Goal: Task Accomplishment & Management: Manage account settings

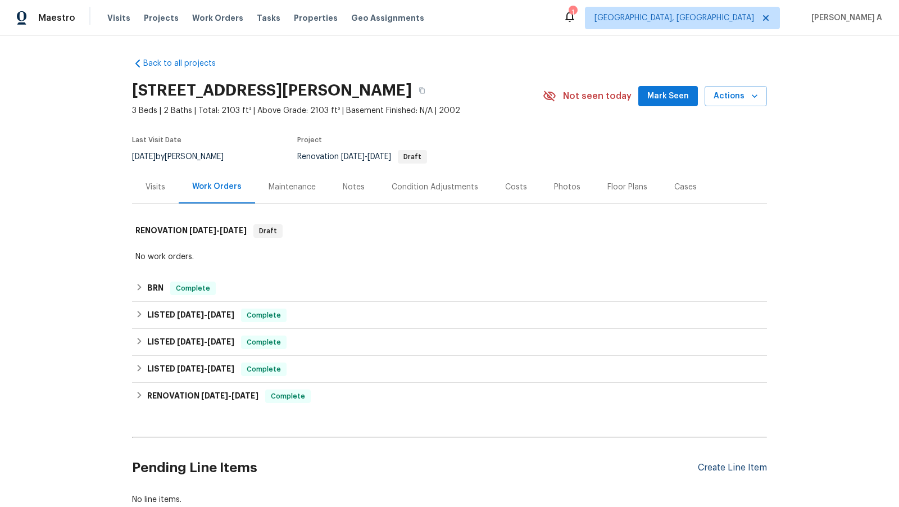
click at [721, 466] on div "Create Line Item" at bounding box center [732, 468] width 69 height 11
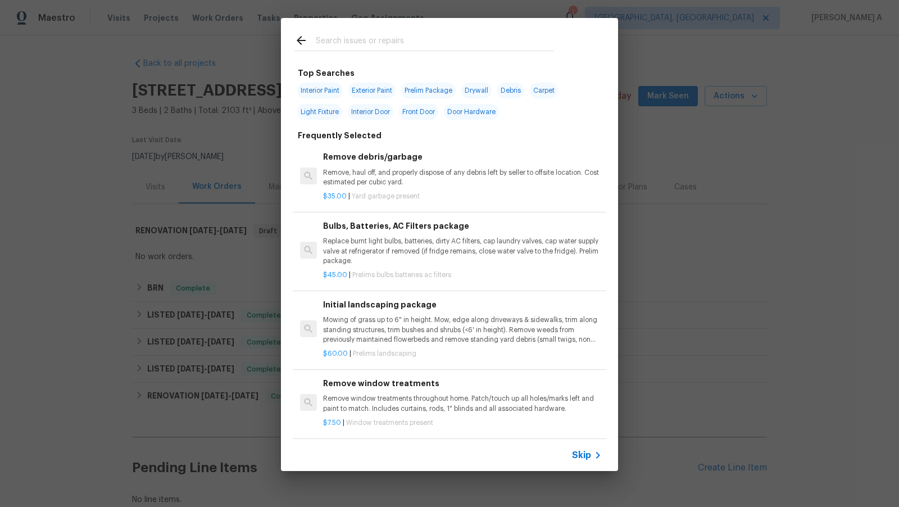
click at [587, 454] on span "Skip" at bounding box center [581, 455] width 19 height 11
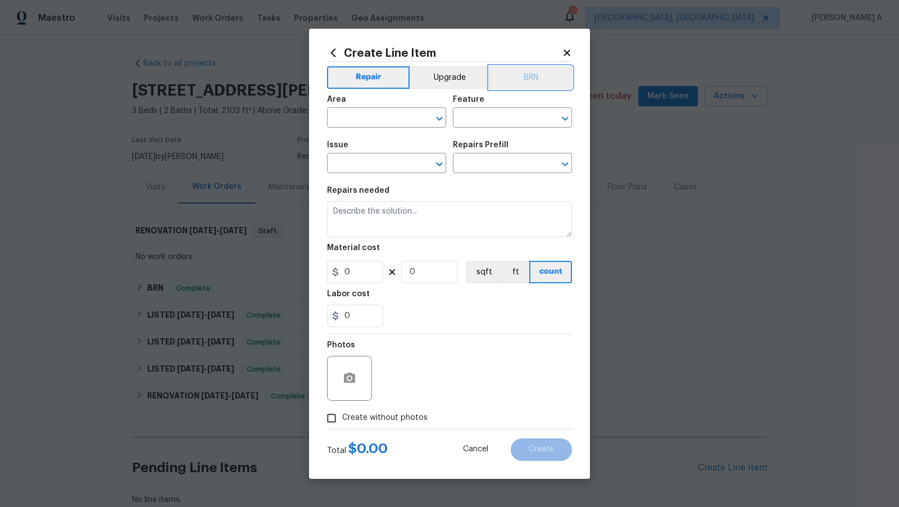
click at [526, 87] on button "BRN" at bounding box center [531, 77] width 83 height 22
click at [362, 114] on input "text" at bounding box center [371, 118] width 88 height 17
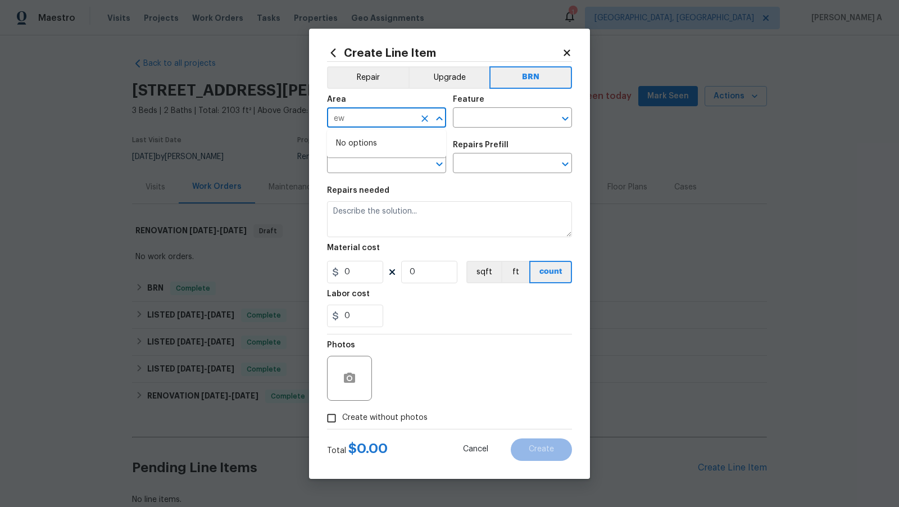
type input "e"
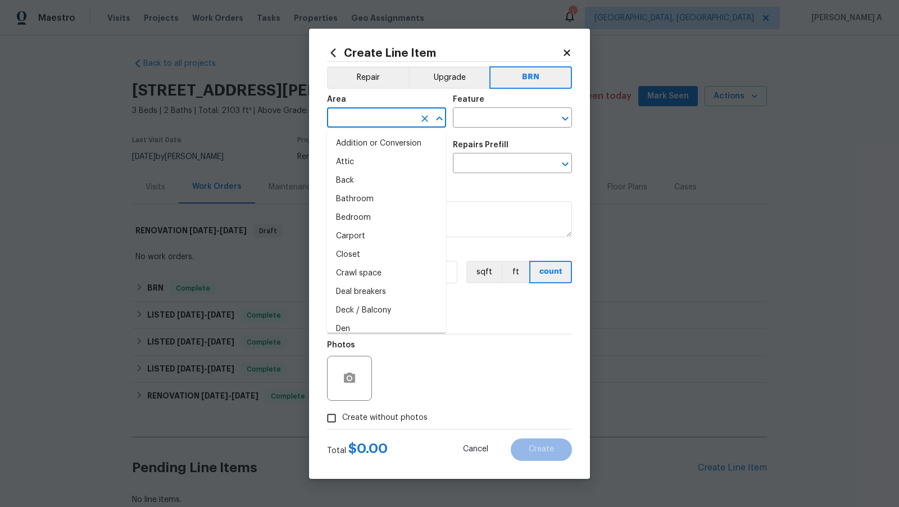
type input "r"
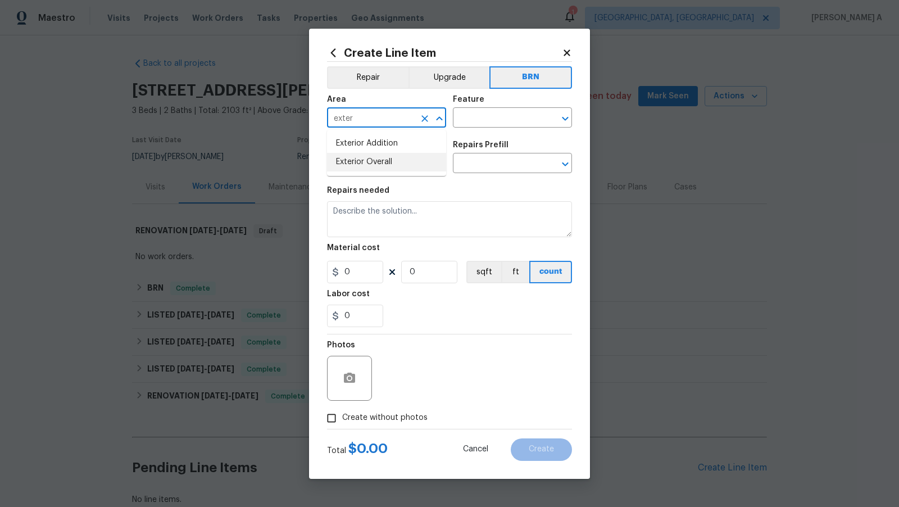
click at [367, 154] on li "Exterior Overall" at bounding box center [386, 162] width 119 height 19
type input "Exterior Overall"
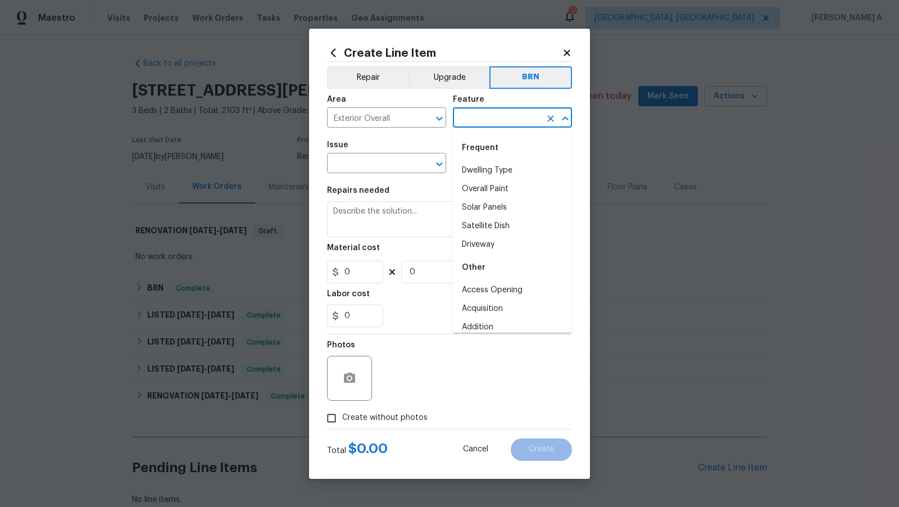
click at [464, 110] on input "text" at bounding box center [497, 118] width 88 height 17
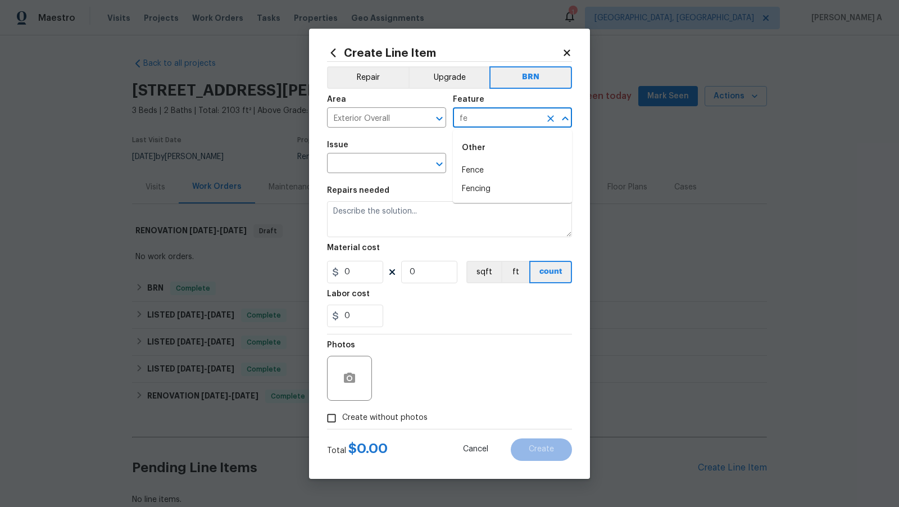
click at [473, 161] on div "Other" at bounding box center [512, 147] width 119 height 27
click at [470, 170] on li "Fence" at bounding box center [512, 170] width 119 height 19
type input "Fence"
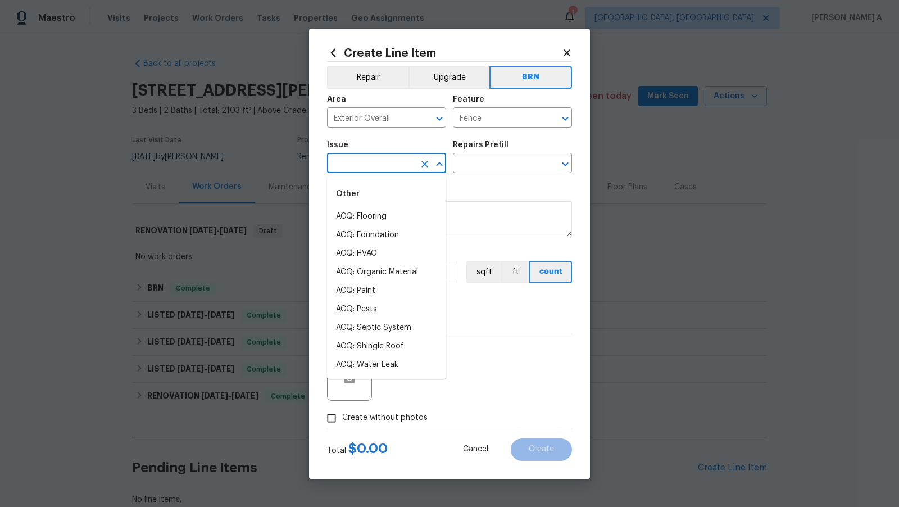
click at [366, 169] on input "text" at bounding box center [371, 164] width 88 height 17
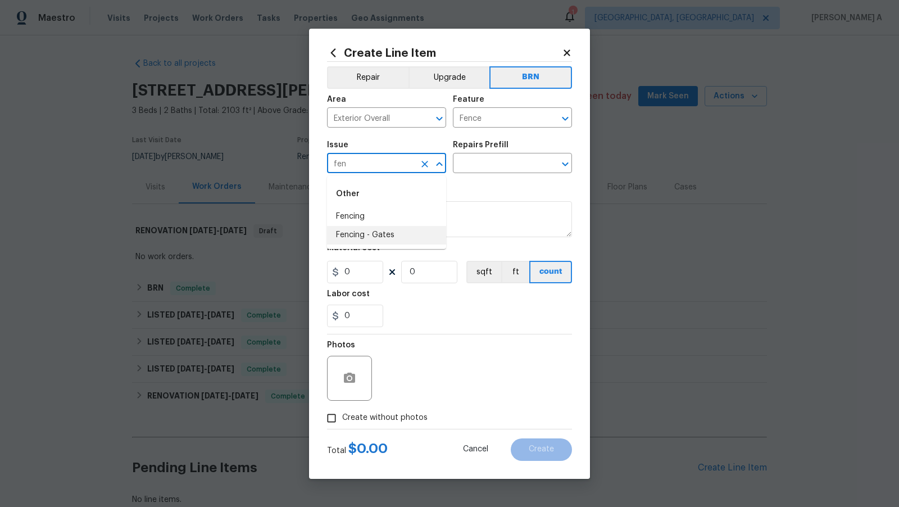
click at [377, 233] on li "Fencing - Gates" at bounding box center [386, 235] width 119 height 19
type input "Fencing - Gates"
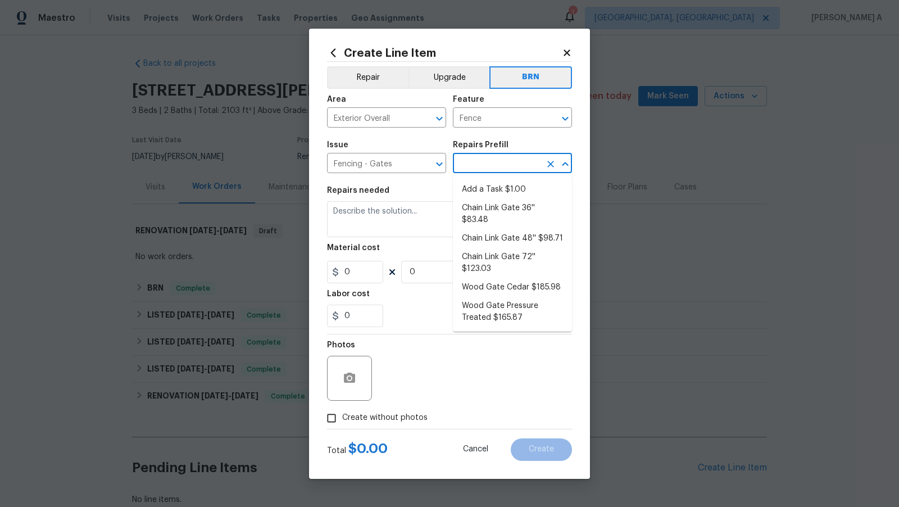
click at [503, 165] on input "text" at bounding box center [497, 164] width 88 height 17
click at [504, 185] on li "Add a Task $1.00" at bounding box center [512, 189] width 119 height 19
type input "Add a Task $1.00"
type textarea "HPM to detail"
type input "1"
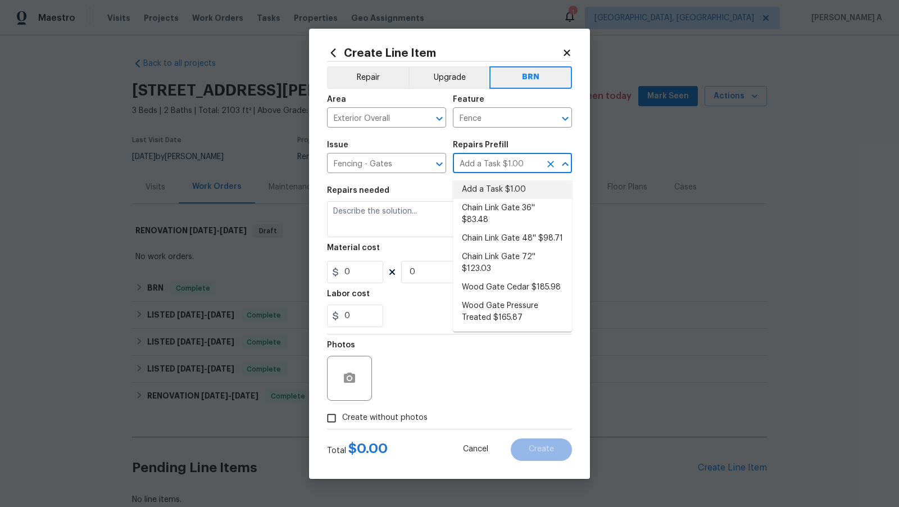
type input "1"
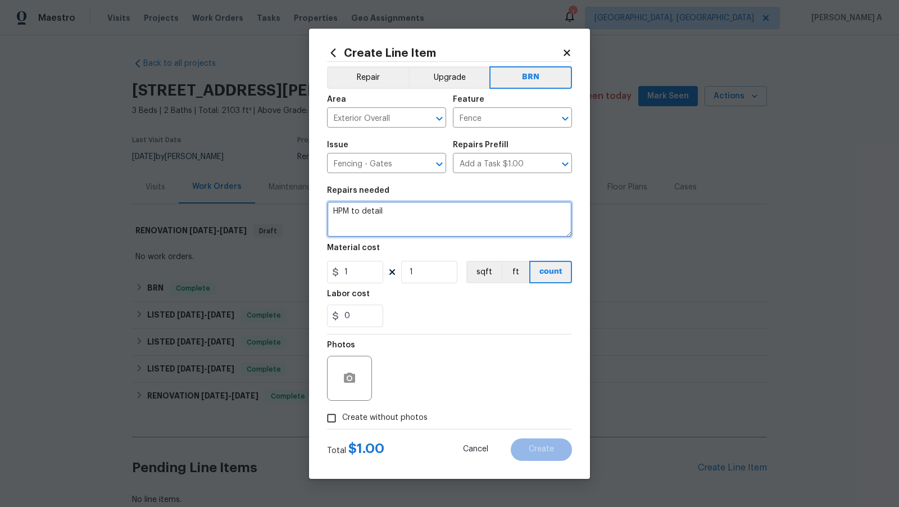
click at [473, 233] on textarea "HPM to detail" at bounding box center [449, 219] width 245 height 36
paste textarea "Seller to reinstall loose fence board, ensure gate functions"
type textarea "Seller to reinstall loose fence board, ensure gate functions"
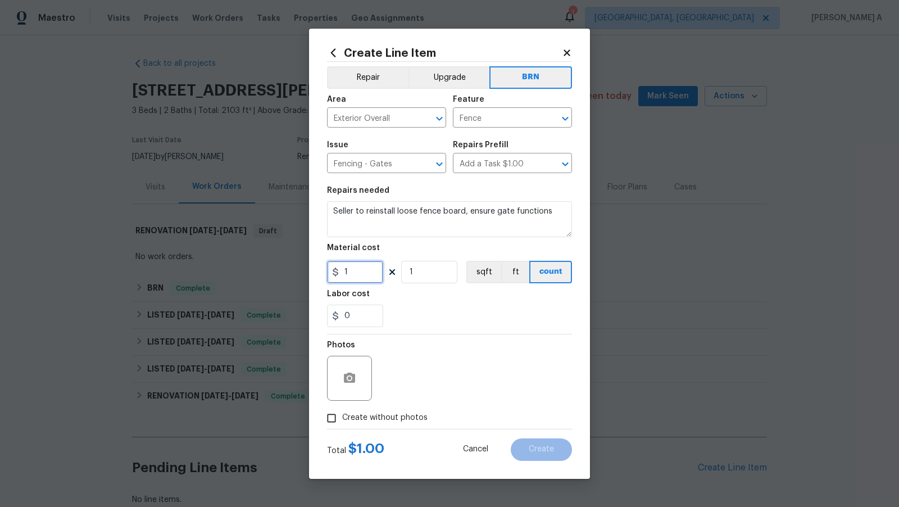
drag, startPoint x: 362, startPoint y: 275, endPoint x: 277, endPoint y: 274, distance: 84.9
click at [277, 275] on div "Create Line Item Repair Upgrade BRN Area Exterior Overall ​ Feature Fence ​ Iss…" at bounding box center [449, 253] width 899 height 507
type input "0"
drag, startPoint x: 357, startPoint y: 318, endPoint x: 298, endPoint y: 318, distance: 59.0
click at [298, 318] on div "Create Line Item Repair Upgrade BRN Area Exterior Overall ​ Feature Fence ​ Iss…" at bounding box center [449, 253] width 899 height 507
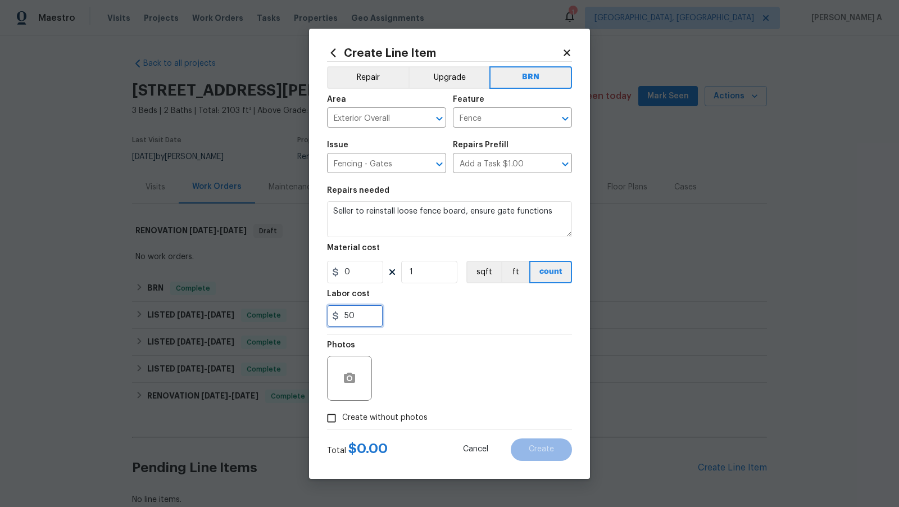
type input "50"
click at [569, 51] on icon at bounding box center [567, 52] width 6 height 6
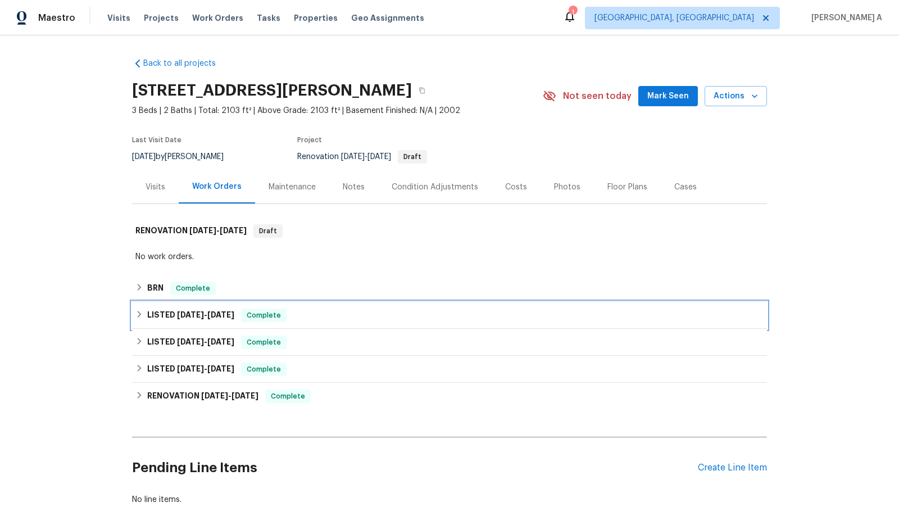
click at [263, 317] on span "Complete" at bounding box center [263, 315] width 43 height 11
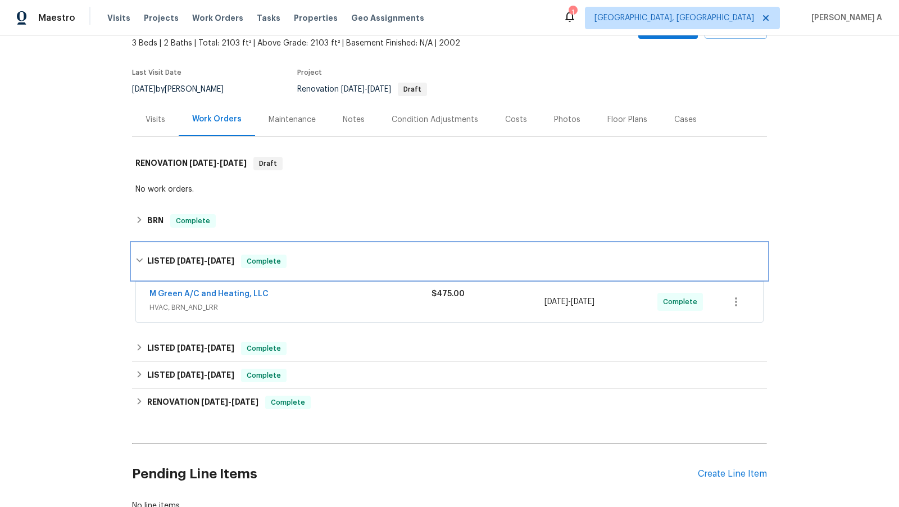
scroll to position [74, 0]
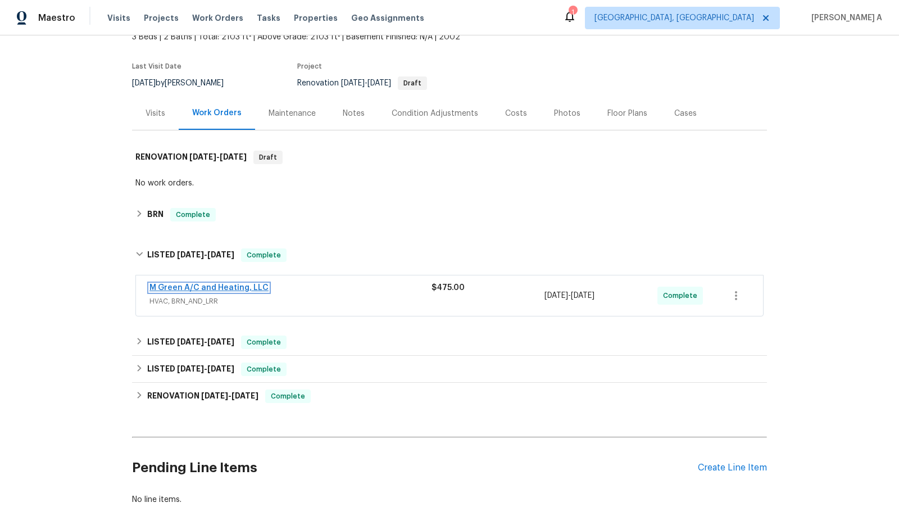
click at [235, 291] on link "M Green A/C and Heating, LLC" at bounding box center [209, 288] width 119 height 8
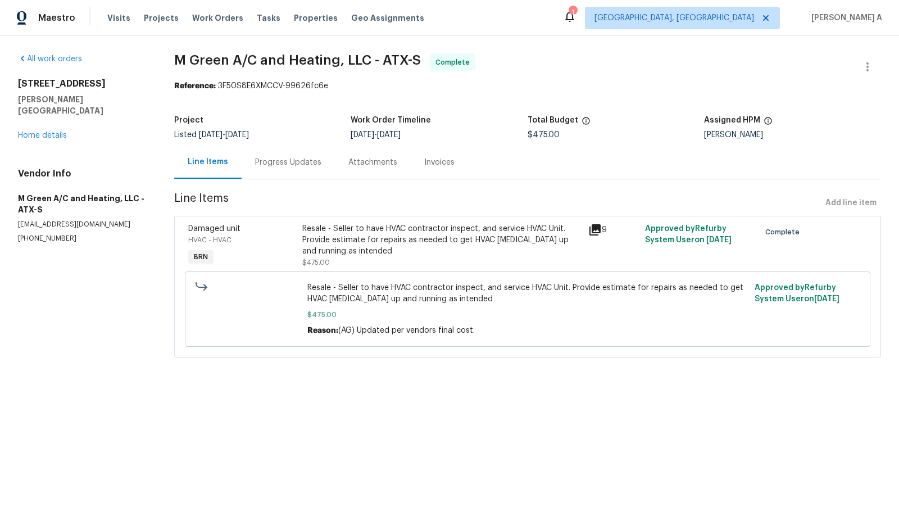
click at [265, 158] on div "Progress Updates" at bounding box center [288, 162] width 66 height 11
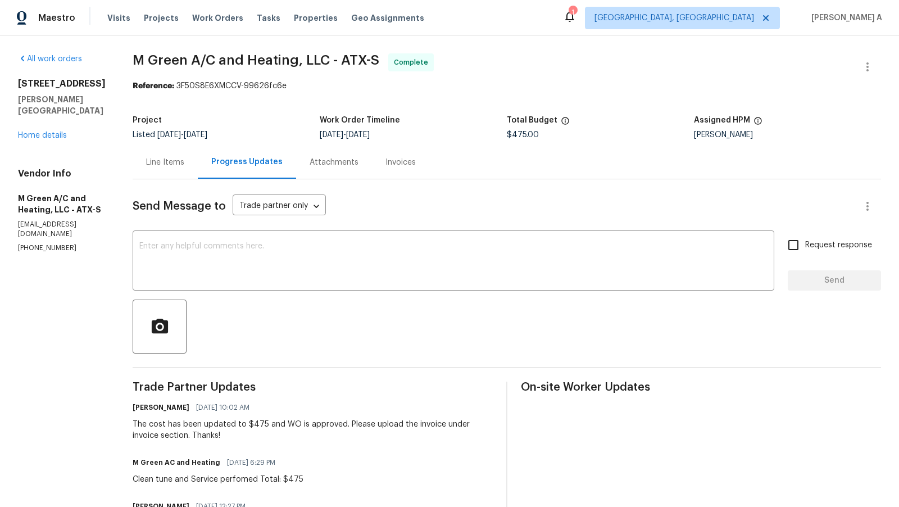
click at [184, 166] on div "Line Items" at bounding box center [165, 162] width 38 height 11
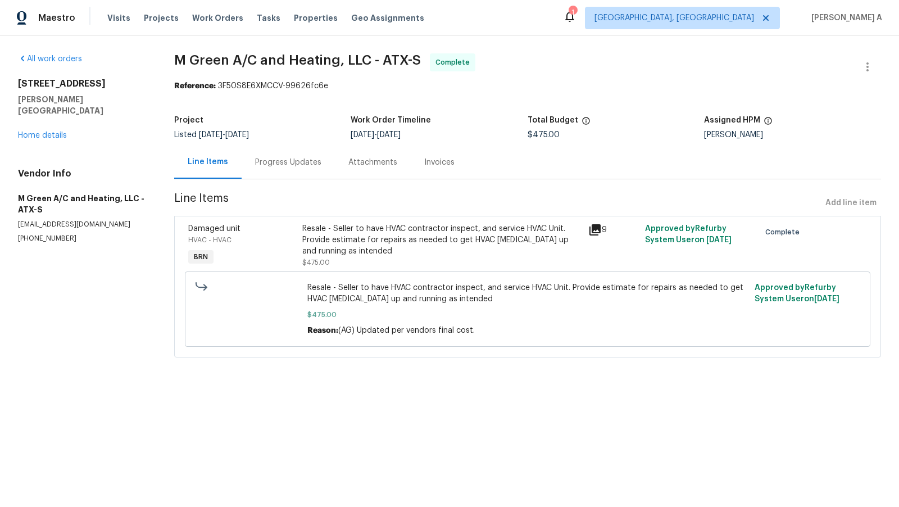
click at [289, 158] on div "Progress Updates" at bounding box center [288, 162] width 66 height 11
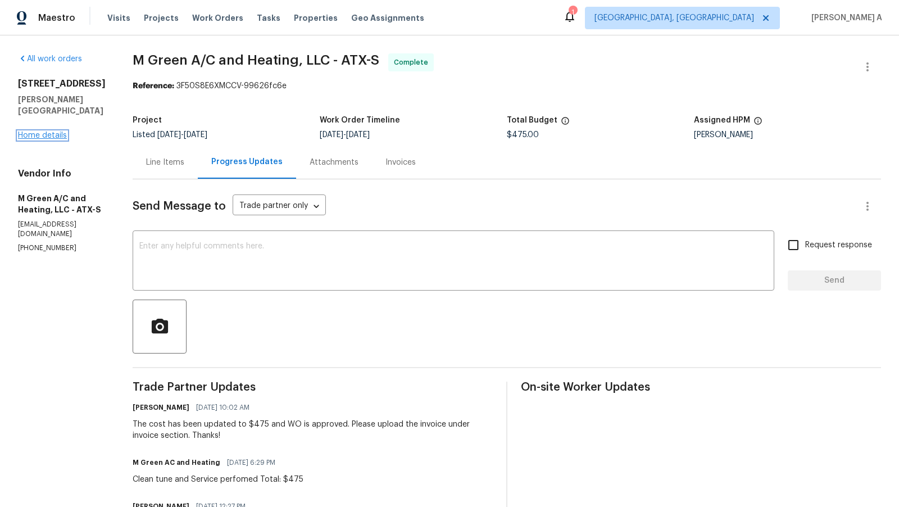
click at [58, 132] on link "Home details" at bounding box center [42, 136] width 49 height 8
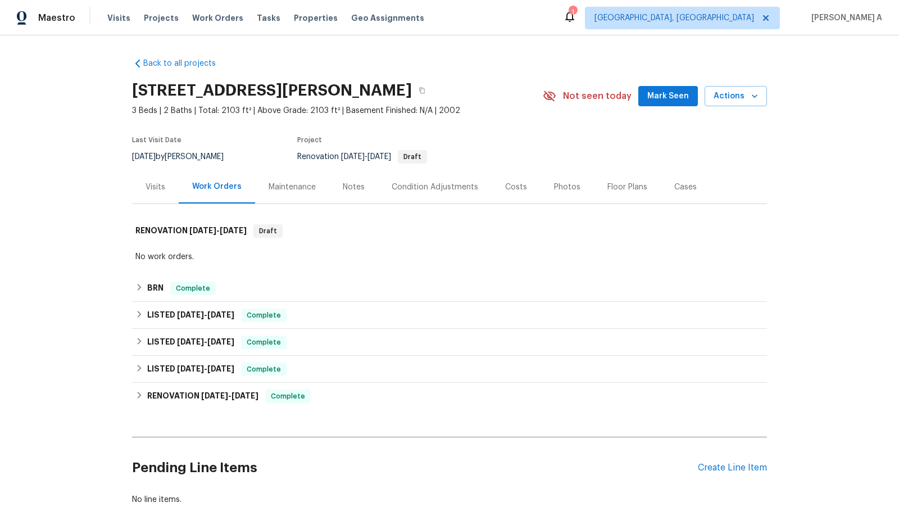
scroll to position [74, 0]
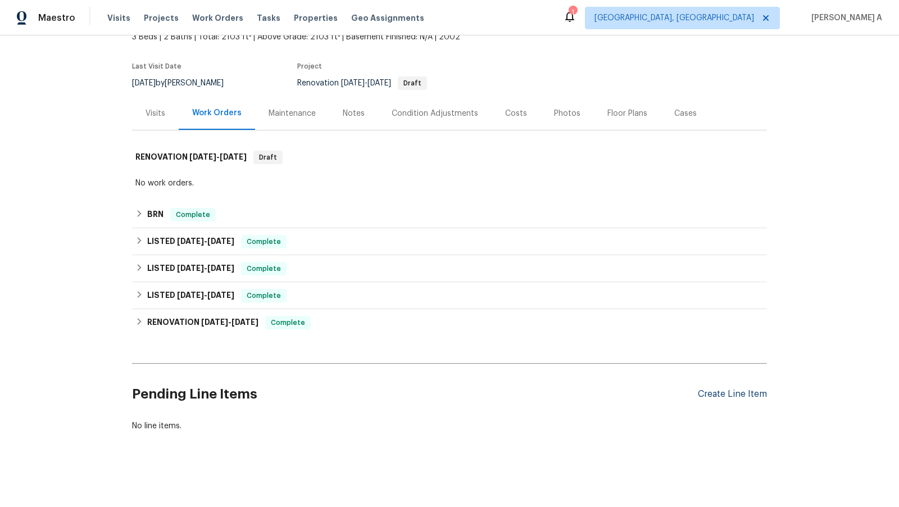
click at [744, 394] on div "Create Line Item" at bounding box center [732, 394] width 69 height 11
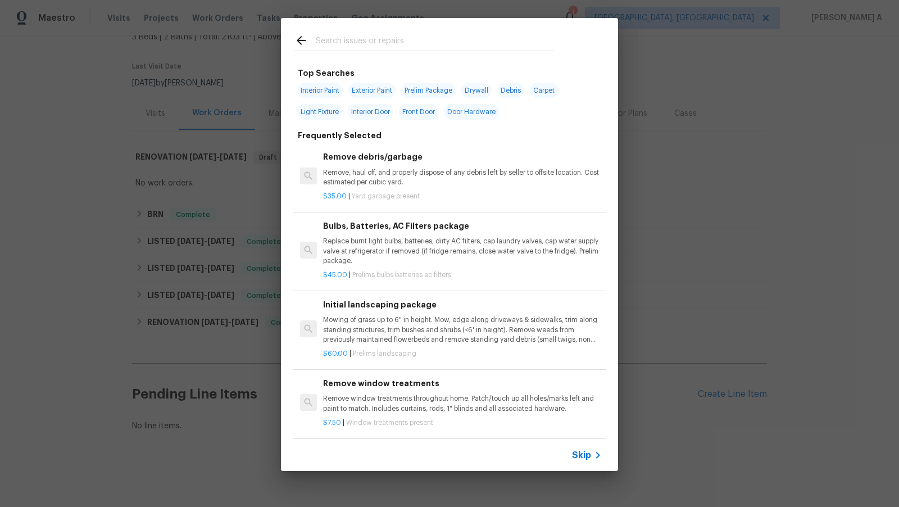
click at [593, 452] on icon at bounding box center [597, 455] width 13 height 13
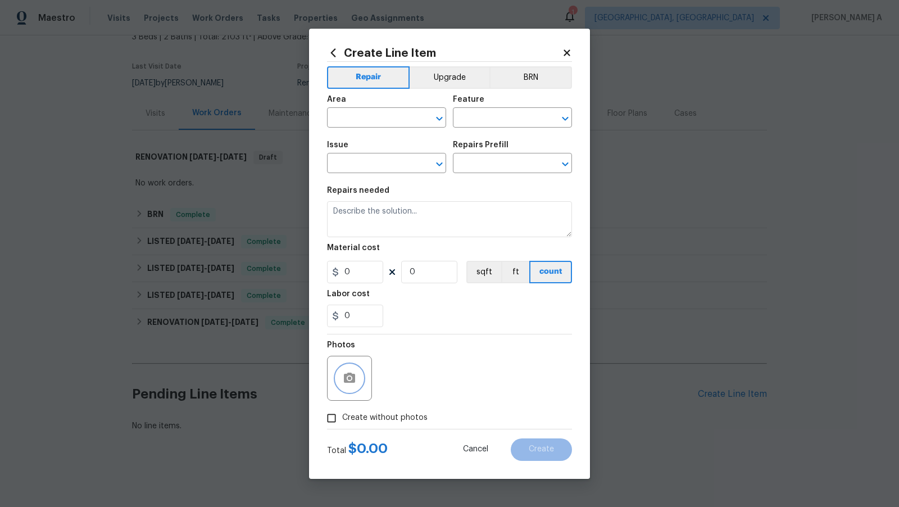
click at [347, 378] on icon "button" at bounding box center [349, 378] width 13 height 13
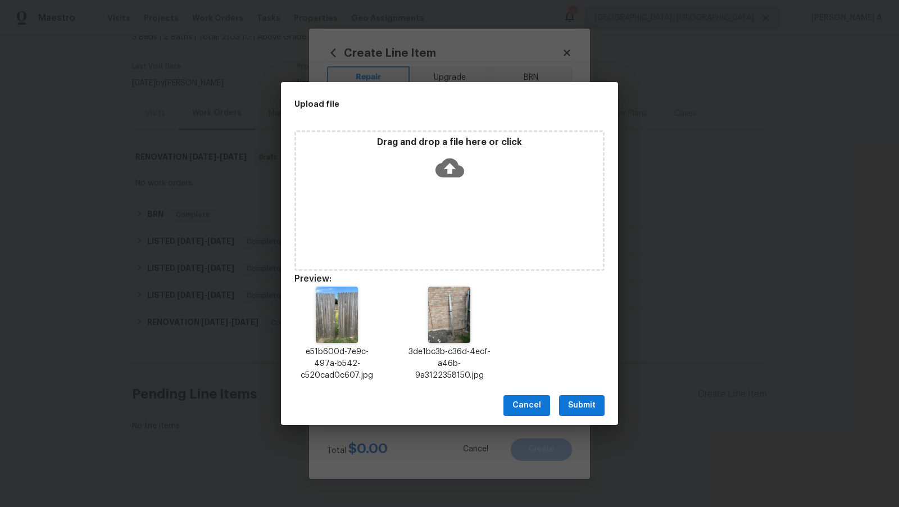
click at [587, 407] on span "Submit" at bounding box center [582, 406] width 28 height 14
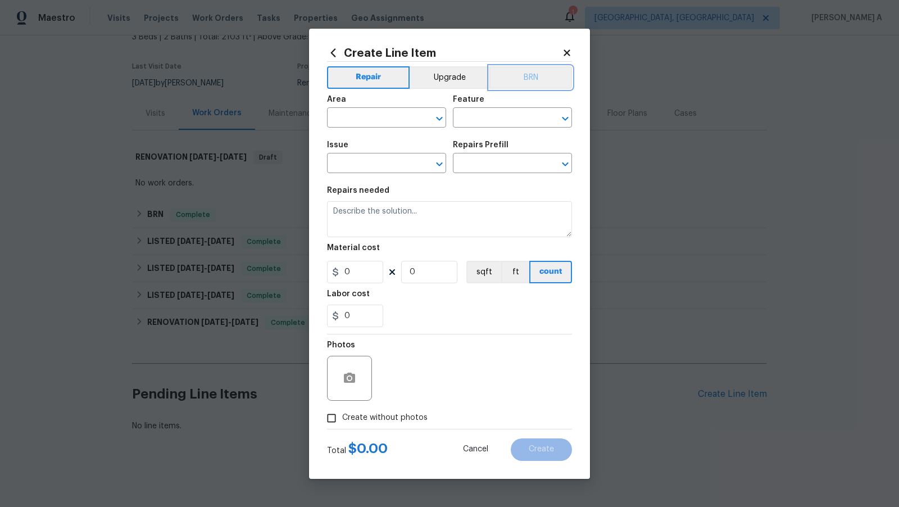
click at [539, 75] on button "BRN" at bounding box center [531, 77] width 83 height 22
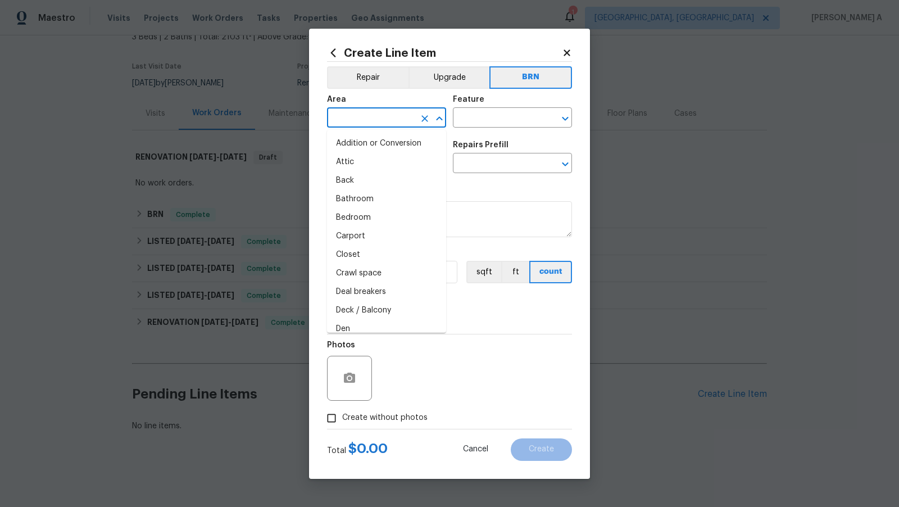
click at [364, 124] on input "text" at bounding box center [371, 118] width 88 height 17
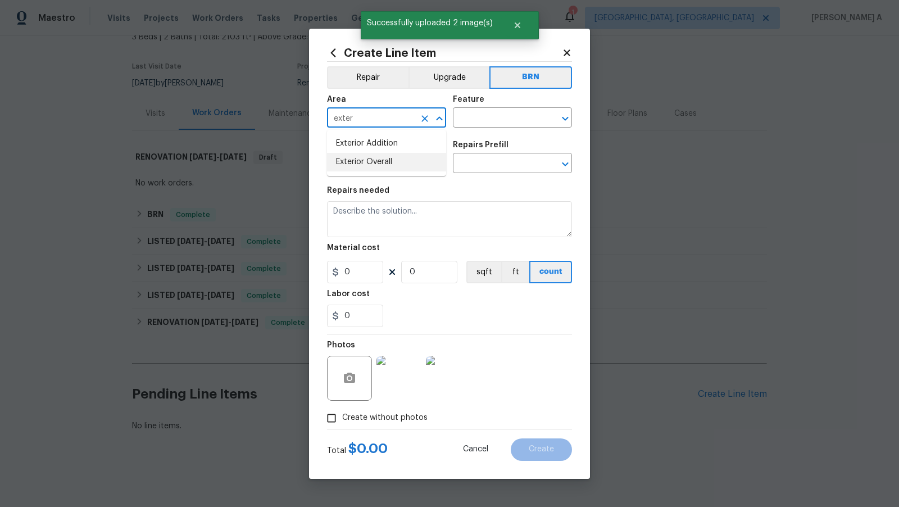
click at [371, 157] on li "Exterior Overall" at bounding box center [386, 162] width 119 height 19
type input "Exterior Overall"
click at [499, 112] on input "text" at bounding box center [497, 118] width 88 height 17
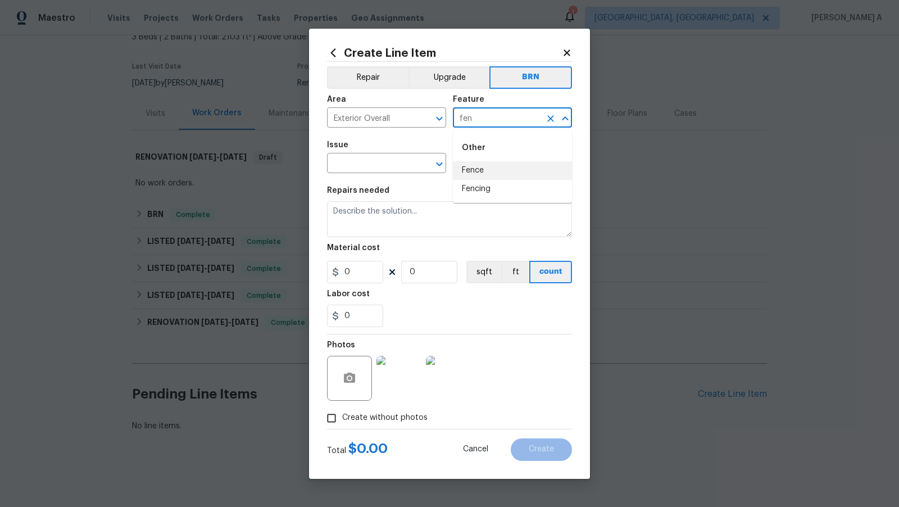
click at [508, 169] on li "Fence" at bounding box center [512, 170] width 119 height 19
type input "Fence"
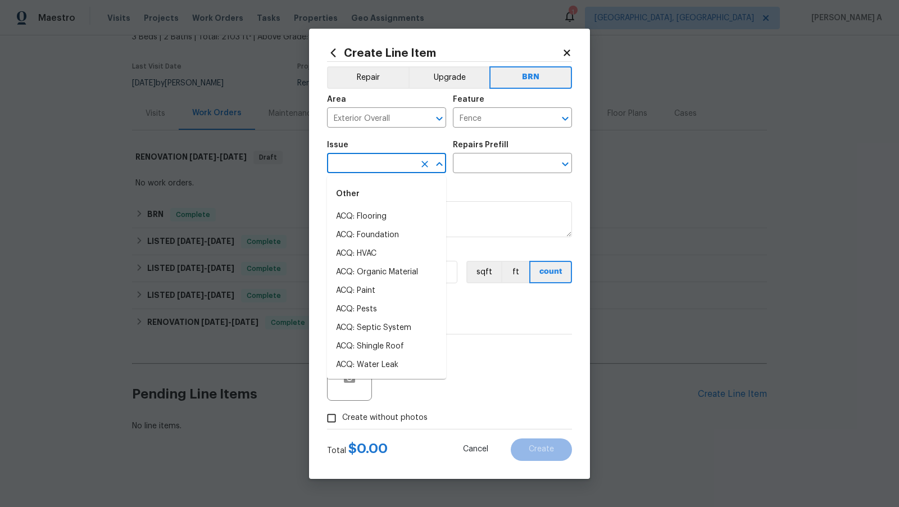
click at [356, 159] on input "text" at bounding box center [371, 164] width 88 height 17
type input "g"
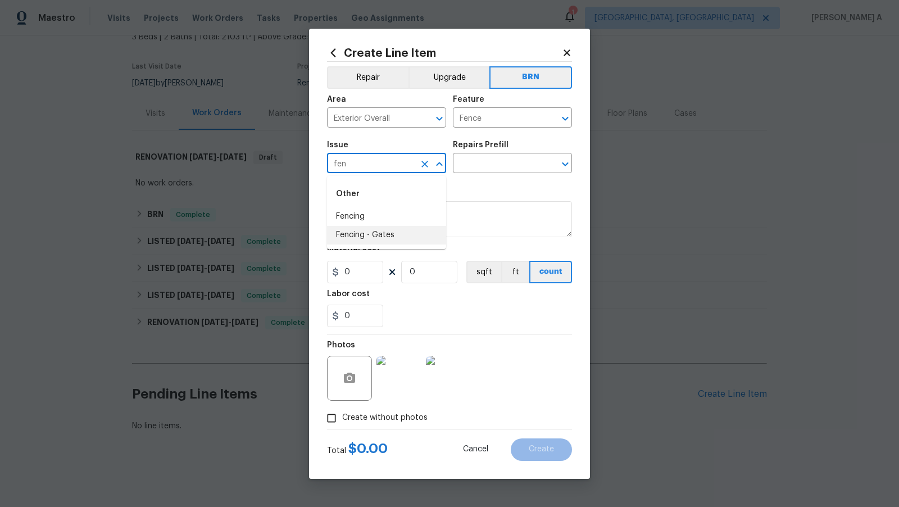
click at [364, 229] on li "Fencing - Gates" at bounding box center [386, 235] width 119 height 19
type input "Fencing - Gates"
click at [482, 160] on input "text" at bounding box center [497, 164] width 88 height 17
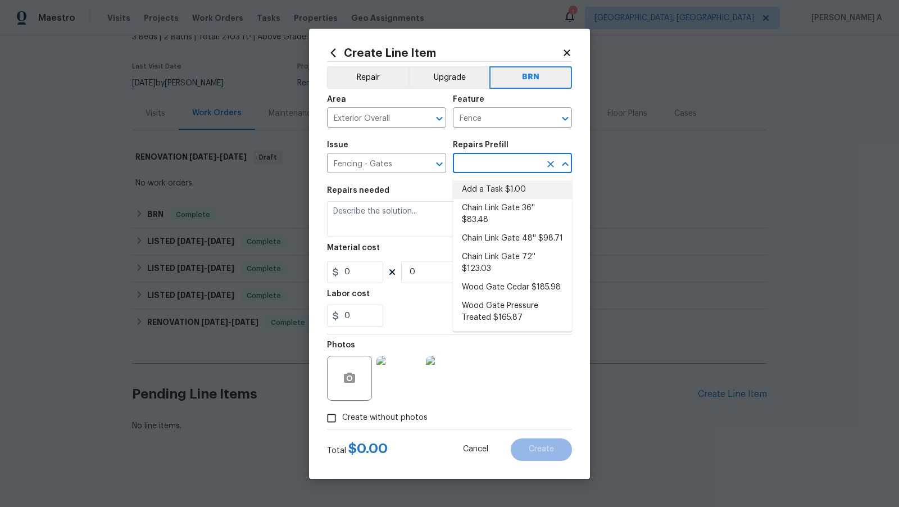
click at [485, 191] on li "Add a Task $1.00" at bounding box center [512, 189] width 119 height 19
type input "Add a Task $1.00"
type textarea "HPM to detail"
type input "1"
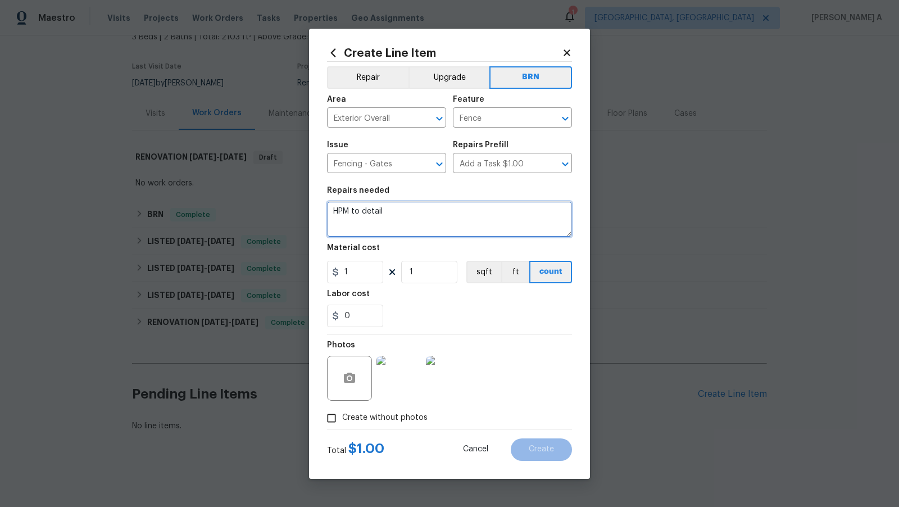
click at [385, 227] on textarea "HPM to detail" at bounding box center [449, 219] width 245 height 36
paste textarea "Seller to reinstall loose fence board, ensure gate functions"
type textarea "Seller to reinstall loose fence board, ensure gate functions"
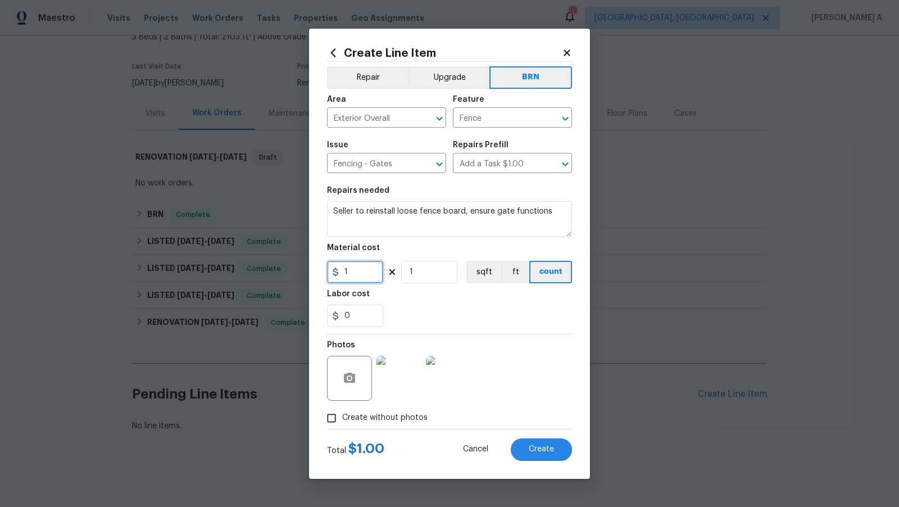
drag, startPoint x: 360, startPoint y: 274, endPoint x: 282, endPoint y: 274, distance: 77.6
click at [282, 274] on div "Create Line Item Repair Upgrade BRN Area Exterior Overall ​ Feature Fence ​ Iss…" at bounding box center [449, 253] width 899 height 507
type input "0"
drag, startPoint x: 322, startPoint y: 317, endPoint x: 302, endPoint y: 317, distance: 20.2
click at [302, 317] on div "Create Line Item Repair Upgrade BRN Area Exterior Overall ​ Feature Fence ​ Iss…" at bounding box center [449, 253] width 899 height 507
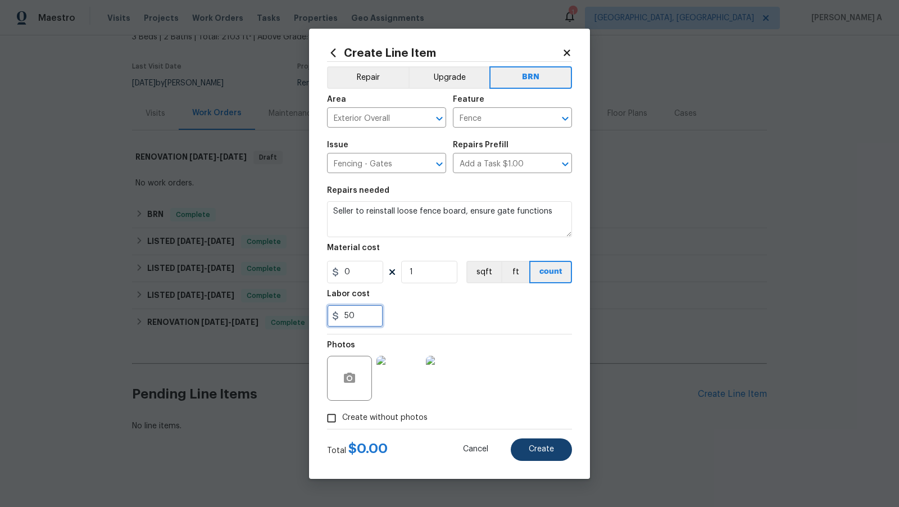
type input "50"
click at [561, 454] on button "Create" at bounding box center [541, 449] width 61 height 22
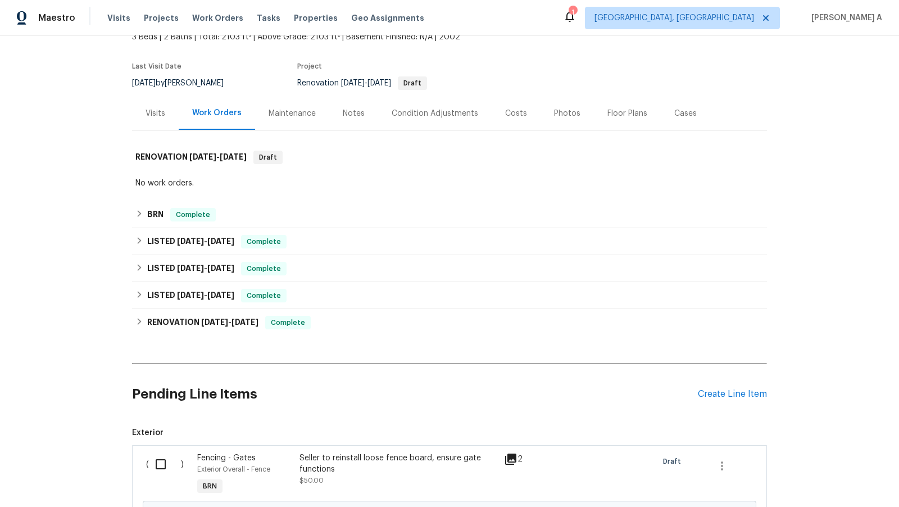
scroll to position [201, 0]
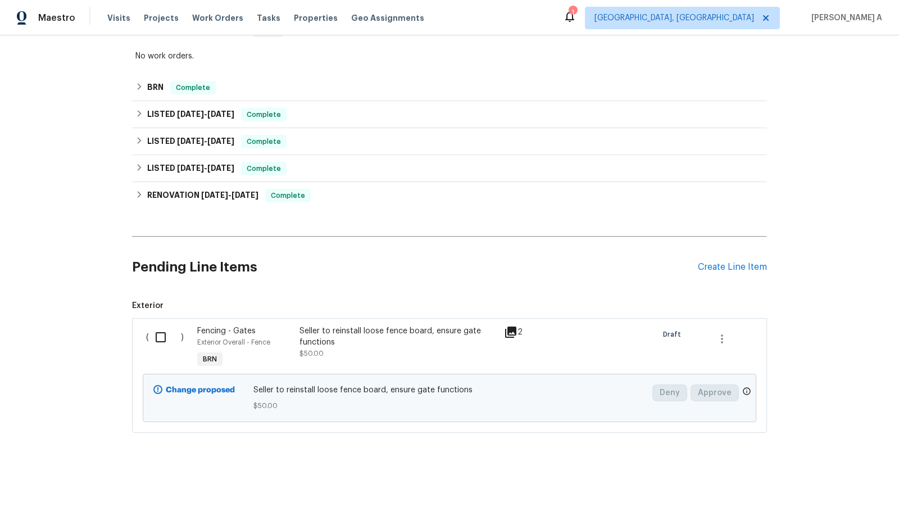
click at [169, 329] on input "checkbox" at bounding box center [165, 337] width 32 height 24
checkbox input "true"
click at [844, 469] on button "Create Work Order" at bounding box center [835, 479] width 93 height 21
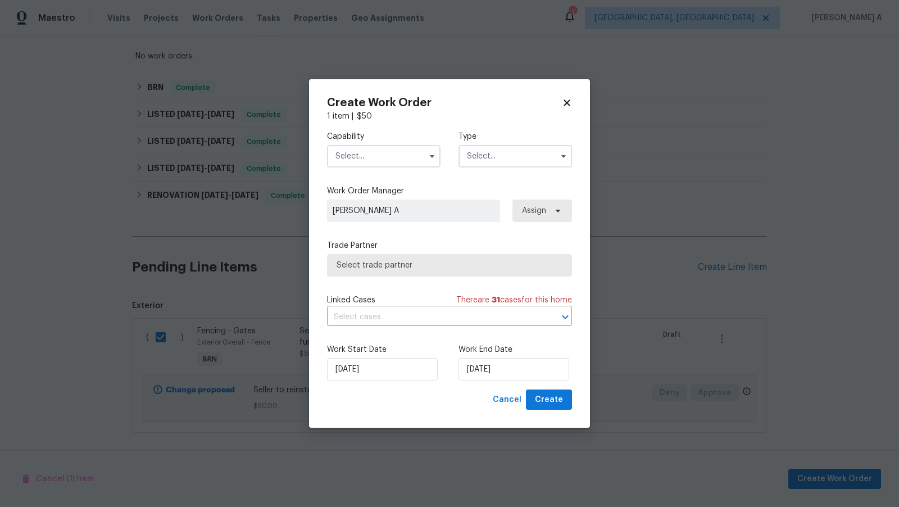
click at [404, 145] on input "text" at bounding box center [384, 156] width 114 height 22
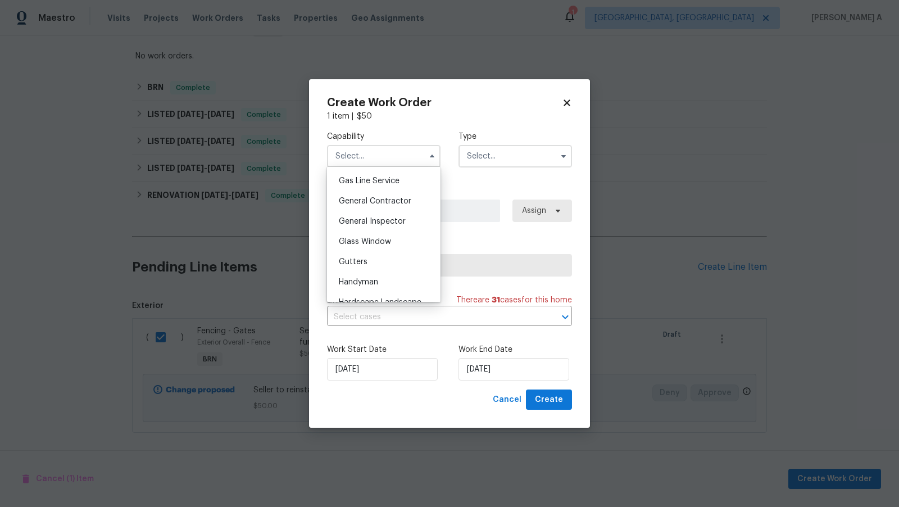
scroll to position [526, 0]
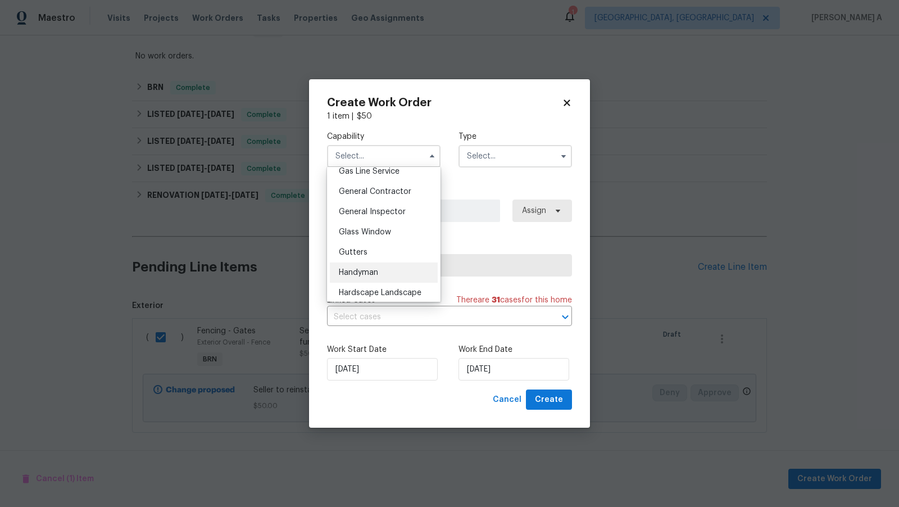
click at [385, 265] on div "Handyman" at bounding box center [384, 272] width 108 height 20
type input "Handyman"
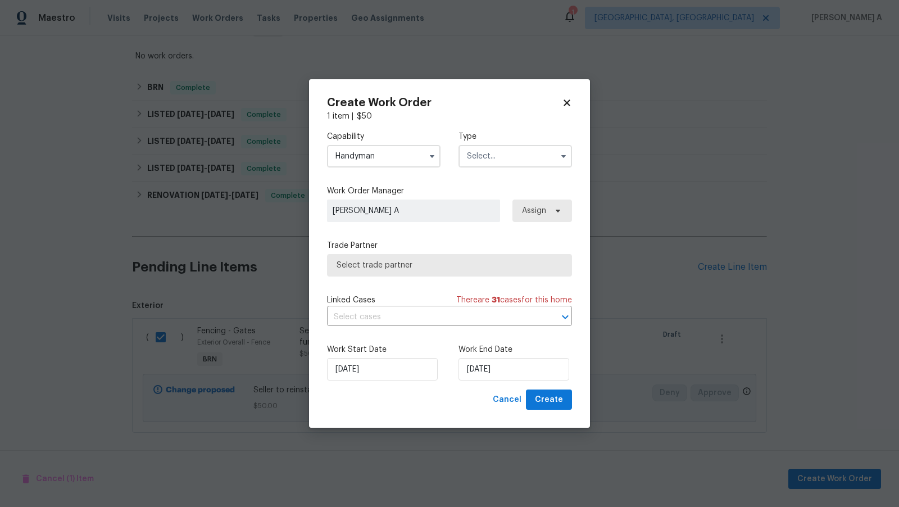
click at [494, 152] on input "text" at bounding box center [516, 156] width 114 height 22
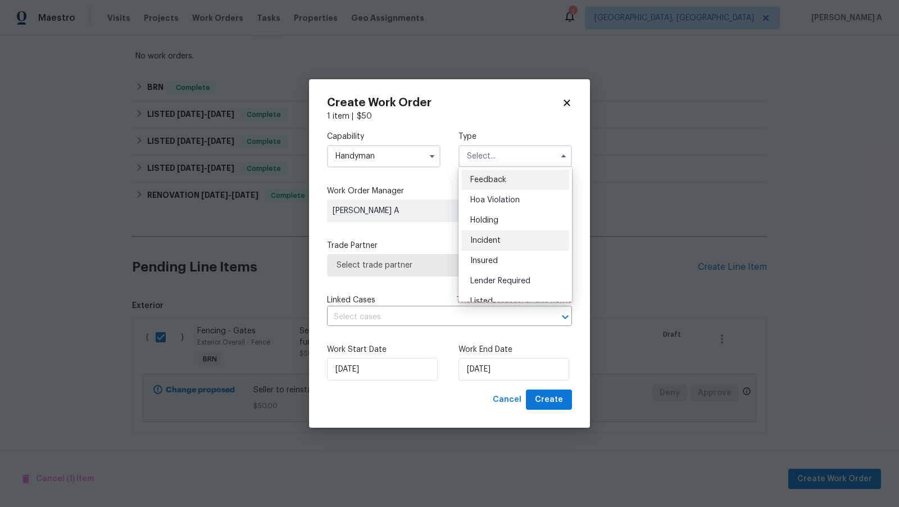
scroll to position [255, 0]
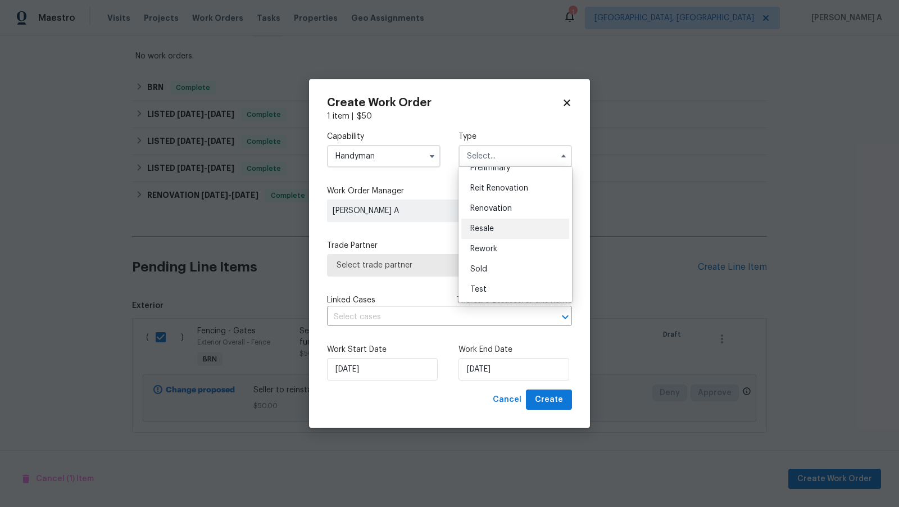
click at [496, 226] on div "Resale" at bounding box center [515, 229] width 108 height 20
type input "Resale"
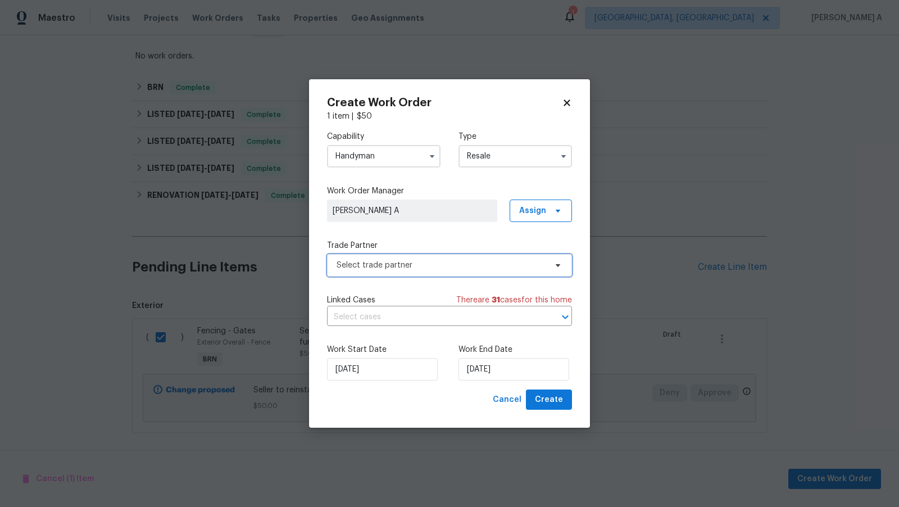
click at [421, 270] on span "Select trade partner" at bounding box center [449, 265] width 245 height 22
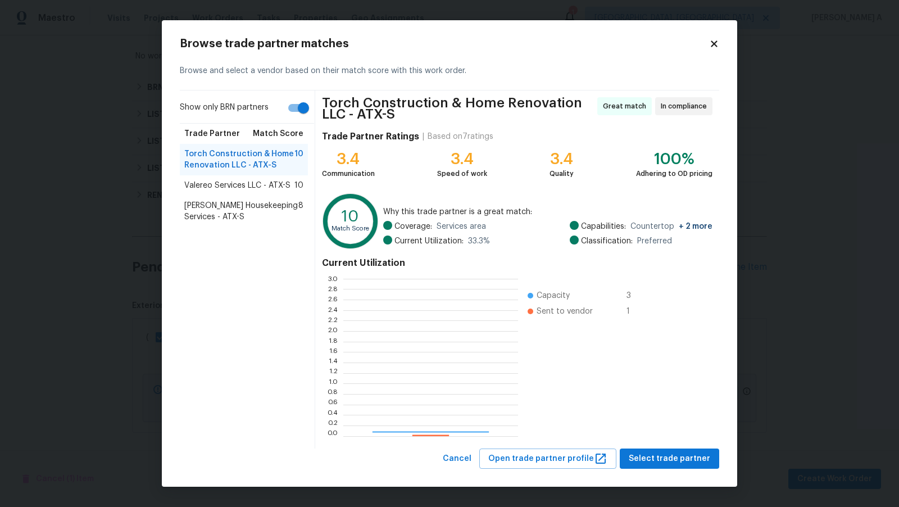
scroll to position [157, 175]
click at [260, 205] on span "Arelis Housekeeping Services - ATX-S" at bounding box center [241, 211] width 114 height 22
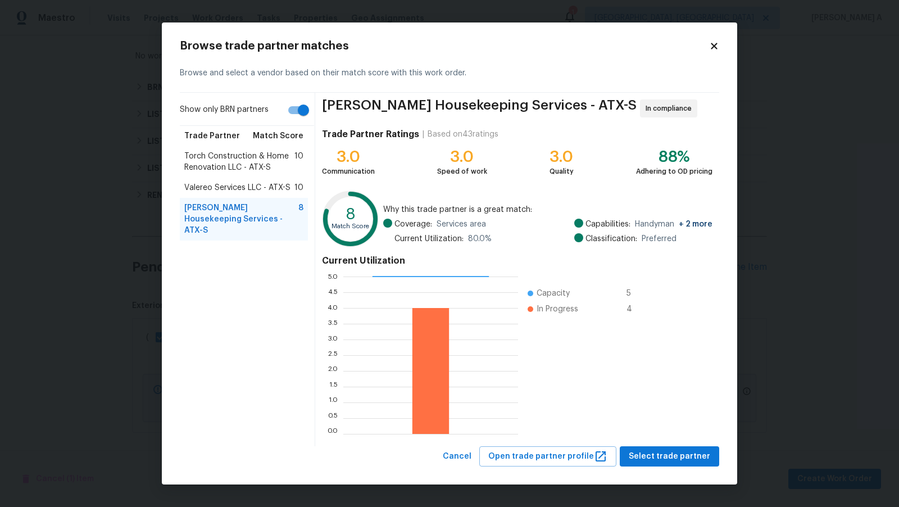
click at [273, 182] on span "Valereo Services LLC - ATX-S" at bounding box center [237, 187] width 106 height 11
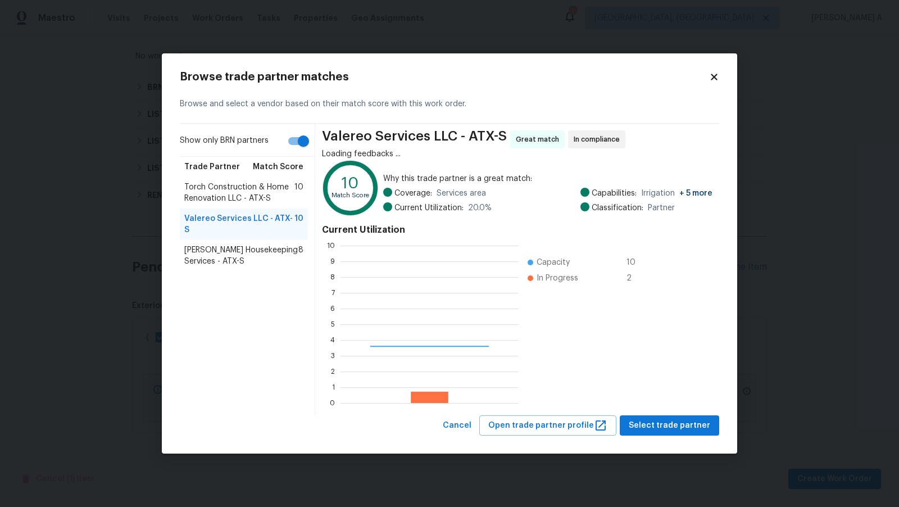
scroll to position [157, 178]
click at [288, 183] on span "Torch Construction & Home Renovation LLC - ATX-S" at bounding box center [239, 193] width 110 height 22
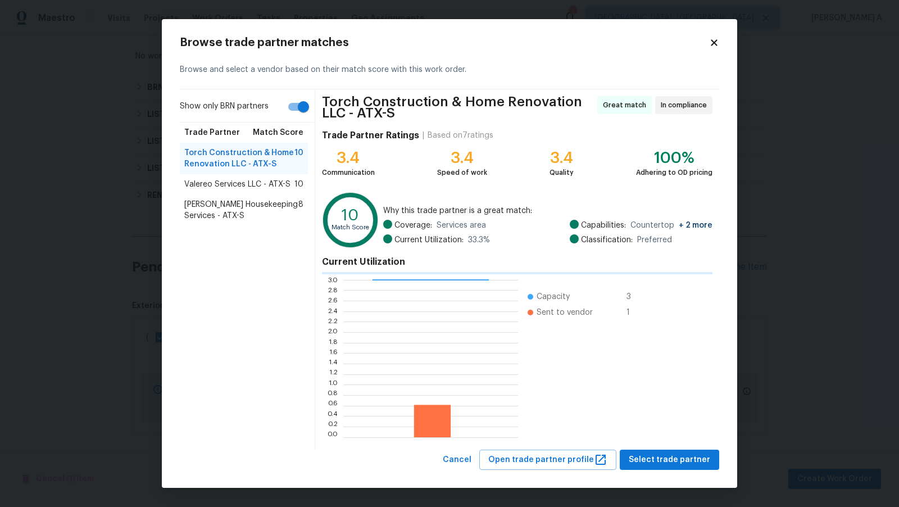
scroll to position [1, 1]
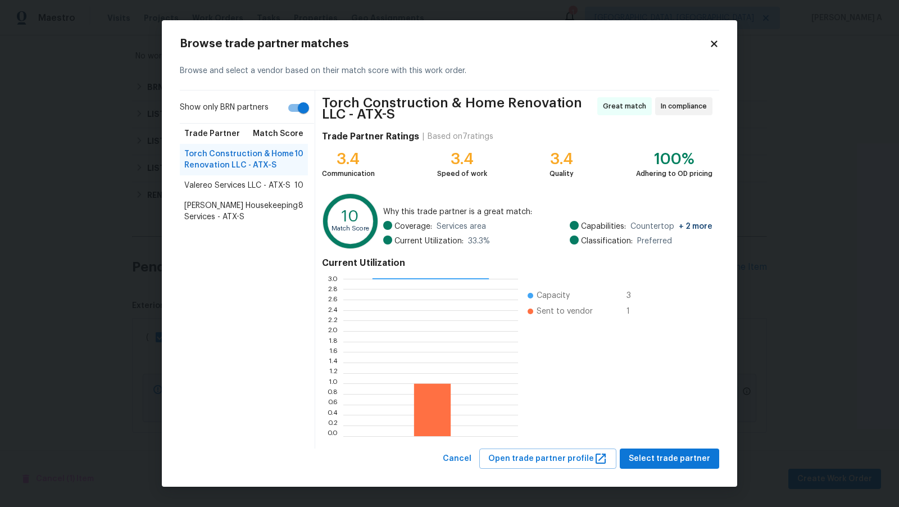
click at [272, 187] on span "Valereo Services LLC - ATX-S" at bounding box center [237, 185] width 106 height 11
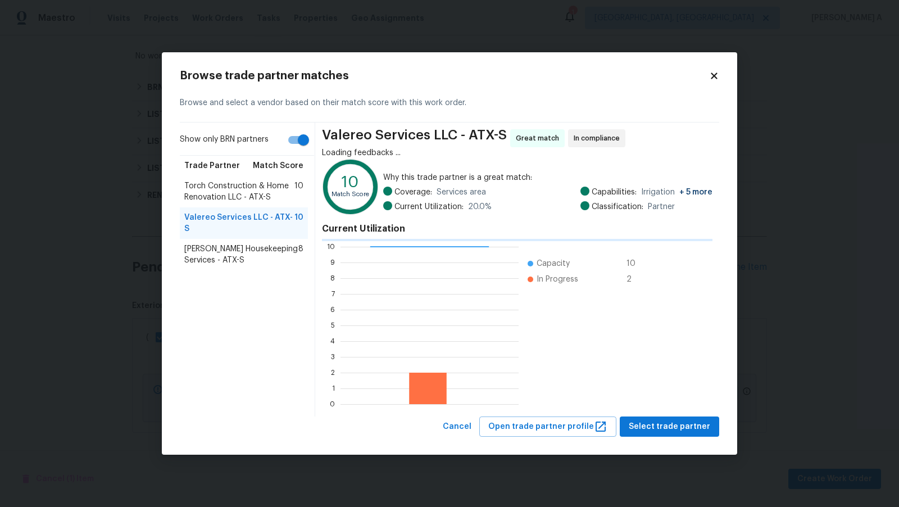
click at [246, 243] on span "Arelis Housekeeping Services - ATX-S" at bounding box center [241, 254] width 114 height 22
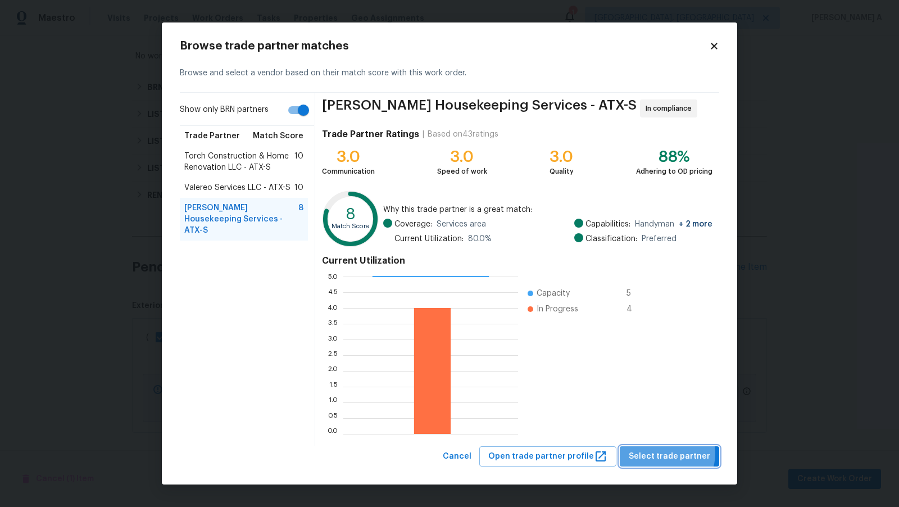
click at [671, 453] on span "Select trade partner" at bounding box center [670, 457] width 82 height 14
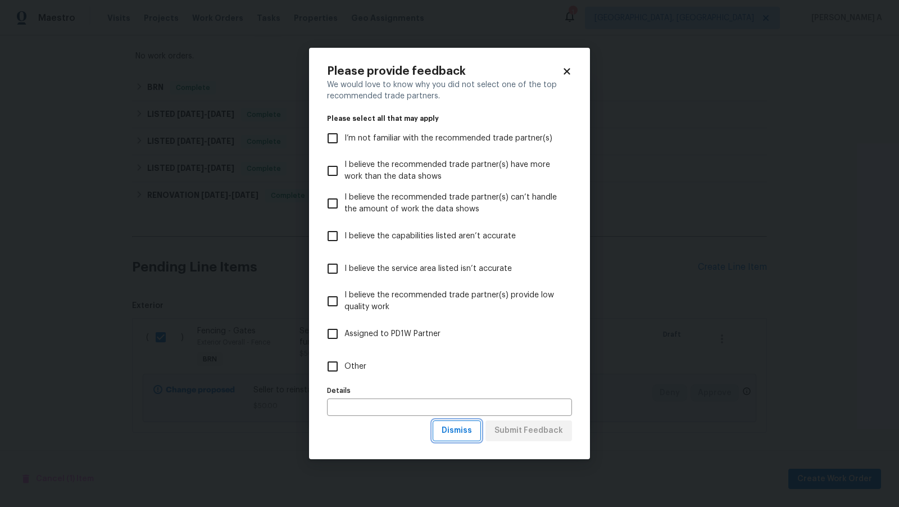
click at [461, 436] on span "Dismiss" at bounding box center [457, 431] width 30 height 14
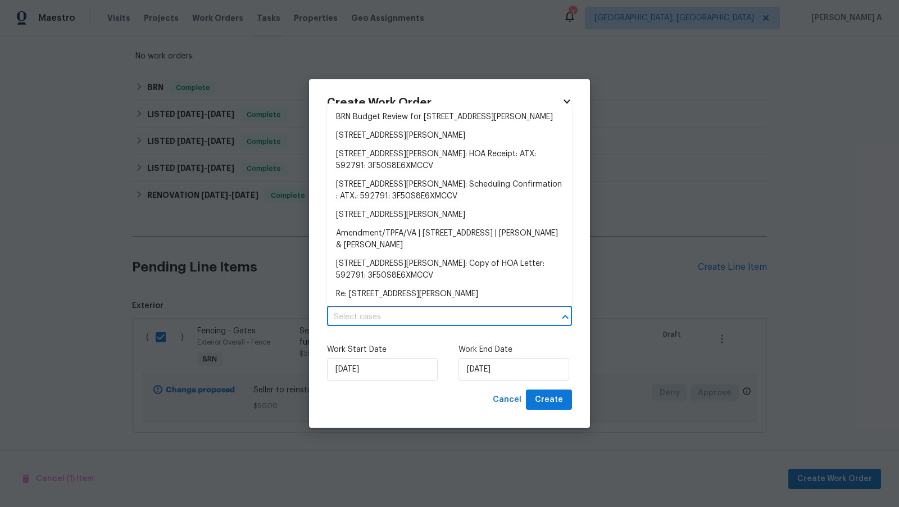
click at [387, 318] on input "text" at bounding box center [434, 317] width 214 height 17
click at [403, 123] on li "BRN Budget Review for 126 Waterlily Way, Hutto, TX 78634" at bounding box center [449, 117] width 245 height 19
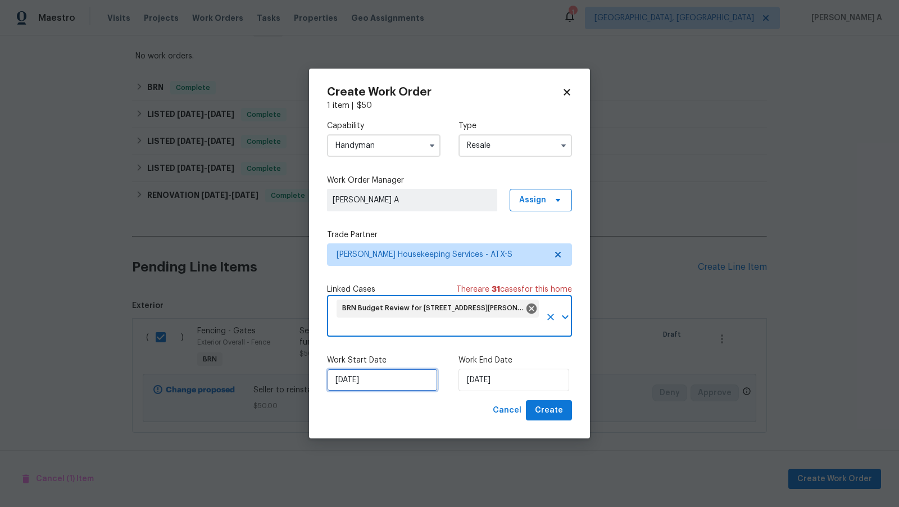
click at [371, 378] on input "[DATE]" at bounding box center [382, 380] width 111 height 22
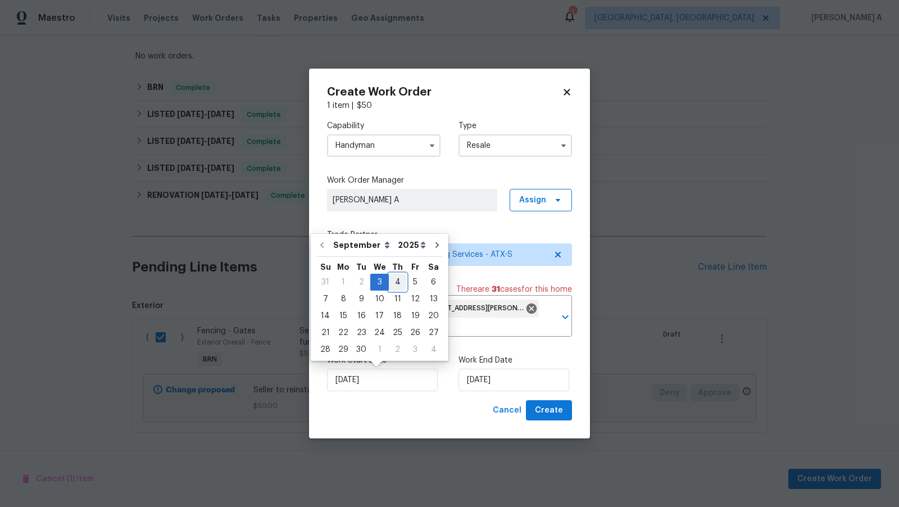
click at [392, 283] on div "4" at bounding box center [397, 282] width 17 height 16
type input "9/4/2025"
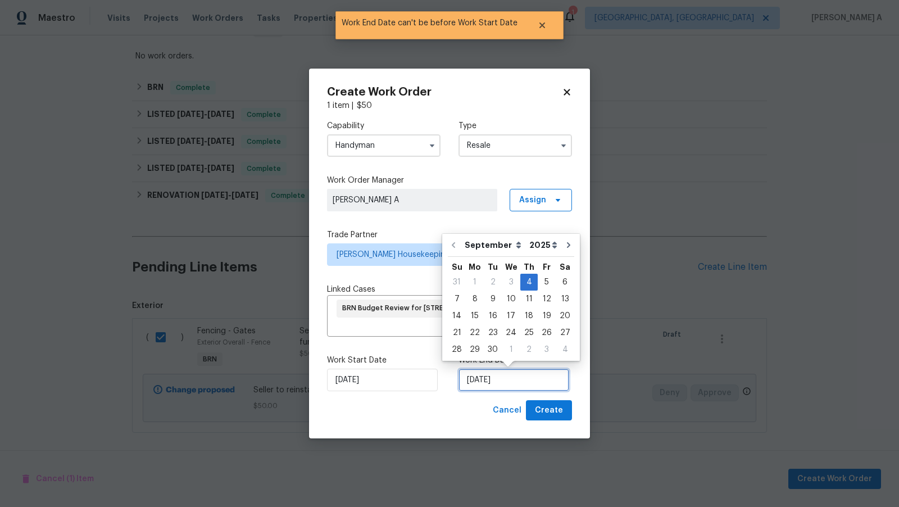
click at [496, 381] on input "9/4/2025" at bounding box center [514, 380] width 111 height 22
click at [541, 284] on div "5" at bounding box center [547, 282] width 18 height 16
type input "9/5/2025"
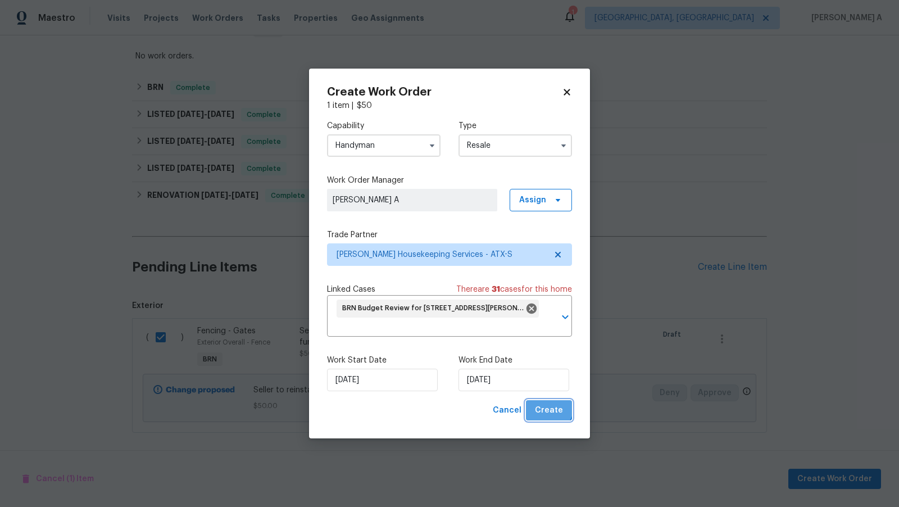
click at [549, 407] on span "Create" at bounding box center [549, 411] width 28 height 14
checkbox input "false"
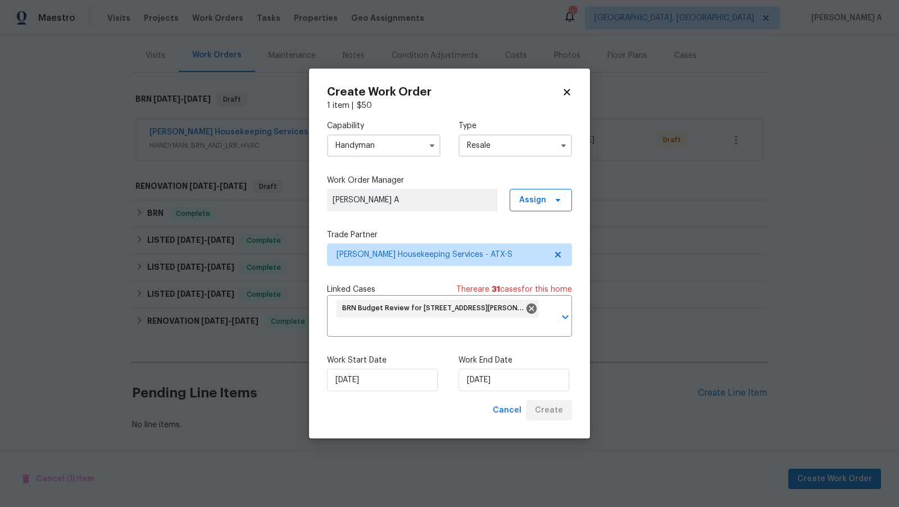
scroll to position [130, 0]
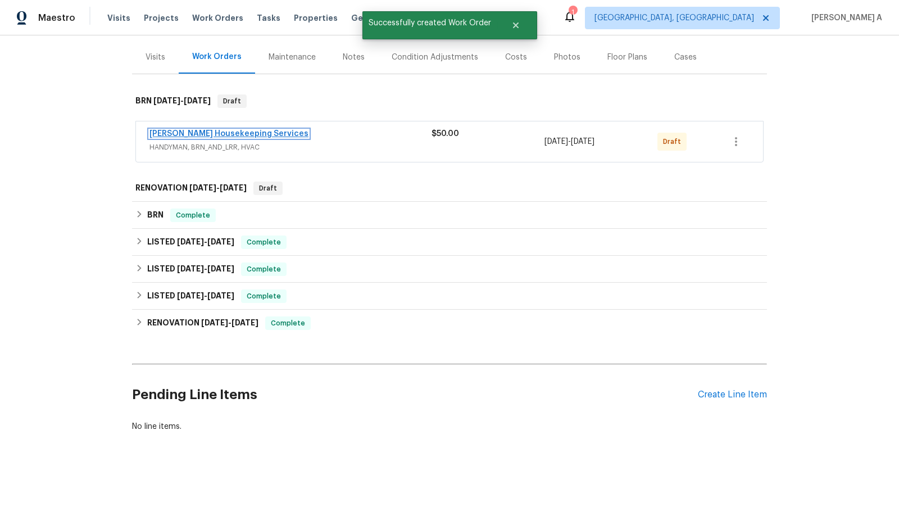
click at [230, 131] on link "[PERSON_NAME] Housekeeping Services" at bounding box center [229, 134] width 159 height 8
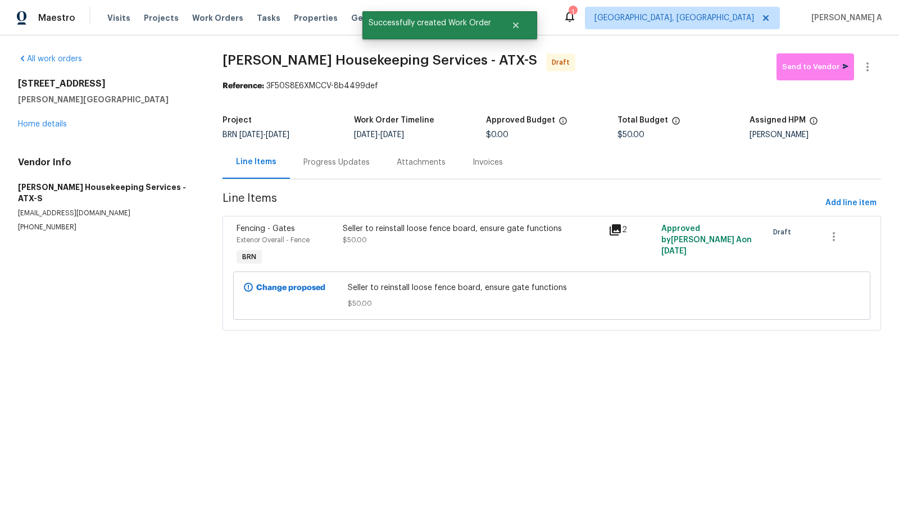
click at [333, 155] on div "Progress Updates" at bounding box center [336, 162] width 93 height 33
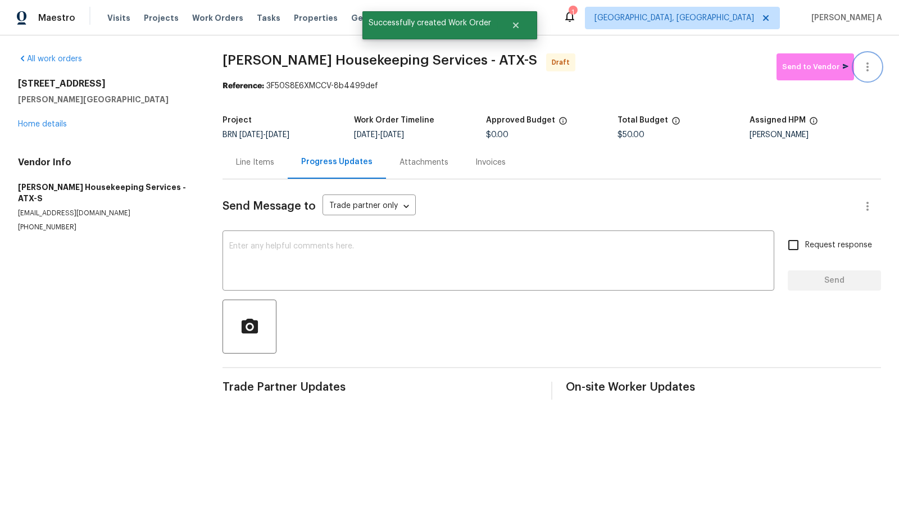
click at [874, 70] on button "button" at bounding box center [867, 66] width 27 height 27
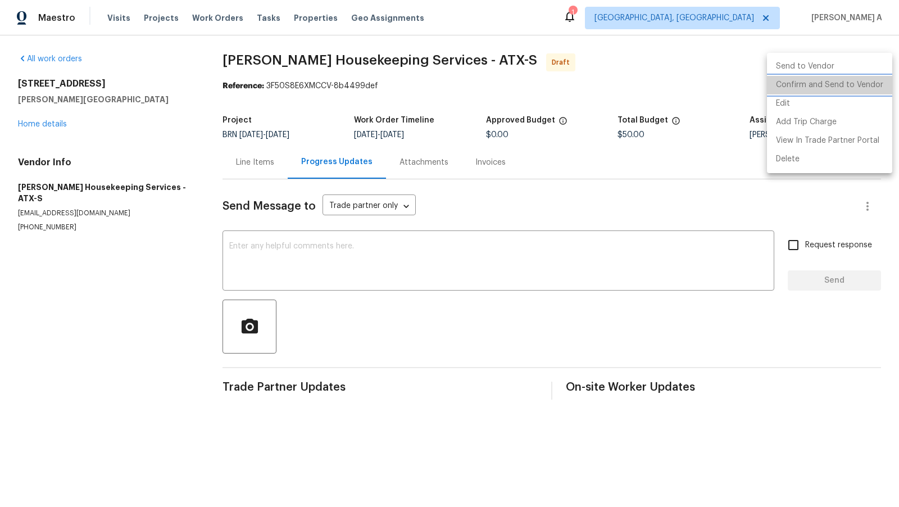
click at [880, 85] on li "Confirm and Send to Vendor" at bounding box center [829, 85] width 125 height 19
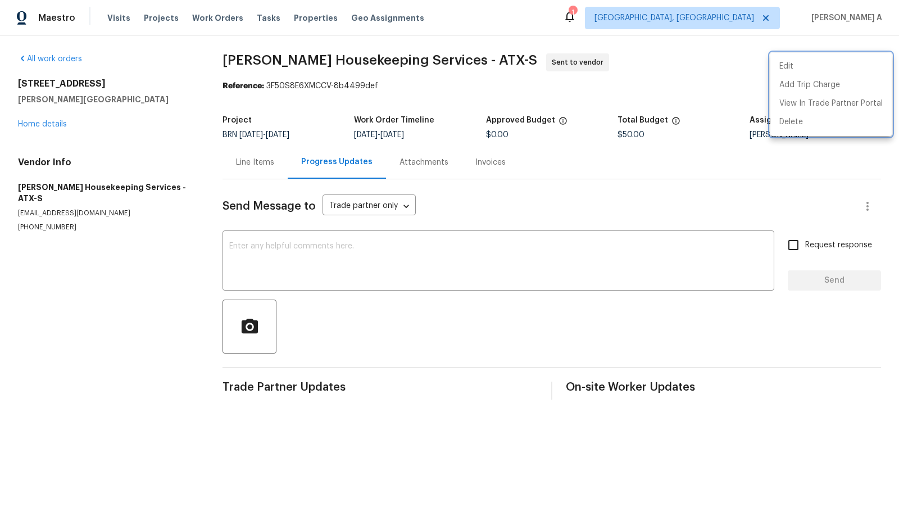
click at [434, 263] on div at bounding box center [449, 253] width 899 height 507
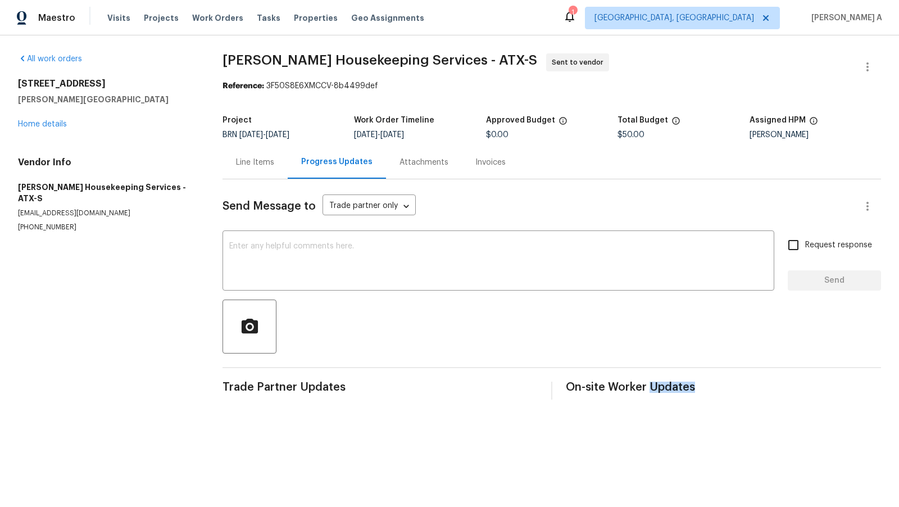
click at [434, 263] on div "Edit Add Trip Charge View In Trade Partner Portal Delete" at bounding box center [449, 253] width 899 height 507
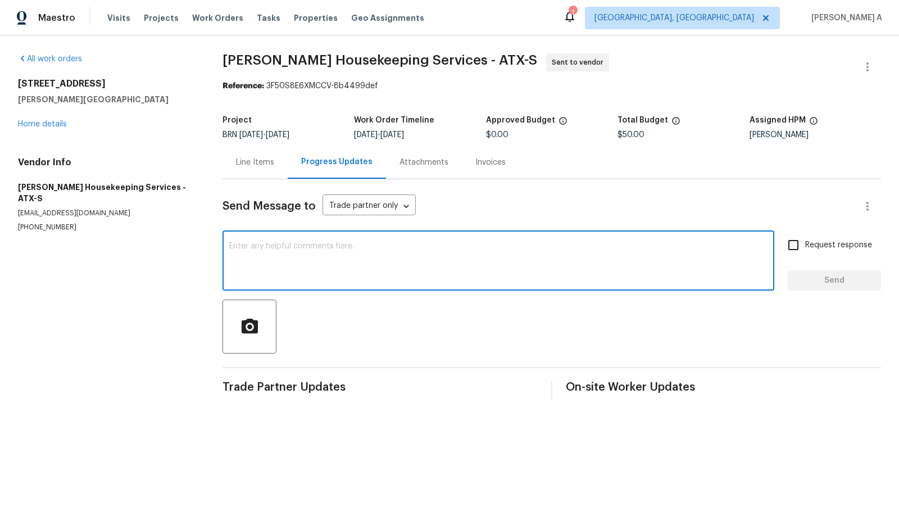
click at [434, 263] on textarea at bounding box center [498, 261] width 538 height 39
paste textarea "Hi, I'm Akshay from Opendoor. Just wanted to check if you received the workorde…"
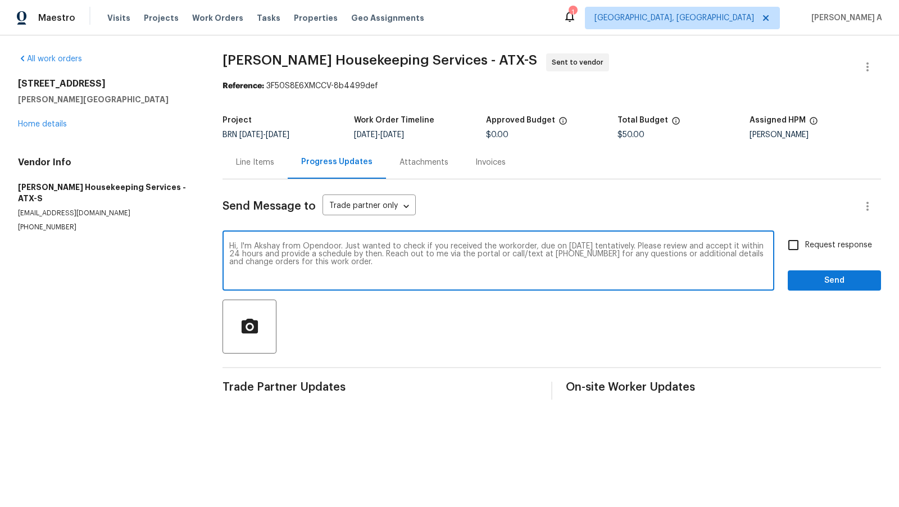
type textarea "Hi, I'm Akshay from Opendoor. Just wanted to check if you received the workorde…"
click at [808, 246] on span "Request response" at bounding box center [838, 245] width 67 height 12
click at [805, 246] on input "Request response" at bounding box center [794, 245] width 24 height 24
checkbox input "true"
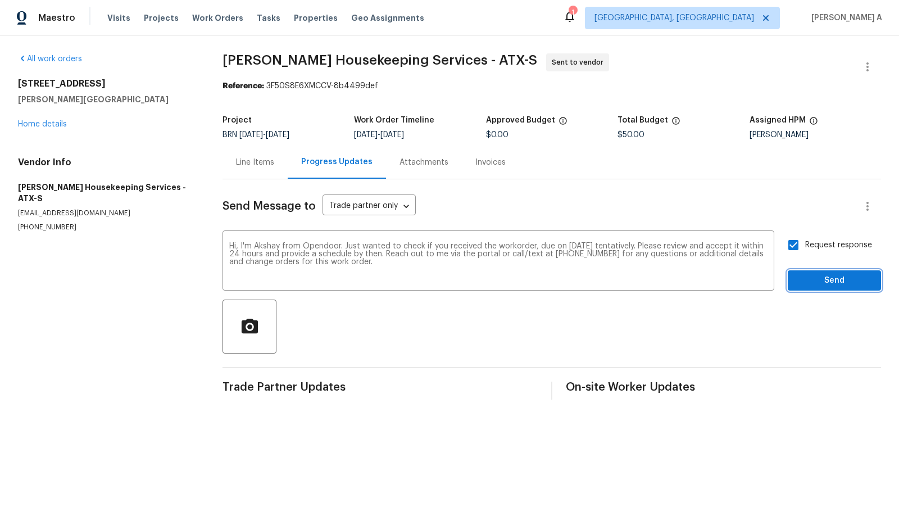
click at [826, 278] on span "Send" at bounding box center [834, 281] width 75 height 14
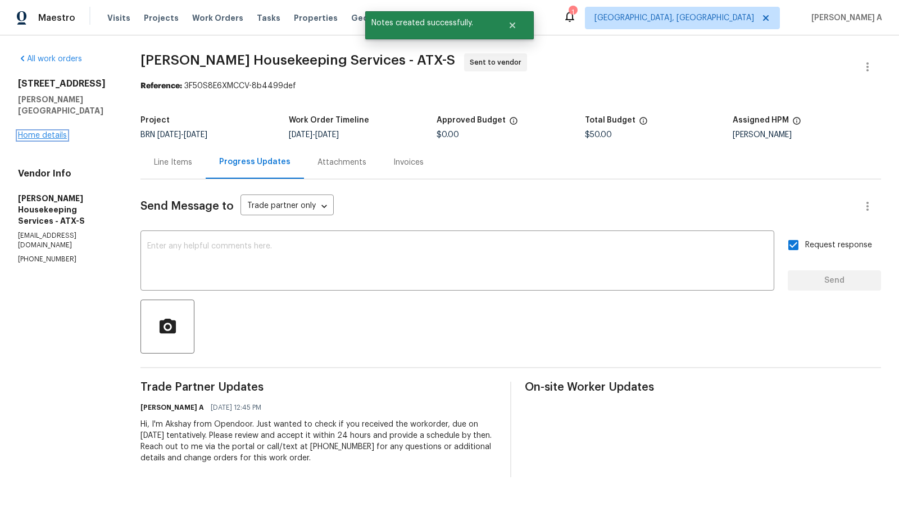
click at [56, 132] on link "Home details" at bounding box center [42, 136] width 49 height 8
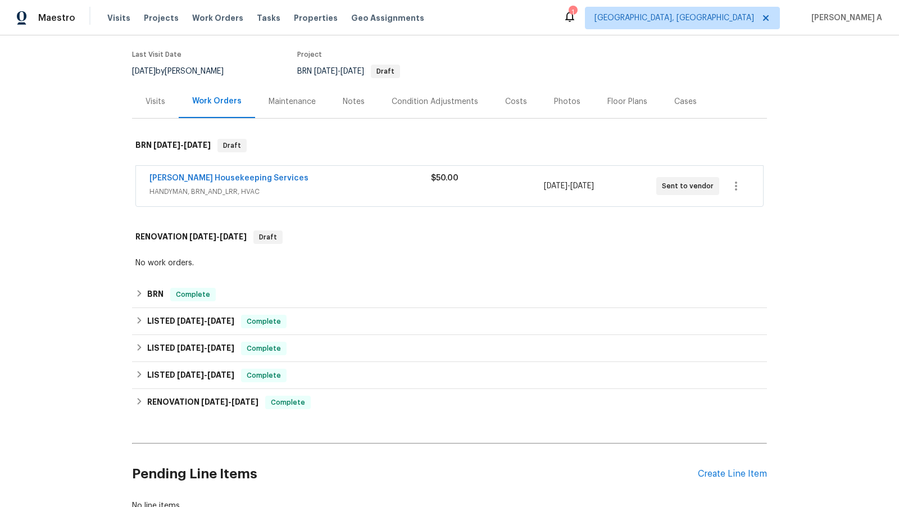
scroll to position [94, 0]
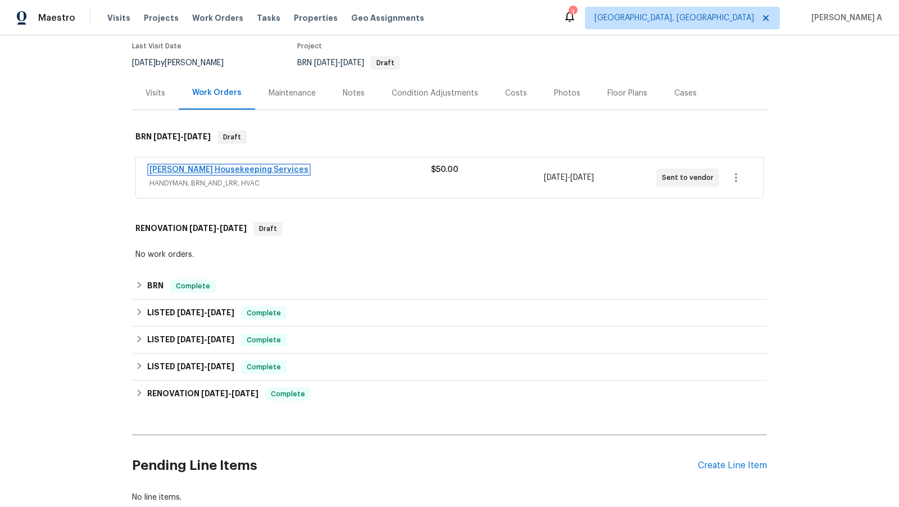
click at [245, 173] on span "[PERSON_NAME] Housekeeping Services" at bounding box center [229, 169] width 159 height 11
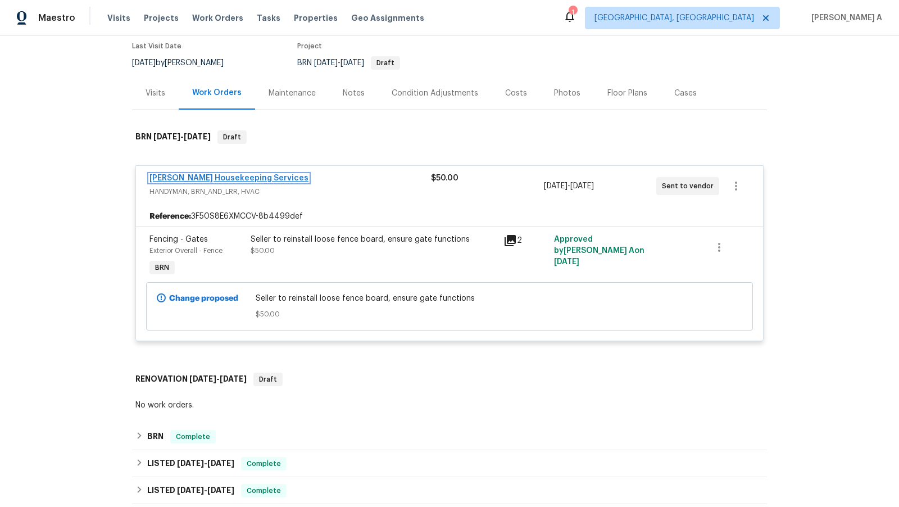
click at [243, 178] on link "[PERSON_NAME] Housekeeping Services" at bounding box center [229, 178] width 159 height 8
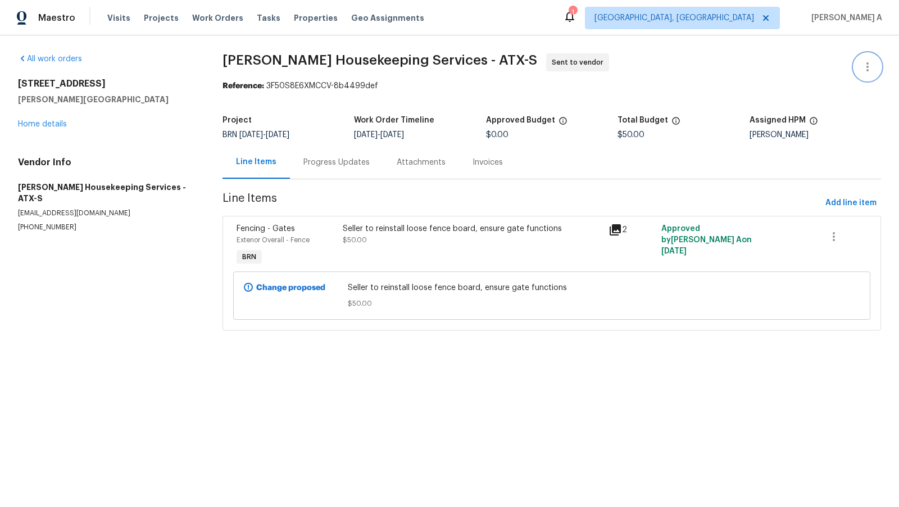
click at [870, 71] on icon "button" at bounding box center [867, 66] width 13 height 13
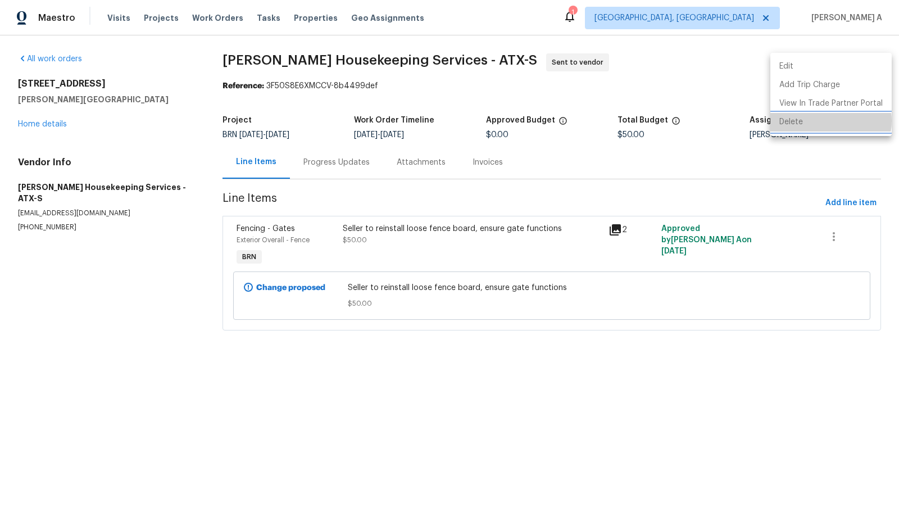
click at [827, 121] on li "Delete" at bounding box center [831, 122] width 121 height 19
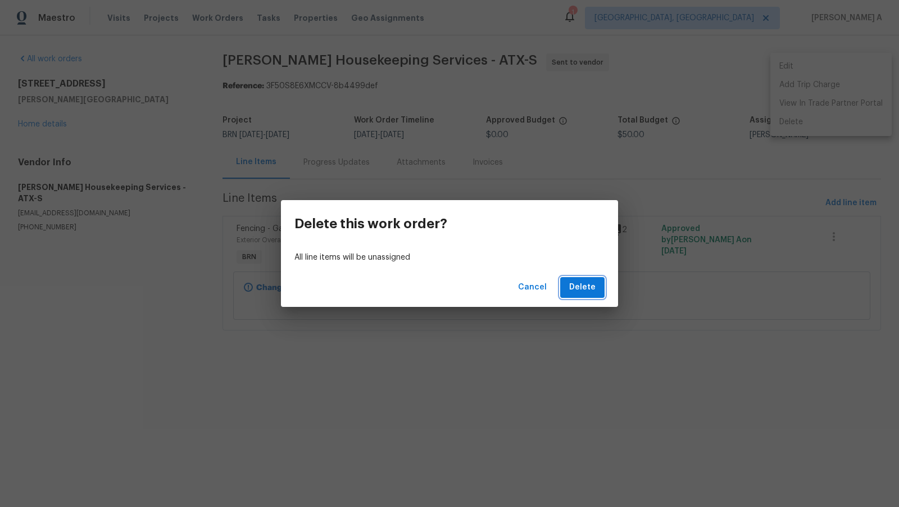
click at [597, 283] on button "Delete" at bounding box center [582, 287] width 44 height 21
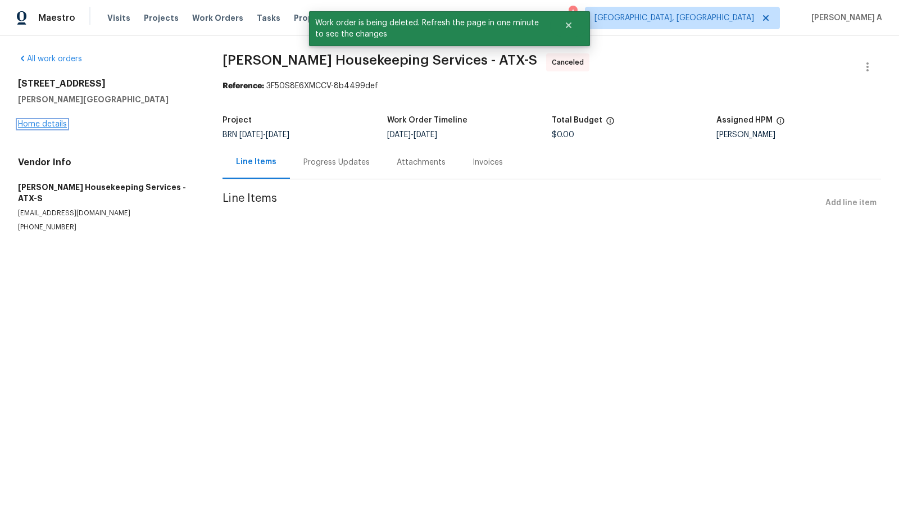
click at [52, 125] on link "Home details" at bounding box center [42, 124] width 49 height 8
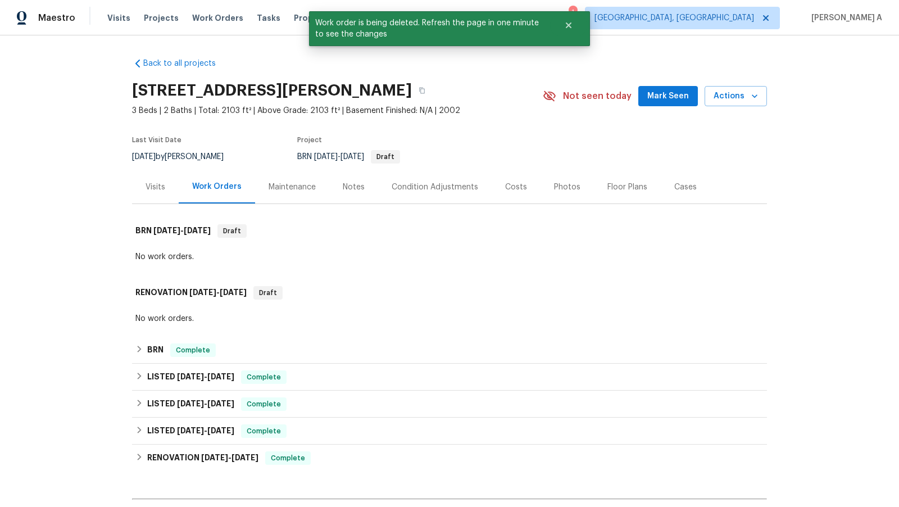
scroll to position [222, 0]
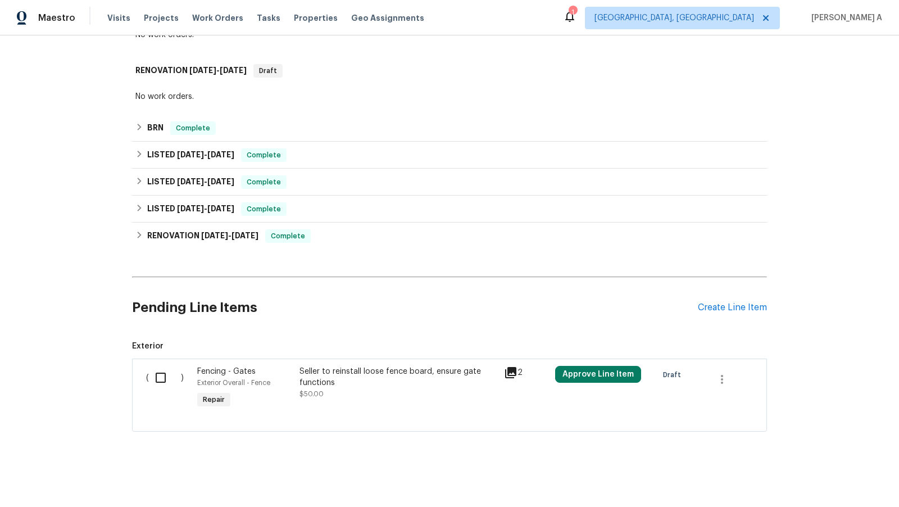
click at [153, 376] on input "checkbox" at bounding box center [165, 378] width 32 height 24
checkbox input "true"
click at [830, 478] on span "Create Work Order" at bounding box center [835, 479] width 75 height 14
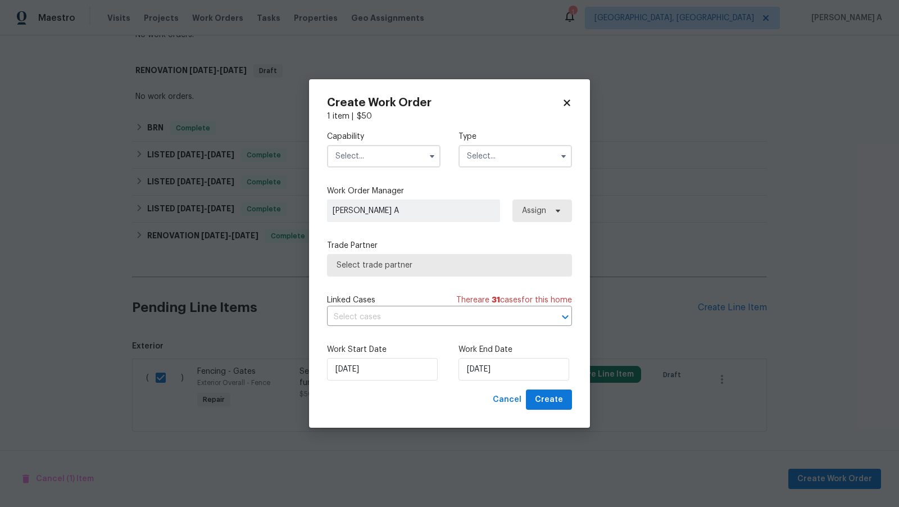
click at [384, 154] on input "text" at bounding box center [384, 156] width 114 height 22
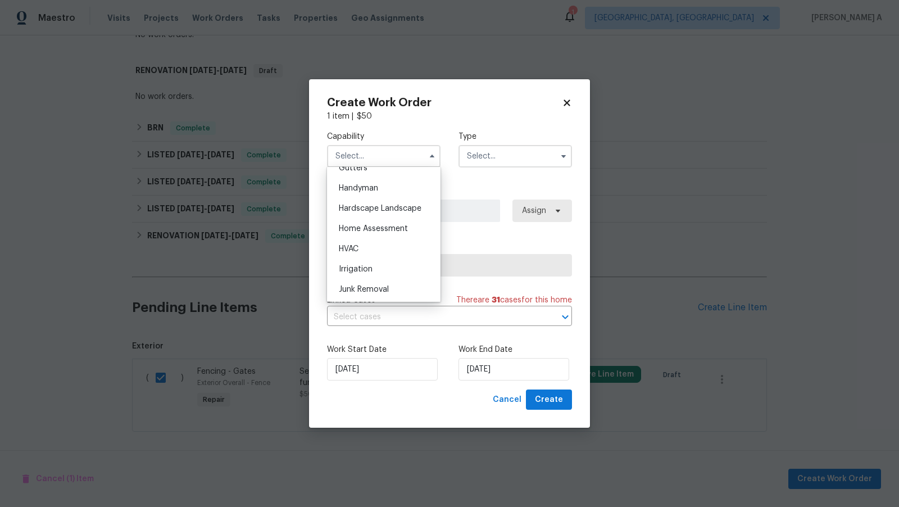
scroll to position [590, 0]
drag, startPoint x: 369, startPoint y: 194, endPoint x: 371, endPoint y: 210, distance: 15.8
click at [371, 210] on ul "Agent Appliance Bathtub Resurfacing BRN And Lrr Broker Cabinets Carpet Cleaning…" at bounding box center [384, 234] width 114 height 135
click at [371, 210] on span "Handyman" at bounding box center [358, 208] width 39 height 8
type input "Handyman"
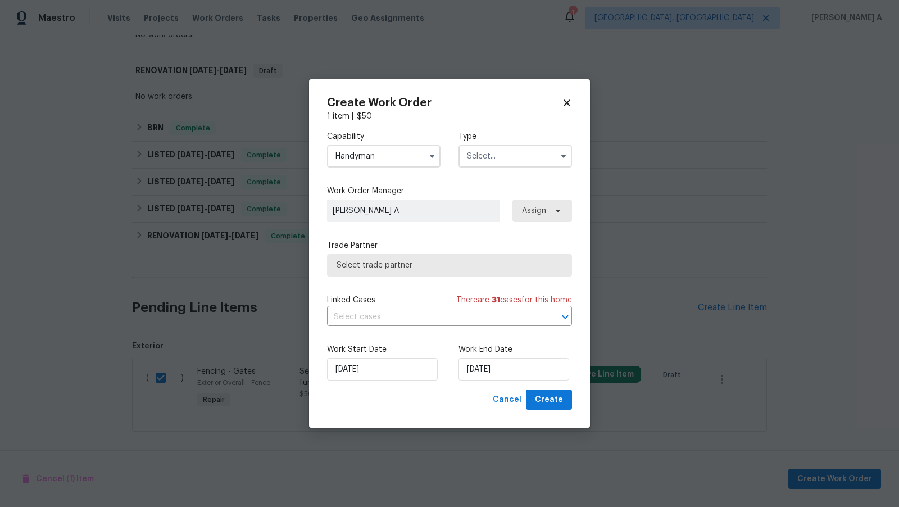
click at [499, 152] on input "text" at bounding box center [516, 156] width 114 height 22
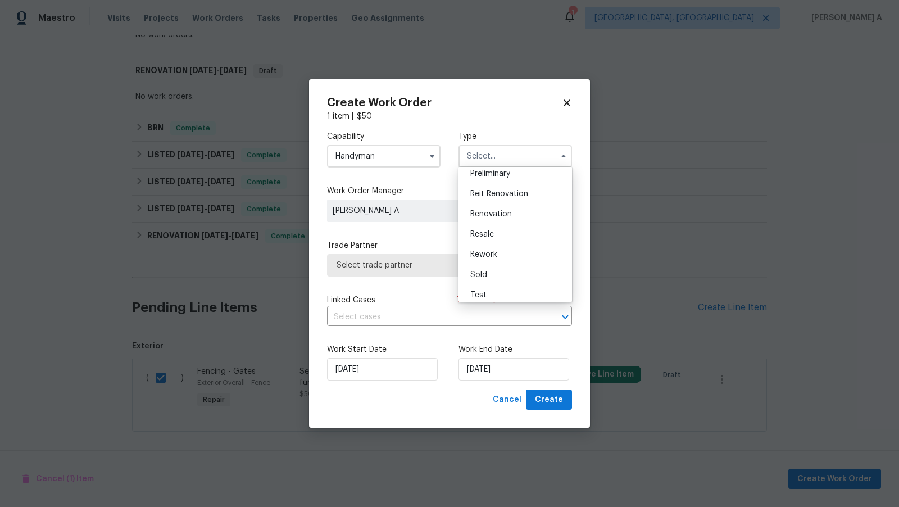
scroll to position [255, 0]
drag, startPoint x: 495, startPoint y: 239, endPoint x: 493, endPoint y: 225, distance: 14.2
click at [493, 225] on ul "Feedback Hoa Violation Holding Incident Insured Lender Required Listed Lite Lwo…" at bounding box center [516, 234] width 114 height 135
click at [493, 225] on span "Resale" at bounding box center [482, 229] width 24 height 8
type input "Resale"
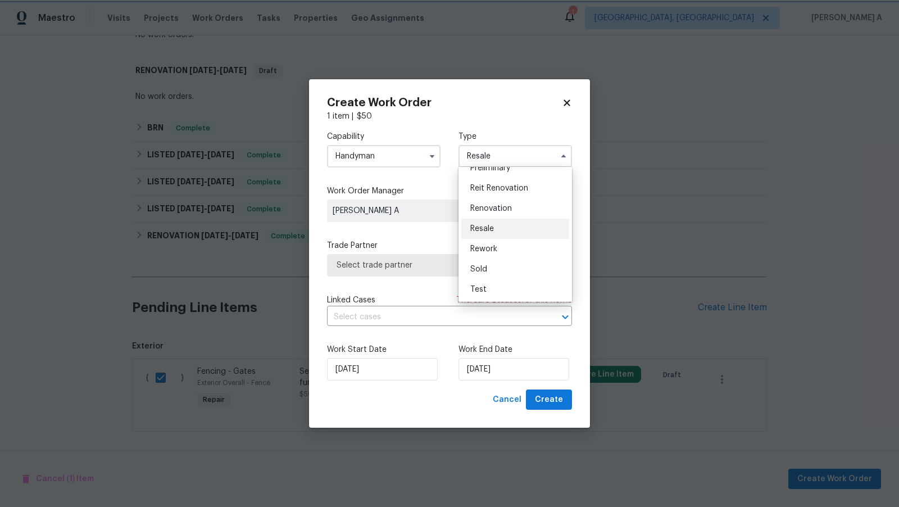
scroll to position [0, 0]
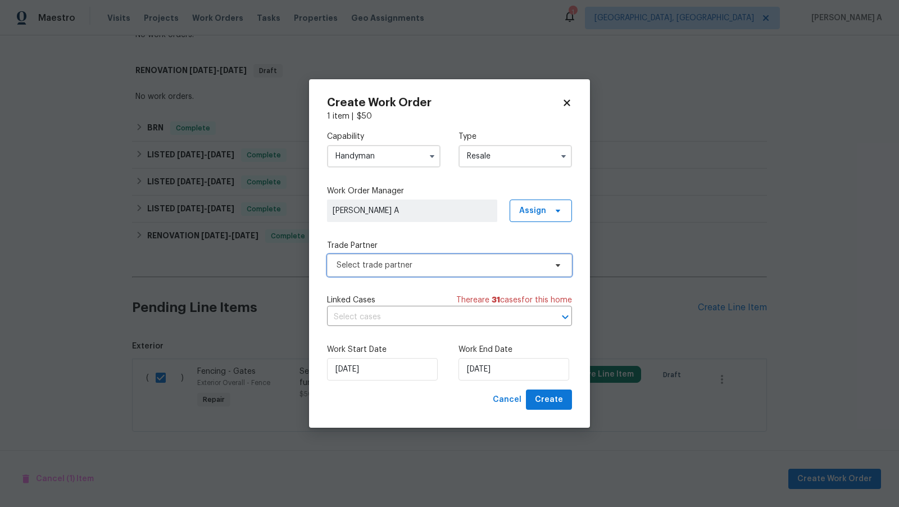
click at [450, 266] on span "Select trade partner" at bounding box center [442, 265] width 210 height 11
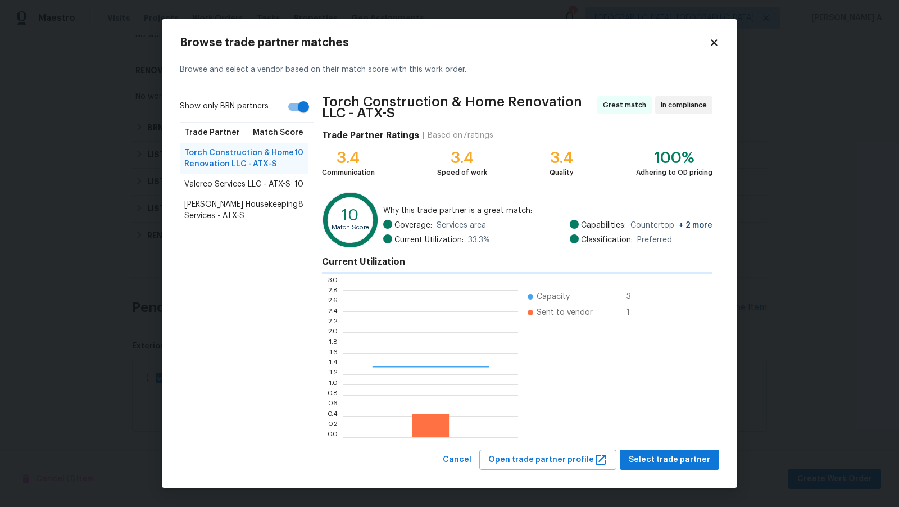
scroll to position [157, 175]
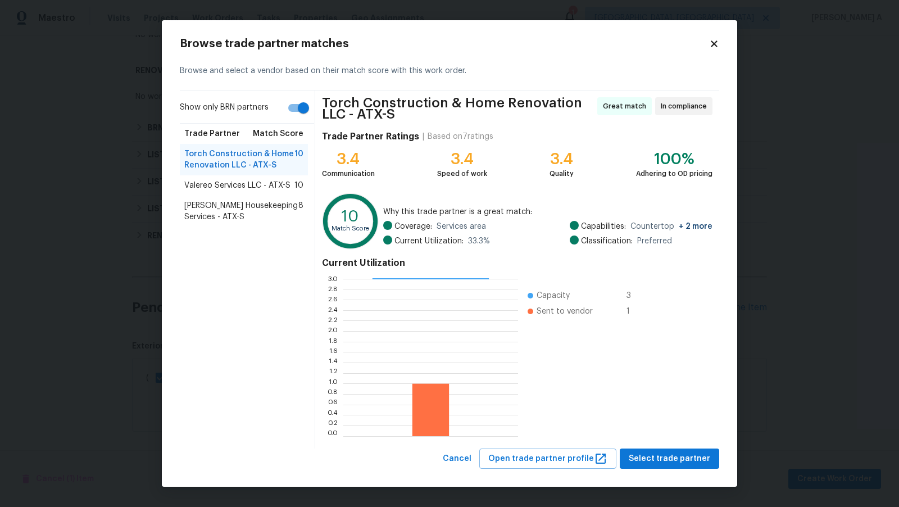
click at [256, 180] on span "Valereo Services LLC - ATX-S" at bounding box center [237, 185] width 106 height 11
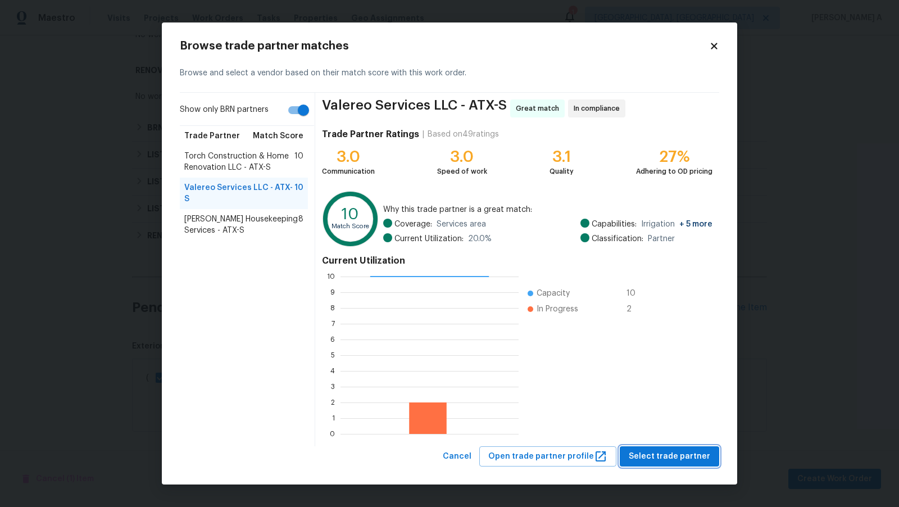
click at [685, 455] on span "Select trade partner" at bounding box center [670, 457] width 82 height 14
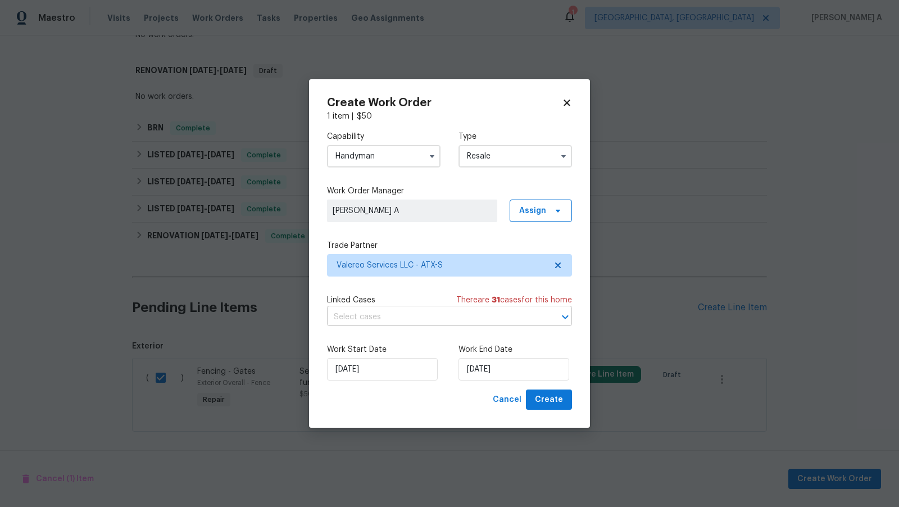
click at [437, 319] on input "text" at bounding box center [434, 317] width 214 height 17
click at [393, 338] on div "Work Start Date 9/4/2025 Work End Date 9/4/2025" at bounding box center [449, 362] width 245 height 55
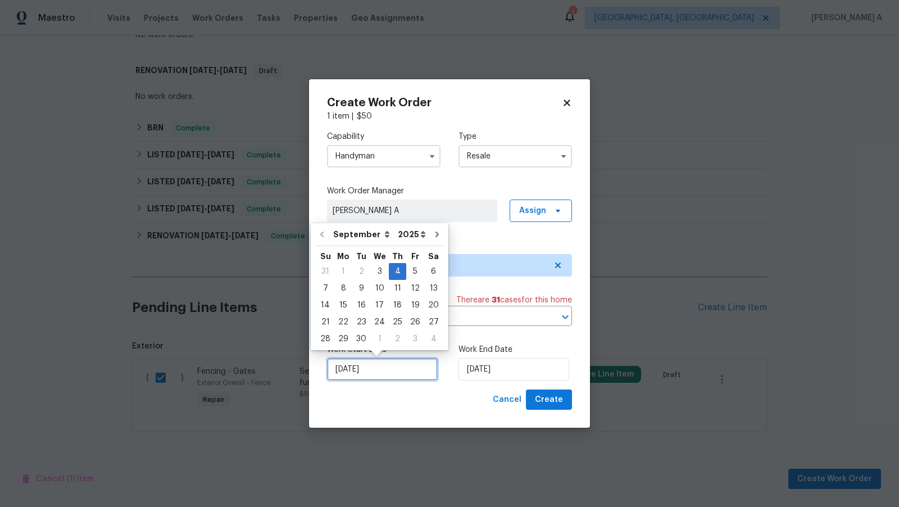
click at [372, 371] on input "9/4/2025" at bounding box center [382, 369] width 111 height 22
click at [379, 268] on div "3" at bounding box center [379, 272] width 19 height 16
type input "[DATE]"
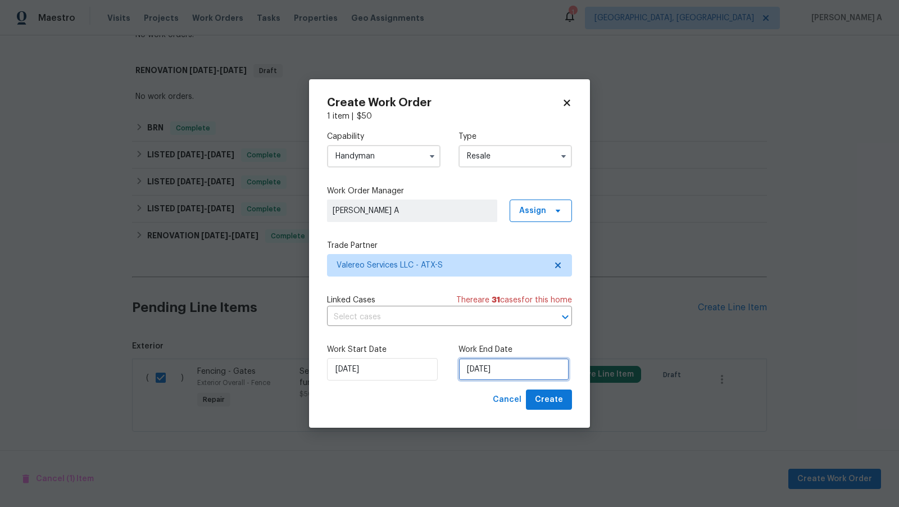
click at [492, 370] on input "9/4/2025" at bounding box center [514, 369] width 111 height 22
click at [481, 406] on div "Cancel Create" at bounding box center [449, 400] width 245 height 21
click at [550, 405] on span "Create" at bounding box center [549, 400] width 28 height 14
checkbox input "false"
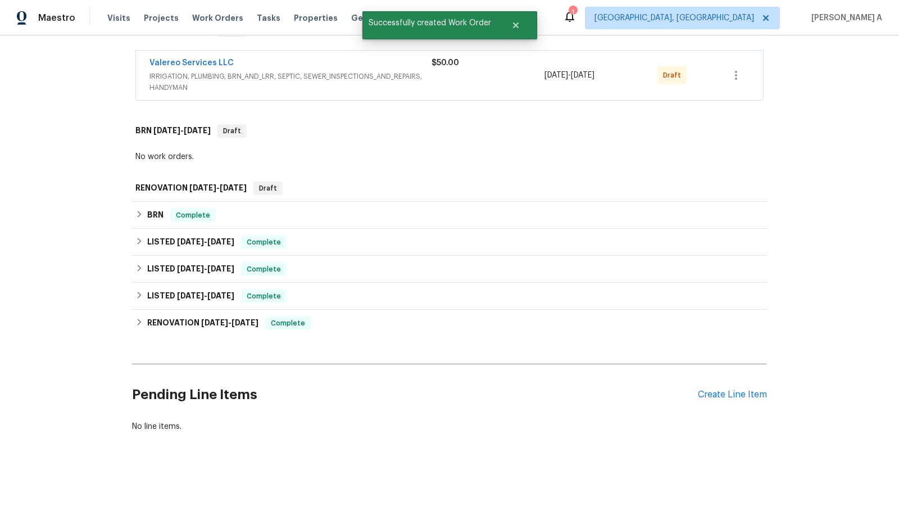
scroll to position [0, 0]
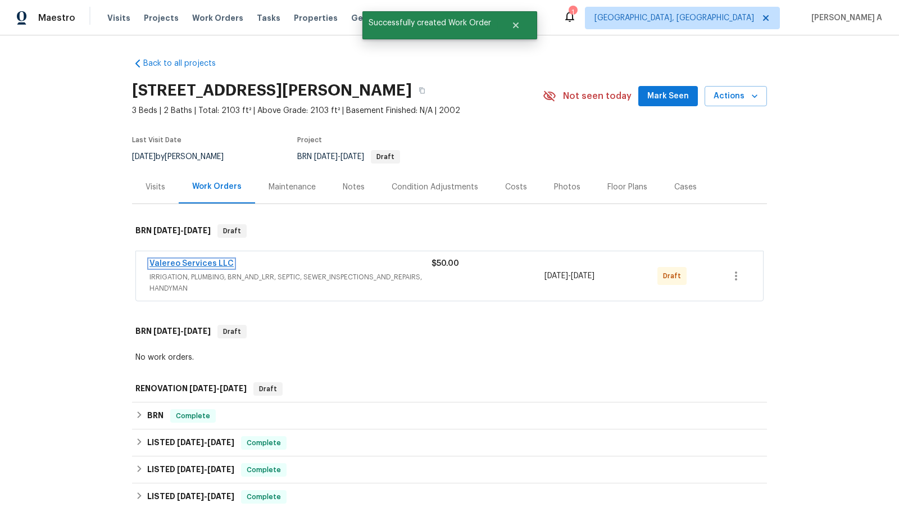
click at [200, 261] on link "Valereo Services LLC" at bounding box center [192, 264] width 84 height 8
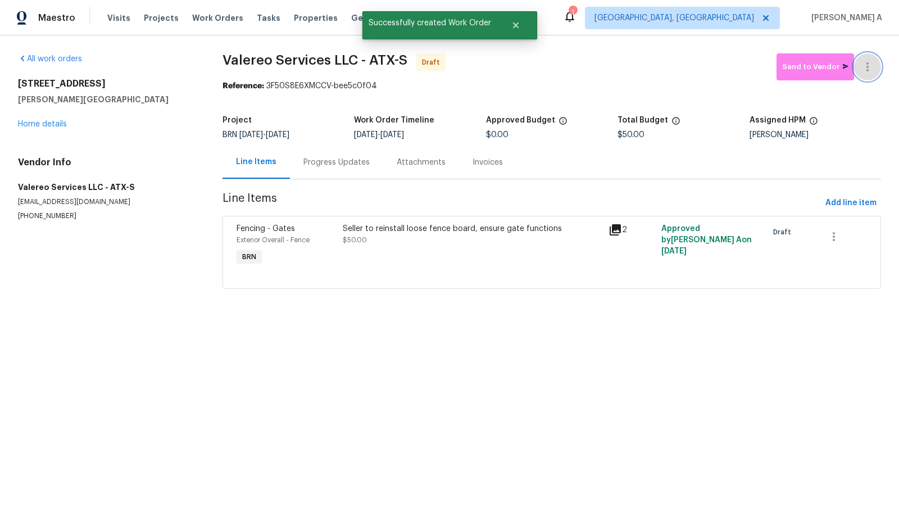
click at [873, 67] on icon "button" at bounding box center [867, 66] width 13 height 13
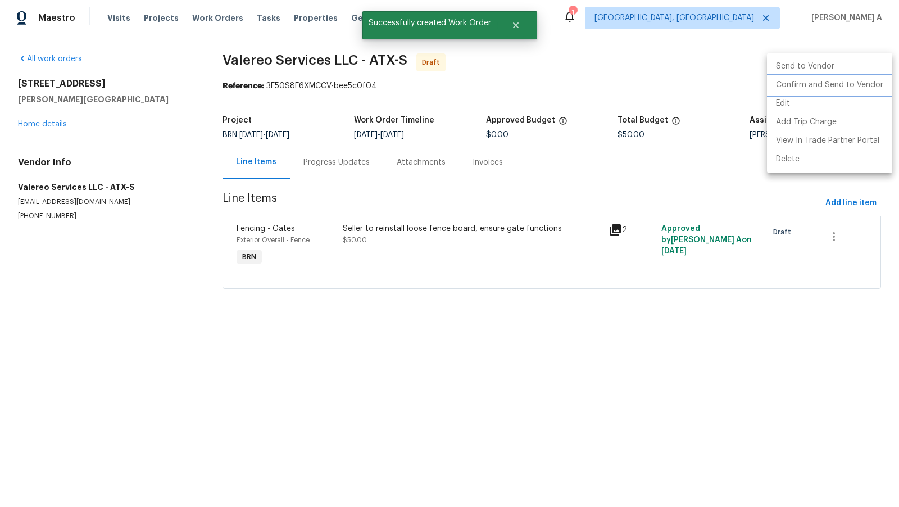
click at [879, 83] on li "Confirm and Send to Vendor" at bounding box center [829, 85] width 125 height 19
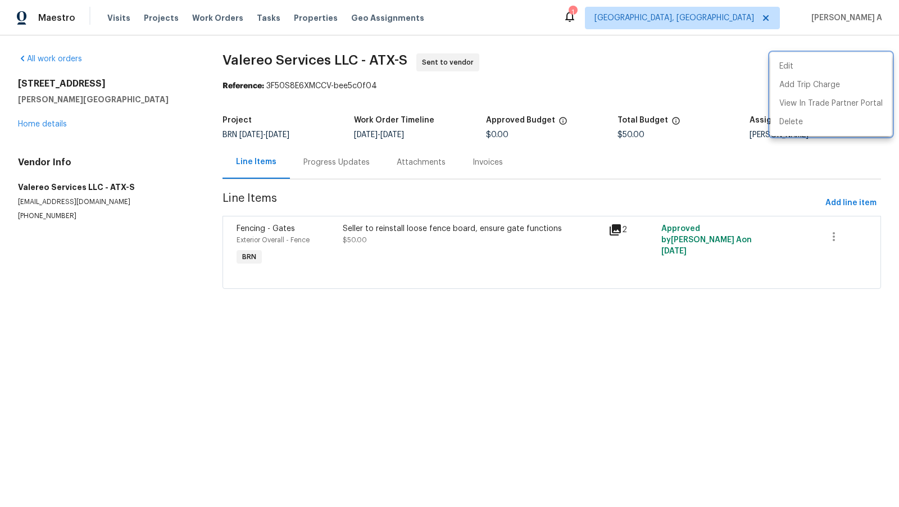
click at [384, 149] on div at bounding box center [449, 253] width 899 height 507
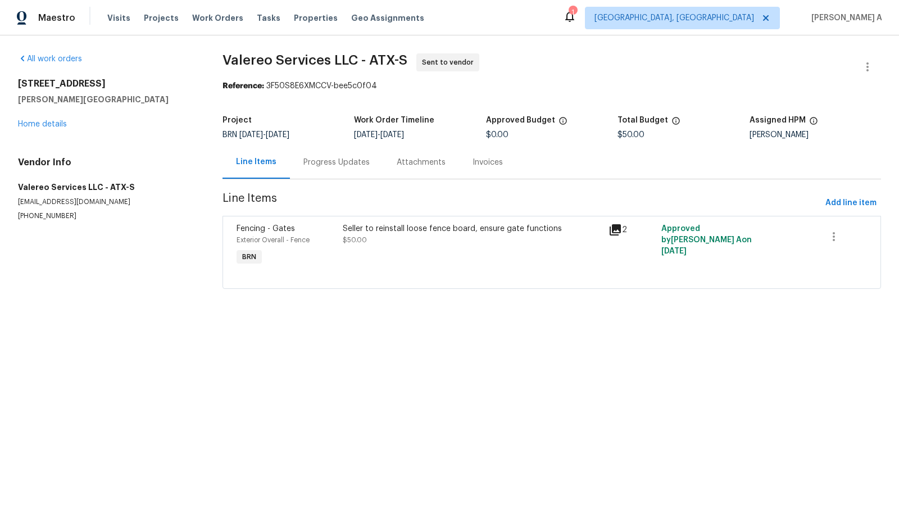
click at [333, 162] on div "Progress Updates" at bounding box center [337, 162] width 66 height 11
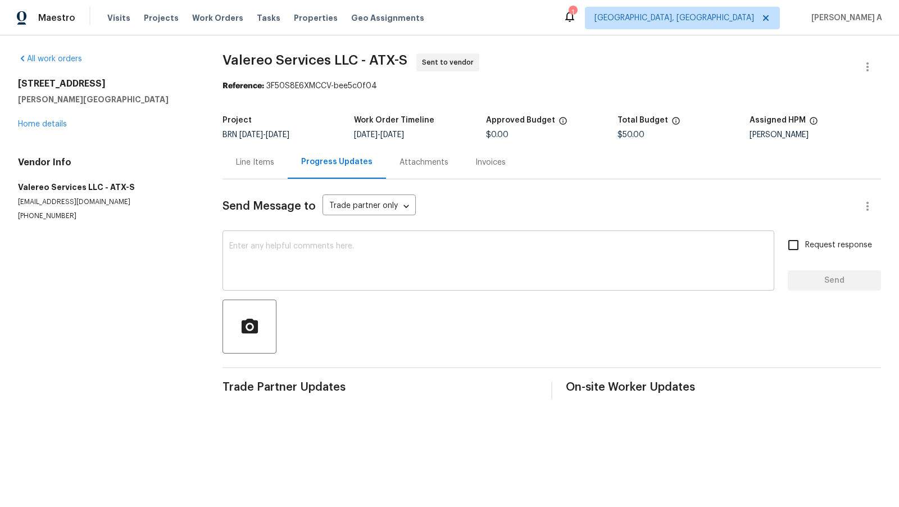
click at [449, 258] on textarea at bounding box center [498, 261] width 538 height 39
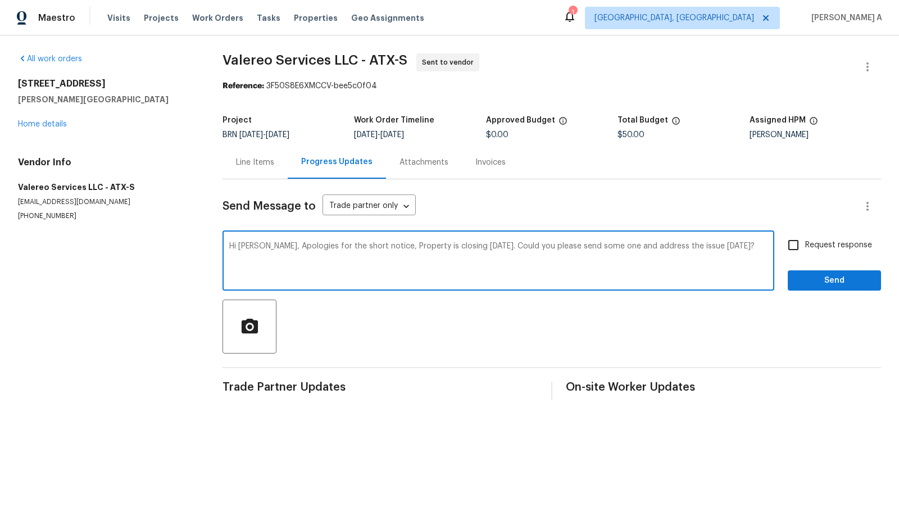
click at [0, 0] on qb-div "Replace with someone?" at bounding box center [0, 0] width 0 height 0
click at [721, 249] on textarea "Hi Kelly, Apologies for the short notice, Property is closing tomorrow. Could y…" at bounding box center [498, 261] width 538 height 39
paste textarea "It looks like the gate/fence rail was cut to gain access to back yard"
click at [0, 0] on span "Replace with" at bounding box center [0, 0] width 0 height 0
type textarea "Hi Kelly, Apologies for the short notice, Property is closing tomorrow. Could y…"
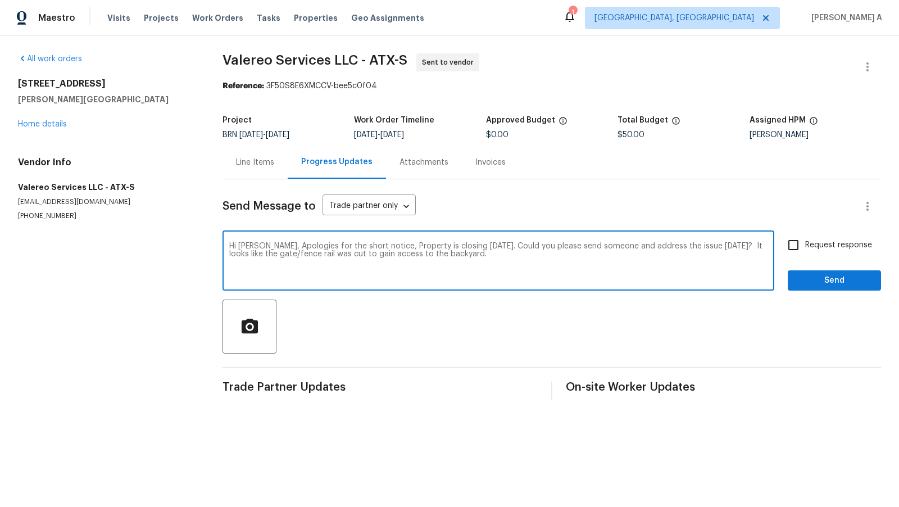
click at [784, 250] on input "Request response" at bounding box center [794, 245] width 24 height 24
checkbox input "true"
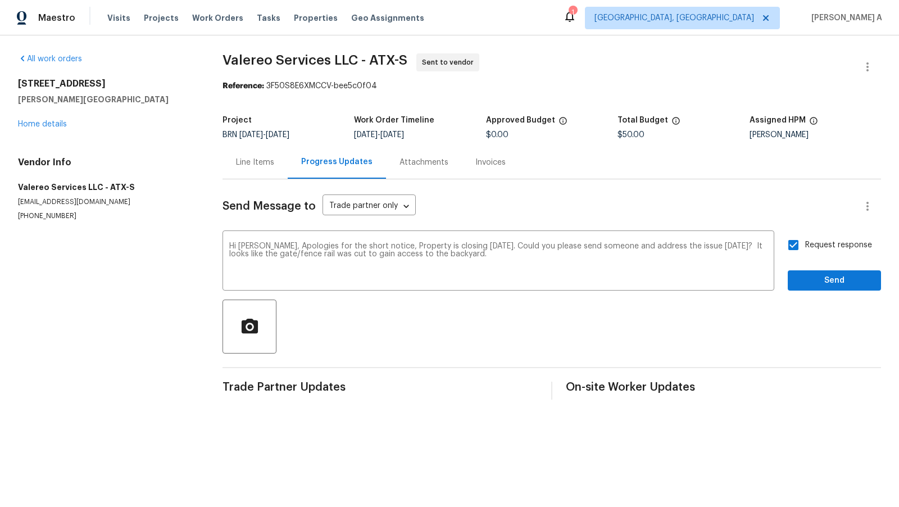
click at [0, 0] on span "Change the spacing" at bounding box center [0, 0] width 0 height 0
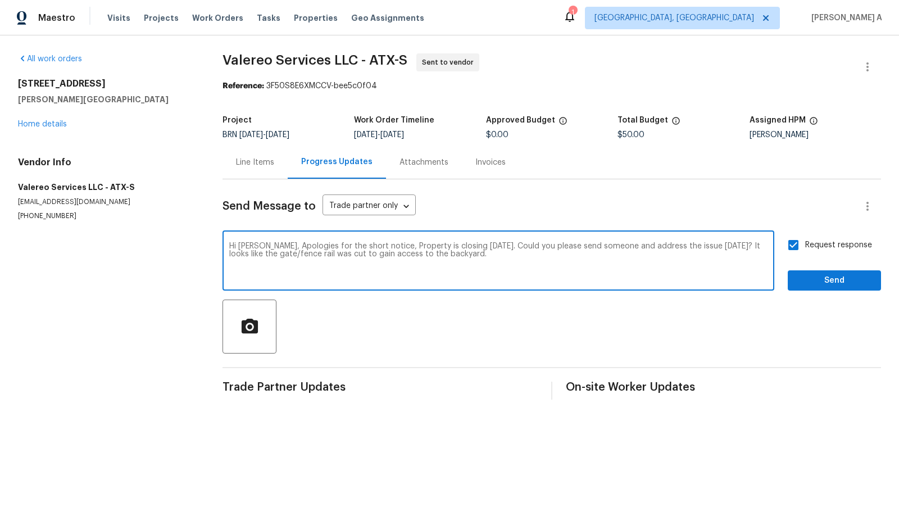
type textarea "Hi Kelly, Apologies for the short notice, Property is closing tomorrow. Could y…"
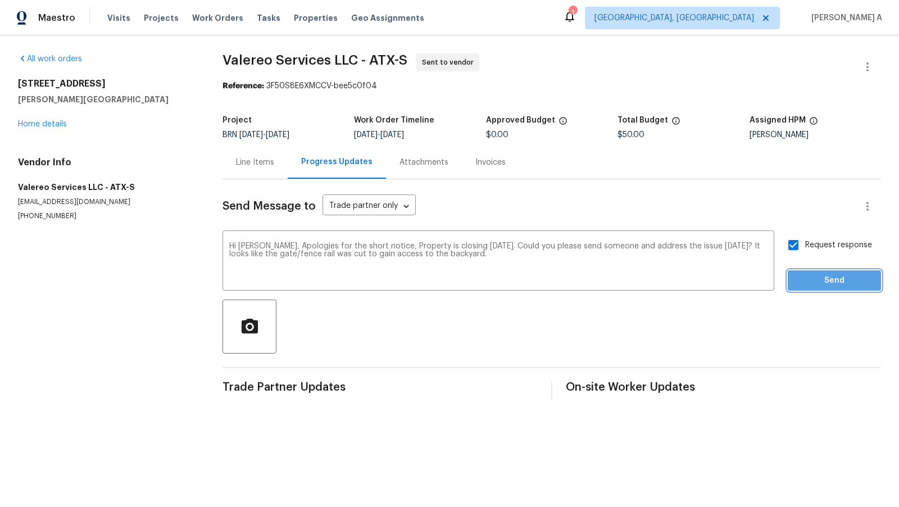
click at [830, 286] on span "Send" at bounding box center [834, 281] width 75 height 14
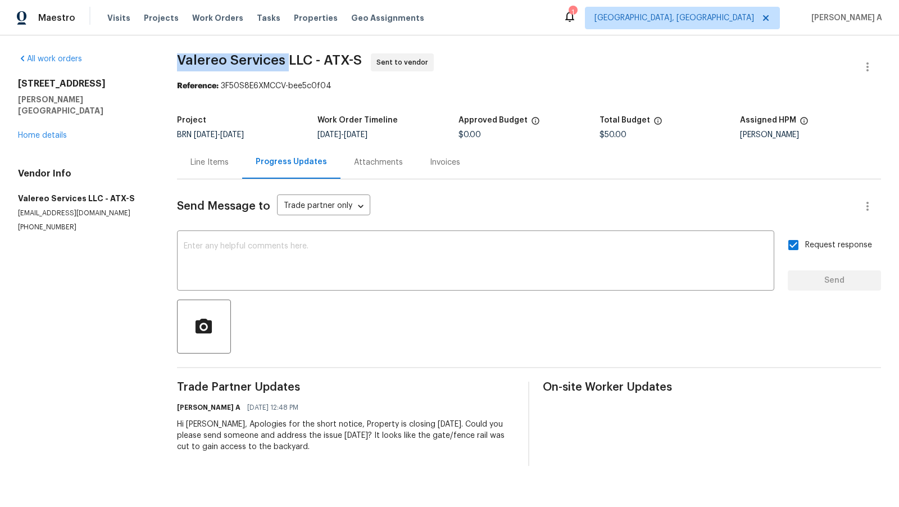
copy span "Valereo Services"
drag, startPoint x: 183, startPoint y: 59, endPoint x: 292, endPoint y: 59, distance: 109.6
click at [292, 59] on span "Valereo Services LLC - ATX-S" at bounding box center [269, 59] width 185 height 13
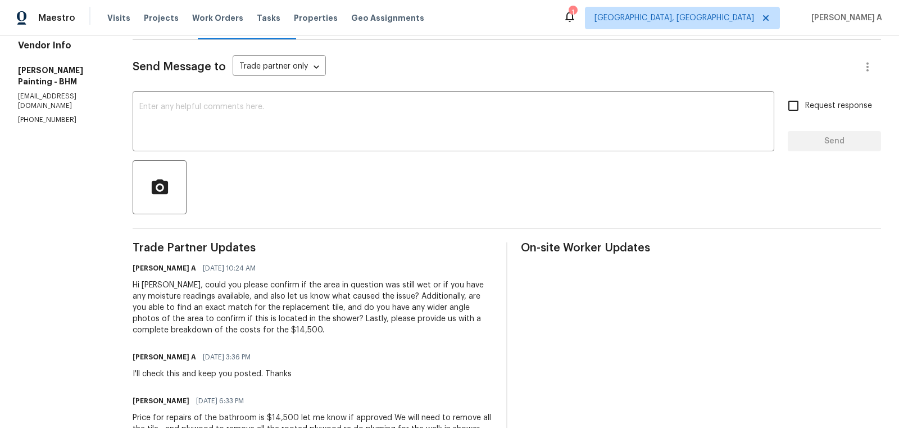
scroll to position [143, 0]
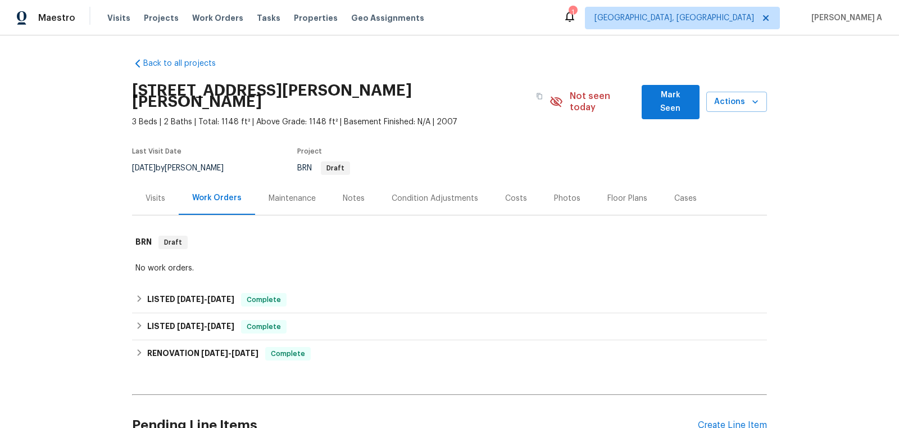
scroll to position [174, 0]
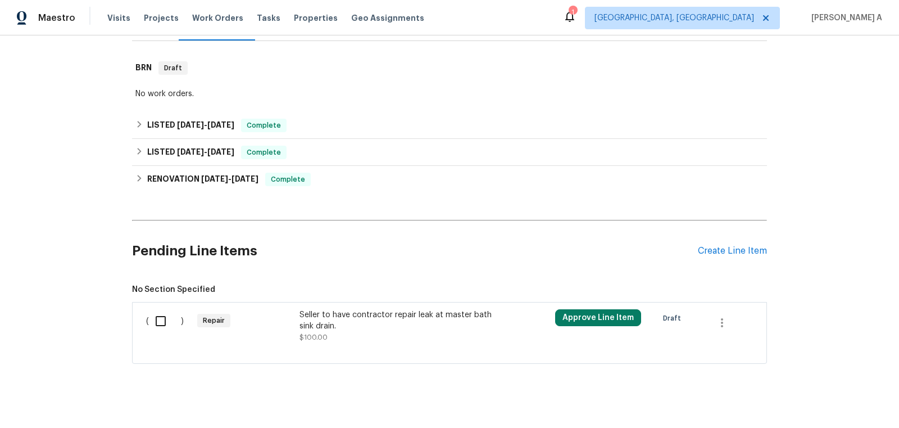
click at [465, 314] on div "Seller to have contractor repair leak at master bath sink drain." at bounding box center [399, 320] width 198 height 22
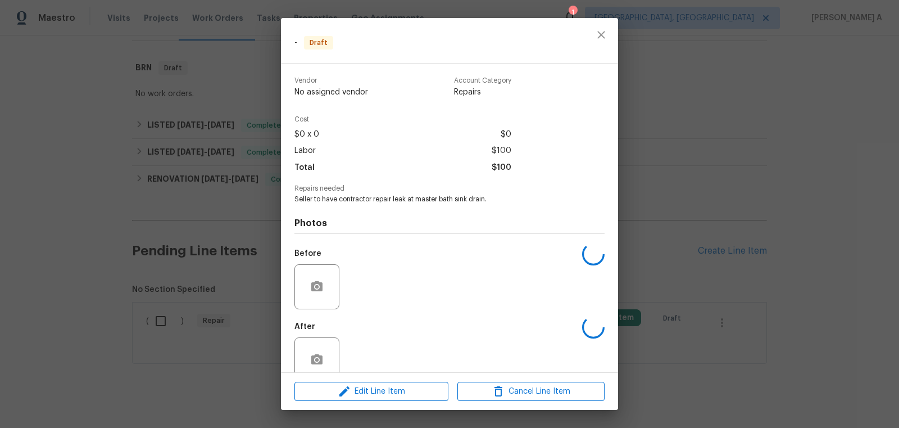
scroll to position [21, 0]
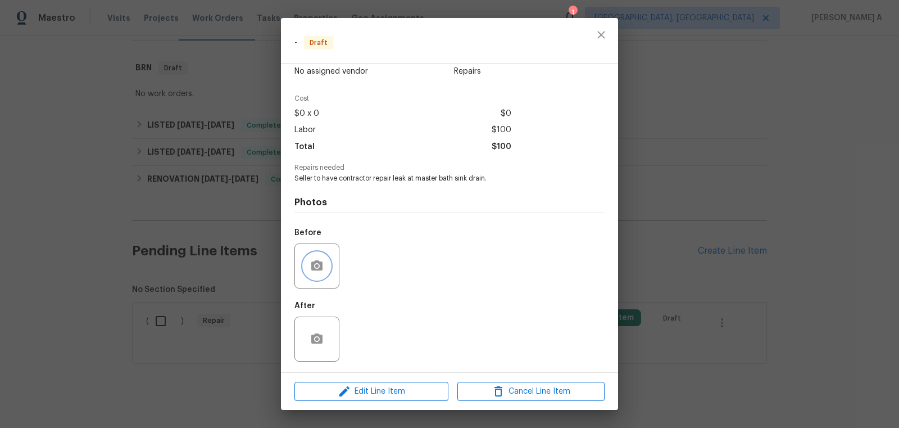
click at [306, 264] on button "button" at bounding box center [317, 265] width 27 height 27
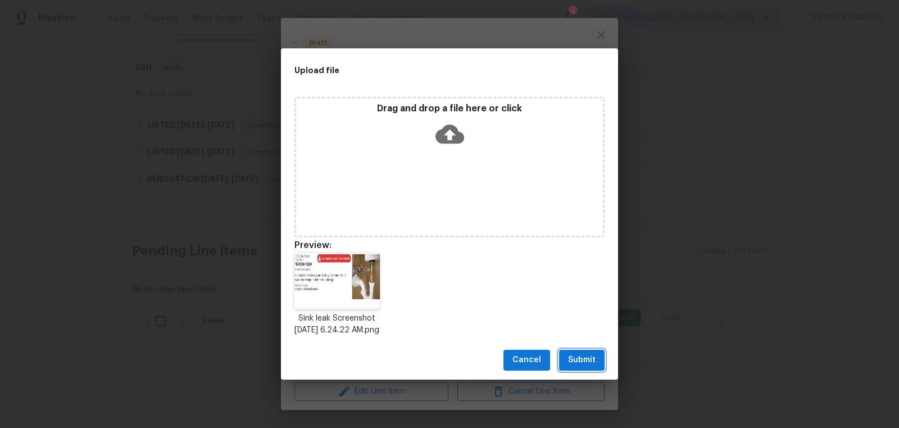
click at [593, 365] on span "Submit" at bounding box center [582, 360] width 28 height 14
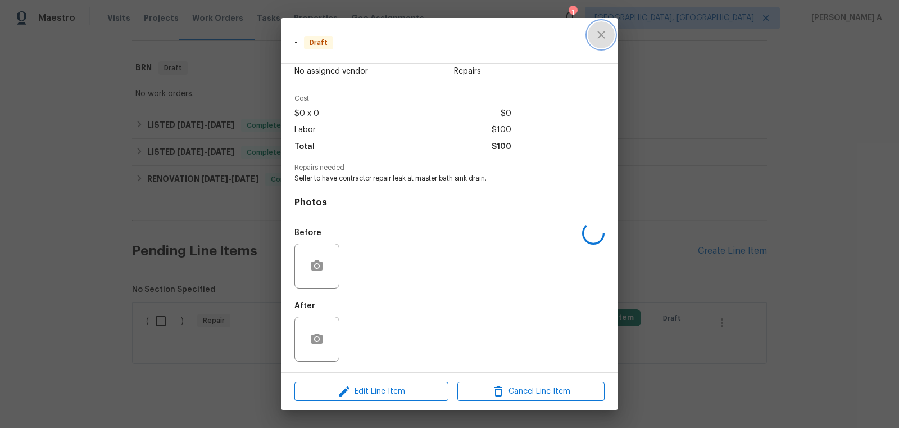
click at [605, 33] on icon "close" at bounding box center [601, 34] width 13 height 13
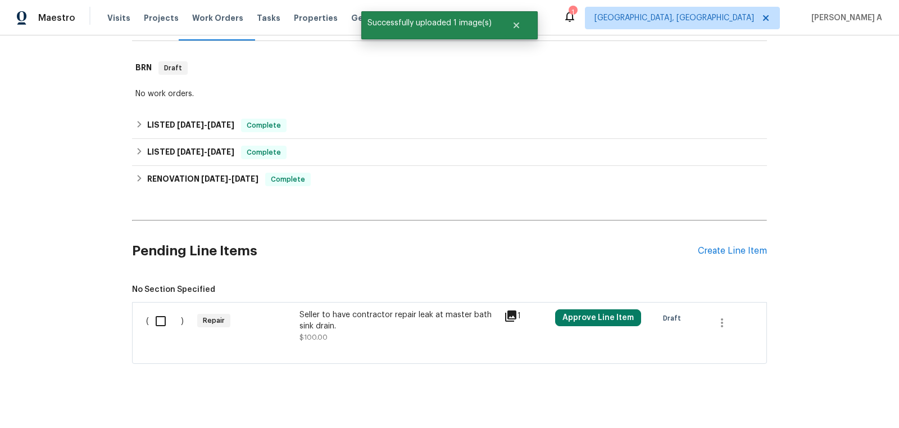
click at [343, 329] on div "Seller to have contractor repair leak at master bath sink drain. $100.00" at bounding box center [399, 326] width 198 height 34
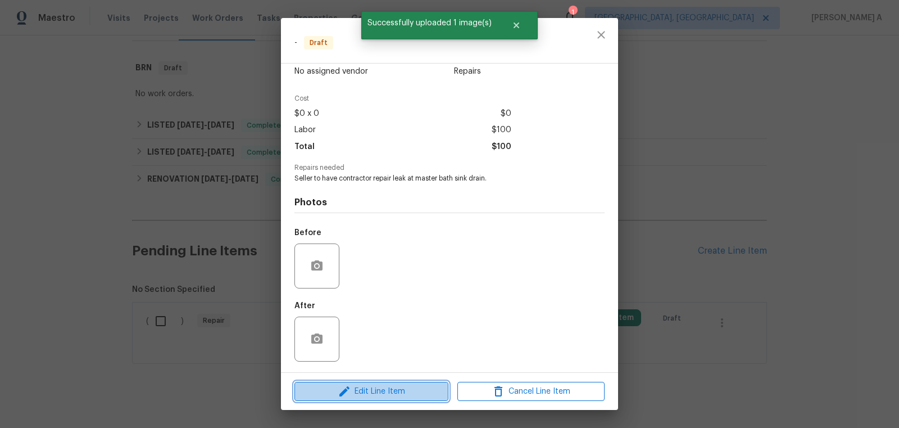
click at [364, 390] on span "Edit Line Item" at bounding box center [371, 391] width 147 height 14
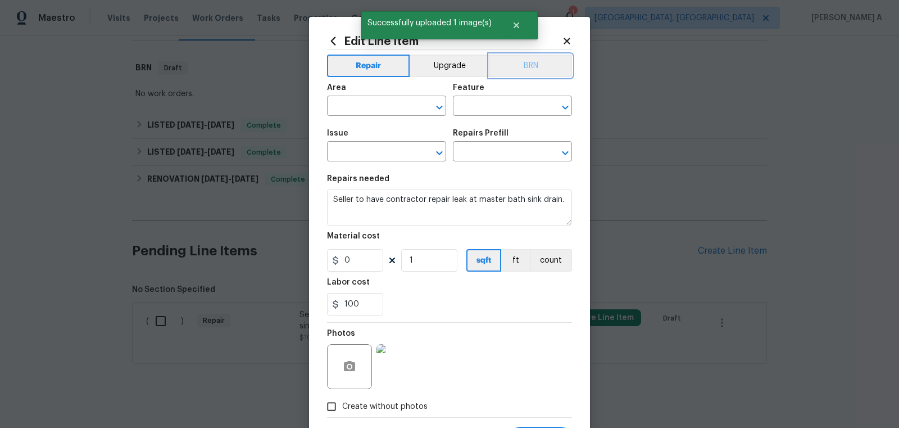
click at [548, 64] on button "BRN" at bounding box center [531, 66] width 83 height 22
click at [382, 103] on input "text" at bounding box center [371, 106] width 88 height 17
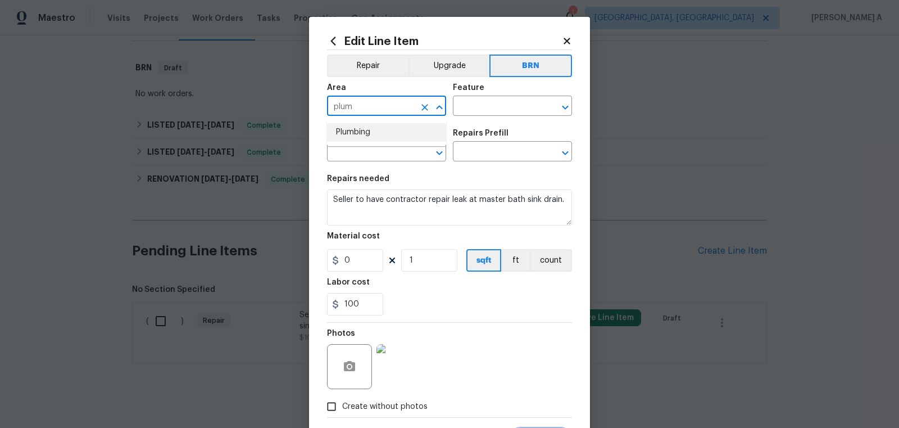
click at [377, 132] on li "Plumbing" at bounding box center [386, 132] width 119 height 19
type input "Plumbing"
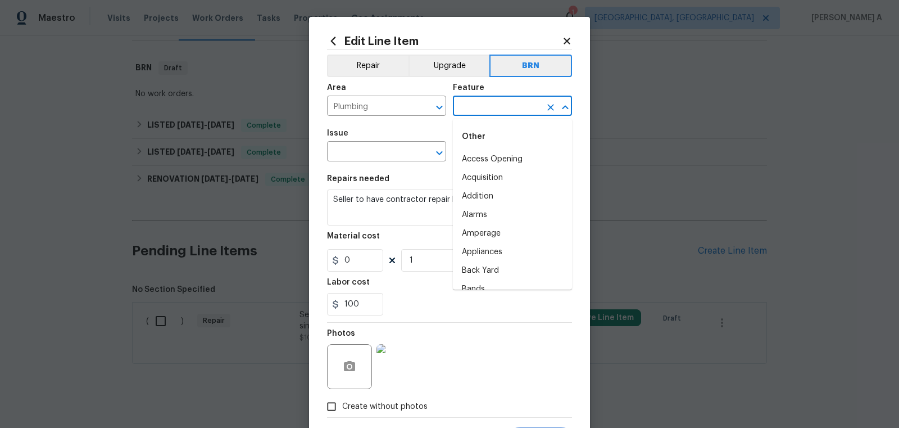
click at [473, 109] on input "text" at bounding box center [497, 106] width 88 height 17
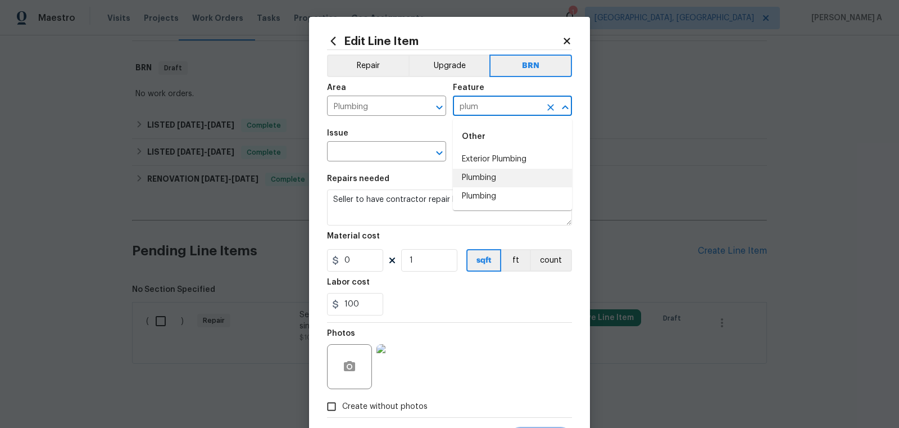
click at [489, 179] on li "Plumbing" at bounding box center [512, 178] width 119 height 19
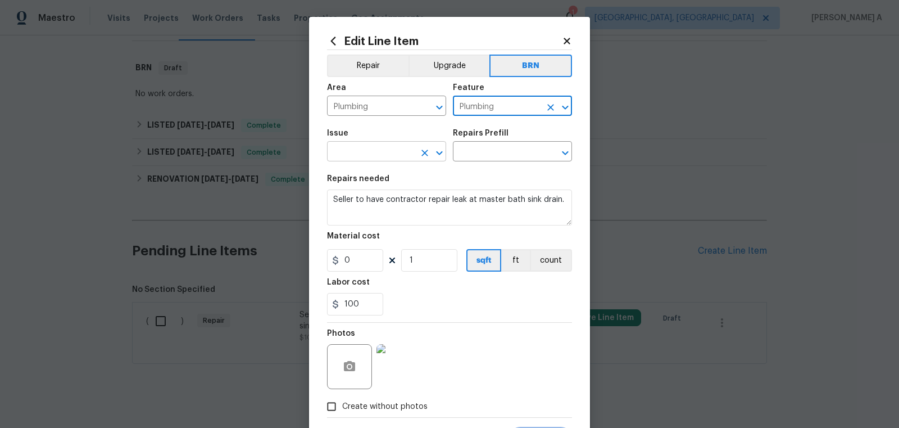
type input "Plumbing"
click at [358, 155] on input "text" at bounding box center [371, 152] width 88 height 17
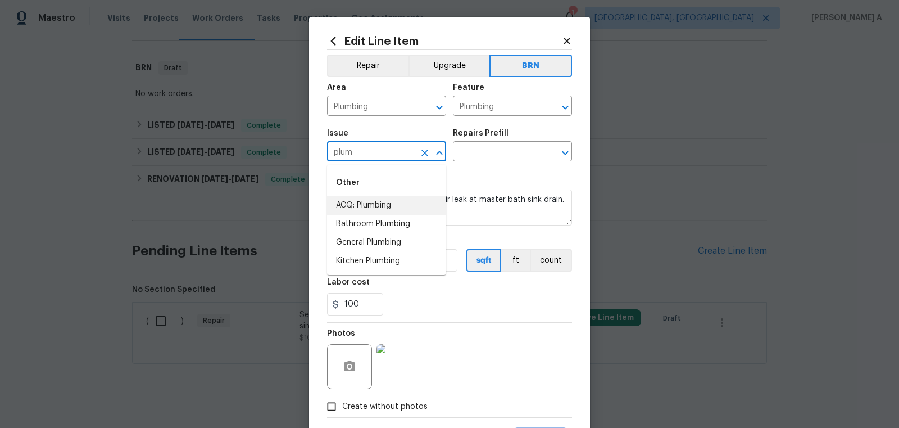
click at [365, 222] on li "Bathroom Plumbing" at bounding box center [386, 224] width 119 height 19
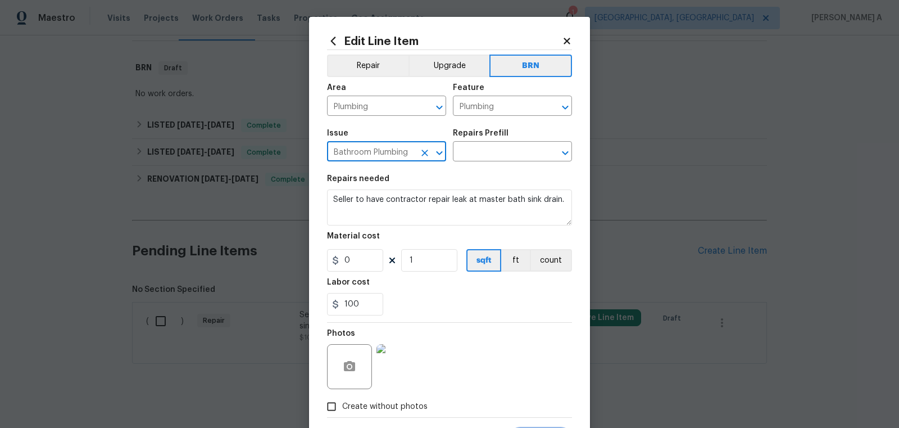
type input "Bathroom Plumbing"
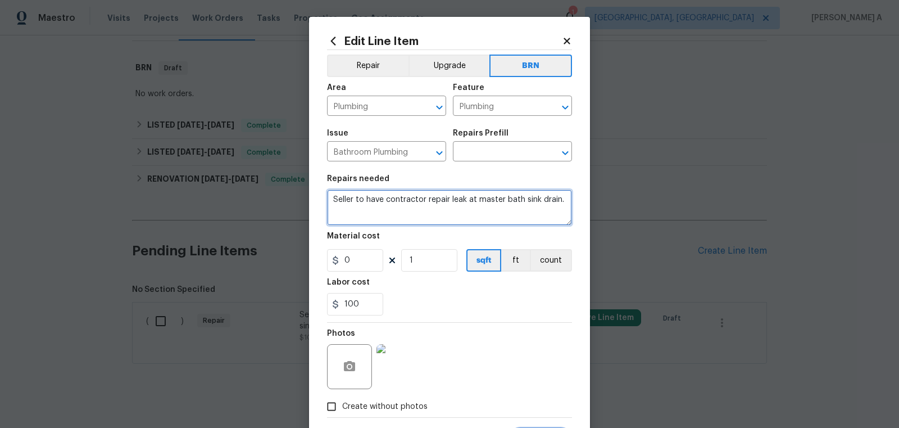
click at [370, 207] on textarea "Seller to have contractor repair leak at master bath sink drain." at bounding box center [449, 207] width 245 height 36
click at [470, 162] on div "Issue Bathroom Plumbing ​ Repairs Prefill ​" at bounding box center [449, 146] width 245 height 46
click at [483, 156] on input "text" at bounding box center [497, 152] width 88 height 17
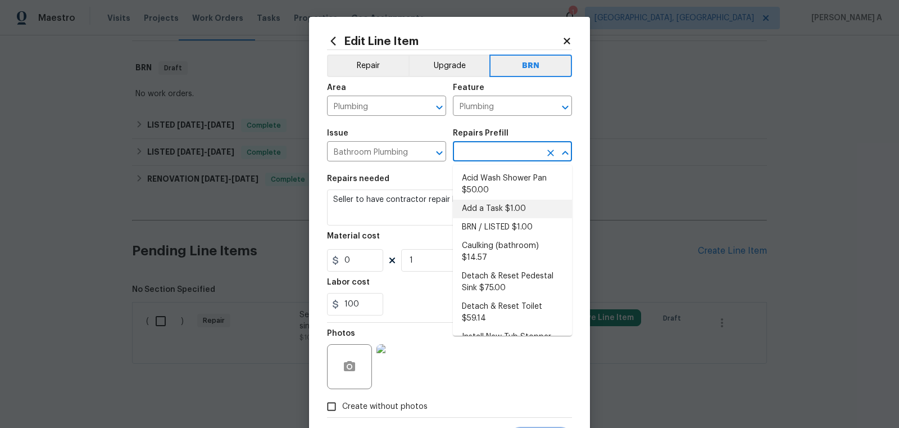
click at [500, 220] on li "BRN / LISTED $1.00" at bounding box center [512, 227] width 119 height 19
type textarea "Provide additional detail"
type input "BRN / LISTED $1.00"
type input "1"
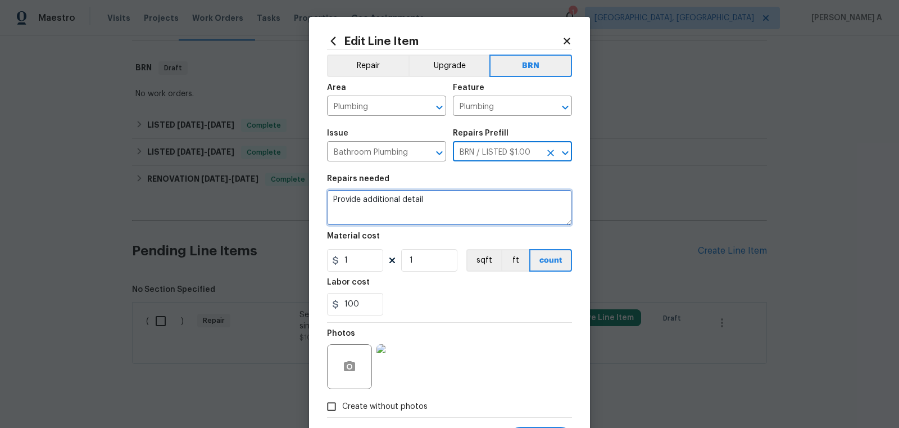
click at [447, 209] on textarea "Provide additional detail" at bounding box center [449, 207] width 245 height 36
paste textarea "Seller to have contractor repair leak at master bath sink drain."
type textarea "Seller to have contractor repair leak at master bath sink drain."
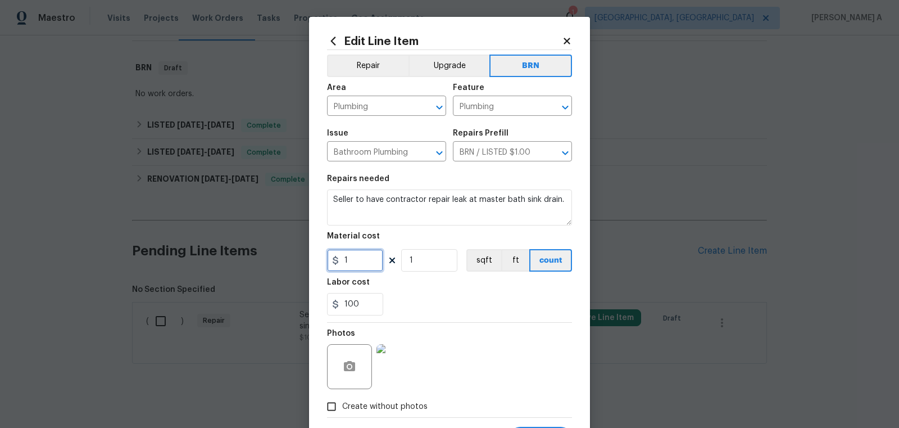
drag, startPoint x: 357, startPoint y: 267, endPoint x: 286, endPoint y: 267, distance: 70.8
click at [286, 267] on div "Edit Line Item Repair Upgrade BRN Area Plumbing ​ Feature Plumbing ​ Issue Bath…" at bounding box center [449, 214] width 899 height 428
type input "0"
click at [433, 294] on div "100" at bounding box center [449, 304] width 245 height 22
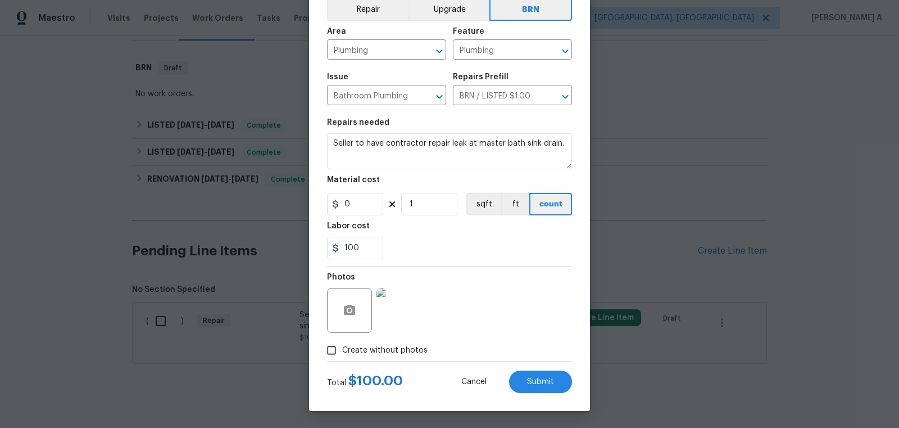
click at [347, 357] on label "Create without photos" at bounding box center [374, 350] width 107 height 21
click at [342, 357] on input "Create without photos" at bounding box center [331, 350] width 21 height 21
click at [369, 345] on span "Create without photos" at bounding box center [384, 351] width 85 height 12
click at [342, 345] on input "Create without photos" at bounding box center [331, 350] width 21 height 21
click at [336, 354] on input "Create without photos" at bounding box center [331, 350] width 21 height 21
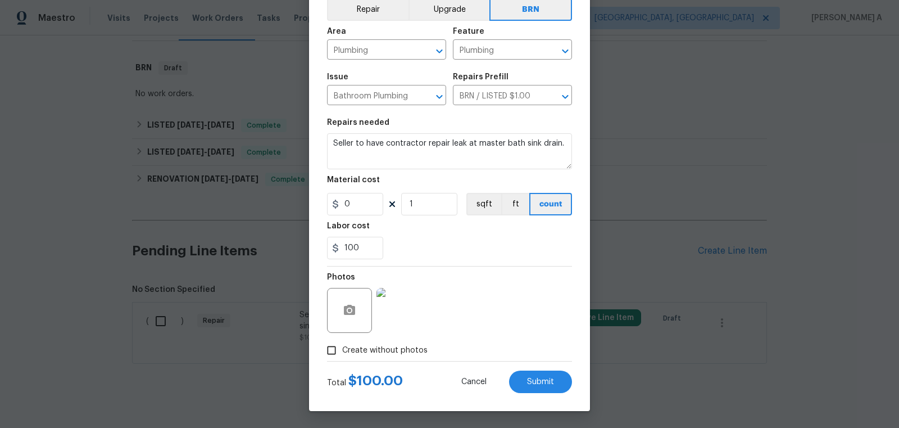
checkbox input "false"
click at [542, 386] on span "Submit" at bounding box center [540, 382] width 27 height 8
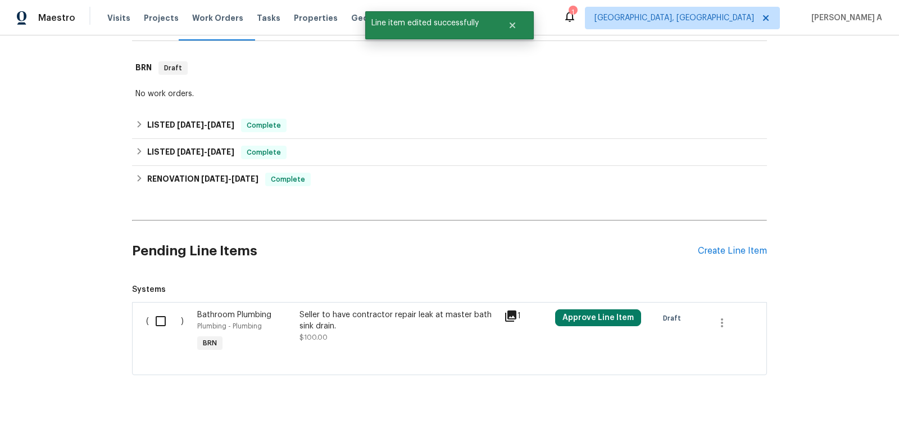
click at [165, 309] on input "checkbox" at bounding box center [165, 321] width 32 height 24
checkbox input "true"
click at [804, 395] on span "Create Work Order" at bounding box center [835, 400] width 75 height 14
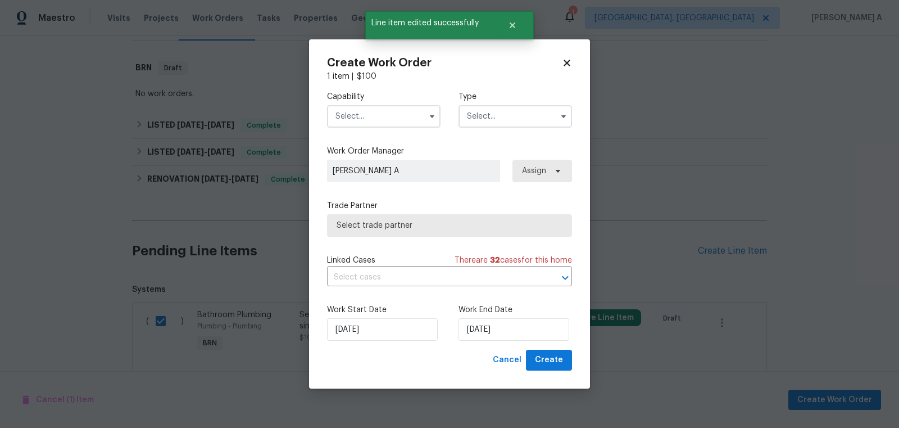
click at [388, 121] on input "text" at bounding box center [384, 116] width 114 height 22
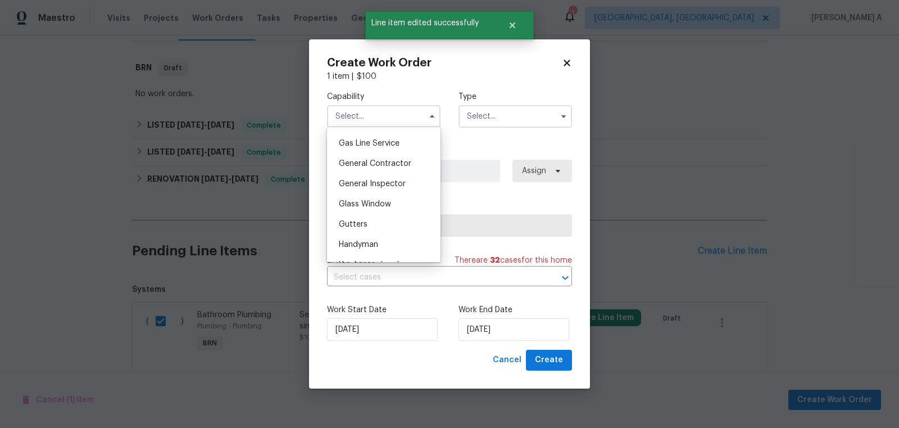
scroll to position [517, 0]
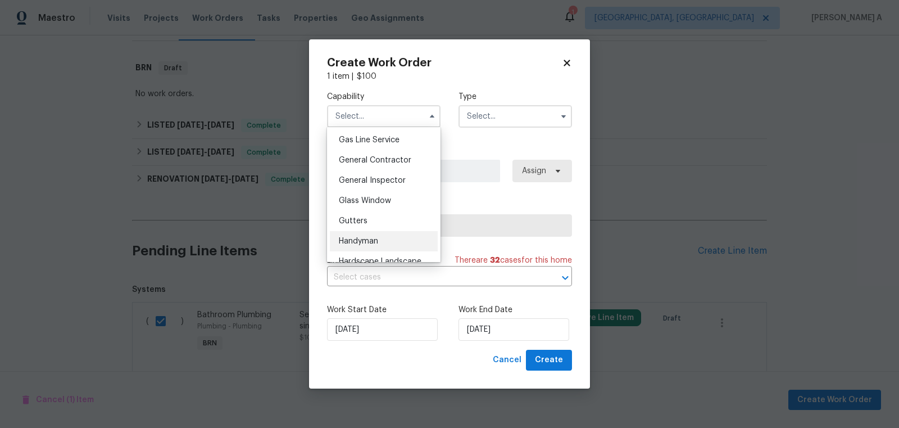
click at [377, 242] on span "Handyman" at bounding box center [358, 241] width 39 height 8
type input "Handyman"
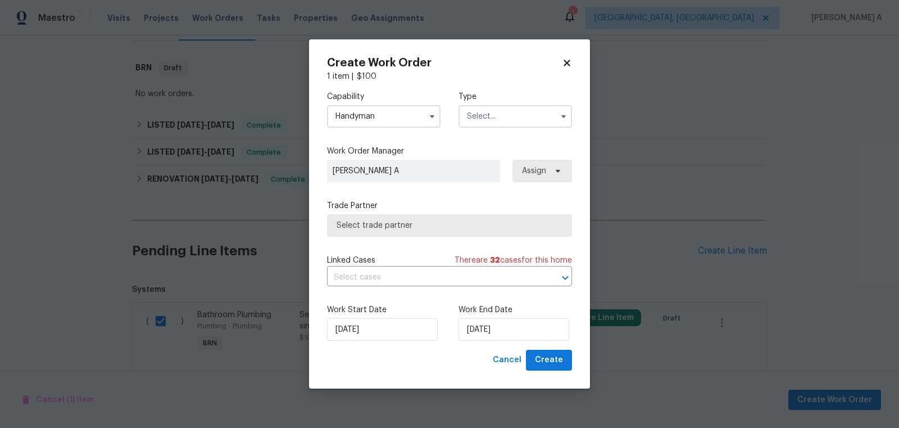
click at [489, 114] on input "text" at bounding box center [516, 116] width 114 height 22
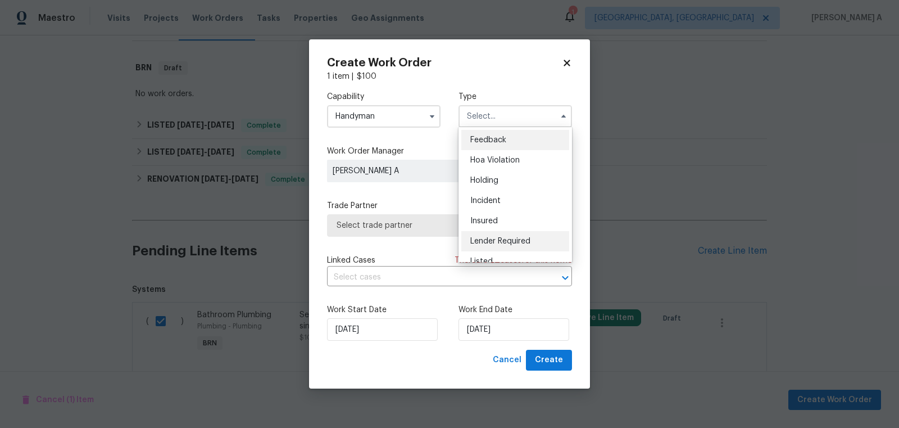
click at [519, 237] on span "Lender Required" at bounding box center [500, 241] width 60 height 8
type input "Lender Required"
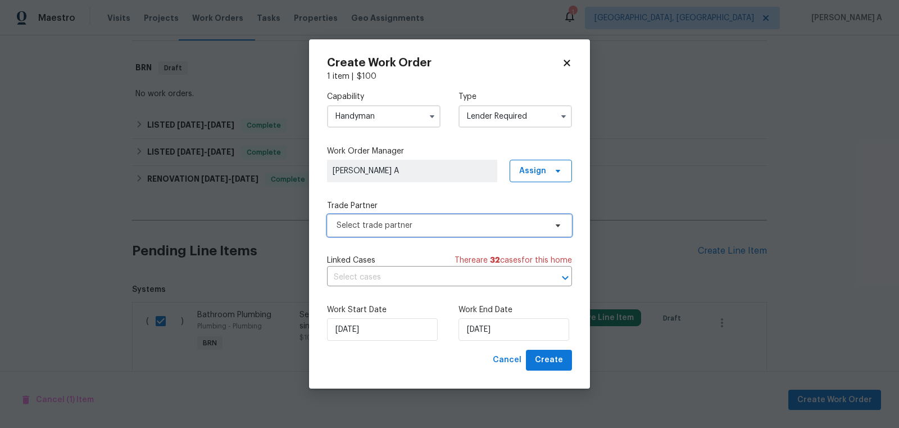
click at [453, 228] on span "Select trade partner" at bounding box center [442, 225] width 210 height 11
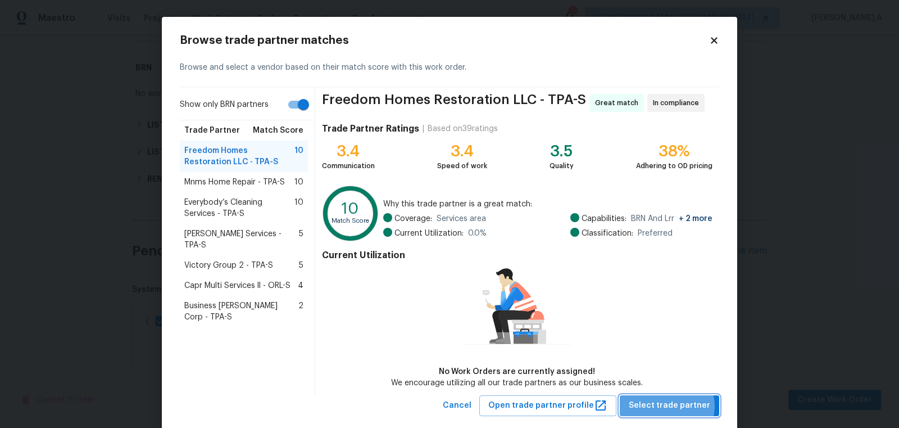
click at [668, 405] on span "Select trade partner" at bounding box center [670, 406] width 82 height 14
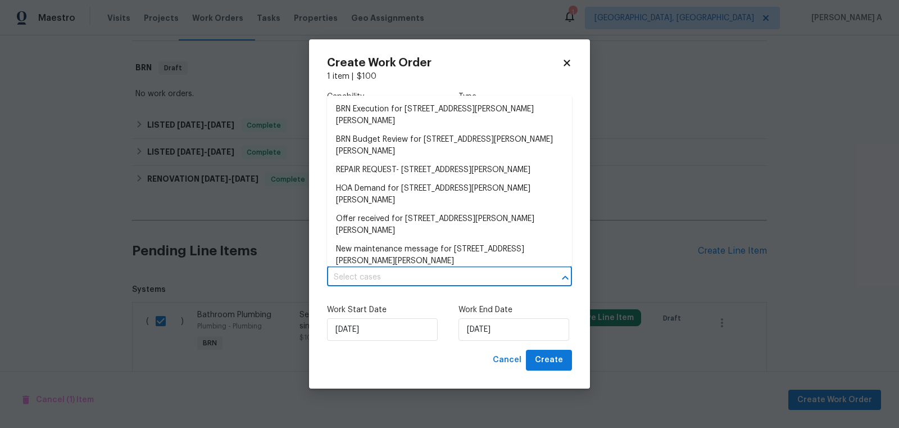
click at [387, 279] on input "text" at bounding box center [434, 277] width 214 height 17
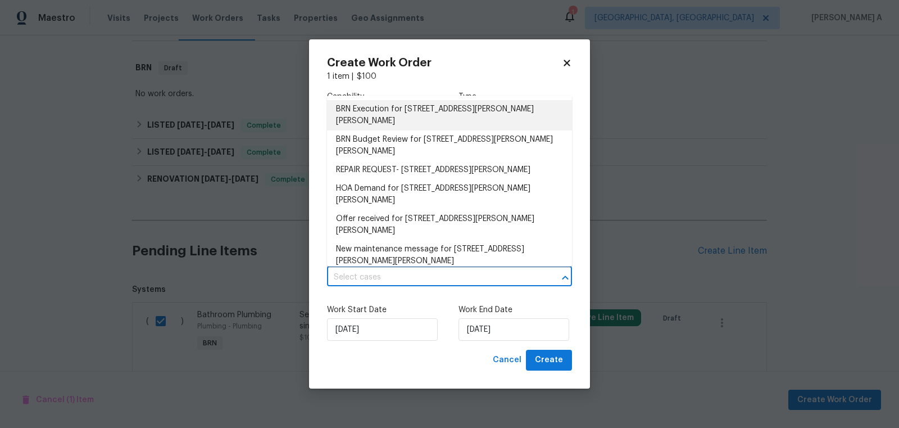
click at [392, 111] on li "BRN Execution for 923 Brenton Leaf Dr, Ruskin, FL 33570" at bounding box center [449, 115] width 245 height 30
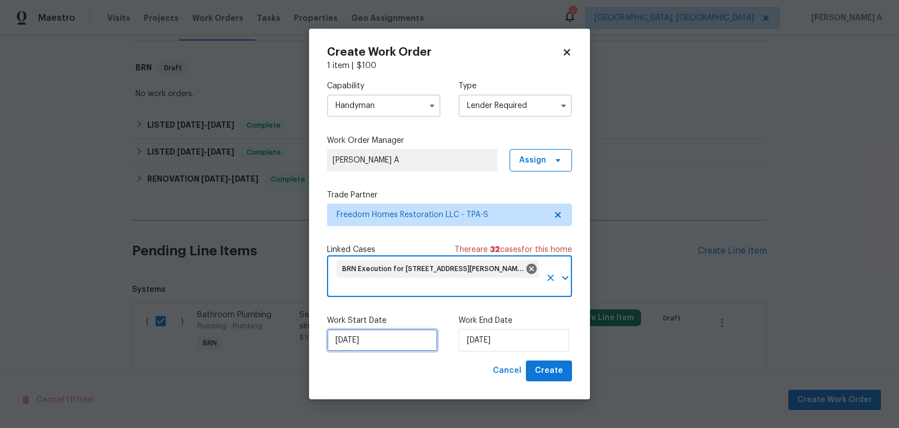
click at [357, 340] on input "9/3/2025" at bounding box center [382, 340] width 111 height 22
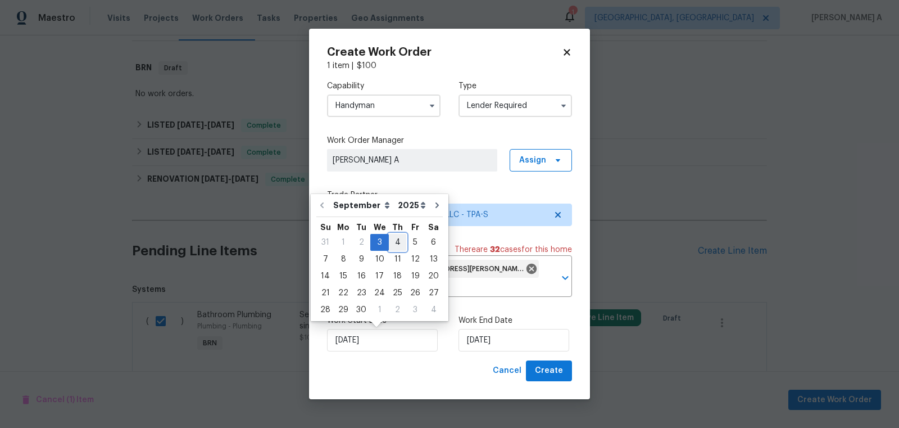
click at [392, 245] on div "4" at bounding box center [397, 242] width 17 height 16
type input "9/4/2025"
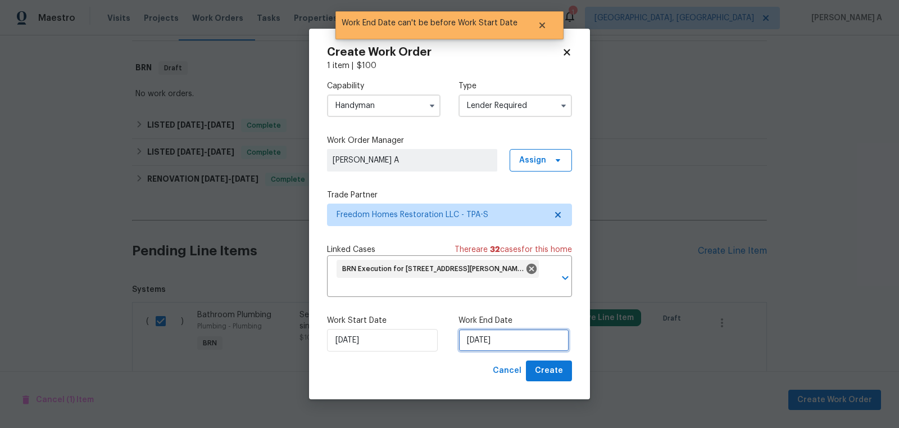
click at [498, 341] on input "9/4/2025" at bounding box center [514, 340] width 111 height 22
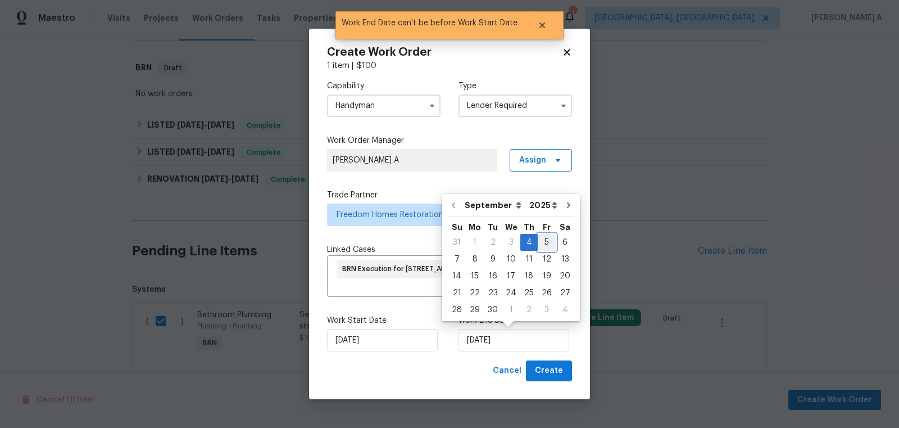
click at [544, 243] on div "5" at bounding box center [547, 242] width 18 height 16
type input "9/5/2025"
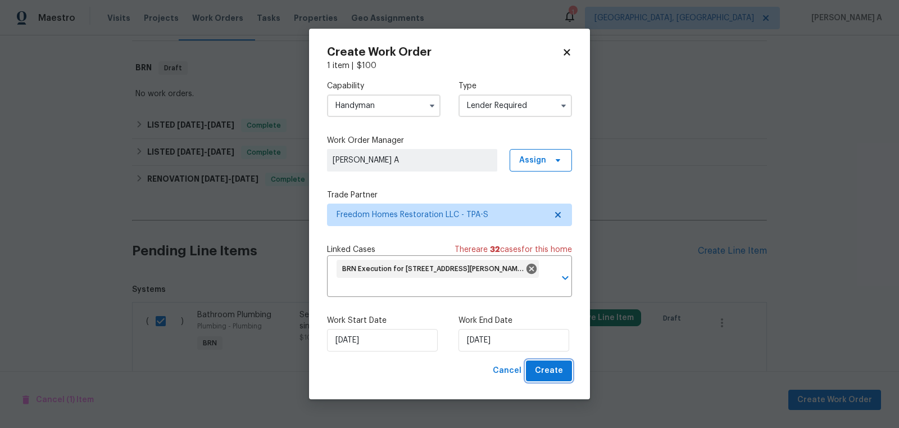
click at [542, 368] on span "Create" at bounding box center [549, 371] width 28 height 14
checkbox input "false"
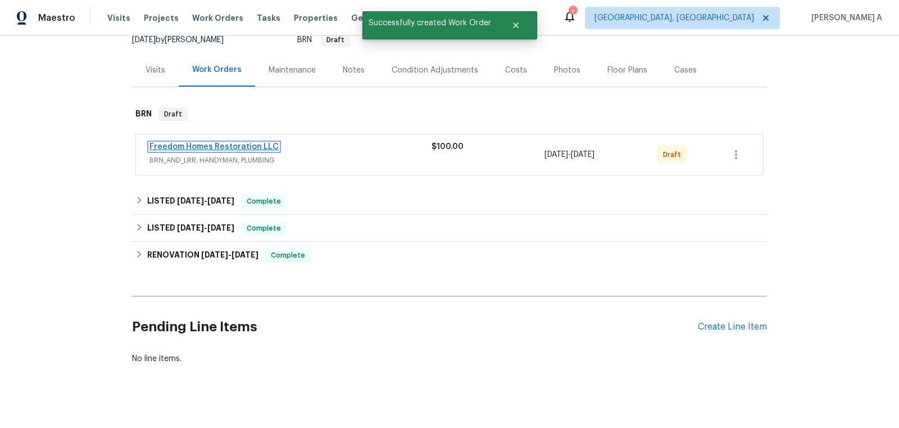
click at [227, 143] on link "Freedom Homes Restoration LLC" at bounding box center [214, 147] width 129 height 8
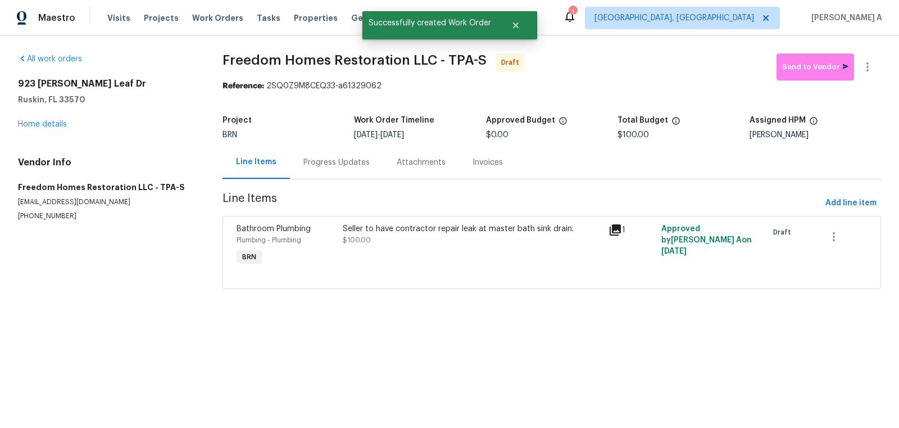
click at [322, 168] on div "Progress Updates" at bounding box center [336, 162] width 93 height 33
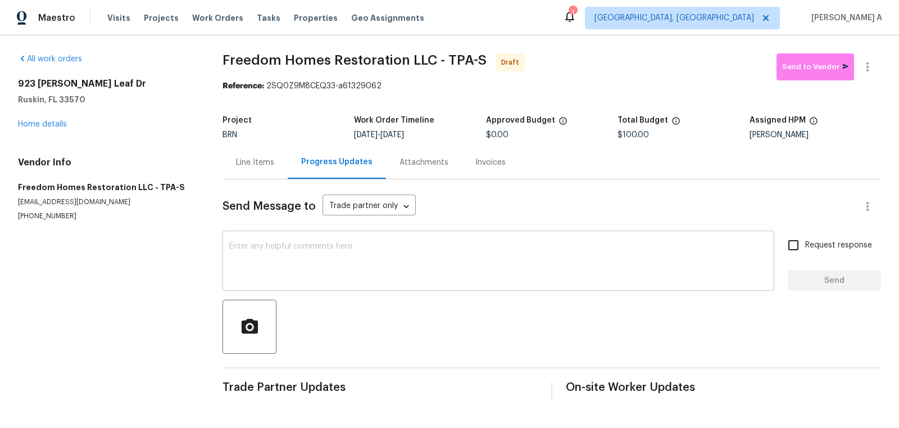
click at [252, 264] on textarea at bounding box center [498, 261] width 538 height 39
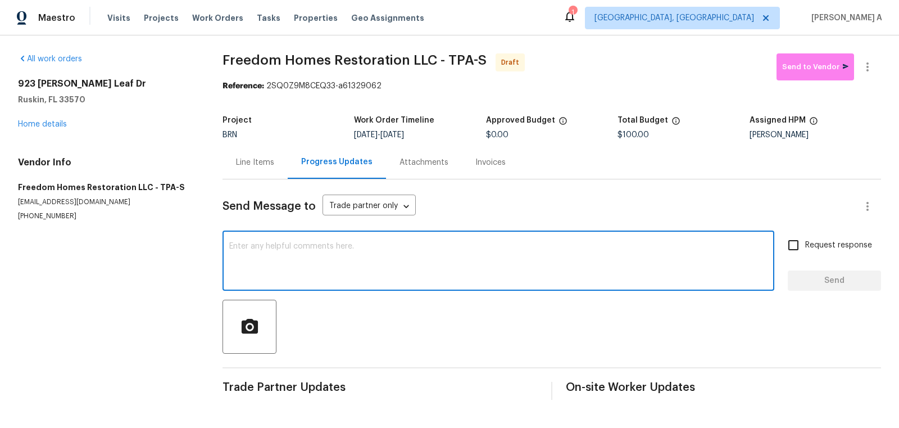
paste textarea "Hi, I'm Akshay from Opendoor. Just wanted to check if you received the workorde…"
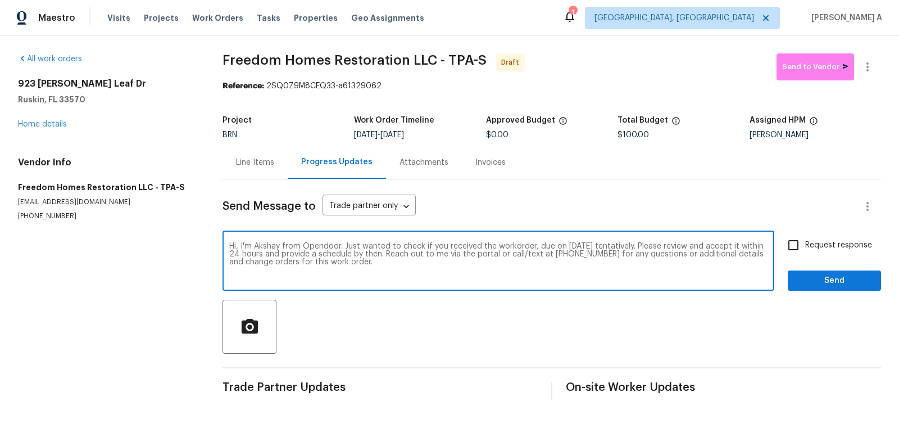
type textarea "Hi, I'm Akshay from Opendoor. Just wanted to check if you received the workorde…"
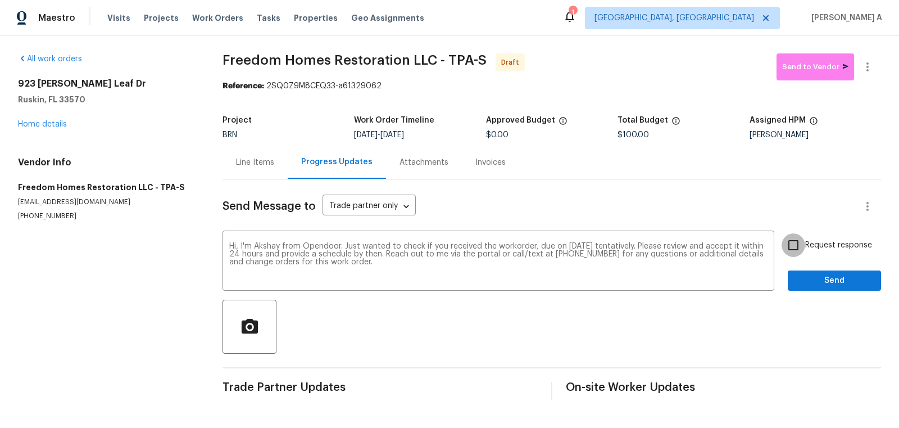
click at [800, 245] on input "Request response" at bounding box center [794, 245] width 24 height 24
checkbox input "true"
click at [821, 274] on span "Send" at bounding box center [834, 281] width 75 height 14
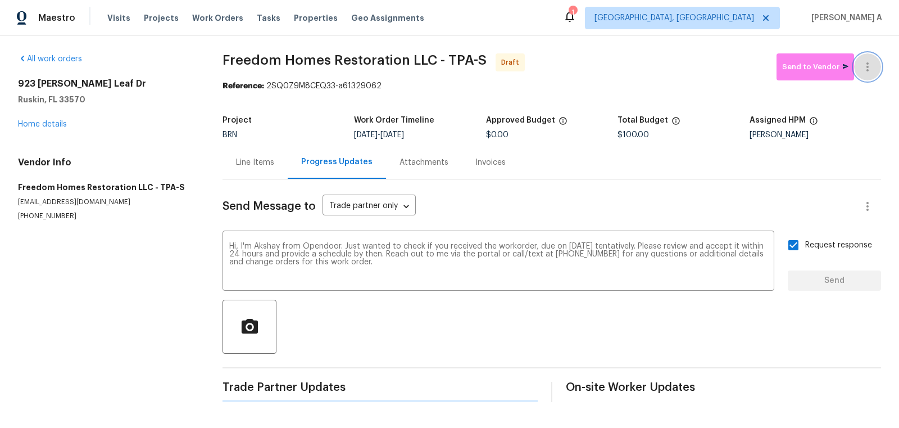
click at [868, 57] on button "button" at bounding box center [867, 66] width 27 height 27
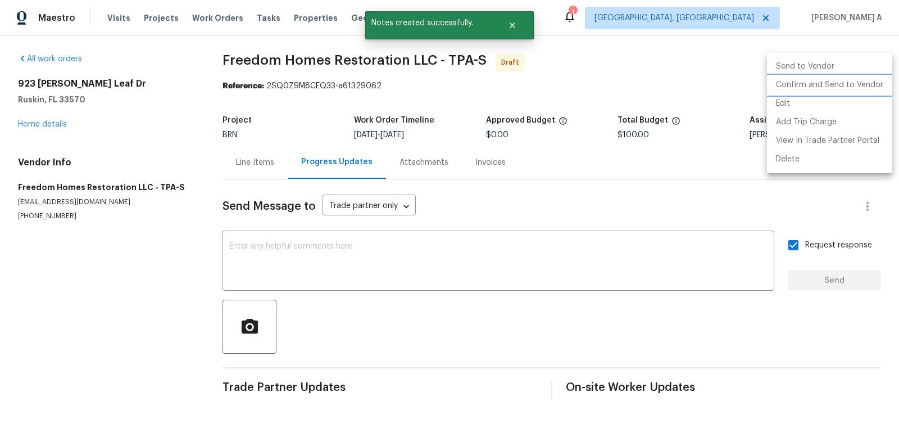
click at [874, 79] on li "Confirm and Send to Vendor" at bounding box center [829, 85] width 125 height 19
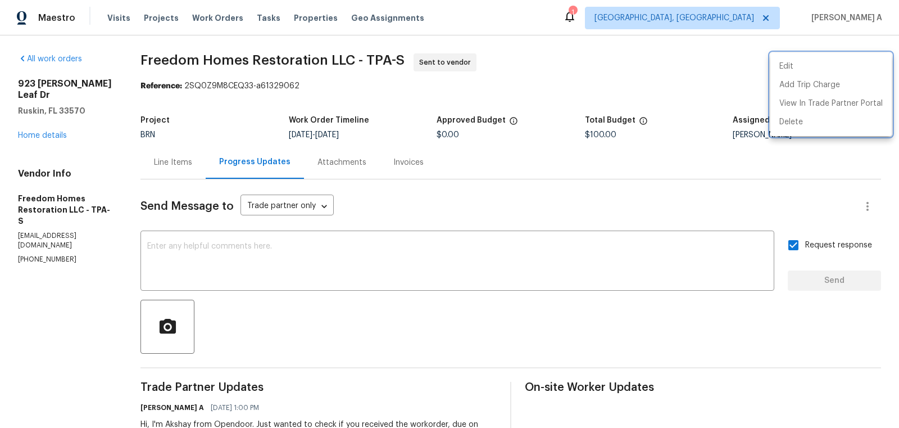
click at [171, 65] on div at bounding box center [449, 214] width 899 height 428
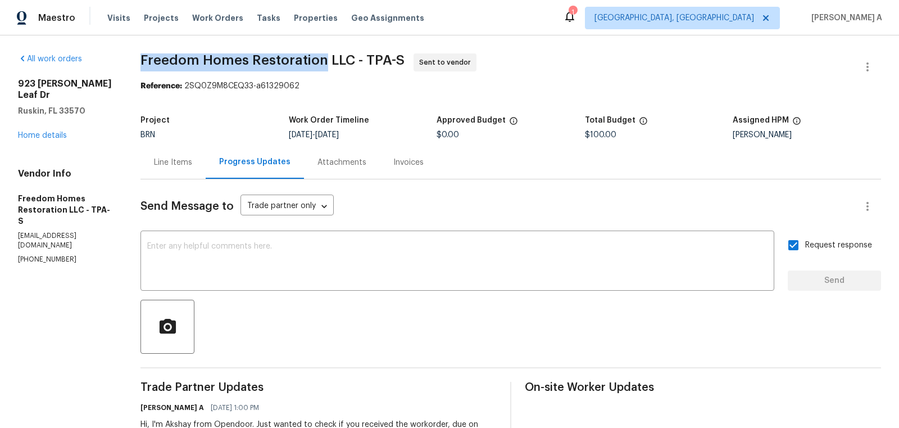
copy span "Freedom Homes Restoration"
drag, startPoint x: 139, startPoint y: 61, endPoint x: 321, endPoint y: 60, distance: 182.1
click at [321, 60] on div "All work orders 923 Brenton Leaf Dr Ruskin, FL 33570 Home details Vendor Info F…" at bounding box center [449, 265] width 899 height 460
copy span "Freedom Homes Restoration"
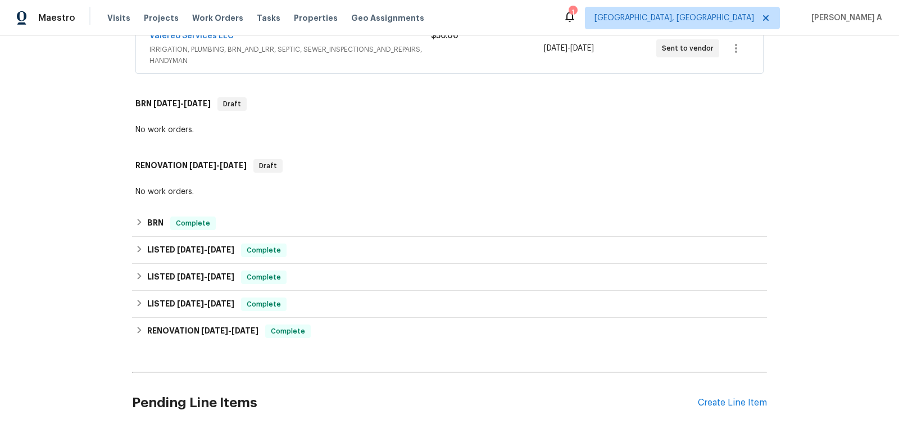
scroll to position [315, 0]
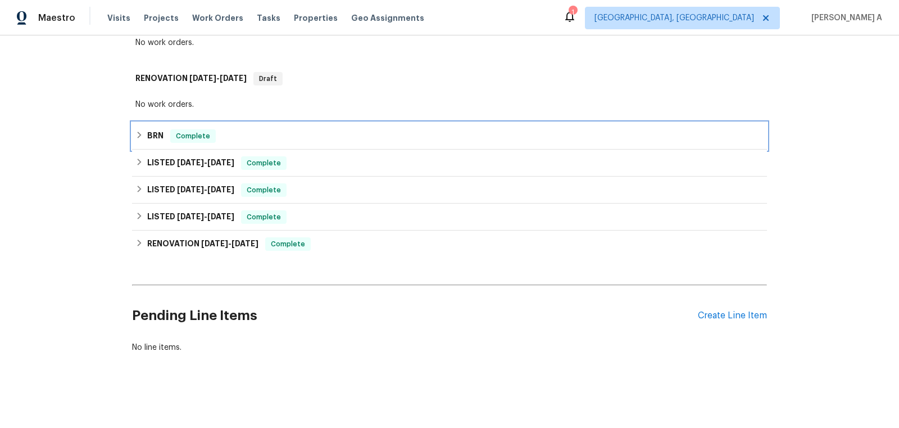
click at [243, 132] on div "BRN Complete" at bounding box center [449, 135] width 628 height 13
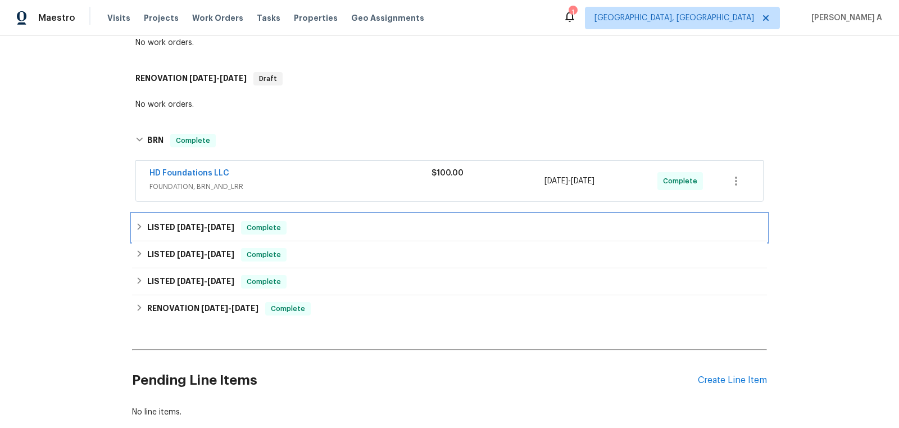
click at [252, 225] on span "Complete" at bounding box center [263, 227] width 43 height 11
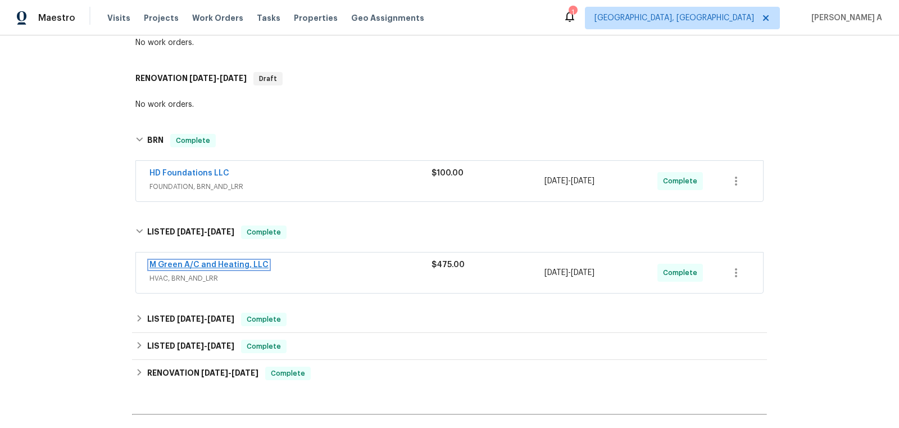
click at [234, 262] on link "M Green A/C and Heating, LLC" at bounding box center [209, 265] width 119 height 8
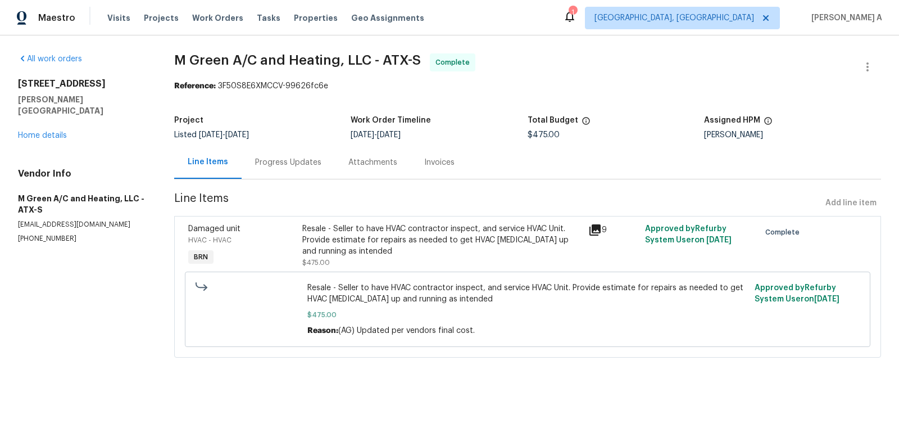
click at [289, 156] on div "Progress Updates" at bounding box center [288, 162] width 93 height 33
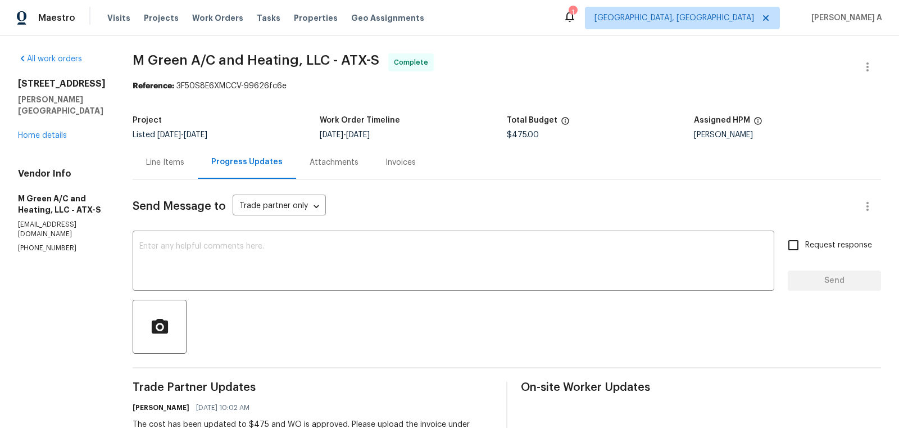
click at [277, 74] on span "M Green A/C and Heating, LLC - ATX-S Complete" at bounding box center [494, 66] width 722 height 27
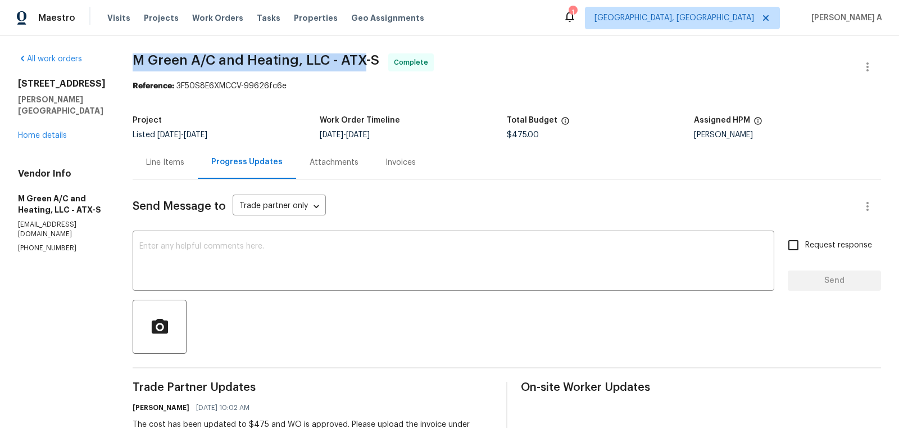
drag, startPoint x: 161, startPoint y: 56, endPoint x: 395, endPoint y: 56, distance: 234.4
click at [379, 56] on span "M Green A/C and Heating, LLC - ATX-S" at bounding box center [256, 59] width 247 height 13
copy span "M Green A/C and Heating, LLC - ATX-"
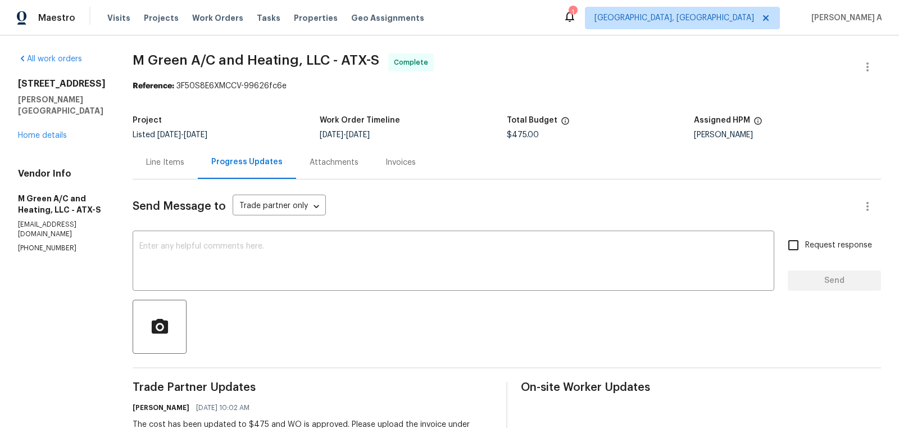
click at [183, 161] on div "Line Items" at bounding box center [165, 162] width 38 height 11
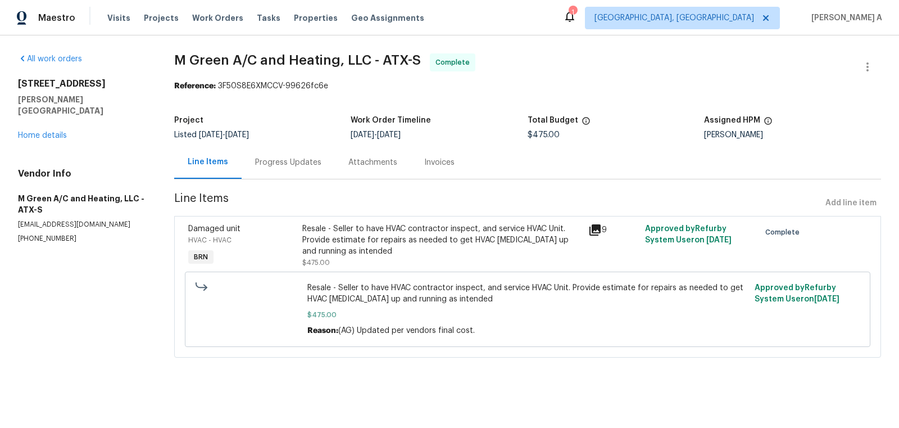
click at [286, 161] on div "Progress Updates" at bounding box center [288, 162] width 66 height 11
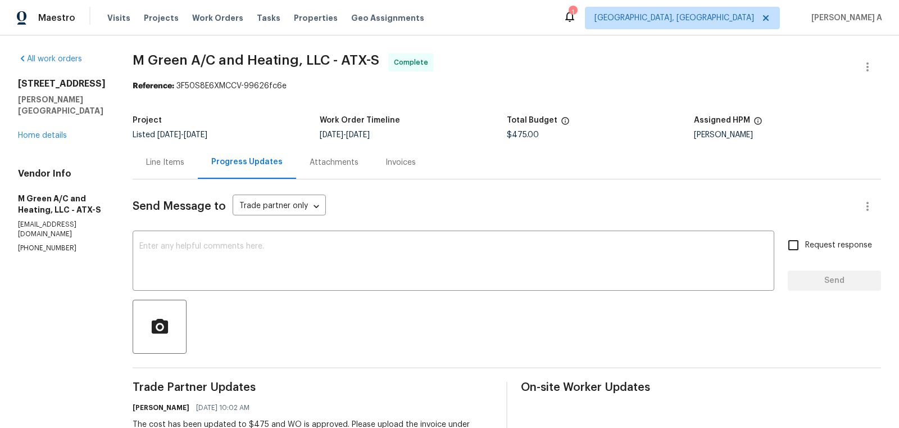
click at [43, 243] on p "(972) 415-3696" at bounding box center [62, 248] width 88 height 10
copy p "(972) 415-3696"
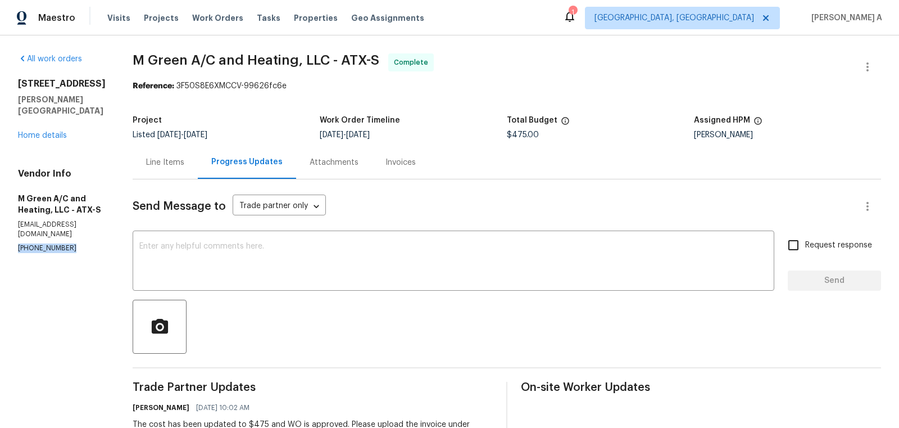
click at [89, 243] on p "(972) 415-3696" at bounding box center [62, 248] width 88 height 10
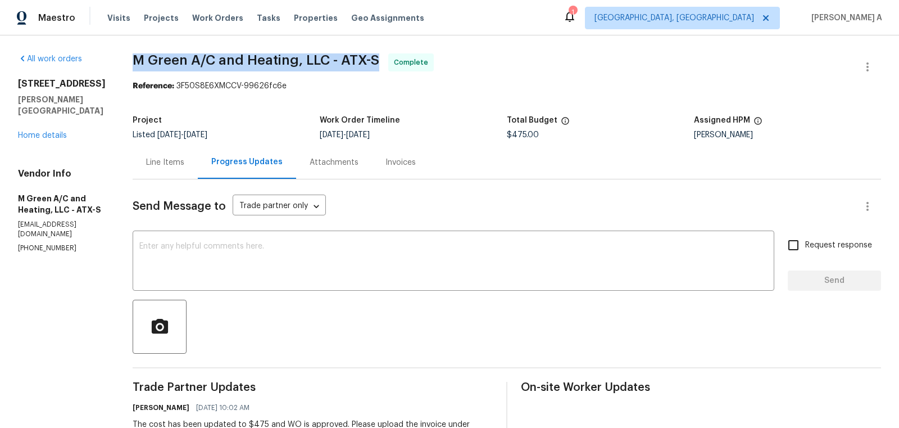
drag, startPoint x: 153, startPoint y: 61, endPoint x: 328, endPoint y: 57, distance: 175.4
click at [329, 57] on div "All work orders 126 Waterlily Way Hutto, TX 78634 Home details Vendor Info M Gr…" at bounding box center [449, 419] width 899 height 768
click at [328, 57] on span "M Green A/C and Heating, LLC - ATX-S" at bounding box center [256, 59] width 247 height 13
drag, startPoint x: 323, startPoint y: 61, endPoint x: 152, endPoint y: 51, distance: 171.2
click at [152, 51] on div "All work orders 126 Waterlily Way Hutto, TX 78634 Home details Vendor Info M Gr…" at bounding box center [449, 419] width 899 height 768
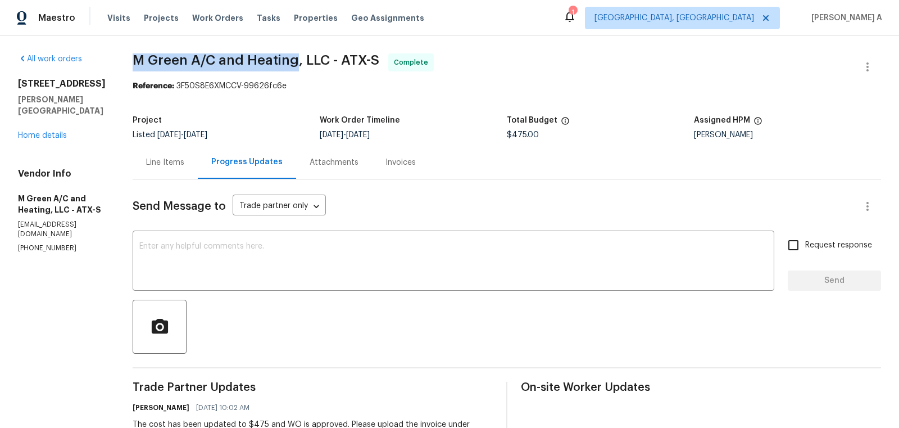
copy span "M Green A/C and Heating"
click at [51, 243] on p "(972) 415-3696" at bounding box center [62, 248] width 88 height 10
copy p "(972) 415-3696"
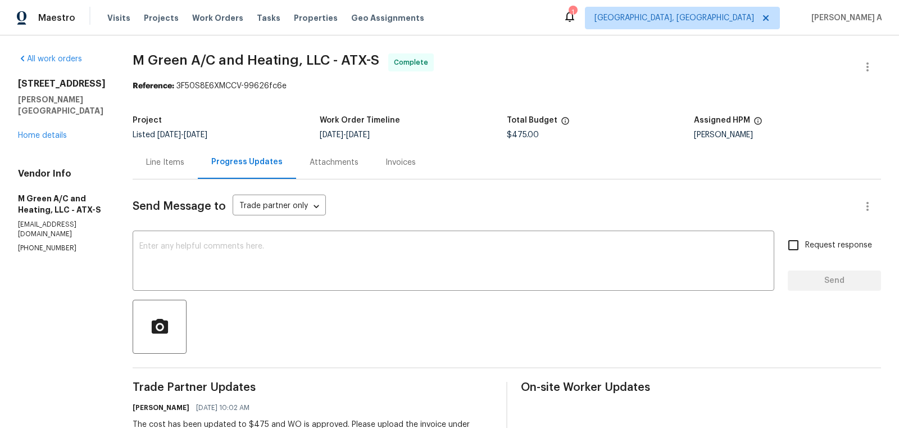
click at [26, 98] on h5 "Hutto, TX 78634" at bounding box center [62, 105] width 88 height 22
copy h5 "Hutto"
click at [49, 132] on link "Home details" at bounding box center [42, 136] width 49 height 8
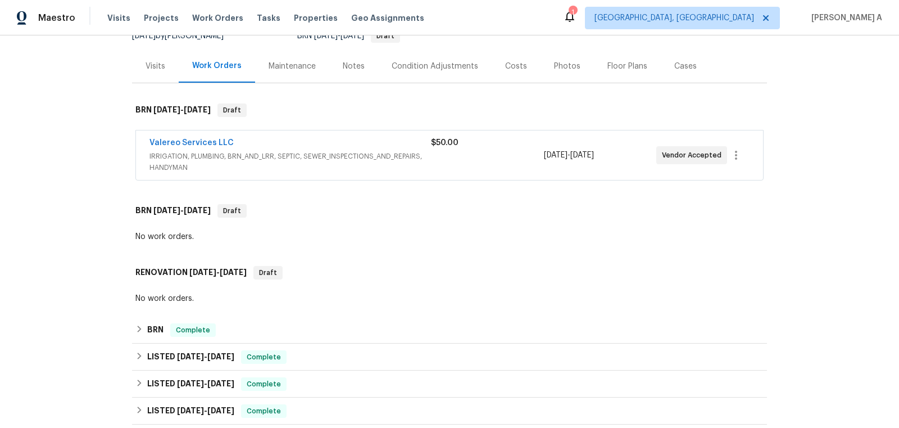
scroll to position [315, 0]
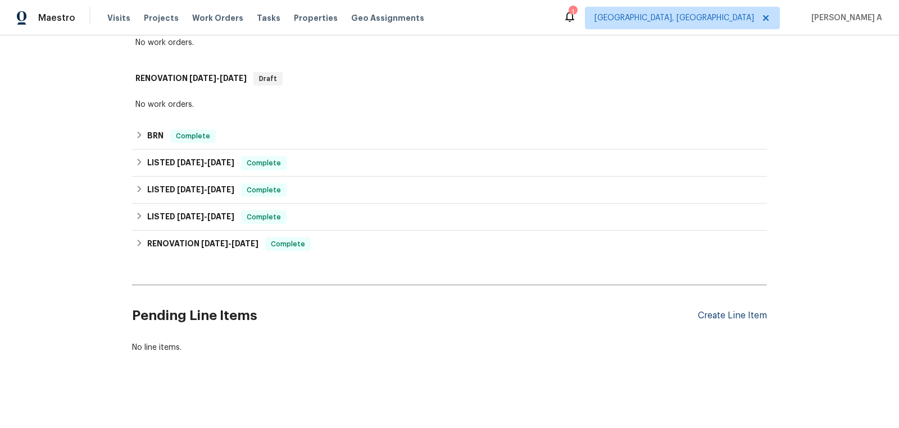
click at [734, 317] on div "Create Line Item" at bounding box center [732, 315] width 69 height 11
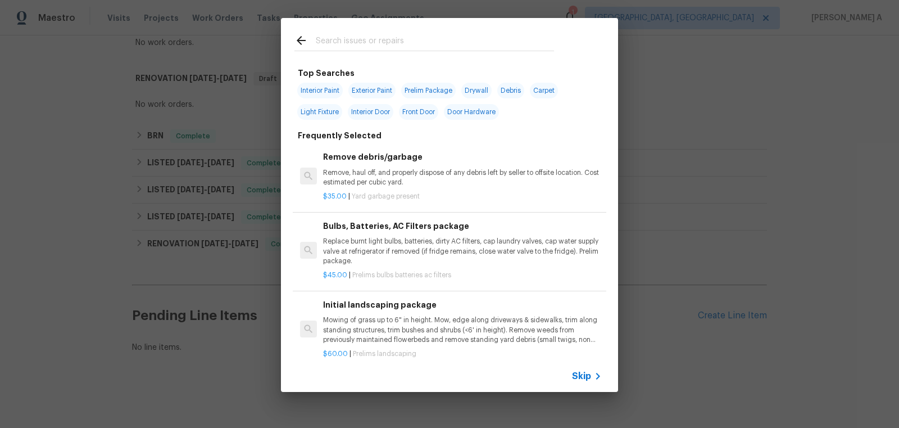
click at [196, 303] on div "Top Searches Interior Paint Exterior Paint Prelim Package Drywall Debris Carpet…" at bounding box center [449, 205] width 899 height 410
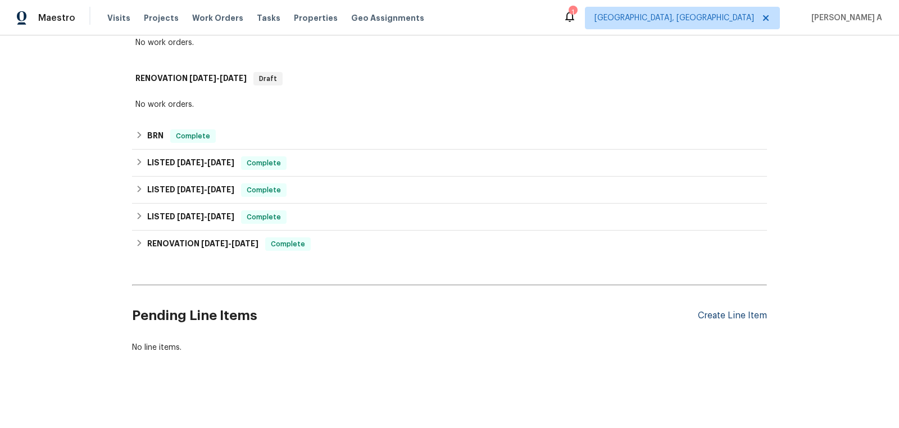
click at [742, 316] on div "Create Line Item" at bounding box center [732, 315] width 69 height 11
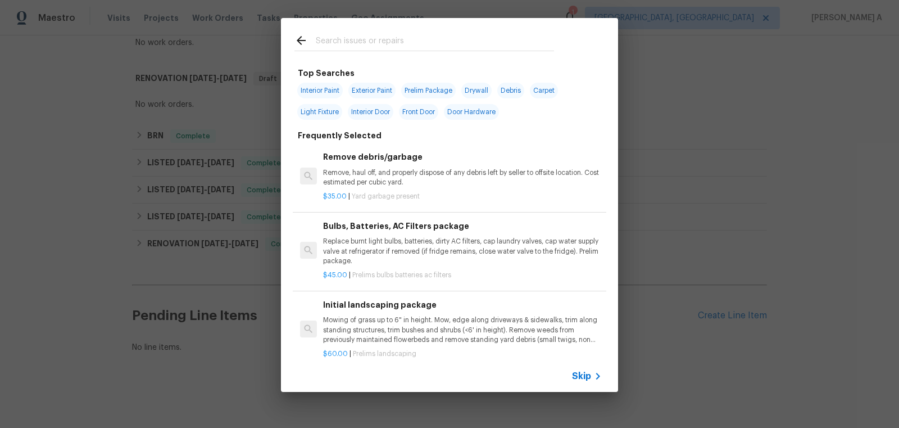
click at [579, 381] on span "Skip" at bounding box center [581, 375] width 19 height 11
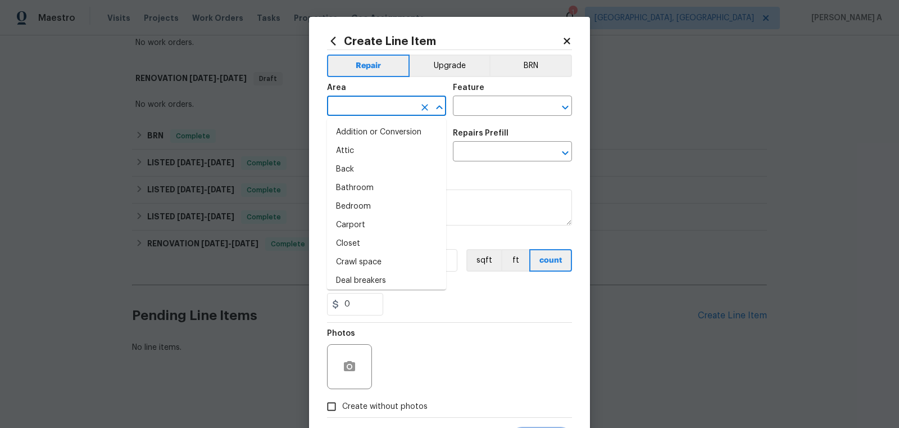
click at [379, 103] on input "text" at bounding box center [371, 106] width 88 height 17
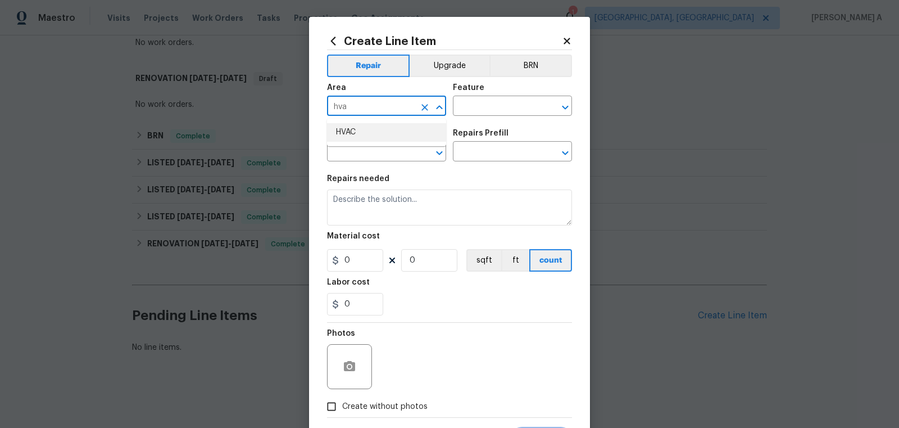
click at [391, 124] on li "HVAC" at bounding box center [386, 132] width 119 height 19
type input "HVAC"
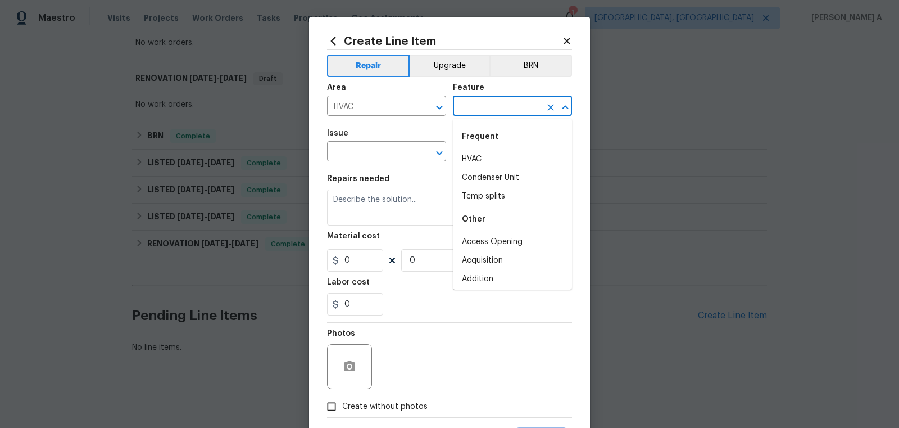
click at [531, 98] on input "text" at bounding box center [497, 106] width 88 height 17
click at [492, 160] on li "HVAC" at bounding box center [512, 159] width 119 height 19
type input "HVAC"
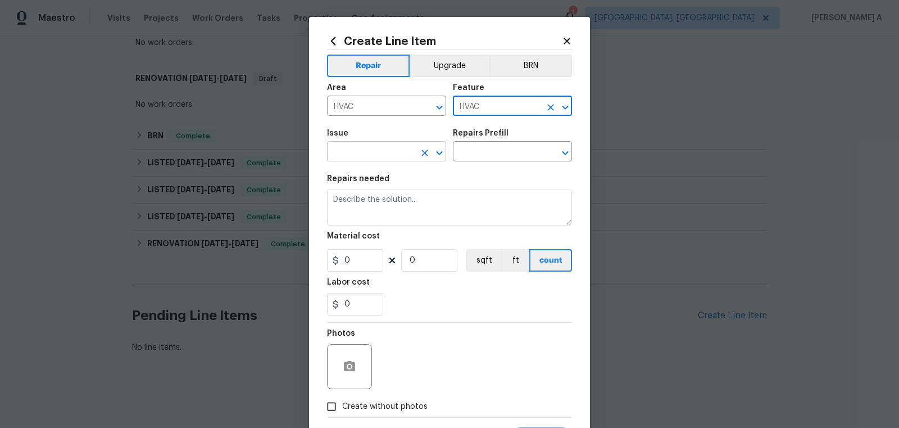
click at [340, 149] on input "text" at bounding box center [371, 152] width 88 height 17
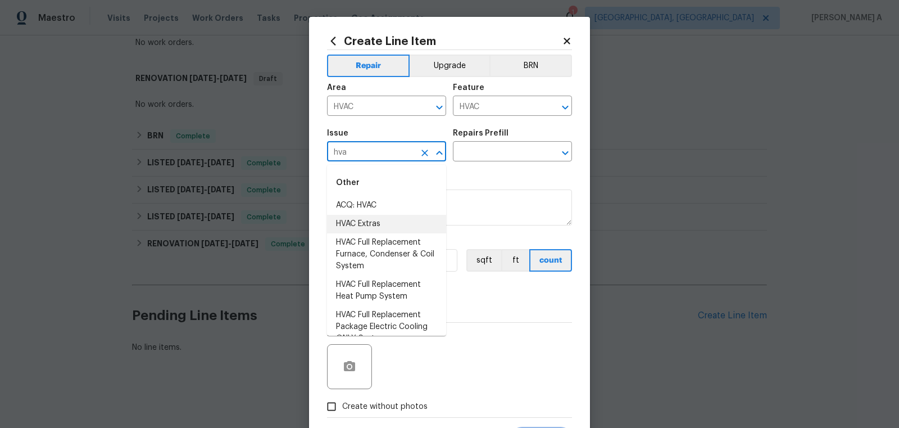
click at [380, 226] on li "HVAC Extras" at bounding box center [386, 224] width 119 height 19
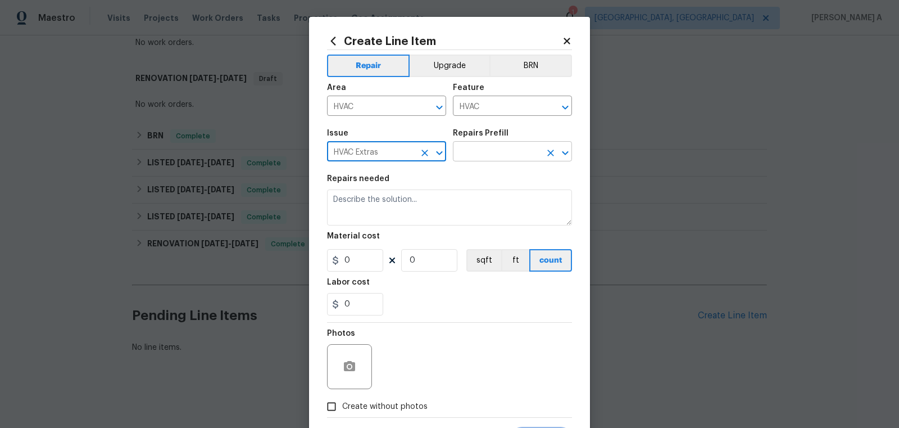
type input "HVAC Extras"
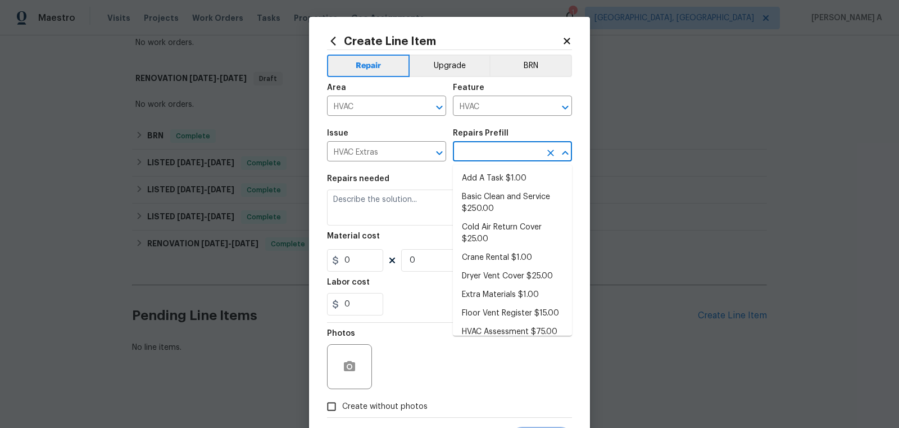
click at [488, 156] on input "text" at bounding box center [497, 152] width 88 height 17
click at [493, 176] on li "Add A Task $1.00" at bounding box center [512, 178] width 119 height 19
type input "Add A Task $1.00"
type textarea "HPM to detail"
type input "1"
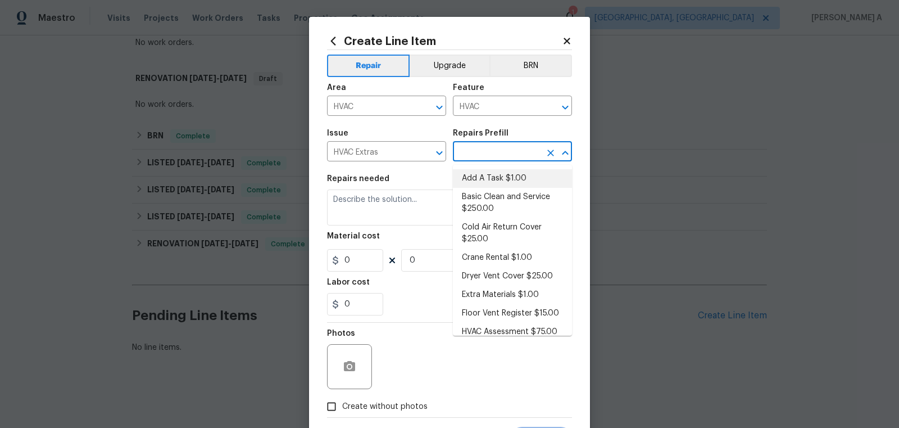
type input "1"
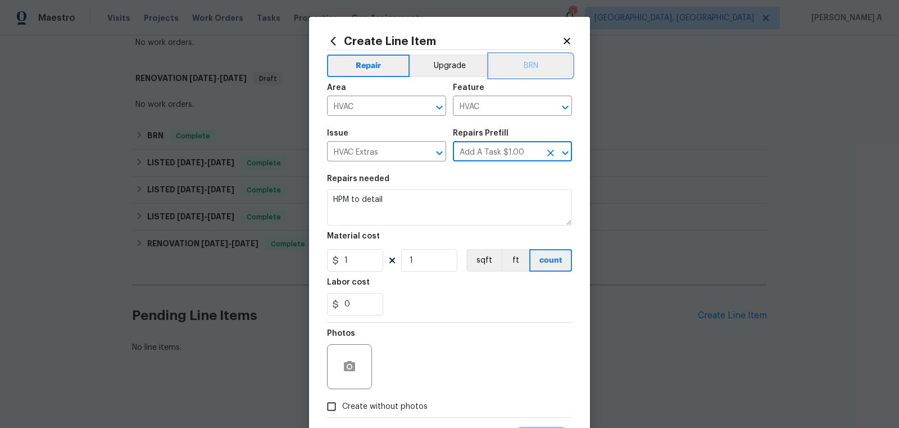
click at [535, 65] on button "BRN" at bounding box center [531, 66] width 83 height 22
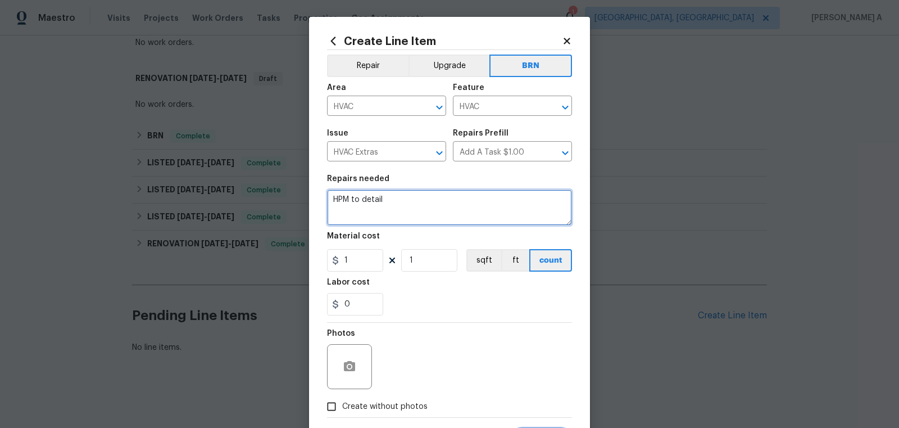
click at [404, 206] on textarea "HPM to detail" at bounding box center [449, 207] width 245 height 36
type textarea "Service"
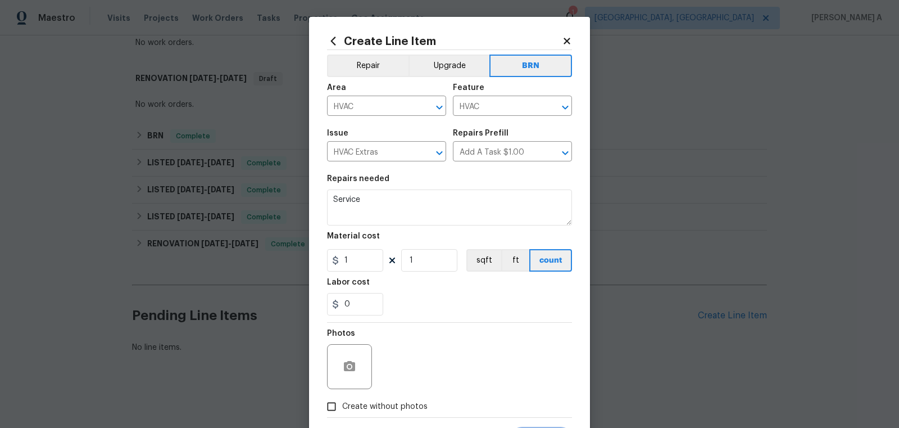
click at [447, 308] on div "0" at bounding box center [449, 304] width 245 height 22
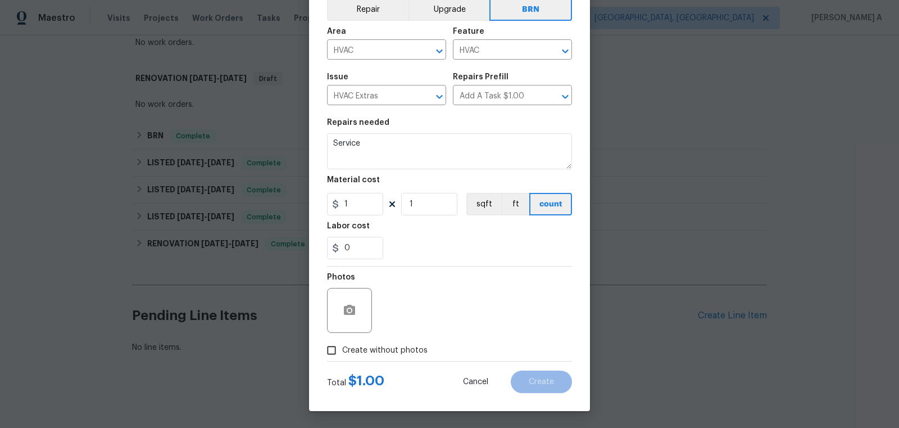
click at [363, 360] on label "Create without photos" at bounding box center [374, 350] width 107 height 21
click at [342, 360] on input "Create without photos" at bounding box center [331, 350] width 21 height 21
checkbox input "true"
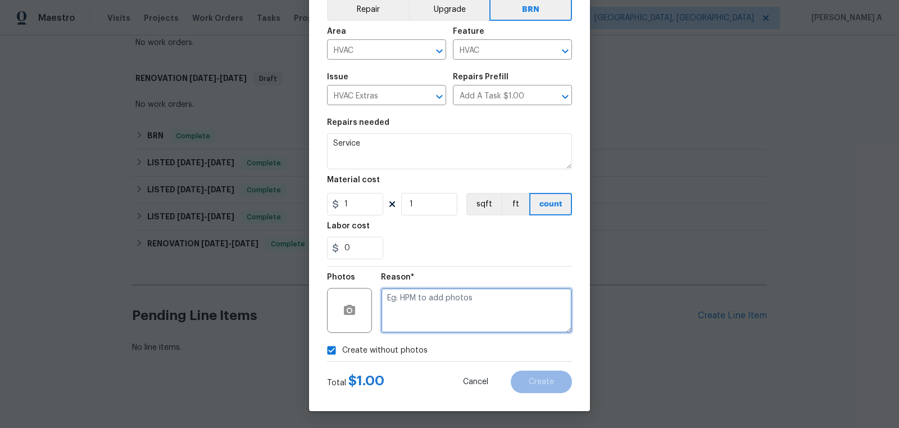
click at [453, 320] on textarea at bounding box center [476, 310] width 191 height 45
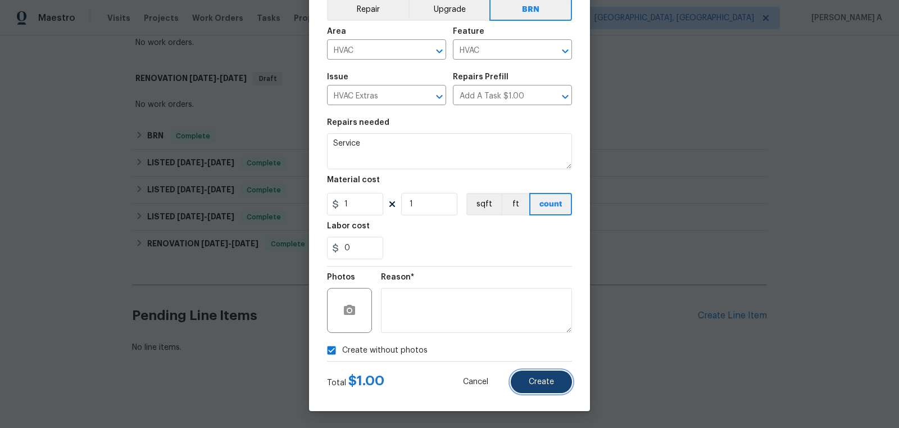
click at [535, 385] on span "Create" at bounding box center [541, 382] width 25 height 8
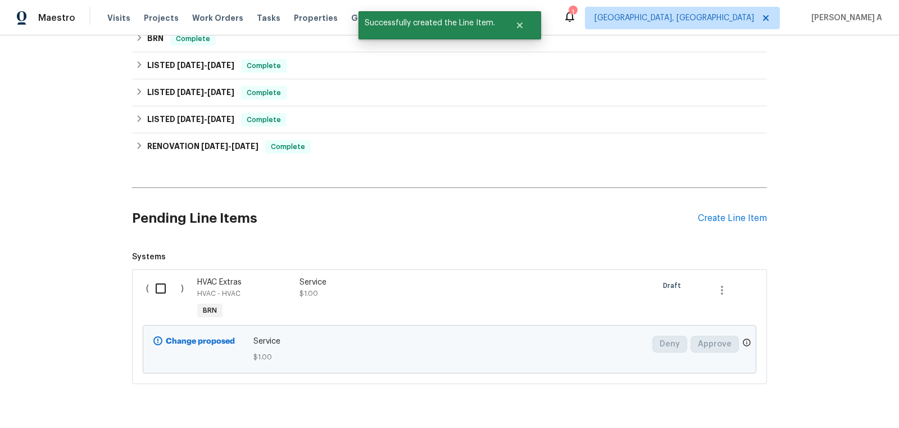
scroll to position [442, 0]
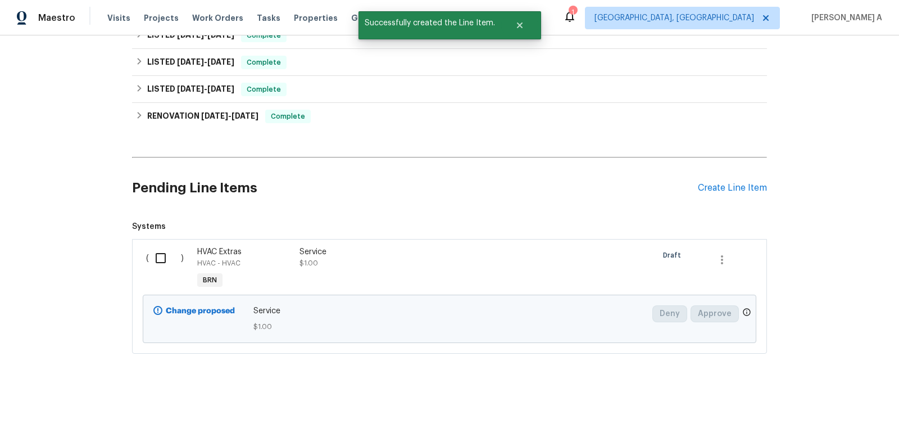
click at [159, 254] on input "checkbox" at bounding box center [165, 258] width 32 height 24
checkbox input "true"
click at [814, 401] on span "Create Work Order" at bounding box center [835, 400] width 75 height 14
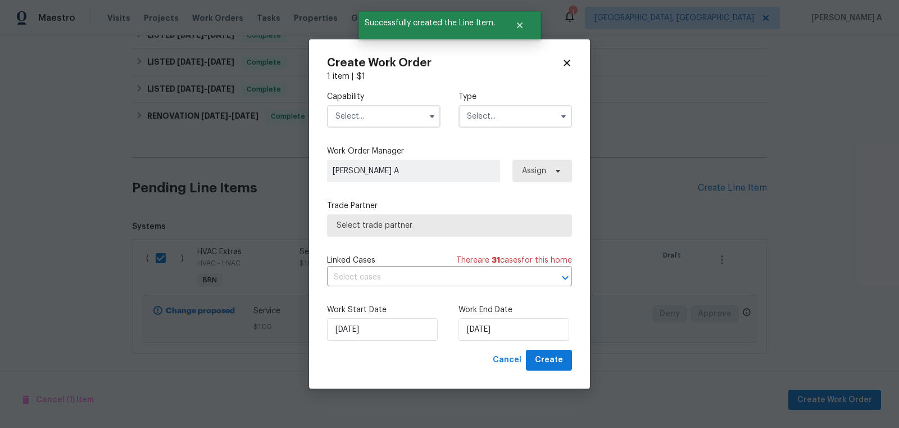
click at [378, 115] on input "text" at bounding box center [384, 116] width 114 height 22
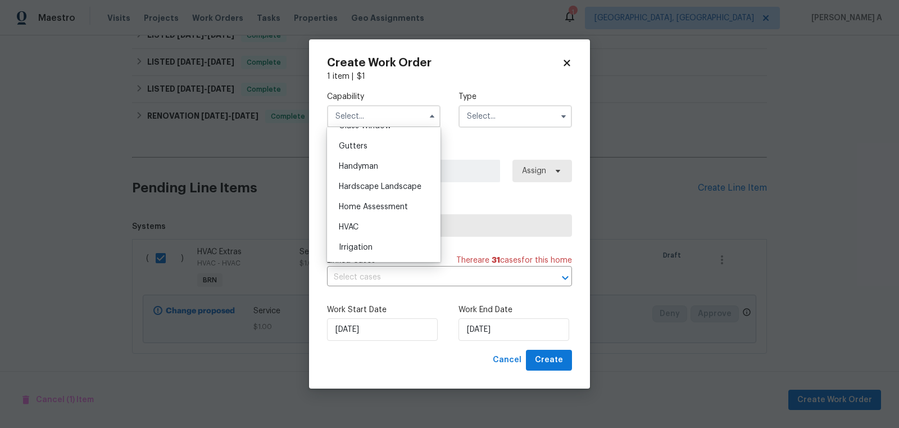
scroll to position [600, 0]
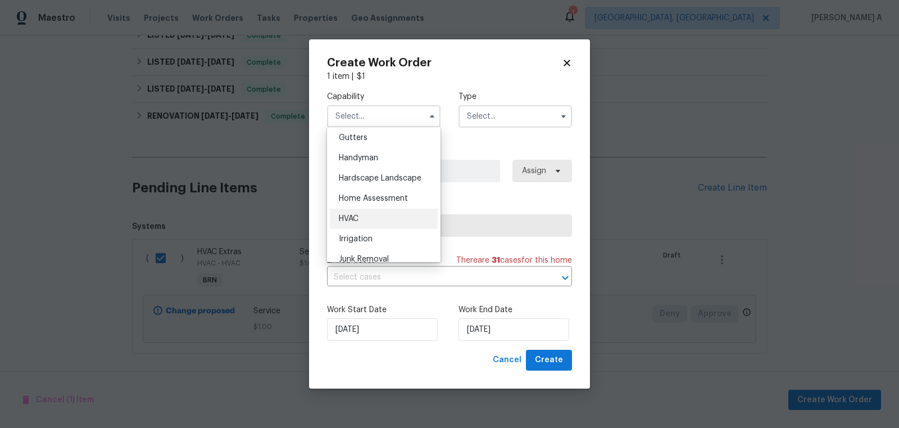
click at [372, 214] on div "HVAC" at bounding box center [384, 219] width 108 height 20
type input "HVAC"
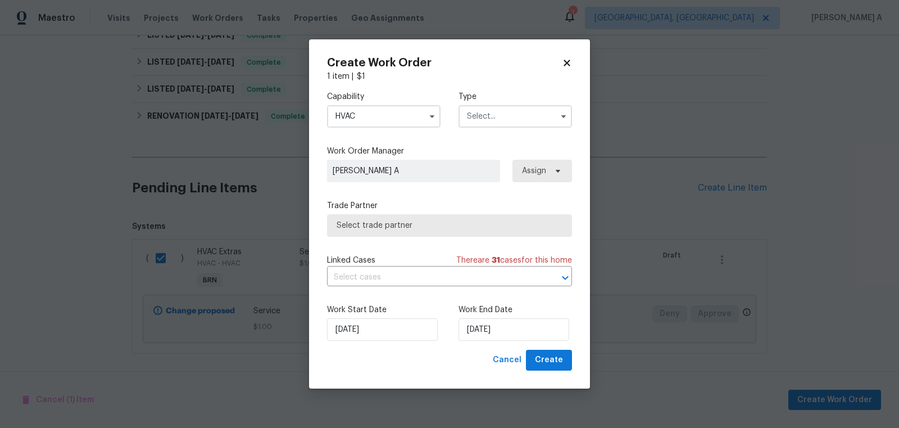
click at [500, 117] on input "text" at bounding box center [516, 116] width 114 height 22
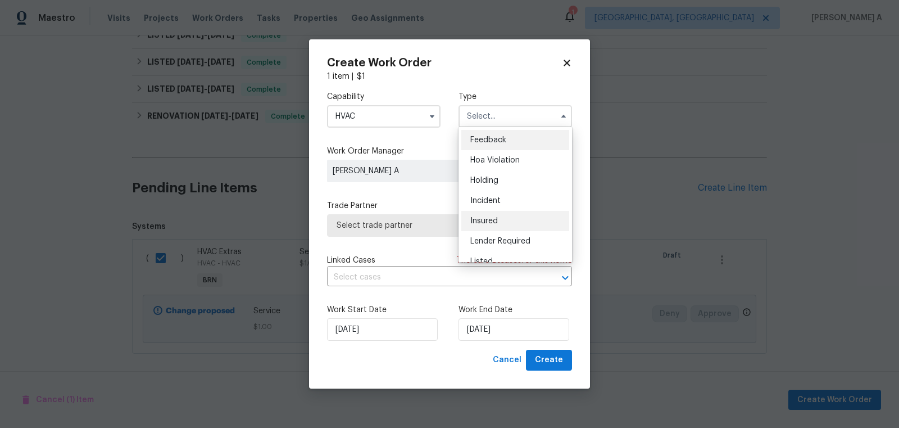
scroll to position [255, 0]
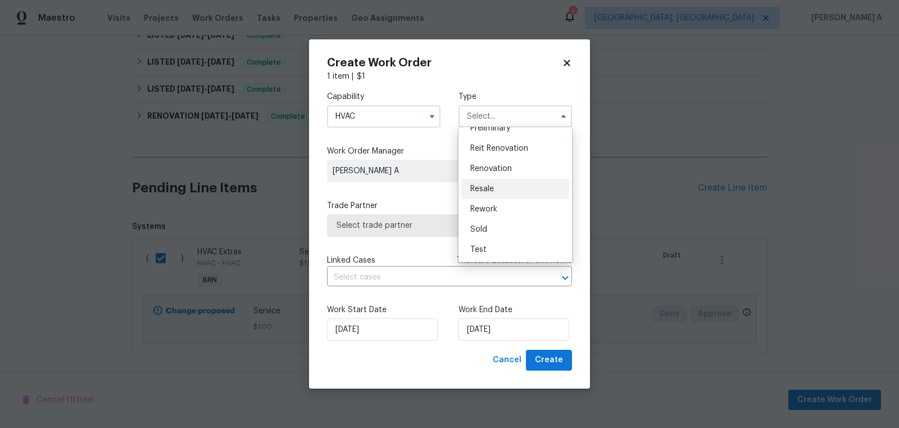
click at [491, 187] on span "Resale" at bounding box center [482, 189] width 24 height 8
type input "Resale"
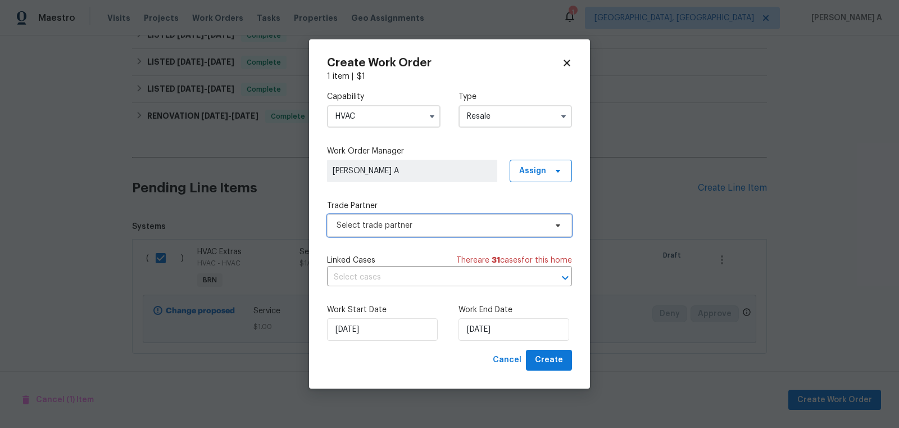
click at [419, 228] on span "Select trade partner" at bounding box center [442, 225] width 210 height 11
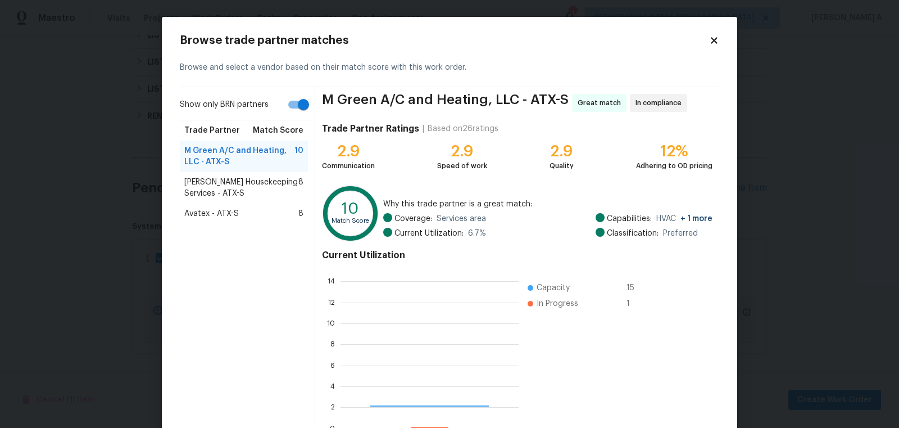
scroll to position [157, 178]
click at [236, 184] on span "Arelis Housekeeping Services - ATX-S" at bounding box center [241, 187] width 114 height 22
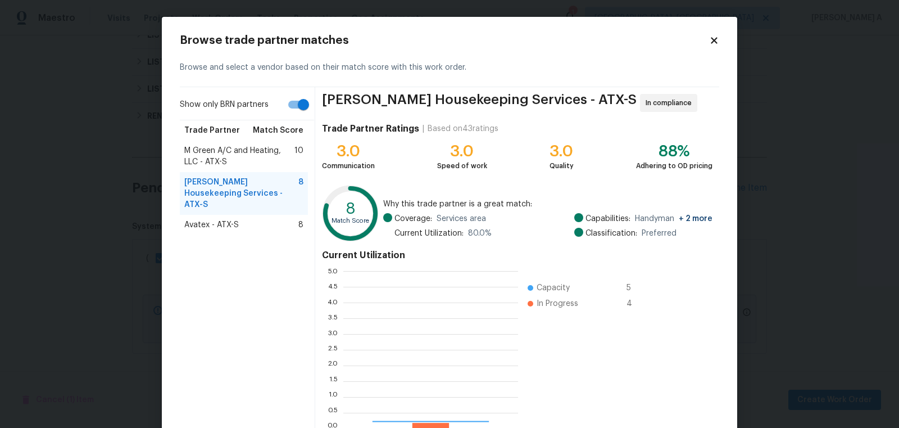
scroll to position [157, 175]
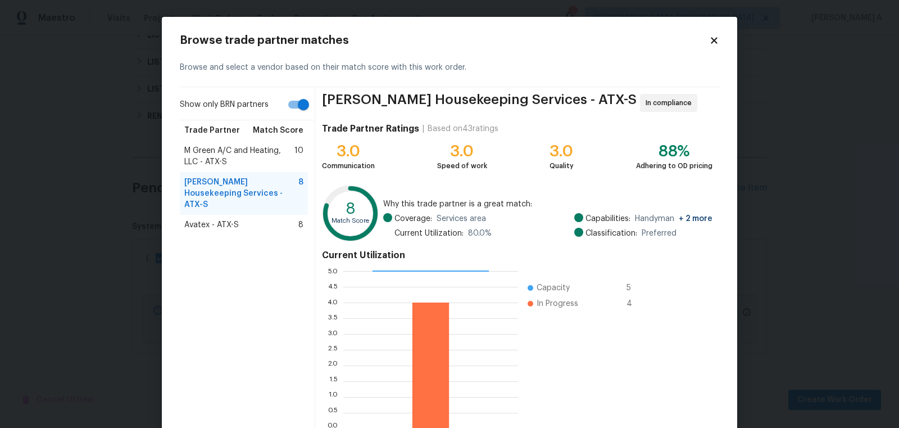
click at [238, 219] on div "Avatex - ATX-S 8" at bounding box center [243, 224] width 119 height 11
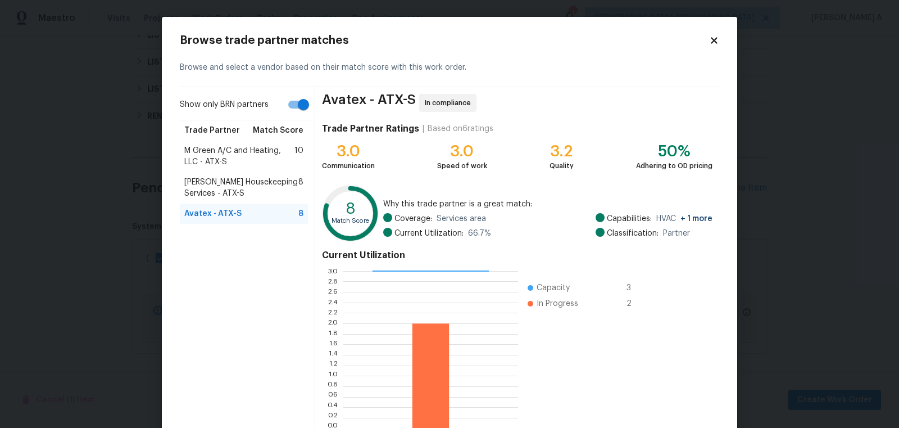
click at [289, 108] on input "Show only BRN partners" at bounding box center [303, 104] width 64 height 21
checkbox input "false"
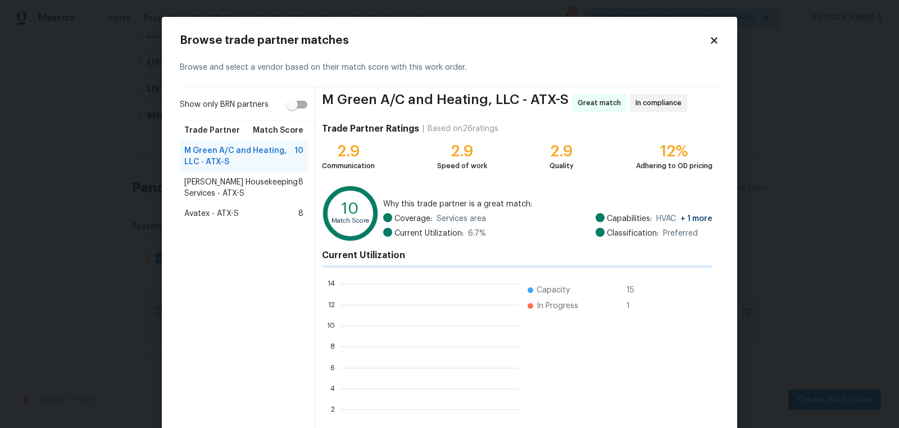
scroll to position [157, 178]
click at [254, 175] on div "Arelis Housekeeping Services - ATX-S 8" at bounding box center [244, 187] width 128 height 31
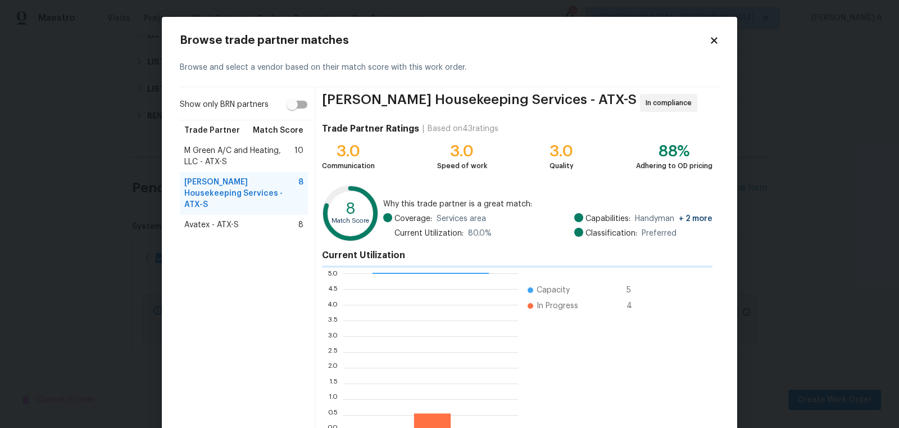
scroll to position [1, 1]
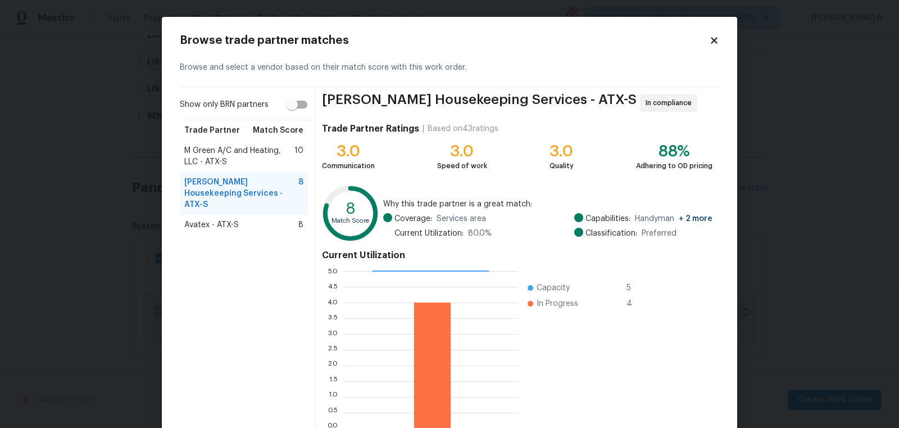
click at [245, 219] on div "Avatex - ATX-S 8" at bounding box center [243, 224] width 119 height 11
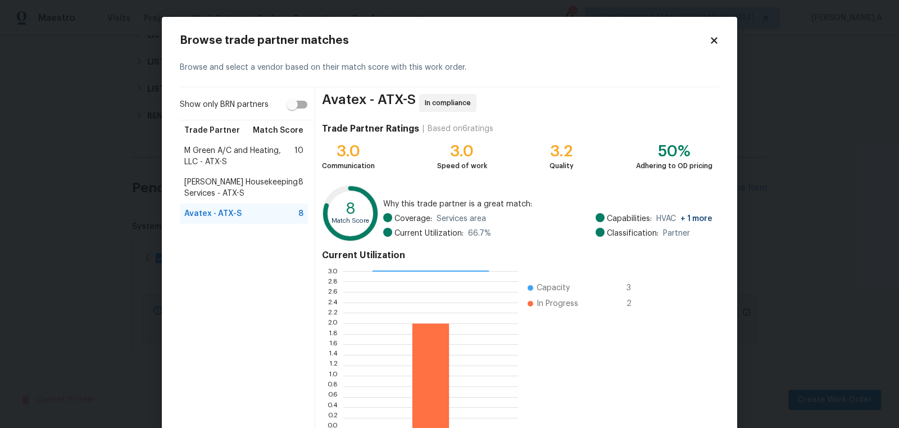
click at [714, 40] on icon at bounding box center [714, 40] width 6 height 6
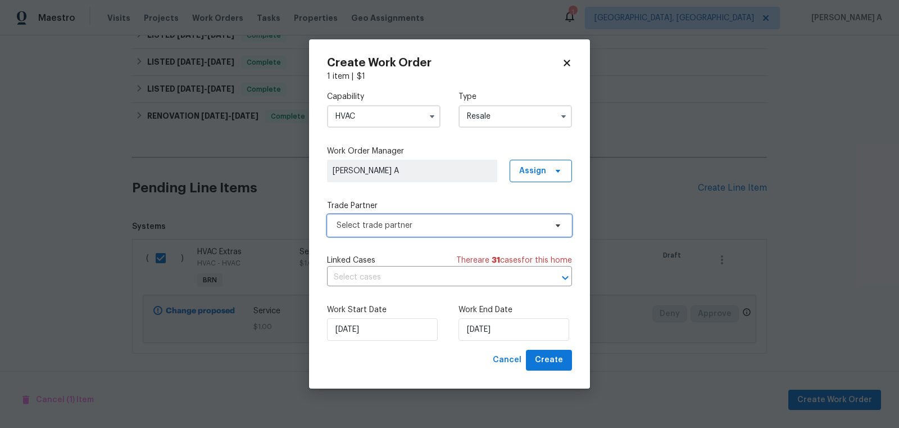
click at [400, 223] on span "Select trade partner" at bounding box center [442, 225] width 210 height 11
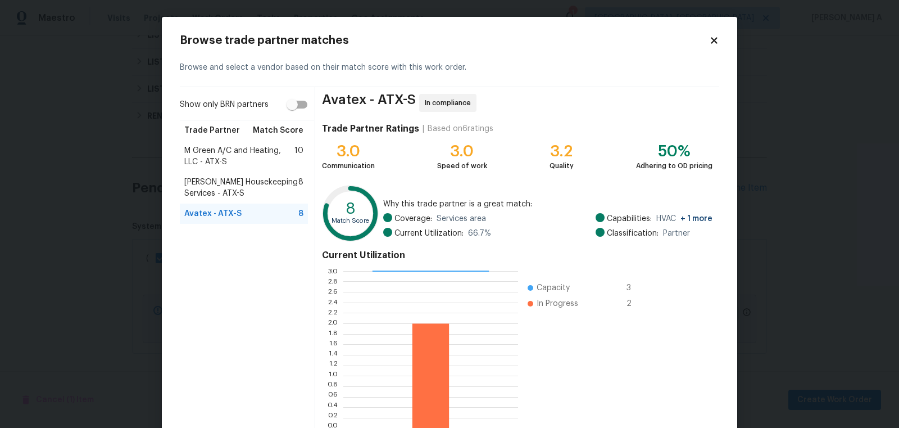
click at [237, 146] on span "M Green A/C and Heating, LLC - ATX-S" at bounding box center [239, 156] width 110 height 22
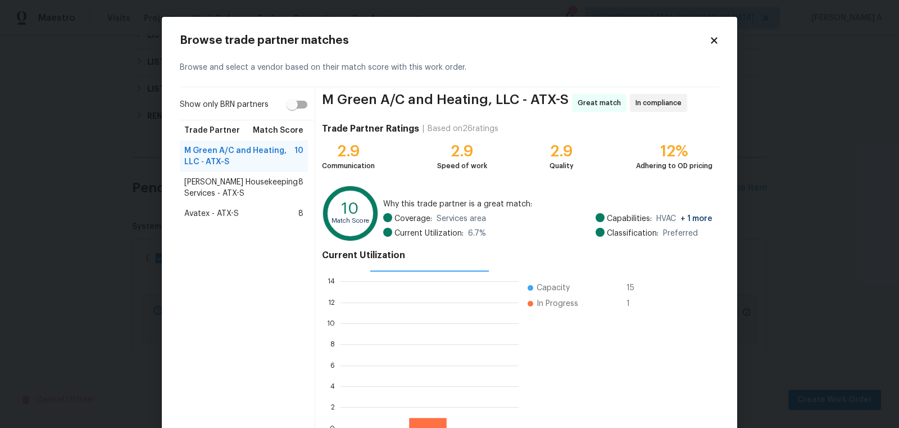
click at [654, 99] on span "In compliance" at bounding box center [661, 102] width 51 height 11
copy span "In compliance"
copy span "Arelis Housekeeping Services - ATX-S"
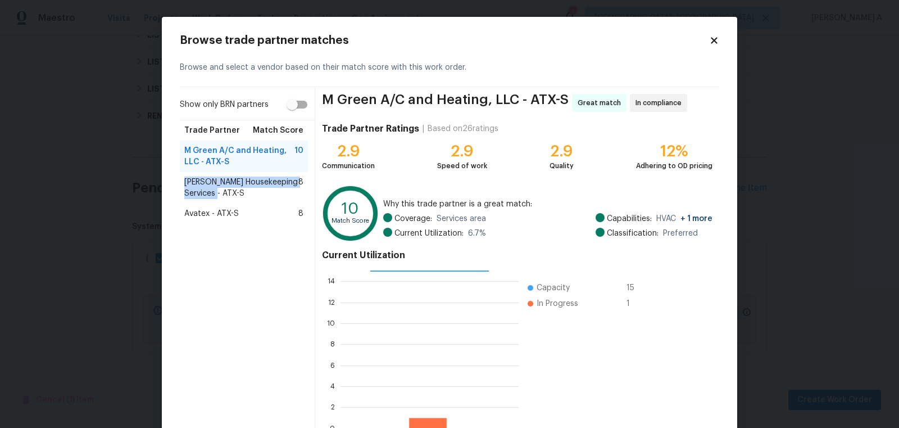
drag, startPoint x: 182, startPoint y: 180, endPoint x: 220, endPoint y: 193, distance: 39.6
click at [220, 193] on div "Arelis Housekeeping Services - ATX-S 8" at bounding box center [244, 187] width 128 height 31
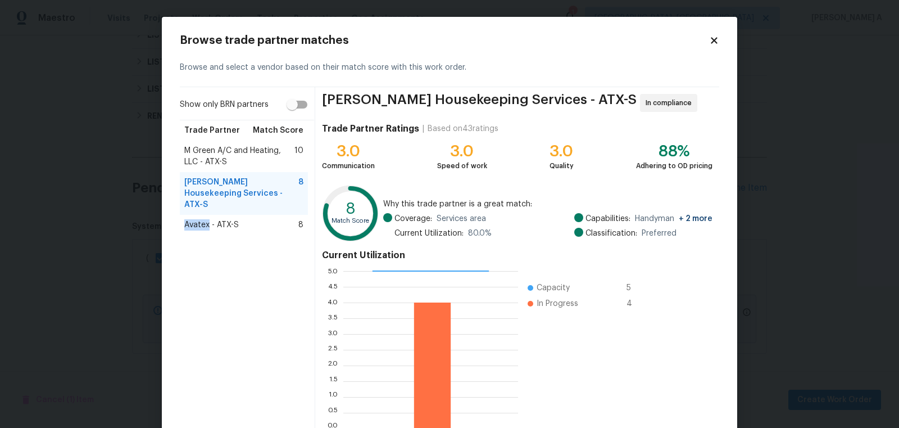
copy span "Avatex"
drag, startPoint x: 183, startPoint y: 214, endPoint x: 208, endPoint y: 215, distance: 24.8
click at [208, 215] on div "Avatex - ATX-S 8" at bounding box center [244, 225] width 128 height 20
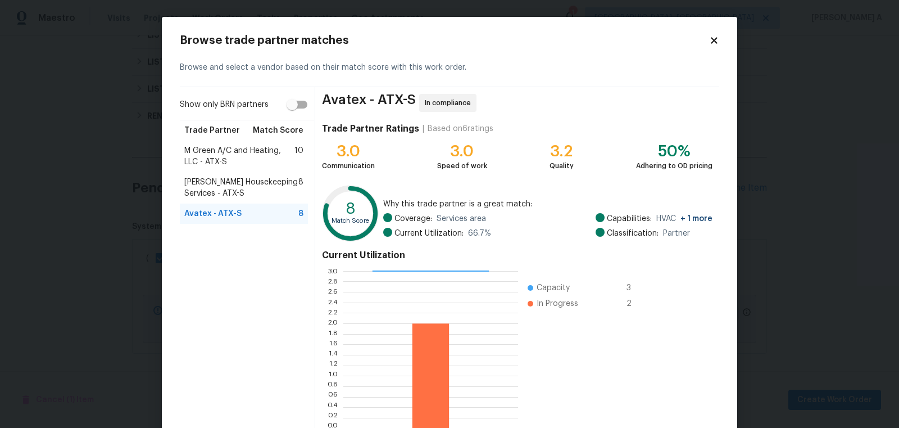
click at [718, 37] on icon at bounding box center [714, 40] width 10 height 10
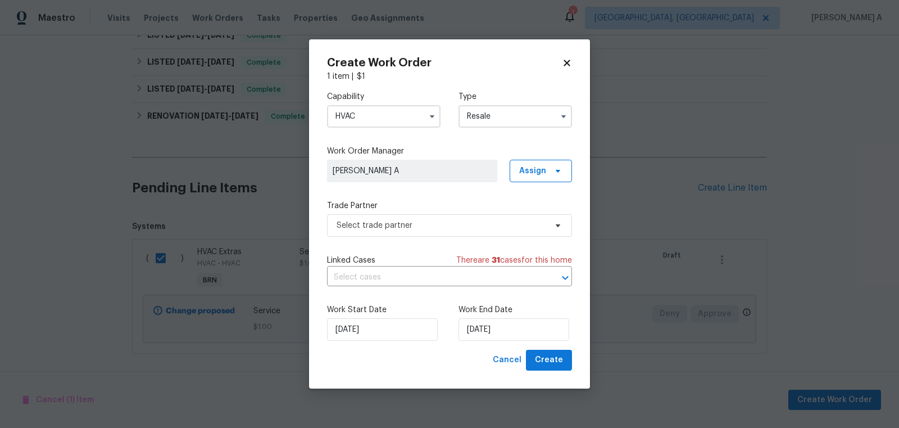
click at [570, 64] on icon at bounding box center [567, 63] width 10 height 10
checkbox input "false"
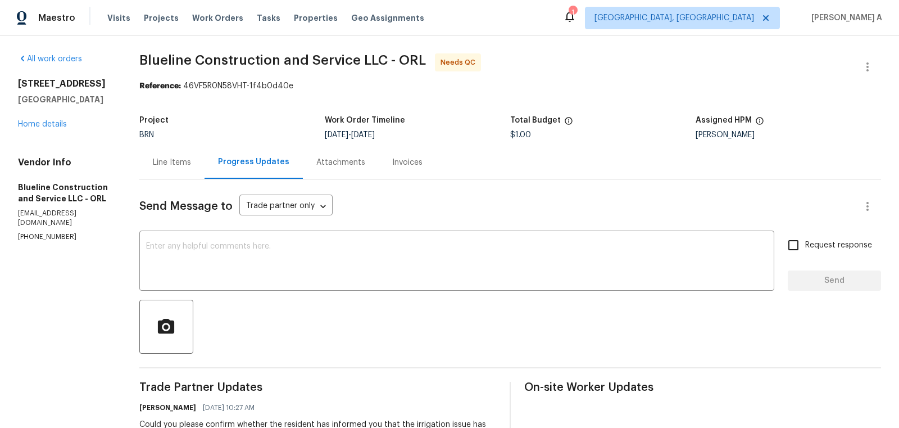
click at [169, 161] on div "Line Items" at bounding box center [172, 162] width 38 height 11
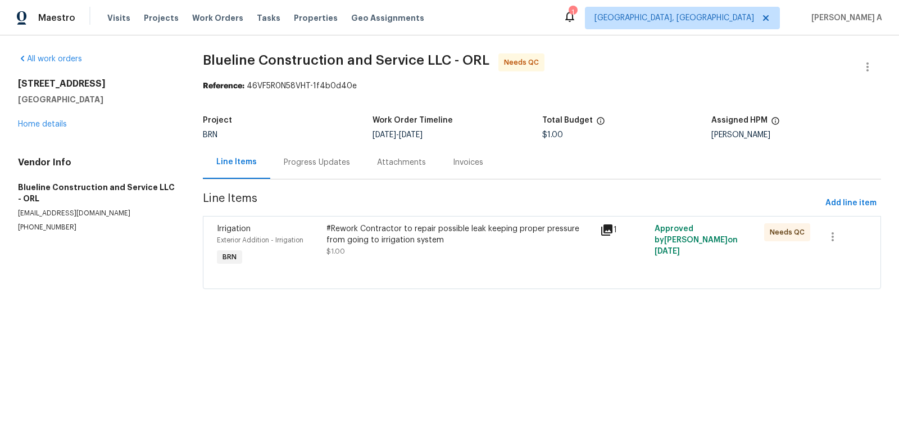
click at [438, 250] on div "#Rework Contractor to repair possible leak keeping proper pressure from going t…" at bounding box center [460, 240] width 267 height 34
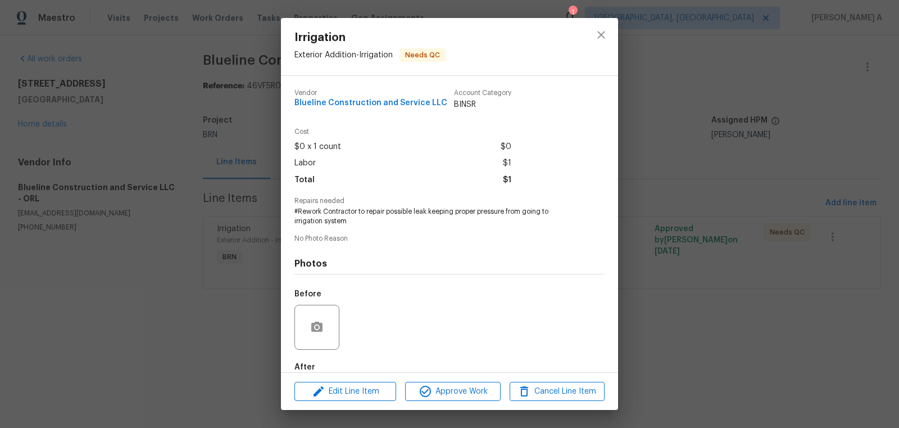
scroll to position [62, 0]
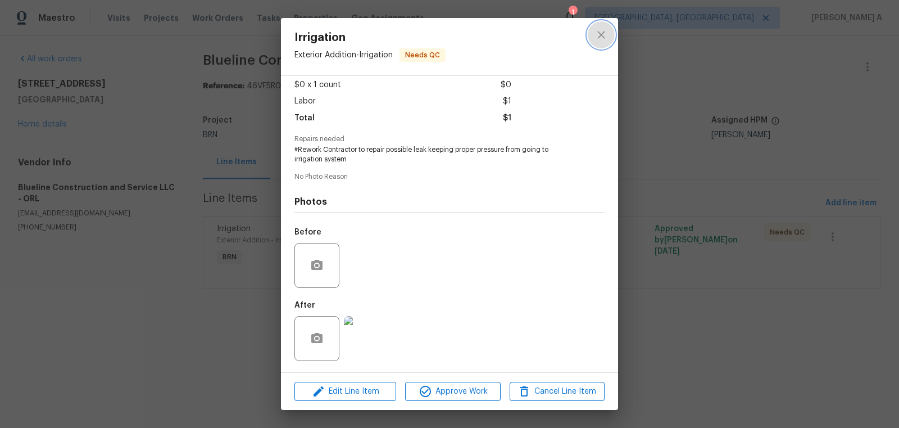
click at [595, 36] on icon "close" at bounding box center [601, 34] width 13 height 13
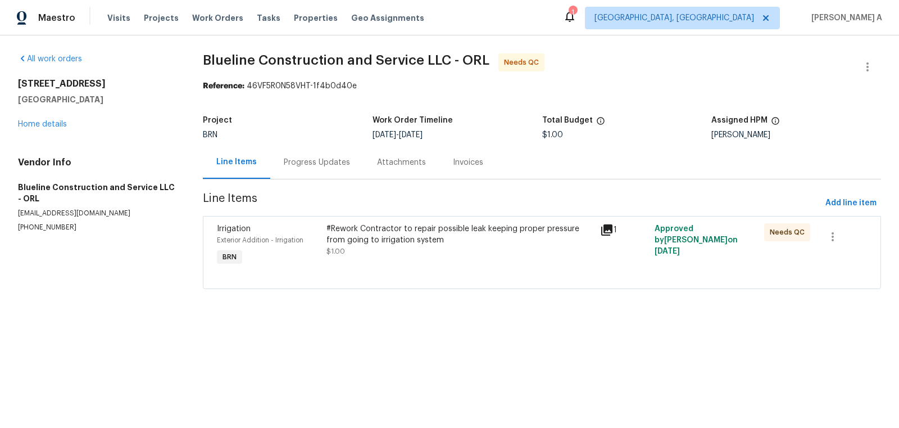
click at [327, 166] on div "Progress Updates" at bounding box center [317, 162] width 66 height 11
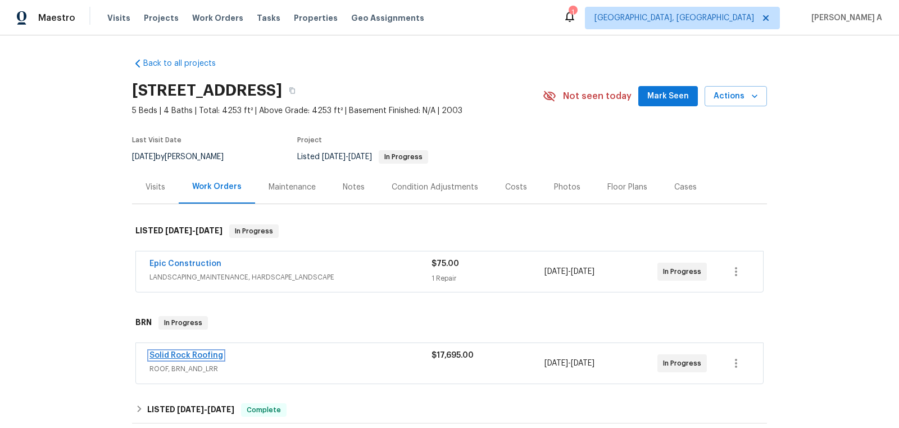
click at [185, 353] on link "Solid Rock Roofing" at bounding box center [187, 355] width 74 height 8
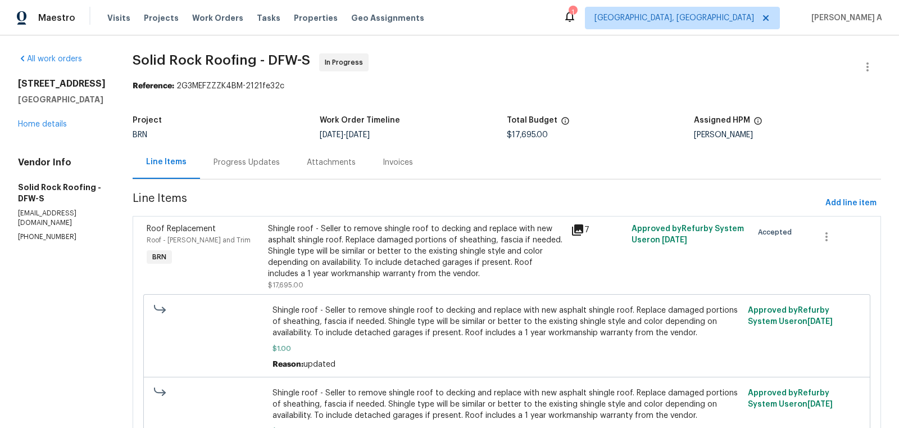
click at [239, 161] on div "Progress Updates" at bounding box center [247, 162] width 66 height 11
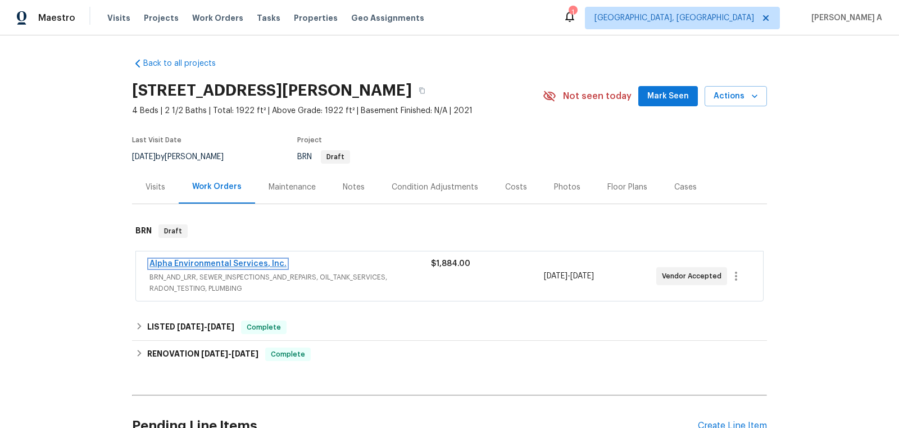
click at [250, 262] on link "Alpha Environmental Services, Inc." at bounding box center [218, 264] width 137 height 8
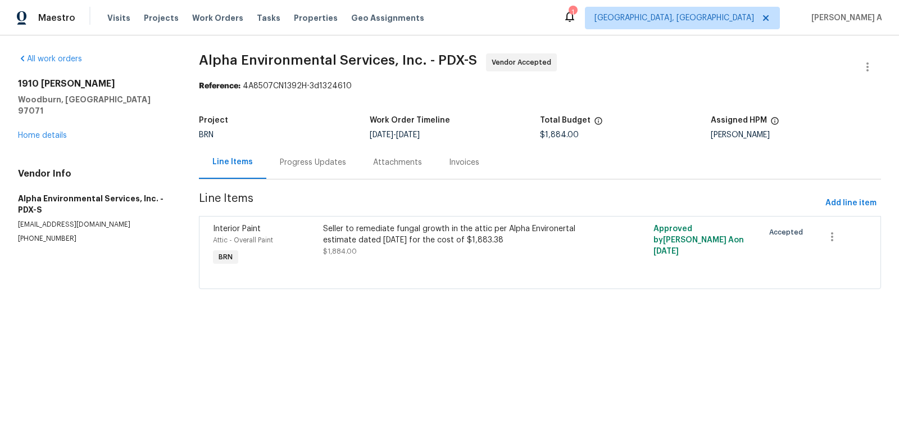
click at [280, 158] on div "Progress Updates" at bounding box center [313, 162] width 66 height 11
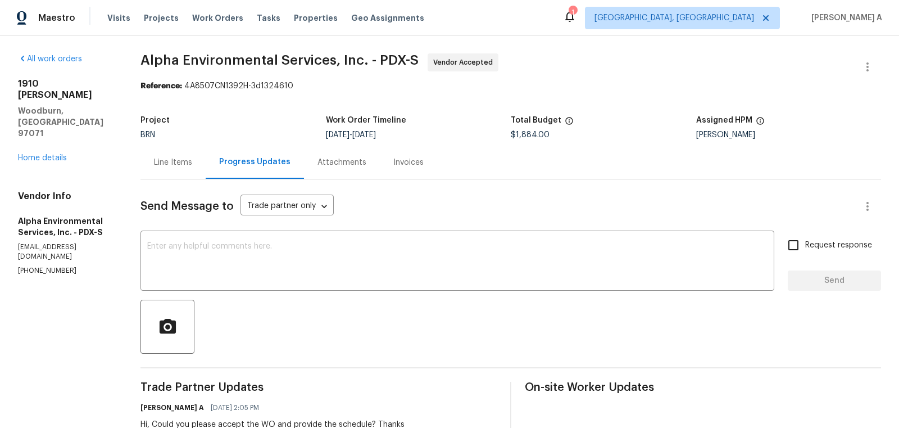
click at [53, 266] on p "[PHONE_NUMBER]" at bounding box center [66, 271] width 96 height 10
copy p "[PHONE_NUMBER]"
click at [154, 152] on div "Line Items" at bounding box center [173, 162] width 65 height 33
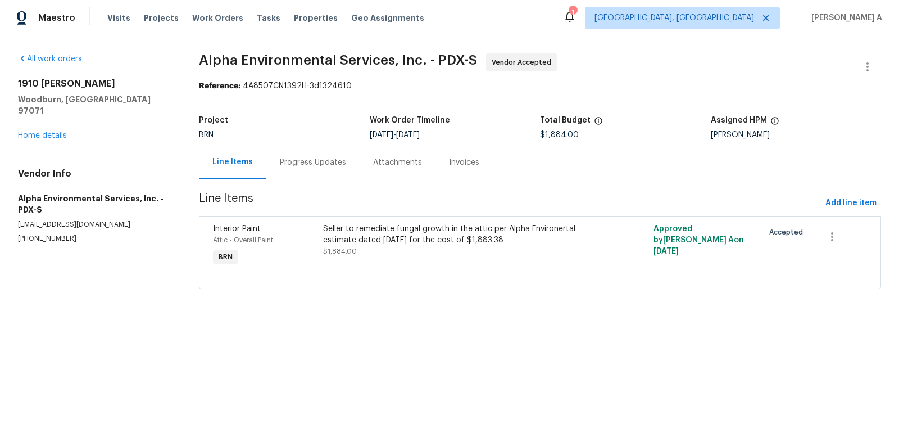
click at [301, 173] on div "Progress Updates" at bounding box center [312, 162] width 93 height 33
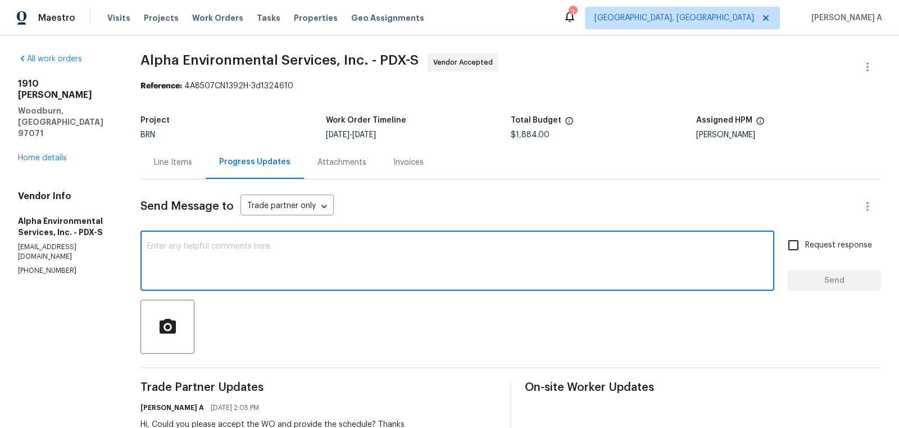
click at [387, 279] on textarea at bounding box center [457, 261] width 621 height 39
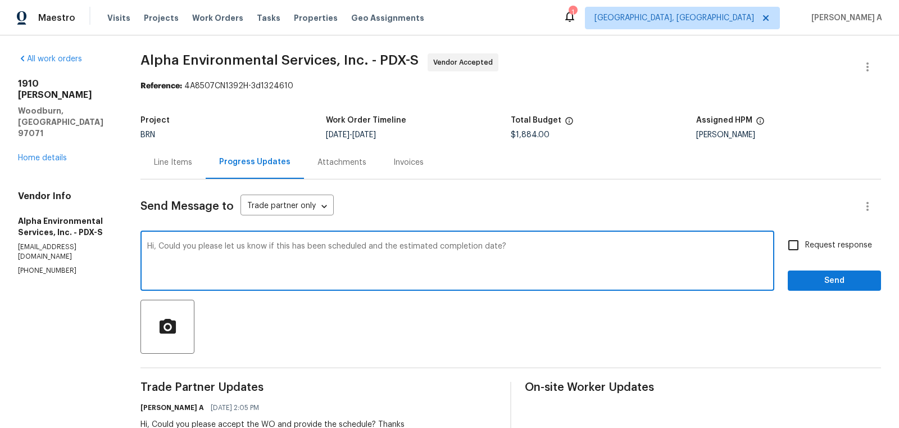
click at [0, 0] on span "Add Punctuation" at bounding box center [0, 0] width 0 height 0
click at [472, 262] on textarea "Hi, Could you please let us know if this has been scheduled and the estimated c…" at bounding box center [457, 261] width 621 height 39
click at [483, 245] on textarea "Hi, Could you please let us know if this has been scheduled and the estimated c…" at bounding box center [457, 261] width 621 height 39
click at [524, 245] on textarea "Hi, Could you please let us know if this has been scheduled and the estimated c…" at bounding box center [457, 261] width 621 height 39
type textarea "Hi, Could you please let us know if this has been scheduled and the estimated c…"
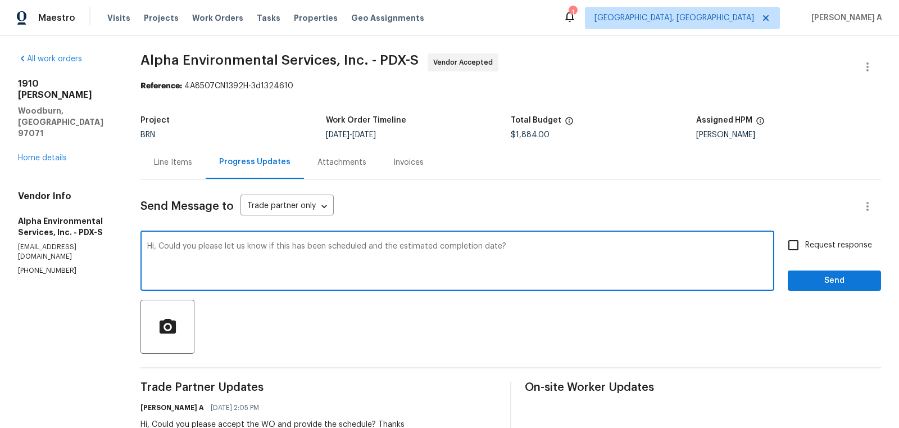
click at [473, 237] on div "Hi, Could you please let us know if this has been scheduled and the estimated c…" at bounding box center [458, 261] width 634 height 57
click at [471, 246] on textarea "Hi, Could you please let us know if this has been scheduled and the estimated c…" at bounding box center [457, 261] width 621 height 39
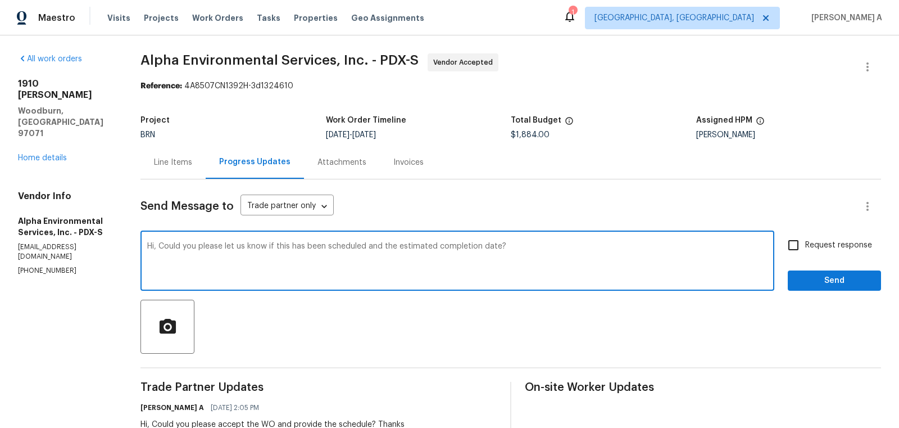
click at [471, 246] on textarea "Hi, Could you please let us know if this has been scheduled and the estimated c…" at bounding box center [457, 261] width 621 height 39
click at [0, 0] on icon "Paraphrase text" at bounding box center [0, 0] width 0 height 0
click at [0, 0] on icon "Text is too long. Try paraphrasing shorter sections." at bounding box center [0, 0] width 0 height 0
click at [390, 280] on textarea "Hi, Could you please let us know if this has been scheduled and the estimated c…" at bounding box center [457, 261] width 621 height 39
click at [791, 251] on input "Request response" at bounding box center [794, 245] width 24 height 24
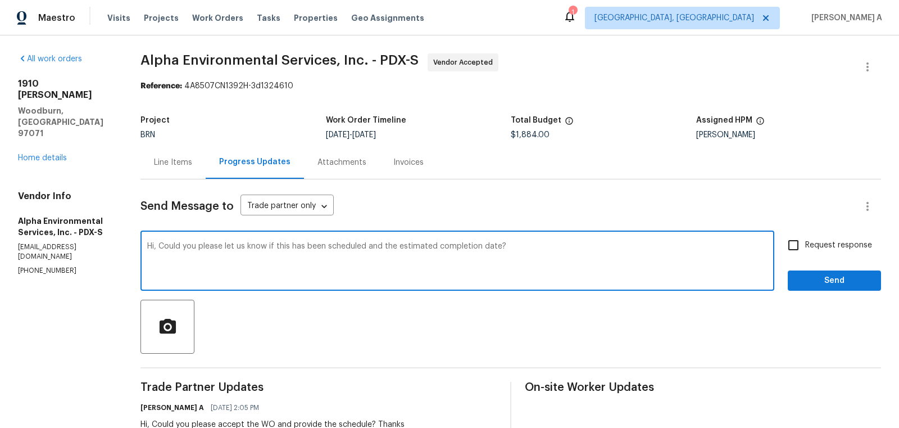
checkbox input "true"
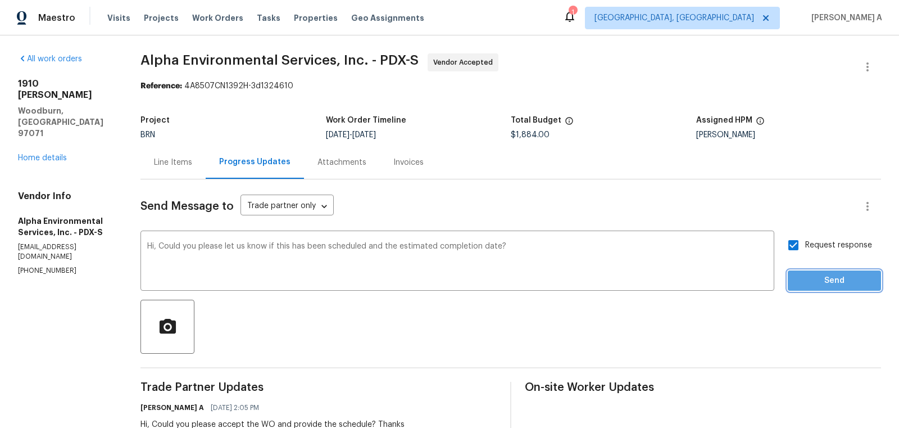
click at [820, 284] on span "Send" at bounding box center [834, 281] width 75 height 14
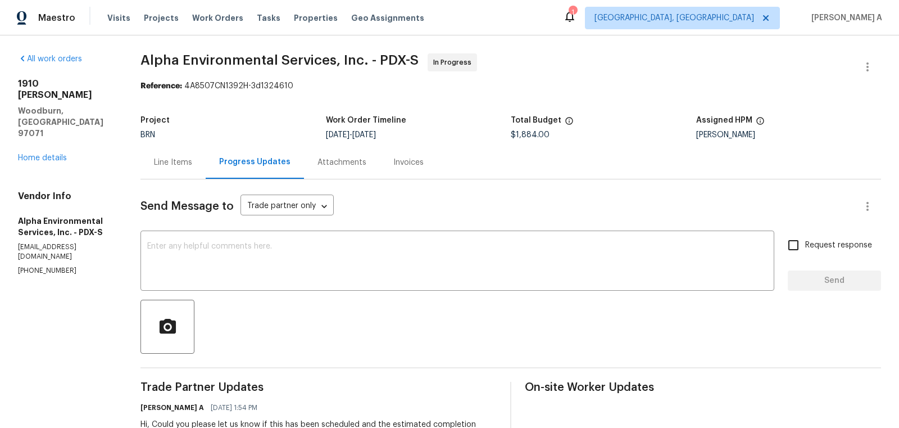
click at [166, 159] on div "Line Items" at bounding box center [173, 162] width 38 height 11
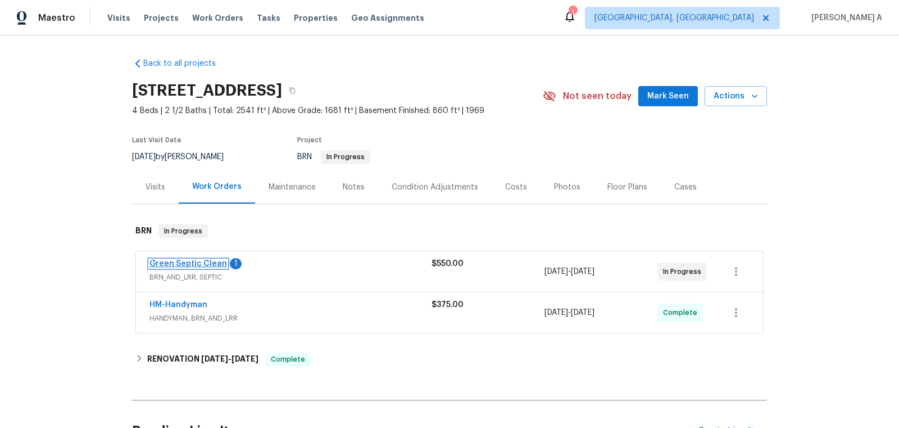
click at [193, 260] on link "Green Septic Clean" at bounding box center [189, 264] width 78 height 8
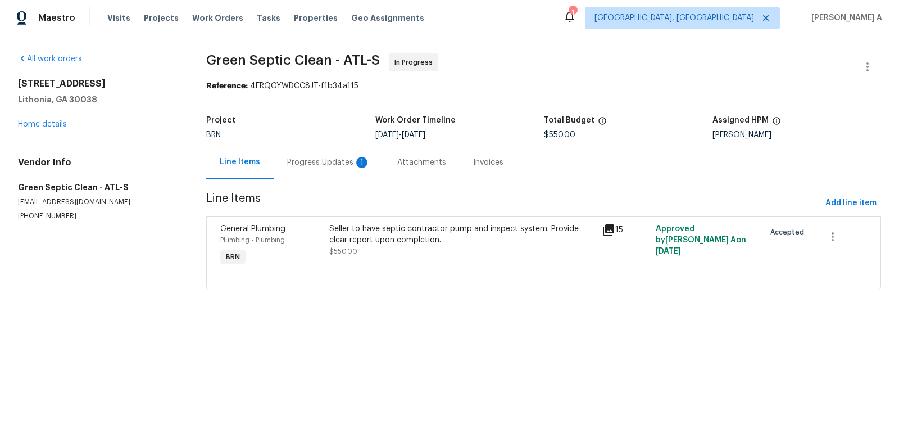
click at [308, 157] on div "Progress Updates 1" at bounding box center [328, 162] width 83 height 11
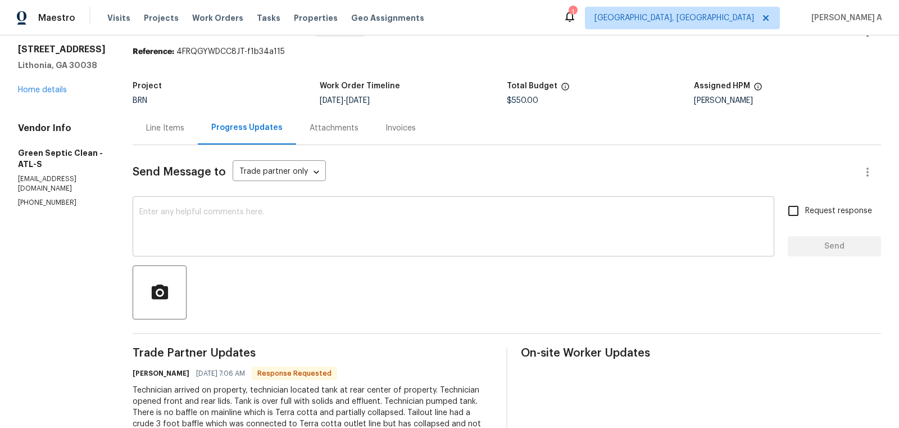
scroll to position [3, 0]
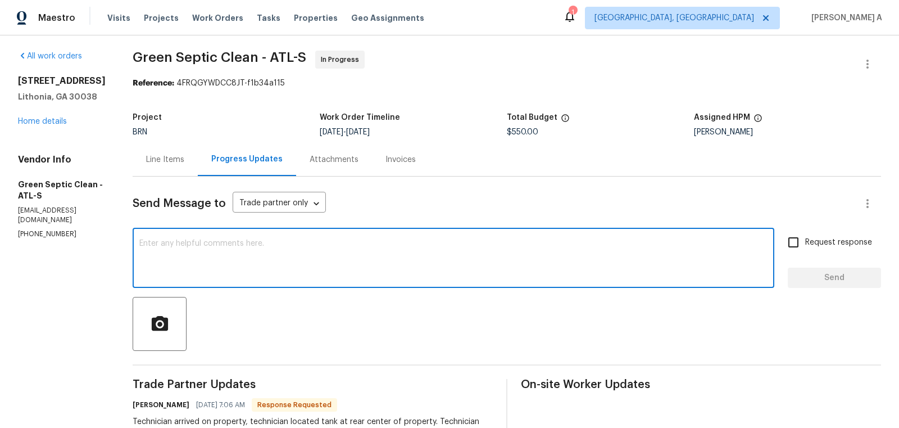
click at [455, 252] on textarea at bounding box center [453, 258] width 628 height 39
type textarea "I'll check this and keep you posted. Thanks"
click at [803, 247] on input "Request response" at bounding box center [794, 242] width 24 height 24
checkbox input "true"
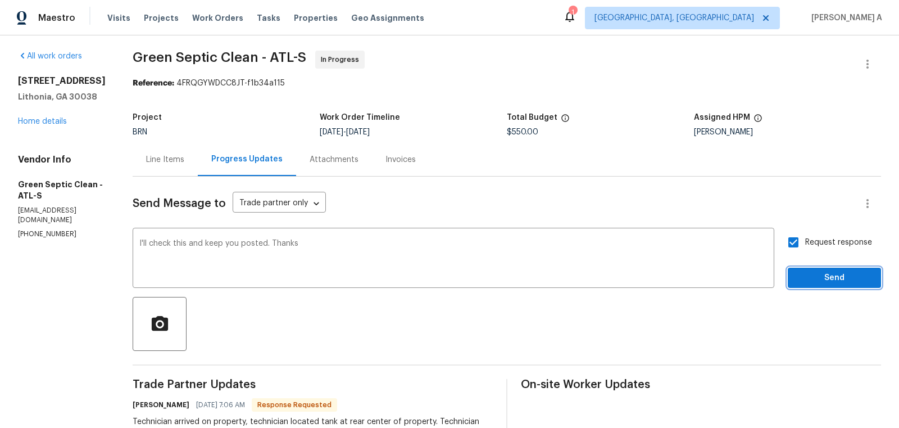
click at [817, 282] on span "Send" at bounding box center [834, 278] width 75 height 14
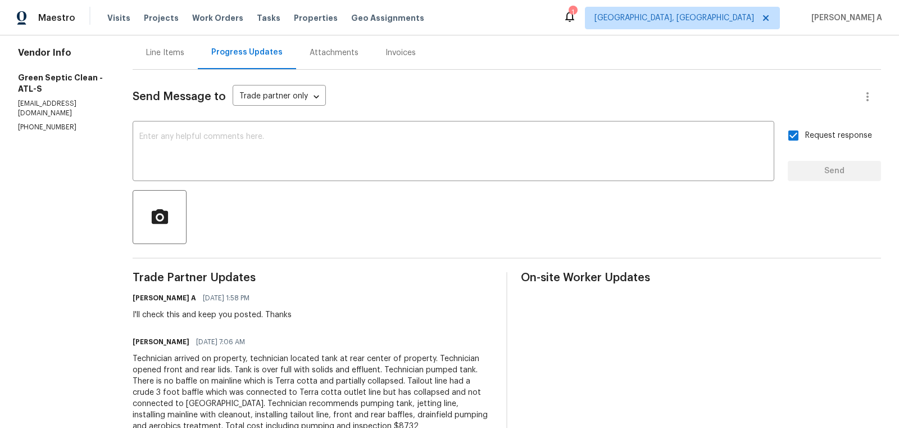
scroll to position [0, 0]
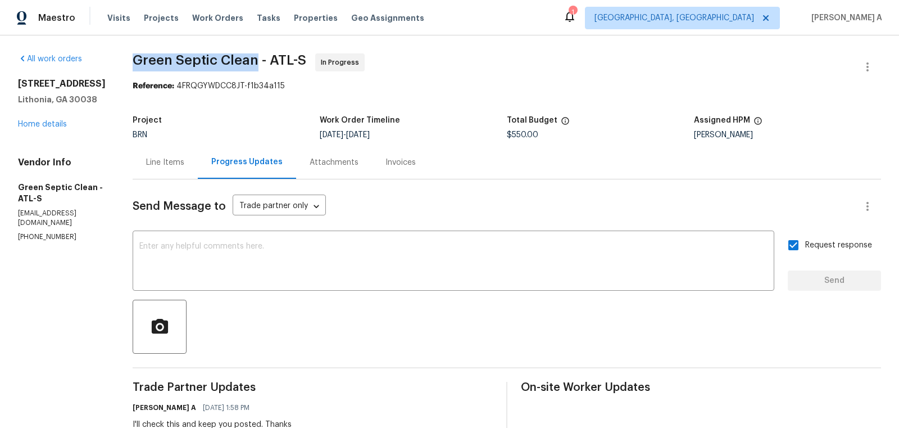
copy span "Green Septic Clean"
drag, startPoint x: 145, startPoint y: 59, endPoint x: 260, endPoint y: 60, distance: 115.2
click at [262, 60] on span "Green Septic Clean - ATL-S" at bounding box center [220, 59] width 174 height 13
click at [160, 164] on div "Line Items" at bounding box center [165, 162] width 38 height 11
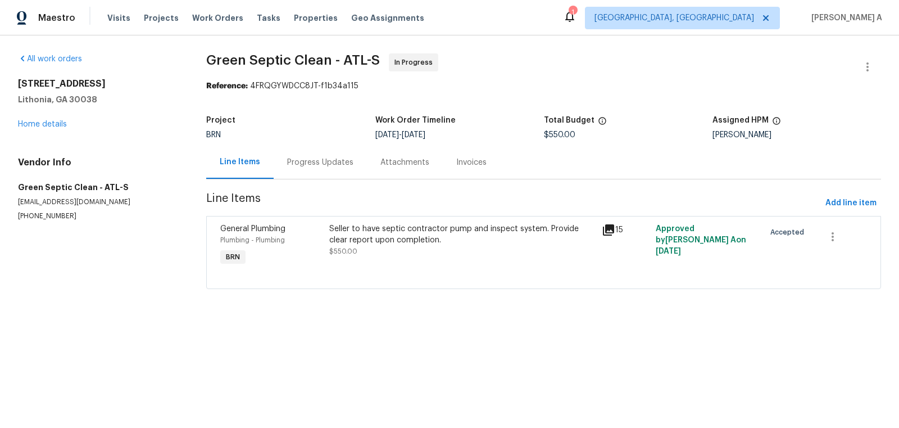
click at [380, 237] on div "Seller to have septic contractor pump and inspect system. Provide clear report …" at bounding box center [461, 234] width 265 height 22
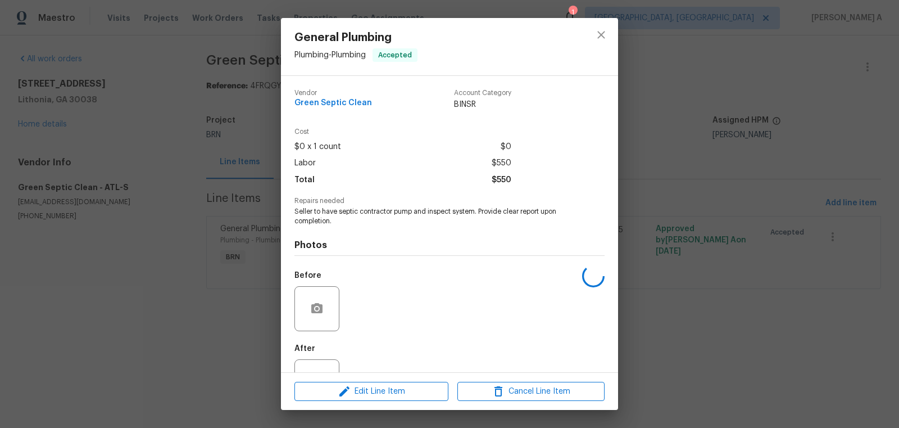
click at [372, 216] on span "Seller to have septic contractor pump and inspect system. Provide clear report …" at bounding box center [434, 216] width 279 height 19
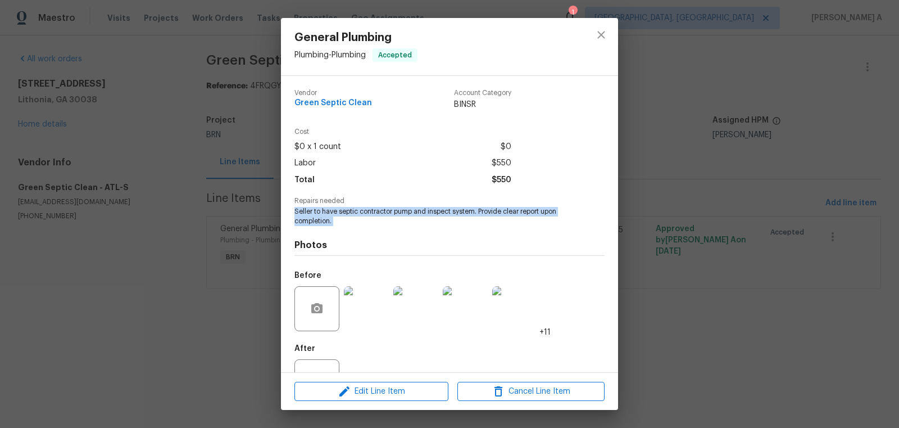
click at [372, 216] on span "Seller to have septic contractor pump and inspect system. Provide clear report …" at bounding box center [434, 216] width 279 height 19
copy span "Seller to have septic contractor pump and inspect system. Provide clear report …"
click at [599, 33] on icon "close" at bounding box center [601, 34] width 7 height 7
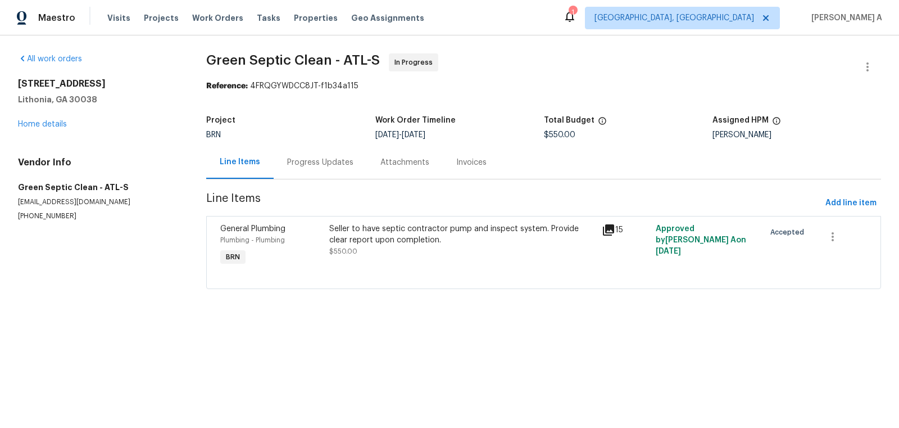
click at [295, 162] on div "Progress Updates" at bounding box center [320, 162] width 66 height 11
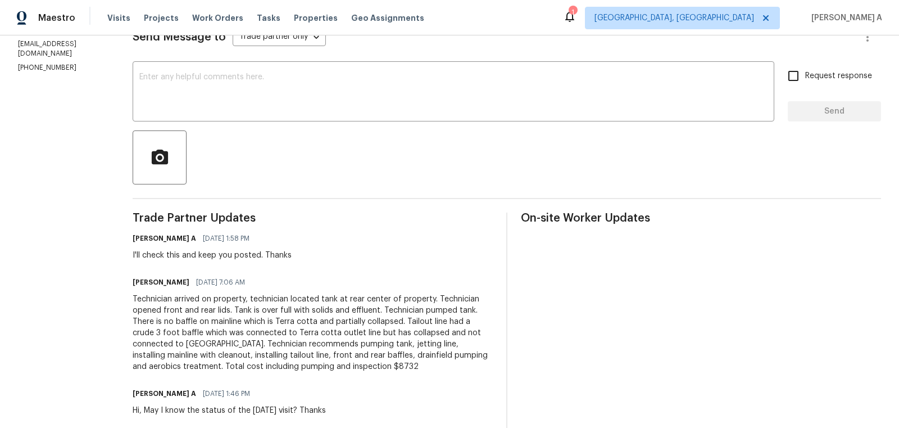
scroll to position [314, 0]
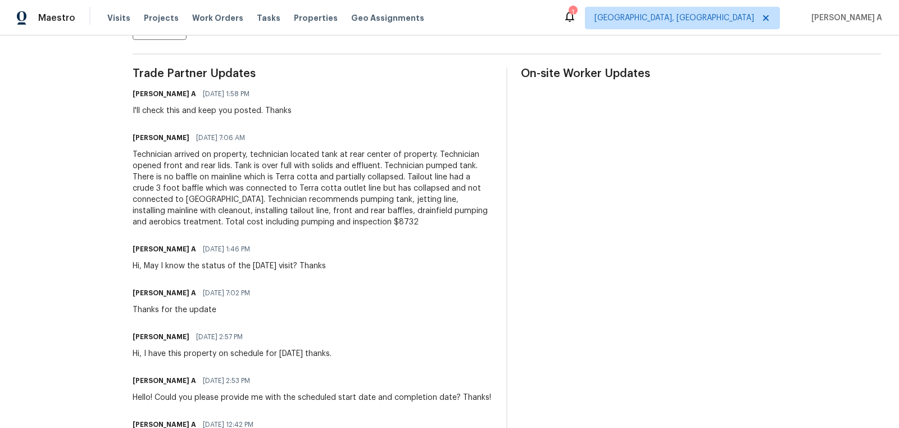
click at [285, 197] on div "Technician arrived on property, technician located tank at rear center of prope…" at bounding box center [313, 188] width 360 height 79
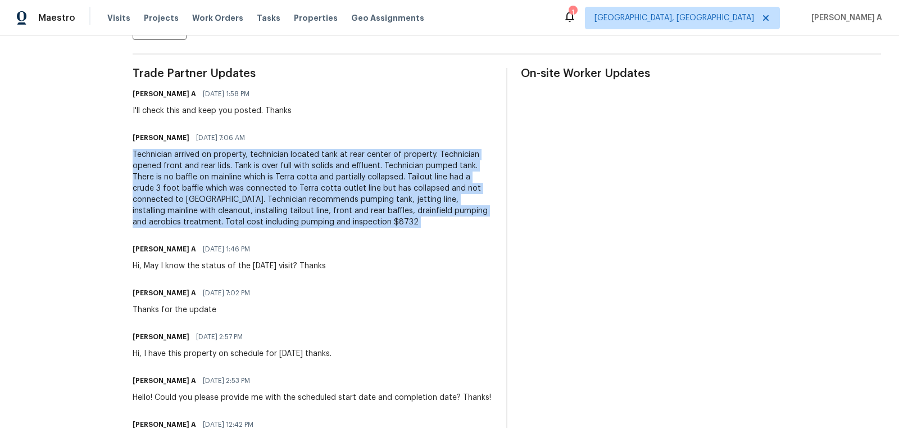
click at [285, 197] on div "Technician arrived on property, technician located tank at rear center of prope…" at bounding box center [313, 188] width 360 height 79
copy div "Technician arrived on property, technician located tank at rear center of prope…"
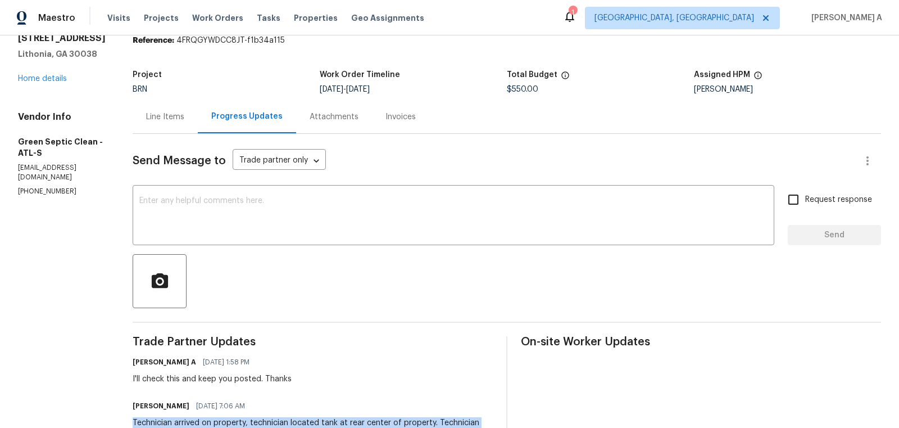
scroll to position [3, 0]
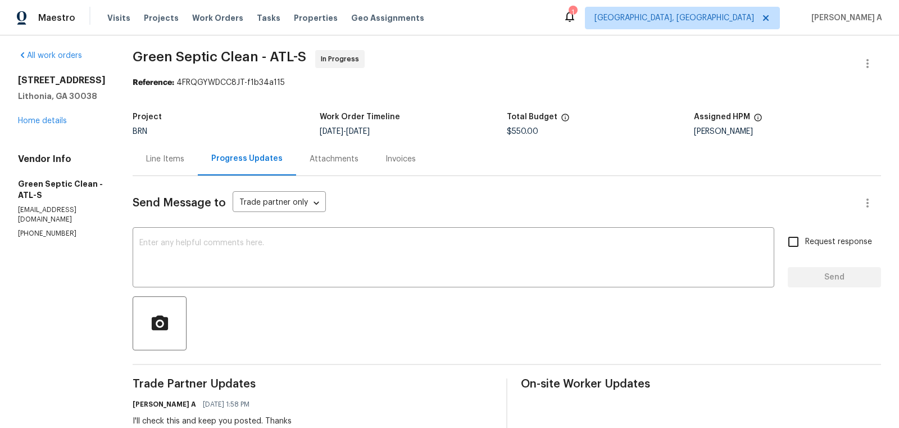
click at [196, 171] on div "Line Items" at bounding box center [165, 158] width 65 height 33
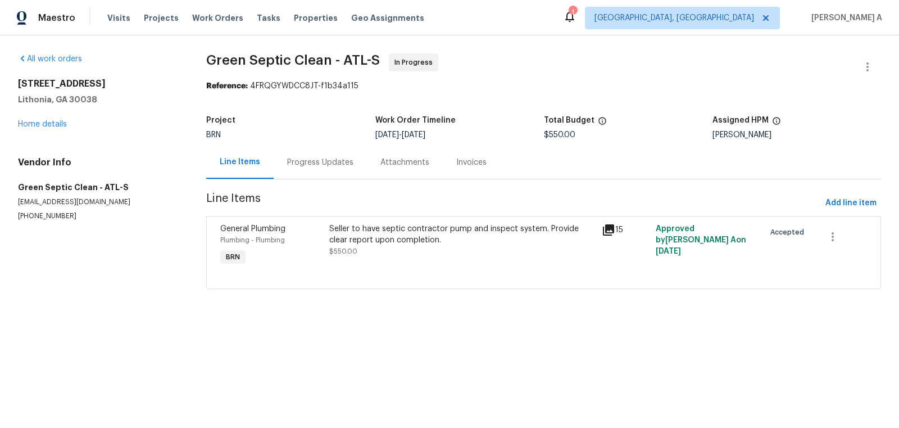
click at [560, 135] on span "$550.00" at bounding box center [559, 135] width 31 height 8
click at [561, 134] on span "$550.00" at bounding box center [559, 135] width 31 height 8
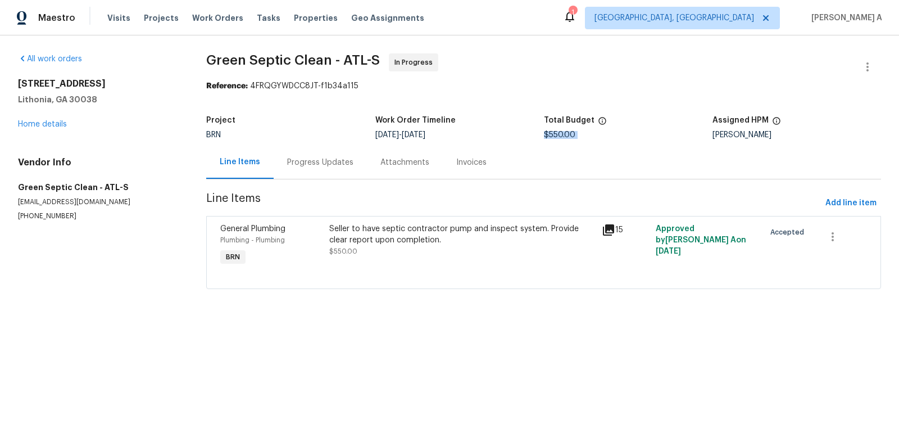
click at [561, 134] on span "$550.00" at bounding box center [559, 135] width 31 height 8
click at [319, 167] on div "Progress Updates" at bounding box center [320, 162] width 66 height 11
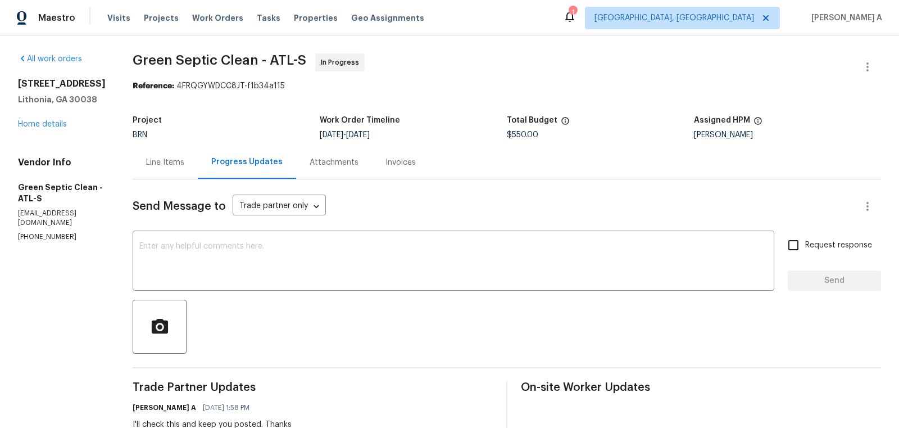
click at [171, 157] on div "Line Items" at bounding box center [165, 162] width 38 height 11
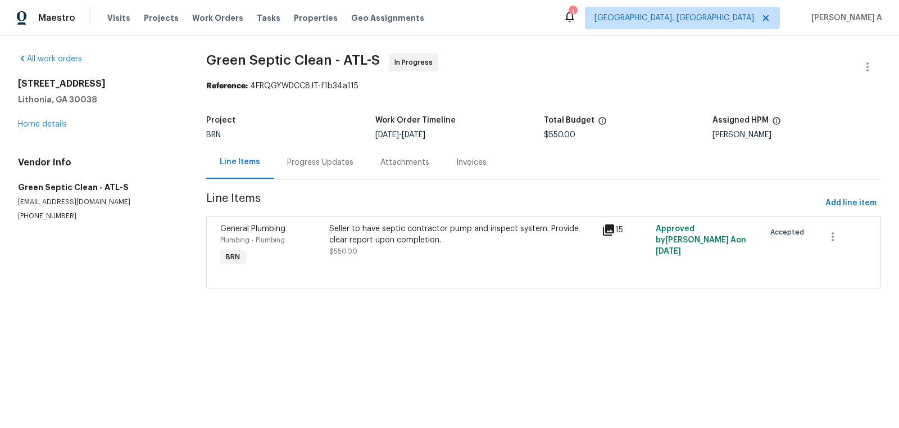
click at [319, 154] on div "Progress Updates" at bounding box center [320, 162] width 93 height 33
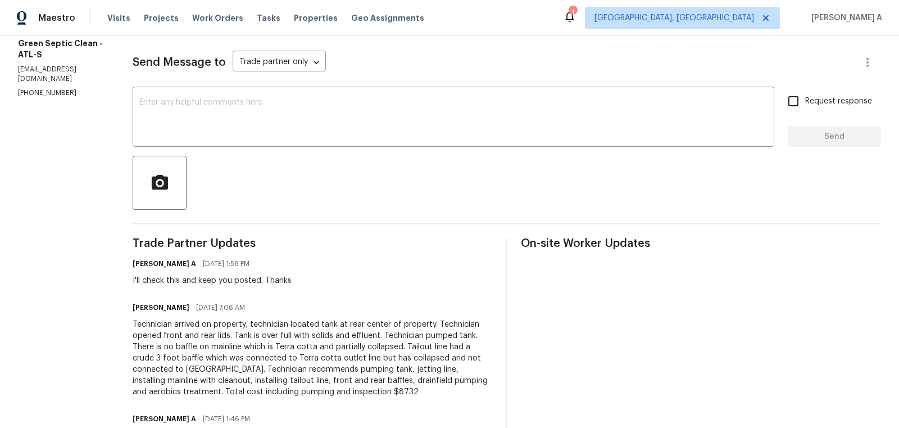
scroll to position [203, 0]
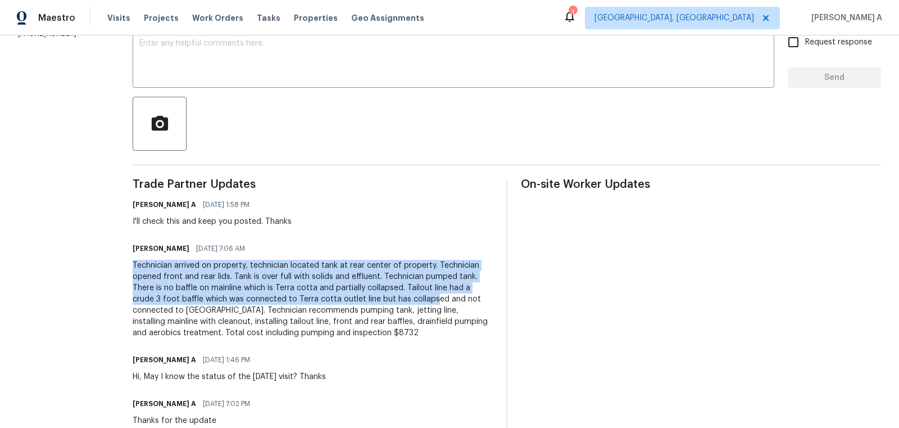
drag, startPoint x: 141, startPoint y: 265, endPoint x: 442, endPoint y: 296, distance: 302.3
click at [442, 296] on div "All work orders 3145 Oxbridge Way Lithonia, GA 30038 Home details Vendor Info G…" at bounding box center [449, 227] width 899 height 790
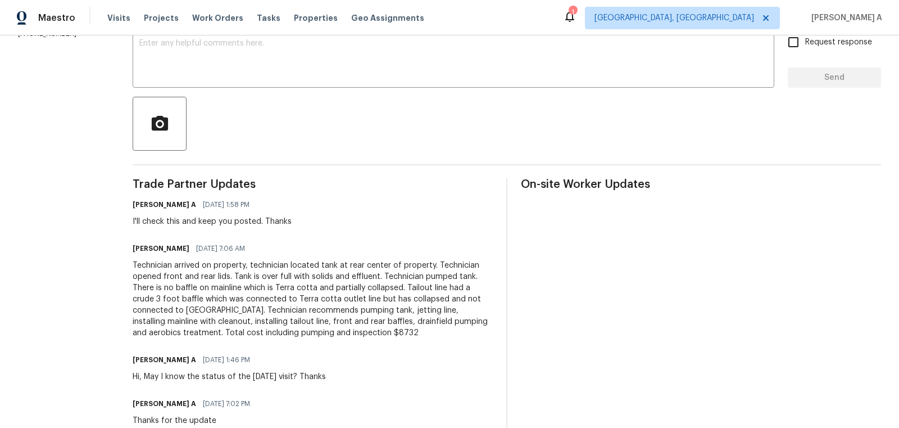
click at [397, 296] on div "Technician arrived on property, technician located tank at rear center of prope…" at bounding box center [313, 299] width 360 height 79
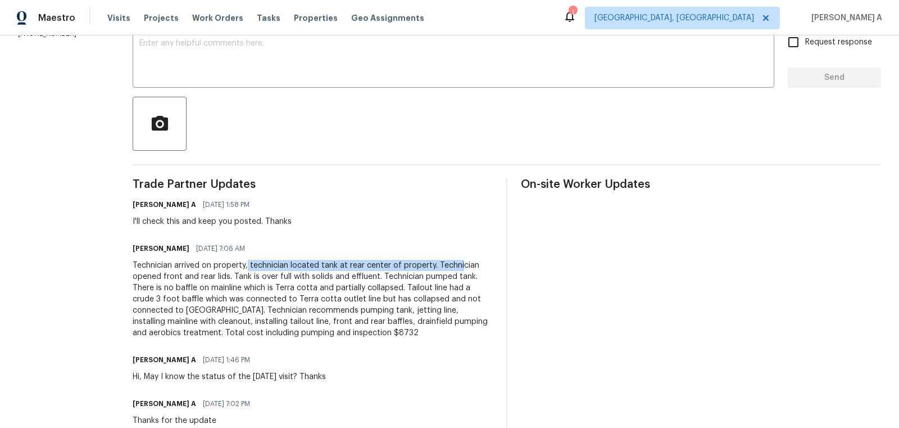
drag, startPoint x: 259, startPoint y: 262, endPoint x: 470, endPoint y: 270, distance: 212.1
click at [470, 270] on div "Technician arrived on property, technician located tank at rear center of prope…" at bounding box center [313, 299] width 360 height 79
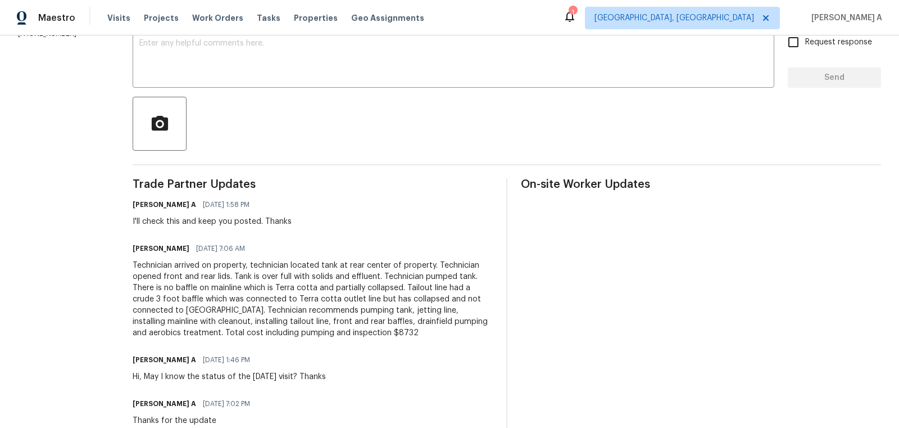
click at [463, 275] on div "Technician arrived on property, technician located tank at rear center of prope…" at bounding box center [313, 299] width 360 height 79
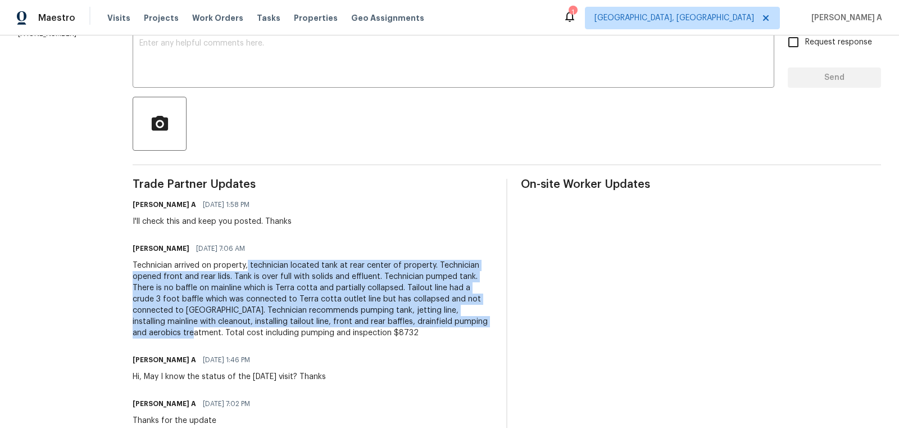
copy div "technician located tank at rear center of property. Technician opened front and…"
drag, startPoint x: 259, startPoint y: 266, endPoint x: 183, endPoint y: 333, distance: 101.5
click at [183, 333] on div "Technician arrived on property, technician located tank at rear center of prope…" at bounding box center [313, 299] width 360 height 79
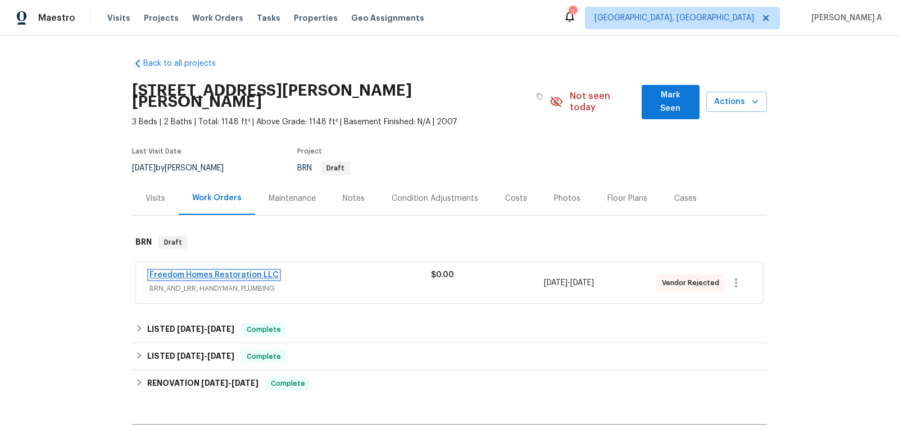
click at [236, 271] on link "Freedom Homes Restoration LLC" at bounding box center [214, 275] width 129 height 8
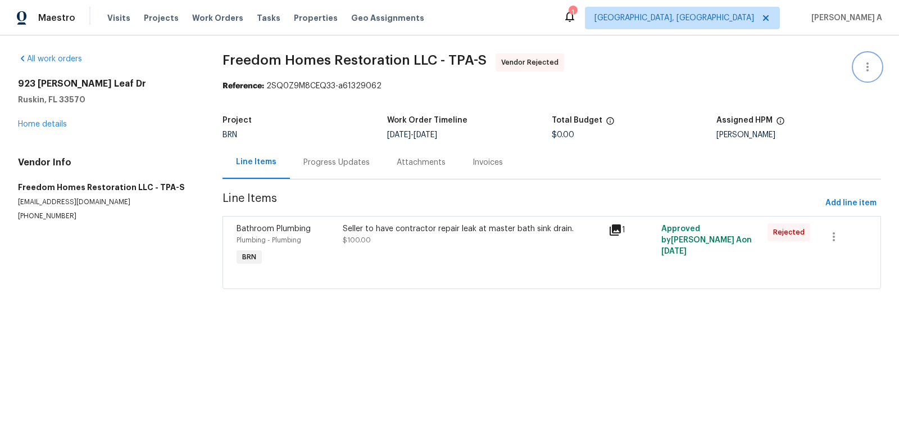
click at [875, 66] on button "button" at bounding box center [867, 66] width 27 height 27
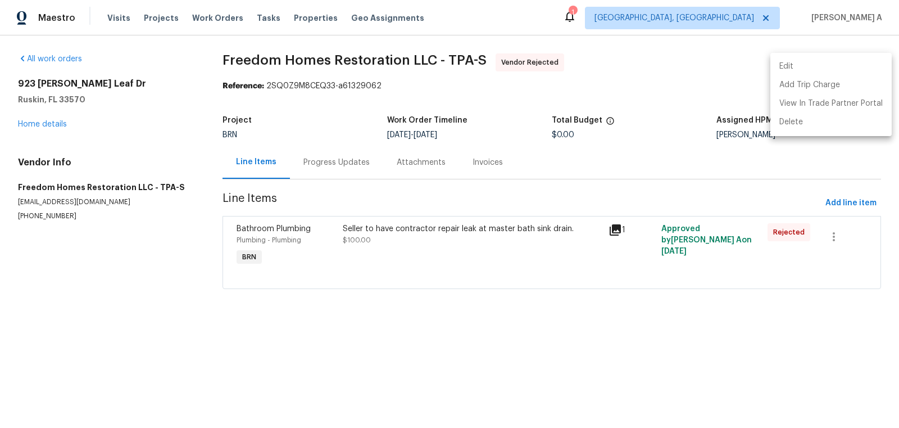
click at [844, 61] on li "Edit" at bounding box center [831, 66] width 121 height 19
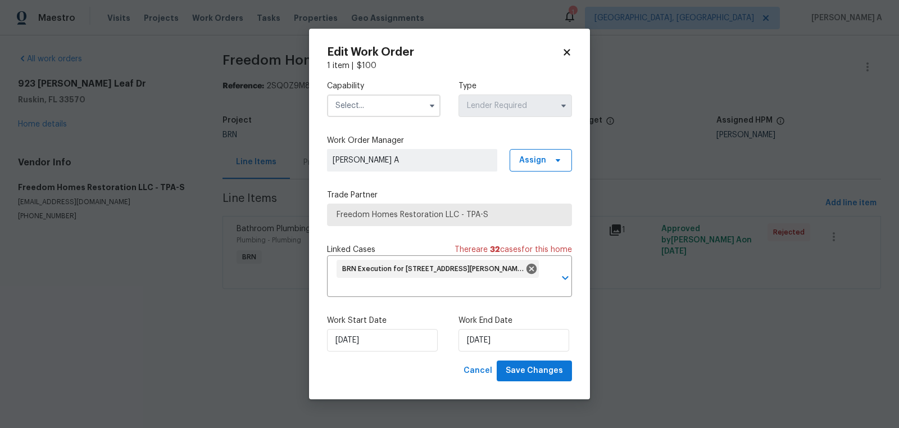
click at [398, 111] on input "text" at bounding box center [384, 105] width 114 height 22
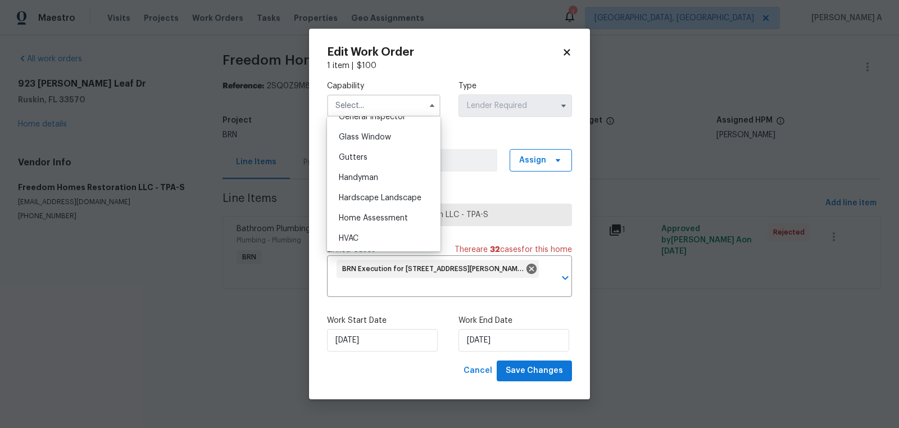
scroll to position [580, 0]
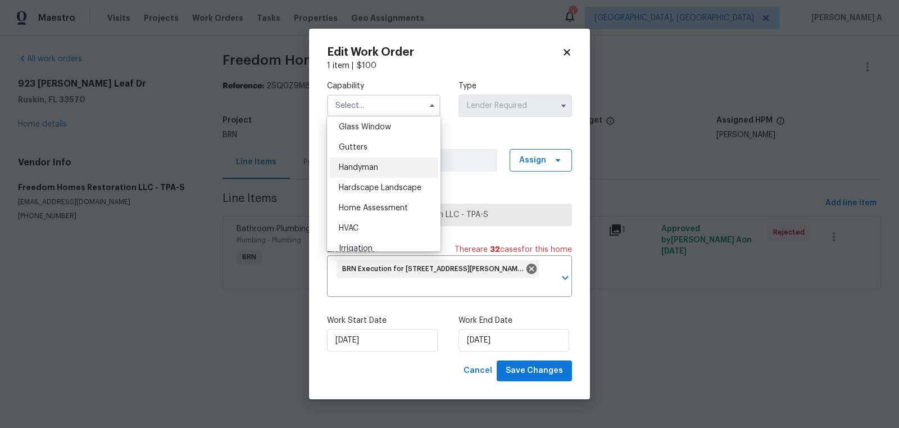
click at [374, 161] on div "Handyman" at bounding box center [384, 167] width 108 height 20
type input "Handyman"
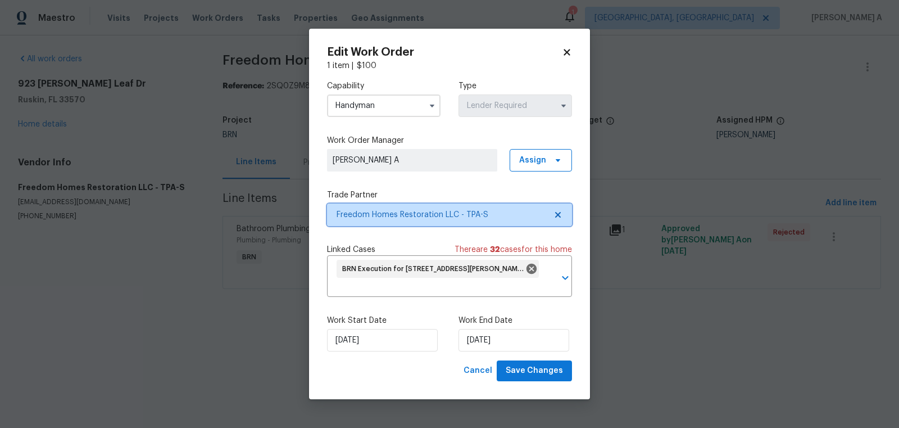
click at [555, 208] on span "Freedom Homes Restoration LLC - TPA-S" at bounding box center [449, 214] width 245 height 22
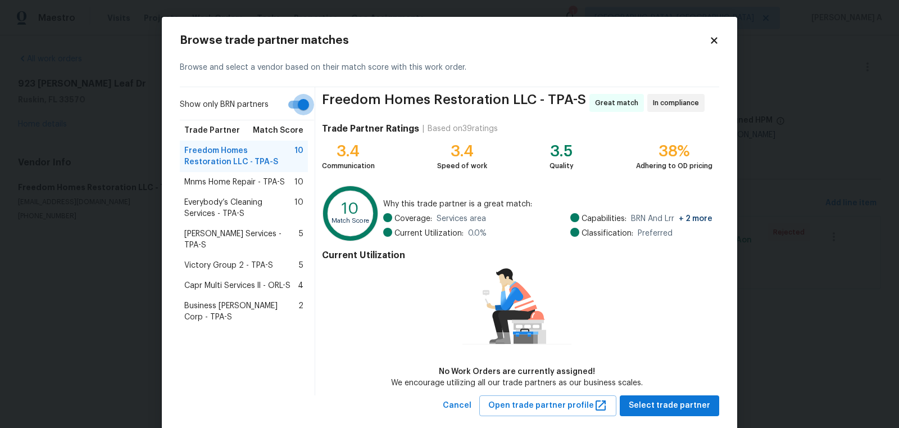
click at [292, 108] on input "Show only BRN partners" at bounding box center [303, 104] width 64 height 21
checkbox input "false"
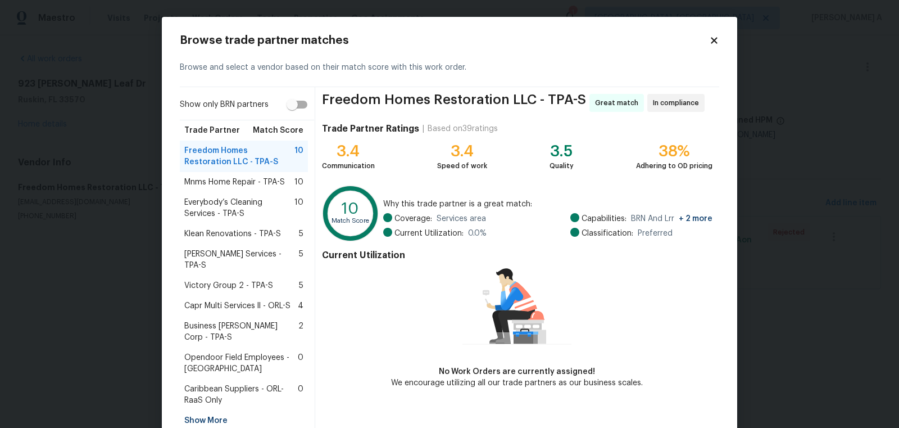
click at [210, 410] on div "Show More" at bounding box center [244, 420] width 128 height 20
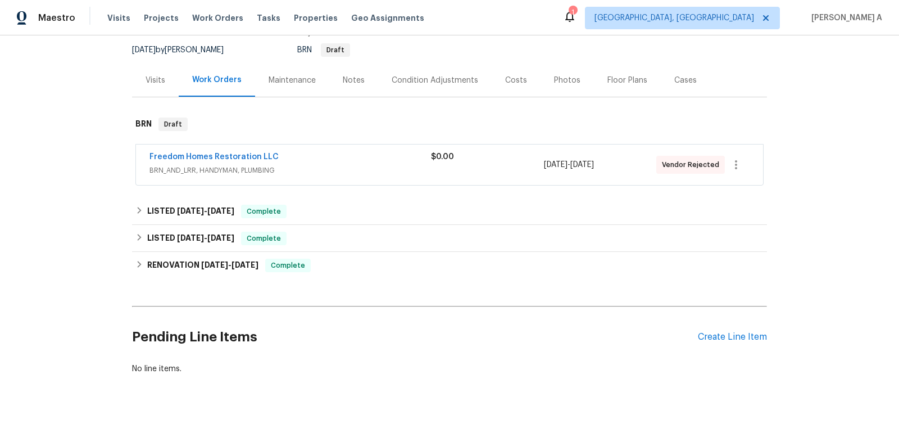
scroll to position [128, 0]
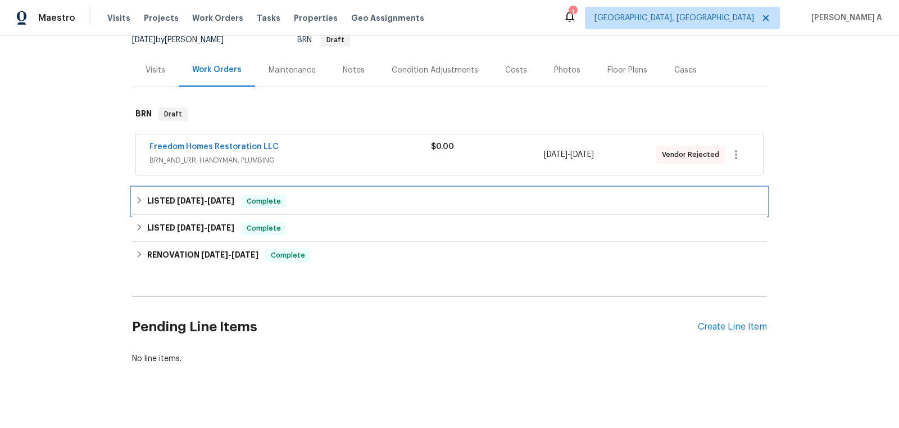
click at [268, 196] on span "Complete" at bounding box center [263, 201] width 43 height 11
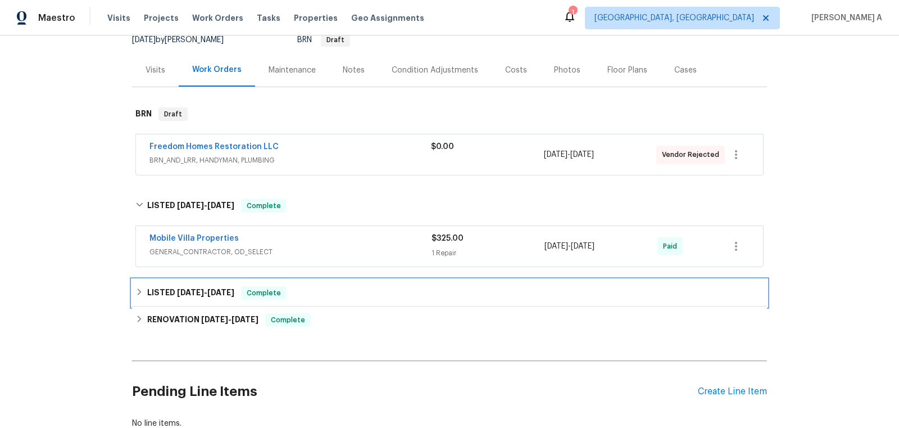
click at [273, 287] on span "Complete" at bounding box center [263, 292] width 43 height 11
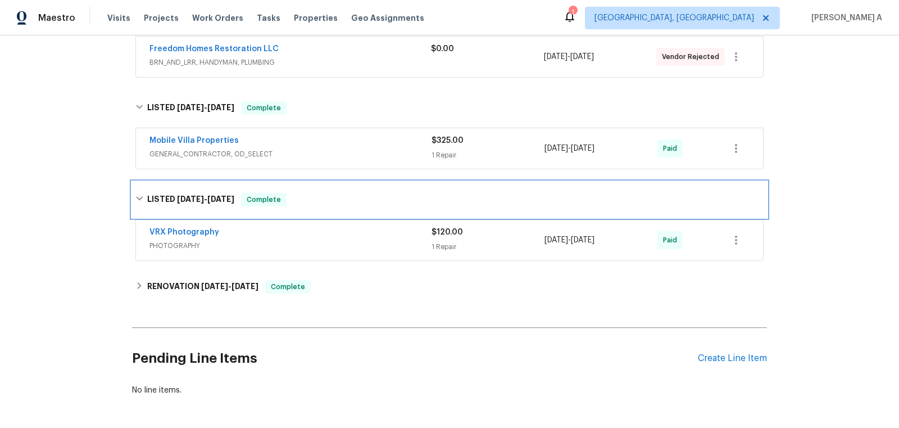
scroll to position [246, 0]
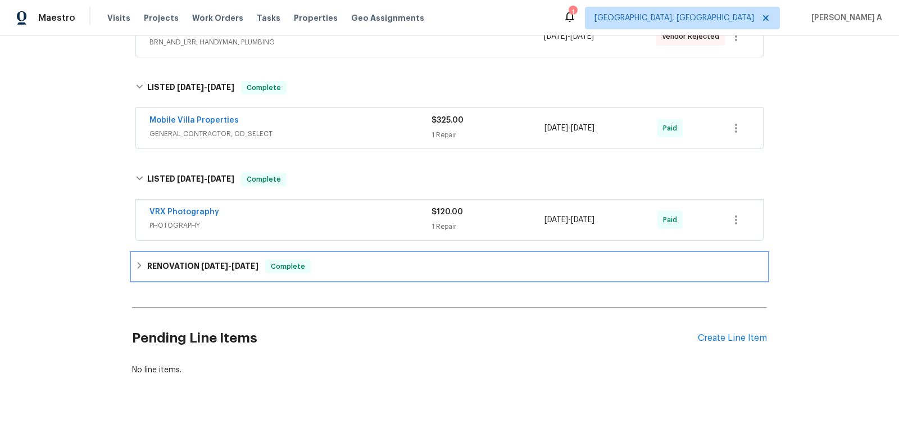
click at [266, 260] on div "RENOVATION [DATE] - [DATE] Complete" at bounding box center [449, 266] width 628 height 13
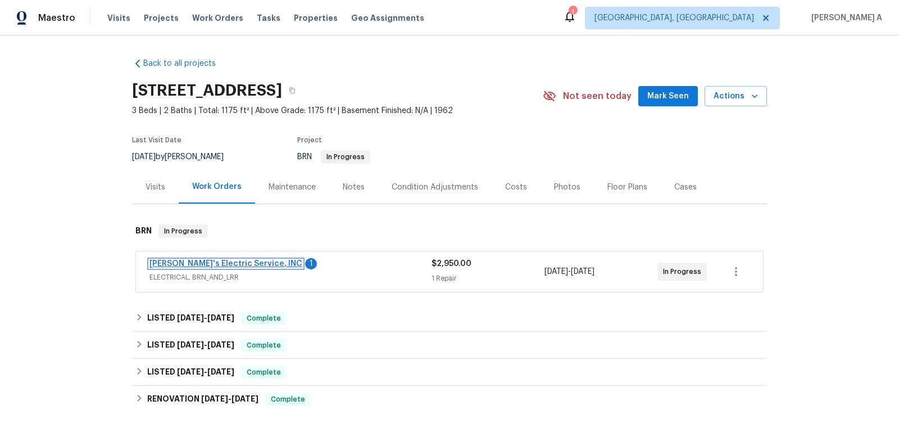
click at [223, 261] on link "Jack's Electric Service, INC" at bounding box center [226, 264] width 153 height 8
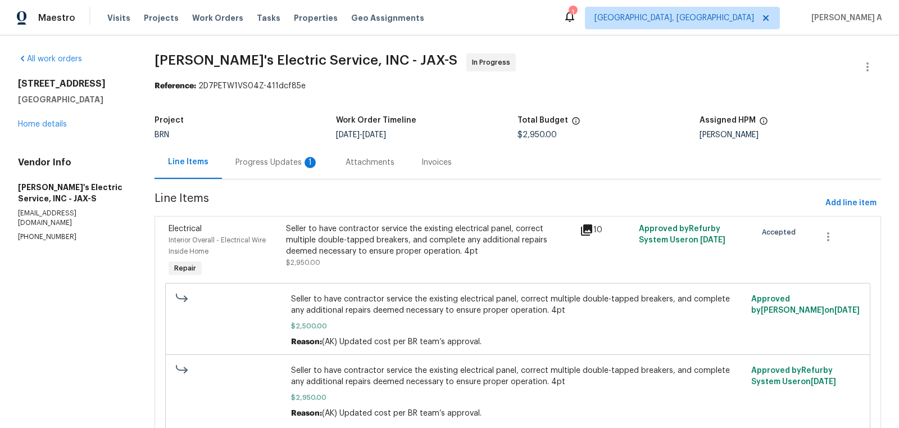
click at [284, 157] on div "Progress Updates 1" at bounding box center [277, 162] width 83 height 11
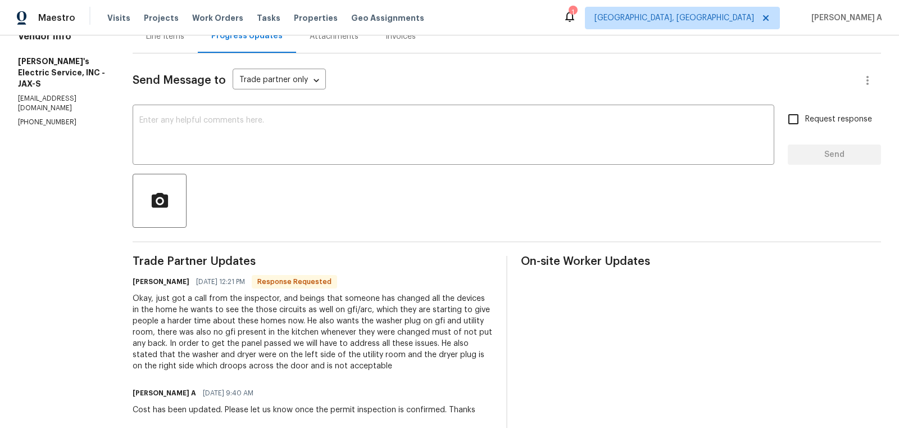
scroll to position [132, 0]
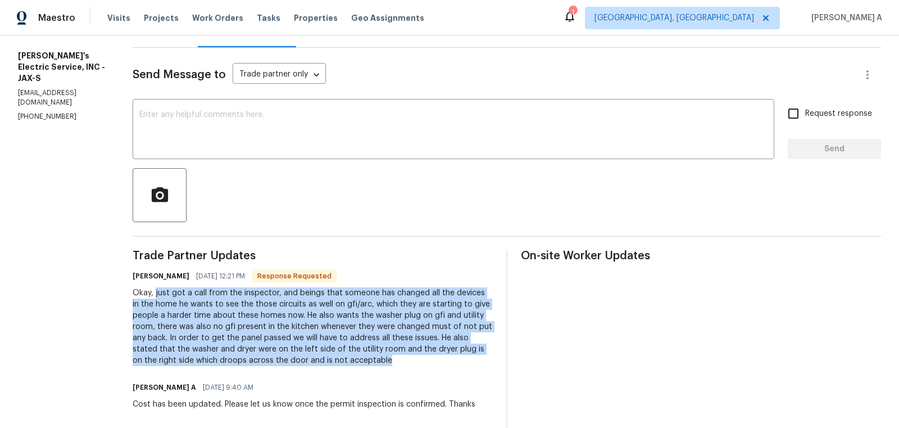
copy div "just got a call from the inspector, and beings that someone has changed all the…"
drag, startPoint x: 142, startPoint y: 292, endPoint x: 318, endPoint y: 360, distance: 189.1
click at [318, 360] on div "Okay, just got a call from the inspector, and beings that someone has changed a…" at bounding box center [313, 326] width 360 height 79
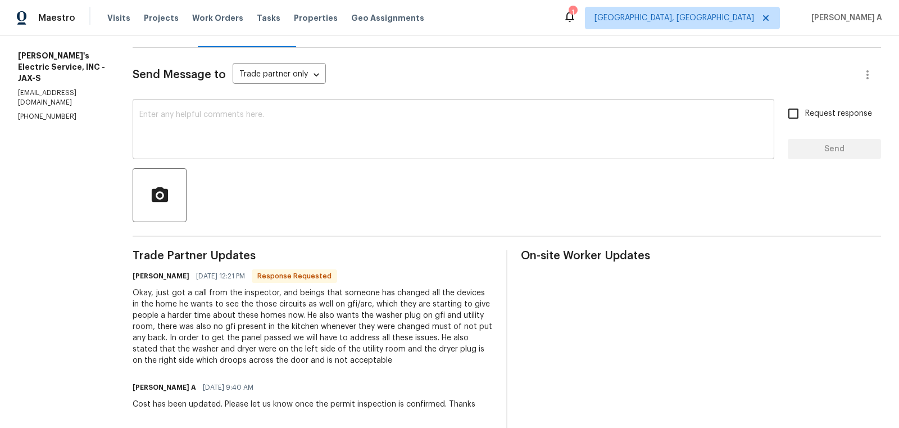
click at [238, 139] on textarea at bounding box center [453, 130] width 628 height 39
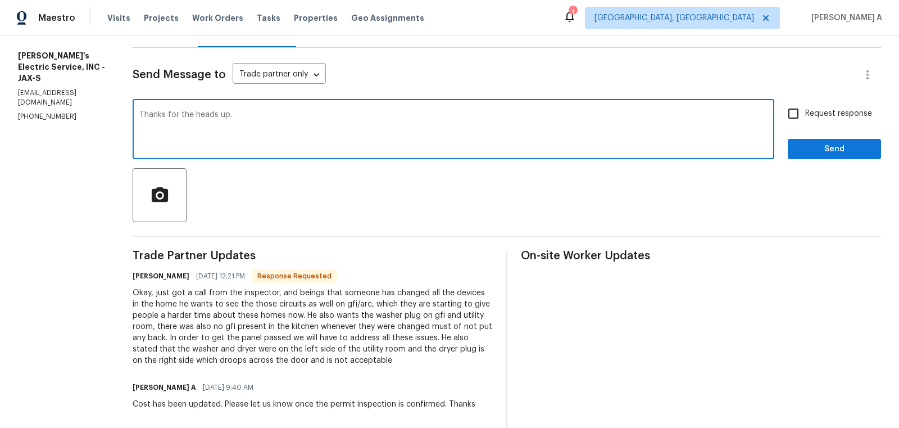
paste textarea "Please provide a cost estimate to address these issues so that we can ensure th…"
type textarea "Thanks for the heads up. Please provide a cost estimate to address these issues…"
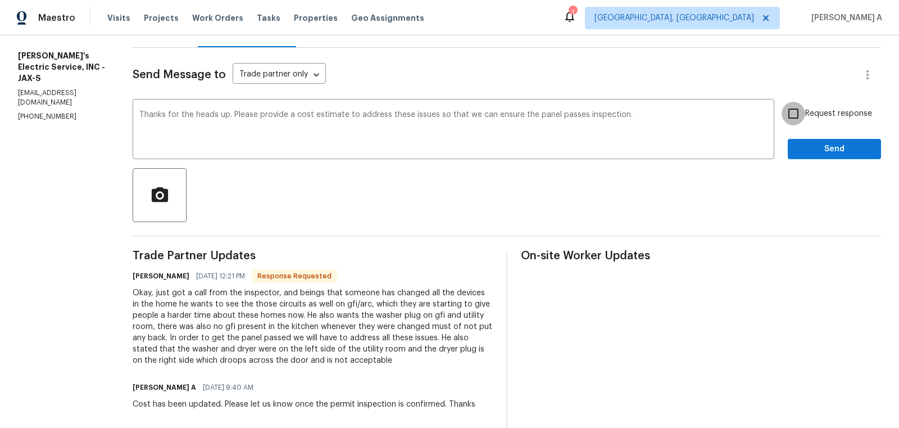
click at [799, 111] on input "Request response" at bounding box center [794, 114] width 24 height 24
checkbox input "true"
click at [834, 150] on span "Send" at bounding box center [834, 149] width 75 height 14
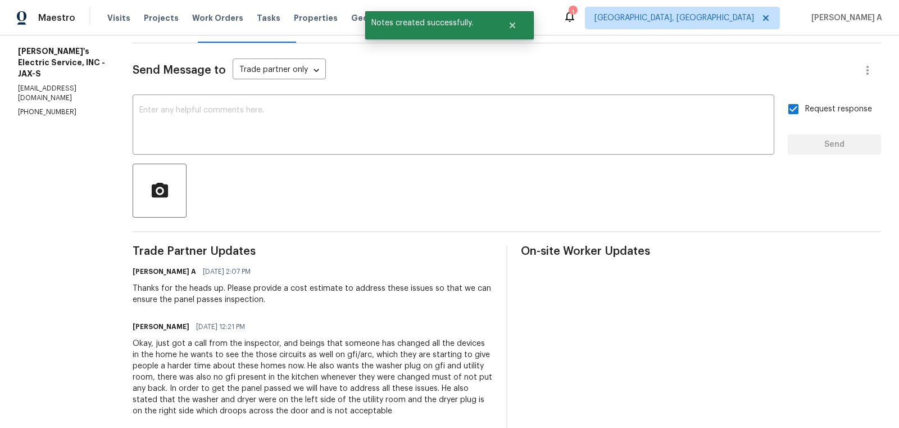
scroll to position [0, 0]
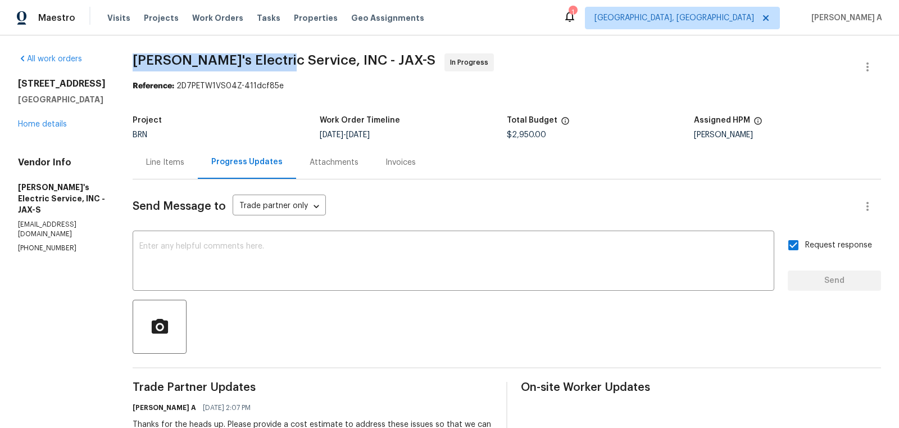
copy span "Jack's Electric Service"
drag, startPoint x: 119, startPoint y: 58, endPoint x: 259, endPoint y: 59, distance: 140.0
click at [260, 59] on span "Jack's Electric Service, INC - JAX-S" at bounding box center [284, 59] width 303 height 13
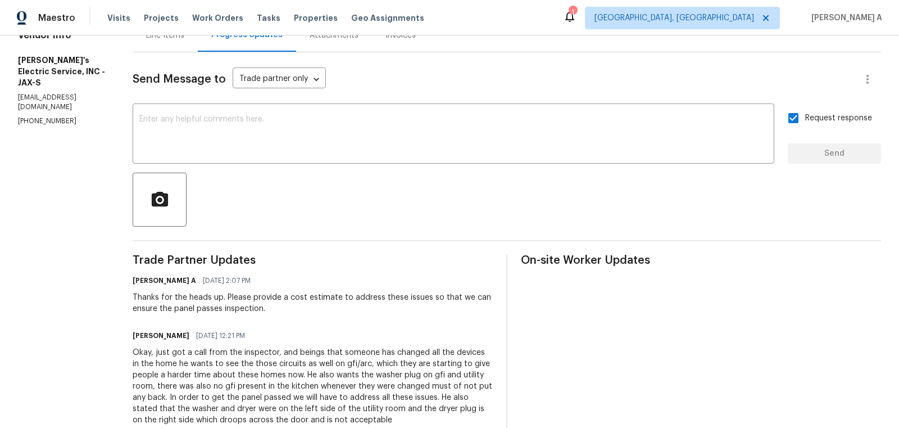
click at [287, 338] on div "Wes Pappy 09/03/2025 12:21 PM" at bounding box center [313, 336] width 360 height 16
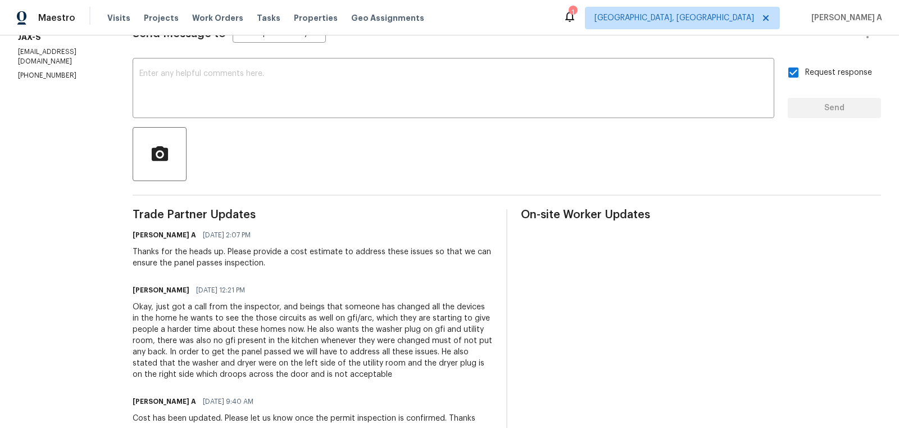
scroll to position [175, 0]
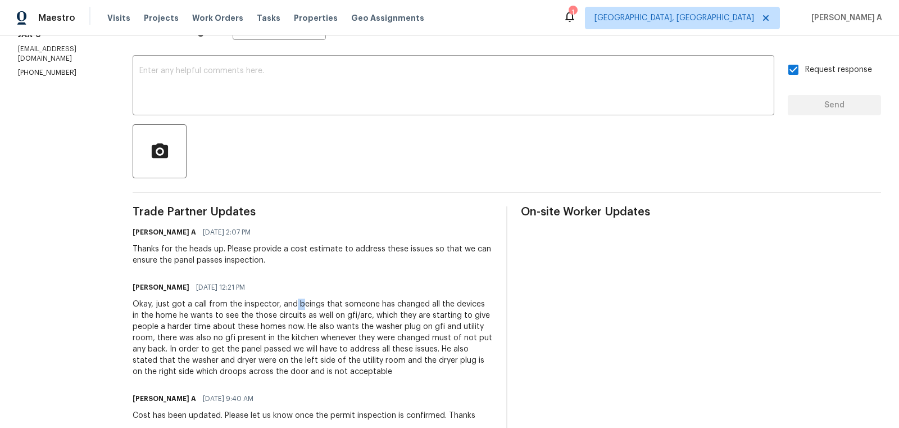
click at [283, 303] on div "Okay, just got a call from the inspector, and beings that someone has changed a…" at bounding box center [313, 337] width 360 height 79
click at [272, 313] on div "Okay, just got a call from the inspector, and beings that someone has changed a…" at bounding box center [313, 337] width 360 height 79
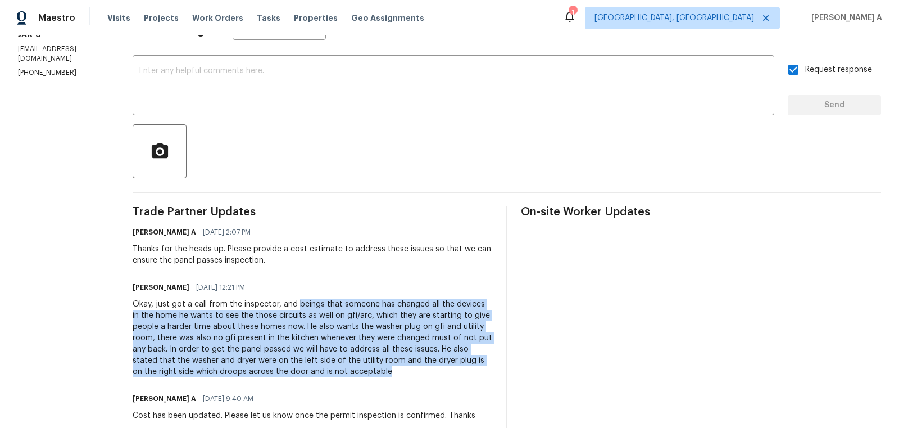
copy div "beings that someone has changed all the devices in the home he wants to see the…"
drag, startPoint x: 281, startPoint y: 303, endPoint x: 449, endPoint y: 376, distance: 182.7
click at [449, 376] on div "Okay, just got a call from the inspector, and beings that someone has changed a…" at bounding box center [313, 337] width 360 height 79
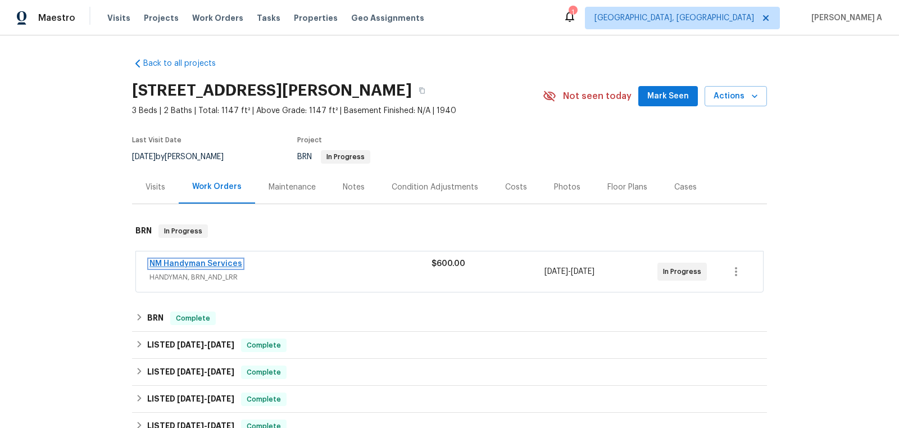
click at [214, 260] on link "NM Handyman Services" at bounding box center [196, 264] width 93 height 8
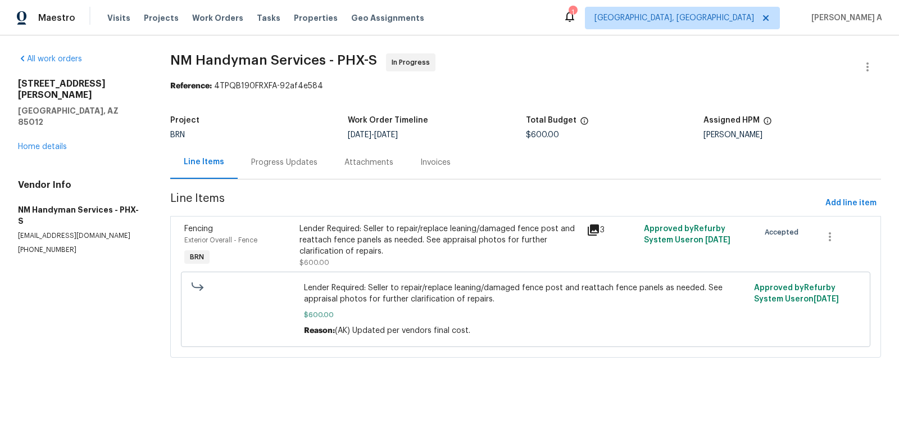
click at [273, 161] on div "Progress Updates" at bounding box center [284, 162] width 66 height 11
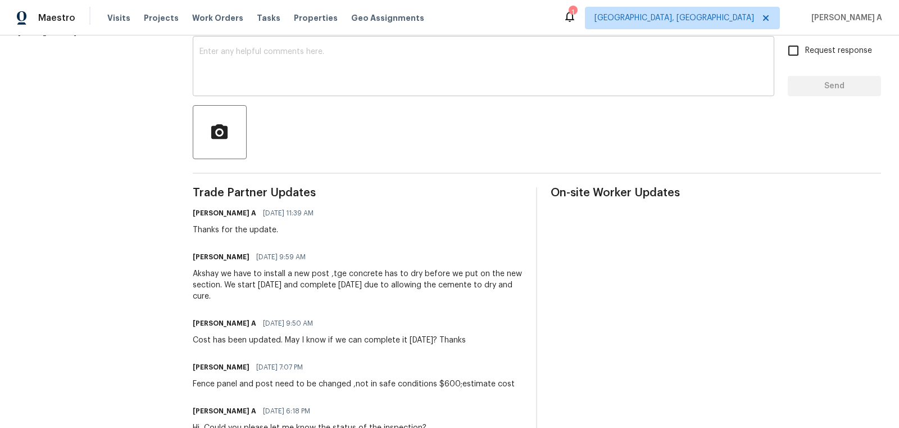
scroll to position [200, 0]
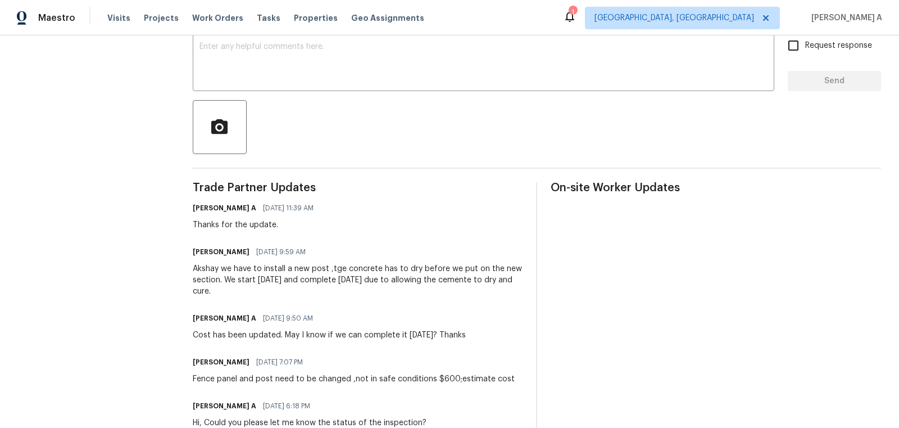
copy div "have to install a new post ,tge concrete has to dry before we put on the new se…"
drag, startPoint x: 234, startPoint y: 266, endPoint x: 460, endPoint y: 294, distance: 227.1
click at [460, 294] on div "Akshay we have to install a new post ,tge concrete has to dry before we put on …" at bounding box center [358, 280] width 331 height 34
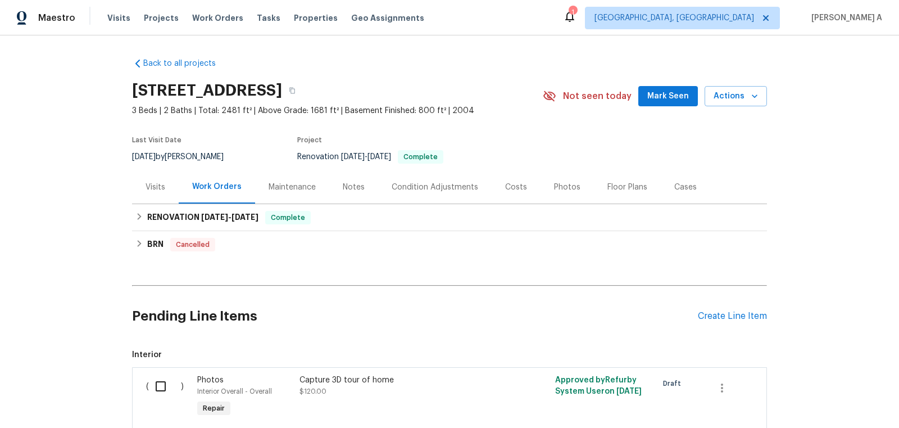
scroll to position [55, 0]
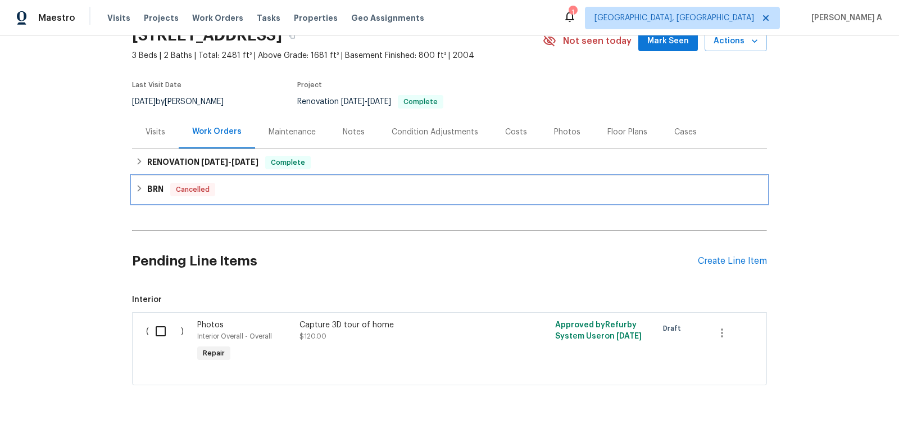
click at [234, 187] on div "BRN Cancelled" at bounding box center [449, 189] width 628 height 13
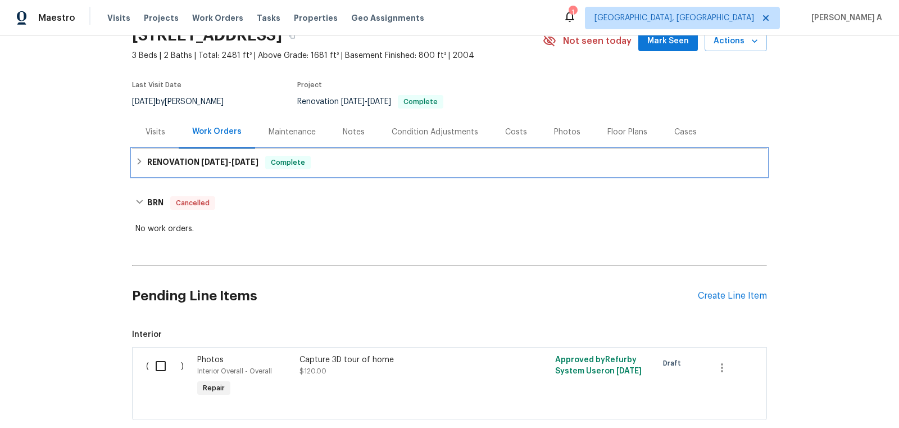
click at [231, 160] on span "[DATE] - [DATE]" at bounding box center [229, 162] width 57 height 8
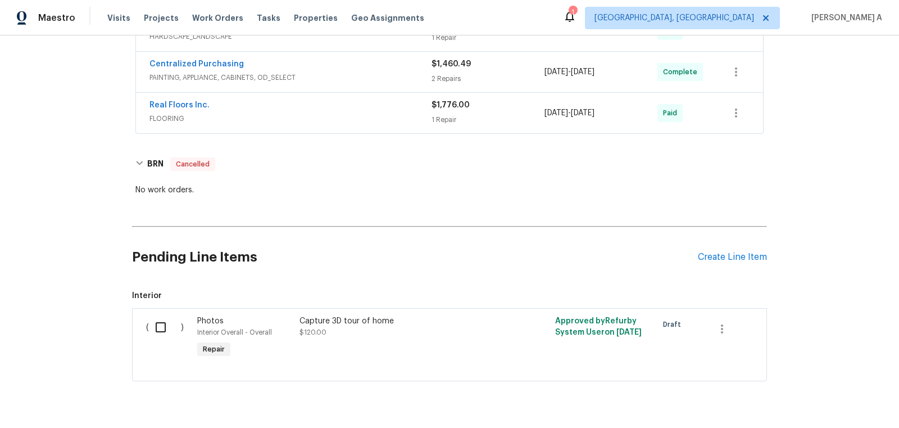
scroll to position [389, 0]
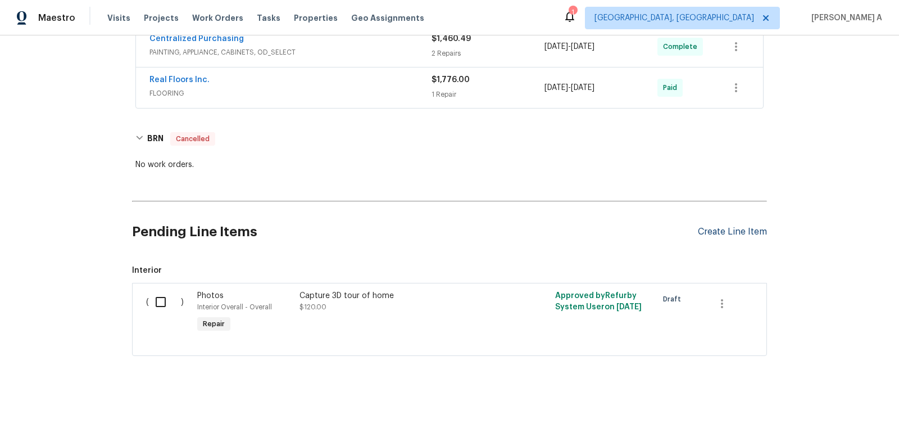
click at [737, 228] on div "Create Line Item" at bounding box center [732, 232] width 69 height 11
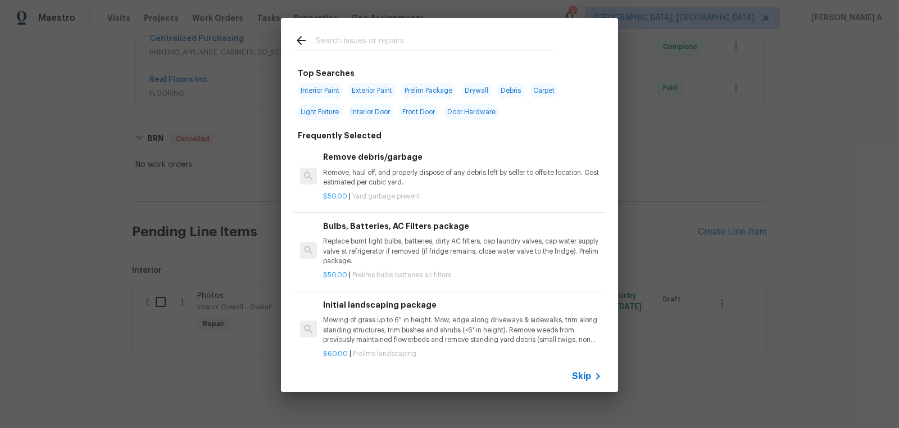
click at [583, 367] on div "Skip" at bounding box center [449, 375] width 337 height 31
click at [582, 372] on span "Skip" at bounding box center [581, 375] width 19 height 11
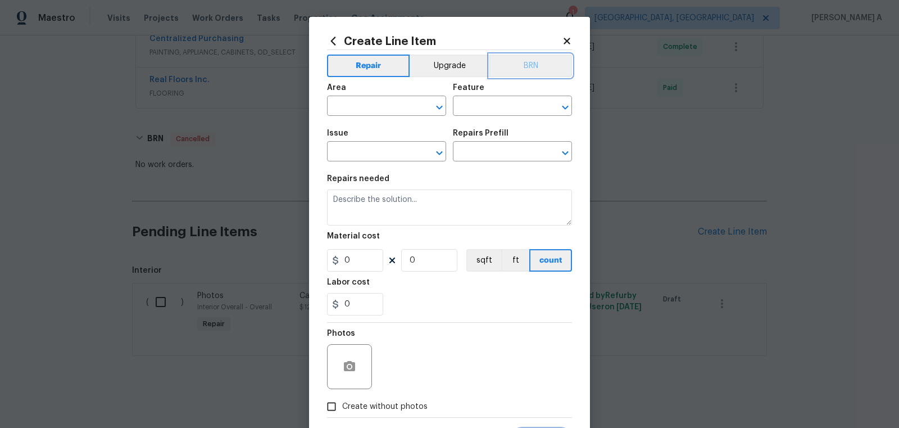
click at [520, 66] on button "BRN" at bounding box center [531, 66] width 83 height 22
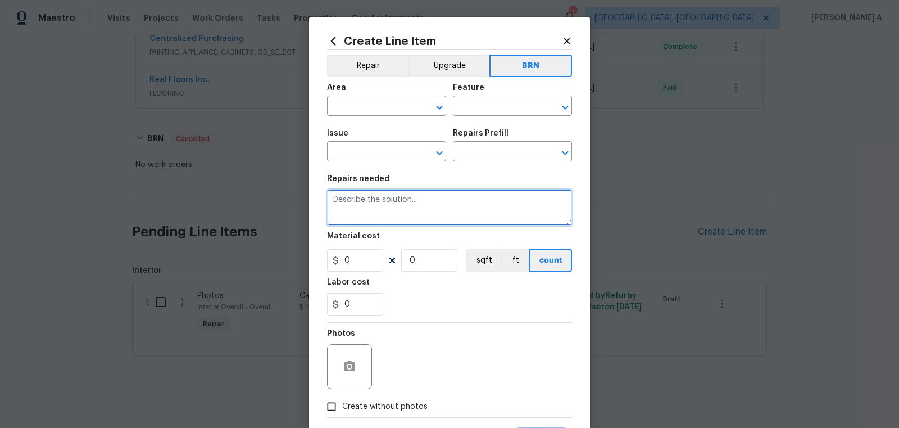
click at [434, 209] on textarea at bounding box center [449, 207] width 245 height 36
paste textarea "Seller to have pest control contractor perform termite treatment, provide a cle…"
type textarea "Seller to have pest control contractor perform termite treatment, provide a cle…"
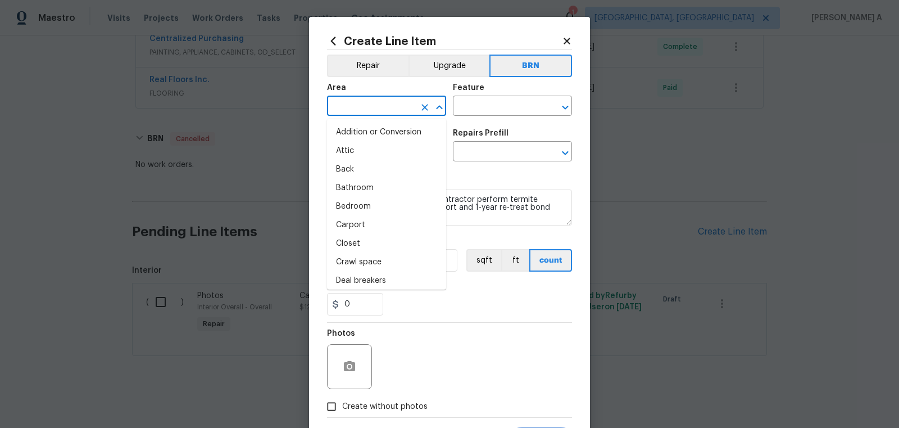
click at [369, 108] on input "text" at bounding box center [371, 106] width 88 height 17
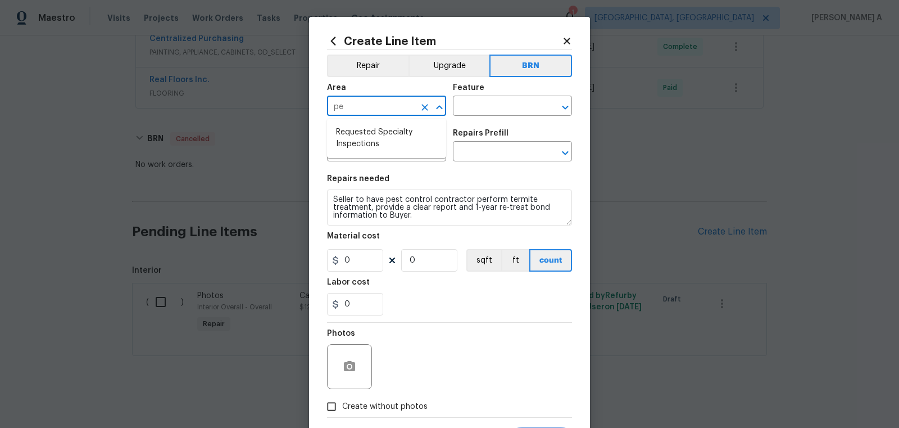
type input "p"
click at [373, 152] on li "Interior Overall" at bounding box center [386, 151] width 119 height 19
type input "Interior Overall"
click at [487, 112] on input "text" at bounding box center [497, 106] width 88 height 17
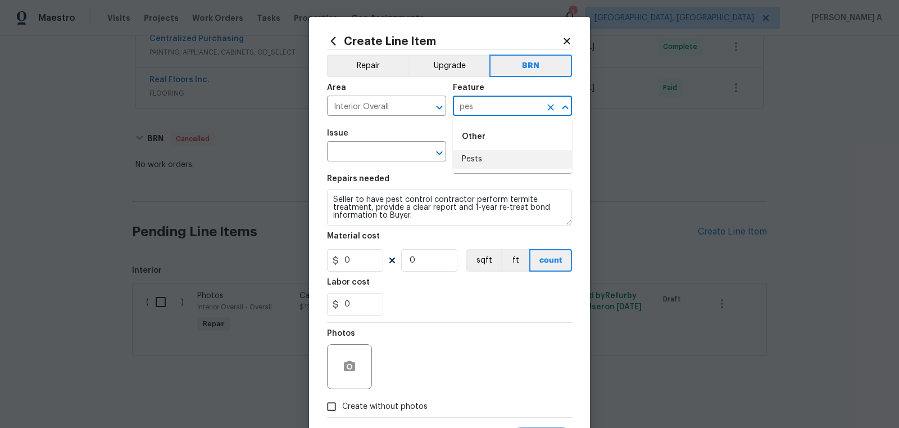
click at [497, 157] on li "Pests" at bounding box center [512, 159] width 119 height 19
type input "Pests"
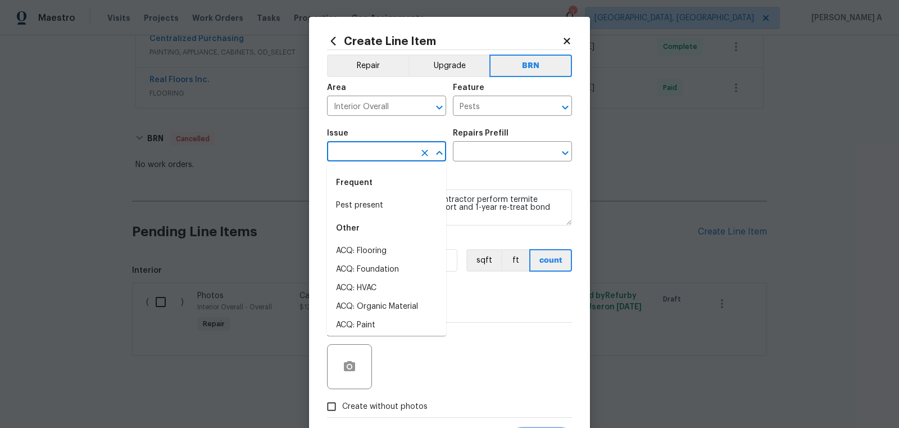
click at [374, 152] on input "text" at bounding box center [371, 152] width 88 height 17
click at [373, 216] on div "Other" at bounding box center [386, 228] width 119 height 27
click at [373, 213] on li "Pest present" at bounding box center [386, 205] width 119 height 19
type input "Pest present"
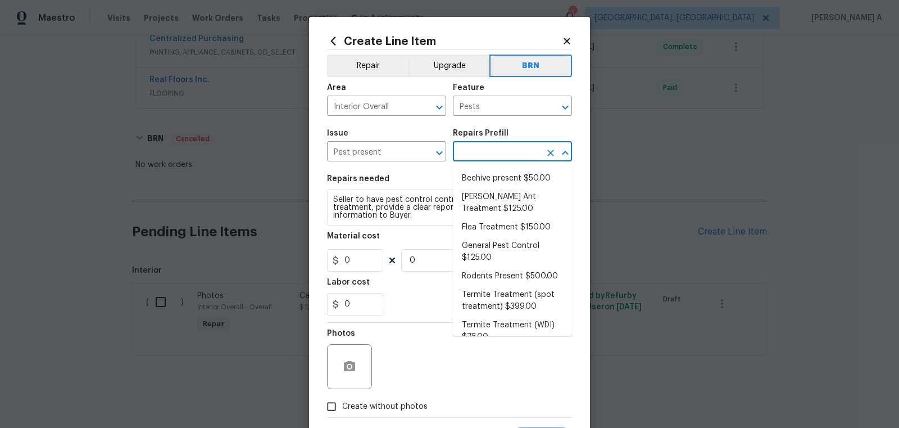
click at [480, 157] on input "text" at bounding box center [497, 152] width 88 height 17
click at [490, 180] on li "Beehive present $50.00" at bounding box center [512, 178] width 119 height 19
type input "Beehive present $50.00"
type textarea "Remove, patch/paint touch up location after removal if needed."
type input "50"
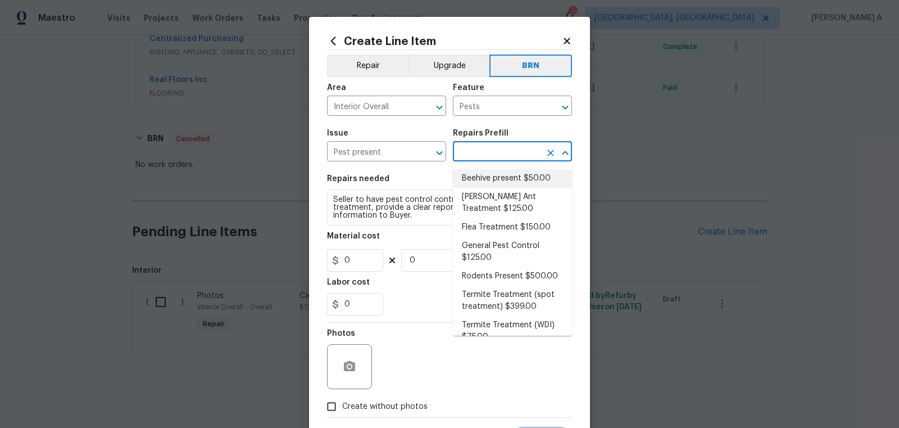
type input "1"
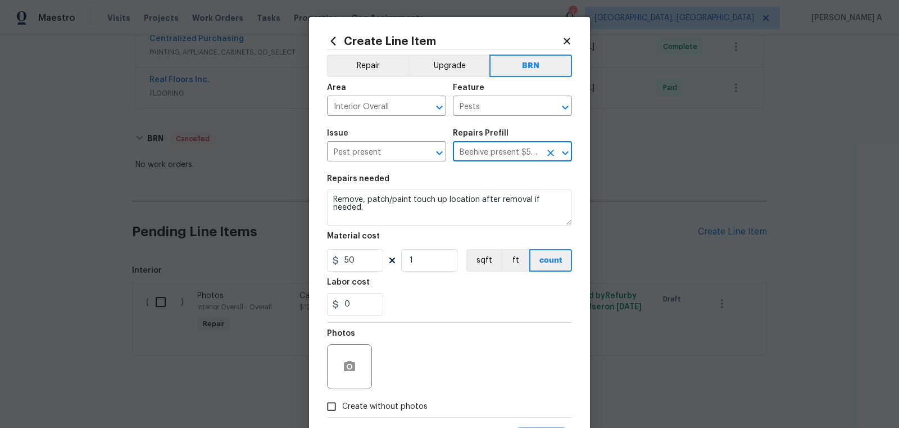
click at [505, 142] on div "Repairs Prefill" at bounding box center [512, 136] width 119 height 15
click at [549, 155] on icon "Clear" at bounding box center [550, 153] width 7 height 7
click at [502, 153] on input "text" at bounding box center [497, 152] width 88 height 17
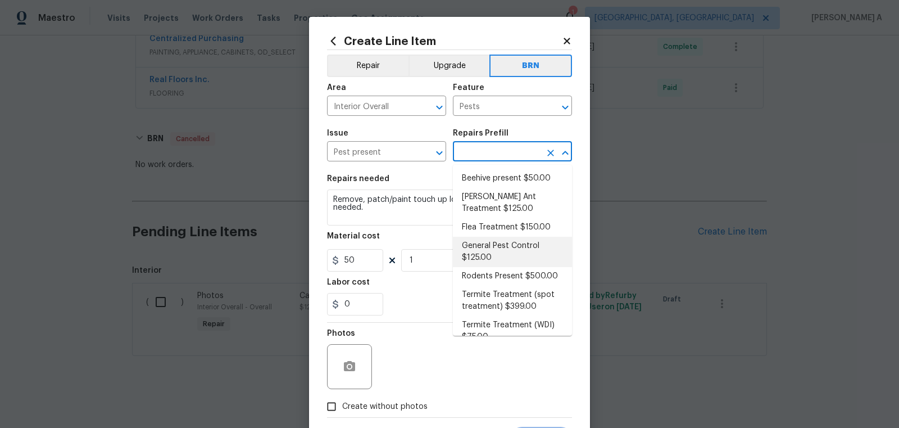
click at [497, 250] on li "General Pest Control $125.00" at bounding box center [512, 252] width 119 height 30
type input "General Pest Control $125.00"
type textarea "General pest treatment for active pest/insect infestation - non termite"
type input "125"
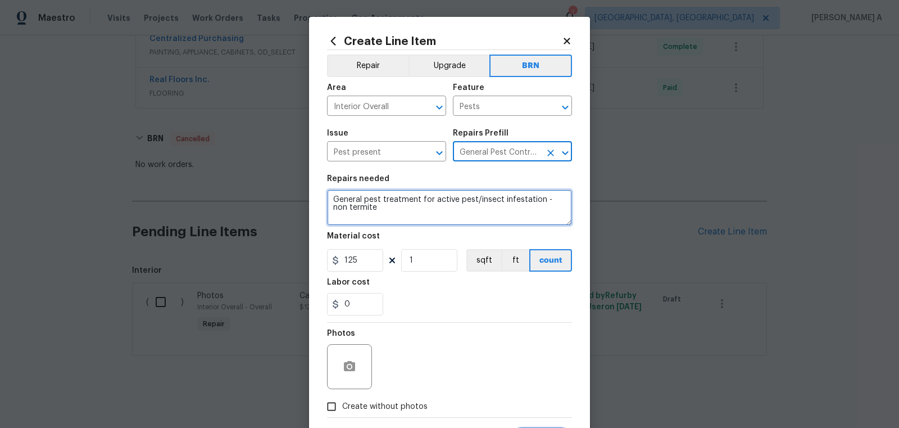
click at [408, 219] on textarea "General pest treatment for active pest/insect infestation - non termite" at bounding box center [449, 207] width 245 height 36
paste textarea "Seller to have pest control contractor perform termite treatment, provide a cle…"
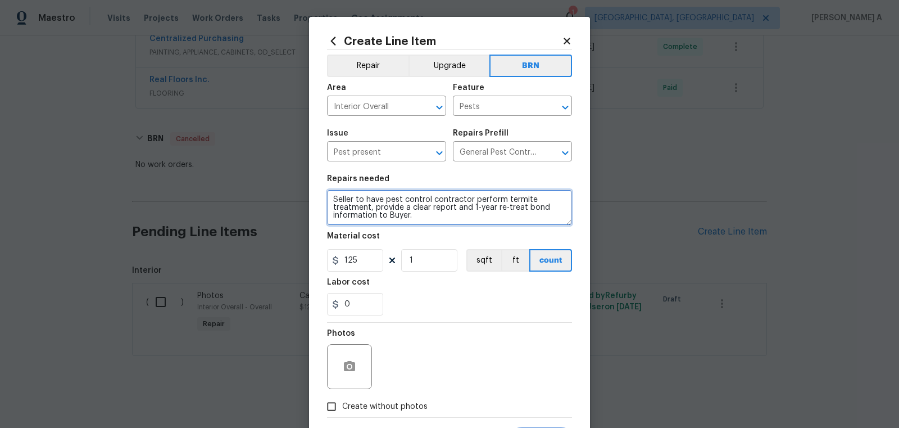
type textarea "Seller to have pest control contractor perform termite treatment, provide a cle…"
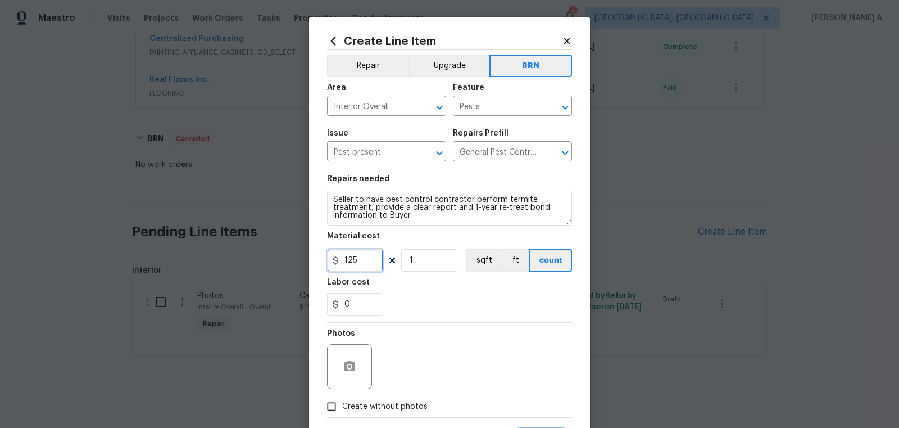
drag, startPoint x: 365, startPoint y: 257, endPoint x: 233, endPoint y: 257, distance: 132.7
click at [233, 257] on div "Create Line Item Repair Upgrade BRN Area Interior Overall ​ Feature Pests ​ Iss…" at bounding box center [449, 214] width 899 height 428
type input "0"
drag, startPoint x: 366, startPoint y: 299, endPoint x: 280, endPoint y: 300, distance: 85.4
click at [280, 300] on div "Create Line Item Repair Upgrade BRN Area Interior Overall ​ Feature Pests ​ Iss…" at bounding box center [449, 214] width 899 height 428
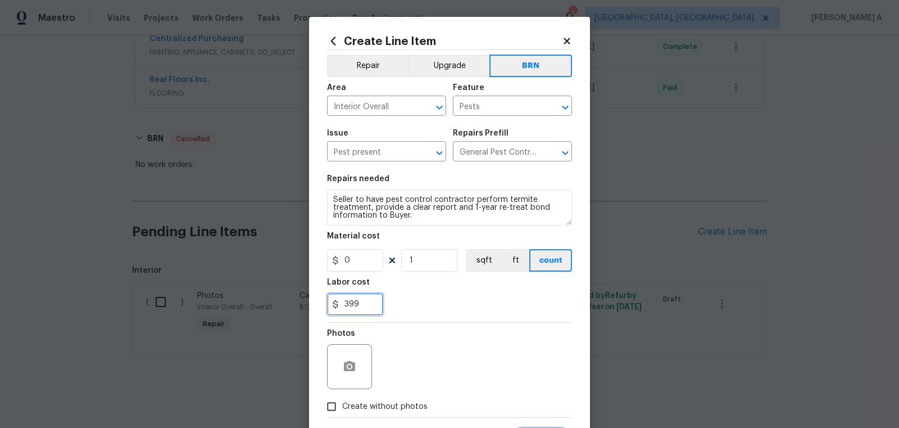
type input "399"
click at [485, 298] on div "399" at bounding box center [449, 304] width 245 height 22
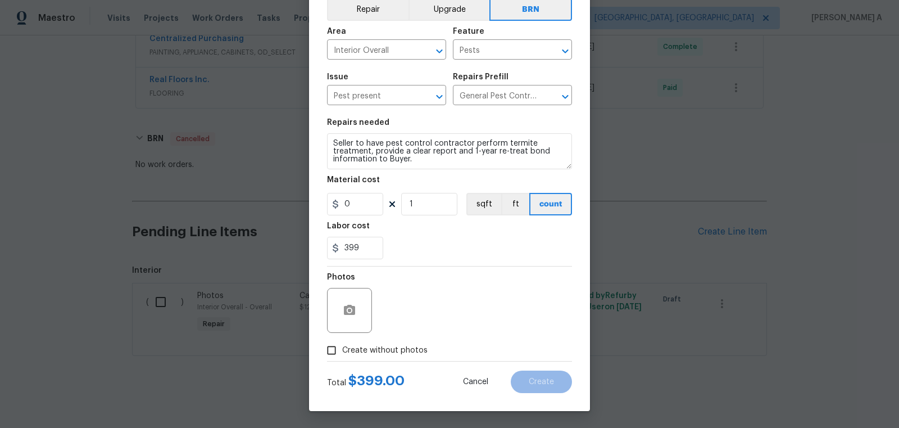
click at [338, 357] on input "Create without photos" at bounding box center [331, 350] width 21 height 21
checkbox input "true"
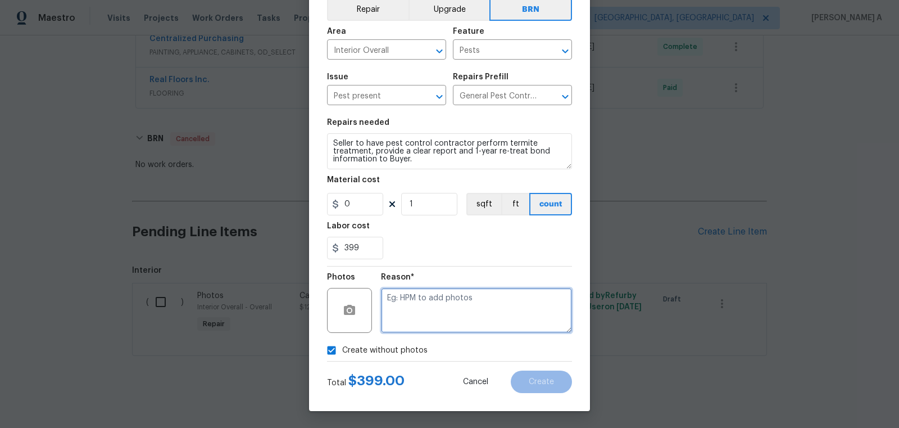
click at [452, 311] on textarea at bounding box center [476, 310] width 191 height 45
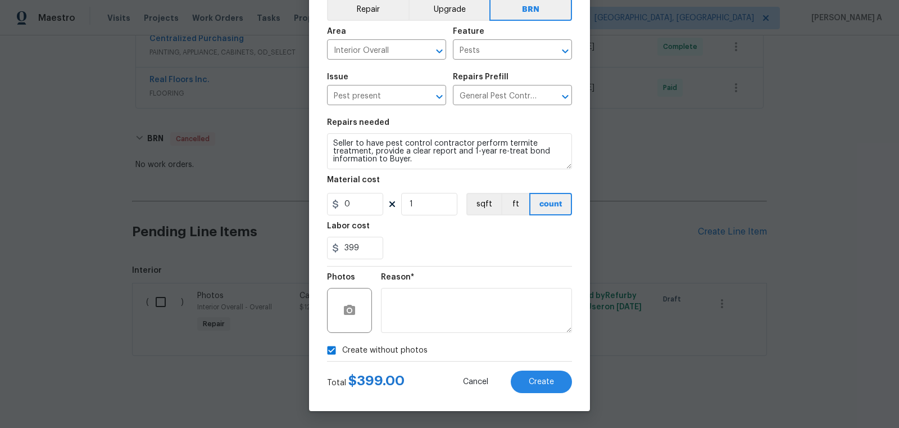
click at [529, 369] on div "Total $ 399.00 Cancel Create" at bounding box center [449, 376] width 245 height 31
click at [532, 377] on button "Create" at bounding box center [541, 381] width 61 height 22
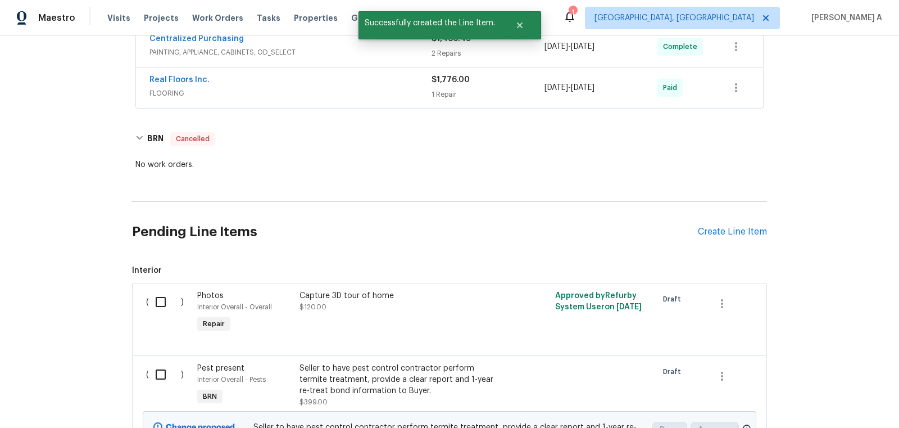
scroll to position [514, 0]
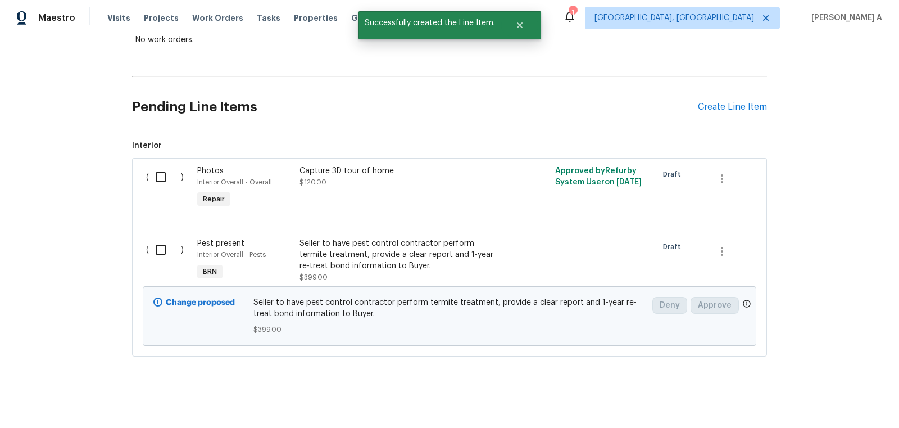
click at [154, 247] on input "checkbox" at bounding box center [165, 250] width 32 height 24
click at [825, 397] on span "Create Work Order" at bounding box center [835, 400] width 75 height 14
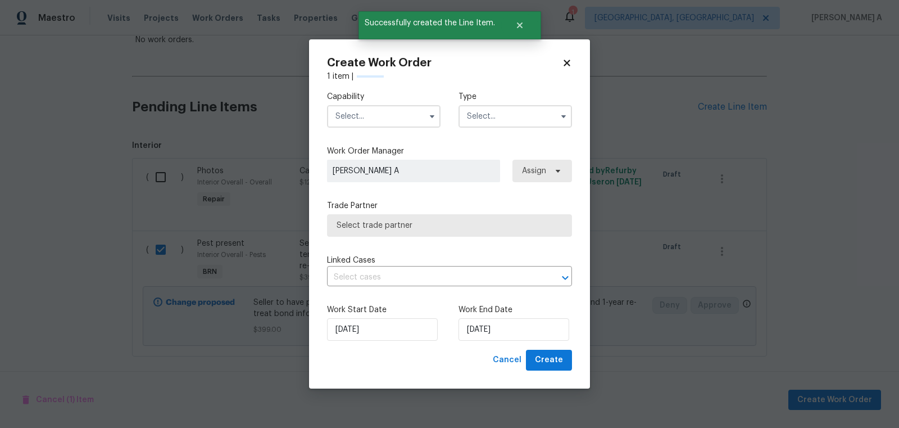
checkbox input "false"
click at [359, 120] on input "text" at bounding box center [384, 116] width 114 height 22
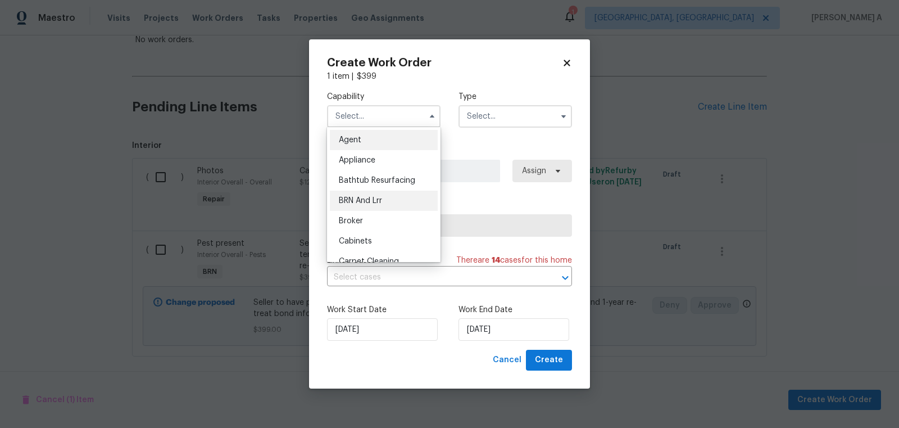
click at [377, 192] on div "BRN And Lrr" at bounding box center [384, 201] width 108 height 20
type input "BRN And Lrr"
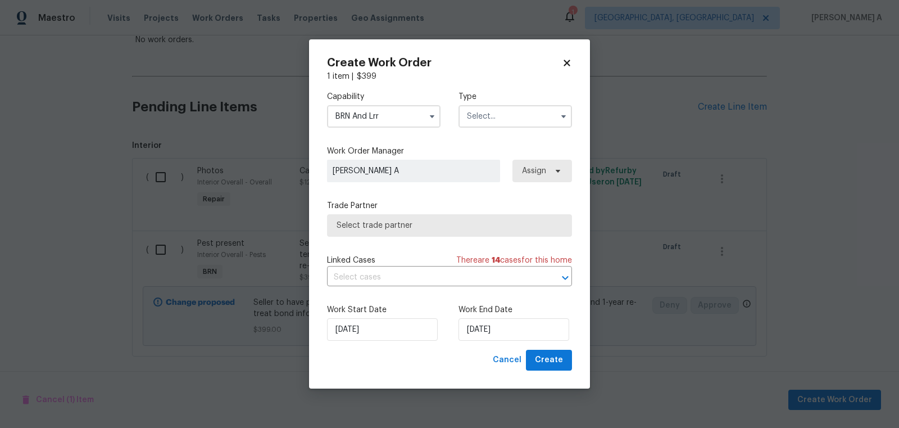
click at [484, 129] on div "Capability BRN And Lrr Type" at bounding box center [449, 109] width 245 height 55
click at [493, 115] on input "text" at bounding box center [516, 116] width 114 height 22
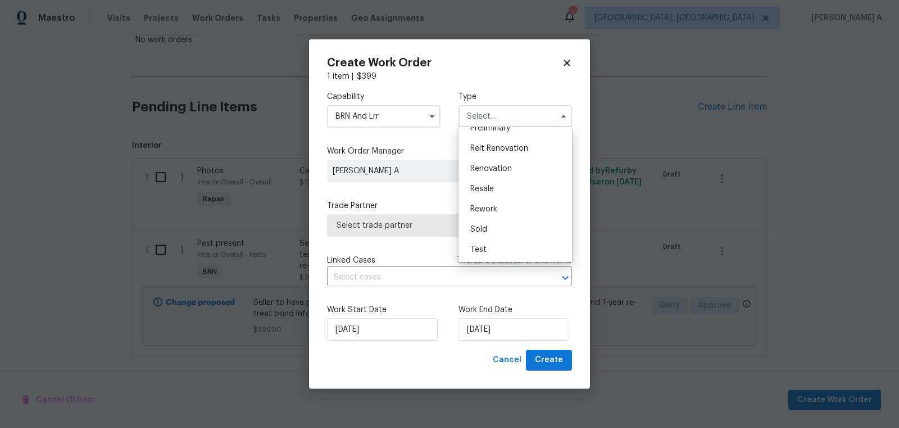
scroll to position [105, 0]
click at [486, 158] on span "Listed" at bounding box center [481, 157] width 22 height 8
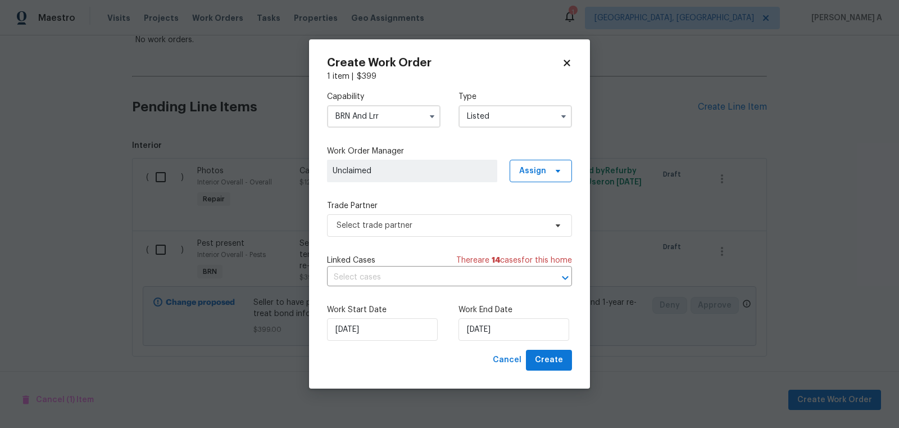
click at [512, 119] on input "Listed" at bounding box center [516, 116] width 114 height 22
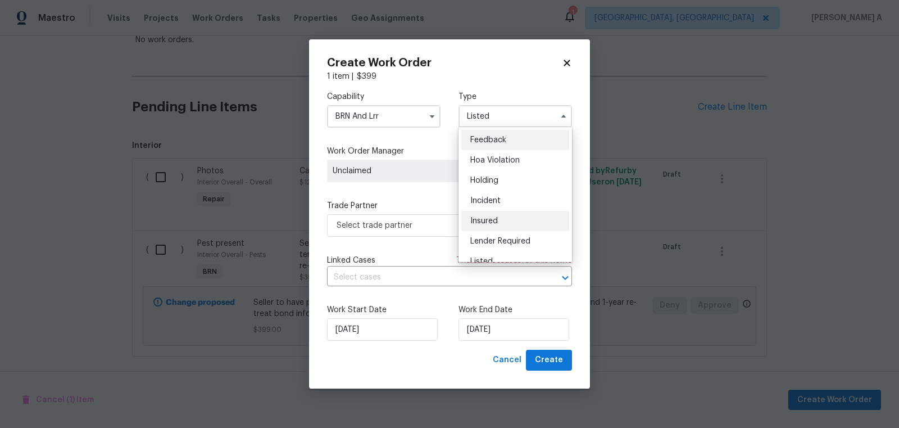
scroll to position [255, 0]
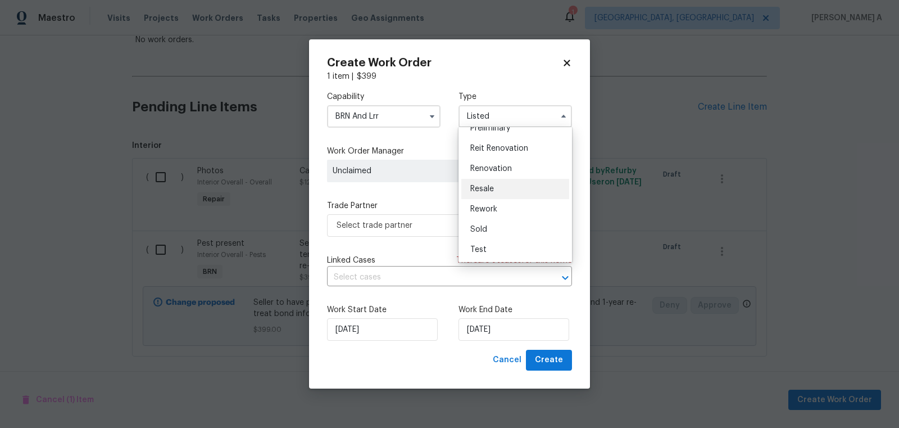
click at [492, 185] on span "Resale" at bounding box center [482, 189] width 24 height 8
type input "Resale"
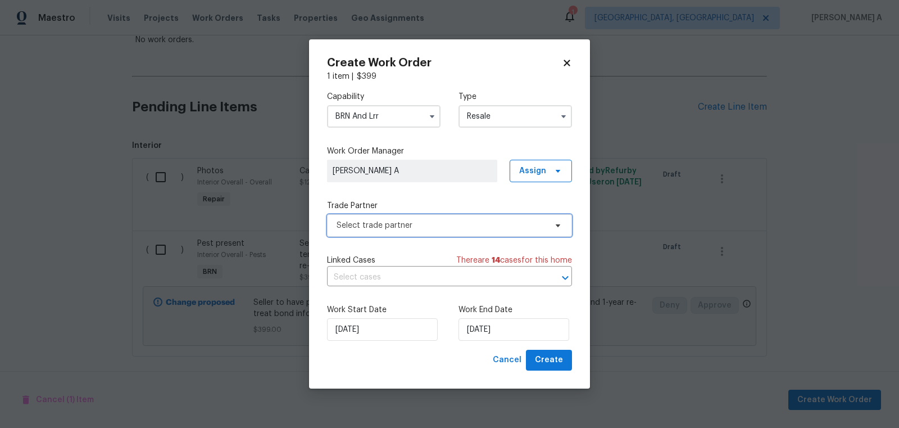
click at [443, 219] on span "Select trade partner" at bounding box center [449, 225] width 245 height 22
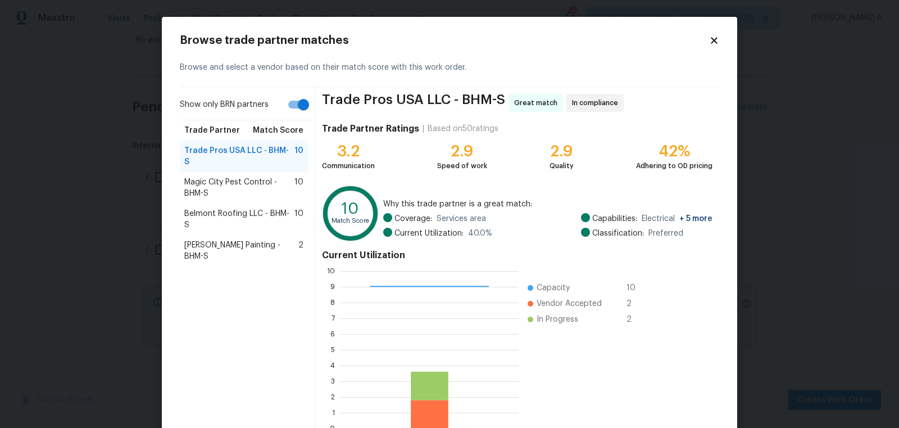
scroll to position [67, 0]
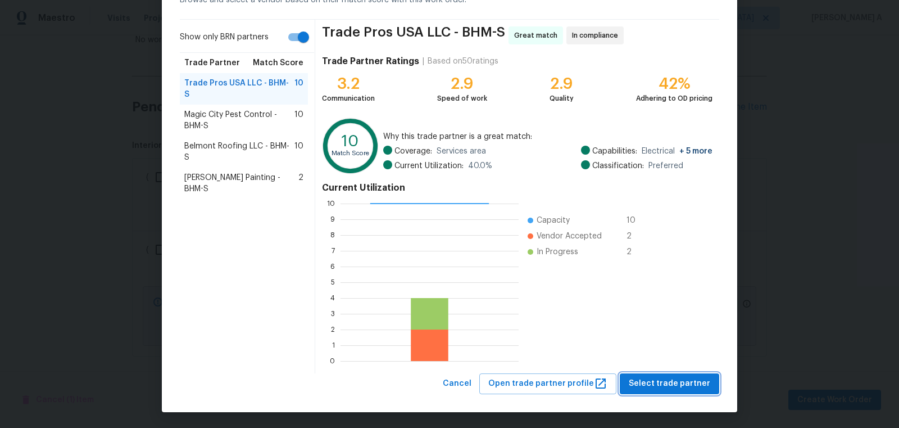
click at [673, 386] on span "Select trade partner" at bounding box center [670, 384] width 82 height 14
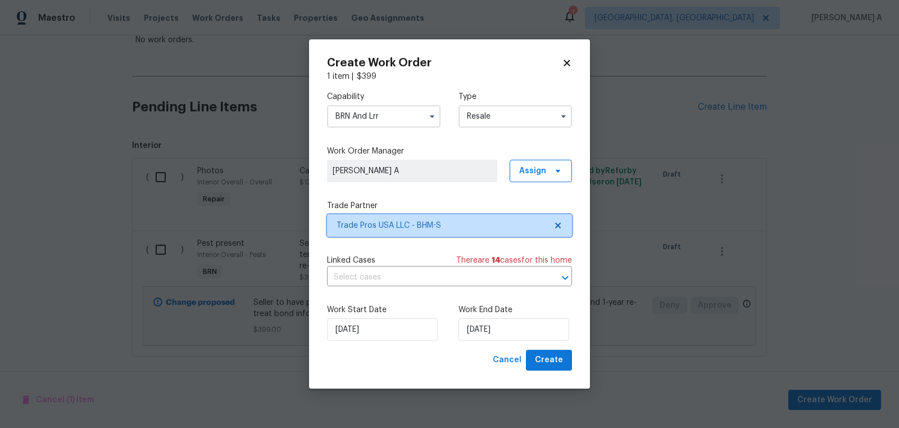
scroll to position [0, 0]
click at [404, 265] on div "Linked Cases There are 14 case s for this home" at bounding box center [449, 260] width 245 height 11
click at [401, 284] on input "text" at bounding box center [434, 277] width 214 height 17
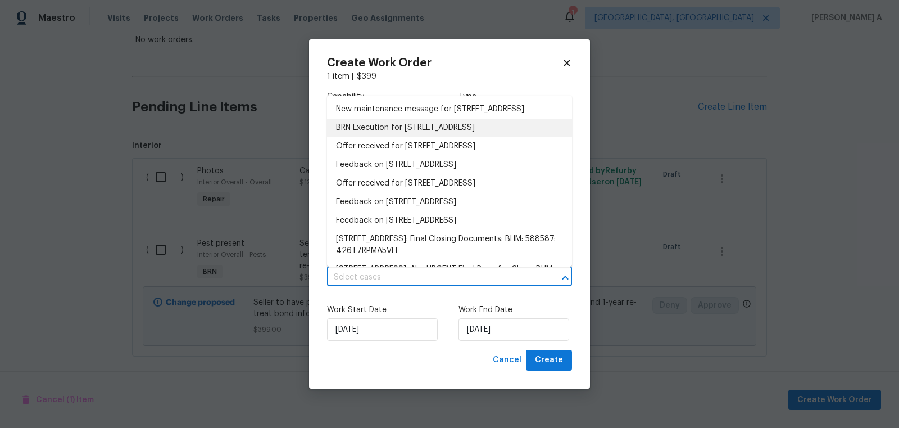
click at [396, 137] on li "BRN Execution for 6869 Lexington Oaks Dr, Trussville, AL 35173" at bounding box center [449, 128] width 245 height 19
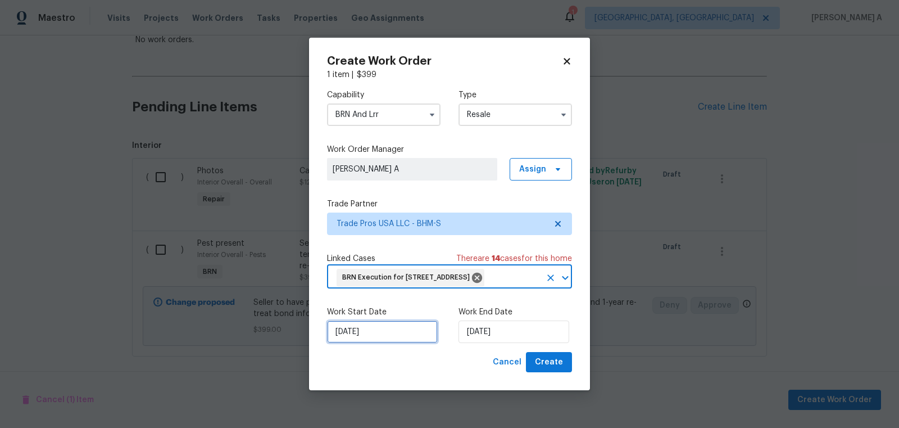
click at [386, 341] on input "[DATE]" at bounding box center [382, 331] width 111 height 22
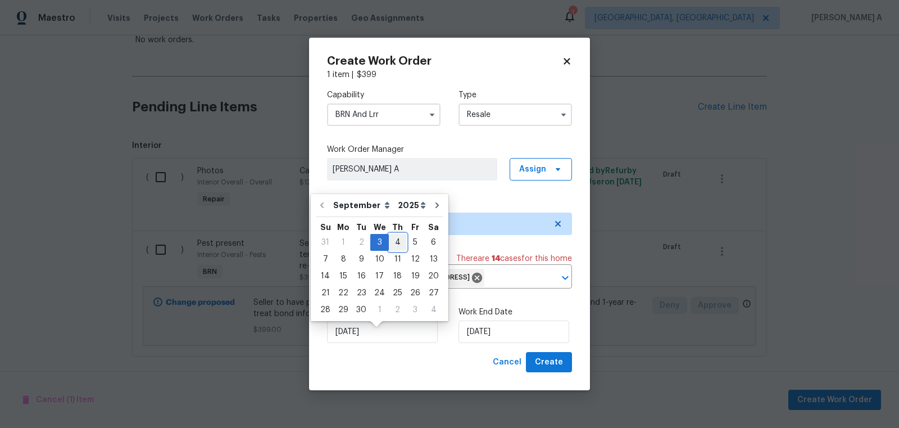
click at [397, 249] on div "4" at bounding box center [397, 242] width 17 height 16
type input "9/4/2025"
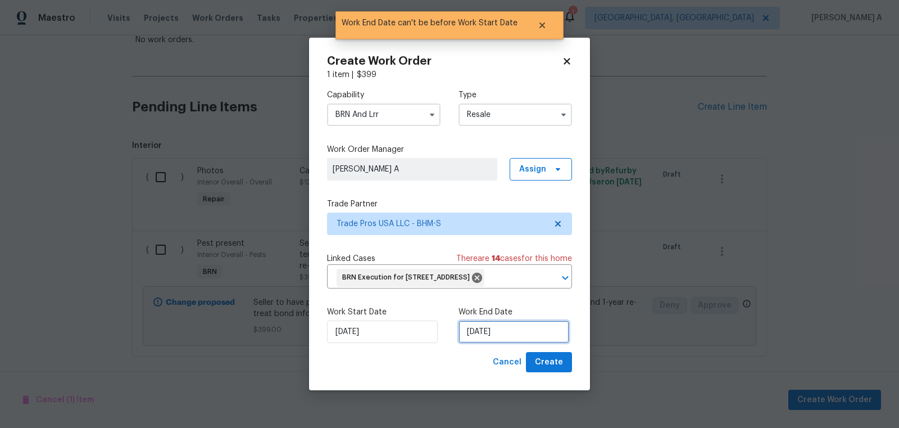
click at [487, 343] on input "9/4/2025" at bounding box center [514, 331] width 111 height 22
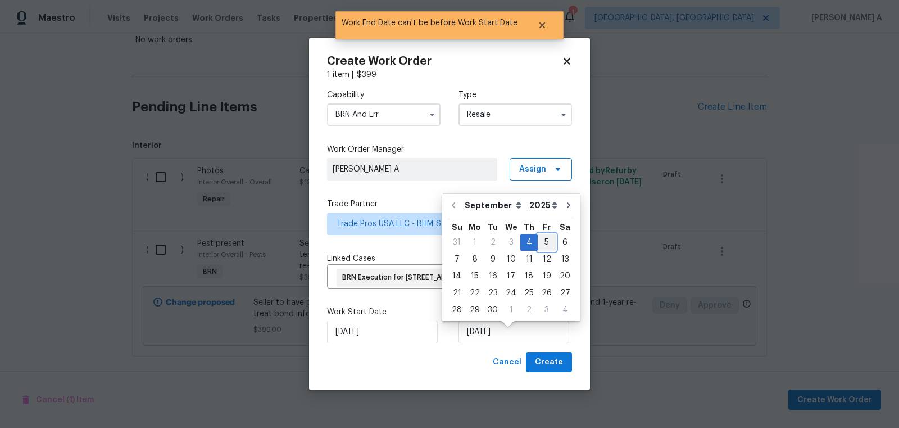
click at [538, 247] on div "5" at bounding box center [547, 242] width 18 height 16
type input "9/5/2025"
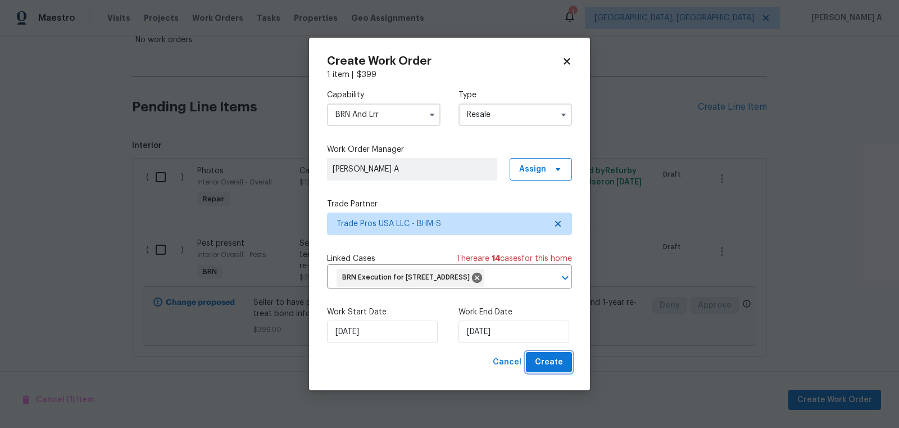
click at [551, 369] on span "Create" at bounding box center [549, 362] width 28 height 14
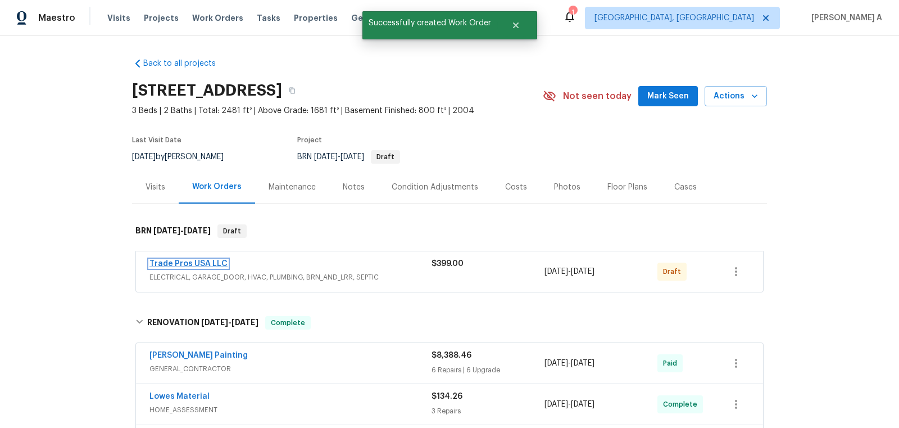
click at [169, 261] on link "Trade Pros USA LLC" at bounding box center [189, 264] width 78 height 8
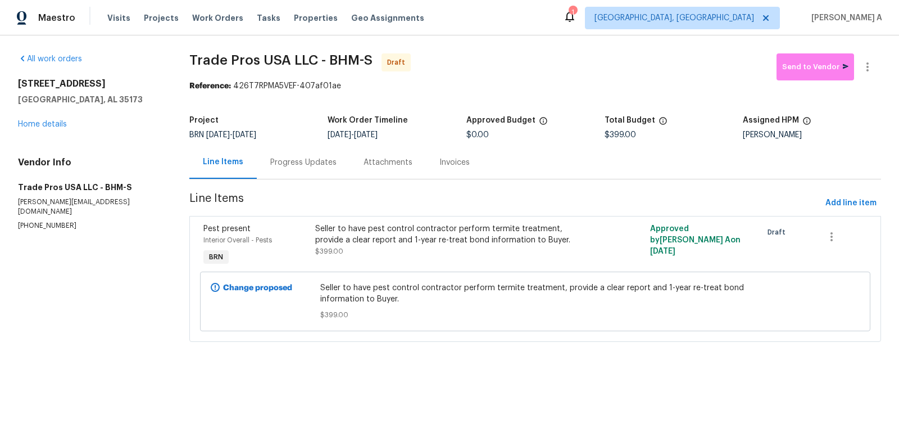
click at [315, 151] on div "Progress Updates" at bounding box center [303, 162] width 93 height 33
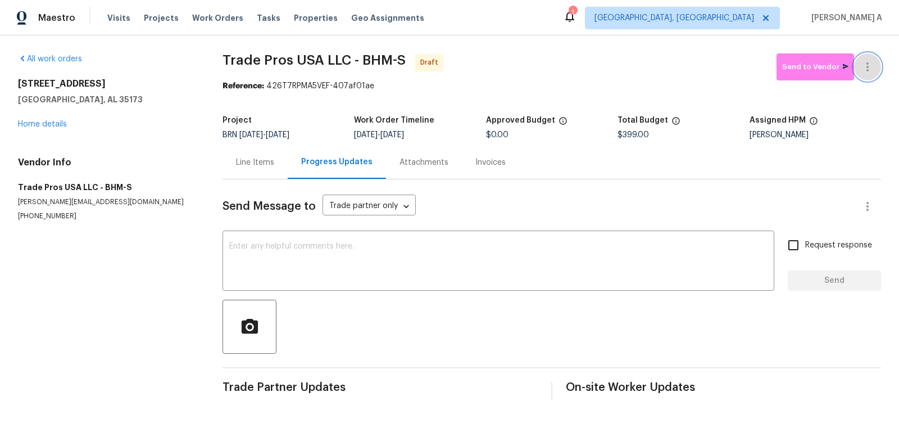
click at [871, 53] on button "button" at bounding box center [867, 66] width 27 height 27
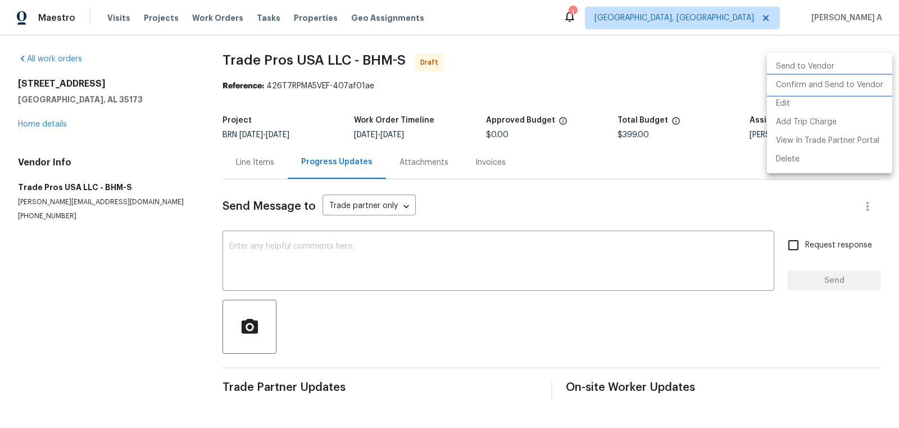
click at [871, 78] on li "Confirm and Send to Vendor" at bounding box center [829, 85] width 125 height 19
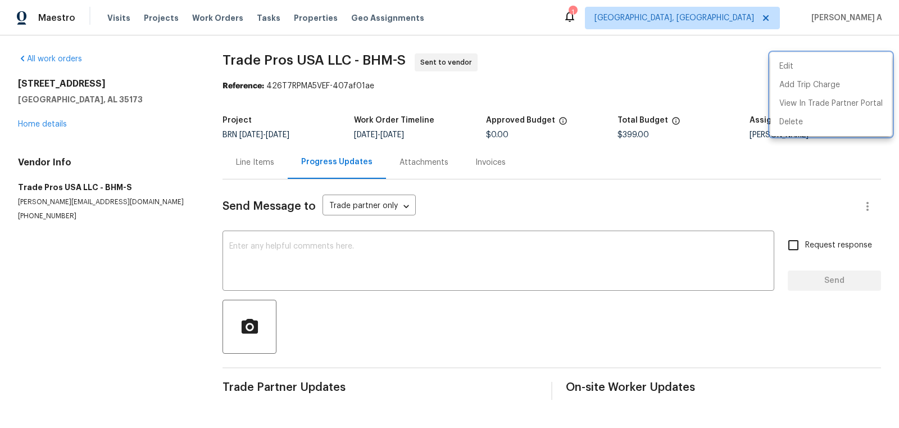
click at [301, 252] on div at bounding box center [449, 214] width 899 height 428
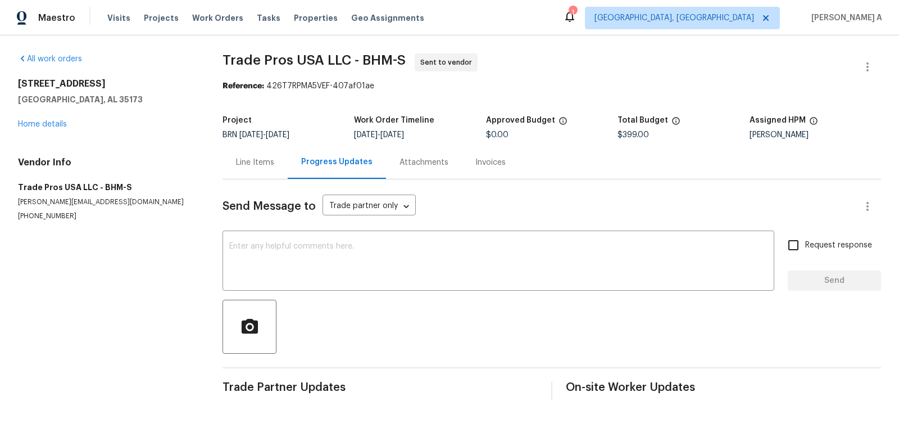
click at [301, 252] on textarea at bounding box center [498, 261] width 538 height 39
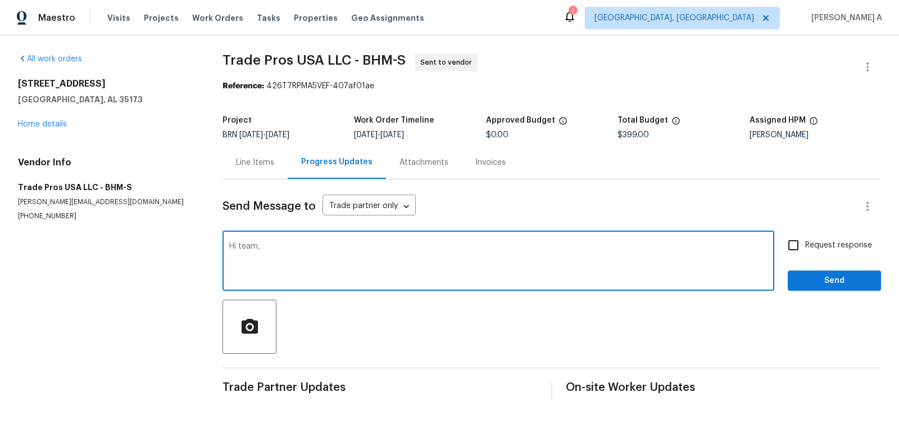
paste textarea "Could you please sub out the licensed pest contractor and provide a clear repor…"
click at [242, 248] on textarea "Hi team, Could you please sub out the licensed pest contractor and provide a cl…" at bounding box center [498, 261] width 538 height 39
click at [0, 0] on span "Replace with" at bounding box center [0, 0] width 0 height 0
type textarea "Hi Team, Could you please sub out the licensed pest contractor and provide a cl…"
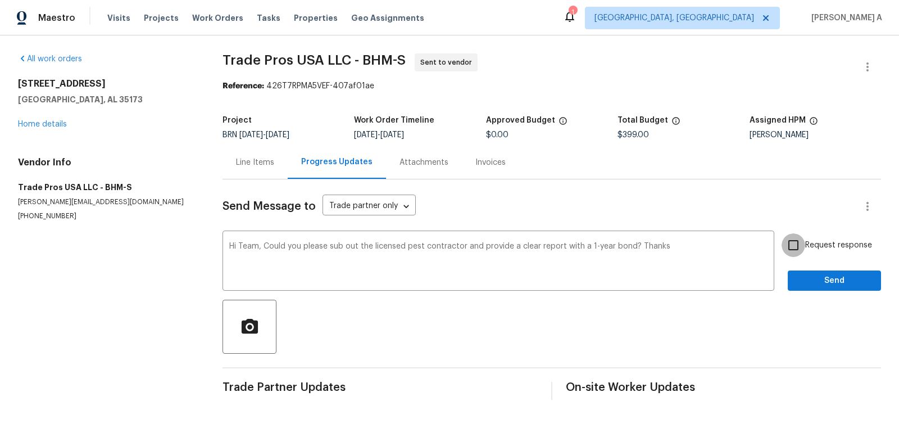
click at [787, 250] on input "Request response" at bounding box center [794, 245] width 24 height 24
checkbox input "true"
click at [824, 282] on span "Send" at bounding box center [834, 281] width 75 height 14
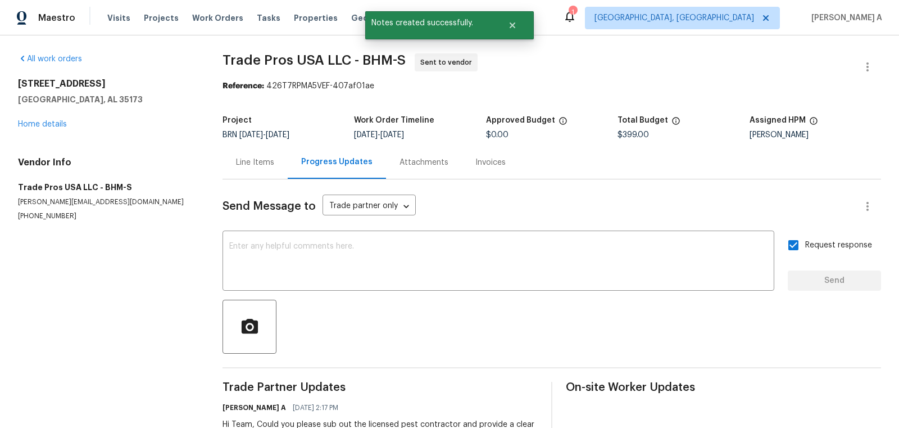
click at [229, 171] on div "Line Items" at bounding box center [255, 162] width 65 height 33
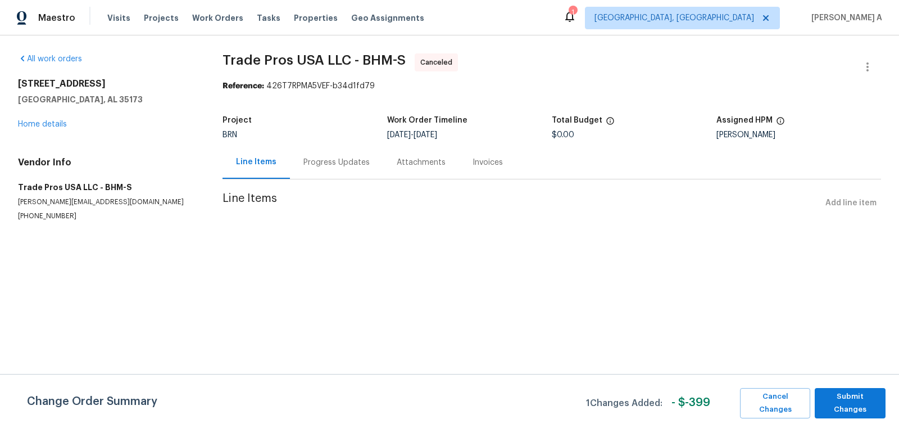
click at [311, 154] on div "Progress Updates" at bounding box center [336, 162] width 93 height 33
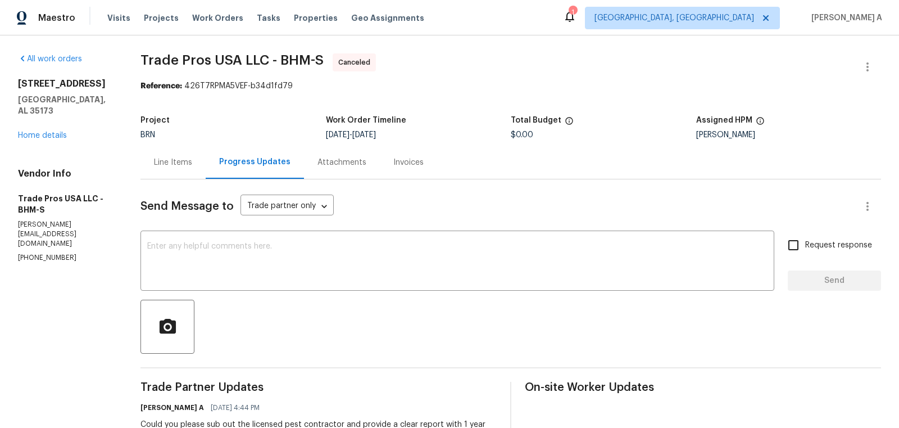
scroll to position [122, 0]
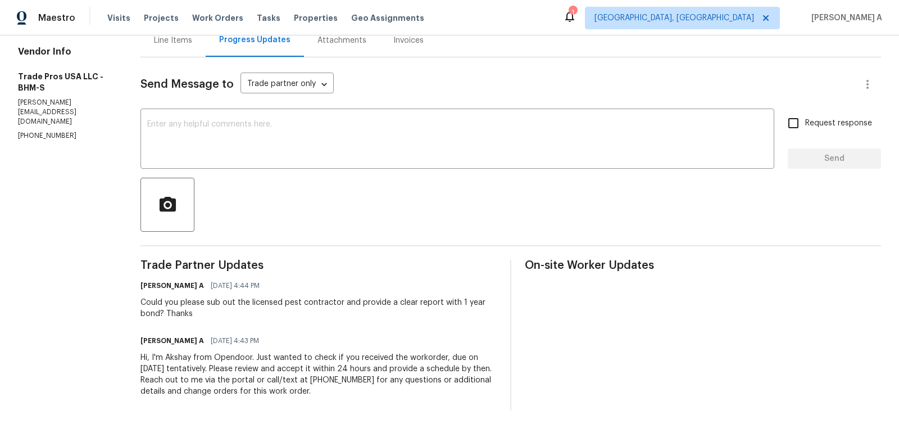
click at [130, 354] on div "All work orders 6869 Lexington Oaks Dr Trussville, AL 35173 Home details Vendor…" at bounding box center [449, 170] width 899 height 515
drag, startPoint x: 138, startPoint y: 360, endPoint x: 330, endPoint y: 398, distance: 195.4
click at [330, 398] on div "All work orders 6869 Lexington Oaks Dr Trussville, AL 35173 Home details Vendor…" at bounding box center [449, 170] width 899 height 515
click at [295, 310] on div "Could you please sub out the licensed pest contractor and provide a clear repor…" at bounding box center [319, 308] width 356 height 22
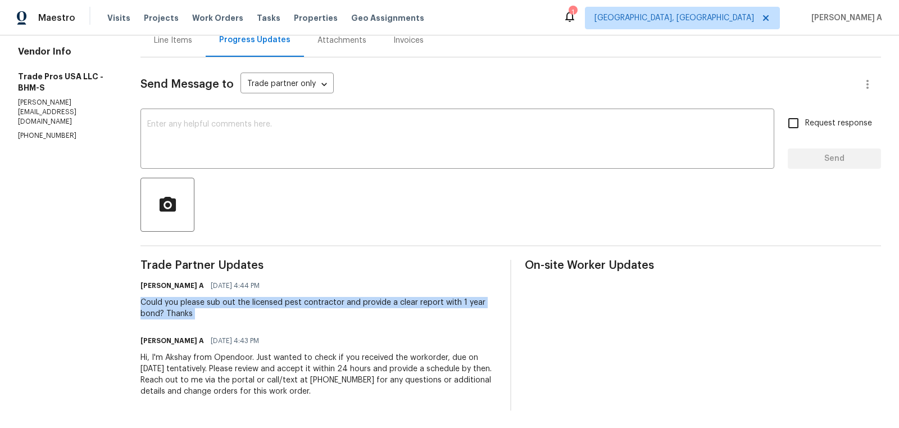
click at [295, 310] on div "Could you please sub out the licensed pest contractor and provide a clear repor…" at bounding box center [319, 308] width 356 height 22
copy div "Could you please sub out the licensed pest contractor and provide a clear repor…"
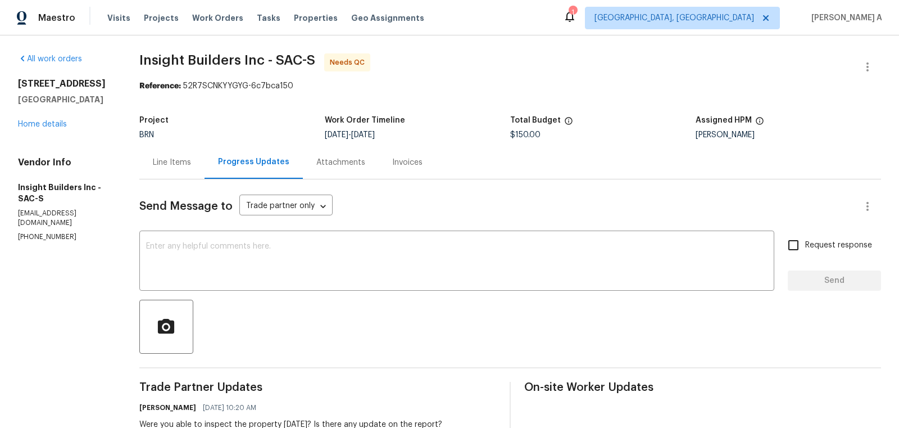
click at [161, 159] on div "Line Items" at bounding box center [172, 162] width 38 height 11
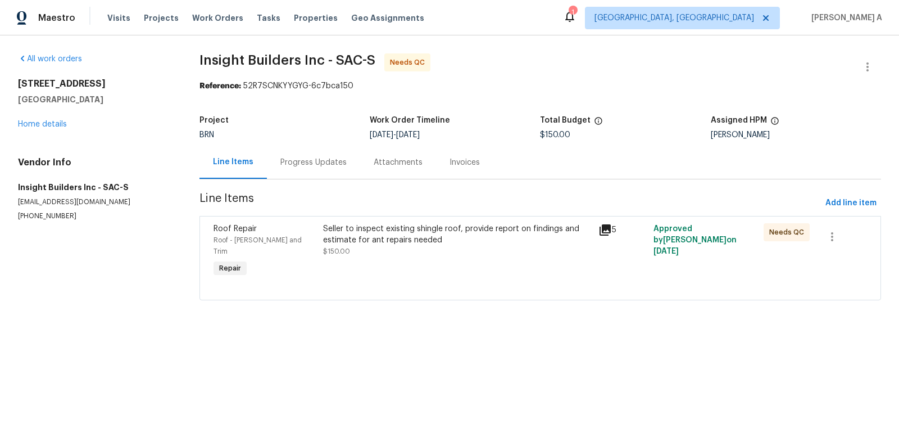
click at [519, 236] on div "Seller to inspect existing shingle roof, provide report on findings and estimat…" at bounding box center [457, 234] width 269 height 22
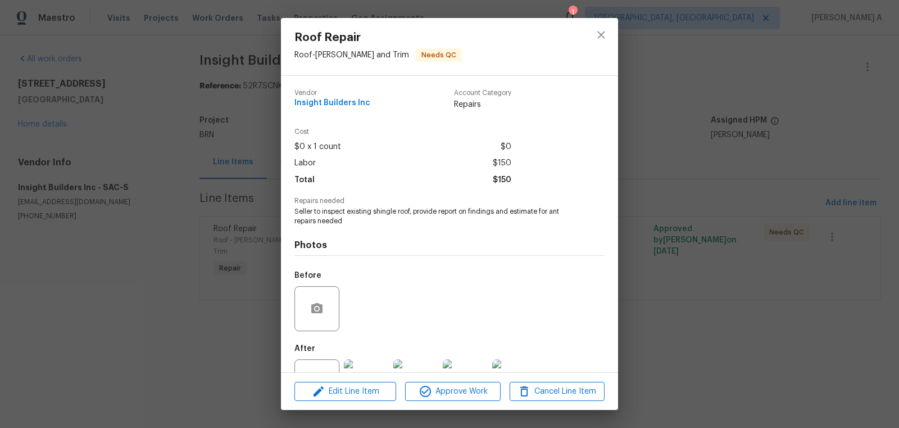
scroll to position [43, 0]
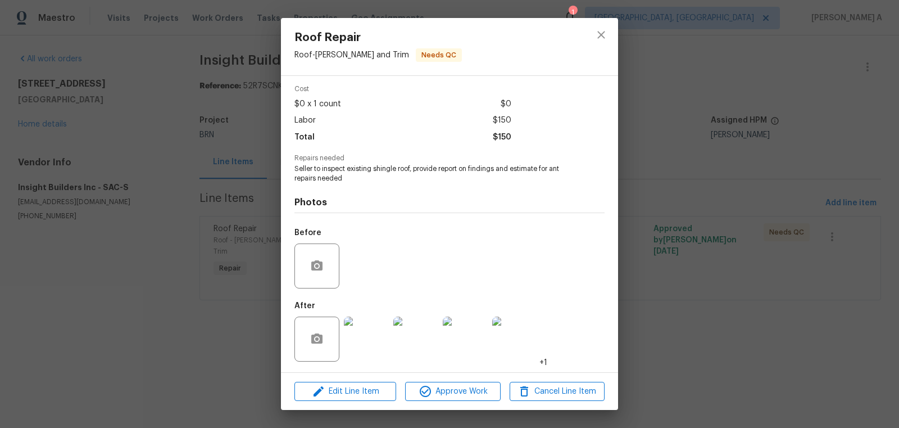
click at [366, 342] on img at bounding box center [366, 338] width 45 height 45
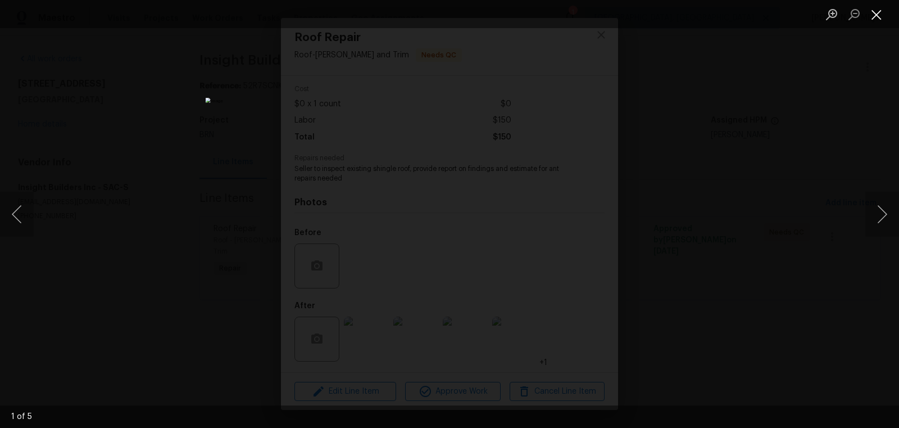
click at [875, 19] on button "Close lightbox" at bounding box center [877, 14] width 22 height 20
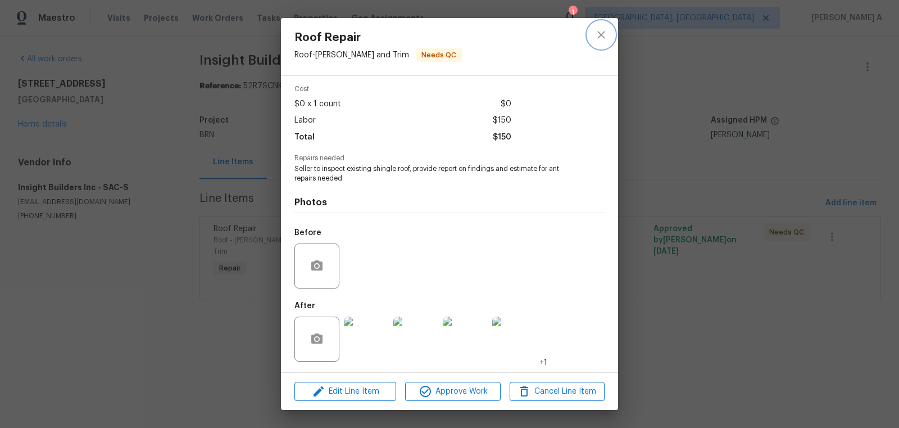
click at [605, 29] on icon "close" at bounding box center [601, 34] width 13 height 13
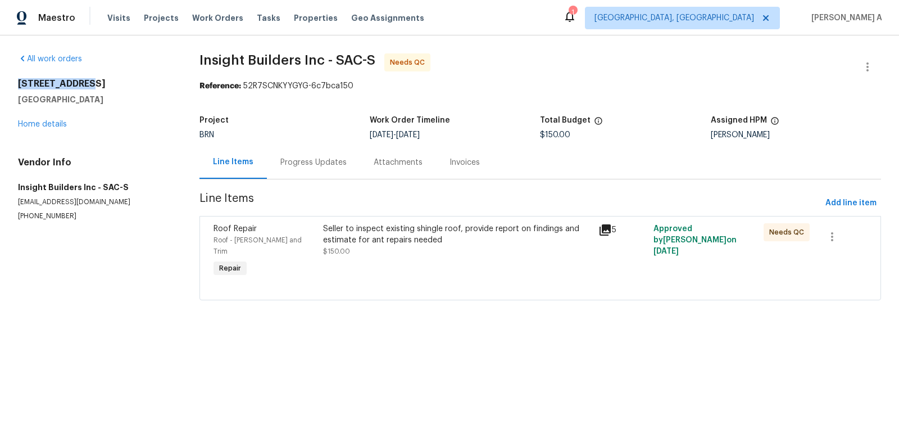
copy h2 "2066 Espana Ln"
drag, startPoint x: 15, startPoint y: 85, endPoint x: 100, endPoint y: 84, distance: 85.4
click at [100, 84] on div "All work orders 2066 Espana Ln Rio Vista, CA 94571 Home details Vendor Info Ins…" at bounding box center [449, 183] width 899 height 296
click at [44, 215] on p "(916) 236-7546" at bounding box center [95, 216] width 155 height 10
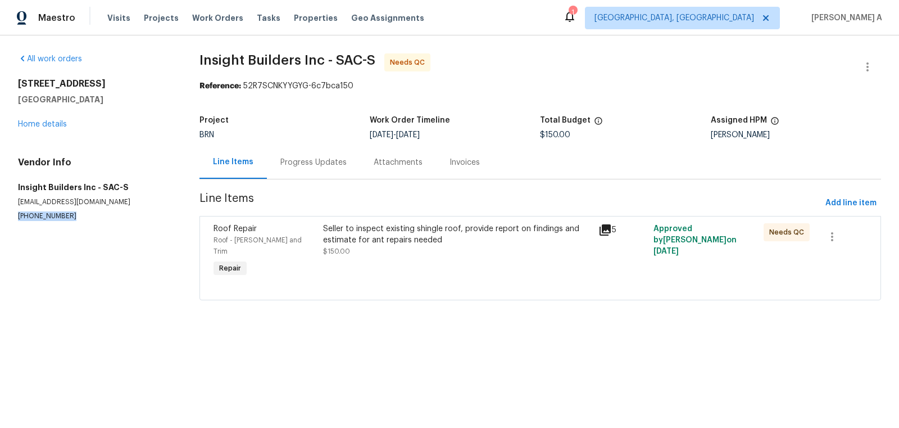
click at [44, 215] on p "(916) 236-7546" at bounding box center [95, 216] width 155 height 10
copy p "(916) 236-7546"
click at [307, 157] on div "Progress Updates" at bounding box center [313, 162] width 66 height 11
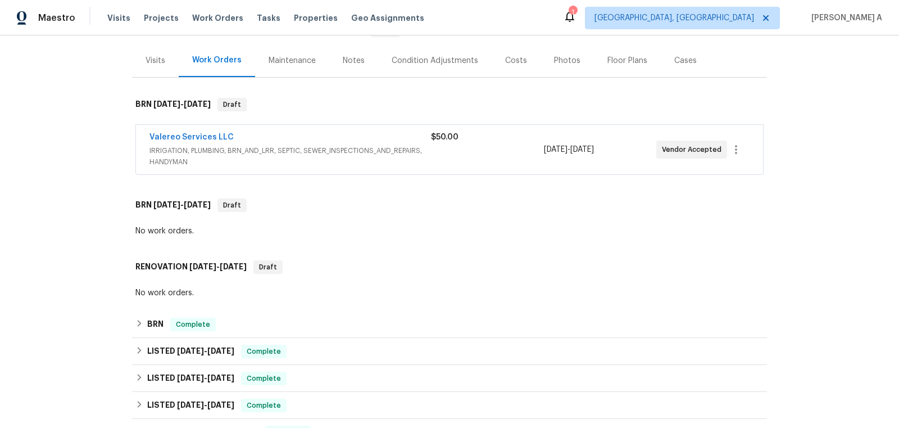
scroll to position [442, 0]
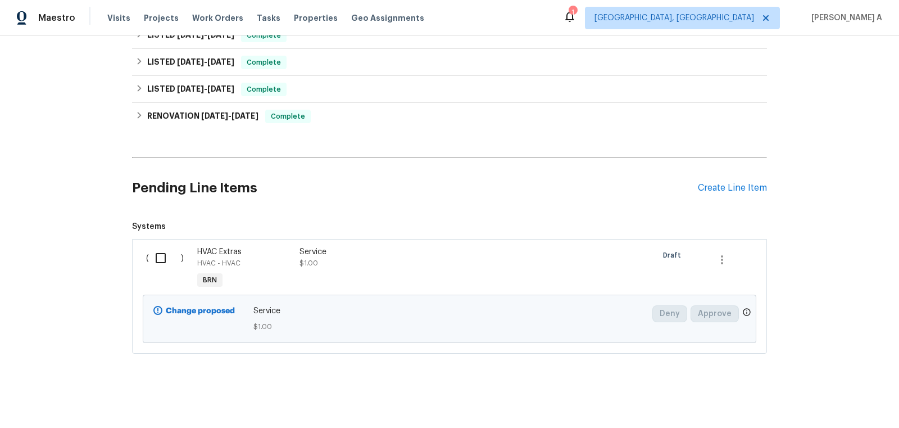
click at [331, 260] on div "Service $1.00" at bounding box center [399, 257] width 198 height 22
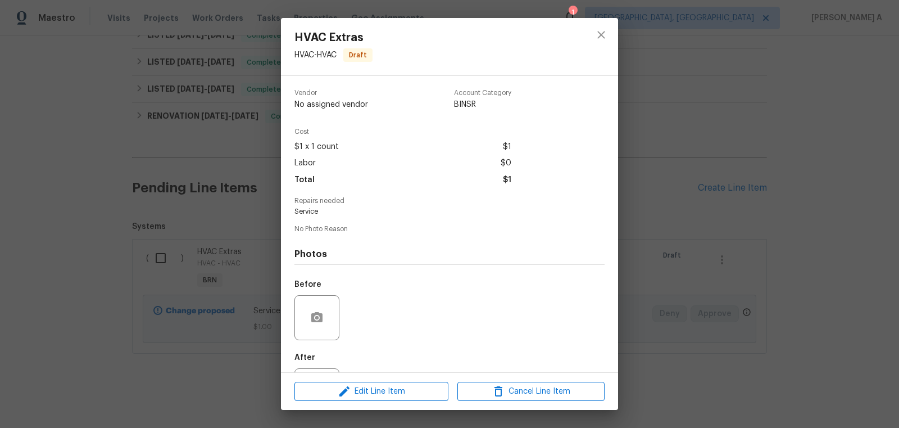
click at [173, 125] on div "HVAC Extras HVAC - HVAC Draft Vendor No assigned vendor Account Category BINSR …" at bounding box center [449, 214] width 899 height 428
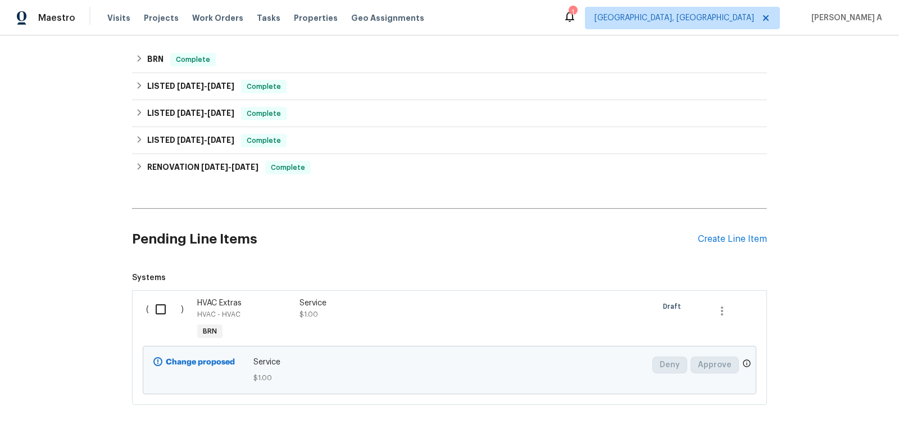
scroll to position [284, 0]
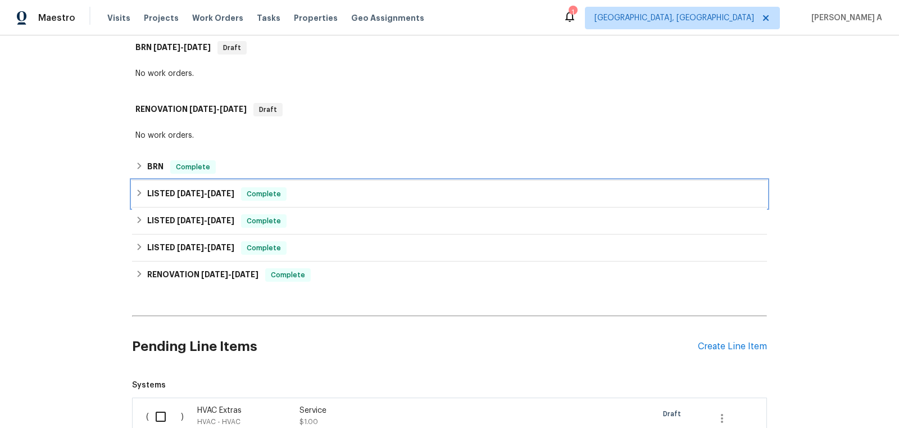
click at [211, 188] on h6 "LISTED [DATE] - [DATE]" at bounding box center [190, 193] width 87 height 13
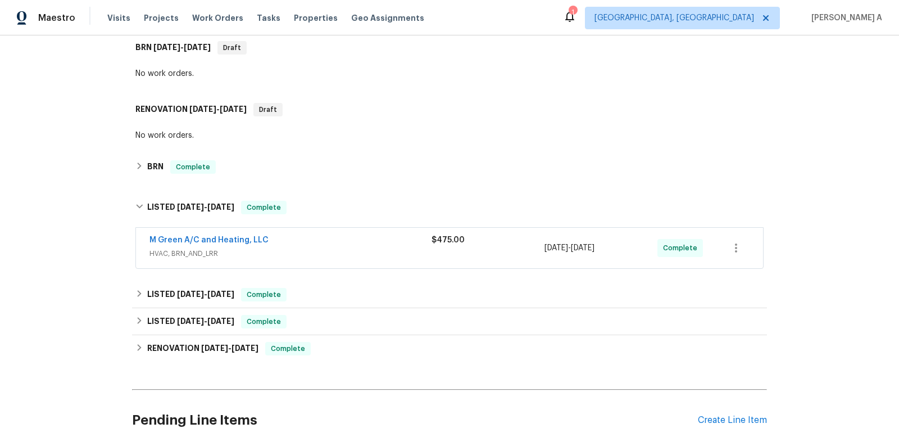
click at [264, 253] on span "HVAC, BRN_AND_LRR" at bounding box center [291, 253] width 282 height 11
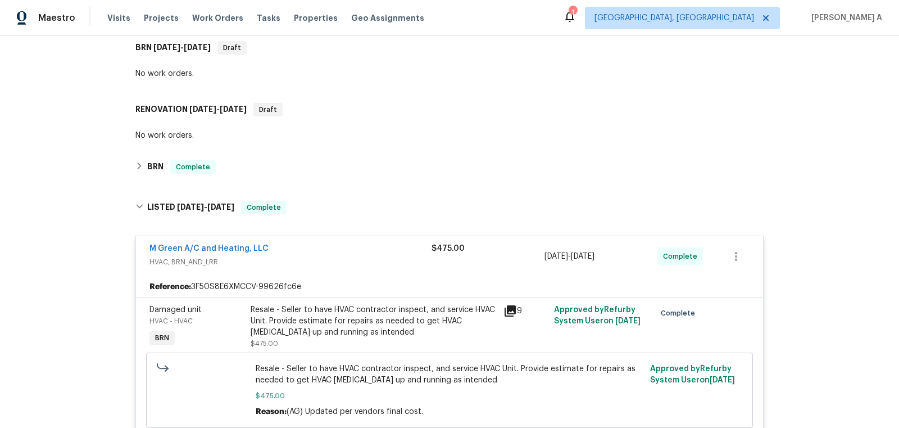
click at [368, 318] on div "Resale - Seller to have HVAC contractor inspect, and service HVAC Unit. Provide…" at bounding box center [374, 321] width 246 height 34
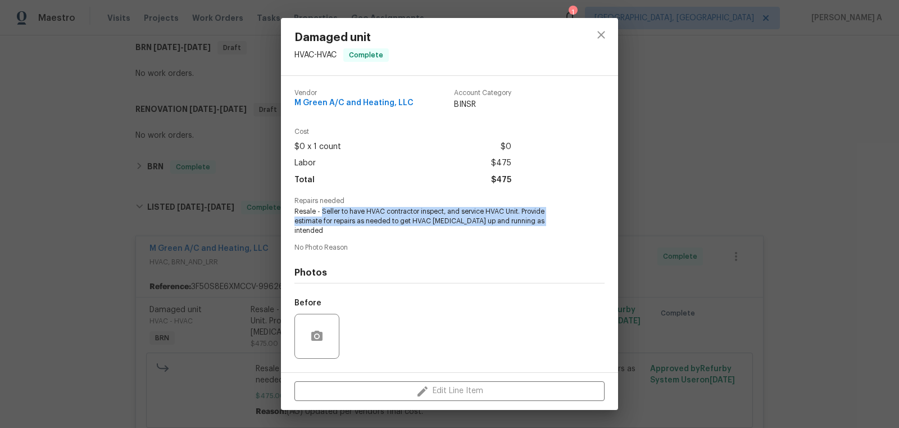
copy span "Seller to have HVAC contractor inspect, and service HVAC Unit. Provide estimate…"
copy span "Seller to have HVAC contractor inspect, and service HVAC Unit."
drag, startPoint x: 321, startPoint y: 212, endPoint x: 521, endPoint y: 215, distance: 200.1
click at [521, 215] on span "Resale - Seller to have HVAC contractor inspect, and service HVAC Unit. Provide…" at bounding box center [434, 221] width 279 height 28
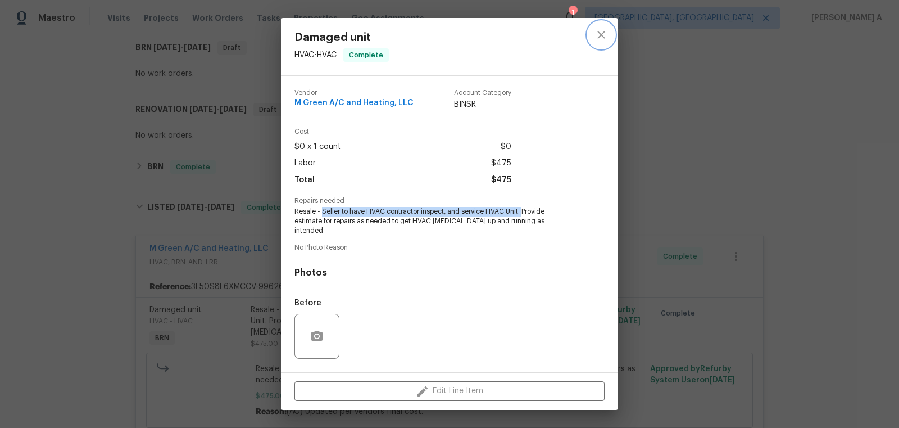
click at [592, 34] on button "close" at bounding box center [601, 34] width 27 height 27
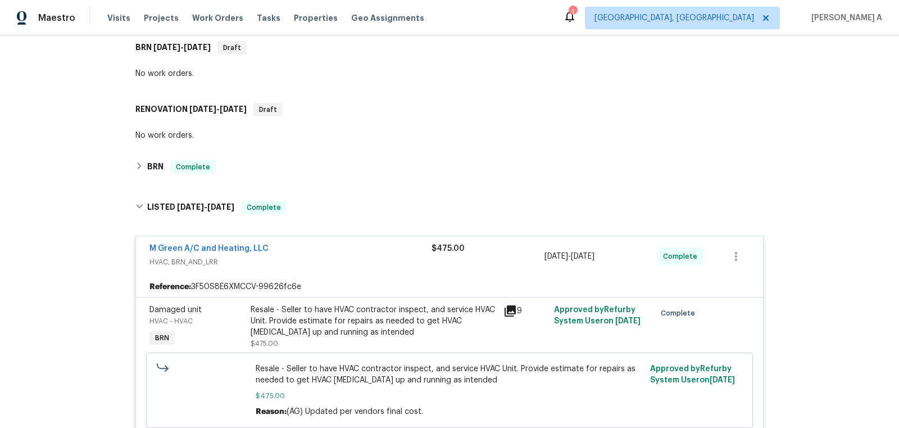
scroll to position [692, 0]
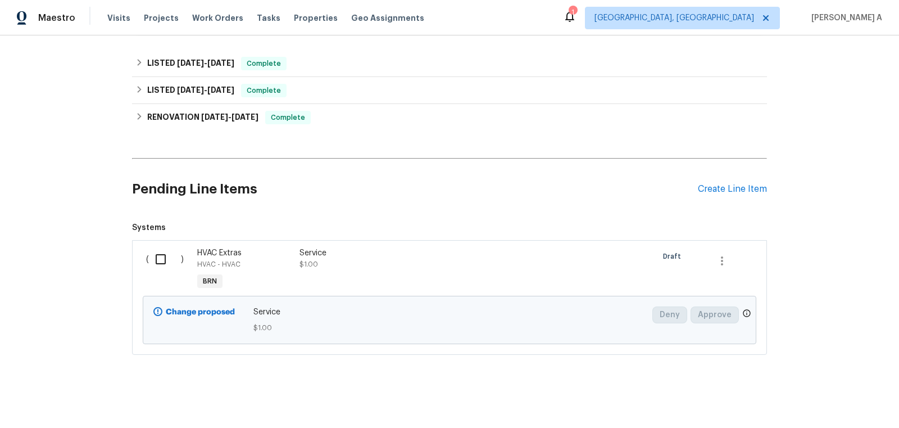
click at [357, 275] on div "Service $1.00" at bounding box center [398, 270] width 205 height 52
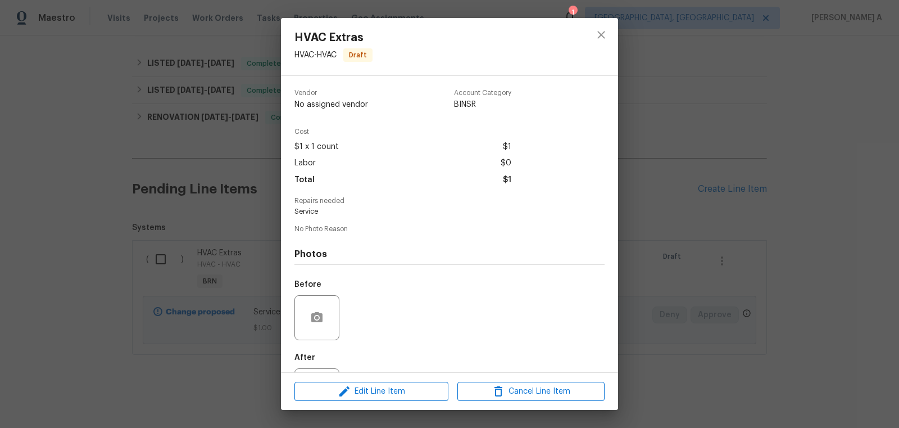
scroll to position [52, 0]
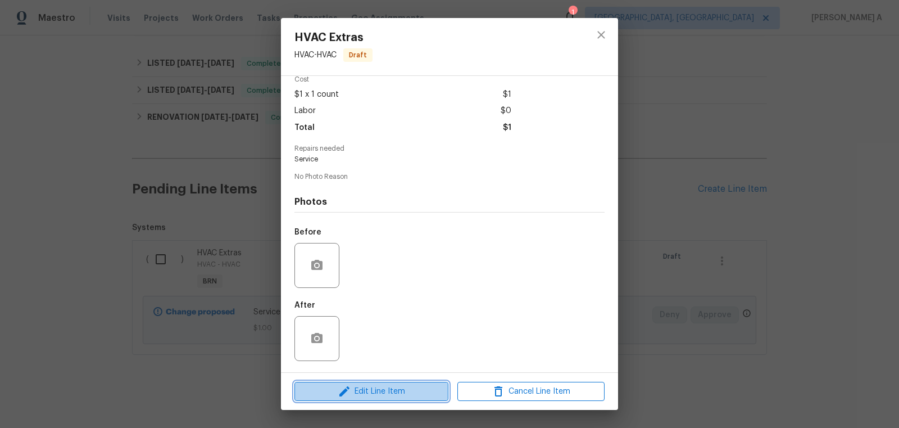
click at [390, 392] on span "Edit Line Item" at bounding box center [371, 391] width 147 height 14
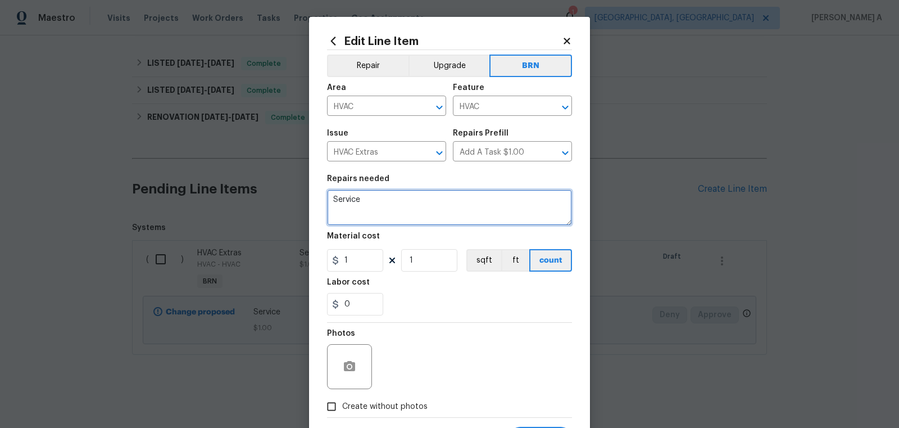
click at [384, 200] on textarea "Service" at bounding box center [449, 207] width 245 height 36
paste textarea "Seller to have HVAC contractor inspect, and service HVAC Unit."
click at [361, 202] on textarea "Rework Seller to have HVAC contractor inspect, and service HVAC Unit." at bounding box center [449, 207] width 245 height 36
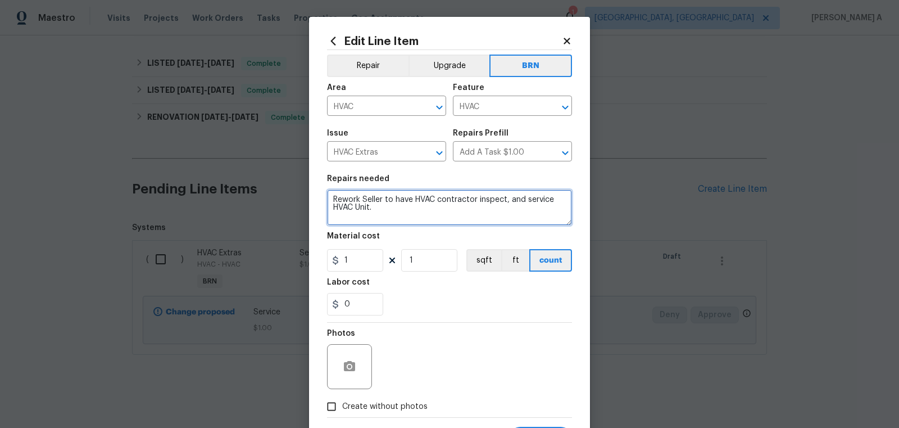
drag, startPoint x: 363, startPoint y: 200, endPoint x: 269, endPoint y: 197, distance: 93.9
click at [269, 197] on div "Edit Line Item Repair Upgrade BRN Area HVAC ​ Feature HVAC ​ Issue HVAC Extras …" at bounding box center [449, 214] width 899 height 428
type textarea "Seller to have HVAC contractor inspect, and service HVAC Unit."
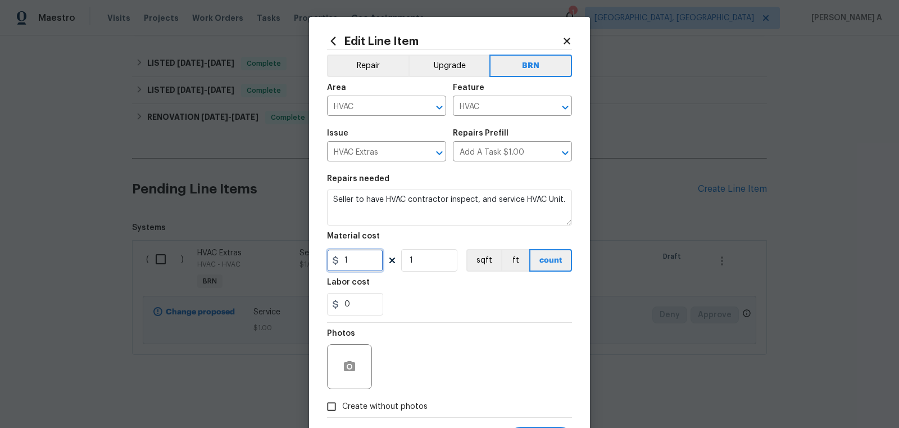
drag, startPoint x: 354, startPoint y: 264, endPoint x: 314, endPoint y: 264, distance: 39.9
click at [315, 264] on div "Edit Line Item Repair Upgrade BRN Area HVAC ​ Feature HVAC ​ Issue HVAC Extras …" at bounding box center [449, 242] width 281 height 450
type input "0"
click at [490, 302] on div "0" at bounding box center [449, 304] width 245 height 22
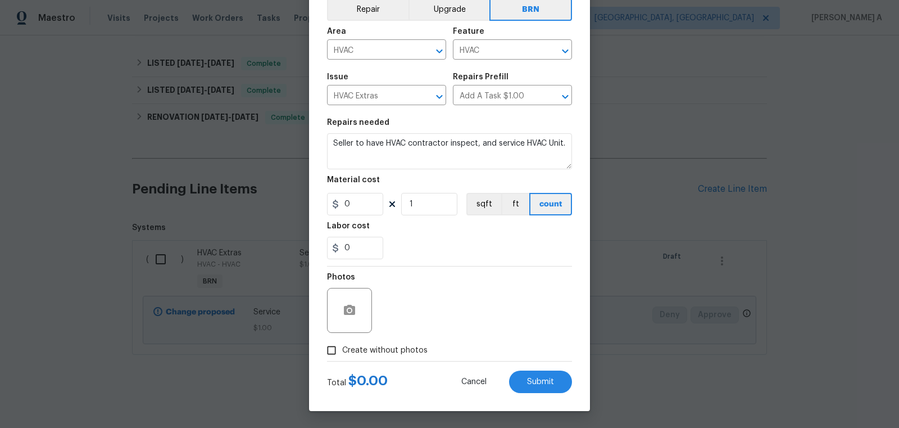
click at [346, 350] on span "Create without photos" at bounding box center [384, 351] width 85 height 12
click at [342, 350] on input "Create without photos" at bounding box center [331, 350] width 21 height 21
checkbox input "true"
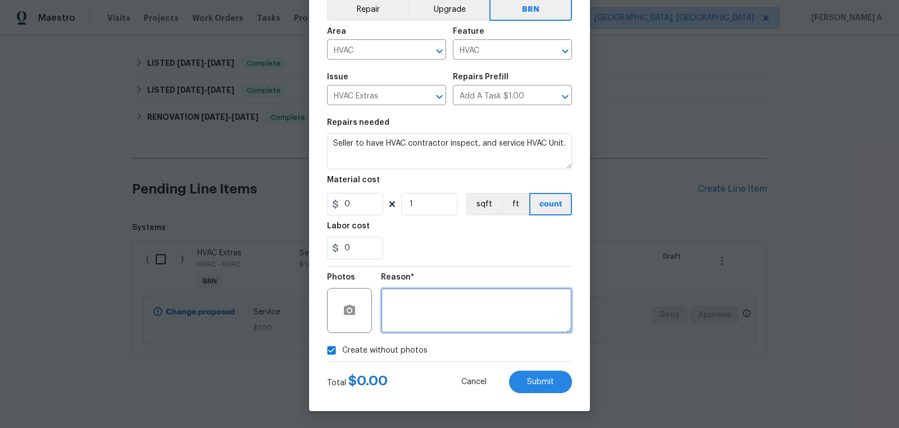
click at [438, 318] on textarea at bounding box center [476, 310] width 191 height 45
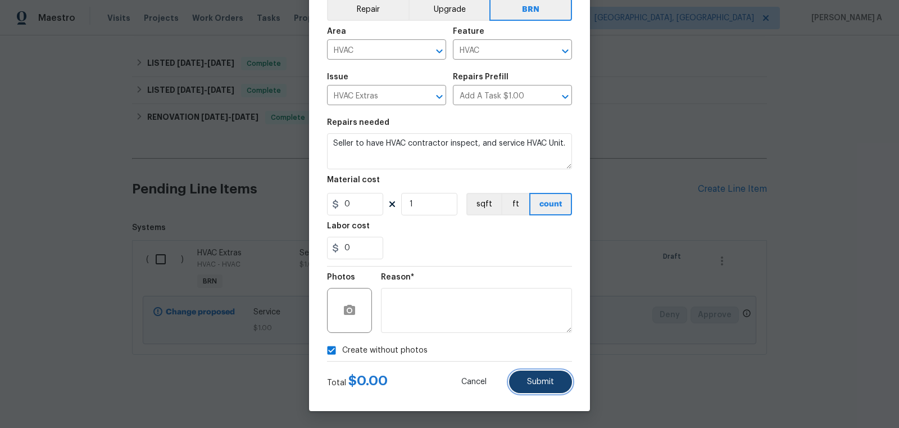
click at [529, 382] on span "Submit" at bounding box center [540, 382] width 27 height 8
type textarea "Seller to have HVAC contractor inspect, and service HVAC Unit."
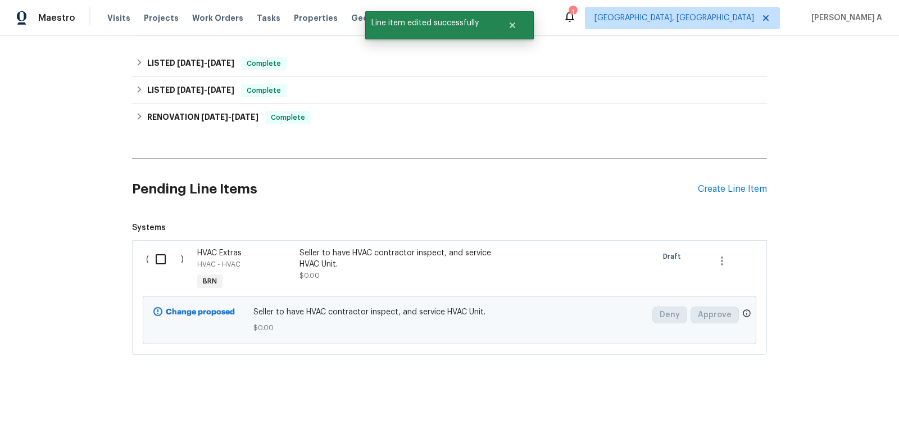
scroll to position [0, 0]
click at [165, 260] on input "checkbox" at bounding box center [165, 259] width 32 height 24
checkbox input "true"
click at [835, 392] on button "Create Work Order" at bounding box center [835, 400] width 93 height 21
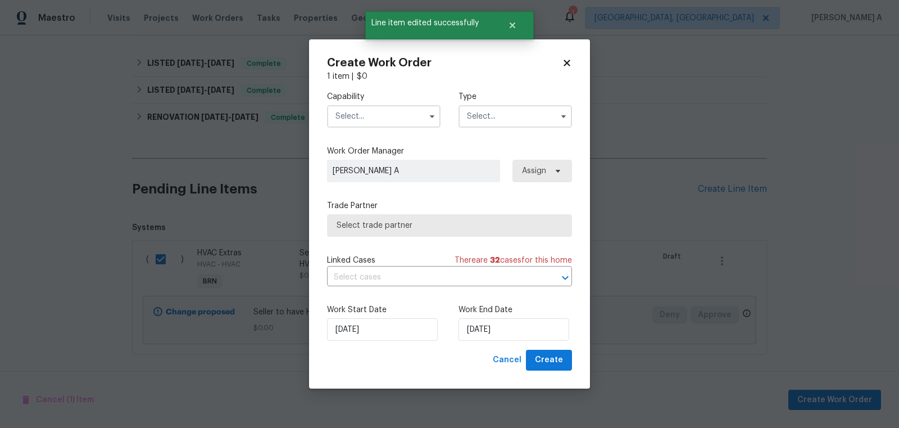
click at [341, 103] on div "Capability" at bounding box center [384, 109] width 114 height 37
click at [344, 115] on input "text" at bounding box center [384, 116] width 114 height 22
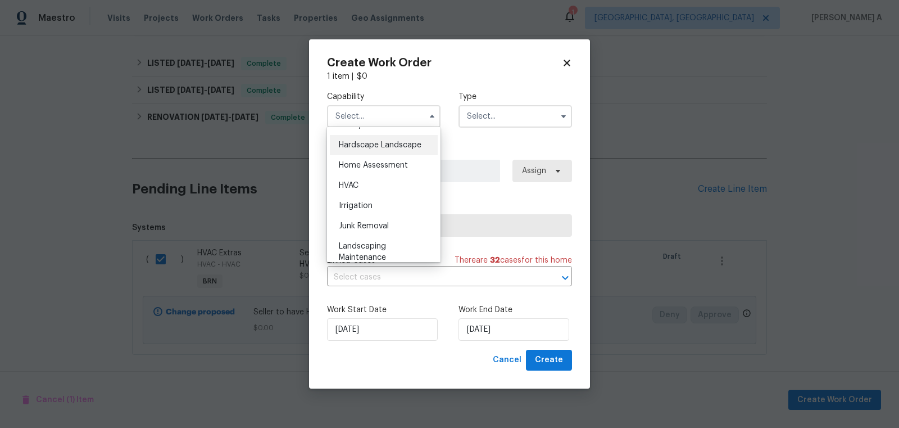
scroll to position [641, 0]
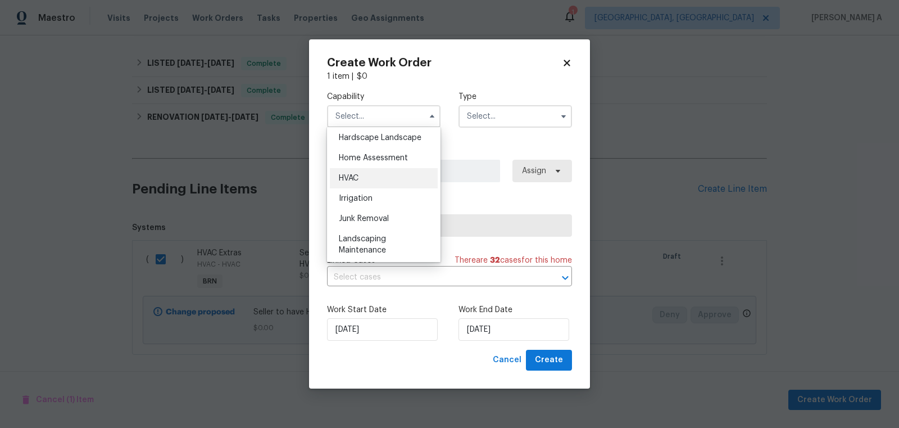
click at [359, 176] on span "HVAC" at bounding box center [349, 178] width 20 height 8
type input "HVAC"
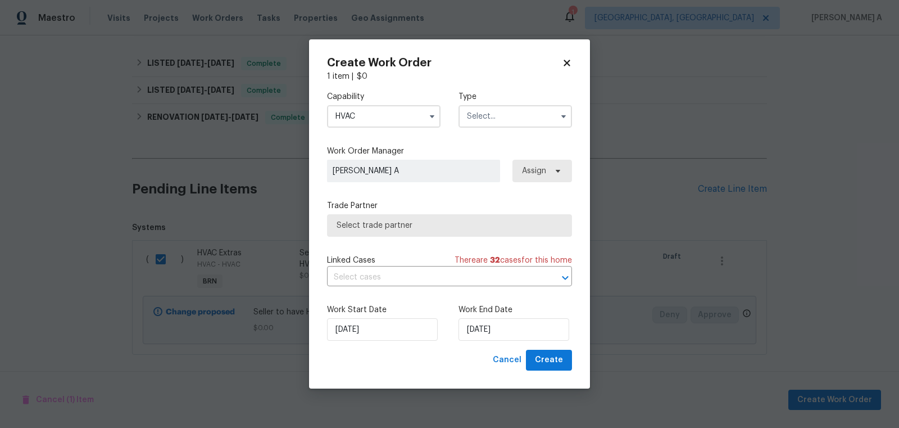
click at [482, 117] on input "text" at bounding box center [516, 116] width 114 height 22
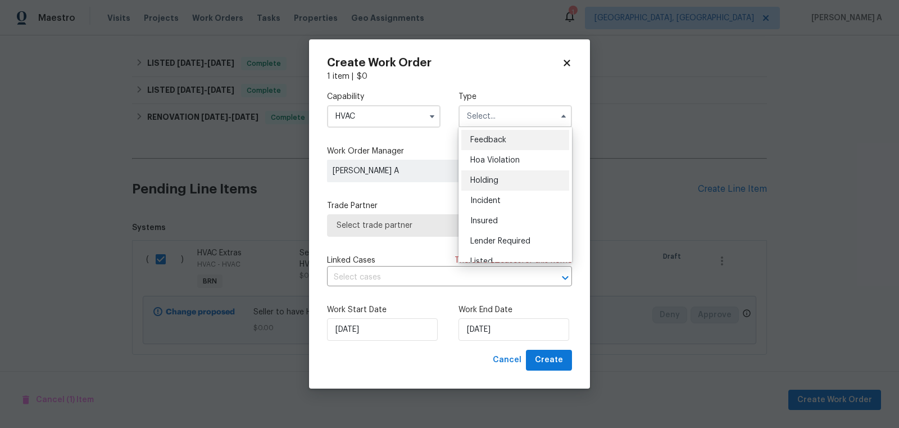
scroll to position [255, 0]
click at [493, 185] on span "Resale" at bounding box center [482, 189] width 24 height 8
type input "Resale"
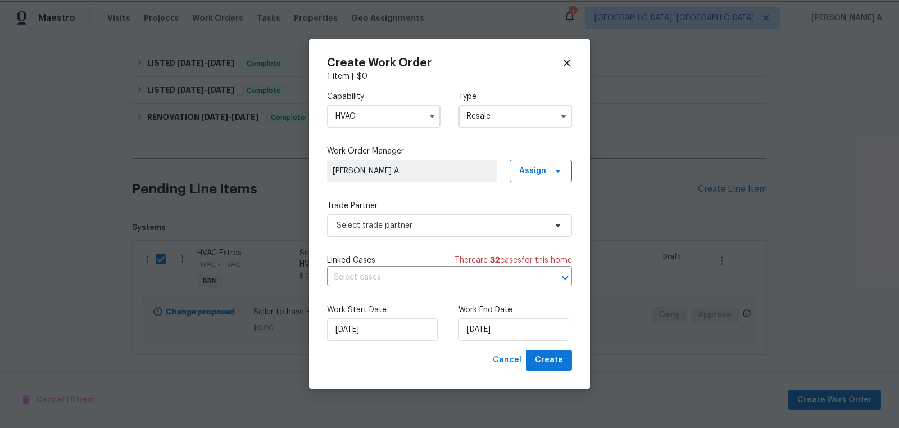
scroll to position [0, 0]
click at [421, 225] on span "Select trade partner" at bounding box center [442, 225] width 210 height 11
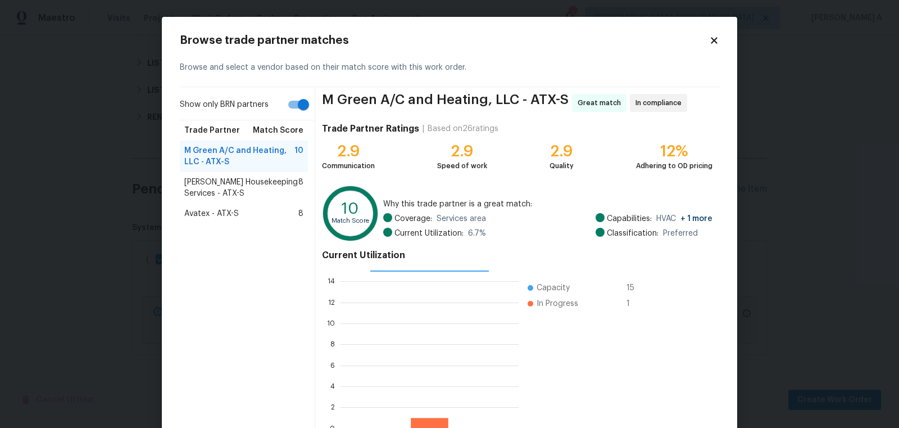
scroll to position [67, 0]
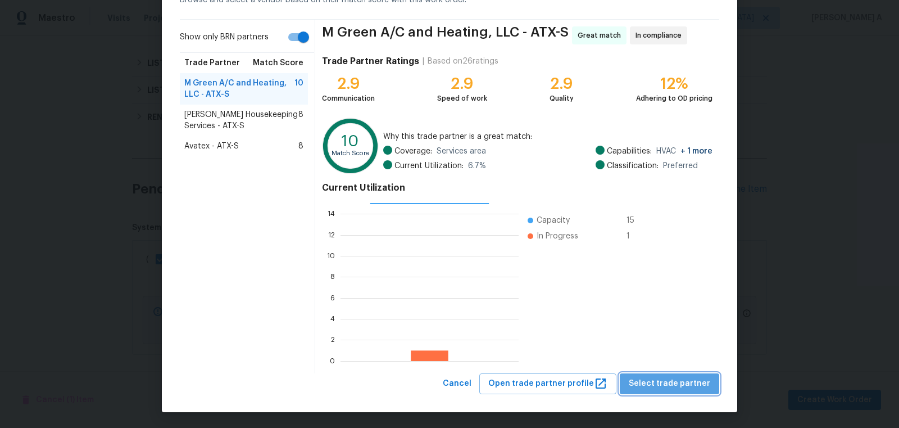
click at [681, 389] on span "Select trade partner" at bounding box center [670, 384] width 82 height 14
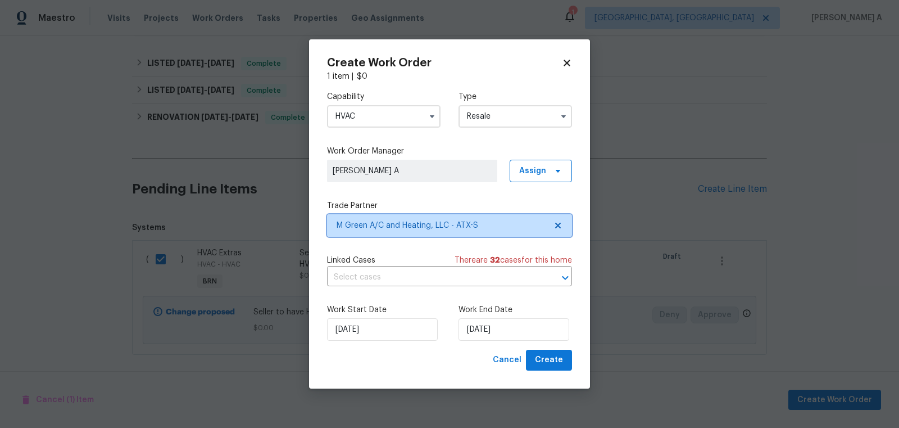
scroll to position [0, 0]
click at [409, 279] on input "text" at bounding box center [434, 277] width 214 height 17
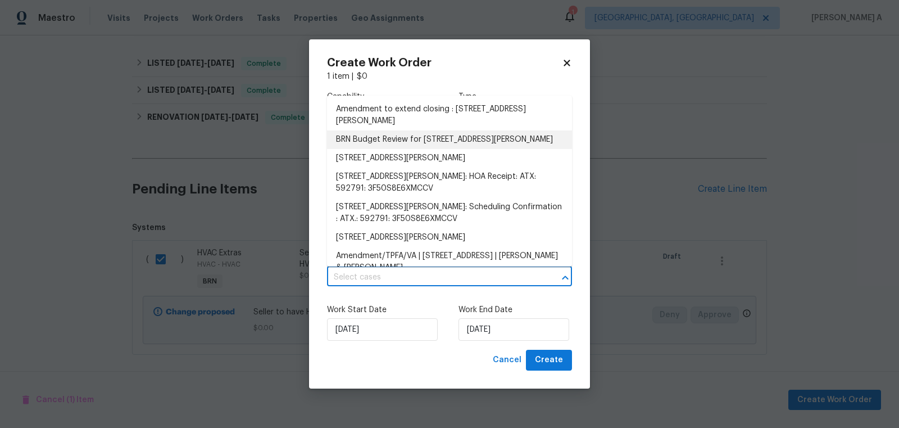
click at [386, 145] on li "BRN Budget Review for 126 Waterlily Way, Hutto, TX 78634" at bounding box center [449, 139] width 245 height 19
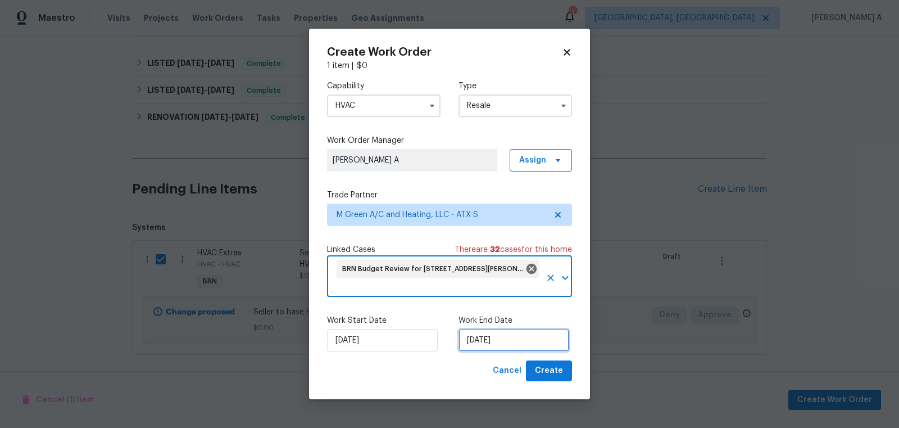
click at [471, 334] on input "9/3/2025" at bounding box center [514, 340] width 111 height 22
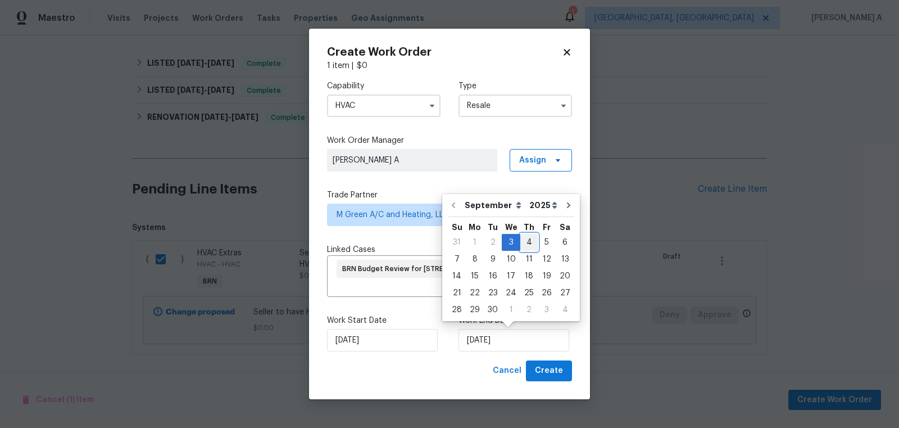
click at [521, 245] on div "4" at bounding box center [528, 242] width 17 height 16
type input "9/4/2025"
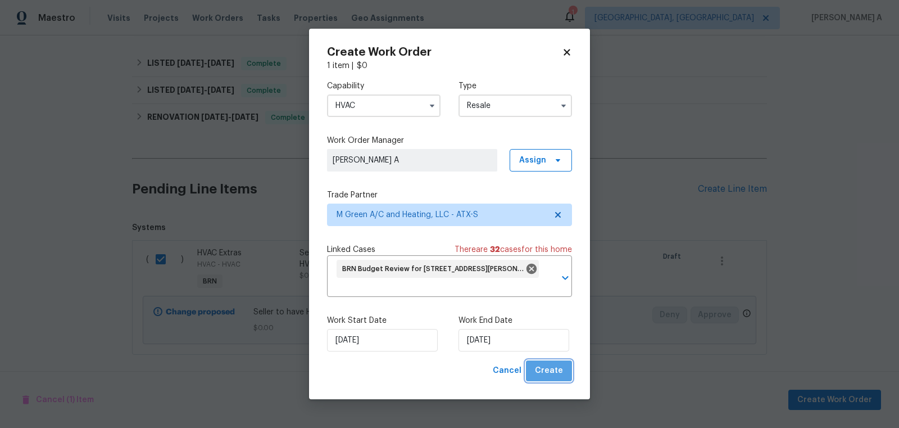
click at [559, 364] on span "Create" at bounding box center [549, 371] width 28 height 14
checkbox input "false"
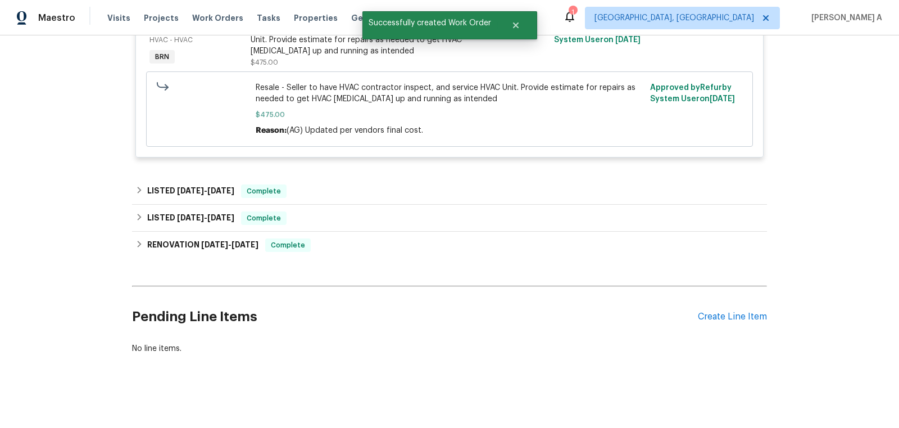
scroll to position [369, 0]
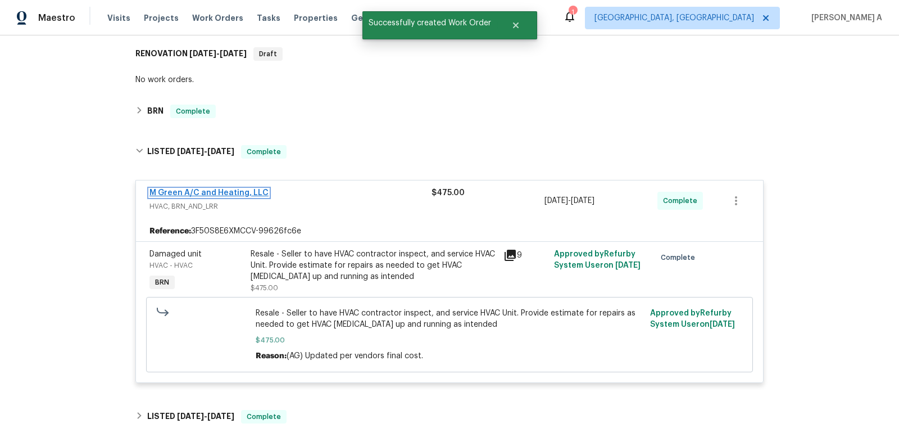
click at [207, 192] on link "M Green A/C and Heating, LLC" at bounding box center [209, 193] width 119 height 8
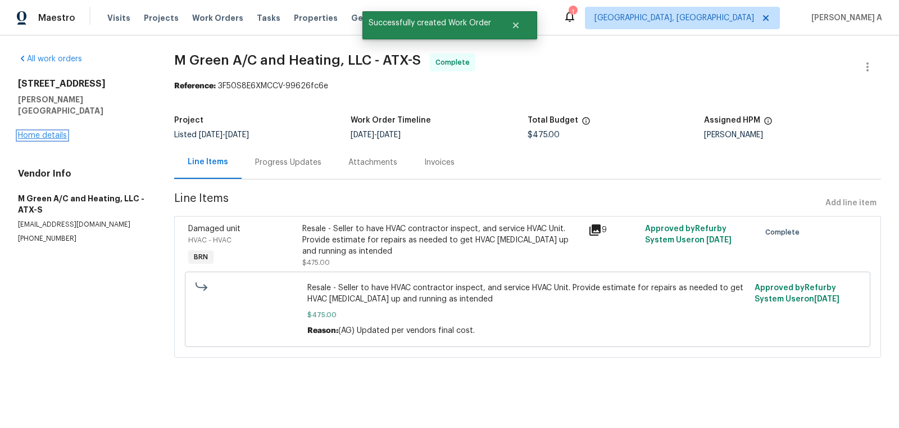
click at [42, 132] on link "Home details" at bounding box center [42, 136] width 49 height 8
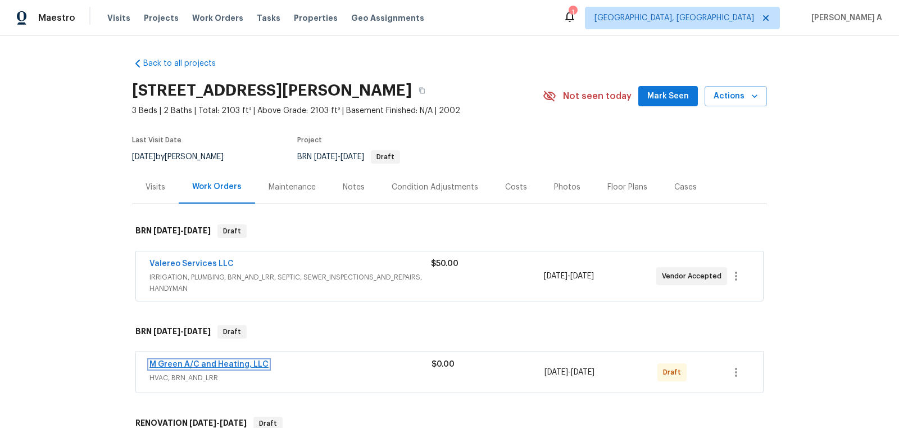
click at [189, 366] on link "M Green A/C and Heating, LLC" at bounding box center [209, 364] width 119 height 8
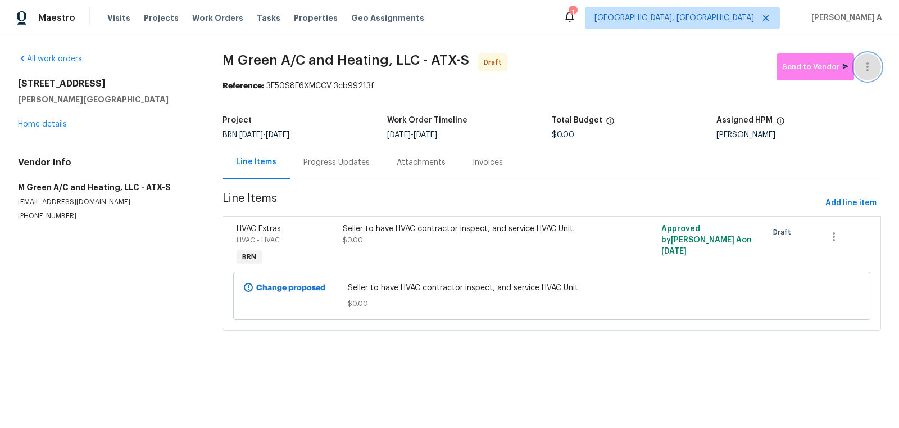
click at [871, 62] on icon "button" at bounding box center [867, 66] width 13 height 13
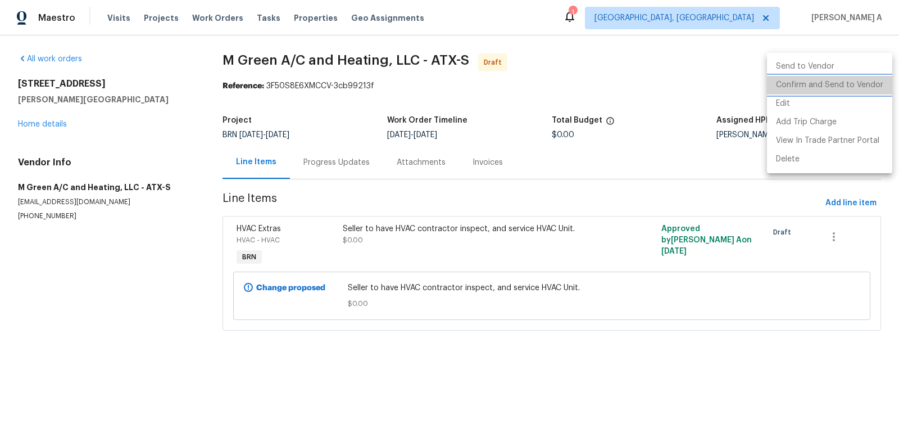
click at [873, 84] on li "Confirm and Send to Vendor" at bounding box center [829, 85] width 125 height 19
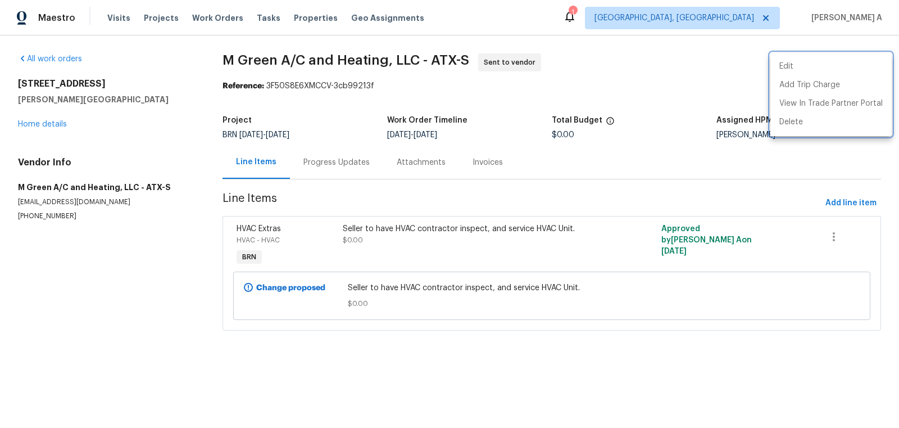
click at [316, 168] on div at bounding box center [449, 214] width 899 height 428
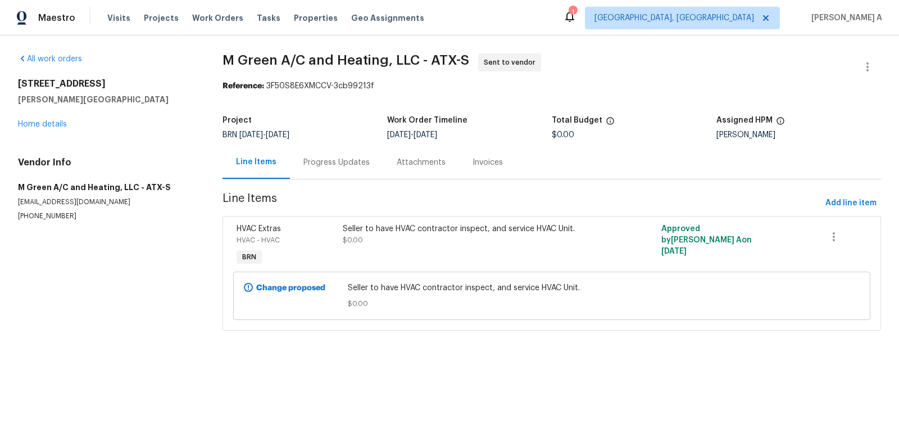
click at [318, 165] on div "Progress Updates" at bounding box center [337, 162] width 66 height 11
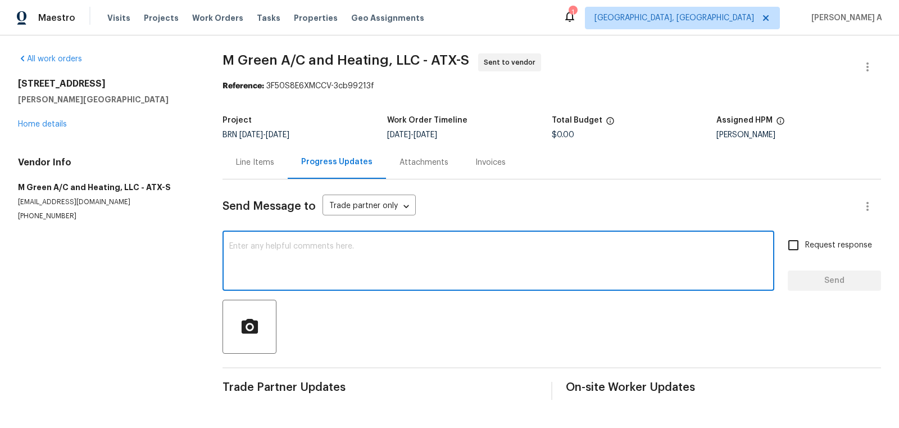
click at [316, 273] on textarea at bounding box center [498, 261] width 538 height 39
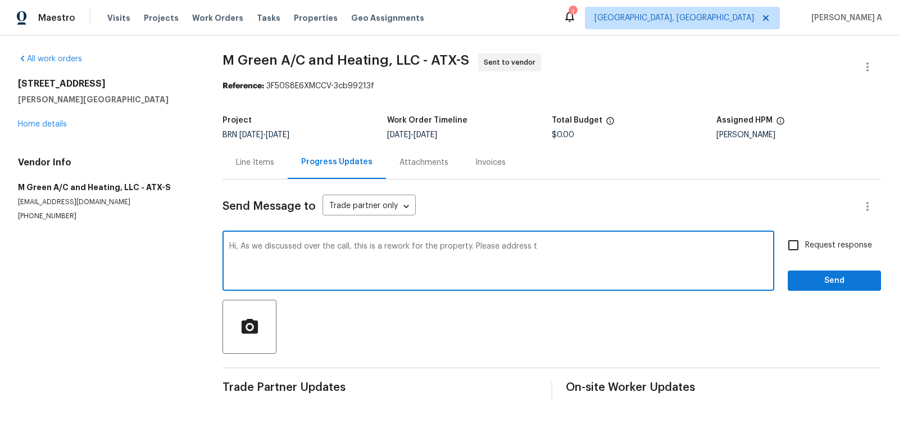
drag, startPoint x: 473, startPoint y: 247, endPoint x: 620, endPoint y: 246, distance: 147.3
click at [620, 246] on textarea "Hi, As we discussed over the call, this is a rework for the property. Please ad…" at bounding box center [498, 261] width 538 height 39
click at [641, 255] on textarea "Hi, As we discussed over the call, this is a rework for the property. Buyer had…" at bounding box center [498, 261] width 538 height 39
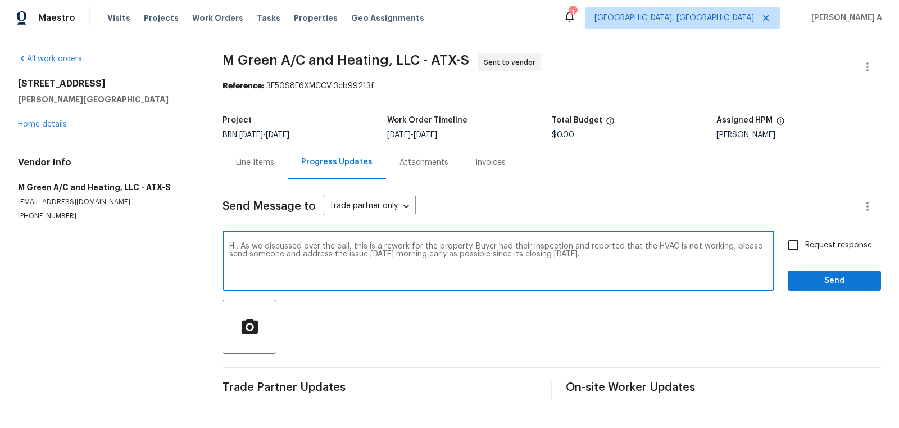
click at [0, 0] on icon "Paraphrase text" at bounding box center [0, 0] width 0 height 0
click at [0, 0] on icon "Text is too long. Try paraphrasing shorter sections." at bounding box center [0, 0] width 0 height 0
click at [0, 0] on span "property." at bounding box center [0, 0] width 0 height 0
click at [0, 0] on div "The buyer had their inspection and reported that the HVAC was not working; plea…" at bounding box center [0, 0] width 0 height 0
type textarea "Hi, As we discussed during the call, this is a rework of the property. The buye…"
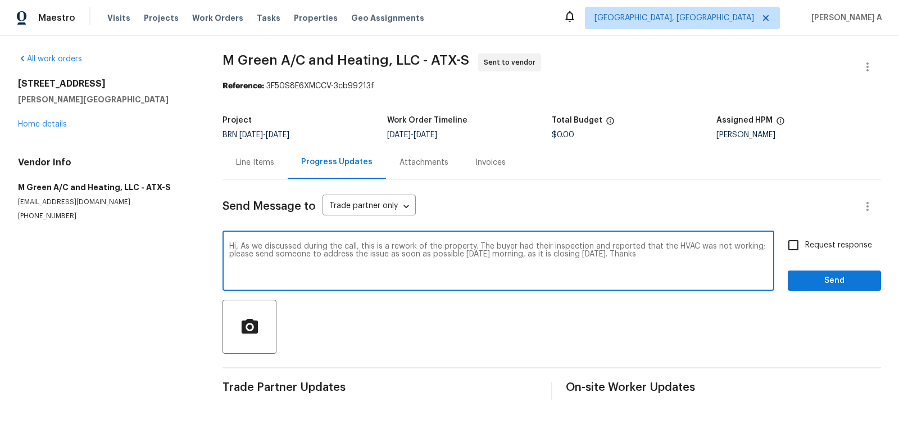
click at [809, 256] on div "Request response Send" at bounding box center [834, 261] width 93 height 57
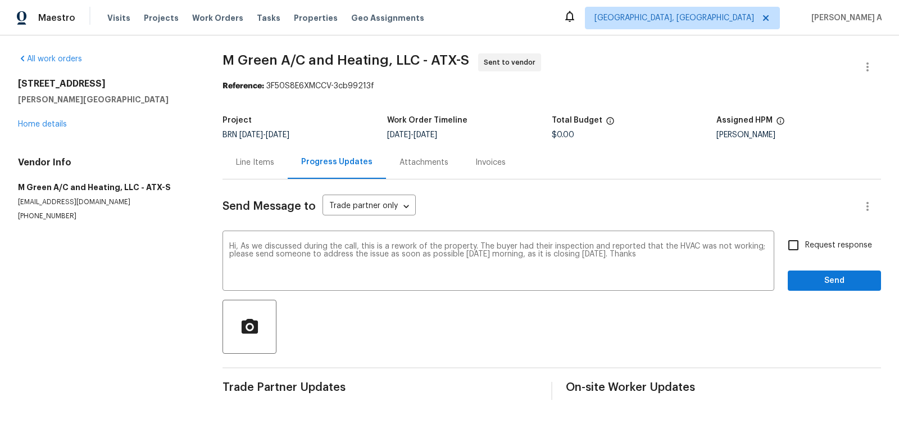
click at [794, 241] on input "Request response" at bounding box center [794, 245] width 24 height 24
checkbox input "true"
click at [838, 280] on span "Send" at bounding box center [834, 281] width 75 height 14
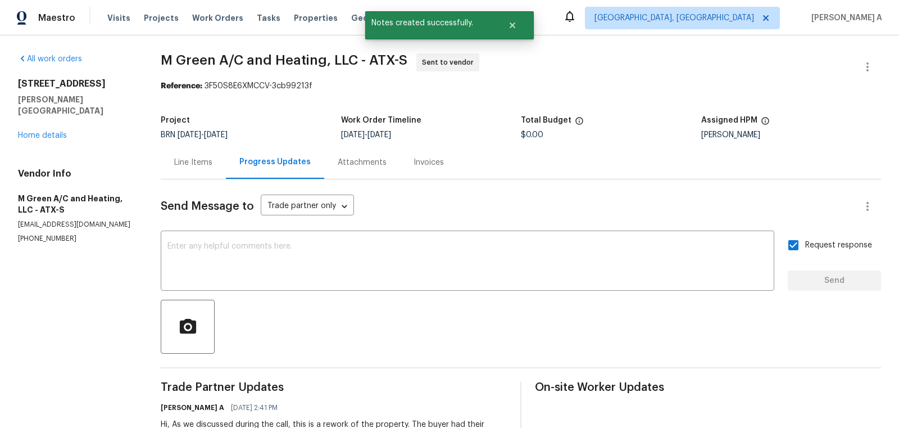
click at [62, 234] on p "(972) 415-3696" at bounding box center [76, 239] width 116 height 10
copy p "(972) 415-3696"
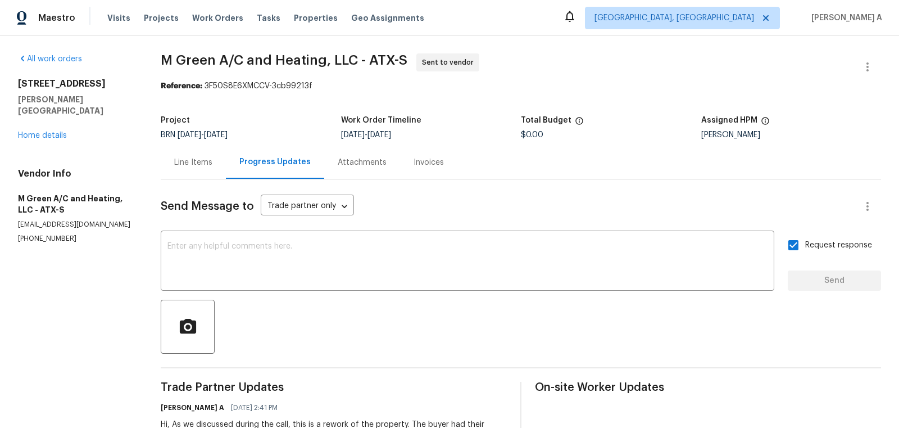
click at [156, 65] on div "All work orders 126 Waterlily Way Hutto, TX 78634 Home details Vendor Info M Gr…" at bounding box center [449, 259] width 899 height 449
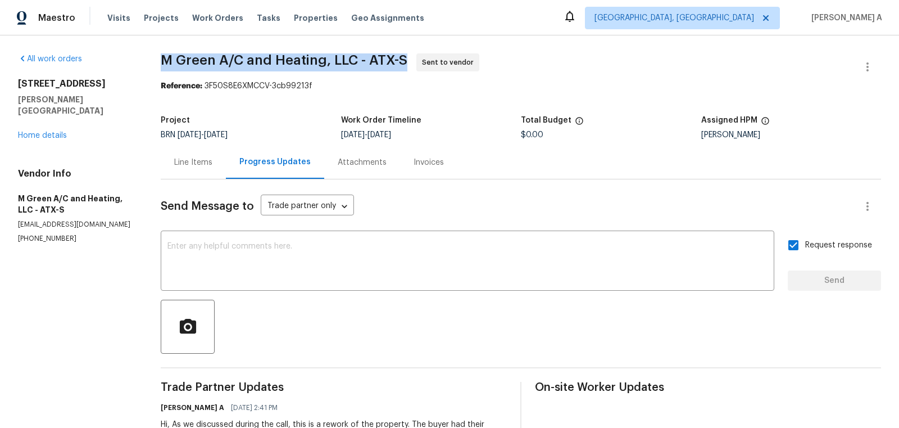
drag, startPoint x: 157, startPoint y: 60, endPoint x: 309, endPoint y: 59, distance: 152.3
click at [309, 59] on div "All work orders 126 Waterlily Way Hutto, TX 78634 Home details Vendor Info M Gr…" at bounding box center [449, 259] width 899 height 449
click at [309, 59] on span "M Green A/C and Heating, LLC - ATX-S" at bounding box center [284, 59] width 247 height 13
drag, startPoint x: 325, startPoint y: 61, endPoint x: 164, endPoint y: 61, distance: 161.3
click at [164, 61] on span "M Green A/C and Heating, LLC - ATX-S" at bounding box center [284, 59] width 247 height 13
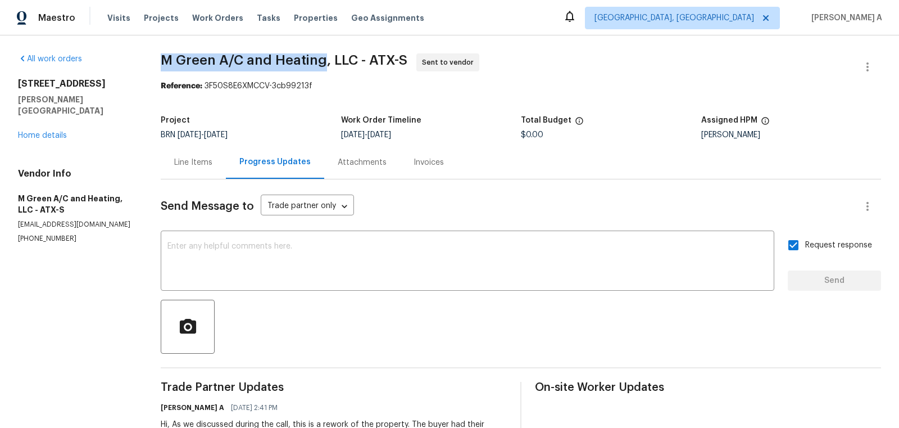
copy span "M Green A/C and Heating"
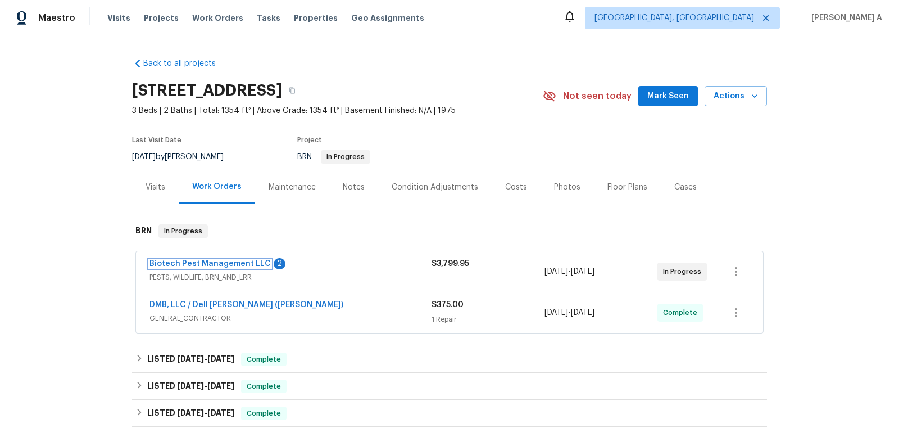
click at [226, 263] on link "Biotech Pest Management LLC" at bounding box center [210, 264] width 121 height 8
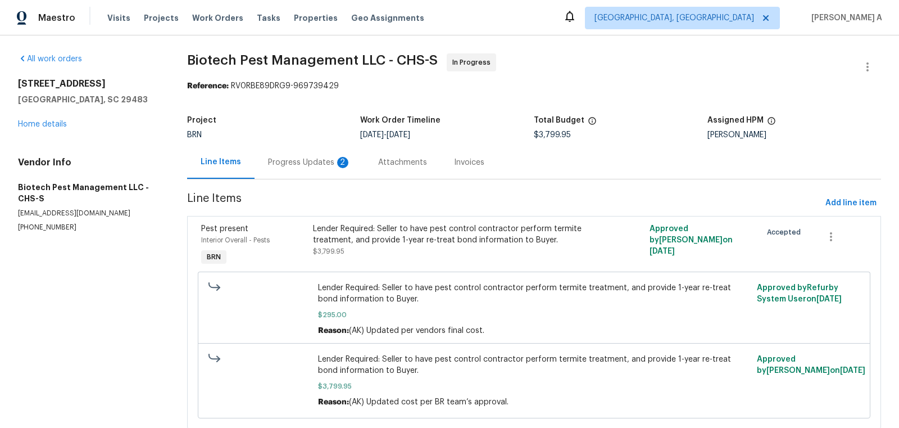
click at [293, 153] on div "Progress Updates 2" at bounding box center [310, 162] width 110 height 33
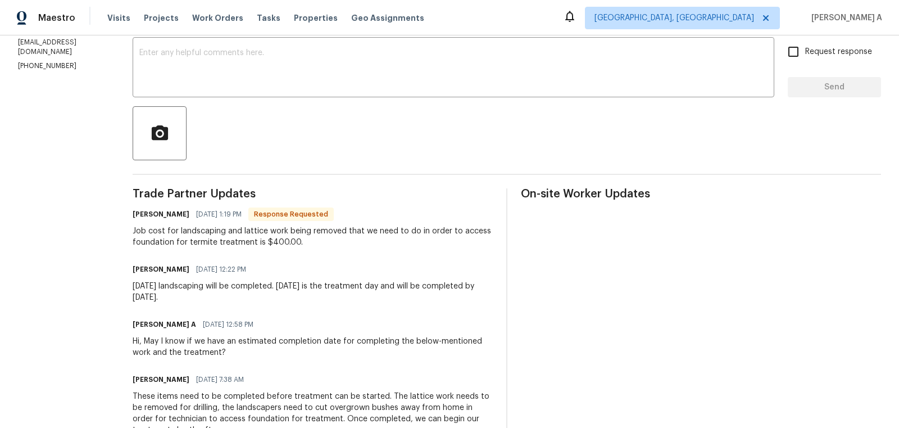
scroll to position [193, 0]
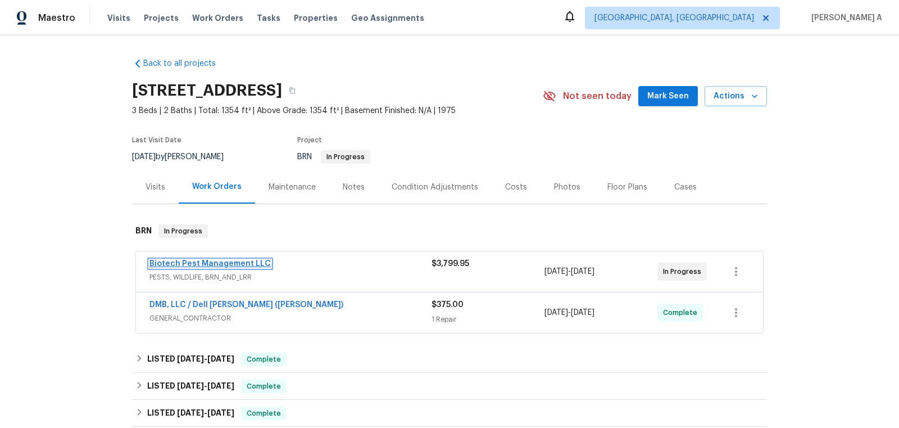
click at [229, 262] on link "Biotech Pest Management LLC" at bounding box center [210, 264] width 121 height 8
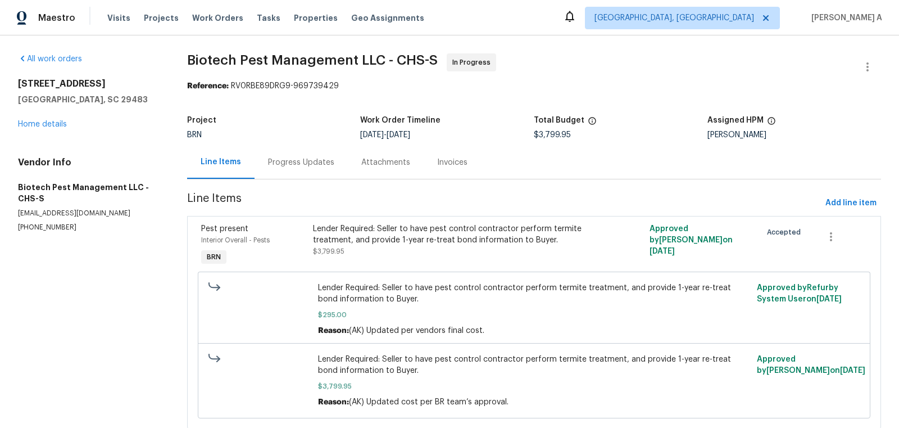
click at [291, 167] on div "Progress Updates" at bounding box center [301, 162] width 66 height 11
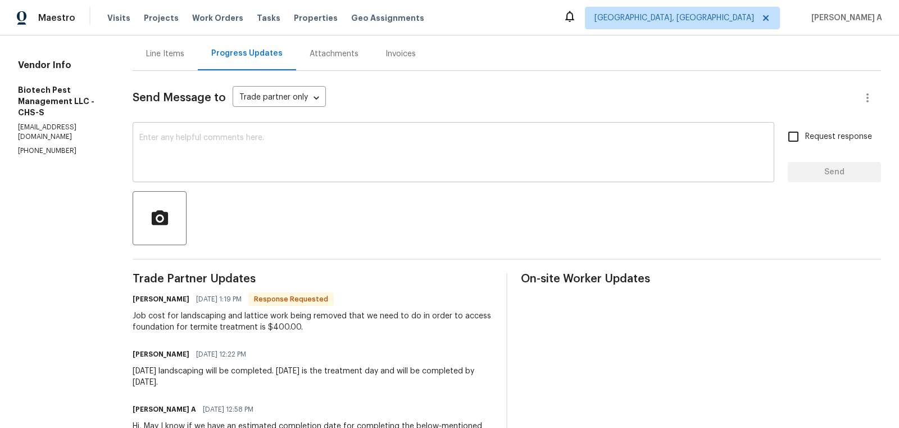
scroll to position [109, 0]
click at [54, 146] on p "[PHONE_NUMBER]" at bounding box center [62, 151] width 88 height 10
copy p "[PHONE_NUMBER]"
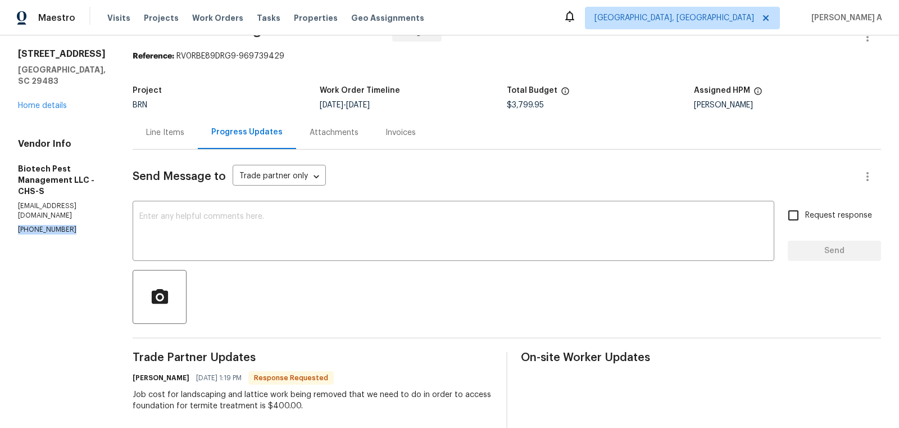
scroll to position [15, 0]
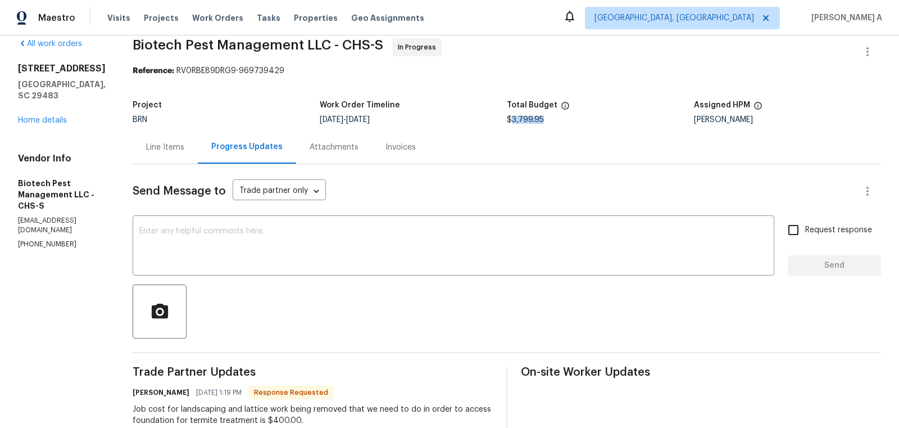
drag, startPoint x: 512, startPoint y: 120, endPoint x: 577, endPoint y: 120, distance: 65.2
click at [577, 120] on div "$3,799.95" at bounding box center [600, 120] width 187 height 8
copy span "3,799.95"
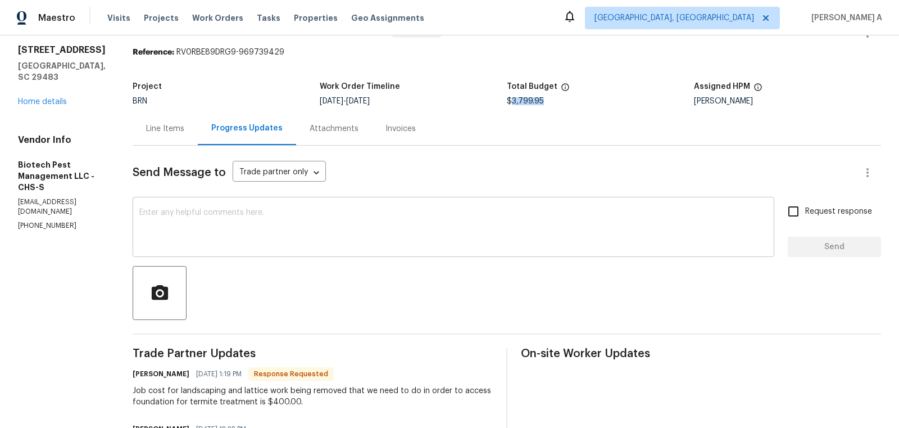
scroll to position [36, 0]
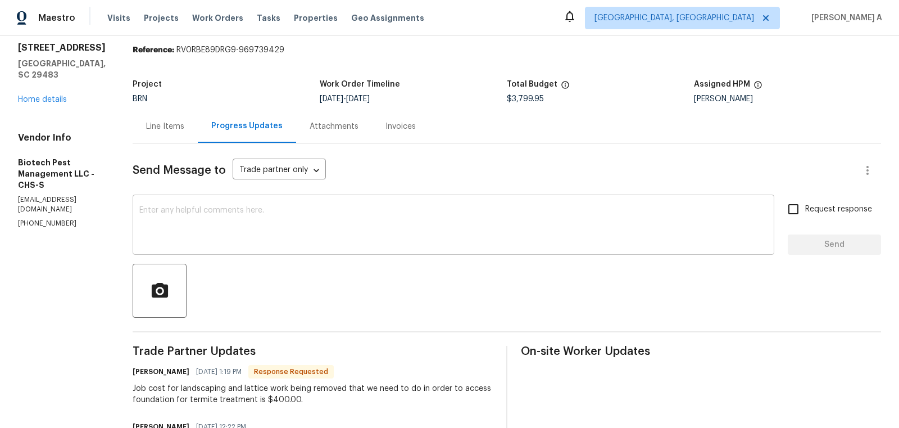
click at [286, 231] on textarea at bounding box center [453, 225] width 628 height 39
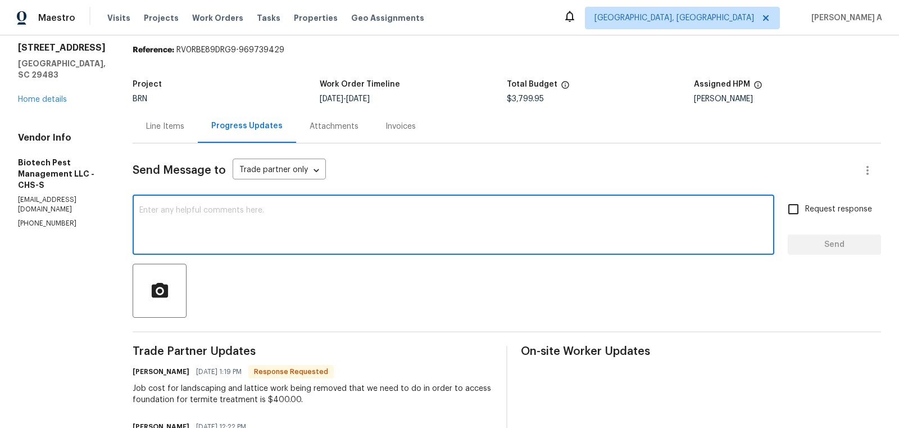
click at [174, 130] on div "Line Items" at bounding box center [165, 126] width 38 height 11
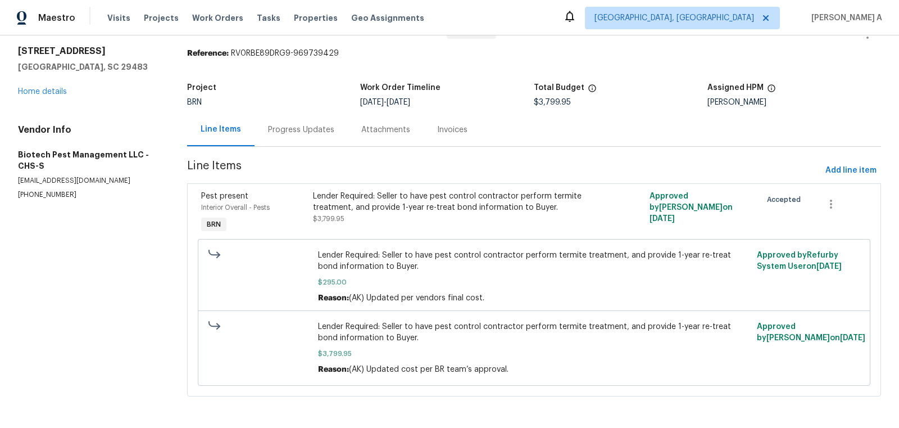
scroll to position [32, 0]
click at [437, 209] on div "Lender Required: Seller to have pest control contractor perform termite treatme…" at bounding box center [450, 202] width 274 height 22
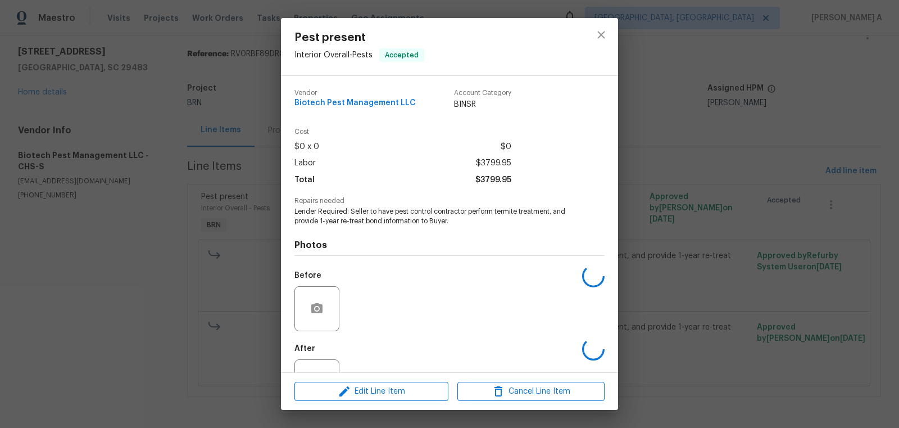
scroll to position [43, 0]
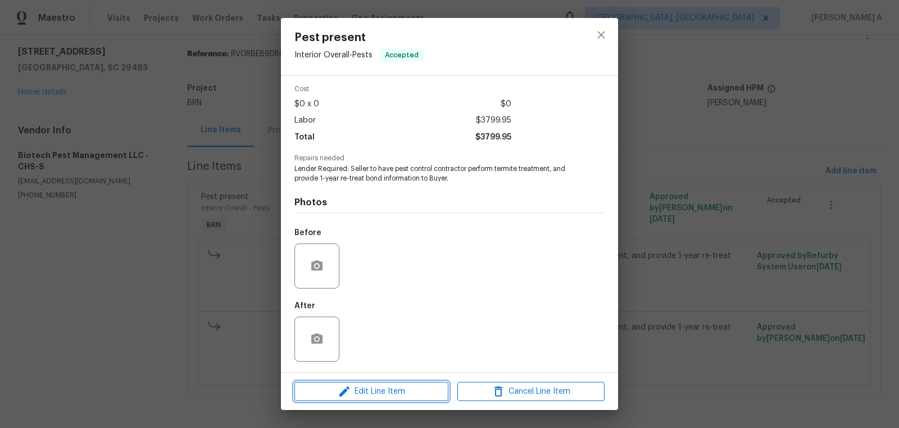
click at [397, 395] on span "Edit Line Item" at bounding box center [371, 391] width 147 height 14
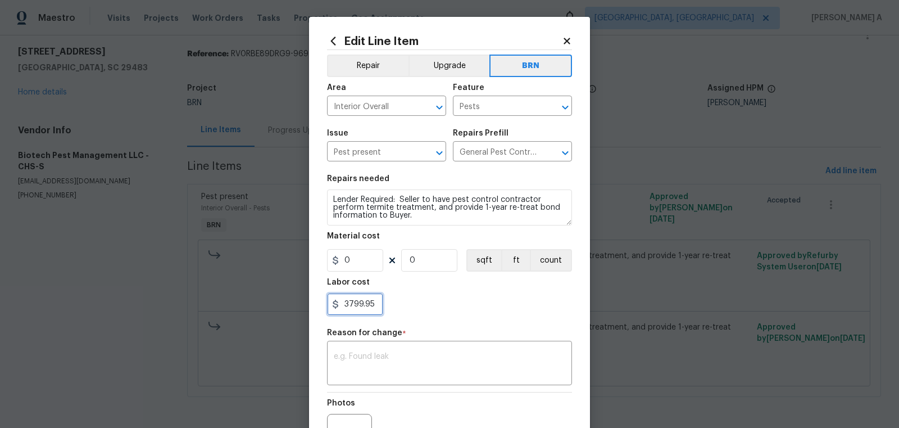
click at [375, 307] on input "3799.95" at bounding box center [355, 304] width 56 height 22
paste input "41"
type input "4199.95"
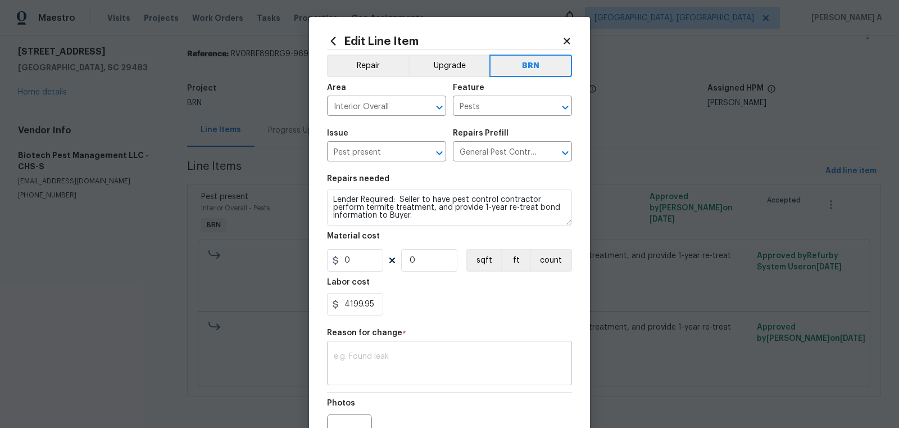
click at [404, 358] on textarea at bounding box center [450, 364] width 232 height 24
click at [423, 366] on textarea at bounding box center [450, 364] width 232 height 24
paste textarea "(AK) Updated per vendors final cost."
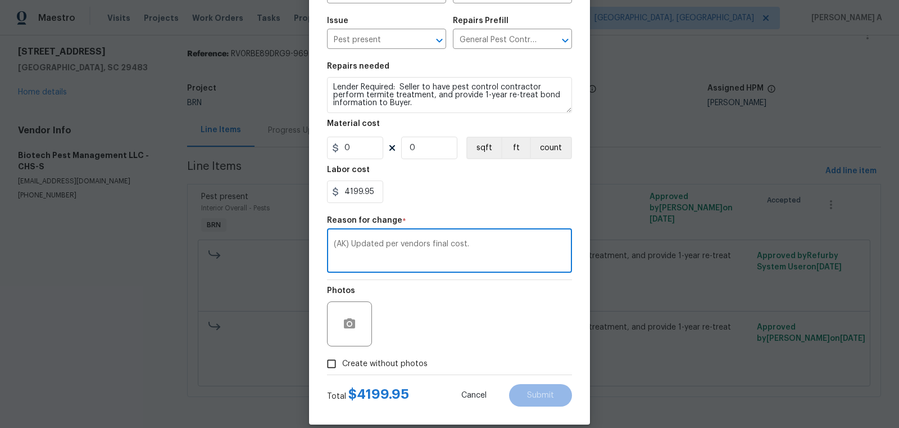
scroll to position [125, 0]
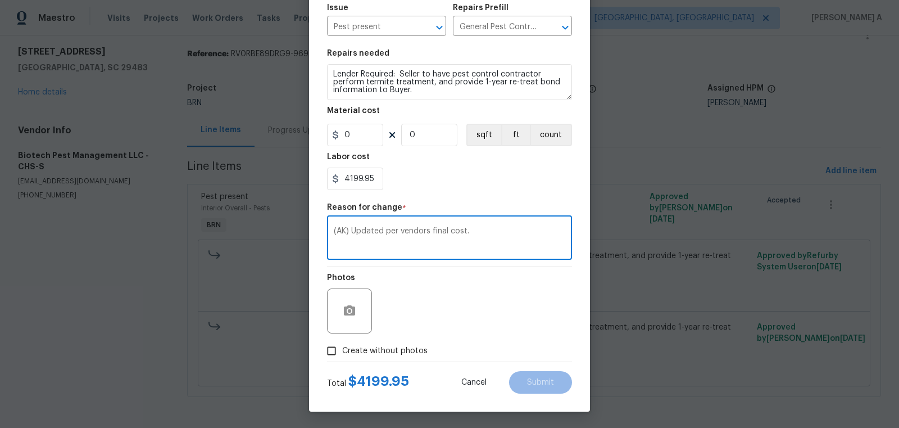
type textarea "(AK) Updated per vendors final cost."
click at [355, 351] on span "Create without photos" at bounding box center [384, 351] width 85 height 12
click at [342, 351] on input "Create without photos" at bounding box center [331, 350] width 21 height 21
checkbox input "true"
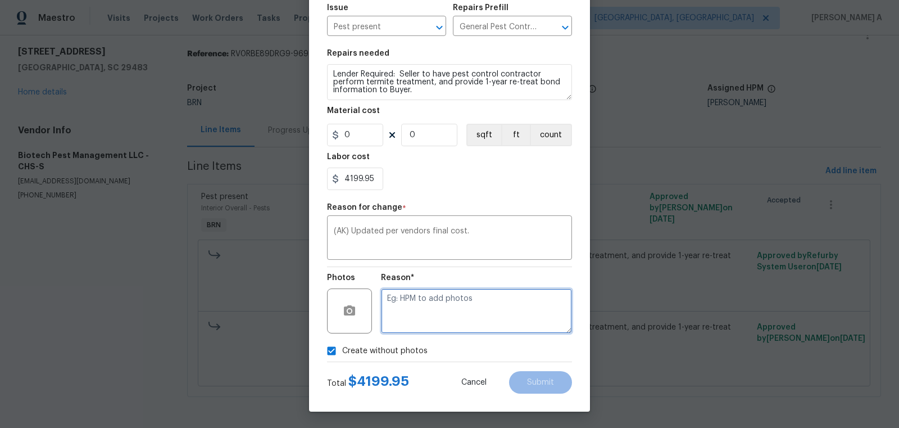
click at [451, 314] on textarea at bounding box center [476, 310] width 191 height 45
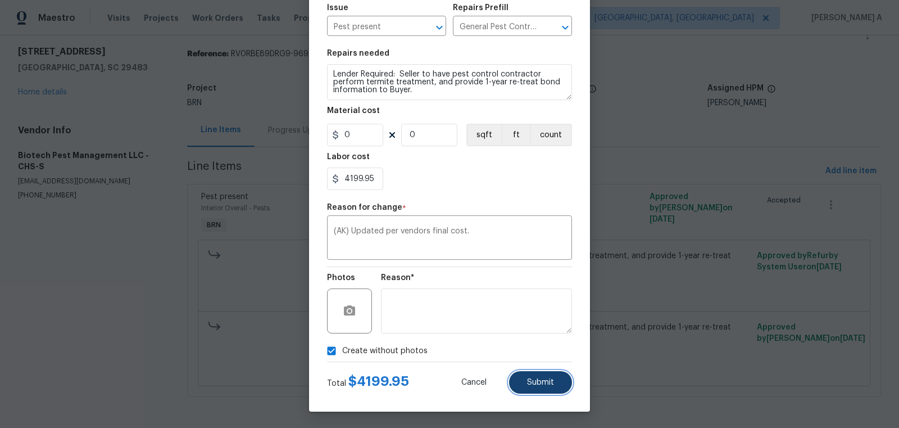
click at [553, 384] on span "Submit" at bounding box center [540, 382] width 27 height 8
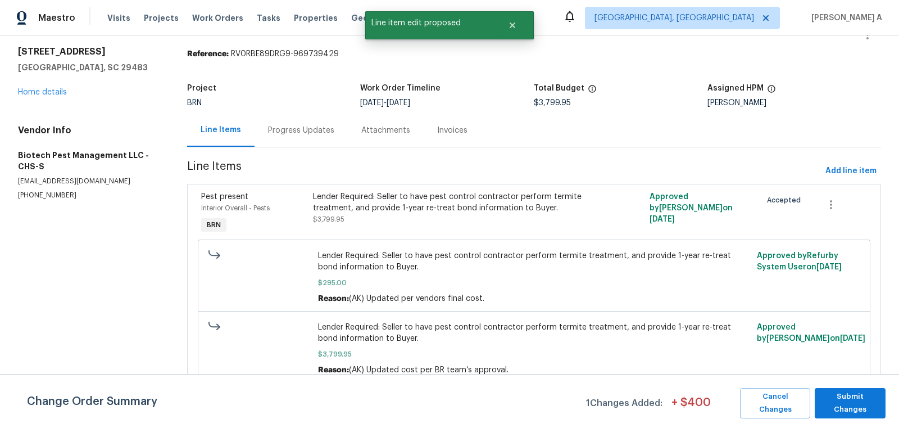
scroll to position [0, 0]
click at [864, 396] on span "Submit Changes" at bounding box center [851, 403] width 60 height 26
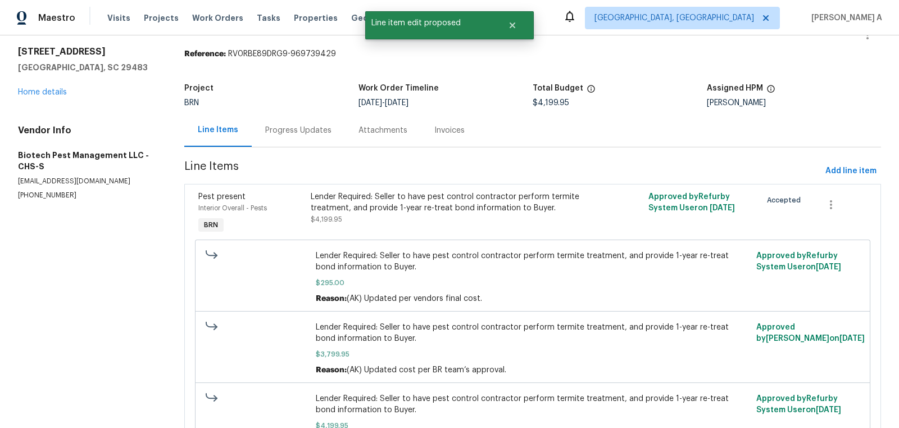
click at [306, 135] on div "Progress Updates" at bounding box center [298, 130] width 66 height 11
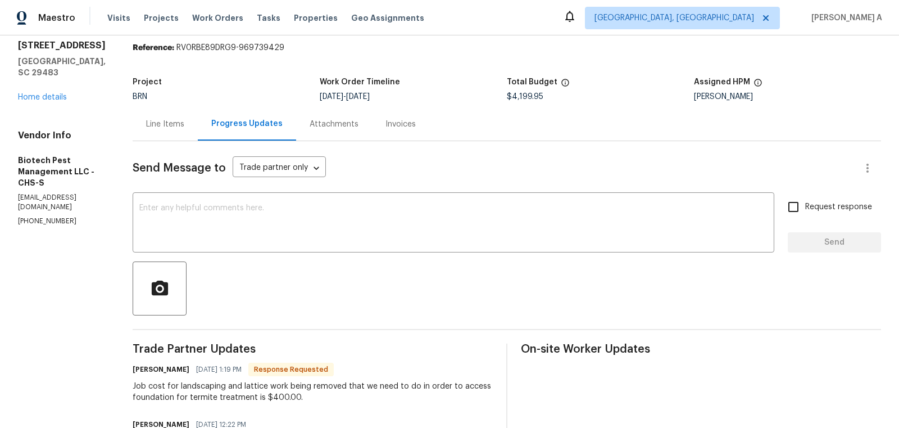
scroll to position [43, 0]
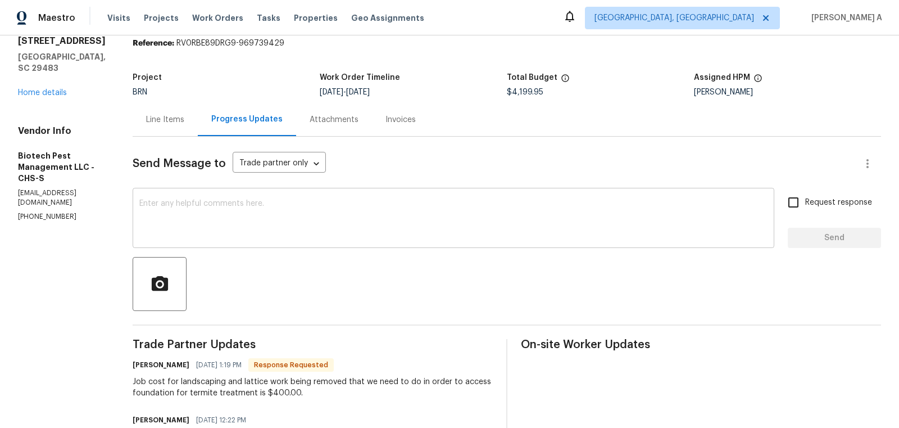
click at [378, 219] on textarea at bounding box center [453, 219] width 628 height 39
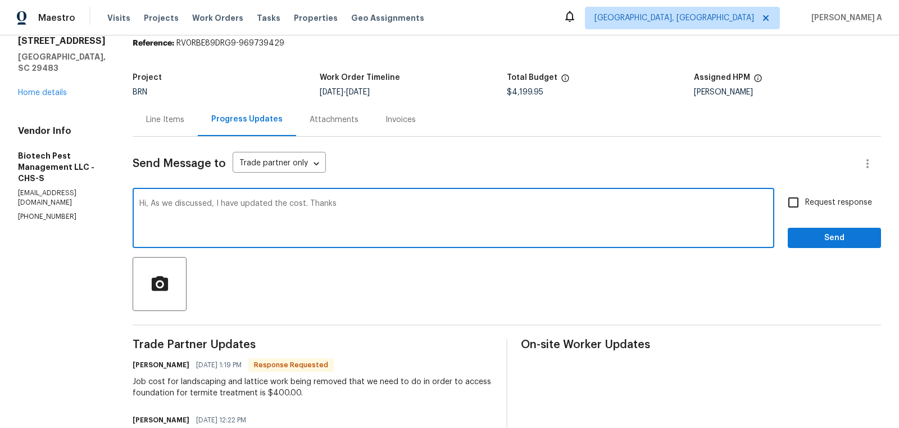
type textarea "Hi, As we discussed, I have updated the cost. Thanks"
click at [801, 202] on input "Request response" at bounding box center [794, 203] width 24 height 24
checkbox input "true"
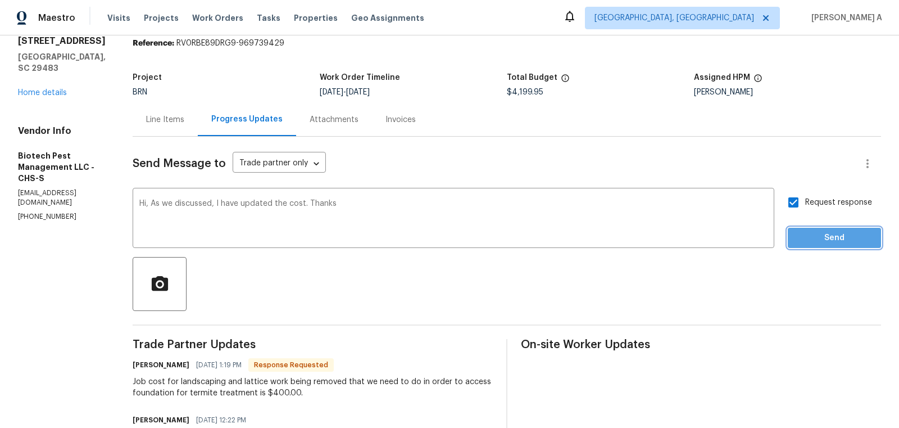
click at [824, 240] on span "Send" at bounding box center [834, 238] width 75 height 14
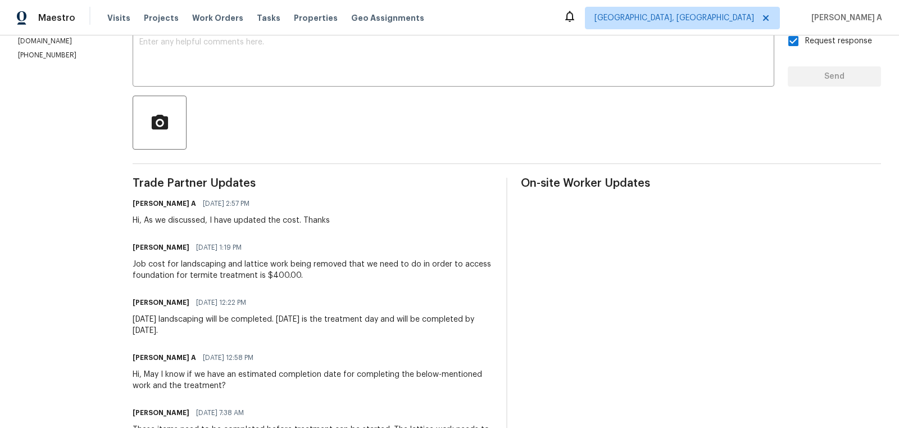
scroll to position [0, 0]
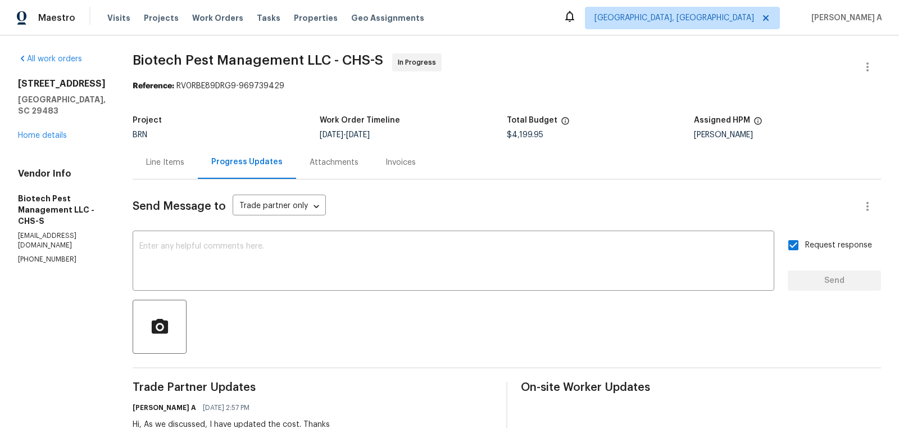
click at [151, 162] on div "Line Items" at bounding box center [165, 162] width 38 height 11
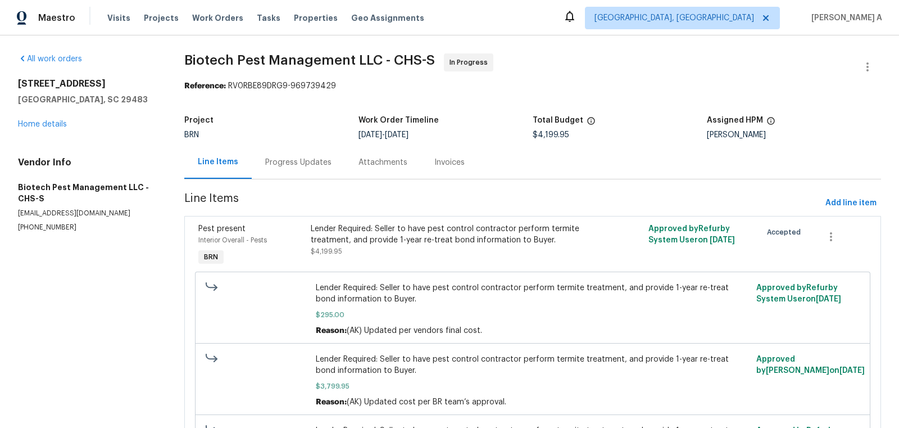
scroll to position [103, 0]
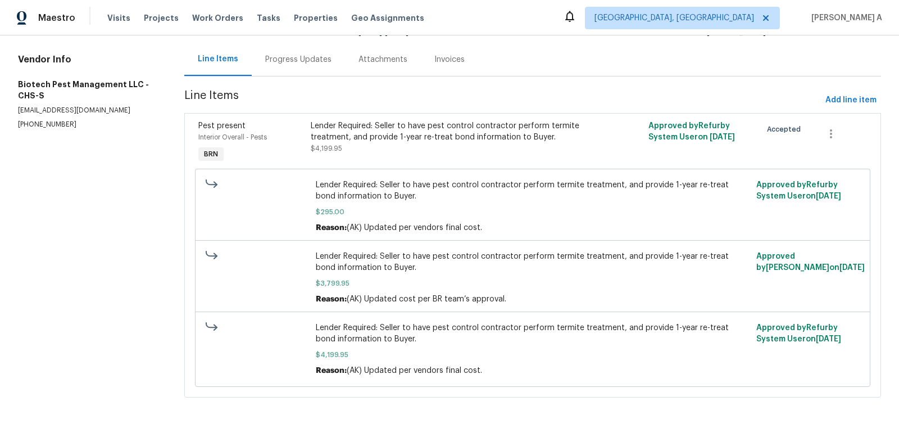
click at [287, 72] on div "Progress Updates" at bounding box center [298, 59] width 93 height 33
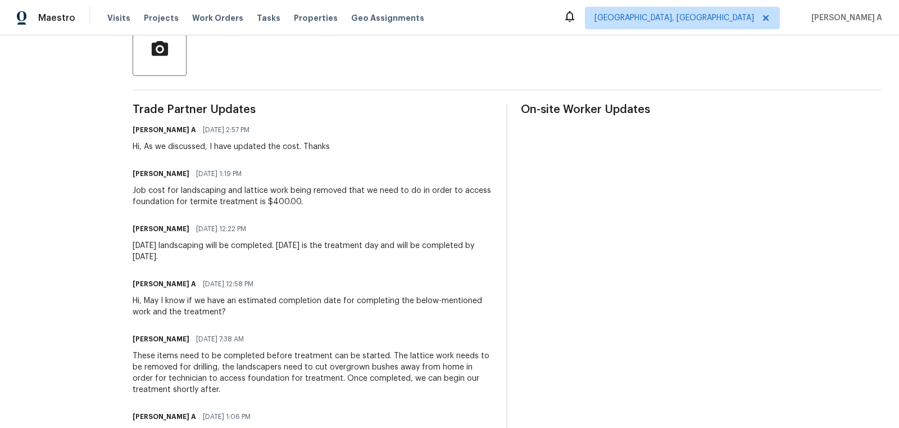
scroll to position [279, 0]
copy div "Monday September 8th landscaping will be completed. Thursday September 11th is …"
drag, startPoint x: 128, startPoint y: 244, endPoint x: 298, endPoint y: 252, distance: 170.5
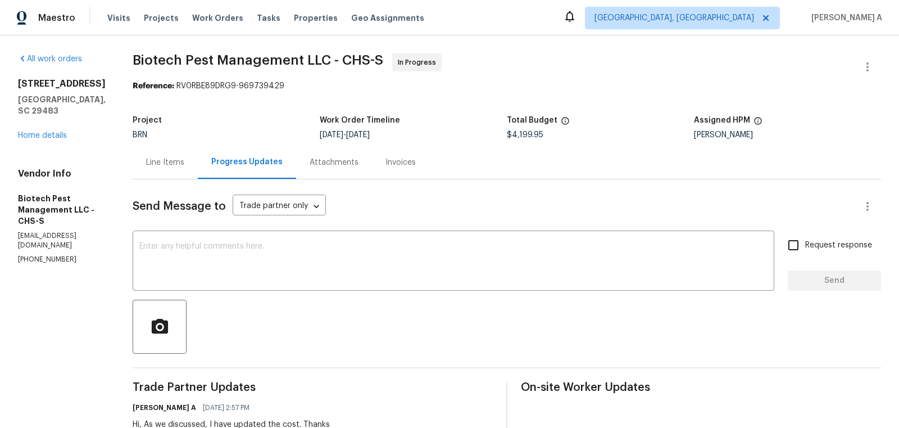
click at [155, 164] on div "Line Items" at bounding box center [165, 162] width 38 height 11
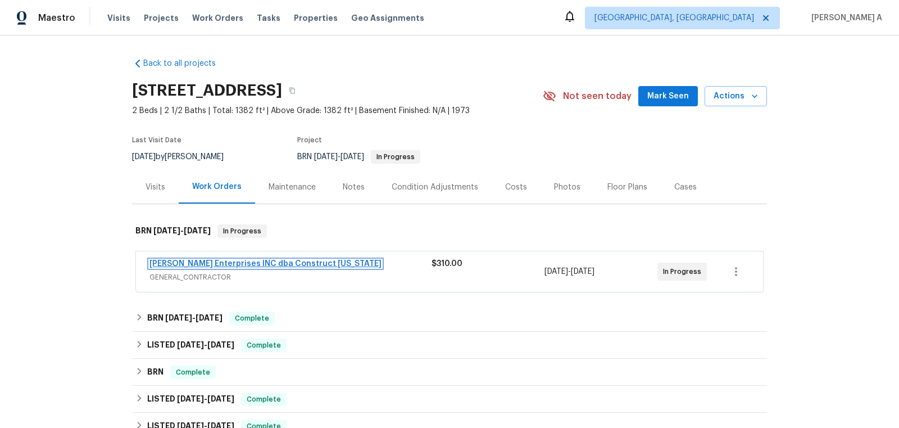
click at [273, 260] on link "[PERSON_NAME] Enterprises INC dba Construct [US_STATE]" at bounding box center [266, 264] width 232 height 8
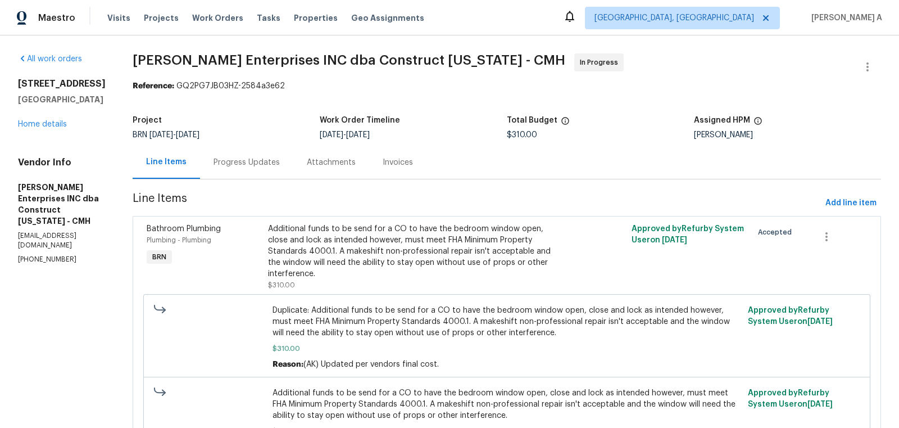
click at [48, 255] on p "[PHONE_NUMBER]" at bounding box center [62, 260] width 88 height 10
copy p "[PHONE_NUMBER]"
click at [268, 157] on div "Progress Updates" at bounding box center [247, 162] width 66 height 11
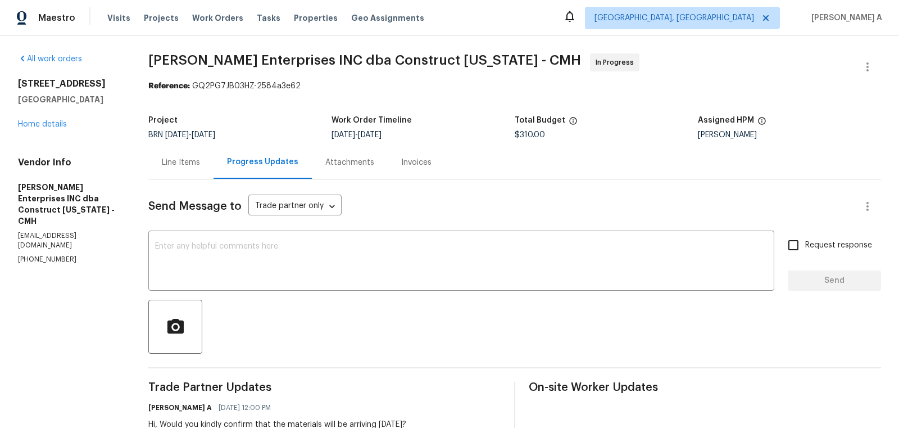
click at [194, 162] on div "Line Items" at bounding box center [181, 162] width 38 height 11
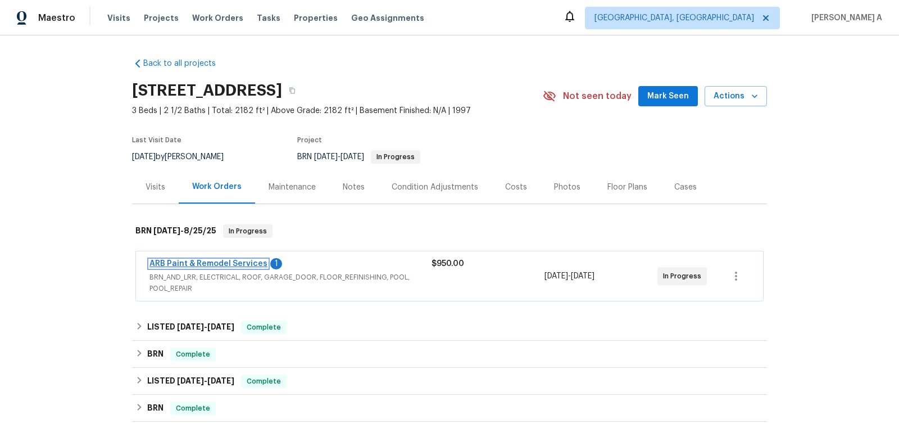
click at [243, 262] on link "ARB Paint & Remodel Services" at bounding box center [209, 264] width 118 height 8
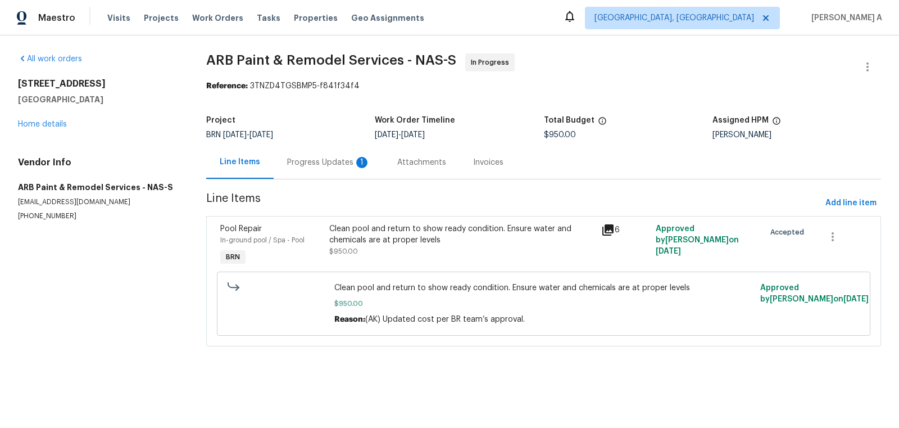
click at [307, 156] on div "Progress Updates 1" at bounding box center [329, 162] width 110 height 33
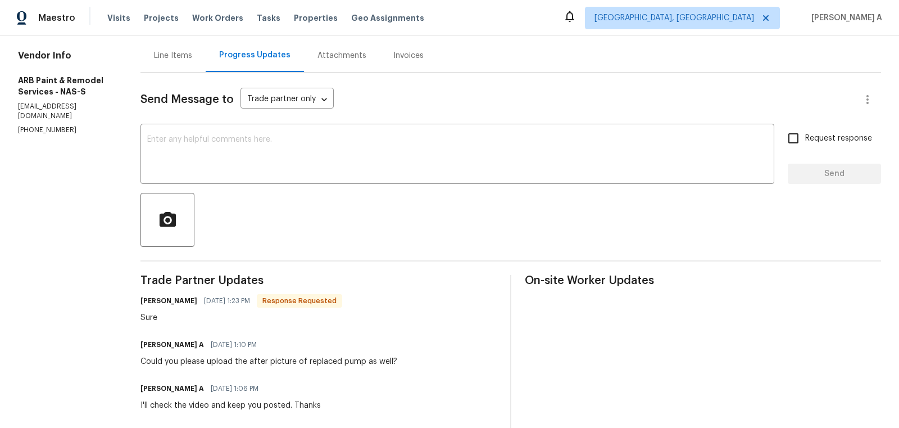
scroll to position [98, 0]
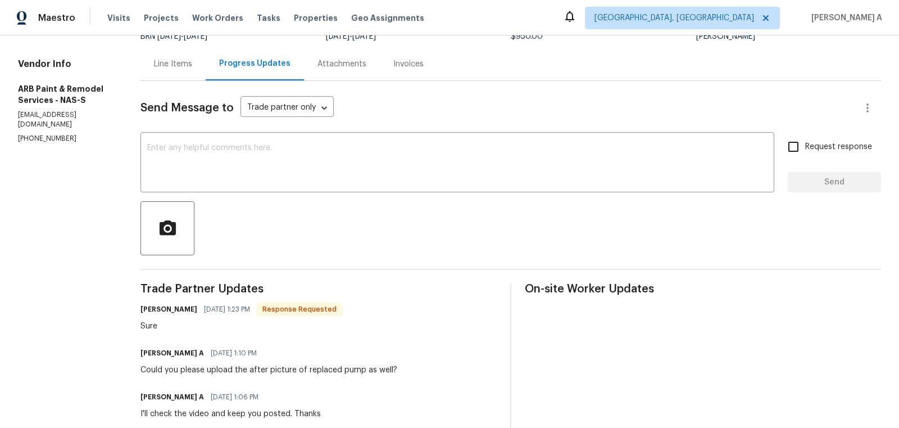
click at [165, 72] on div "Line Items" at bounding box center [173, 63] width 65 height 33
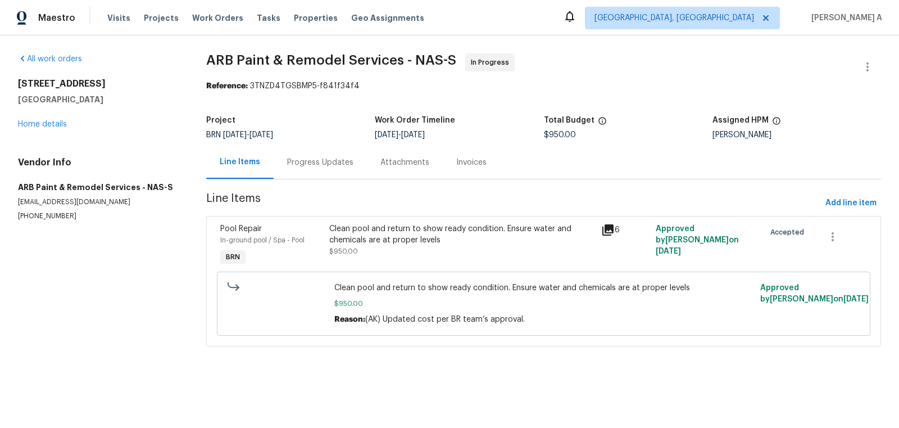
click at [418, 236] on div "Clean pool and return to show ready condition. Ensure water and chemicals are a…" at bounding box center [462, 234] width 266 height 22
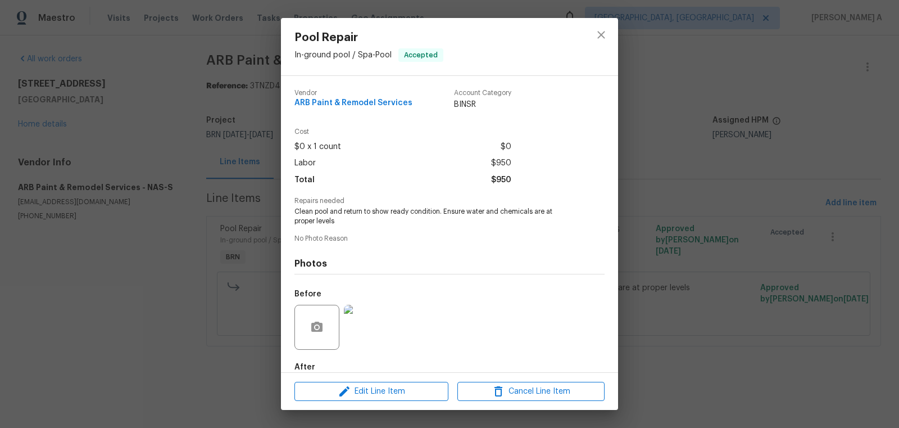
scroll to position [62, 0]
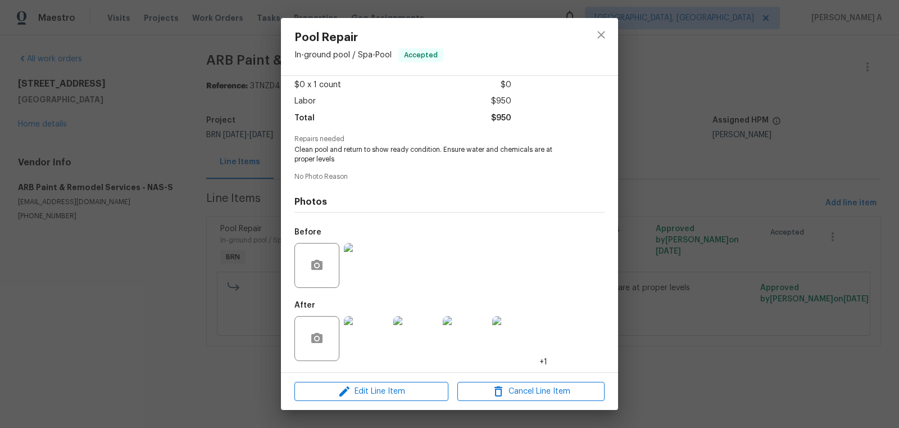
click at [377, 334] on img at bounding box center [366, 338] width 45 height 45
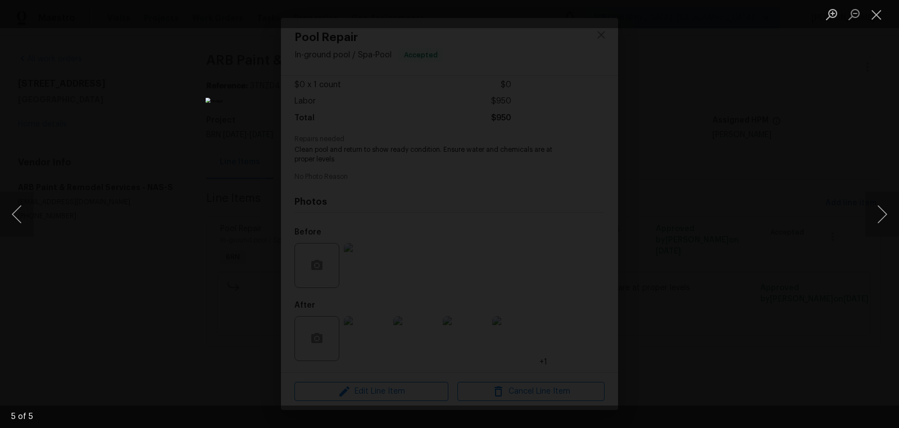
click at [869, 25] on li "Lightbox" at bounding box center [877, 14] width 22 height 28
click at [876, 19] on button "Close lightbox" at bounding box center [877, 14] width 22 height 20
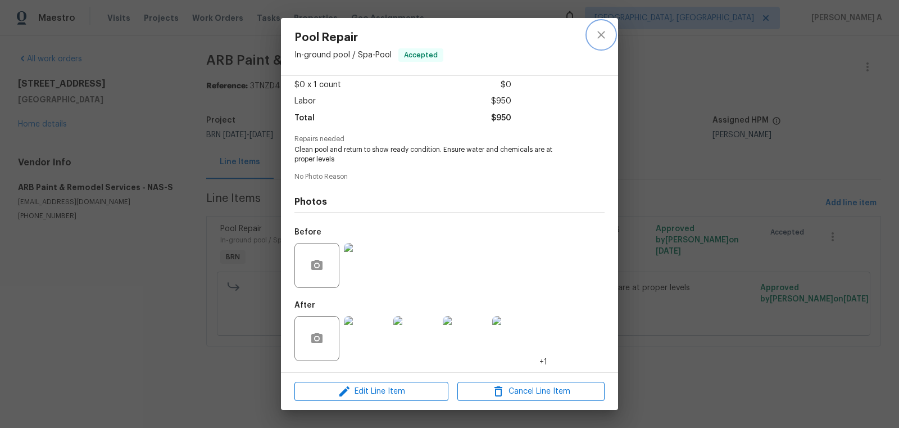
click at [612, 39] on button "close" at bounding box center [601, 34] width 27 height 27
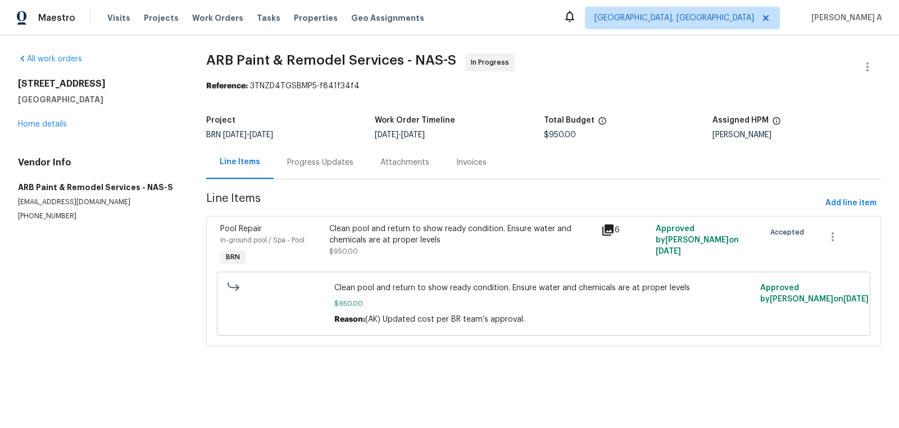
click at [299, 159] on div "Progress Updates" at bounding box center [320, 162] width 66 height 11
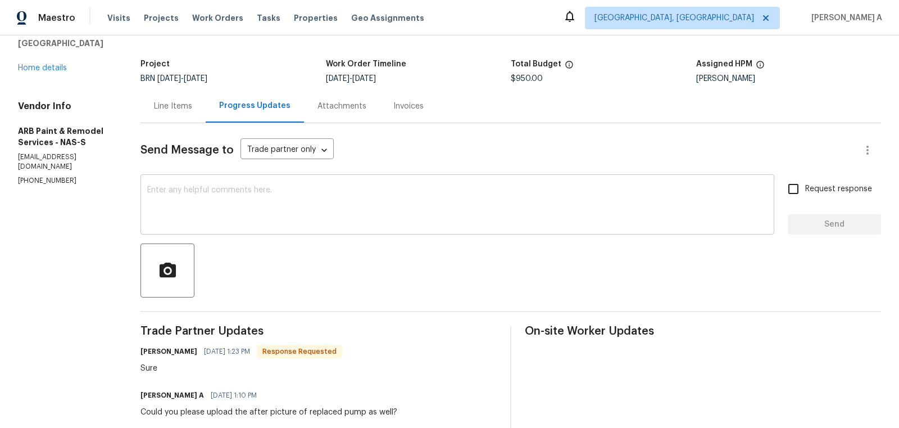
scroll to position [64, 0]
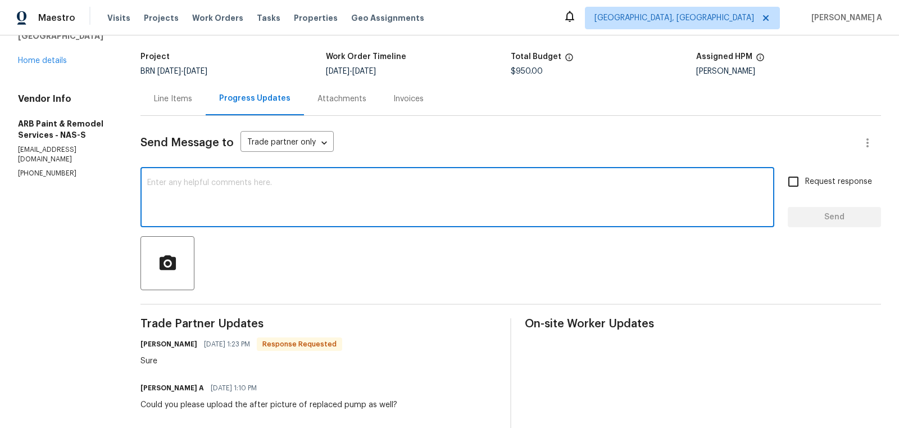
click at [356, 216] on textarea at bounding box center [457, 198] width 621 height 39
type textarea "Let us know once you upload it. Thanks"
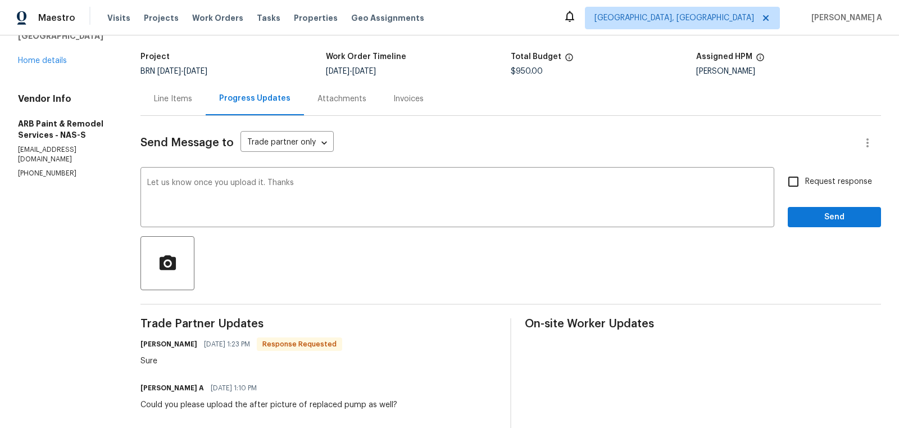
click at [809, 189] on label "Request response" at bounding box center [827, 182] width 90 height 24
click at [805, 189] on input "Request response" at bounding box center [794, 182] width 24 height 24
checkbox input "true"
click at [832, 215] on span "Send" at bounding box center [834, 217] width 75 height 14
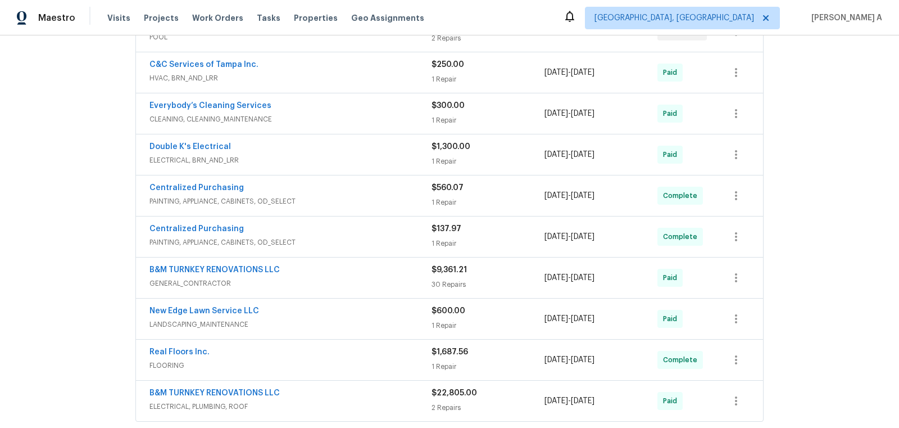
scroll to position [248, 0]
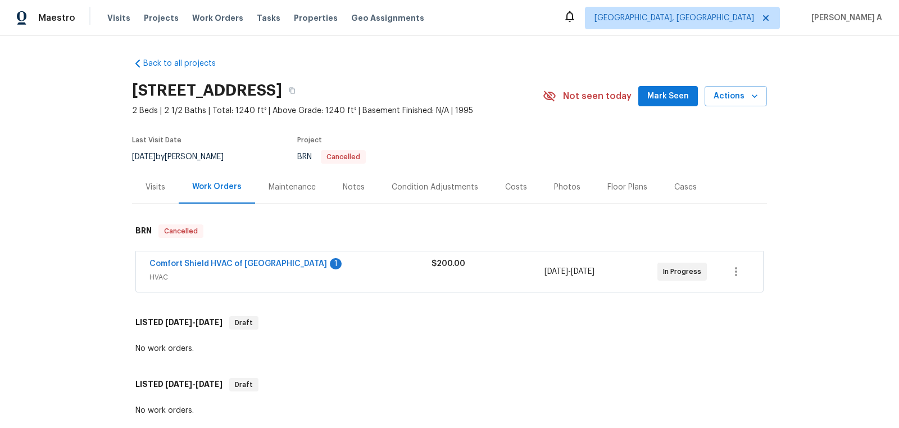
click at [230, 258] on span "Comfort Shield HVAC of NC" at bounding box center [239, 263] width 178 height 11
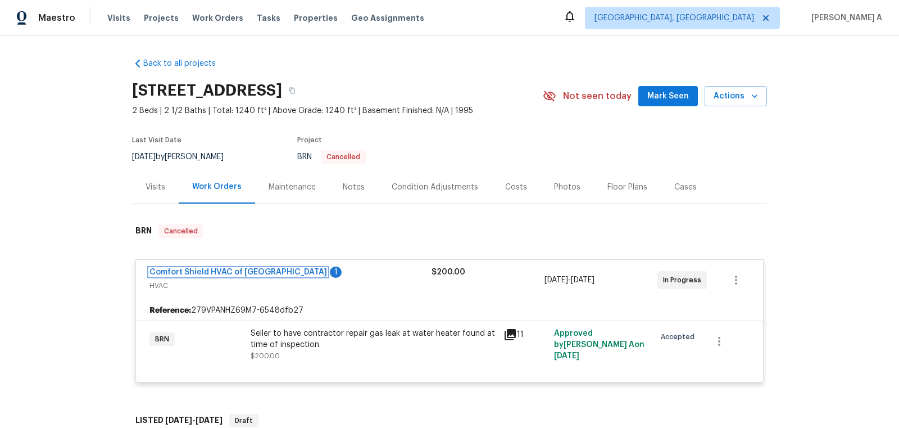
click at [230, 269] on link "Comfort Shield HVAC of NC" at bounding box center [239, 272] width 178 height 8
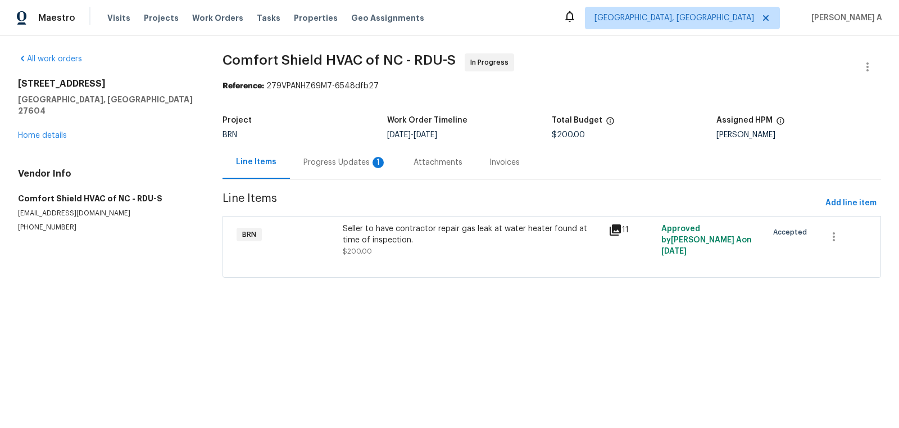
click at [347, 155] on div "Progress Updates 1" at bounding box center [345, 162] width 110 height 33
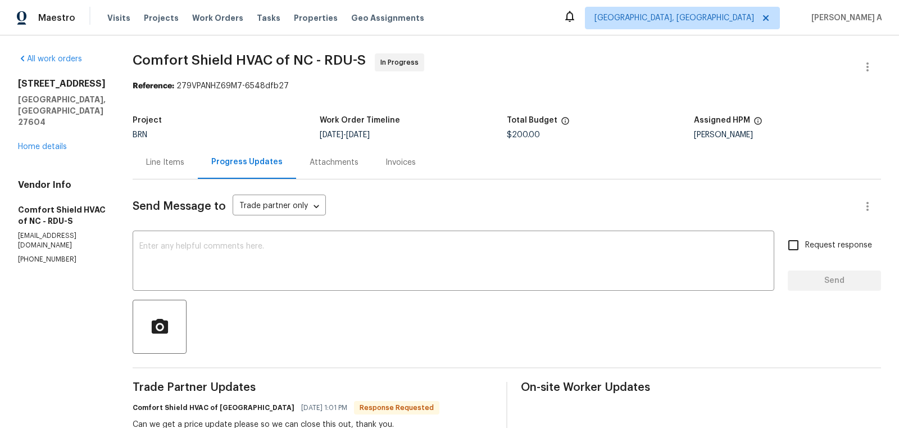
click at [184, 160] on div "Line Items" at bounding box center [165, 162] width 38 height 11
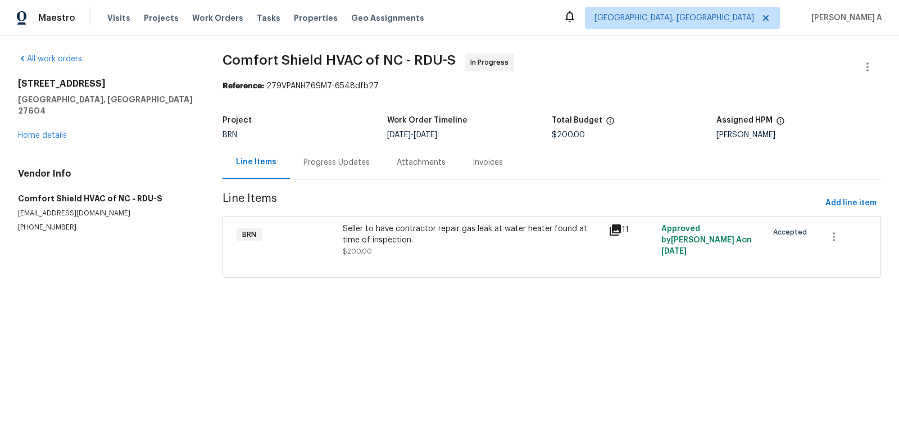
click at [426, 248] on div "Seller to have contractor repair gas leak at water heater found at time of insp…" at bounding box center [472, 240] width 259 height 34
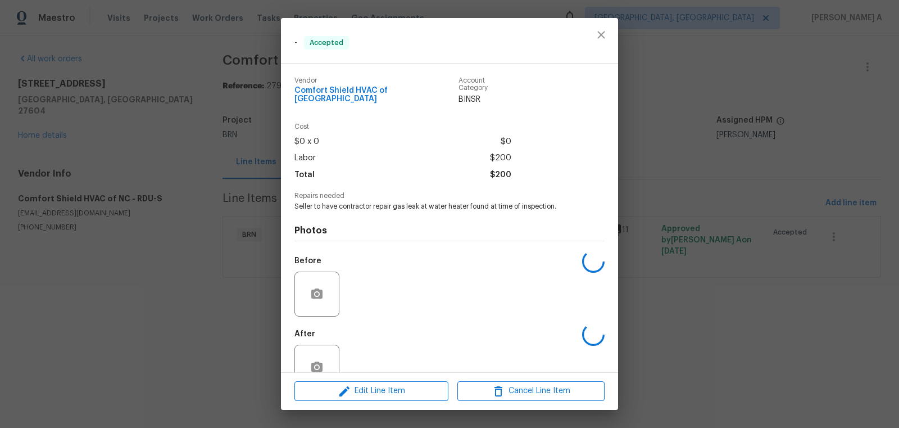
scroll to position [21, 0]
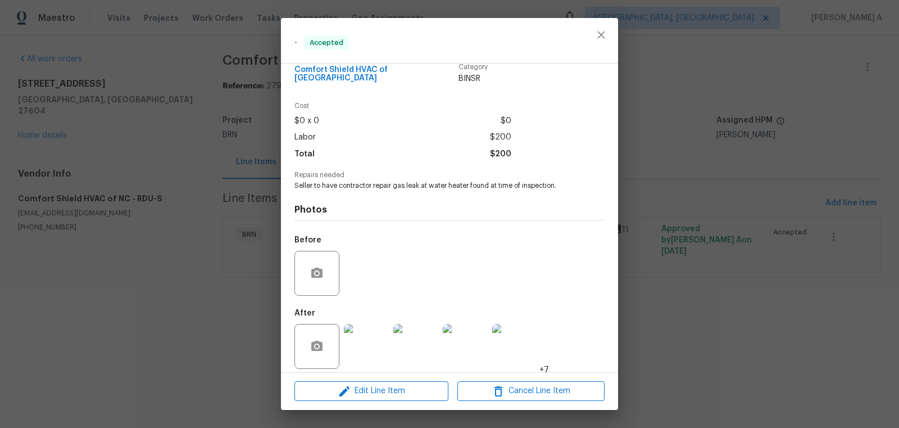
click at [378, 329] on img at bounding box center [366, 346] width 45 height 45
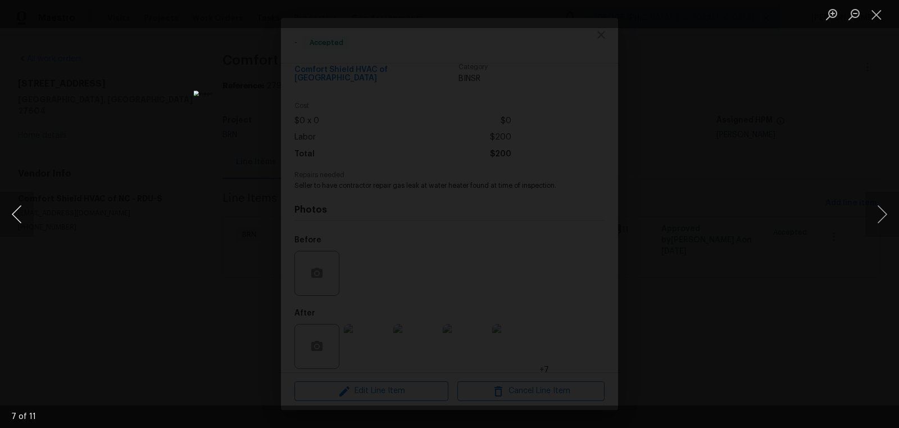
click at [13, 215] on button "Previous image" at bounding box center [17, 214] width 34 height 45
click at [877, 13] on button "Close lightbox" at bounding box center [877, 14] width 22 height 20
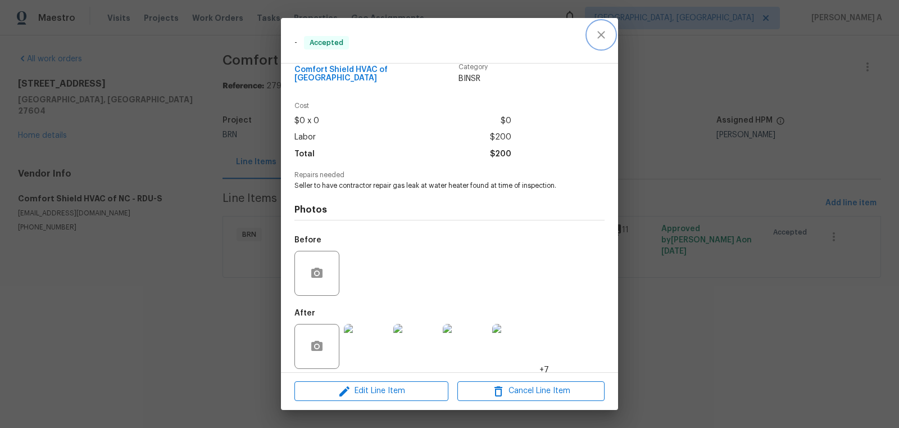
click at [604, 27] on button "close" at bounding box center [601, 34] width 27 height 27
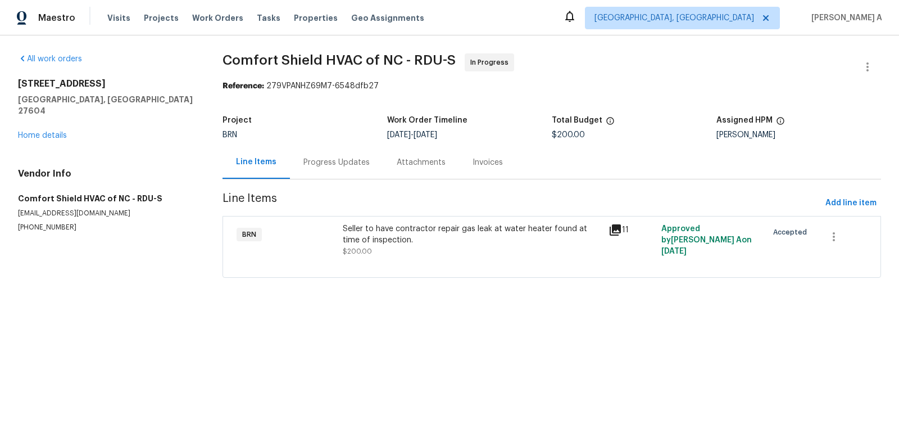
click at [337, 149] on div "Progress Updates" at bounding box center [336, 162] width 93 height 33
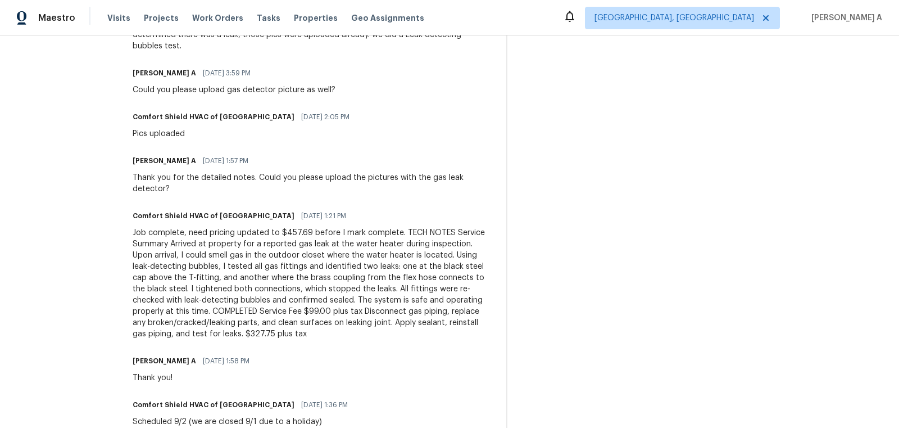
scroll to position [506, 0]
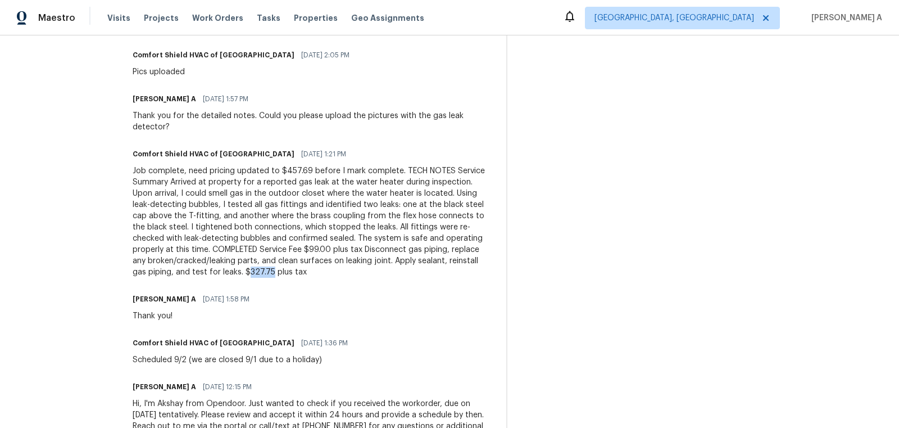
copy div "327.75"
drag, startPoint x: 278, startPoint y: 272, endPoint x: 301, endPoint y: 271, distance: 22.5
click at [301, 271] on div "Job complete, need pricing updated to $457.69 before I mark complete. TECH NOTE…" at bounding box center [313, 221] width 360 height 112
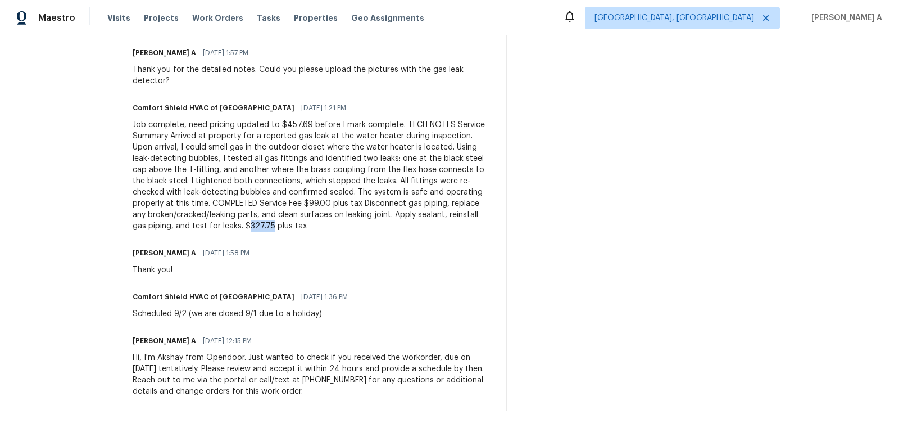
scroll to position [0, 0]
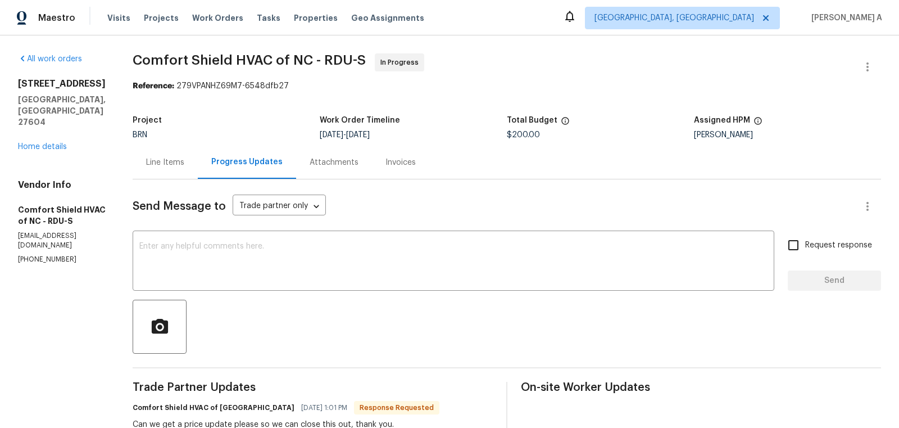
click at [184, 164] on div "Line Items" at bounding box center [165, 162] width 38 height 11
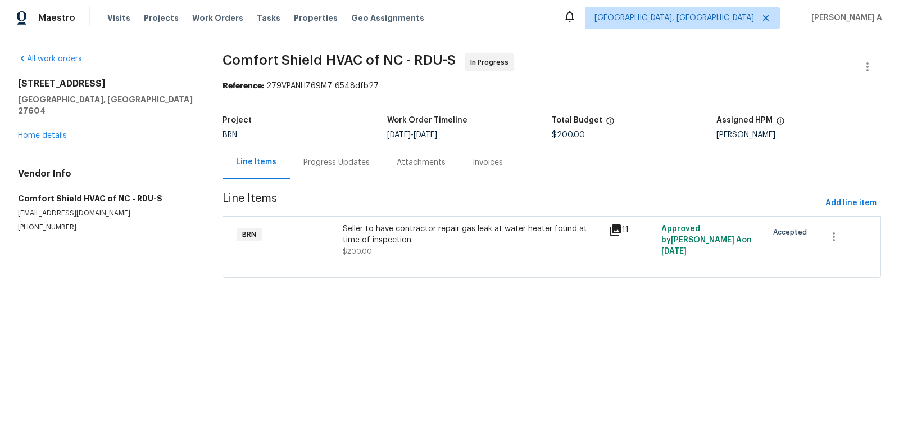
click at [447, 228] on div "Seller to have contractor repair gas leak at water heater found at time of insp…" at bounding box center [472, 234] width 259 height 22
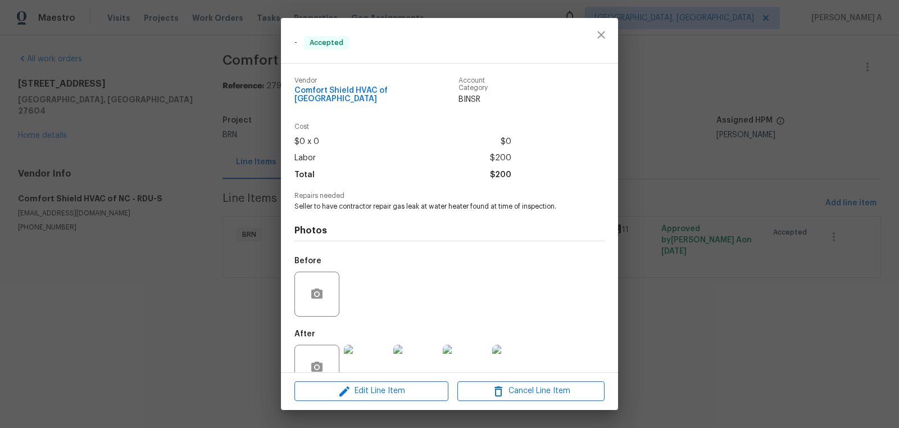
scroll to position [21, 0]
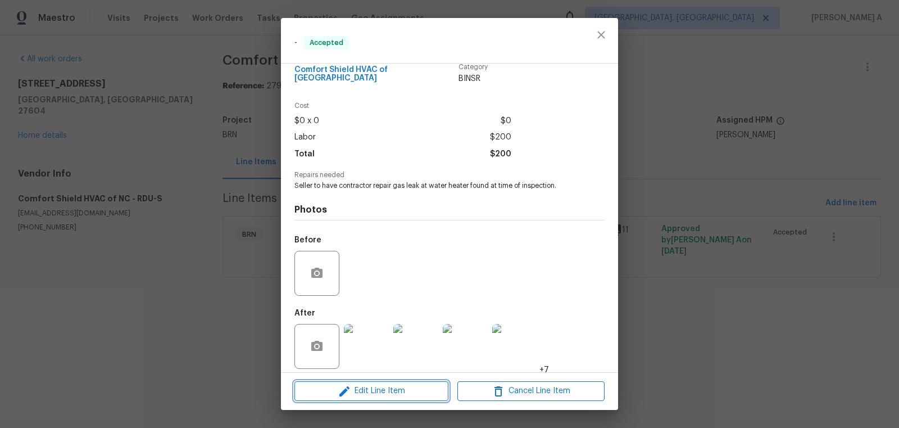
click at [398, 396] on span "Edit Line Item" at bounding box center [371, 391] width 147 height 14
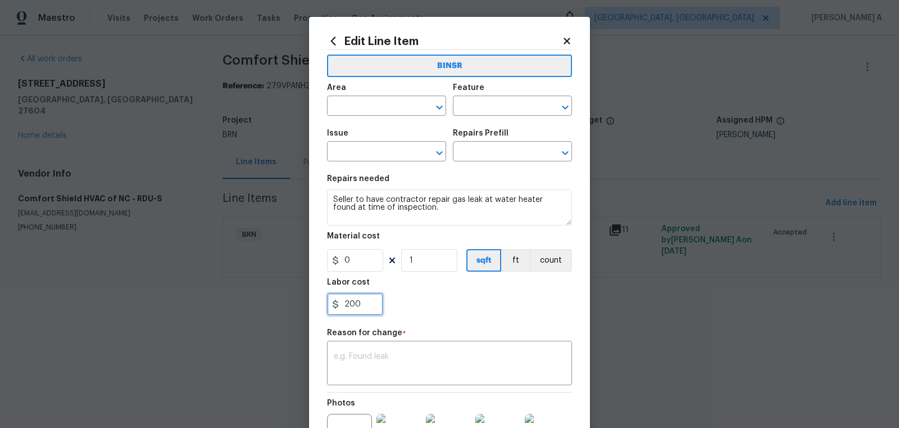
drag, startPoint x: 366, startPoint y: 311, endPoint x: 307, endPoint y: 311, distance: 59.0
click at [307, 311] on div "Edit Line Item BINSR Area ​ Feature ​ Issue ​ Repairs Prefill ​ Repairs needed …" at bounding box center [449, 214] width 899 height 428
paste input "327.75"
type input "327.75"
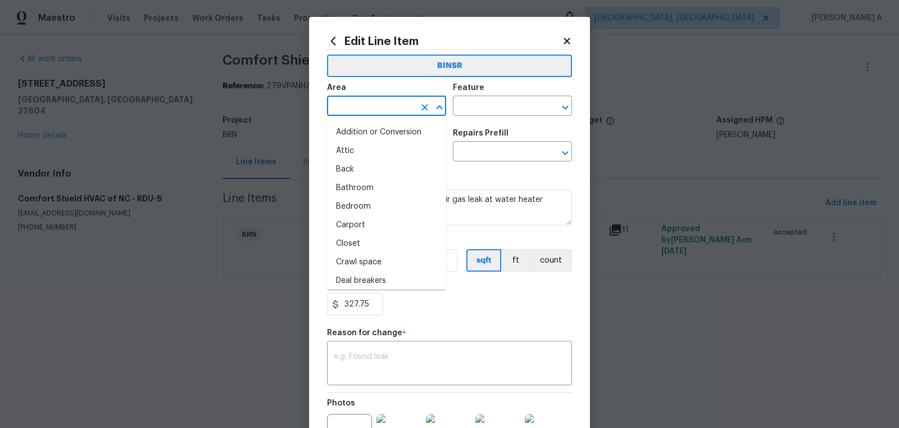
click at [363, 102] on input "text" at bounding box center [371, 106] width 88 height 17
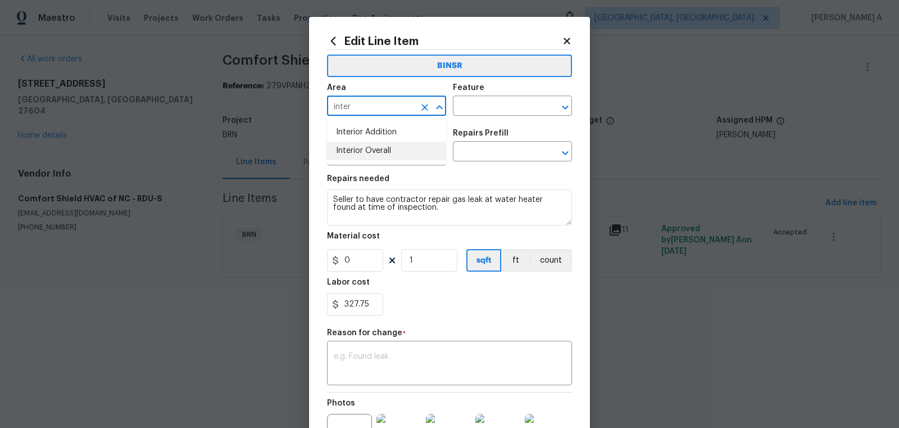
click at [375, 151] on li "Interior Overall" at bounding box center [386, 151] width 119 height 19
type input "Interior Overall"
click at [488, 110] on input "text" at bounding box center [497, 106] width 88 height 17
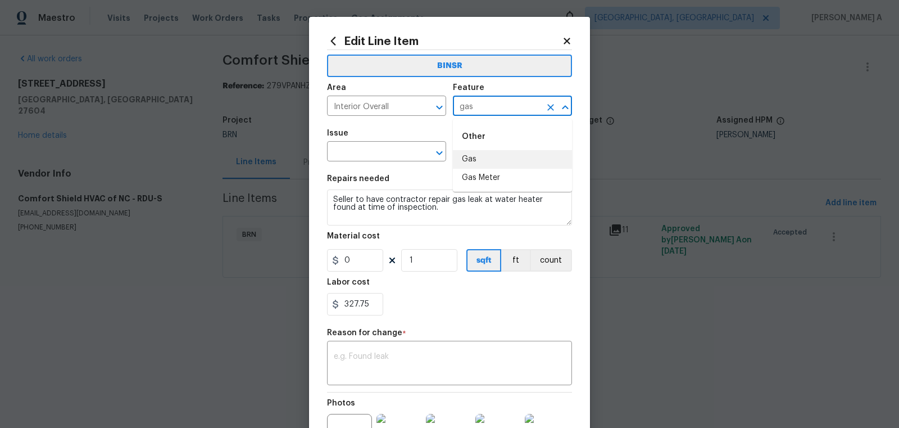
click at [497, 158] on li "Gas" at bounding box center [512, 159] width 119 height 19
type input "Gas"
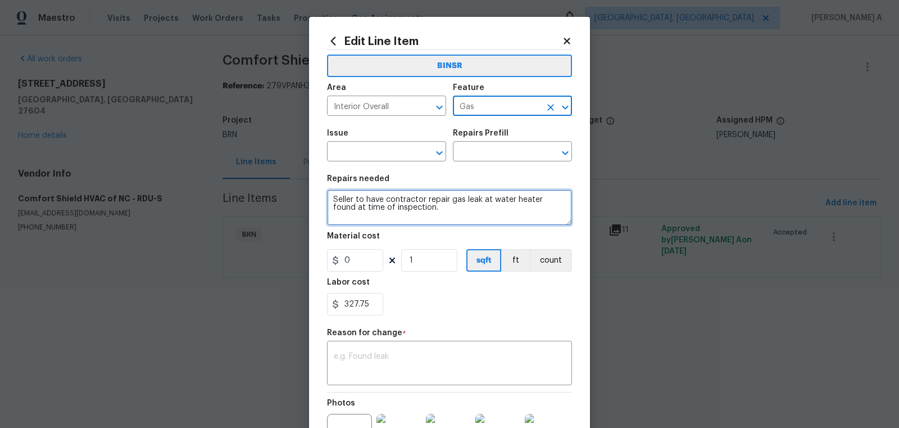
click at [376, 195] on textarea "Seller to have contractor repair gas leak at water heater found at time of insp…" at bounding box center [449, 207] width 245 height 36
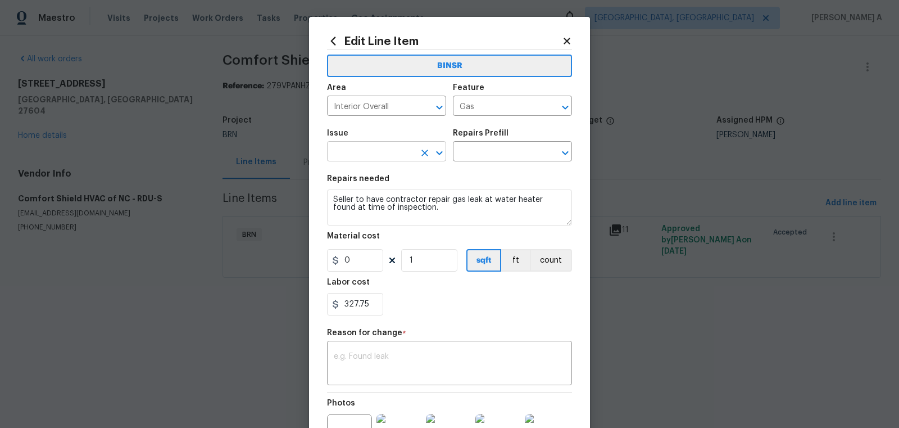
click at [364, 158] on input "text" at bounding box center [371, 152] width 88 height 17
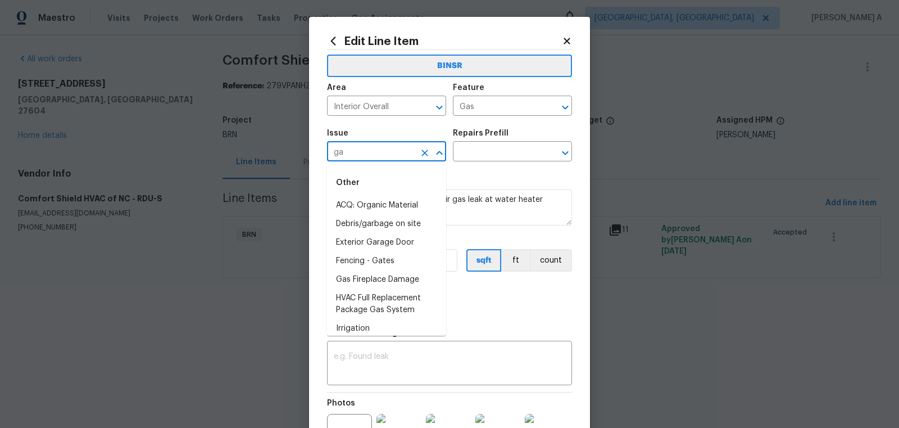
type input "gas"
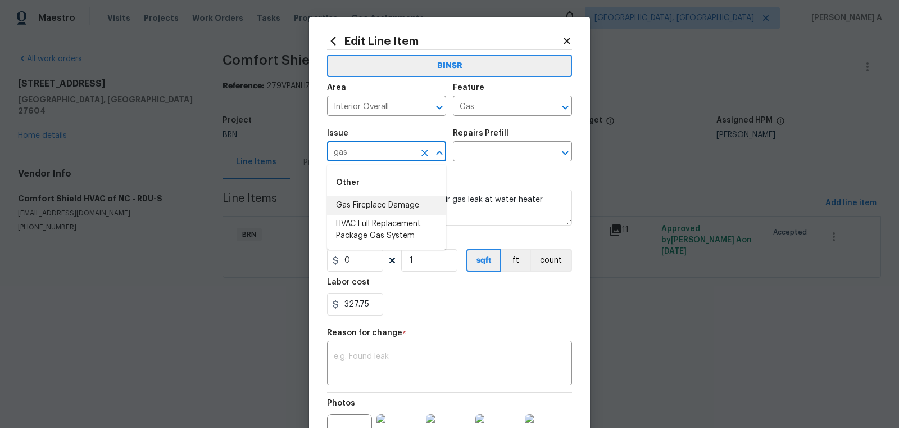
click at [419, 154] on icon "Clear" at bounding box center [424, 152] width 11 height 11
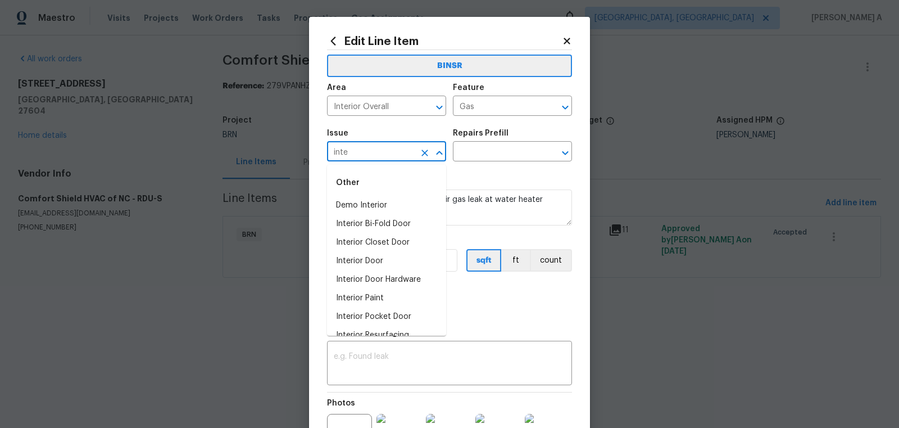
type input "inter"
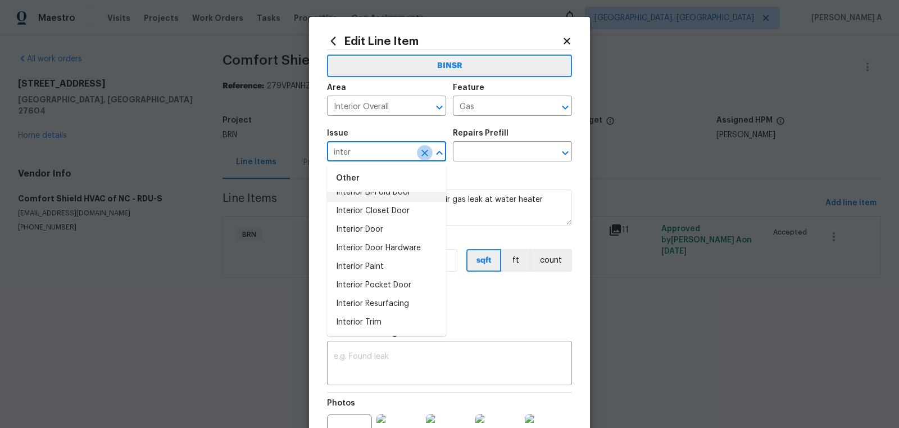
click at [424, 149] on icon "Clear" at bounding box center [424, 152] width 11 height 11
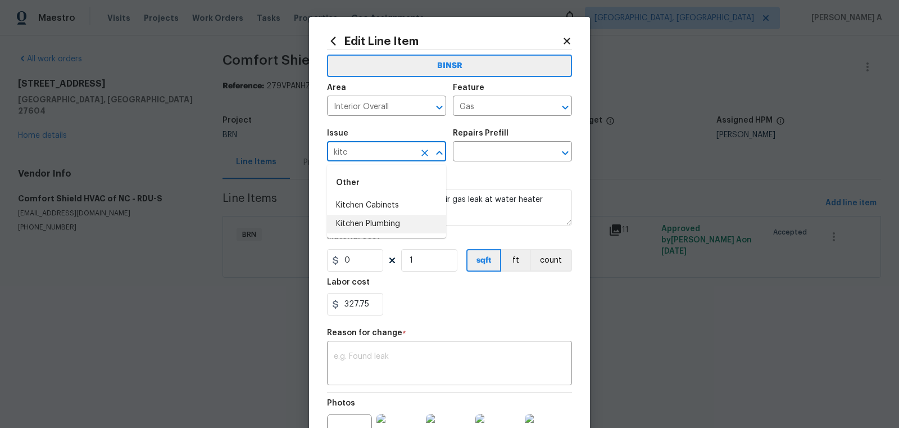
click at [384, 222] on li "Kitchen Plumbing" at bounding box center [386, 224] width 119 height 19
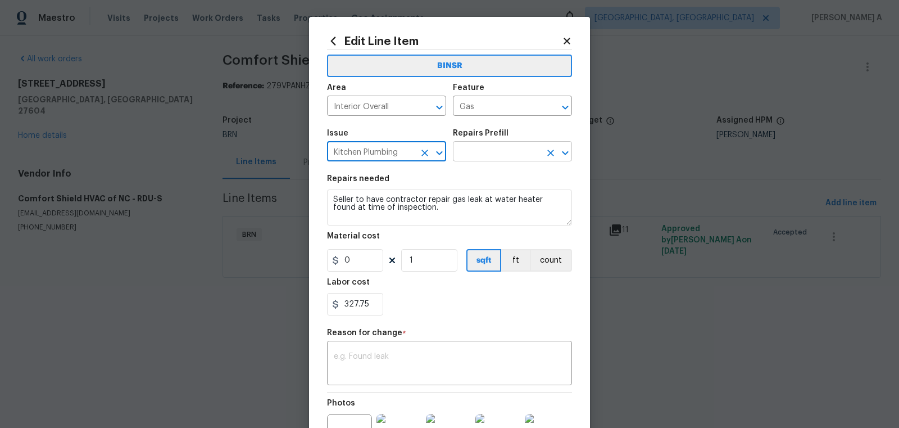
type input "Kitchen Plumbing"
click at [490, 149] on input "text" at bounding box center [497, 152] width 88 height 17
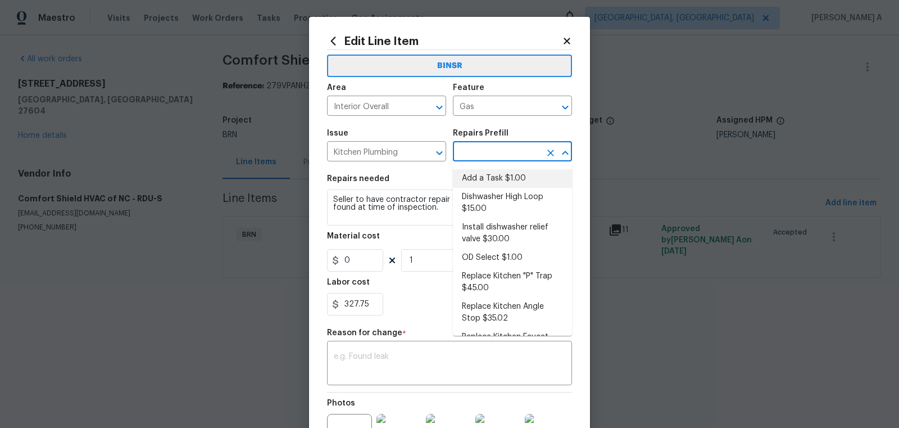
click at [491, 172] on li "Add a Task $1.00" at bounding box center [512, 178] width 119 height 19
type input "Plumbing"
type input "Add a Task $1.00"
type textarea "HPM to detail"
type input "1"
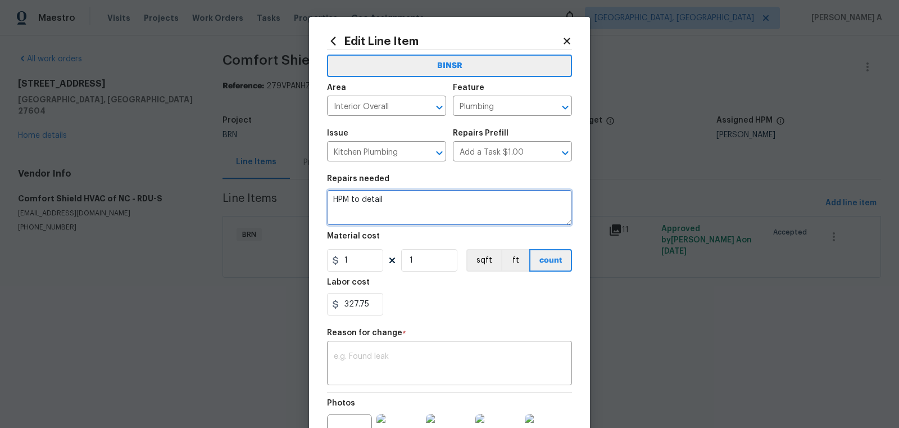
click at [436, 210] on textarea "HPM to detail" at bounding box center [449, 207] width 245 height 36
paste textarea "Seller to have contractor repair gas leak at water heater found at time of insp…"
type textarea "Seller to have contractor repair gas leak at water heater found at time of insp…"
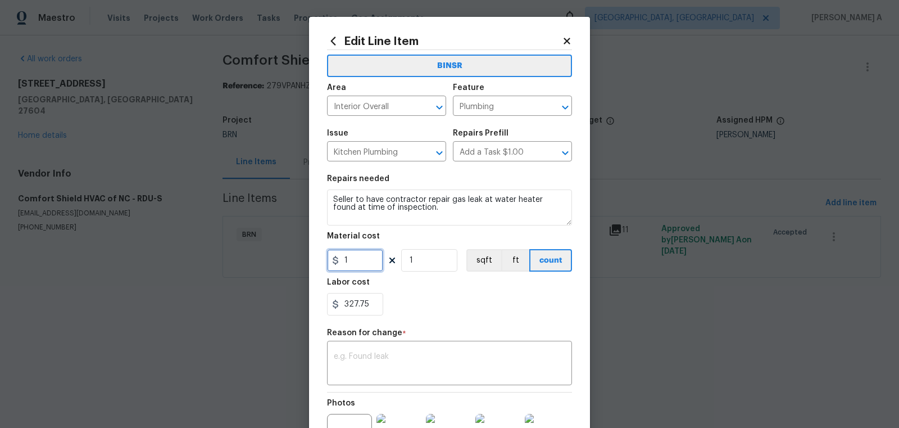
drag, startPoint x: 361, startPoint y: 260, endPoint x: 268, endPoint y: 260, distance: 92.7
click at [268, 260] on div "Edit Line Item BINSR Area Interior Overall ​ Feature Plumbing ​ Issue Kitchen P…" at bounding box center [449, 214] width 899 height 428
type input "0"
click at [438, 313] on div "327.75" at bounding box center [449, 304] width 245 height 22
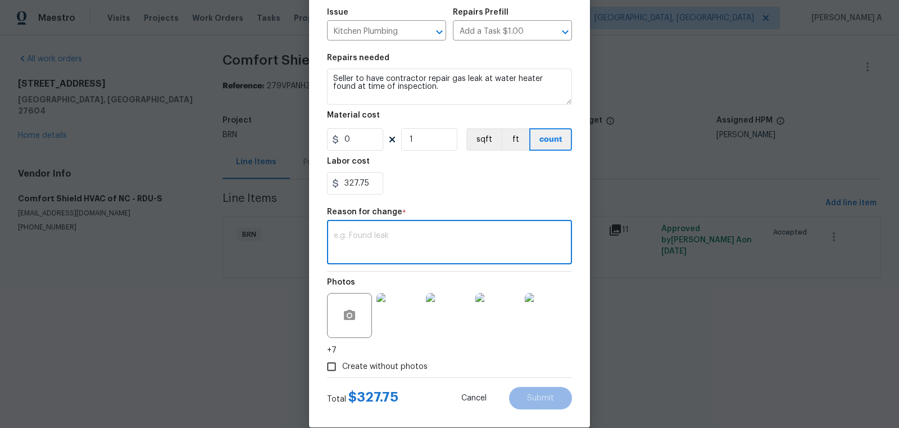
click at [413, 239] on textarea at bounding box center [450, 244] width 232 height 24
paste textarea "(AK) Updated per vendors final cost."
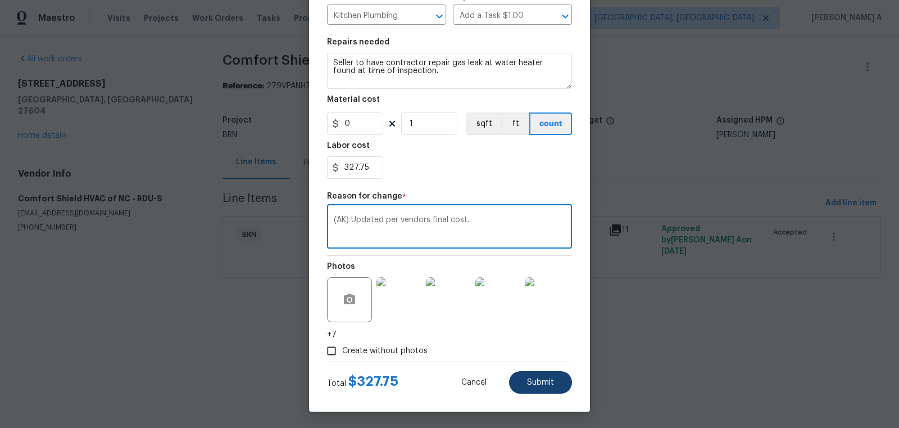
type textarea "(AK) Updated per vendors final cost."
click at [542, 384] on span "Submit" at bounding box center [540, 382] width 27 height 8
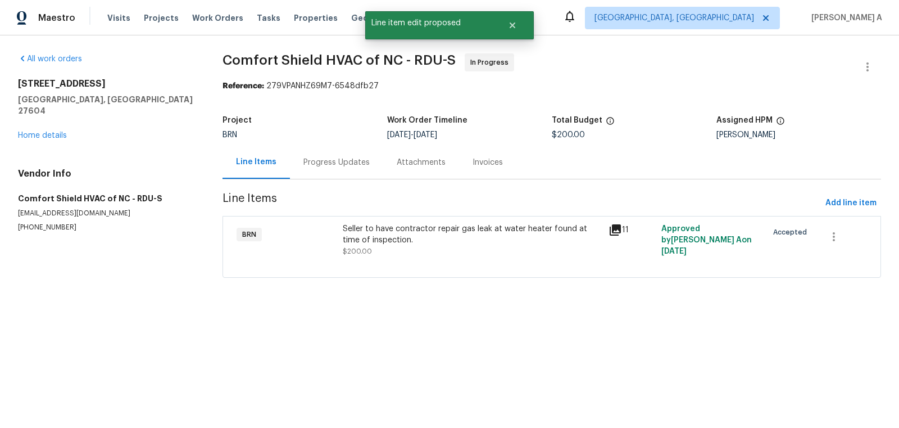
scroll to position [0, 0]
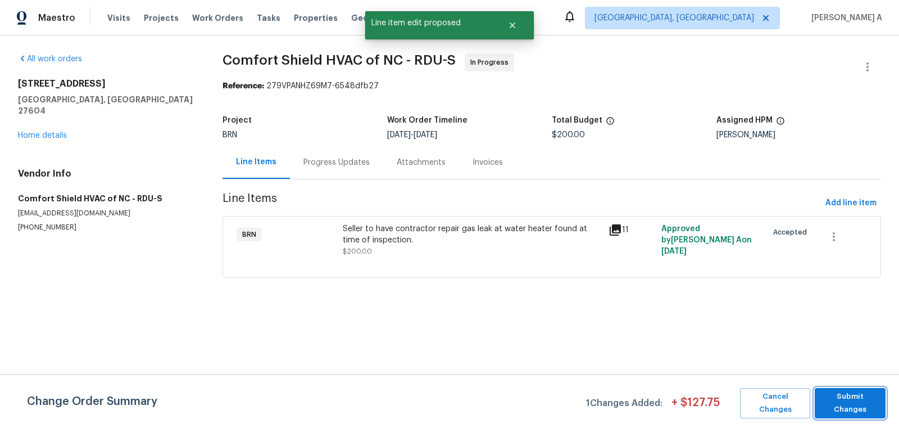
click at [858, 397] on span "Submit Changes" at bounding box center [851, 403] width 60 height 26
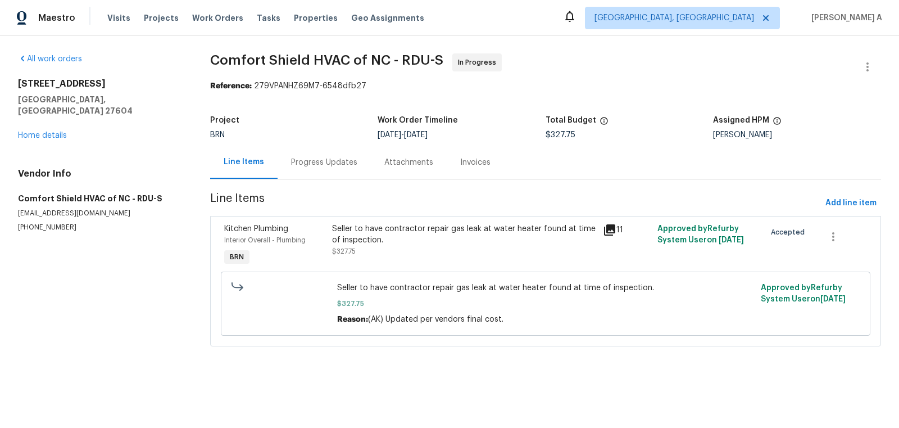
click at [323, 157] on div "Progress Updates" at bounding box center [324, 162] width 66 height 11
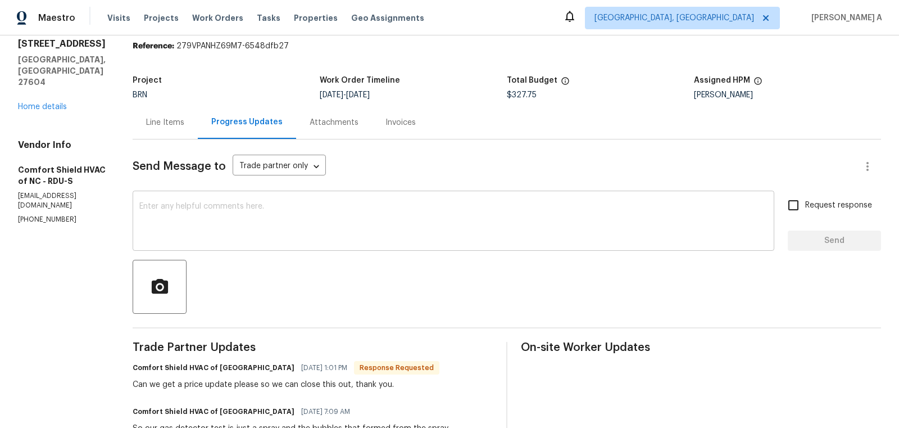
scroll to position [41, 0]
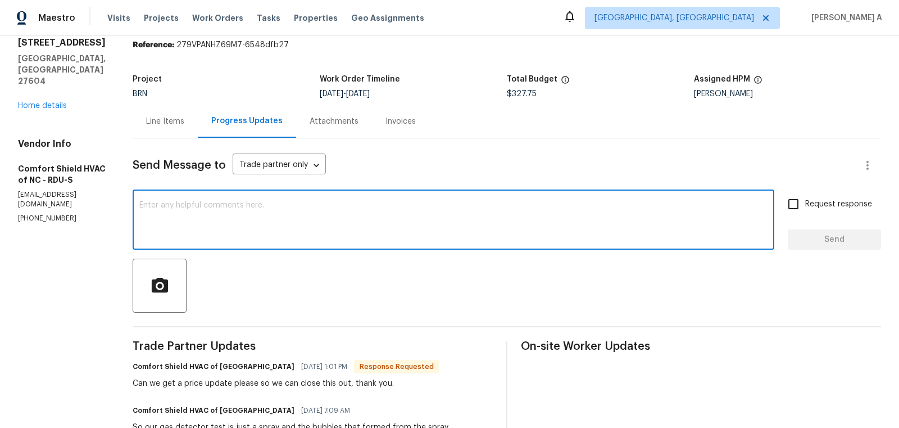
click at [389, 217] on textarea at bounding box center [453, 220] width 628 height 39
type textarea "Cost has been updated. Thanks"
click at [799, 205] on input "Request response" at bounding box center [794, 204] width 24 height 24
checkbox input "true"
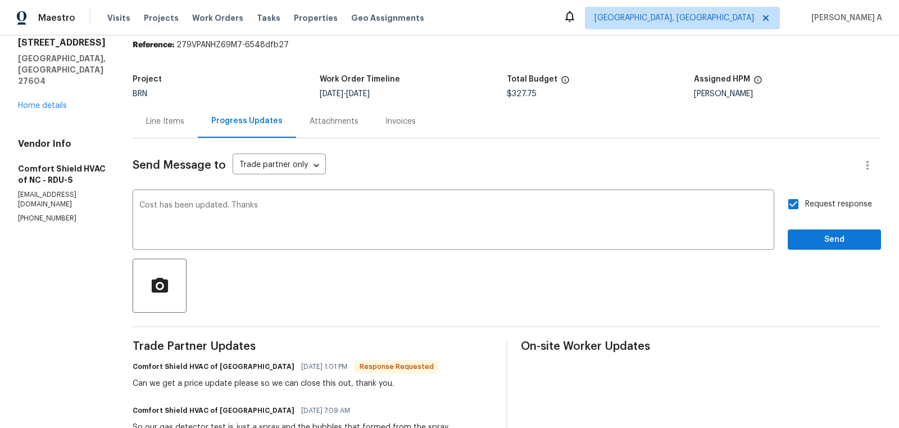
click at [823, 228] on div "Request response Send" at bounding box center [834, 220] width 93 height 57
click at [827, 241] on span "Send" at bounding box center [834, 240] width 75 height 14
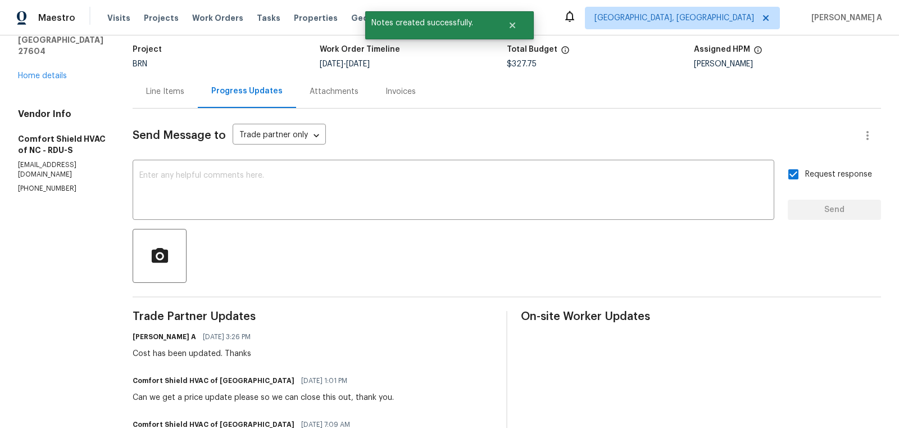
scroll to position [0, 0]
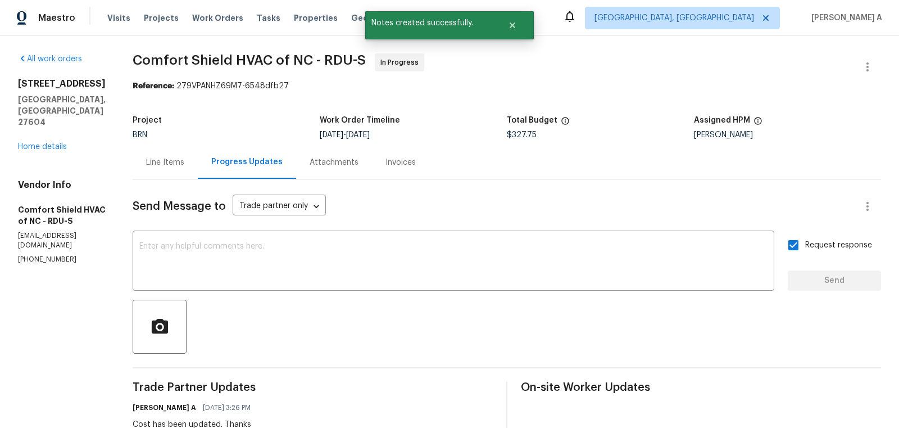
click at [198, 169] on div "Line Items" at bounding box center [165, 162] width 65 height 33
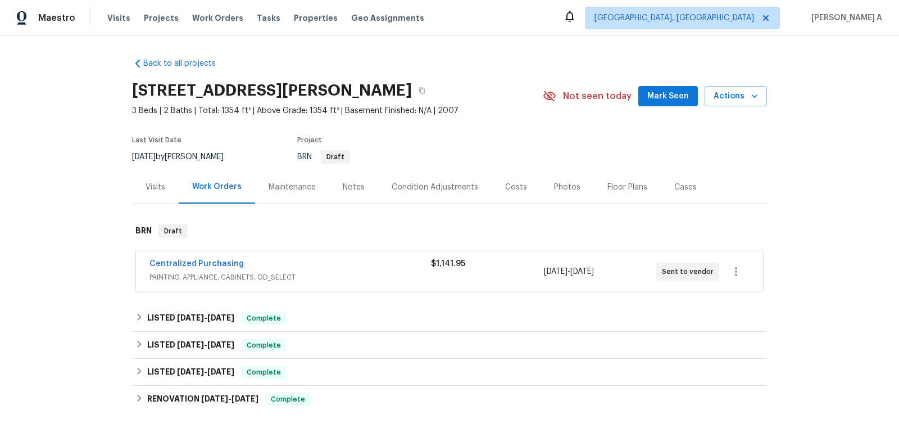
scroll to position [155, 0]
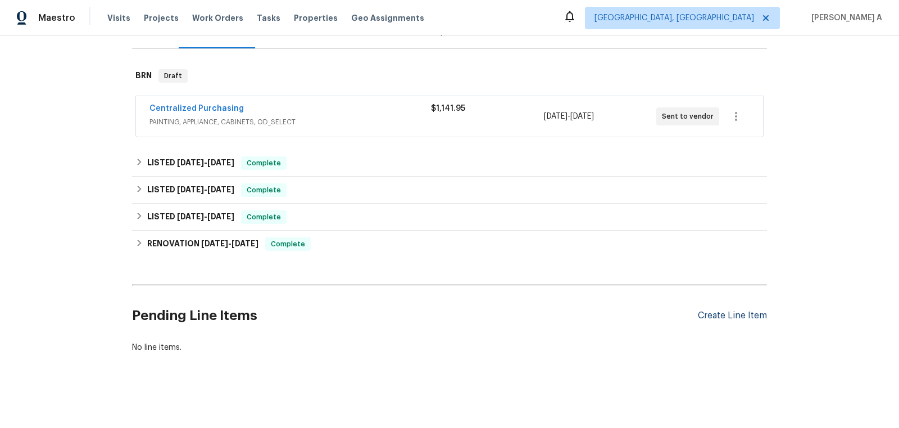
click at [746, 316] on div "Create Line Item" at bounding box center [732, 315] width 69 height 11
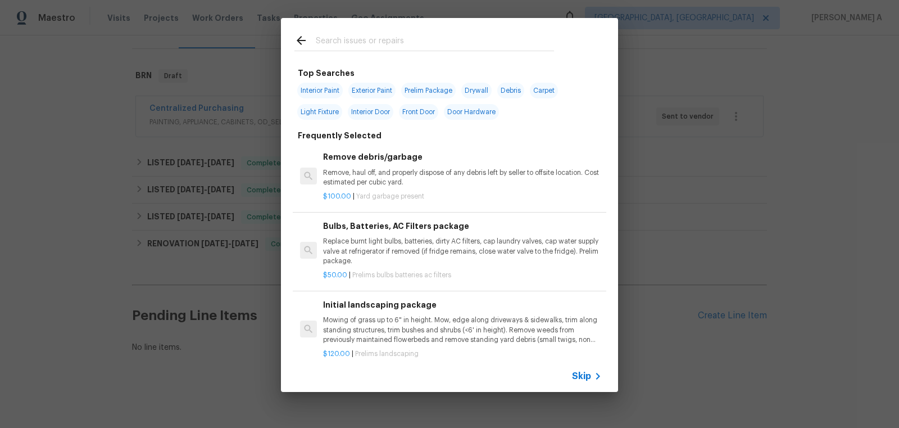
click at [582, 381] on span "Skip" at bounding box center [581, 375] width 19 height 11
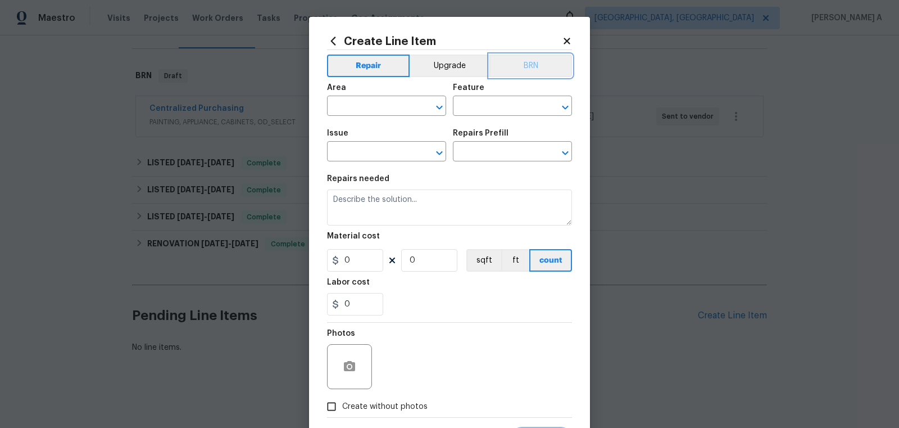
click at [548, 61] on button "BRN" at bounding box center [531, 66] width 83 height 22
click at [343, 114] on input "text" at bounding box center [371, 106] width 88 height 17
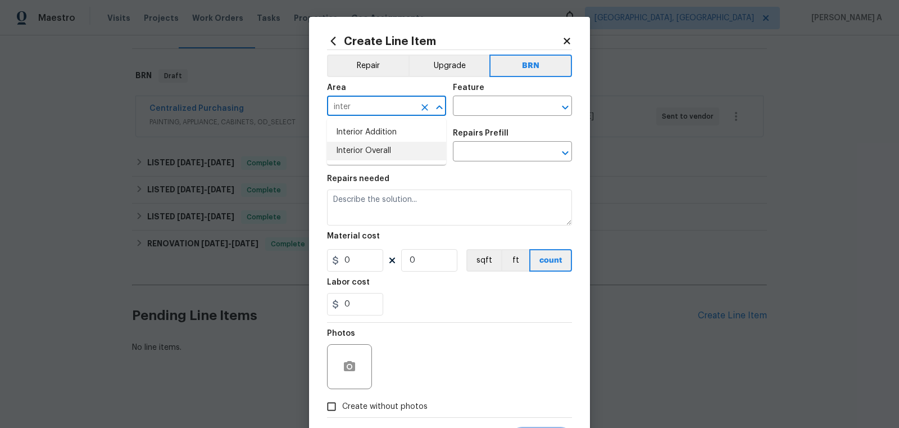
click at [368, 152] on li "Interior Overall" at bounding box center [386, 151] width 119 height 19
type input "Interior Overall"
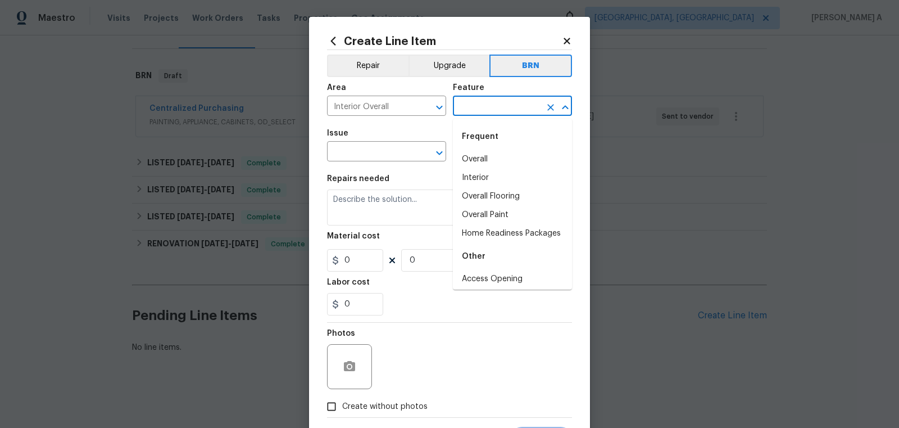
click at [475, 110] on input "text" at bounding box center [497, 106] width 88 height 17
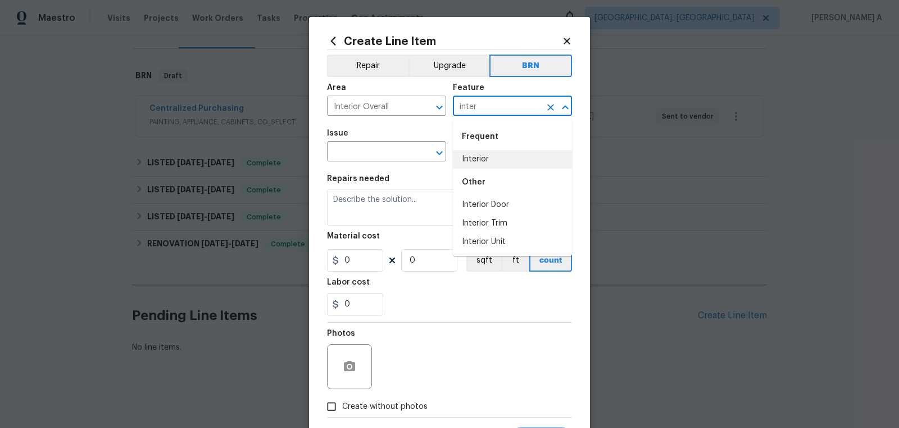
click at [487, 150] on li "Interior" at bounding box center [512, 159] width 119 height 19
type input "Interior"
click at [359, 160] on input "text" at bounding box center [371, 152] width 88 height 17
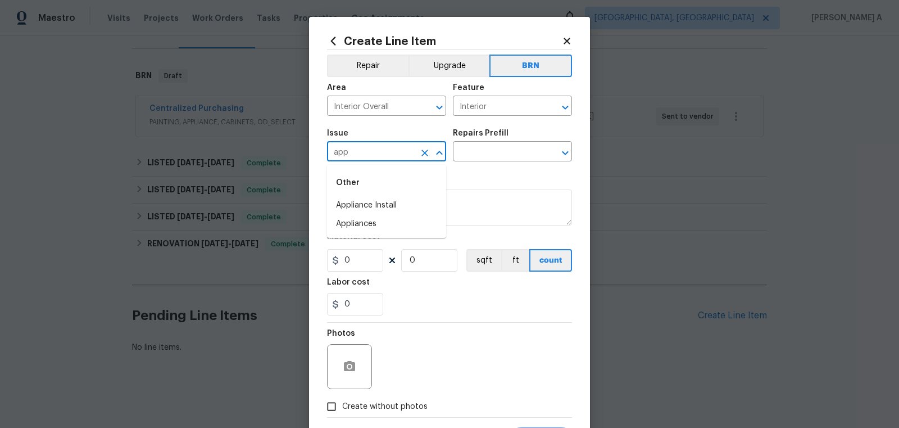
click at [364, 193] on div "Other" at bounding box center [386, 182] width 119 height 27
click at [367, 203] on li "Appliance Install" at bounding box center [386, 205] width 119 height 19
type input "Appliance Install"
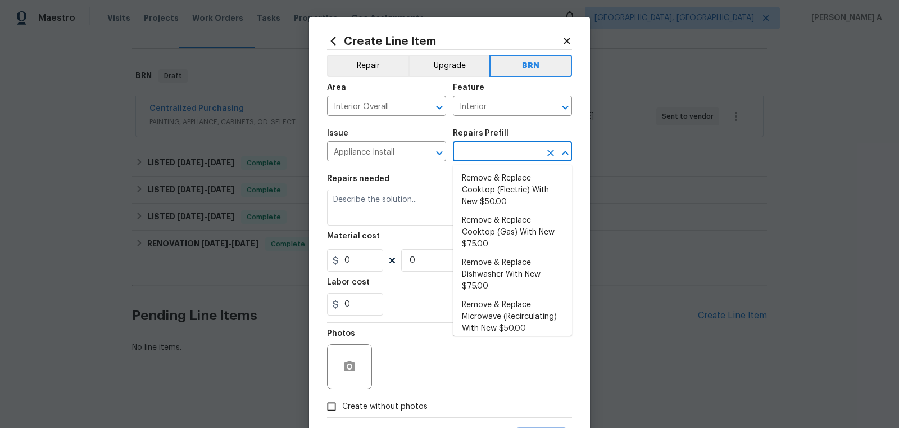
click at [472, 148] on input "text" at bounding box center [497, 152] width 88 height 17
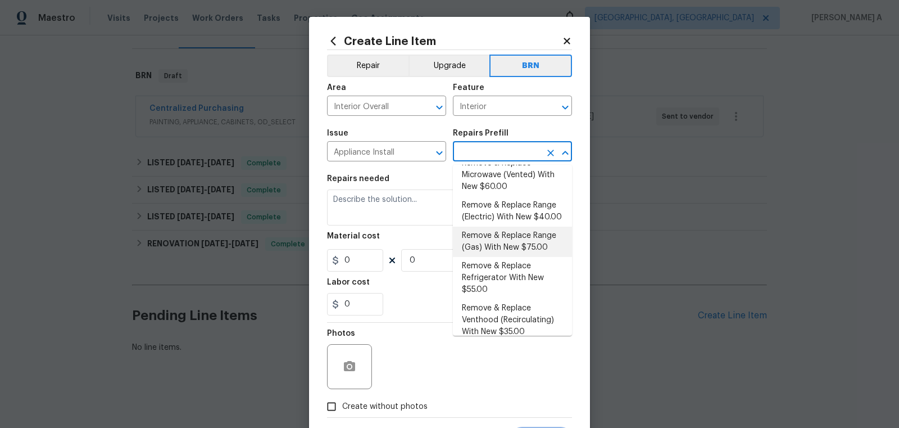
scroll to position [188, 0]
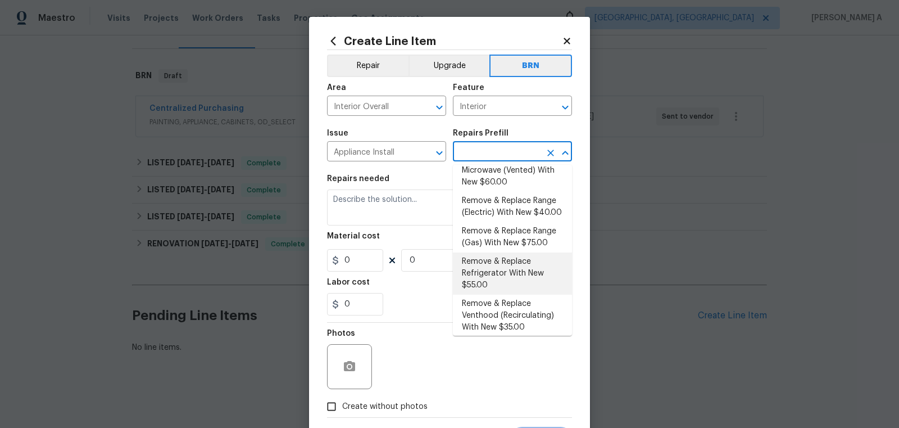
click at [520, 277] on li "Remove & Replace Refrigerator With New $55.00" at bounding box center [512, 273] width 119 height 42
type input "Appliances"
type input "Remove & Replace Refrigerator With New $55.00"
type textarea "Remove the existing refrigerator and replace it with a new refrigerator provide…"
type input "55"
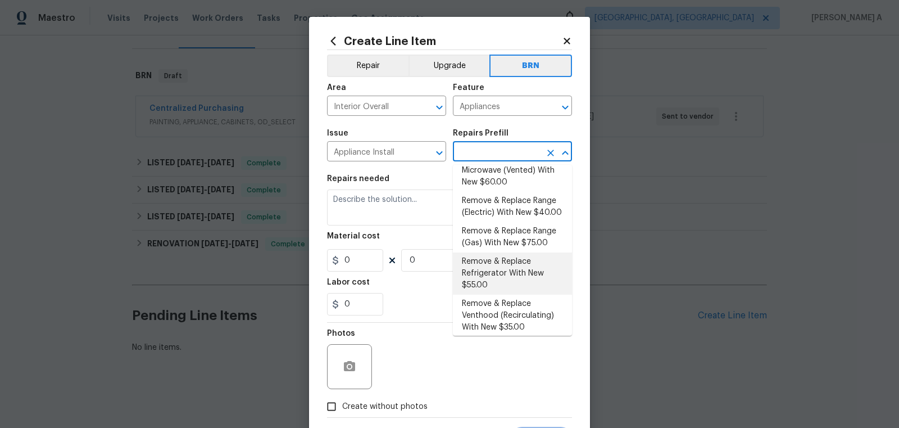
type input "1"
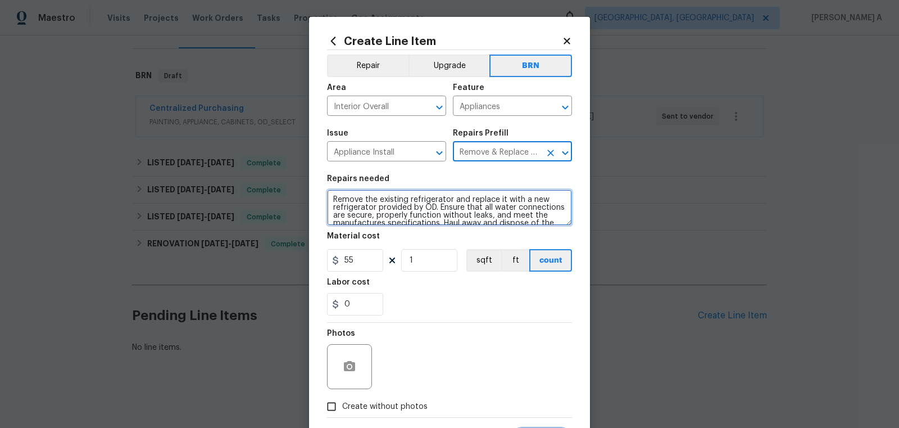
click at [410, 209] on textarea "Remove the existing refrigerator and replace it with a new refrigerator provide…" at bounding box center [449, 207] width 245 height 36
paste textarea "Seller to install in kind refrigerator as in listing photo, ensure Refrigerator…"
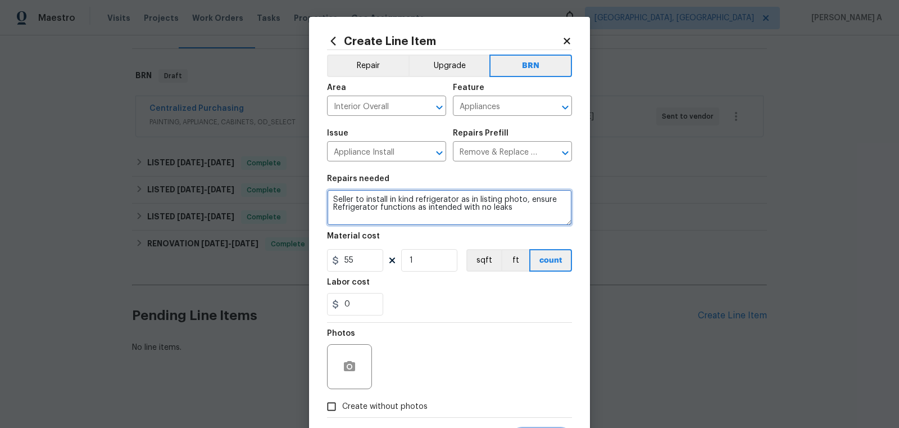
type textarea "Seller to install in kind refrigerator as in listing photo, ensure Refrigerator…"
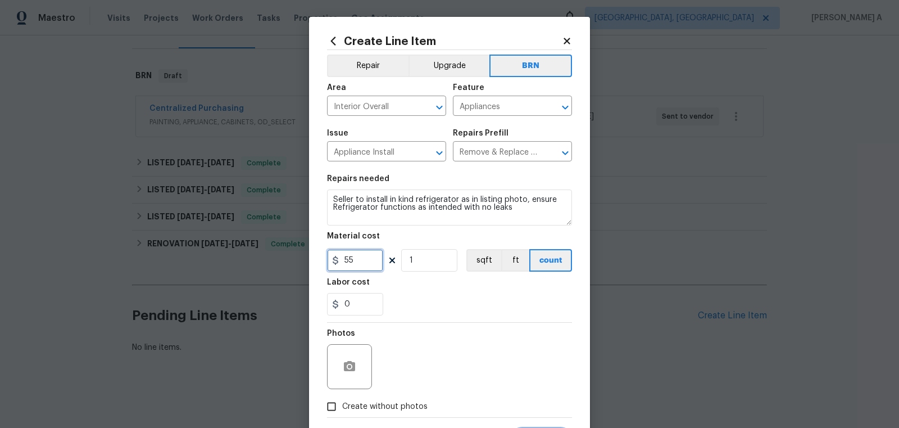
drag, startPoint x: 359, startPoint y: 263, endPoint x: 288, endPoint y: 263, distance: 70.8
click at [288, 263] on div "Create Line Item Repair Upgrade BRN Area Interior Overall ​ Feature Appliances …" at bounding box center [449, 214] width 899 height 428
type input "0"
drag, startPoint x: 355, startPoint y: 301, endPoint x: 296, endPoint y: 301, distance: 59.6
click at [296, 301] on div "Create Line Item Repair Upgrade BRN Area Interior Overall ​ Feature Appliances …" at bounding box center [449, 214] width 899 height 428
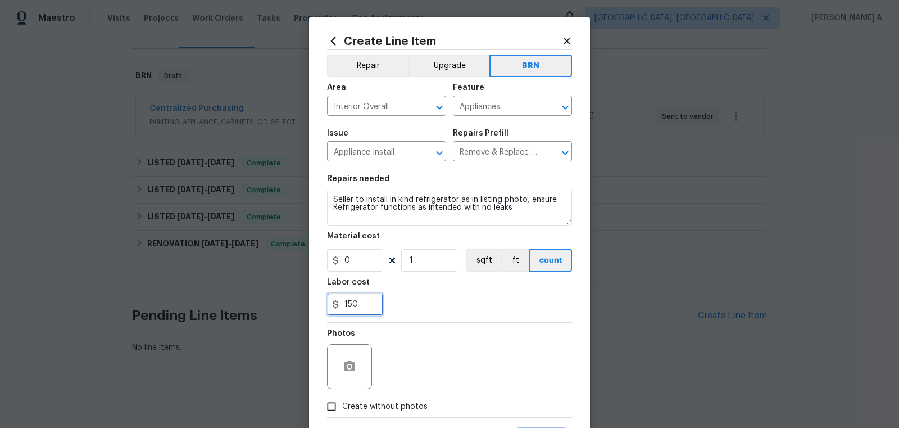
scroll to position [56, 0]
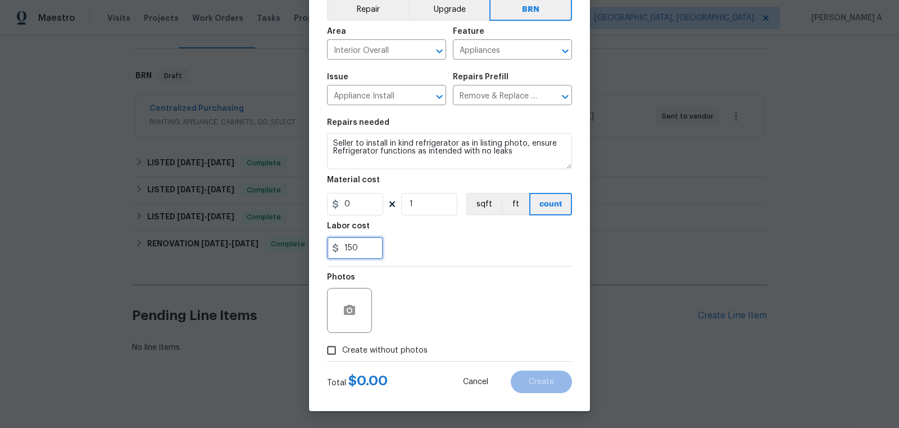
type input "150"
click at [352, 348] on span "Create without photos" at bounding box center [384, 351] width 85 height 12
click at [342, 348] on input "Create without photos" at bounding box center [331, 350] width 21 height 21
checkbox input "true"
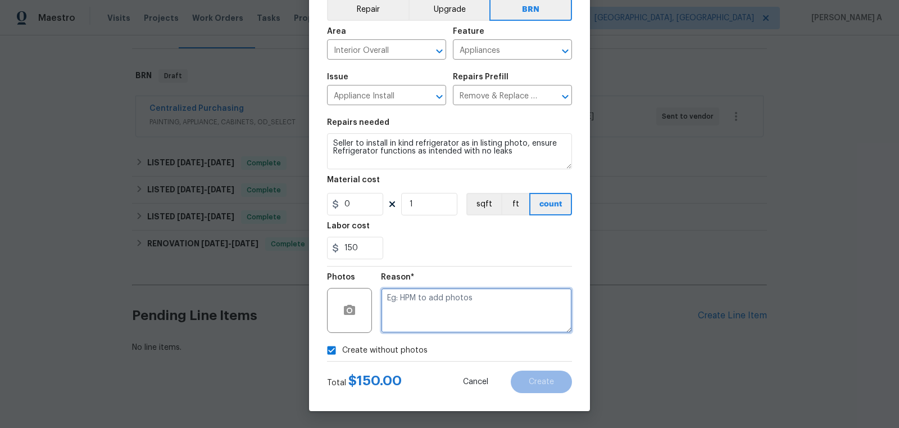
click at [461, 301] on textarea at bounding box center [476, 310] width 191 height 45
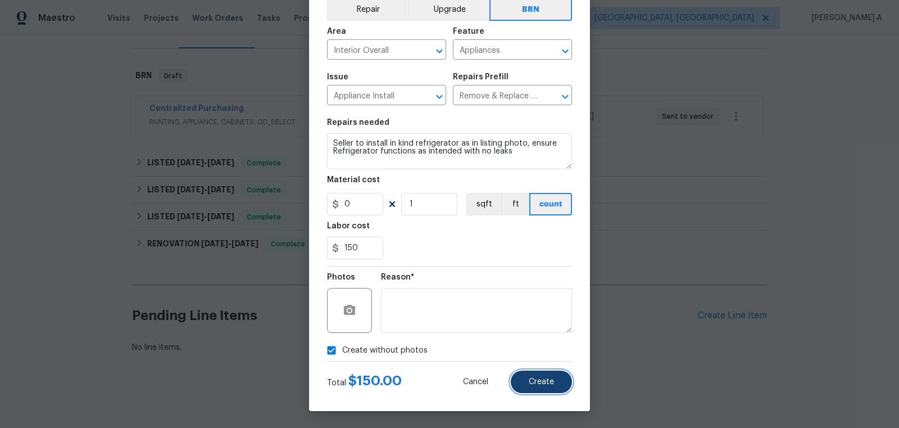
click at [549, 375] on button "Create" at bounding box center [541, 381] width 61 height 22
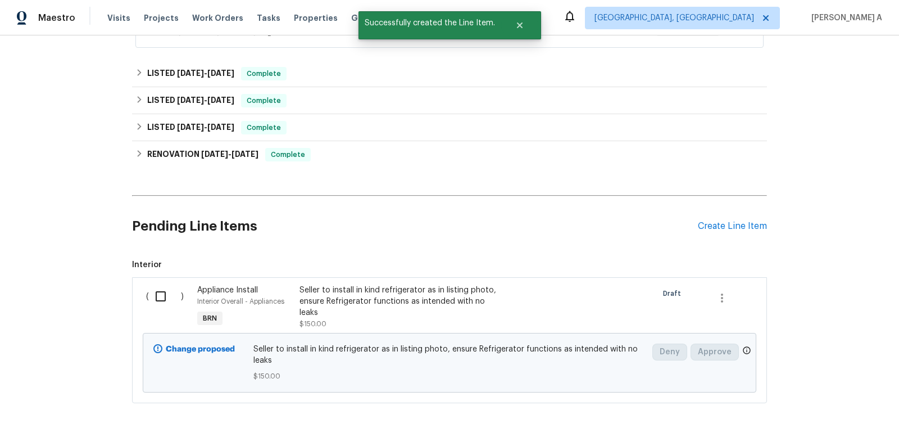
scroll to position [294, 0]
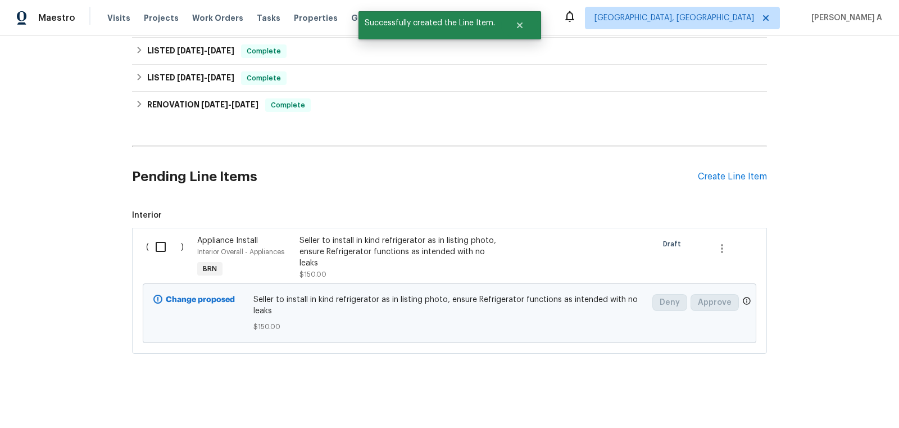
click at [149, 244] on input "checkbox" at bounding box center [165, 247] width 32 height 24
click at [873, 396] on button "Create Work Order" at bounding box center [835, 400] width 93 height 21
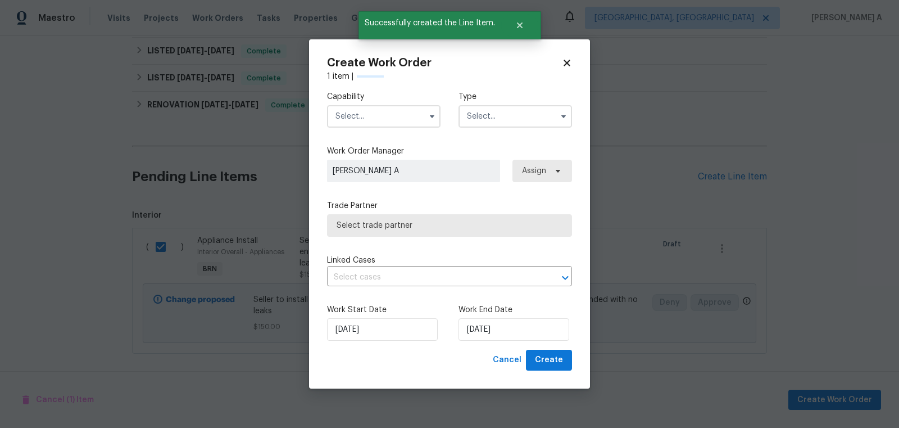
checkbox input "false"
click at [403, 129] on div "Capability Type" at bounding box center [449, 109] width 245 height 55
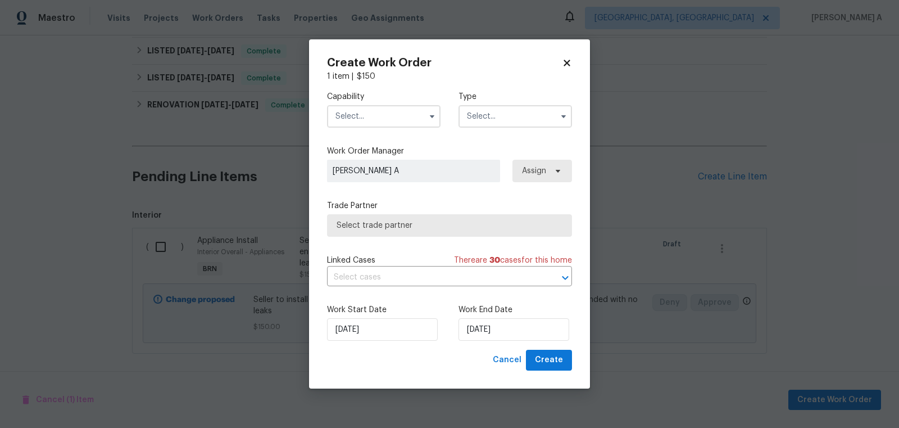
click at [398, 119] on input "text" at bounding box center [384, 116] width 114 height 22
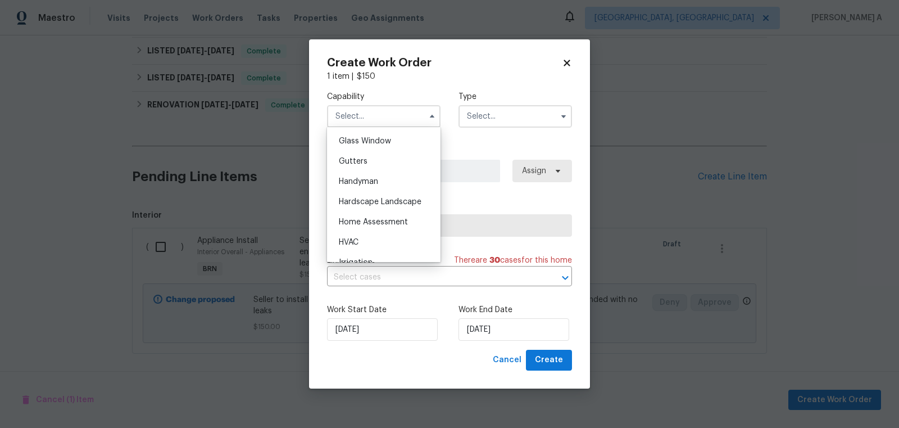
scroll to position [569, 0]
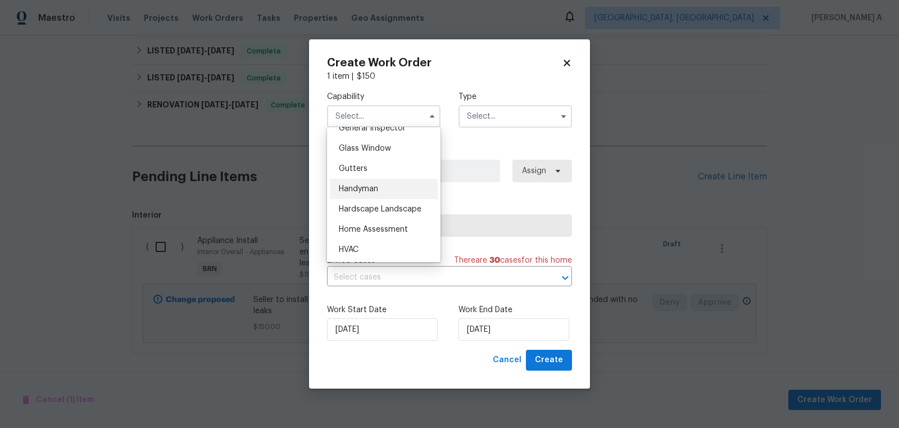
click at [380, 197] on div "Handyman" at bounding box center [384, 189] width 108 height 20
type input "Handyman"
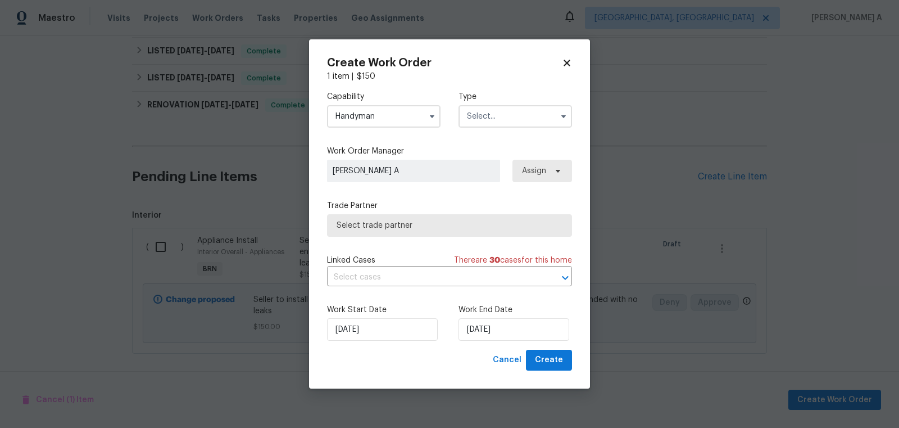
click at [508, 122] on input "text" at bounding box center [516, 116] width 114 height 22
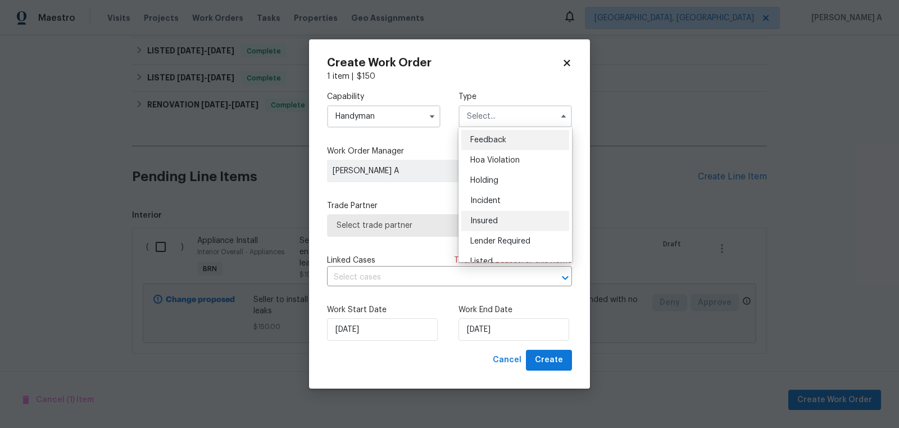
scroll to position [255, 0]
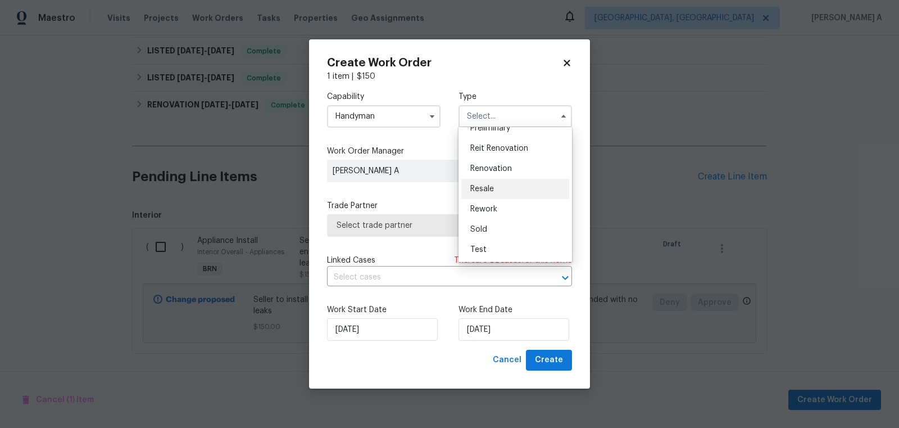
click at [505, 191] on div "Resale" at bounding box center [515, 189] width 108 height 20
type input "Resale"
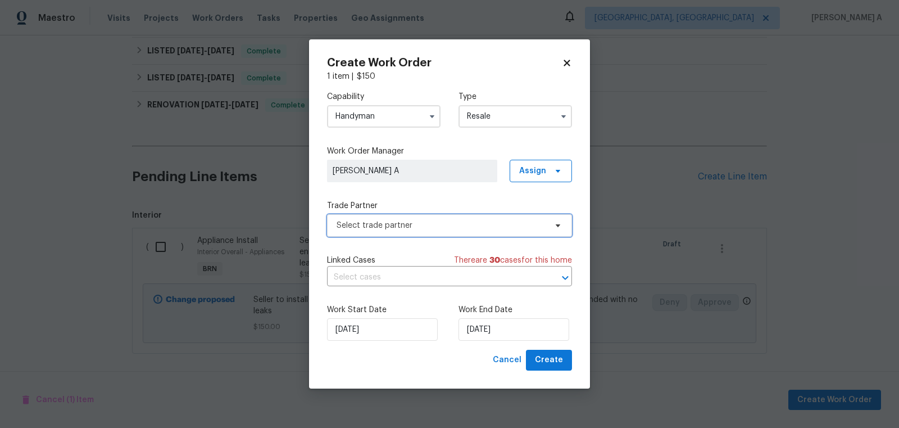
click at [401, 220] on span "Select trade partner" at bounding box center [442, 225] width 210 height 11
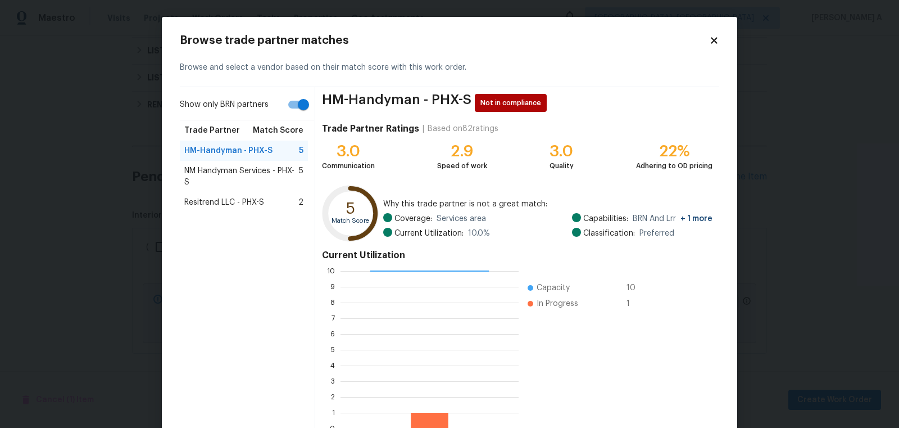
scroll to position [67, 0]
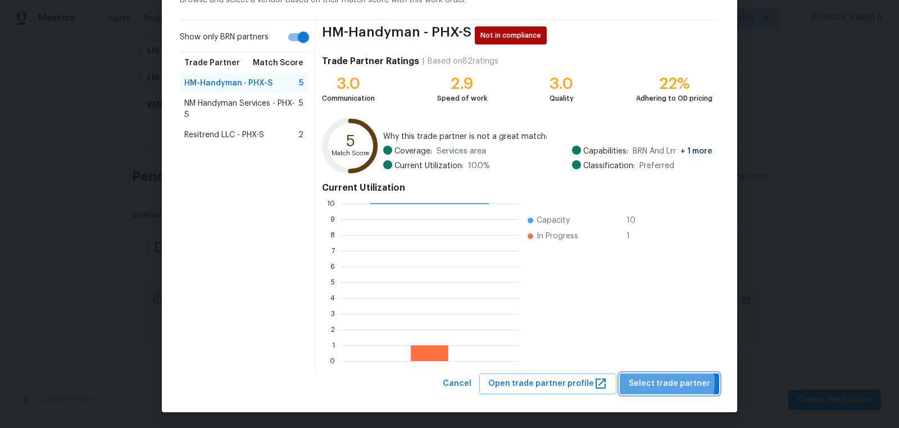
click at [668, 382] on span "Select trade partner" at bounding box center [670, 384] width 82 height 14
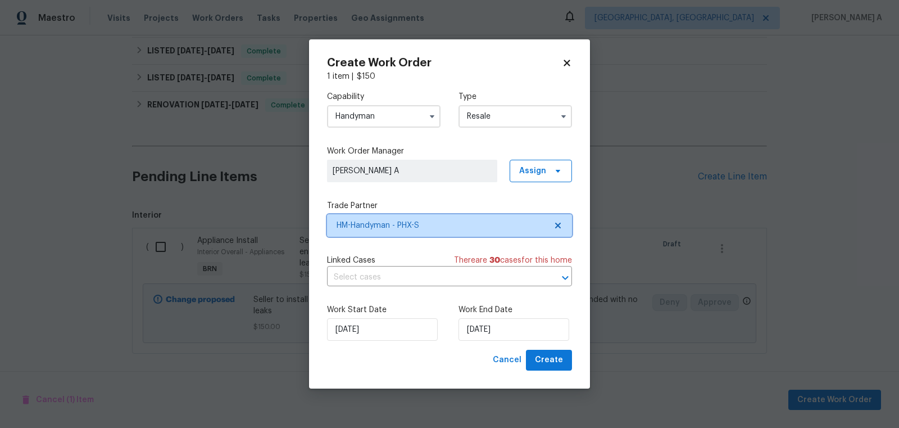
scroll to position [0, 0]
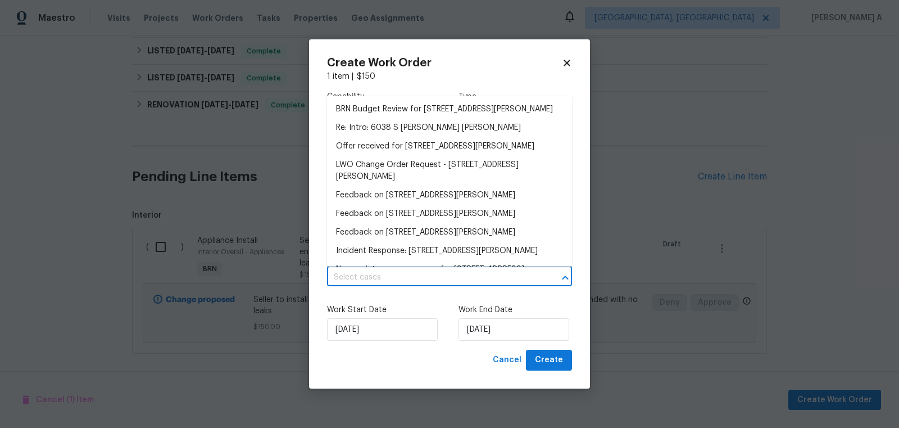
click at [416, 278] on input "text" at bounding box center [434, 277] width 214 height 17
click at [382, 302] on div "Work Start Date 9/3/2025 Work End Date 9/3/2025" at bounding box center [449, 322] width 245 height 55
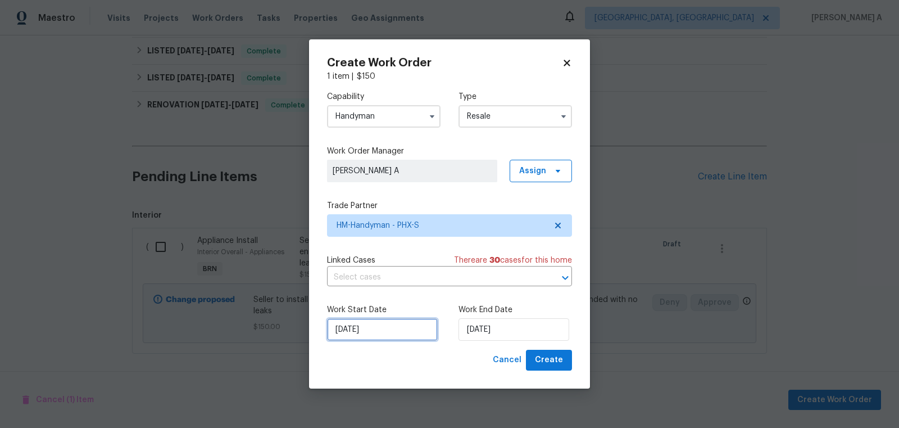
click at [373, 329] on input "9/3/2025" at bounding box center [382, 329] width 111 height 22
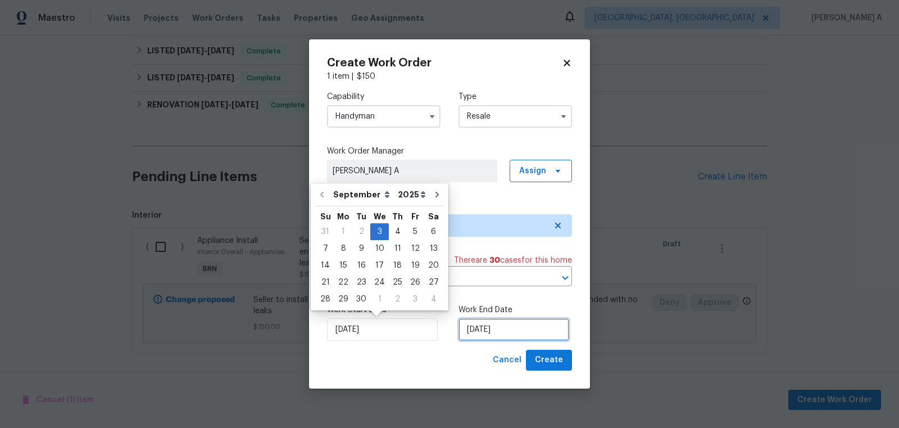
click at [486, 332] on input "[DATE]" at bounding box center [514, 329] width 111 height 22
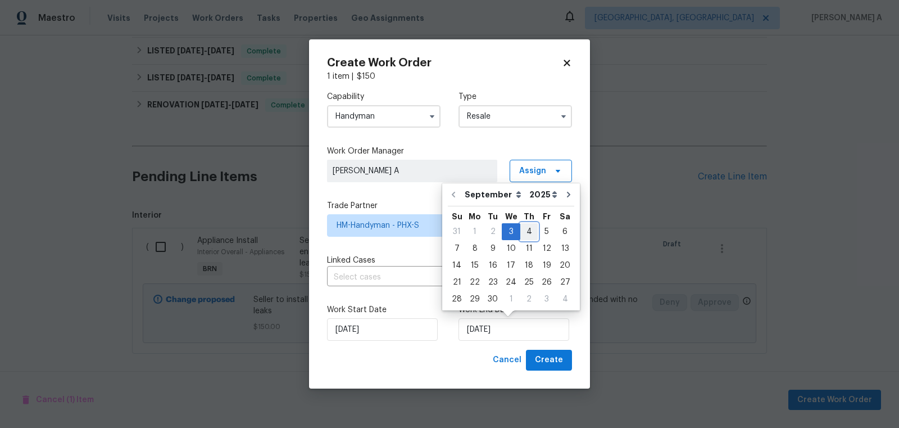
click at [529, 232] on div "4" at bounding box center [528, 232] width 17 height 16
type input "9/4/2025"
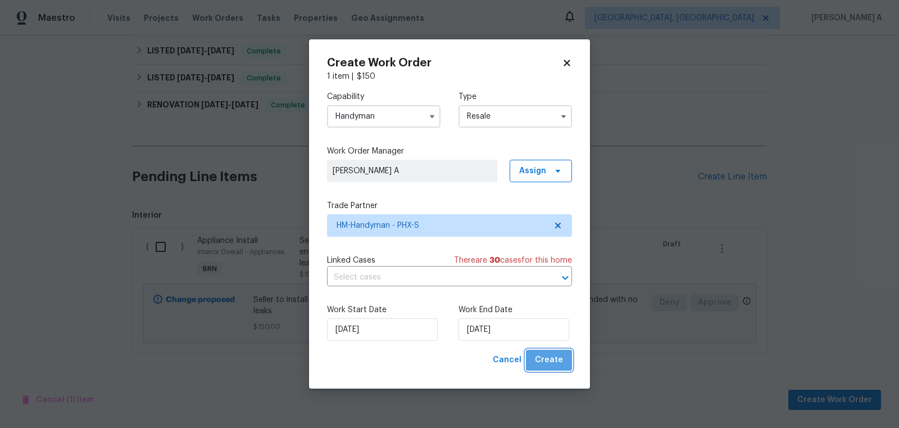
click at [555, 359] on span "Create" at bounding box center [549, 360] width 28 height 14
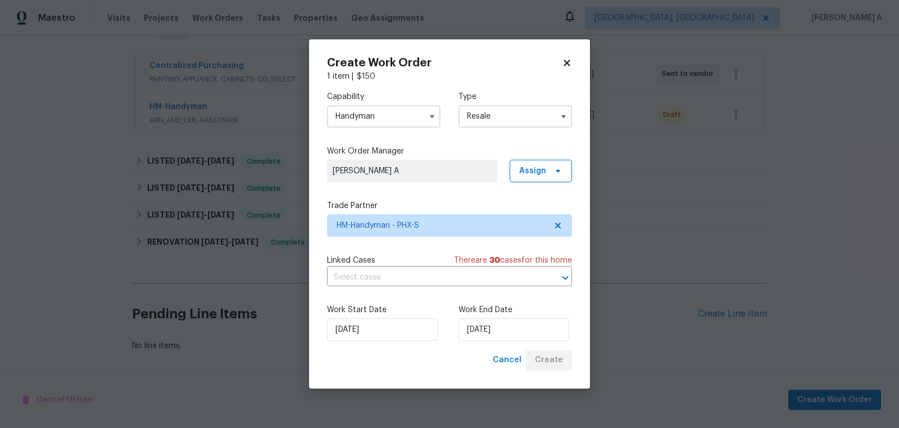
scroll to position [196, 0]
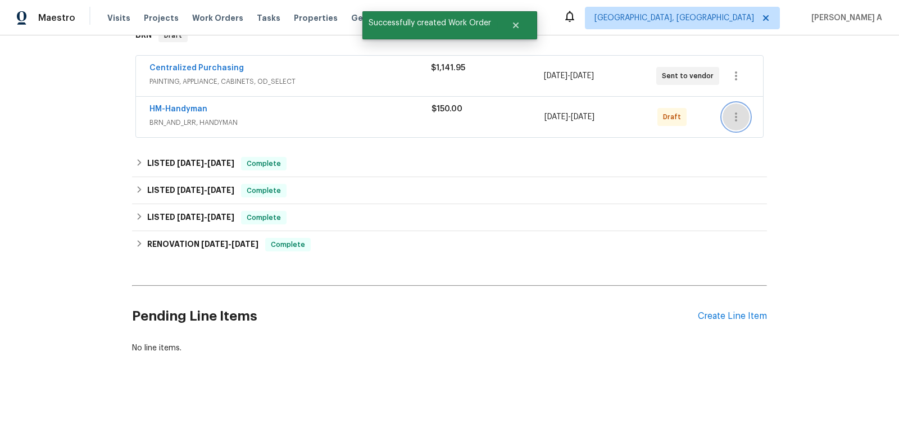
click at [740, 122] on button "button" at bounding box center [736, 116] width 27 height 27
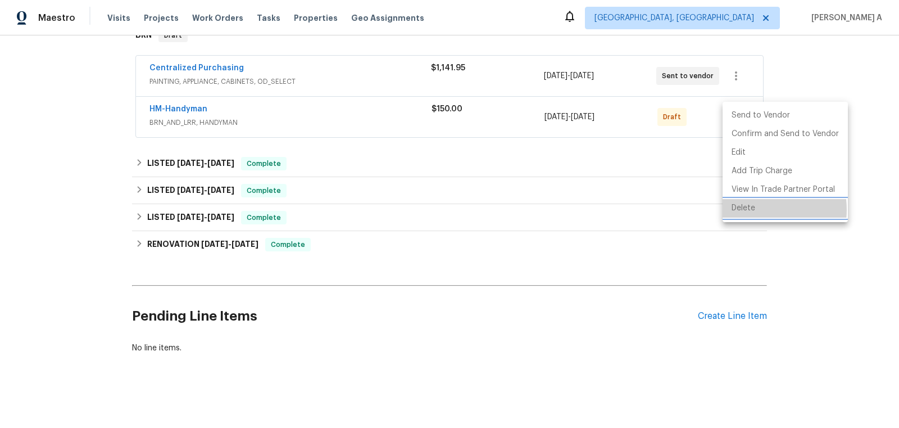
click at [750, 210] on li "Delete" at bounding box center [785, 208] width 125 height 19
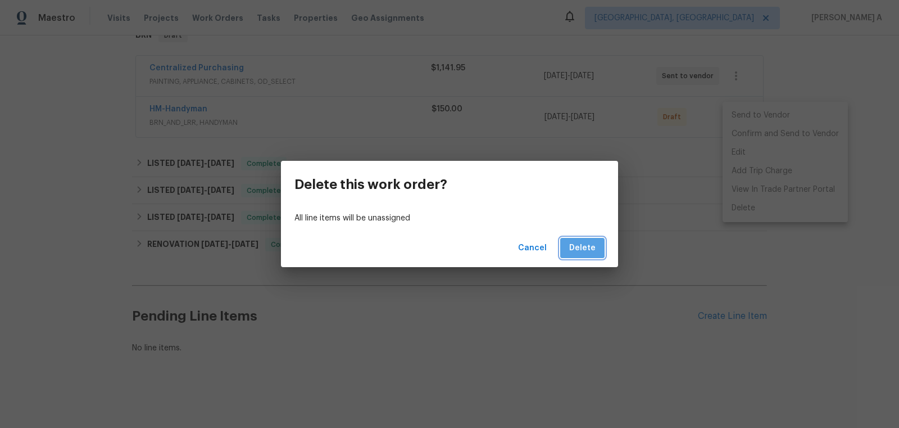
click at [588, 248] on span "Delete" at bounding box center [582, 248] width 26 height 14
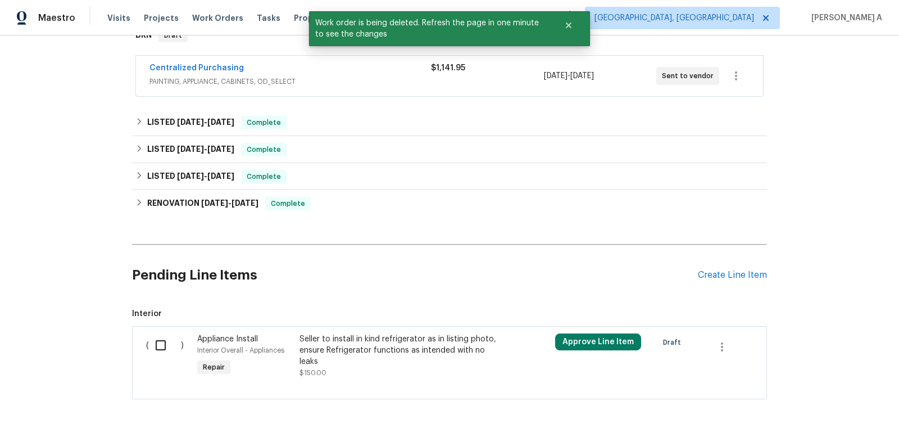
click at [157, 342] on input "checkbox" at bounding box center [165, 345] width 32 height 24
checkbox input "true"
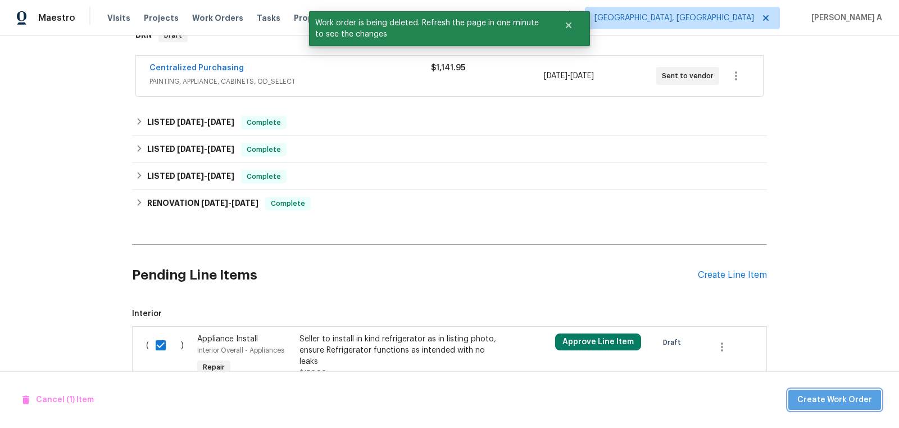
click at [848, 396] on span "Create Work Order" at bounding box center [835, 400] width 75 height 14
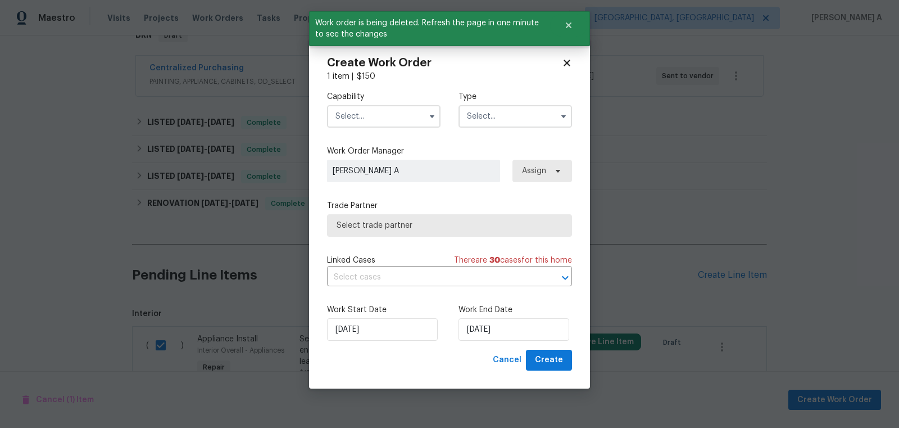
click at [387, 112] on input "text" at bounding box center [384, 116] width 114 height 22
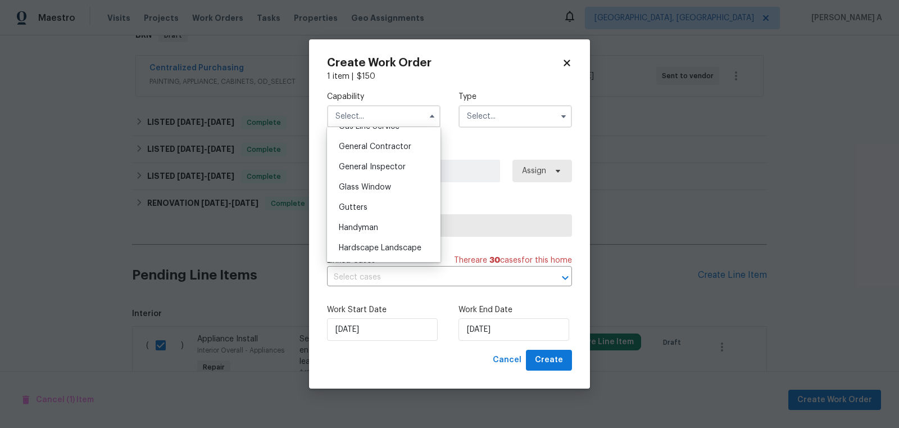
scroll to position [534, 0]
click at [382, 226] on div "Handyman" at bounding box center [384, 224] width 108 height 20
type input "Handyman"
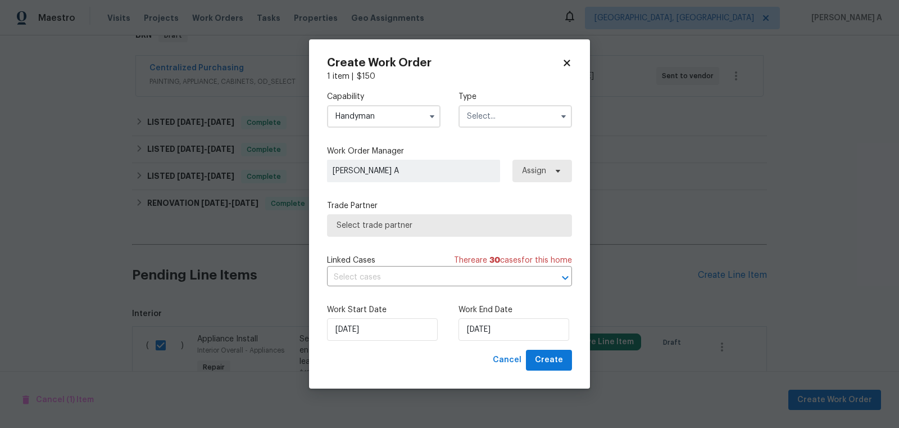
click at [500, 114] on input "text" at bounding box center [516, 116] width 114 height 22
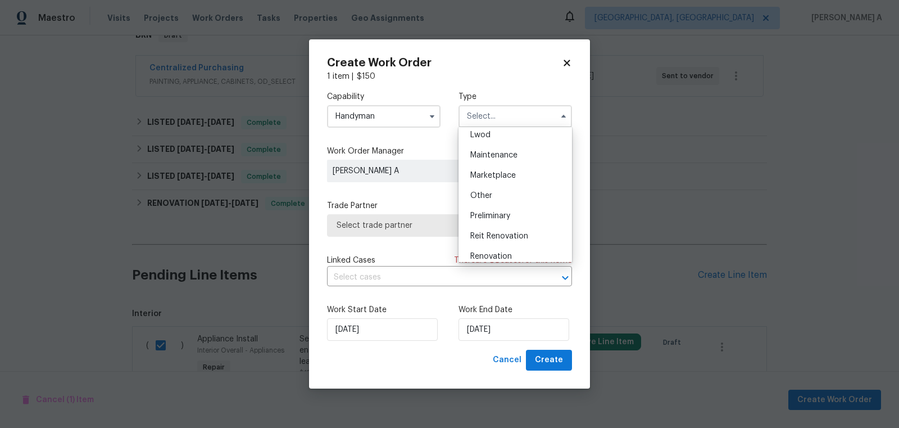
scroll to position [255, 0]
click at [499, 188] on div "Resale" at bounding box center [515, 189] width 108 height 20
type input "Resale"
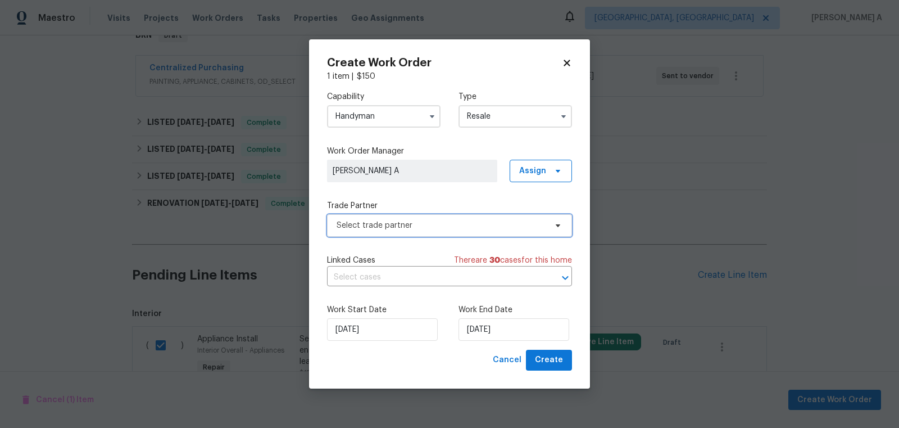
click at [444, 232] on span "Select trade partner" at bounding box center [449, 225] width 245 height 22
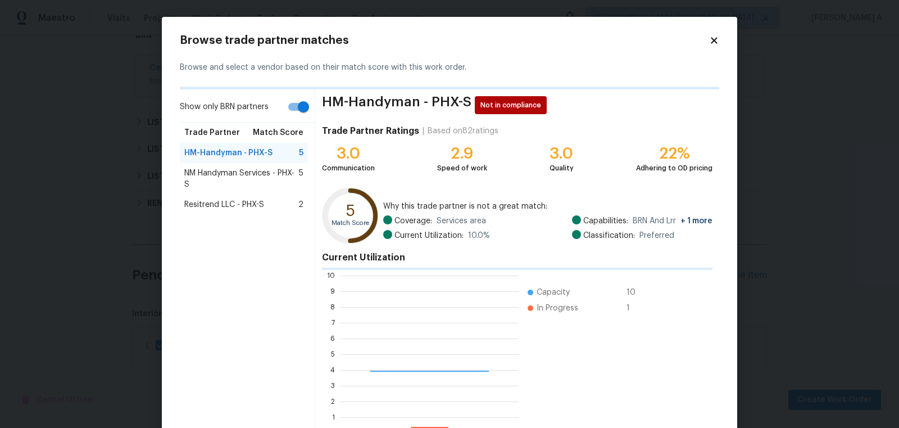
scroll to position [157, 178]
click at [251, 175] on span "NM Handyman Services - PHX-S" at bounding box center [241, 179] width 115 height 22
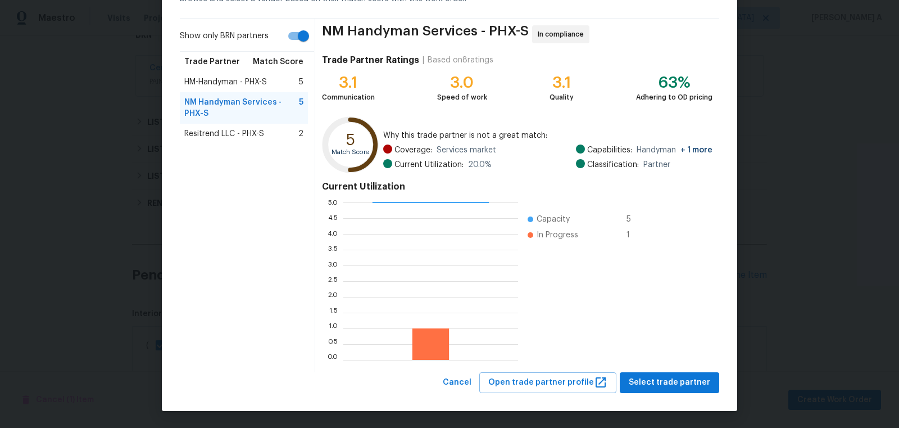
scroll to position [67, 0]
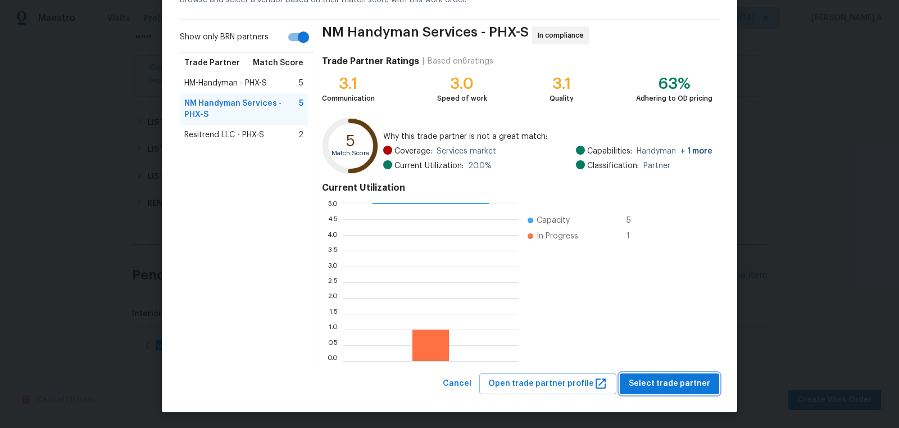
click at [659, 382] on span "Select trade partner" at bounding box center [670, 384] width 82 height 14
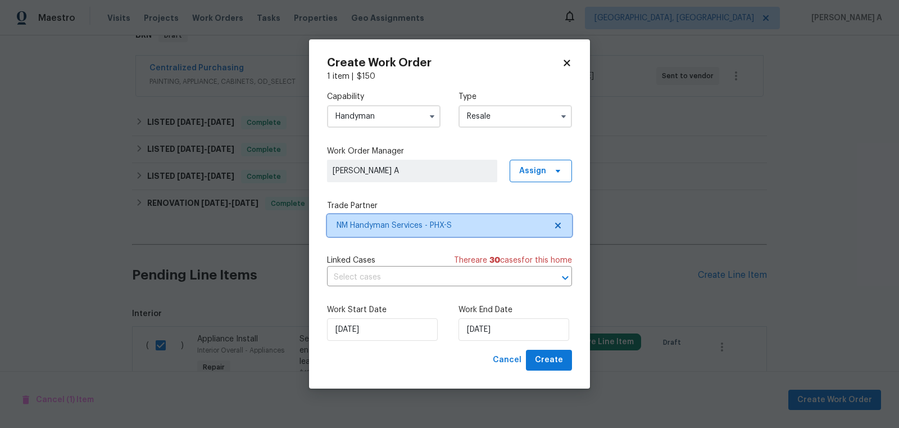
scroll to position [0, 0]
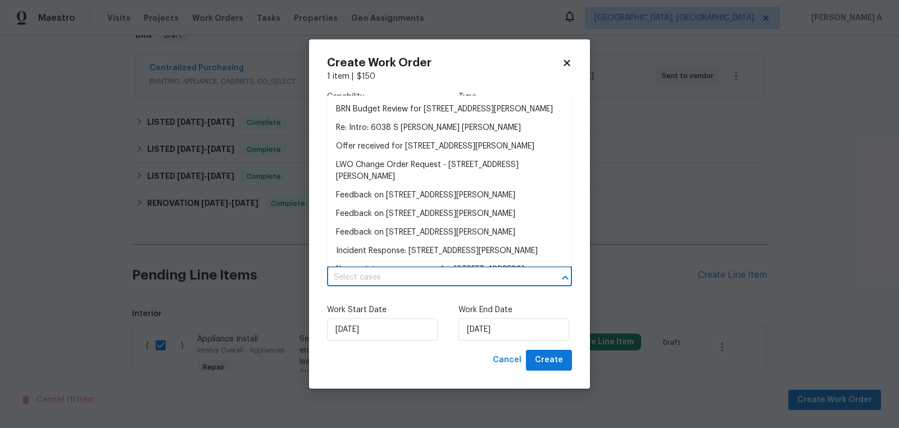
click at [388, 280] on input "text" at bounding box center [434, 277] width 214 height 17
click at [370, 297] on div "Work Start Date 9/3/2025 Work End Date 9/3/2025" at bounding box center [449, 322] width 245 height 55
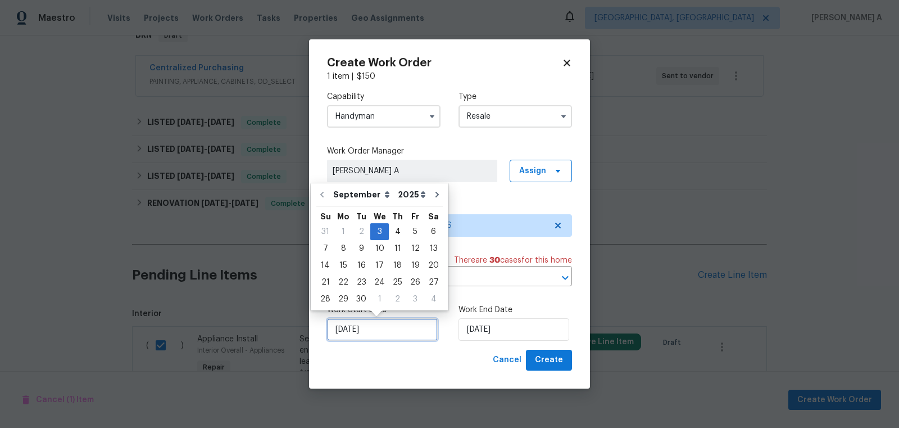
click at [360, 324] on input "[DATE]" at bounding box center [382, 329] width 111 height 22
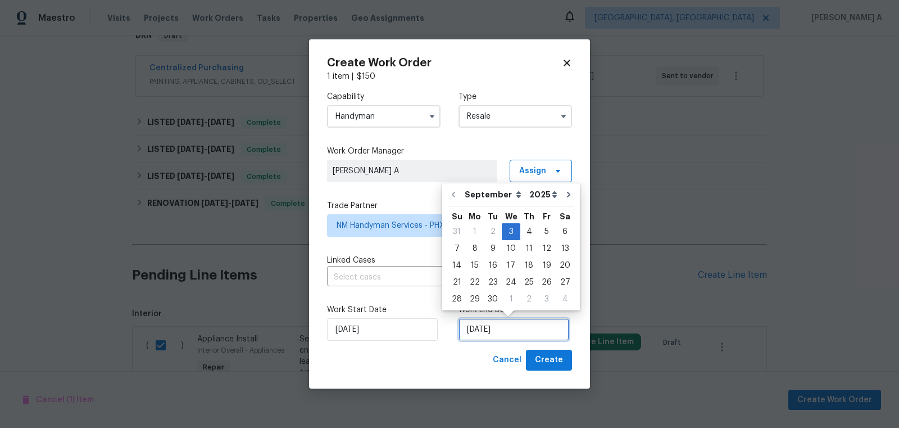
click at [486, 331] on input "[DATE]" at bounding box center [514, 329] width 111 height 22
click at [527, 231] on div "4" at bounding box center [528, 232] width 17 height 16
type input "9/4/2025"
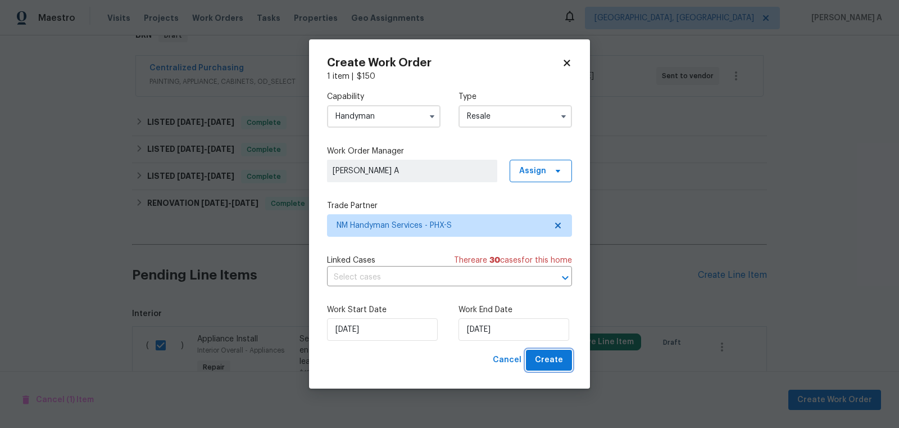
click at [548, 361] on span "Create" at bounding box center [549, 360] width 28 height 14
checkbox input "false"
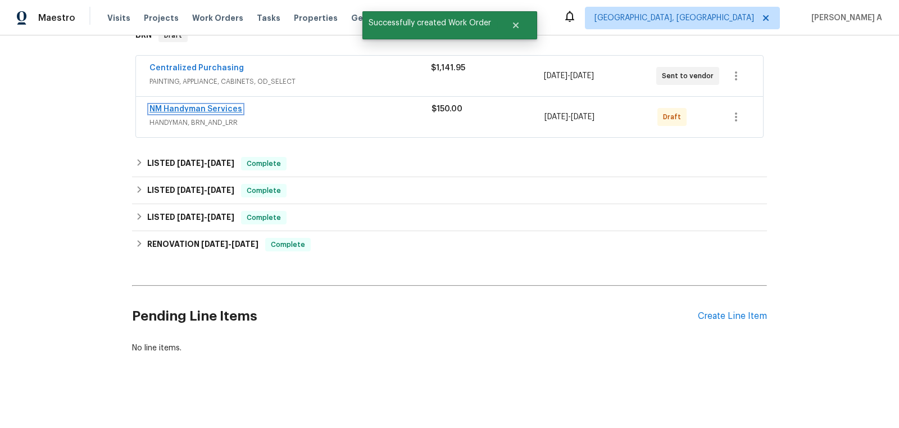
click at [197, 108] on link "NM Handyman Services" at bounding box center [196, 109] width 93 height 8
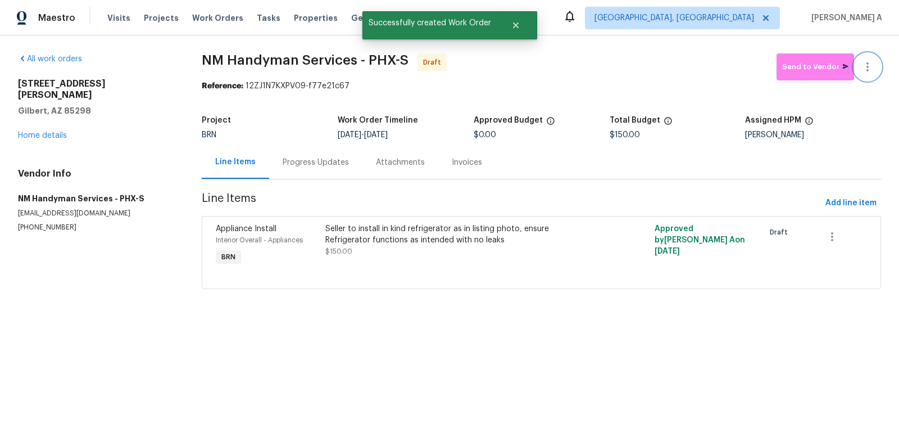
click at [873, 72] on icon "button" at bounding box center [867, 66] width 13 height 13
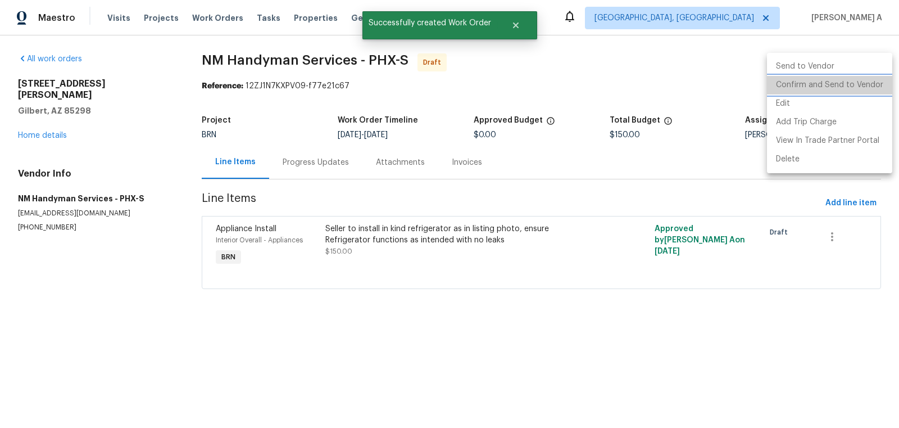
click at [875, 83] on li "Confirm and Send to Vendor" at bounding box center [829, 85] width 125 height 19
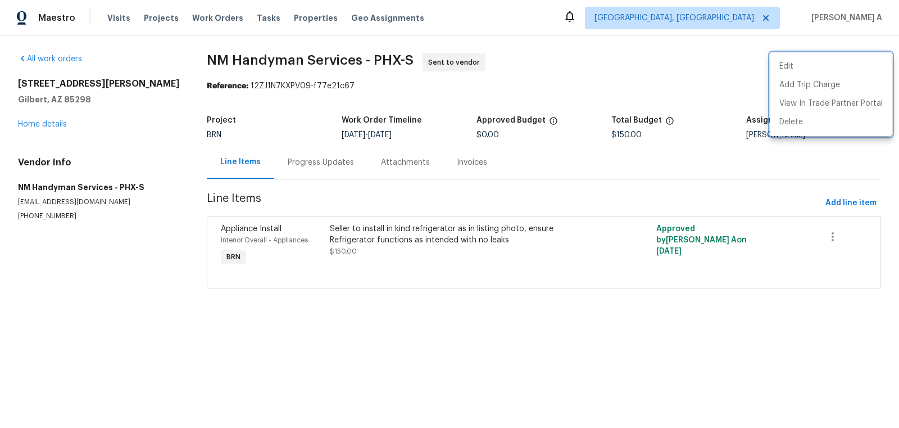
click at [298, 171] on div at bounding box center [449, 214] width 899 height 428
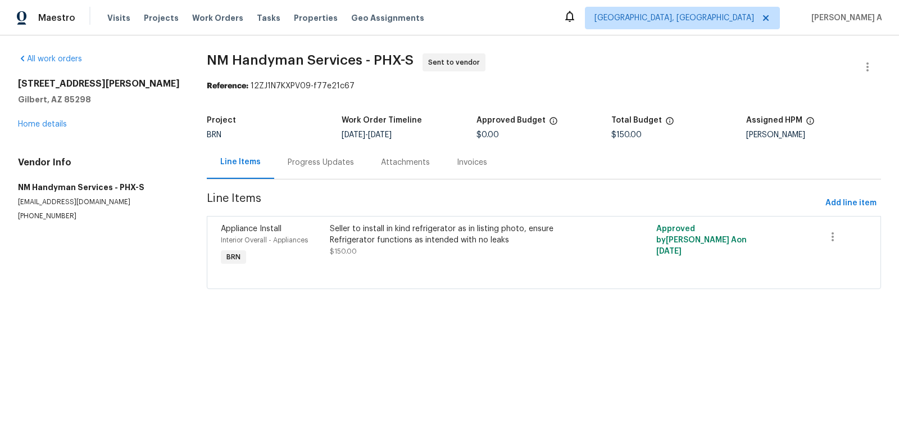
click at [320, 161] on div "Progress Updates" at bounding box center [321, 162] width 66 height 11
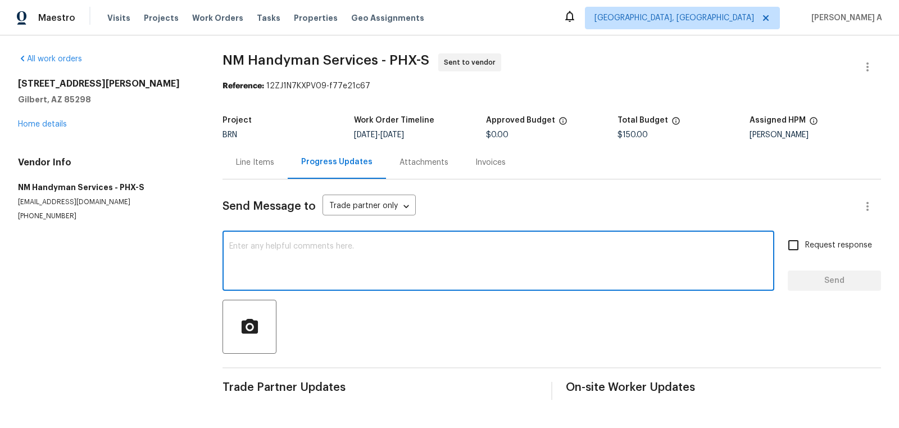
click at [347, 261] on textarea at bounding box center [498, 261] width 538 height 39
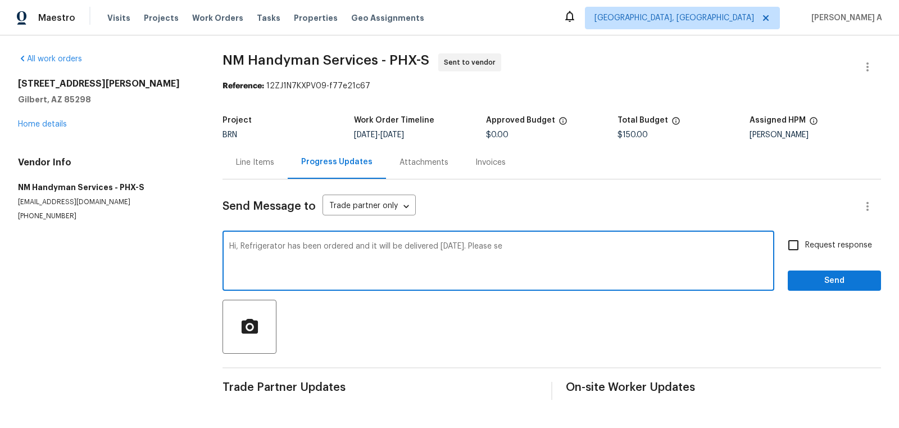
drag, startPoint x: 464, startPoint y: 246, endPoint x: 565, endPoint y: 248, distance: 100.7
click at [565, 248] on textarea "Hi, Refrigerator has been ordered and it will be delivered today. Please se" at bounding box center [498, 261] width 538 height 39
drag, startPoint x: 532, startPoint y: 245, endPoint x: 675, endPoint y: 245, distance: 142.8
click at [675, 245] on textarea "Hi, Refrigerator has been ordered and it will be delivered today. We need to in…" at bounding box center [498, 261] width 538 height 39
click at [684, 245] on textarea "Hi, Refrigerator has been ordered and it will be delivered today. We need to in…" at bounding box center [498, 261] width 538 height 39
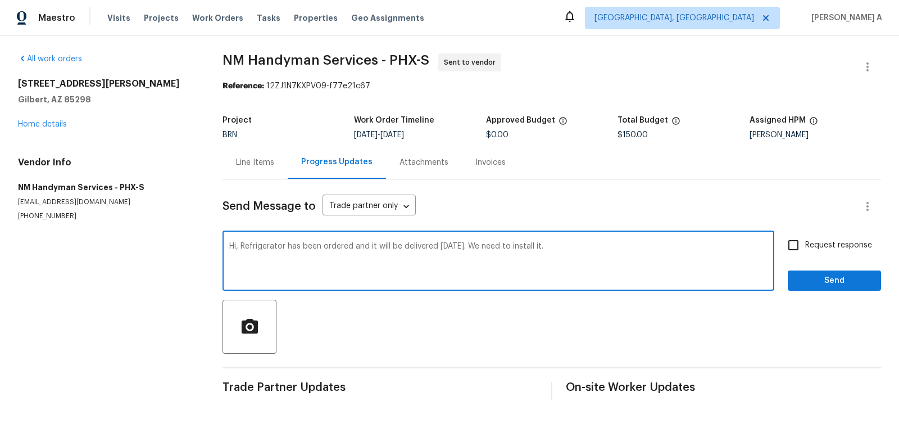
click at [684, 245] on textarea "Hi, Refrigerator has been ordered and it will be delivered today. We need to in…" at bounding box center [498, 261] width 538 height 39
click at [568, 248] on textarea "Hi, Refrigerator has been ordered and it will be delivered today. We need to in…" at bounding box center [498, 261] width 538 height 39
paste textarea "ensure Refrigerator functions as intended"
click at [547, 247] on textarea "Hi, Refrigerator has been ordered and it will be delivered today. We need to in…" at bounding box center [498, 261] width 538 height 39
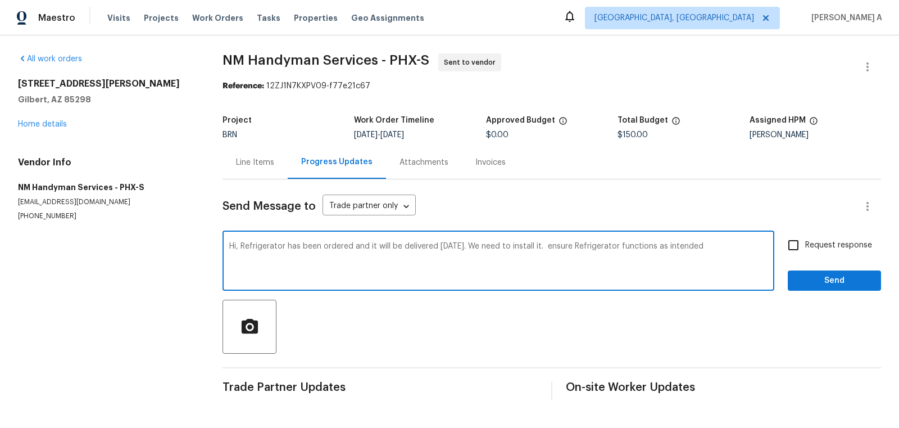
click at [541, 248] on textarea "Hi, Refrigerator has been ordered and it will be delivered today. We need to in…" at bounding box center [498, 261] width 538 height 39
click at [709, 248] on textarea "Hi, Refrigerator has been ordered and it will be delivered today. We need to in…" at bounding box center [498, 261] width 538 height 39
type textarea "Hi, Refrigerator has been ordered and it will be delivered today. We need to in…"
click at [789, 251] on input "Request response" at bounding box center [794, 245] width 24 height 24
checkbox input "true"
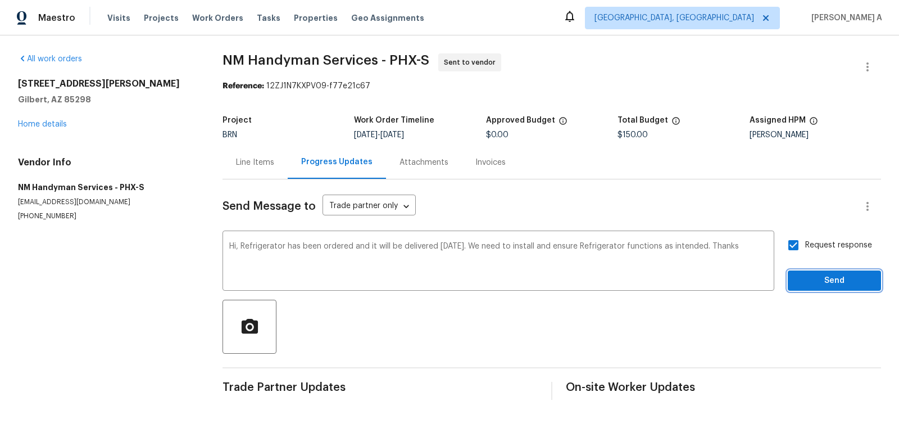
click at [836, 284] on span "Send" at bounding box center [834, 281] width 75 height 14
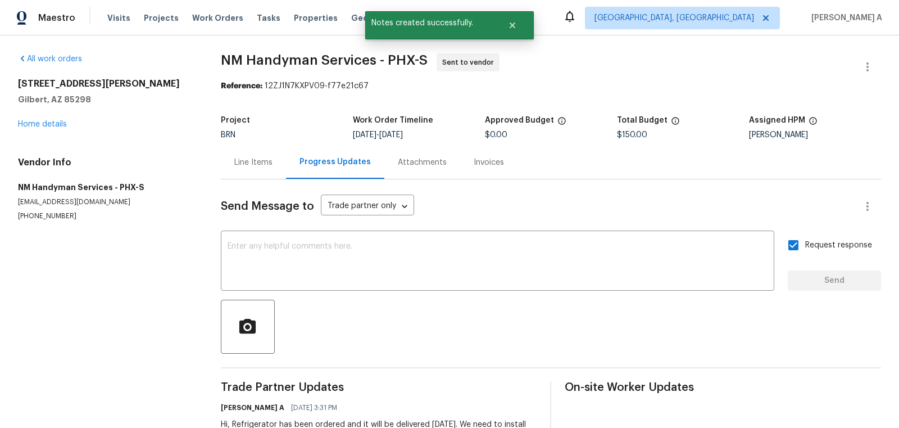
click at [243, 165] on div "Line Items" at bounding box center [253, 162] width 38 height 11
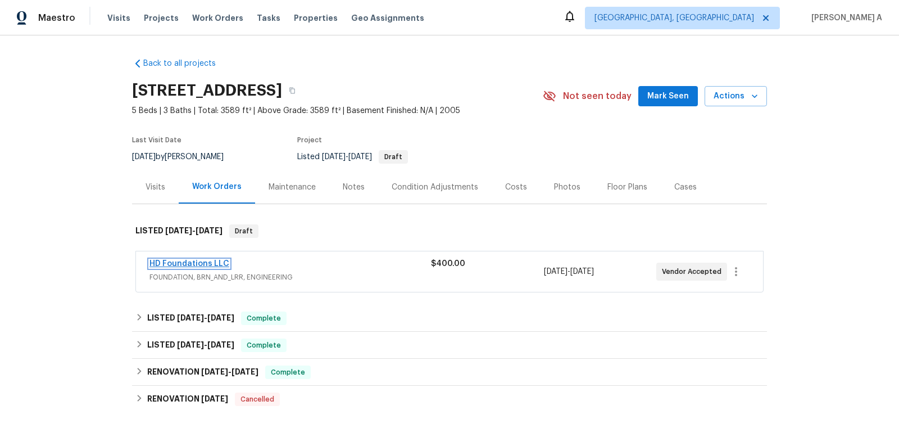
click at [194, 260] on link "HD Foundations LLC" at bounding box center [190, 264] width 80 height 8
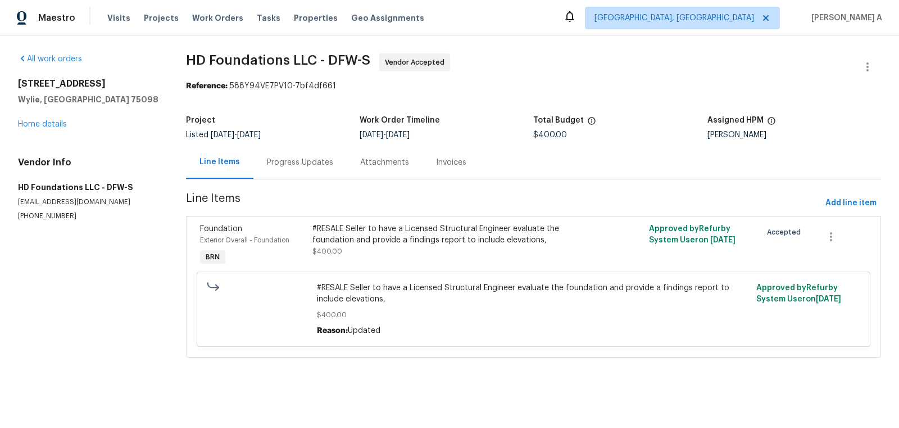
click at [277, 162] on div "Progress Updates" at bounding box center [300, 162] width 66 height 11
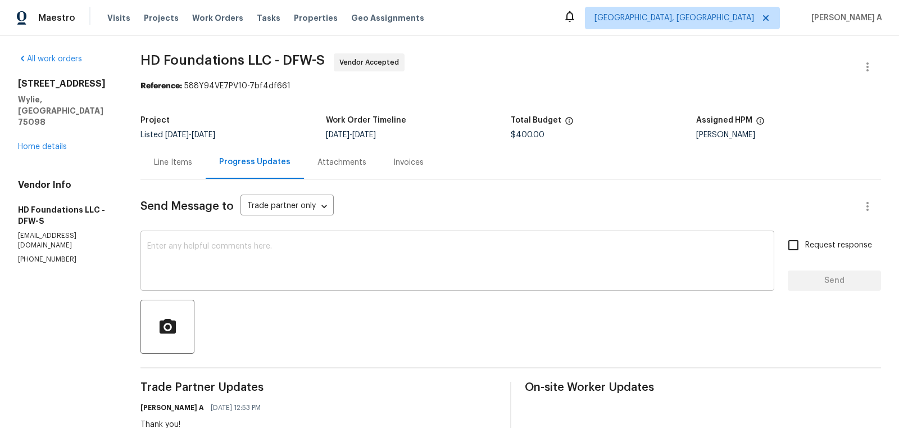
scroll to position [155, 0]
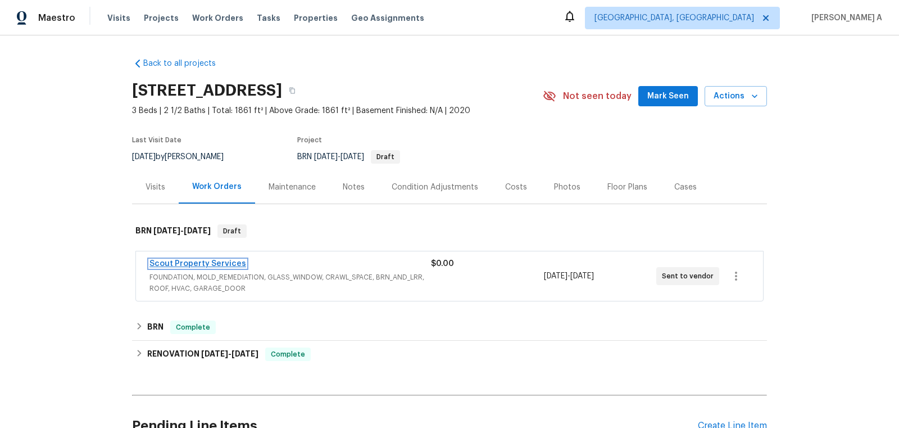
click at [212, 262] on link "Scout Property Services" at bounding box center [198, 264] width 97 height 8
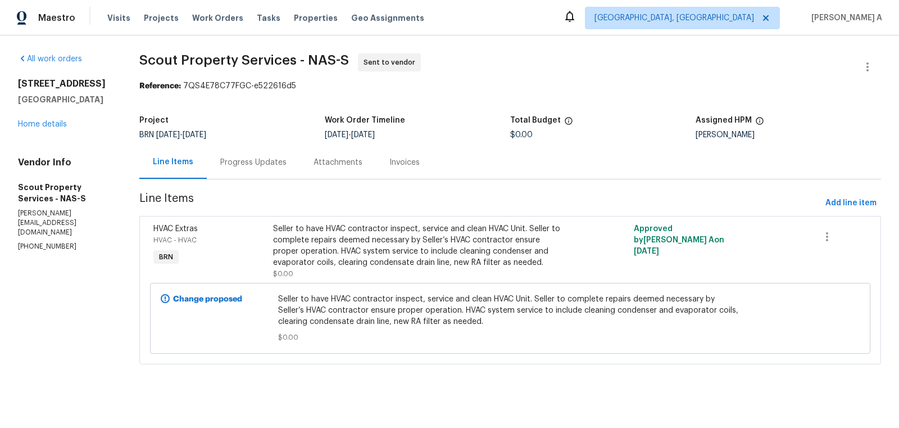
click at [238, 153] on div "Progress Updates" at bounding box center [253, 162] width 93 height 33
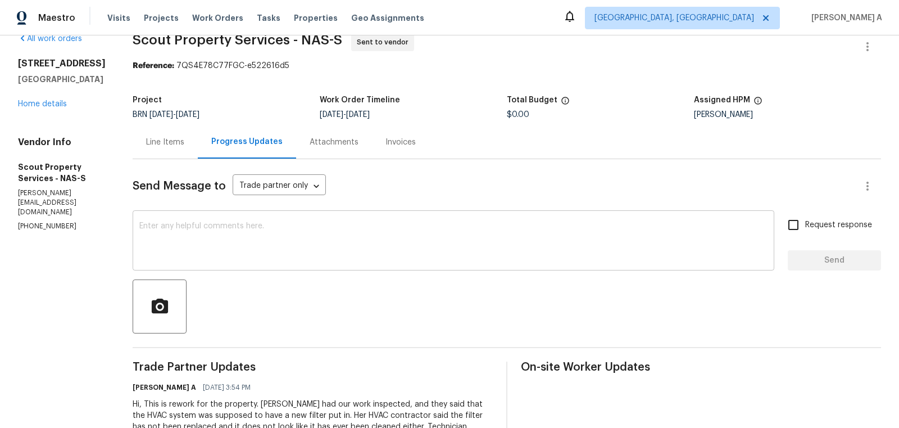
scroll to position [16, 0]
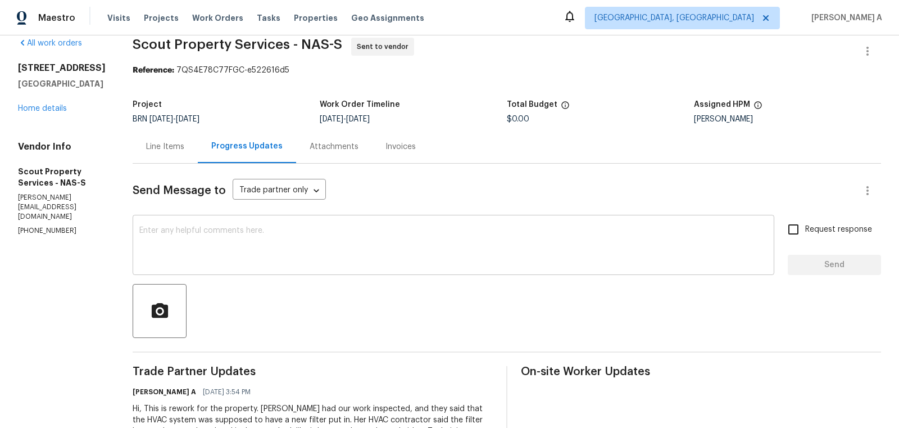
click at [299, 222] on div "x ​" at bounding box center [454, 246] width 642 height 57
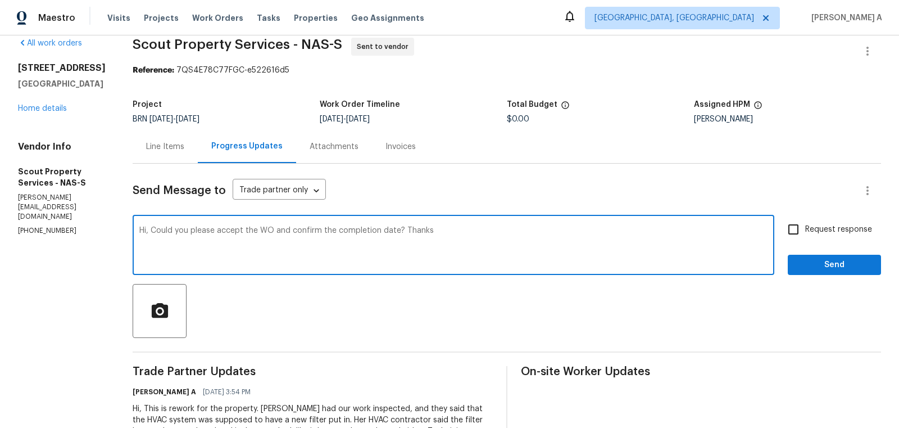
type textarea "Hi, Could you please accept the WO and confirm the completion date? Thanks"
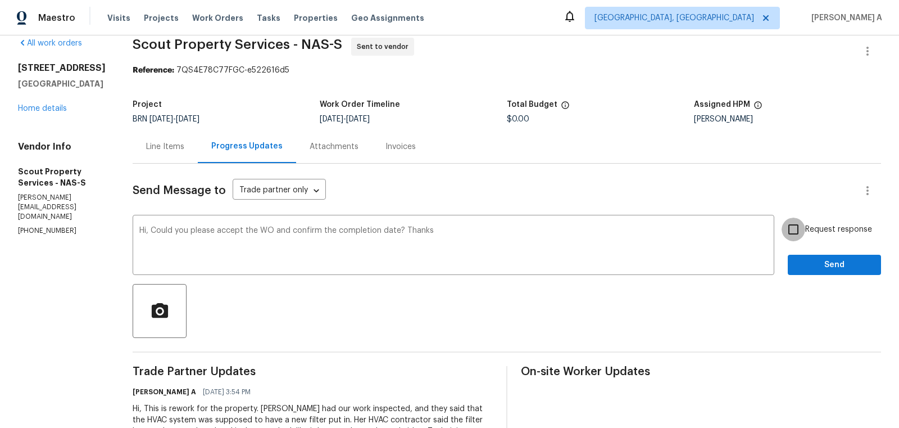
click at [804, 229] on input "Request response" at bounding box center [794, 230] width 24 height 24
checkbox input "true"
click at [830, 260] on span "Send" at bounding box center [834, 265] width 75 height 14
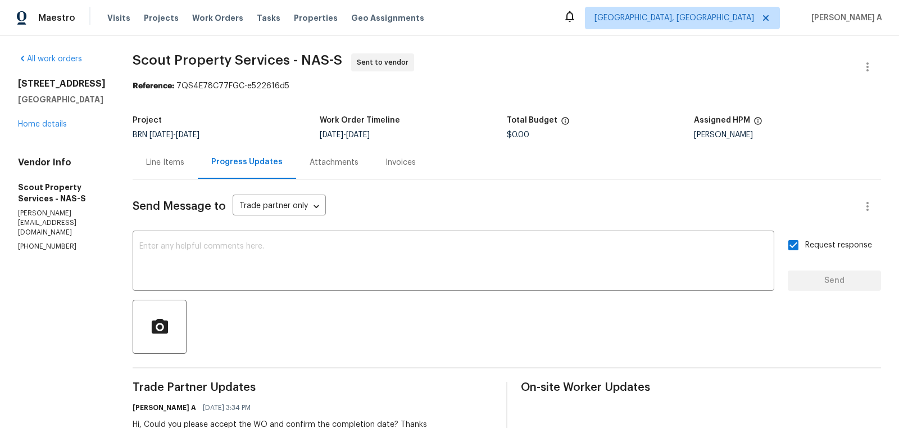
click at [46, 242] on p "(615) 913-6484" at bounding box center [62, 247] width 88 height 10
copy p "(615) 913-6484"
click at [11, 90] on div "All work orders 1254 W End Station Dr Lebanon, TN 37087 Home details Vendor Inf…" at bounding box center [449, 292] width 899 height 515
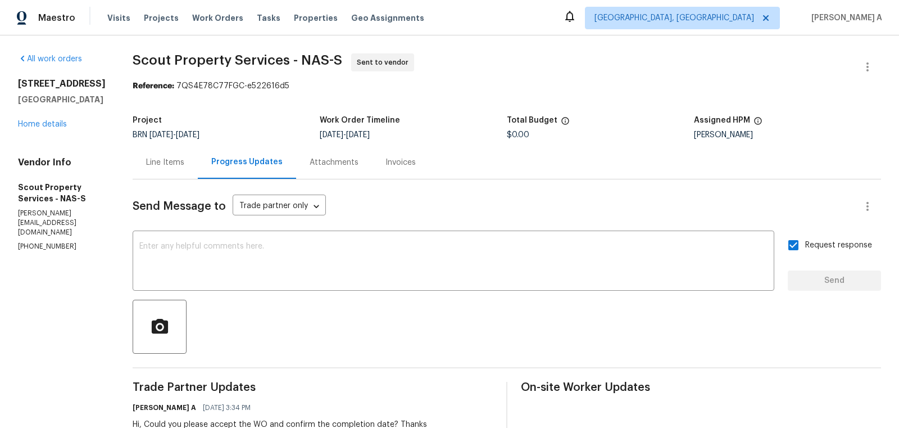
drag, startPoint x: 16, startPoint y: 83, endPoint x: 69, endPoint y: 96, distance: 54.5
click at [69, 96] on div "All work orders 1254 W End Station Dr Lebanon, TN 37087 Home details Vendor Inf…" at bounding box center [449, 292] width 899 height 515
copy h2 "1254 W End Station Dr"
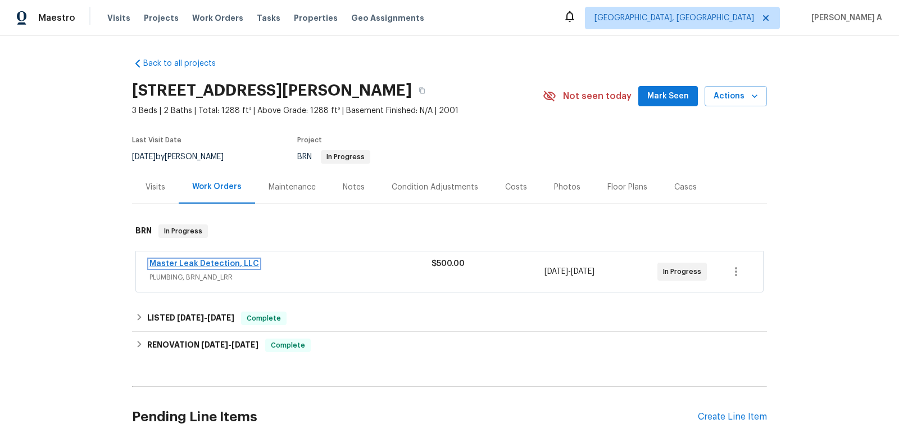
click at [207, 265] on link "Master Leak Detection, LLC" at bounding box center [205, 264] width 110 height 8
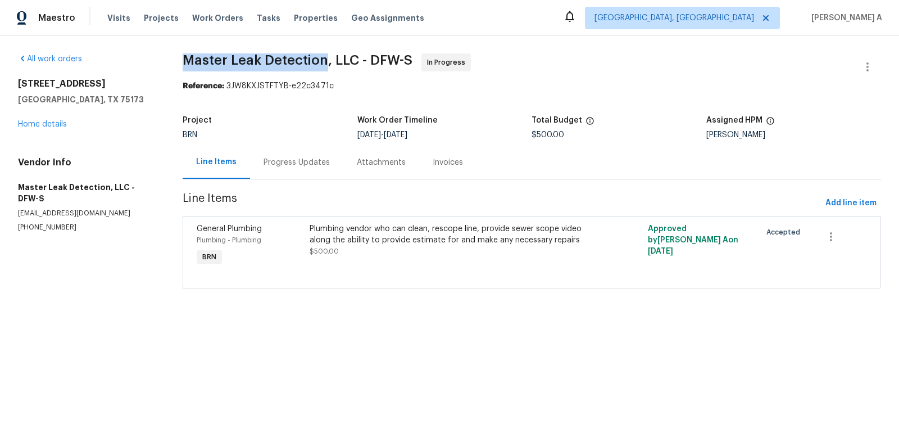
drag, startPoint x: 175, startPoint y: 56, endPoint x: 324, endPoint y: 58, distance: 149.0
click at [324, 58] on div "All work orders [STREET_ADDRESS][PERSON_NAME] Home details Vendor Info Master L…" at bounding box center [449, 177] width 899 height 285
copy span "Master Leak Detection"
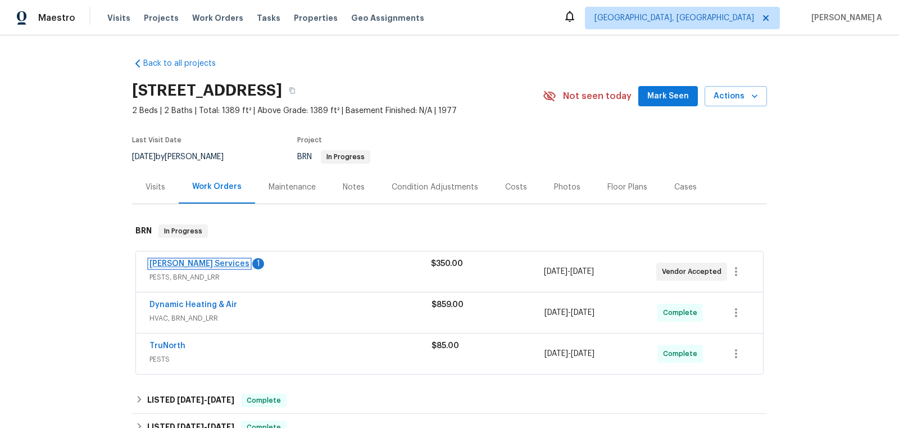
click at [194, 262] on link "Massey Services" at bounding box center [200, 264] width 100 height 8
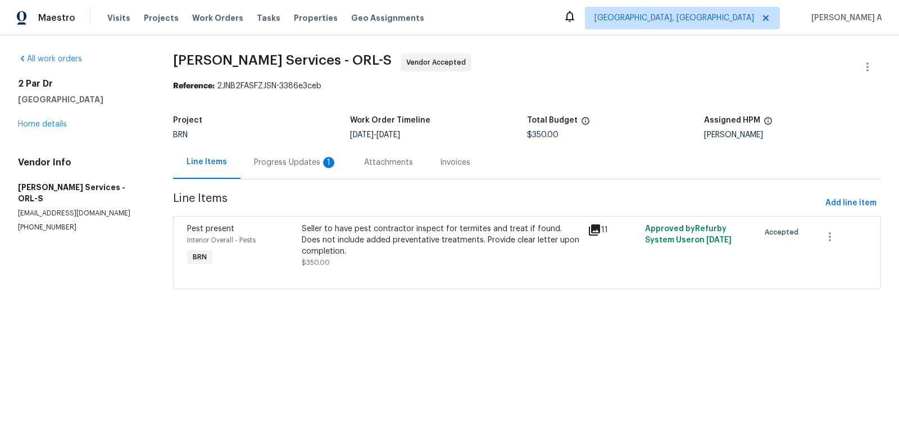
click at [297, 158] on div "Progress Updates 1" at bounding box center [295, 162] width 83 height 11
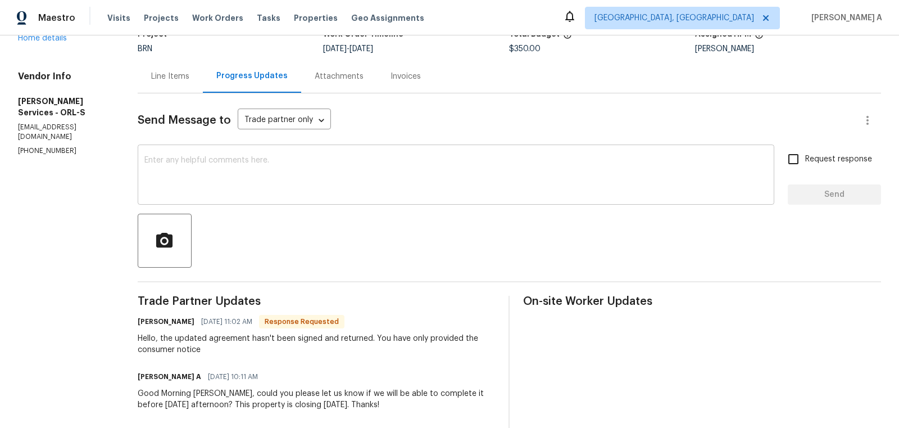
scroll to position [83, 0]
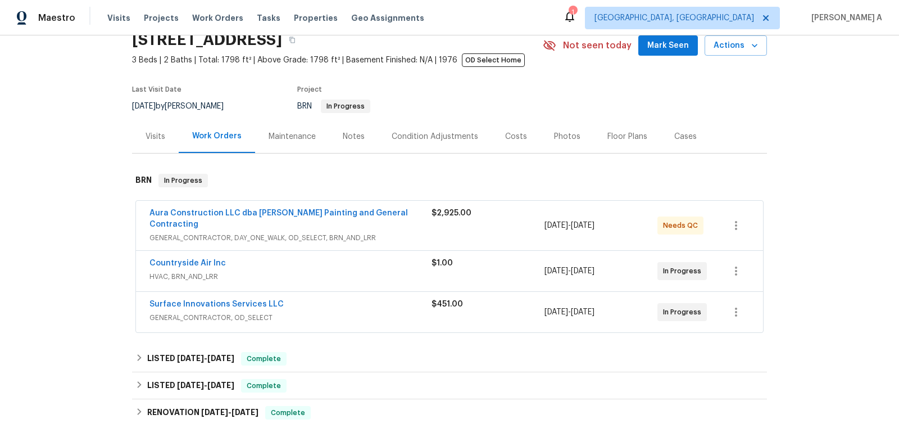
scroll to position [51, 0]
click at [192, 259] on link "Countryside Air Inc" at bounding box center [188, 263] width 76 height 8
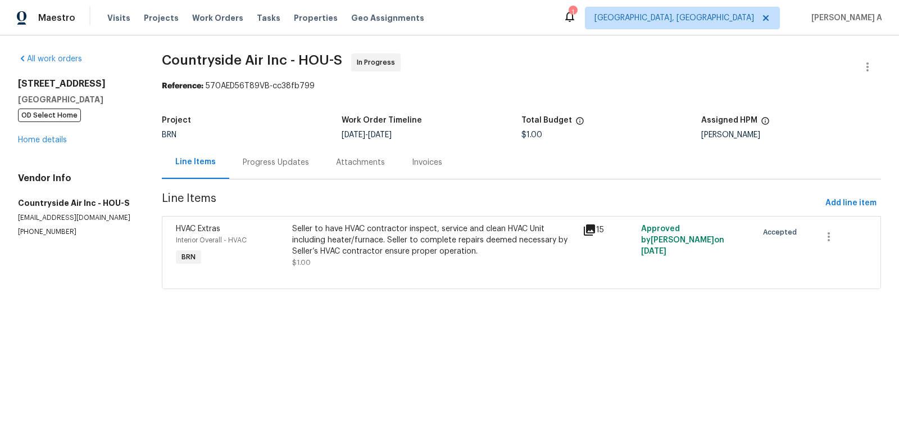
click at [297, 162] on div "Progress Updates" at bounding box center [276, 162] width 66 height 11
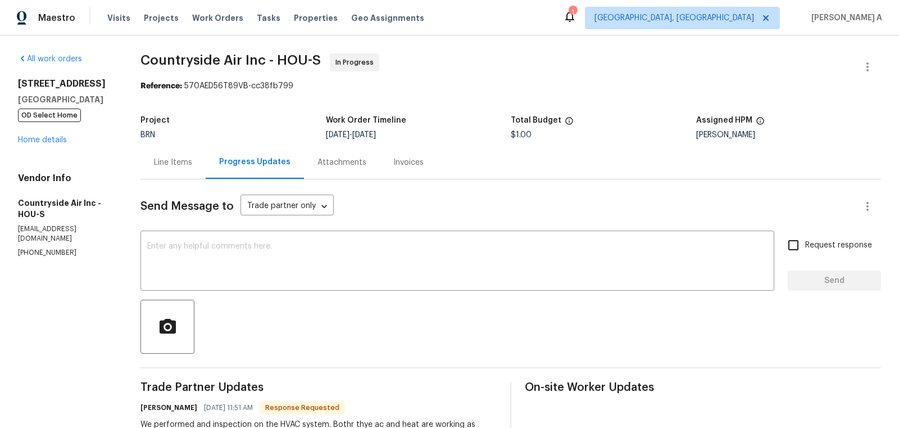
click at [173, 168] on div "Line Items" at bounding box center [173, 162] width 65 height 33
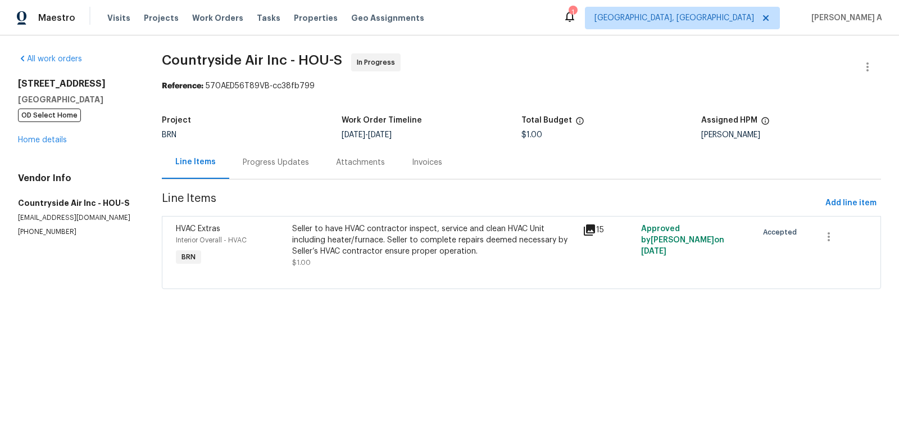
click at [285, 163] on div "Progress Updates" at bounding box center [276, 162] width 66 height 11
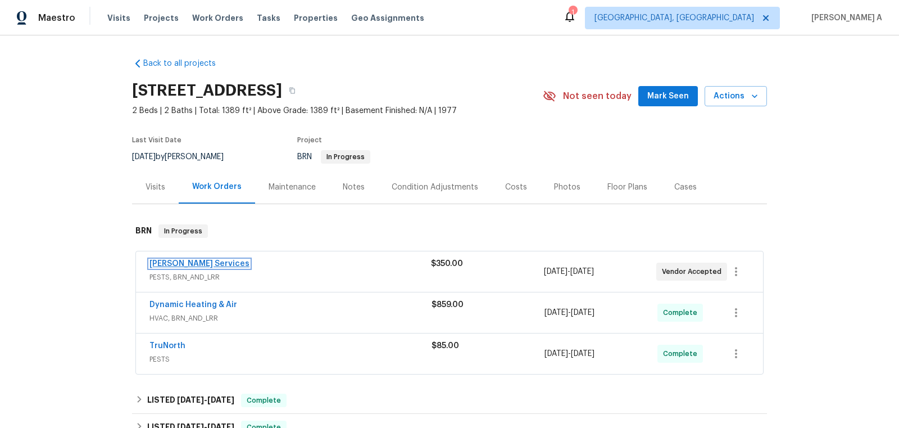
click at [193, 260] on link "[PERSON_NAME] Services" at bounding box center [200, 264] width 100 height 8
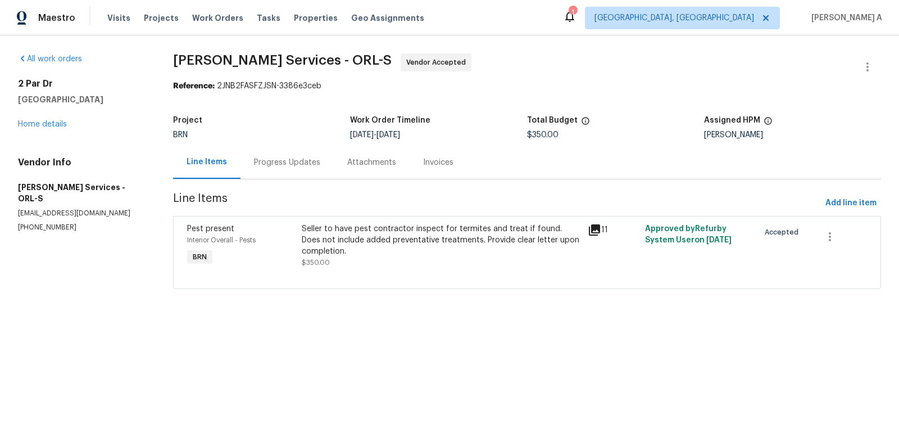
click at [301, 158] on div "Progress Updates" at bounding box center [287, 162] width 66 height 11
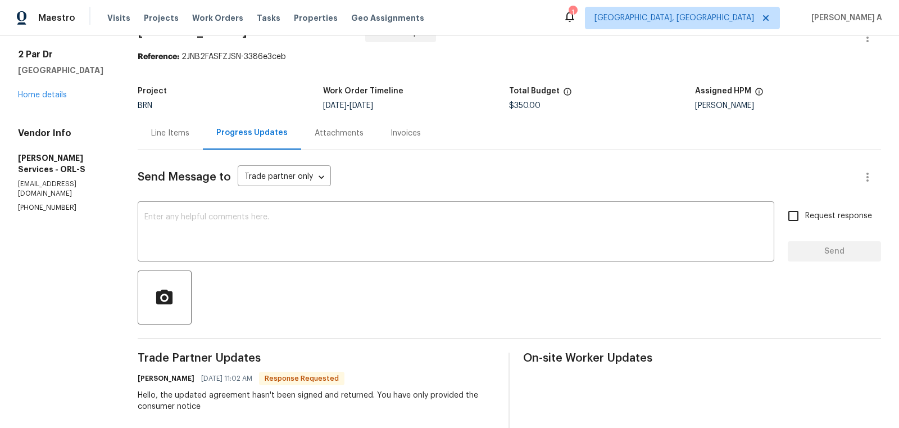
scroll to position [35, 0]
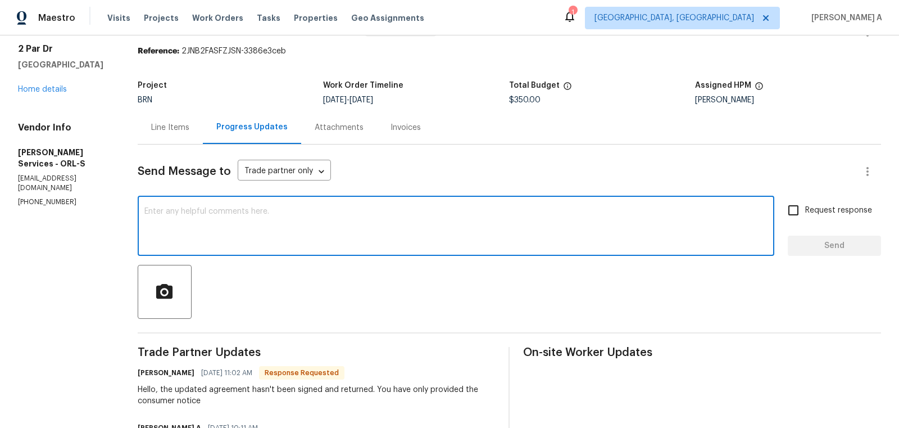
click at [375, 217] on textarea at bounding box center [455, 226] width 623 height 39
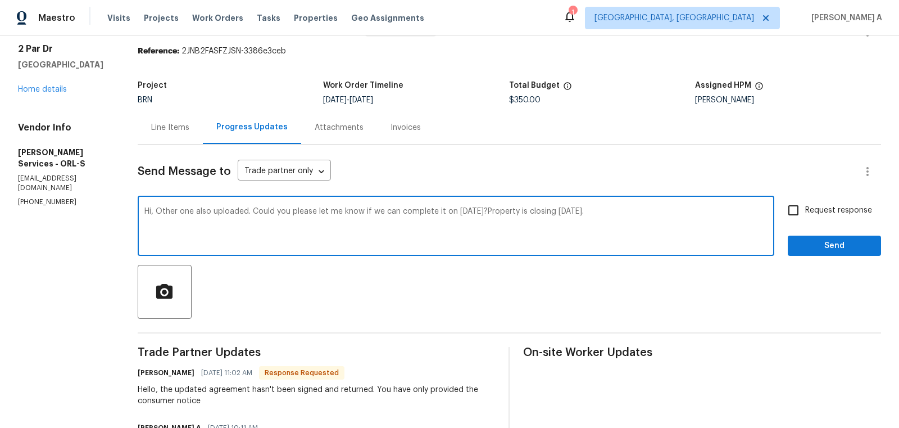
click at [525, 212] on textarea "Hi, Other one also uploaded. Could you please let me know if we can complete it…" at bounding box center [455, 226] width 623 height 39
click at [0, 0] on span "Fix the auxiliary or modal verb" at bounding box center [0, 0] width 0 height 0
click at [234, 212] on textarea "Hi, Other one was also uploaded. Could you please let me know if we can complet…" at bounding box center [455, 226] width 623 height 39
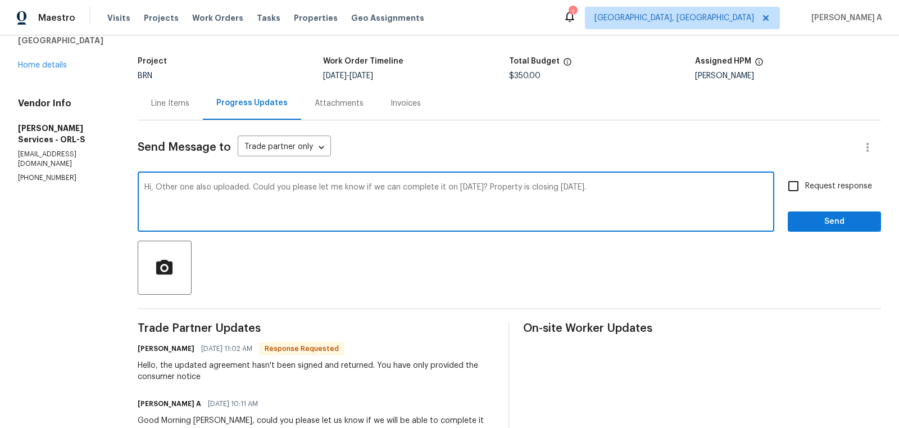
drag, startPoint x: 242, startPoint y: 185, endPoint x: 190, endPoint y: 187, distance: 52.3
click at [189, 187] on textarea "Hi, Other one also uploaded. Could you please let me know if we can complete it…" at bounding box center [455, 202] width 623 height 39
click at [232, 186] on textarea "Hi, Its uploaded. Could you please let me know if we can complete it on tomorro…" at bounding box center [455, 202] width 623 height 39
click at [0, 0] on span "Replace with" at bounding box center [0, 0] width 0 height 0
click at [233, 188] on textarea "Hi, It's uploaded. Could you please let me know if we can complete it on tomorr…" at bounding box center [455, 202] width 623 height 39
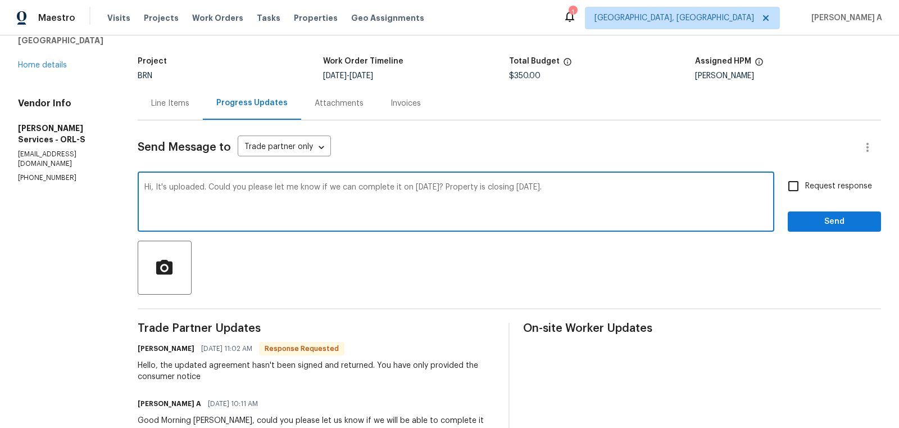
click at [0, 0] on span "Fix the preposition" at bounding box center [0, 0] width 0 height 0
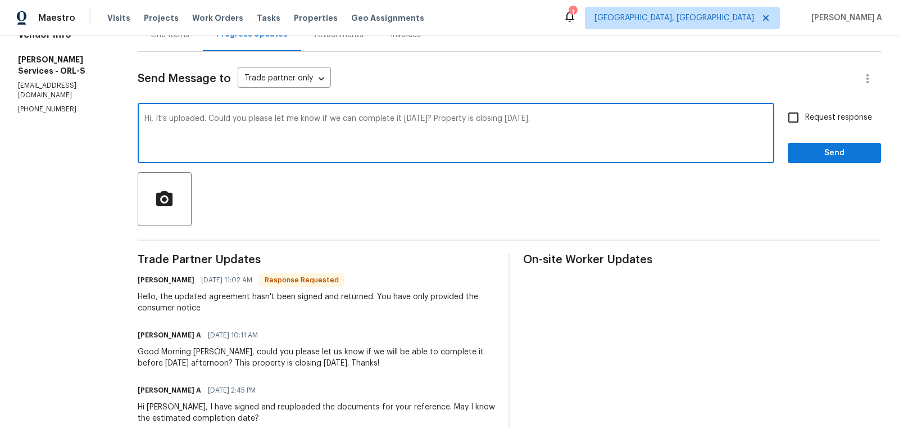
scroll to position [128, 0]
type textarea "Hi, It's uploaded. Could you please let me know if we can complete it tomorrow?…"
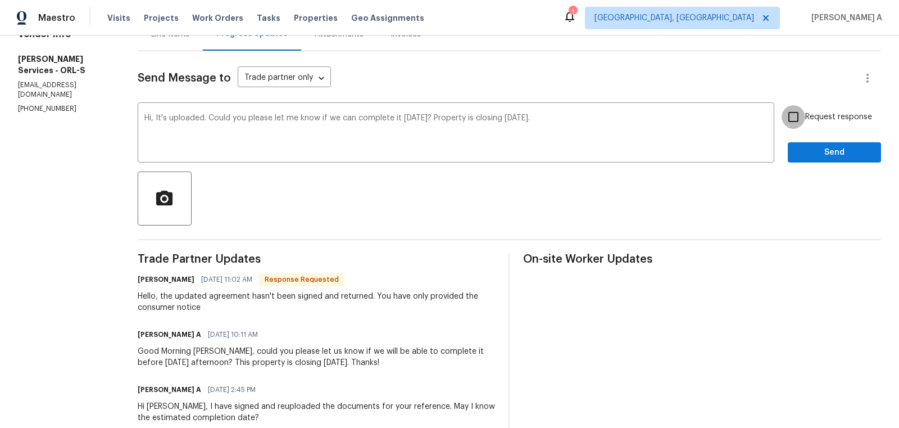
click at [794, 114] on input "Request response" at bounding box center [794, 117] width 24 height 24
checkbox input "true"
click at [847, 150] on span "Send" at bounding box center [834, 153] width 75 height 14
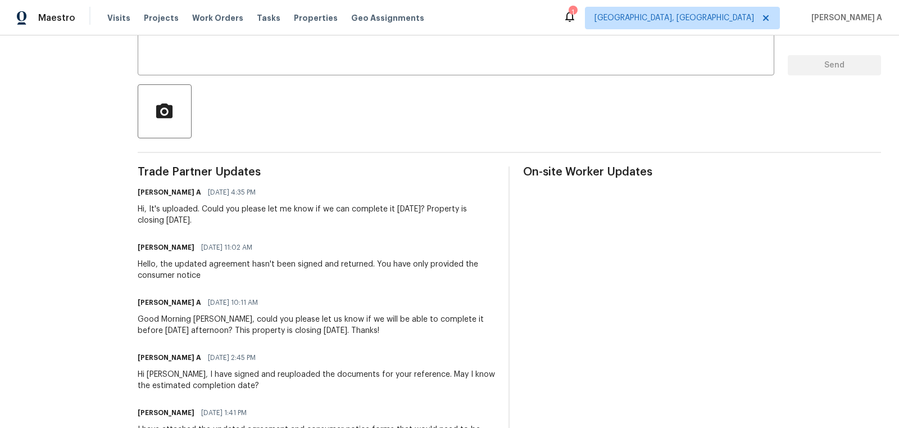
scroll to position [0, 0]
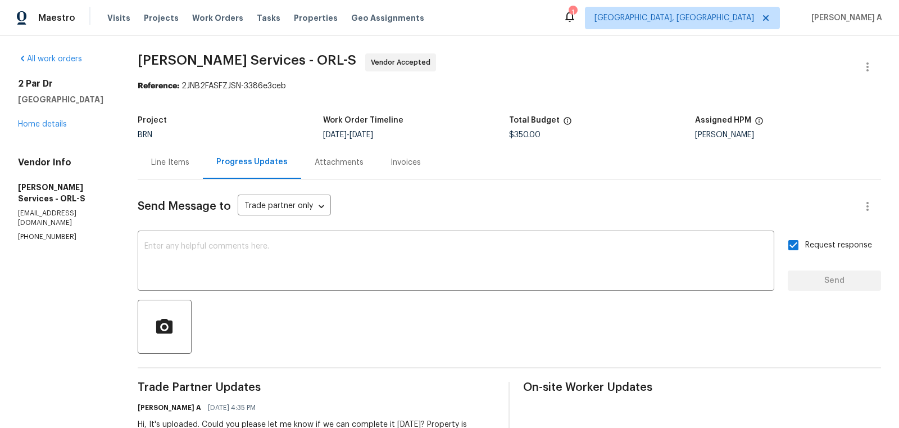
click at [189, 159] on div "Line Items" at bounding box center [170, 162] width 38 height 11
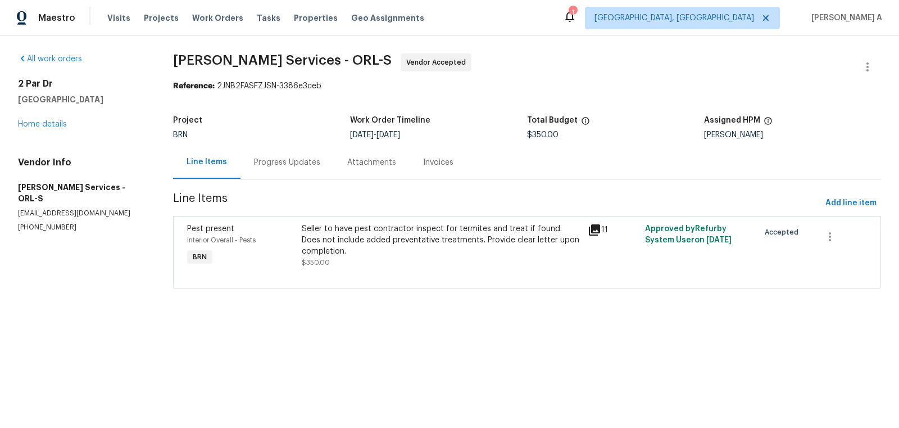
click at [300, 165] on div "Progress Updates" at bounding box center [287, 162] width 66 height 11
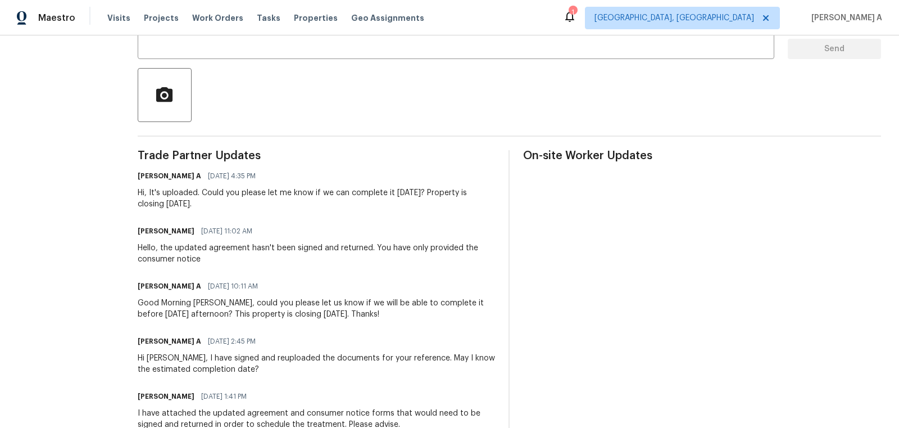
scroll to position [230, 0]
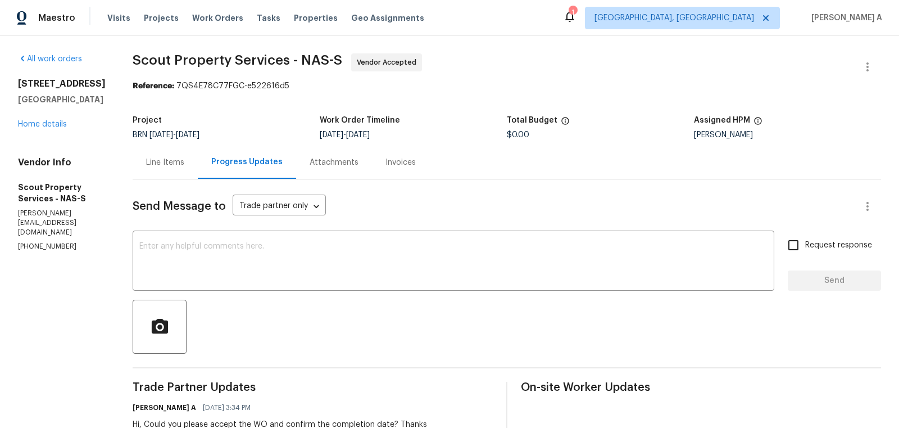
click at [148, 168] on div "Line Items" at bounding box center [165, 162] width 65 height 33
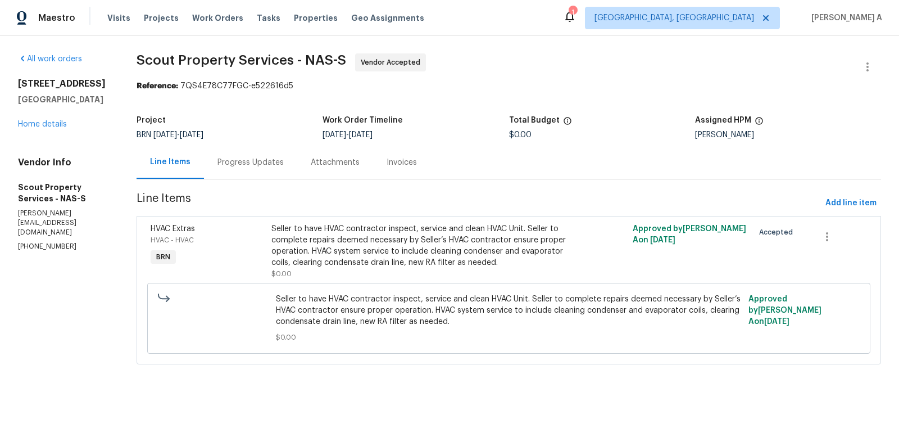
click at [237, 161] on div "Progress Updates" at bounding box center [251, 162] width 66 height 11
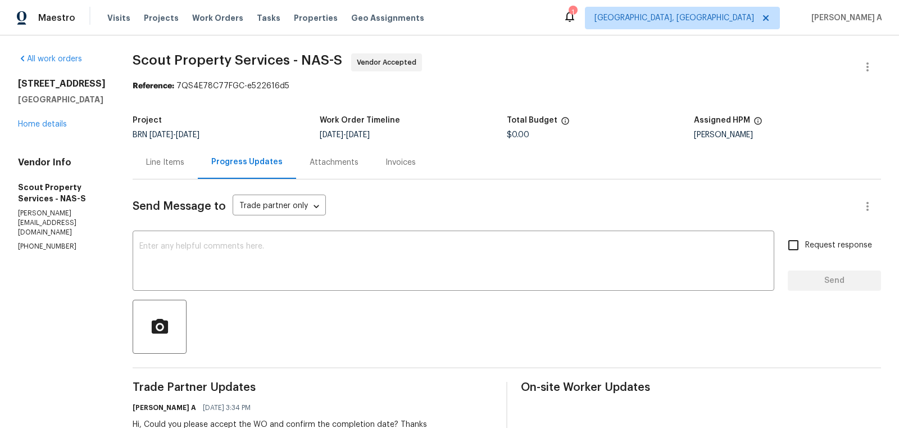
click at [148, 166] on div "Line Items" at bounding box center [165, 162] width 38 height 11
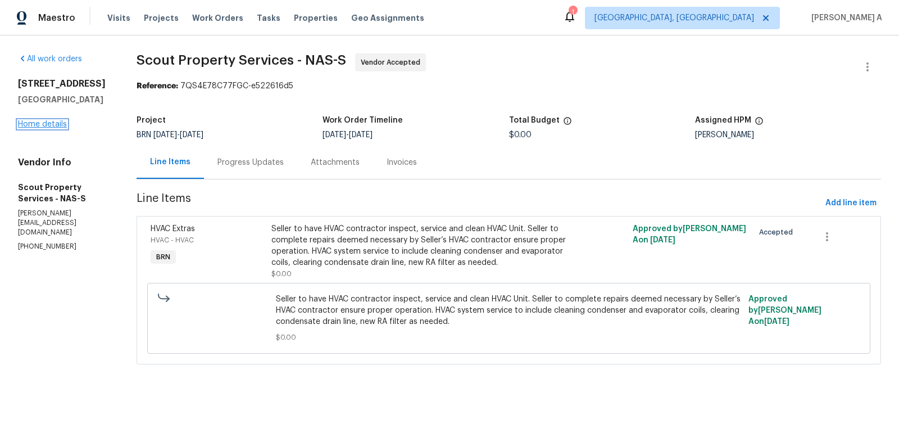
click at [39, 128] on link "Home details" at bounding box center [42, 124] width 49 height 8
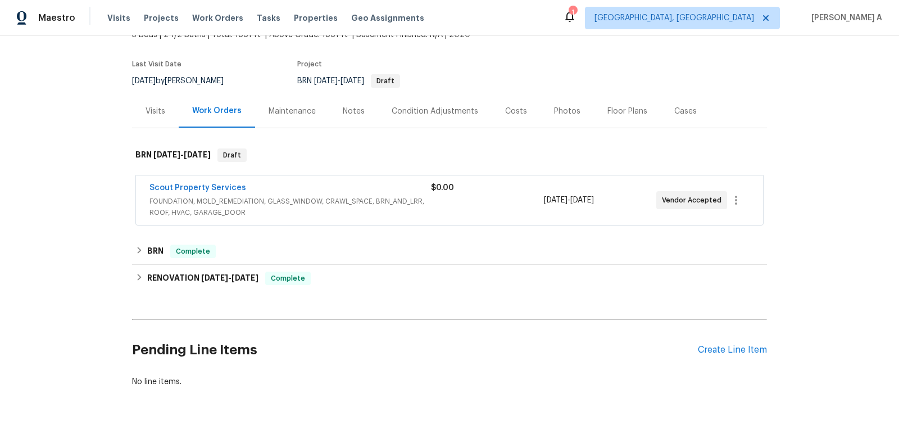
scroll to position [104, 0]
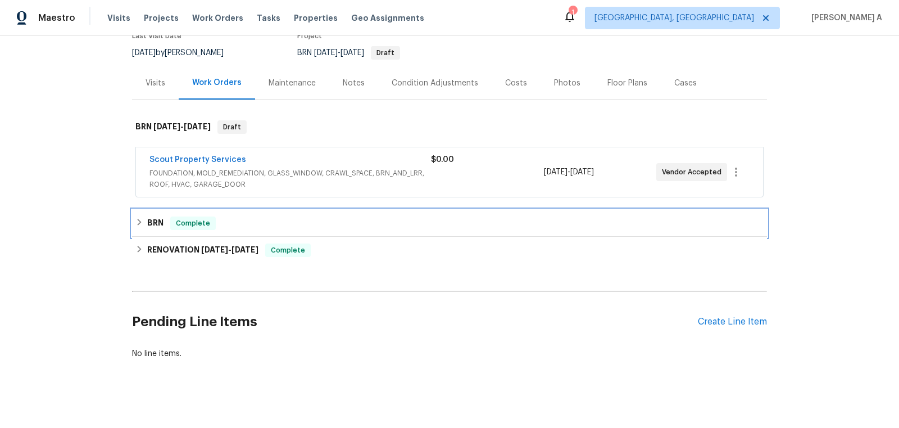
click at [240, 219] on div "BRN Complete" at bounding box center [449, 222] width 628 height 13
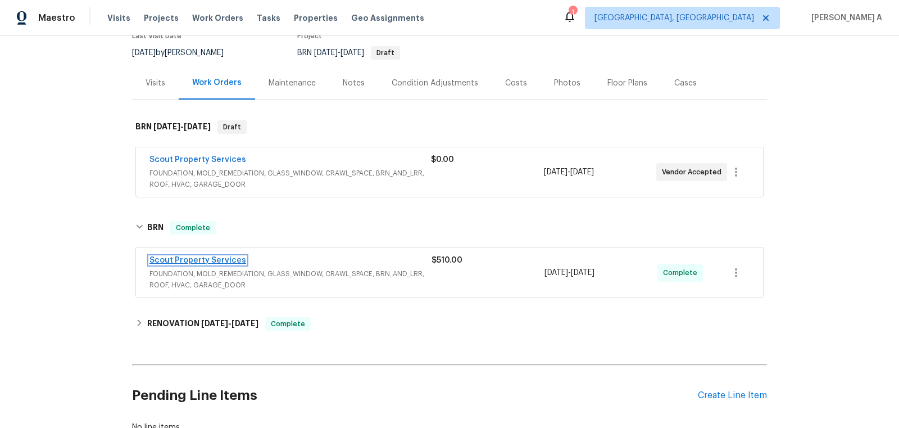
click at [219, 260] on link "Scout Property Services" at bounding box center [198, 260] width 97 height 8
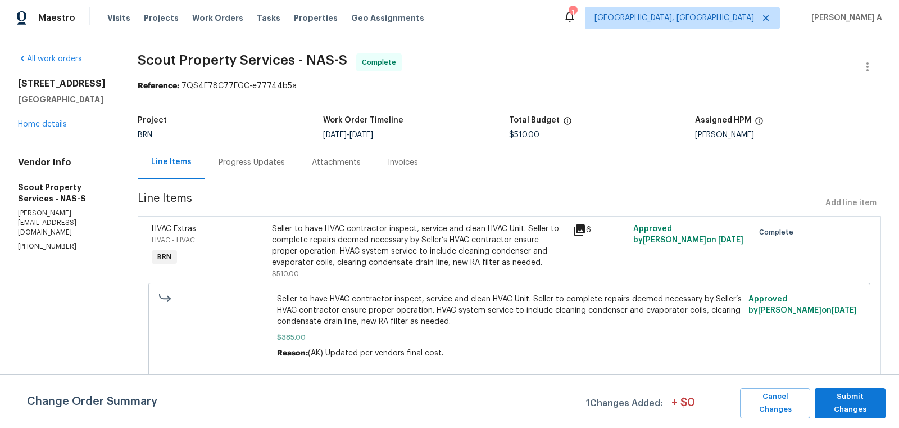
click at [223, 157] on div "Progress Updates" at bounding box center [252, 162] width 66 height 11
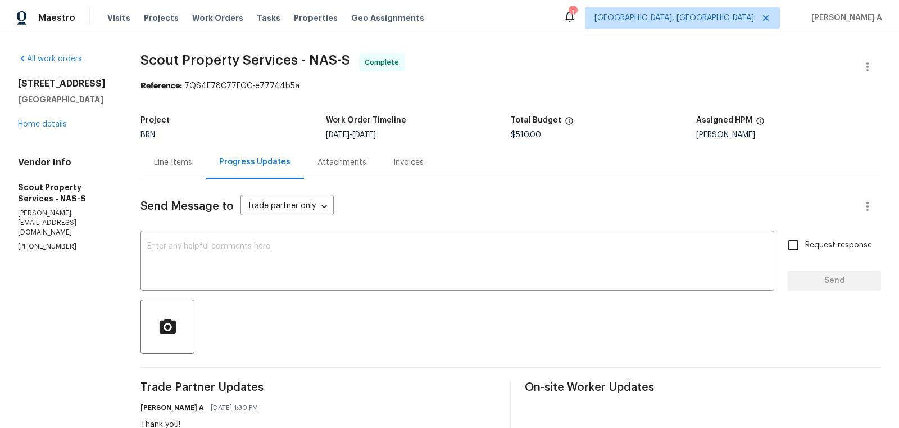
click at [170, 158] on div "Line Items" at bounding box center [173, 162] width 38 height 11
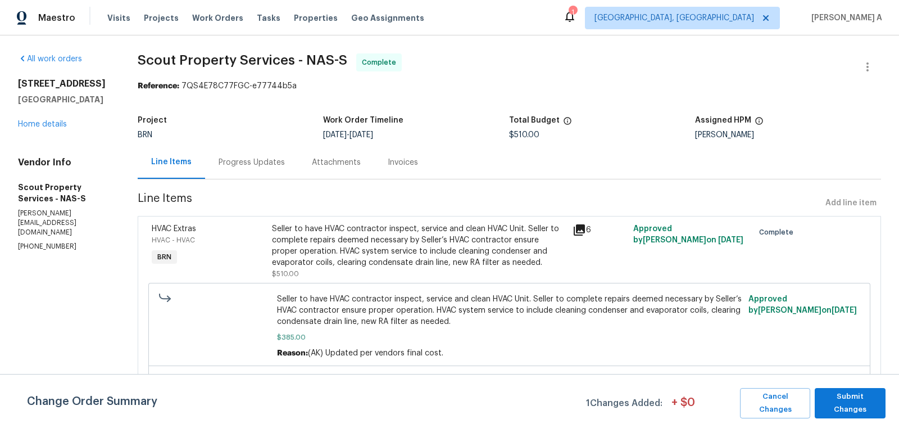
click at [425, 259] on div "Seller to have HVAC contractor inspect, service and clean HVAC Unit. Seller to …" at bounding box center [419, 245] width 295 height 45
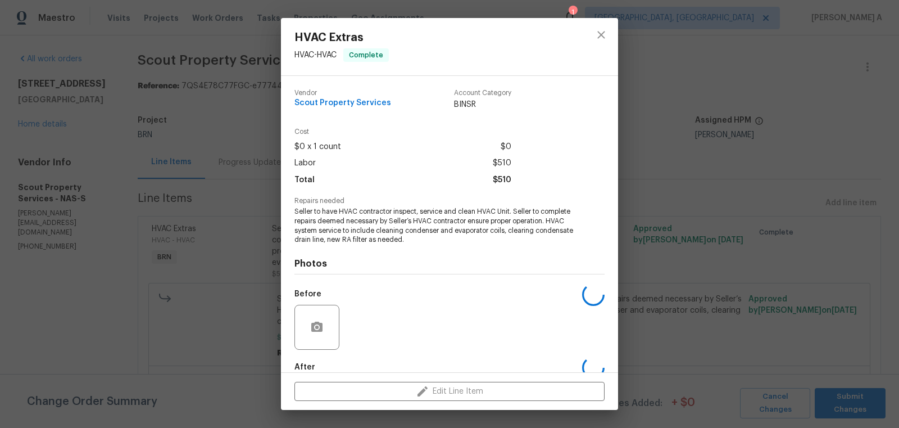
scroll to position [62, 0]
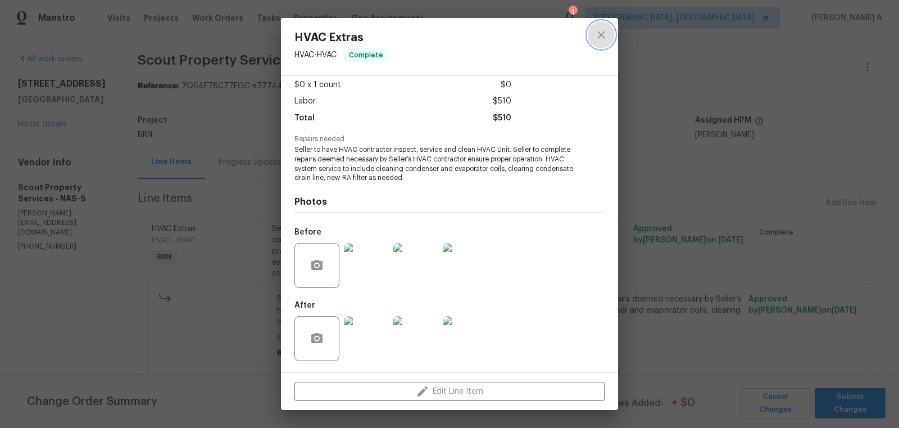
click at [603, 37] on icon "close" at bounding box center [601, 34] width 7 height 7
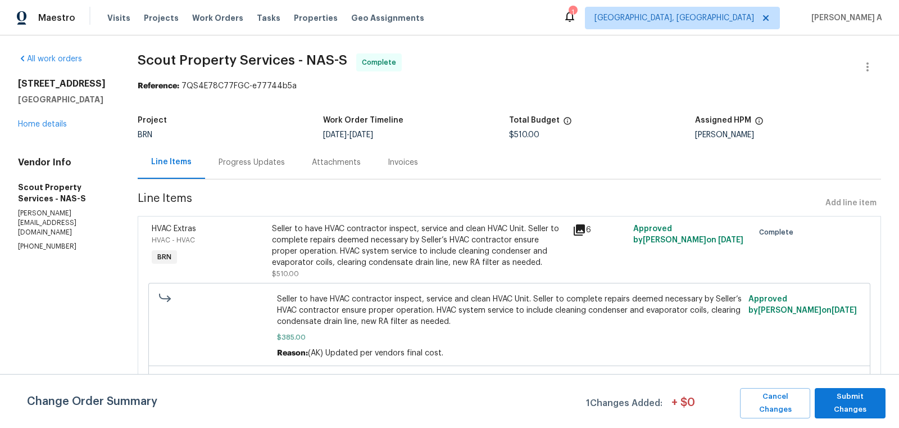
click at [259, 169] on div "Progress Updates" at bounding box center [251, 162] width 93 height 33
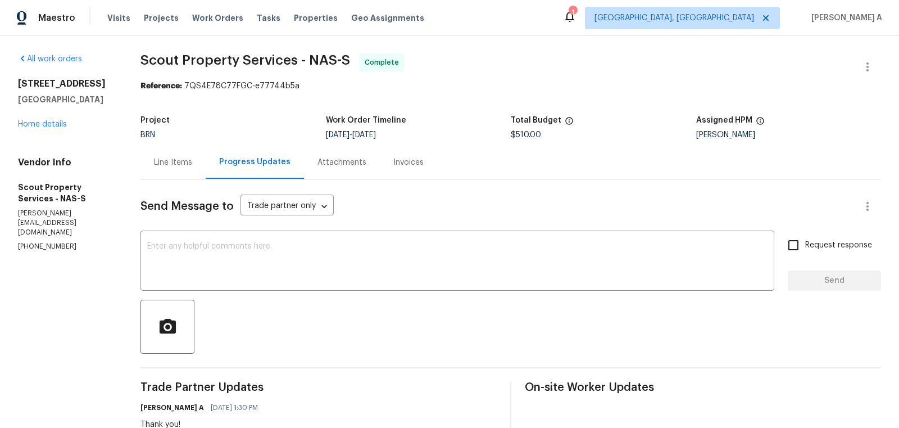
click at [183, 159] on div "Line Items" at bounding box center [173, 162] width 38 height 11
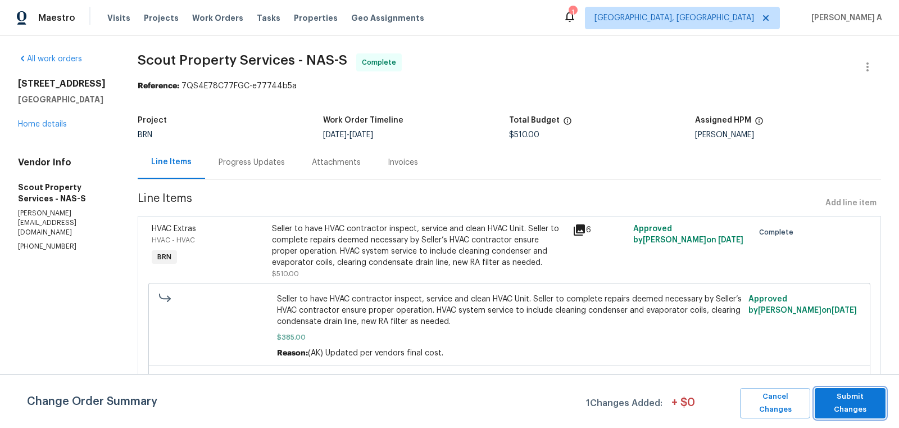
click at [857, 403] on span "Submit Changes" at bounding box center [851, 403] width 60 height 26
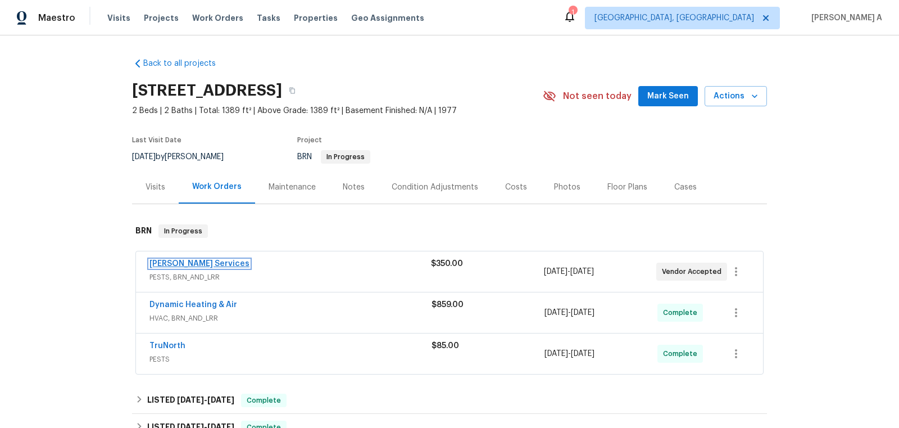
click at [179, 262] on link "[PERSON_NAME] Services" at bounding box center [200, 264] width 100 height 8
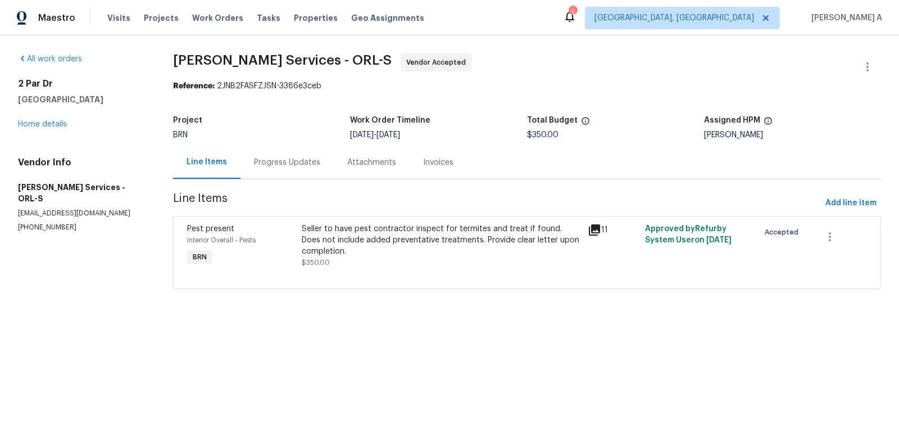
click at [41, 223] on p "[PHONE_NUMBER]" at bounding box center [82, 228] width 128 height 10
copy p "[PHONE_NUMBER]"
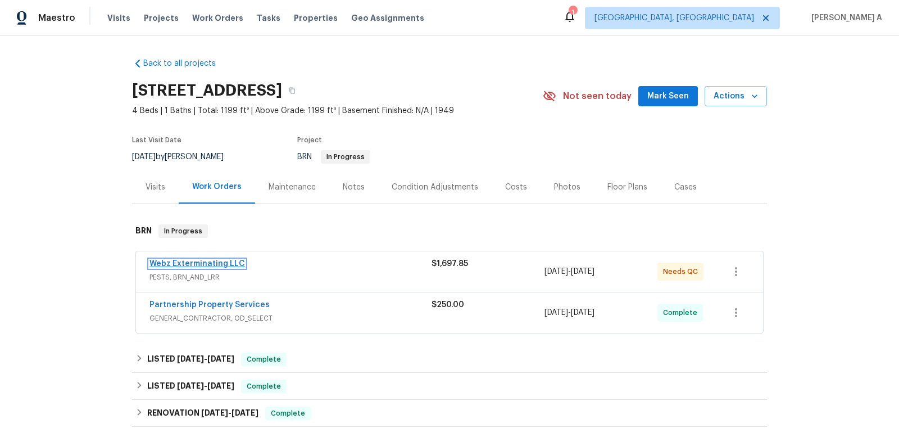
click at [192, 260] on link "Webz Exterminating LLC" at bounding box center [198, 264] width 96 height 8
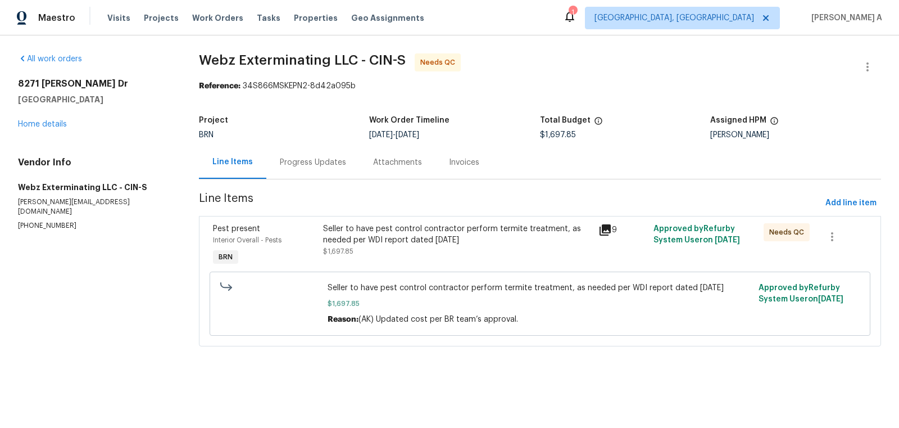
click at [299, 167] on div "Progress Updates" at bounding box center [313, 162] width 66 height 11
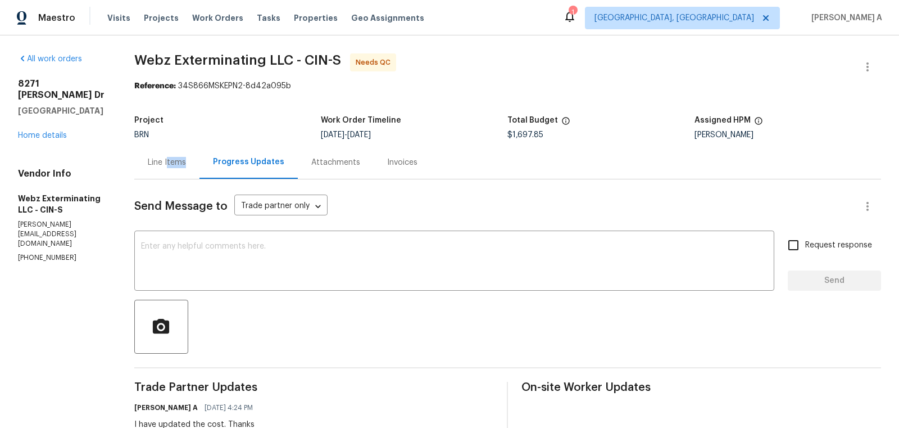
click at [168, 168] on div "Line Items" at bounding box center [166, 162] width 65 height 33
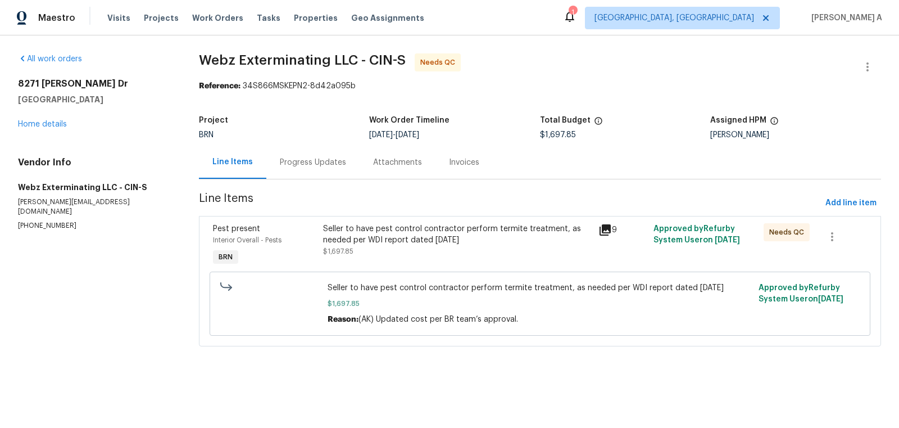
click at [427, 258] on div "Seller to have pest control contractor perform termite treatment, as needed per…" at bounding box center [457, 246] width 275 height 52
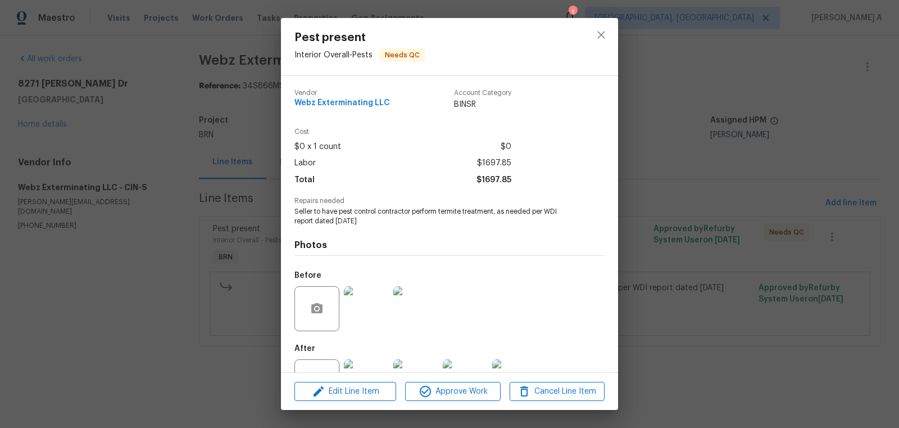
scroll to position [43, 0]
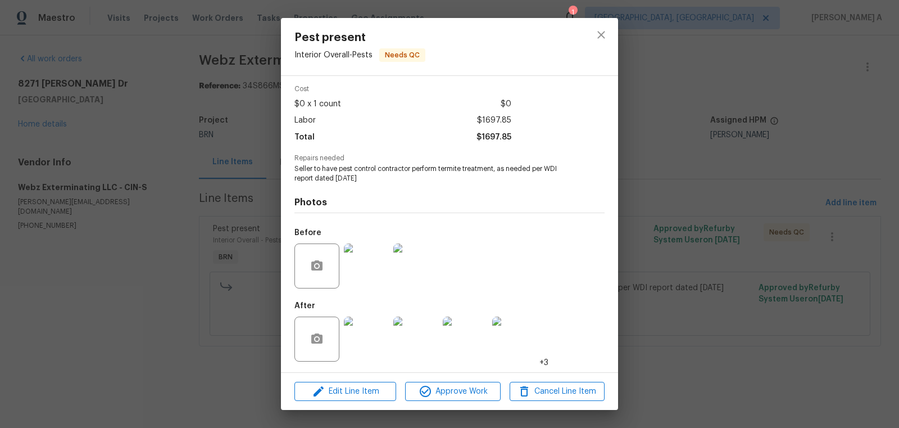
click at [589, 43] on div at bounding box center [602, 46] width 34 height 57
click at [603, 35] on icon "close" at bounding box center [601, 34] width 13 height 13
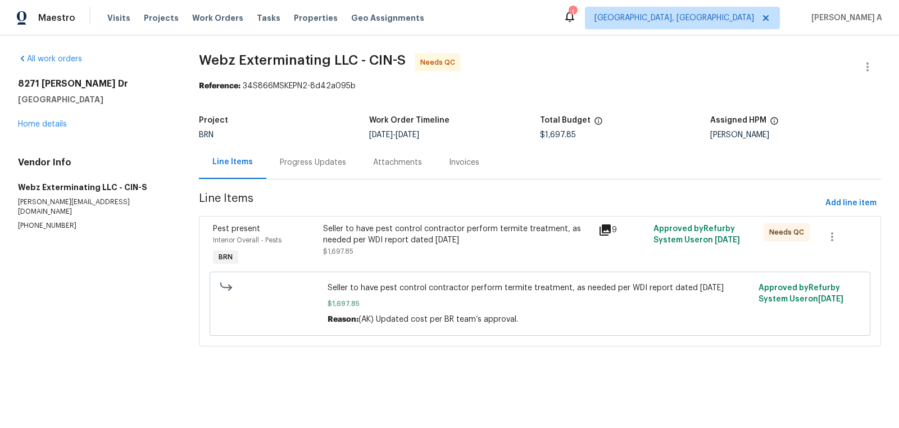
click at [330, 160] on div "Progress Updates" at bounding box center [313, 162] width 66 height 11
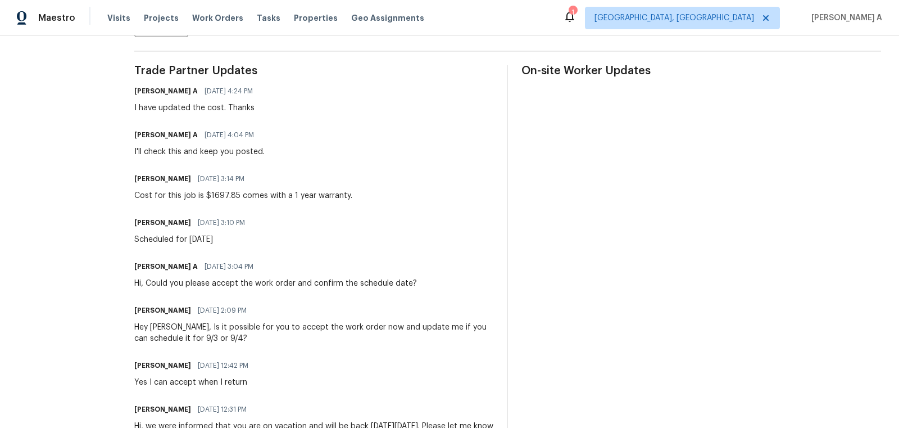
scroll to position [316, 0]
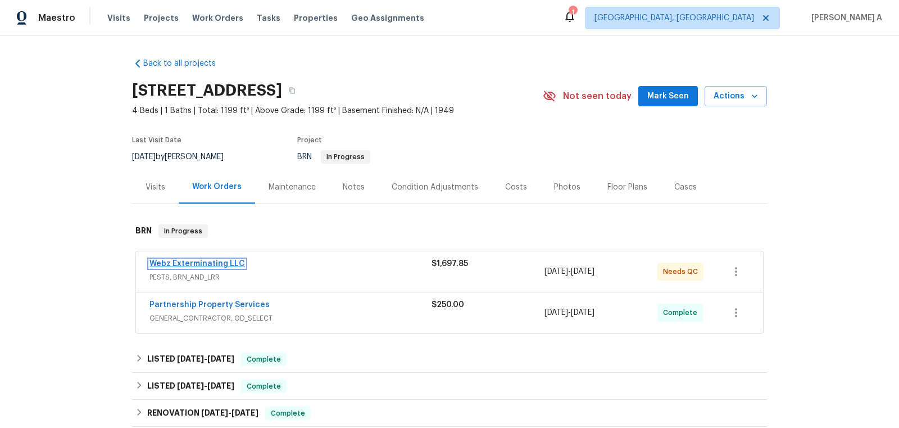
click at [200, 264] on link "Webz Exterminating LLC" at bounding box center [198, 264] width 96 height 8
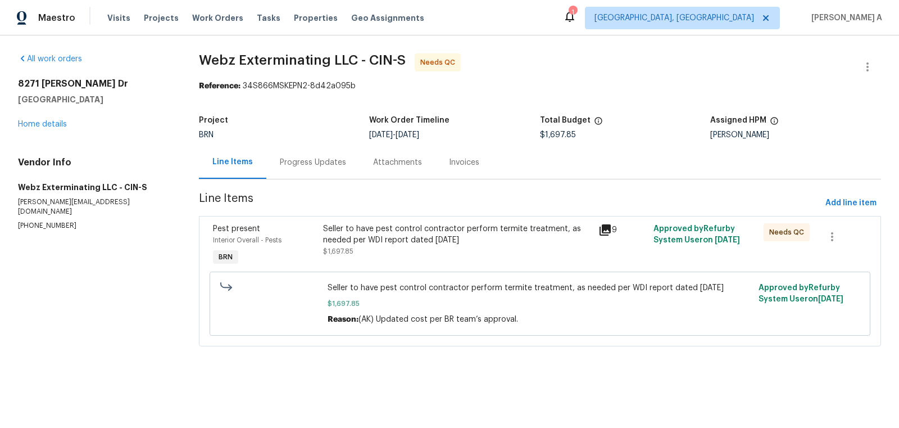
click at [288, 168] on div "Progress Updates" at bounding box center [312, 162] width 93 height 33
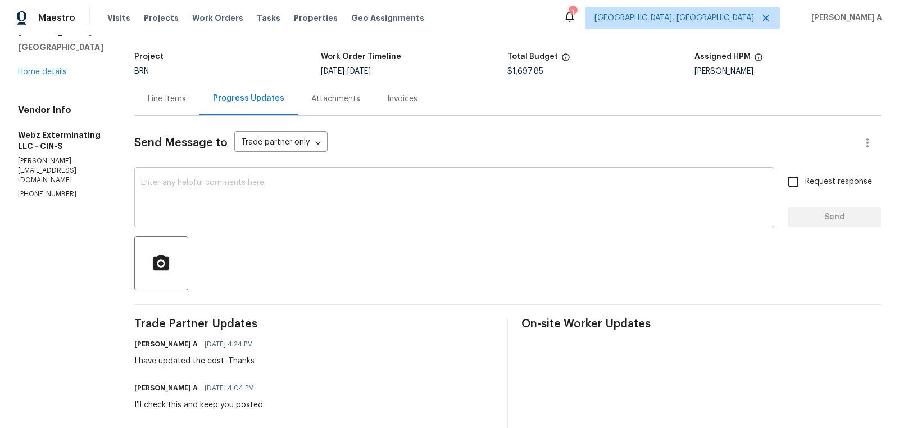
scroll to position [85, 0]
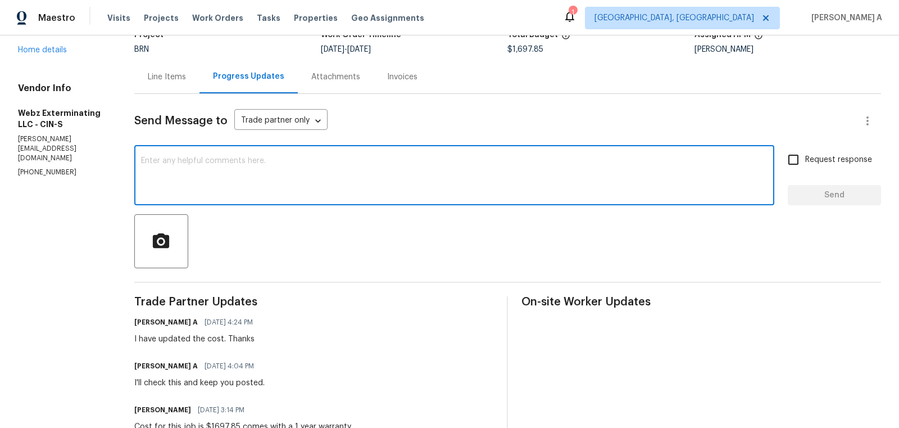
click at [318, 195] on textarea at bounding box center [454, 176] width 627 height 39
click at [232, 163] on textarea "Please upload the document once everything is completed." at bounding box center [454, 176] width 627 height 39
type textarea "Please upload the reports once everything is completed."
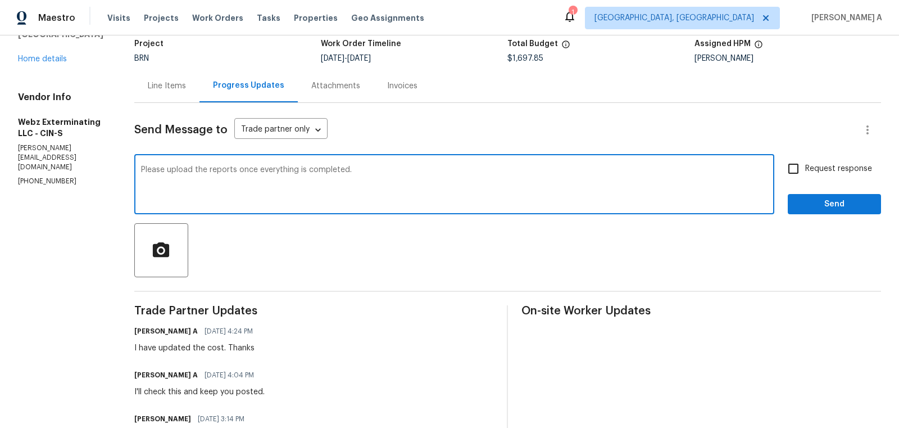
click at [342, 171] on textarea "Please upload the reports once everything is completed." at bounding box center [454, 185] width 627 height 39
click at [179, 94] on div "Line Items" at bounding box center [166, 85] width 65 height 33
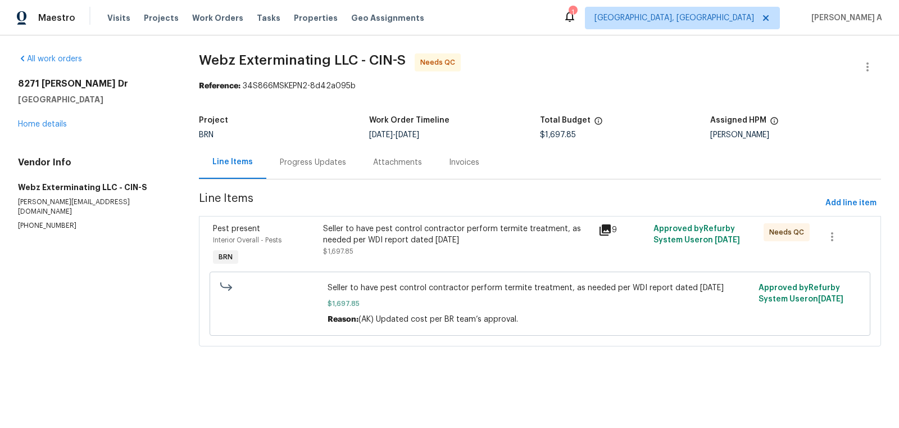
click at [286, 157] on div "Progress Updates" at bounding box center [313, 162] width 66 height 11
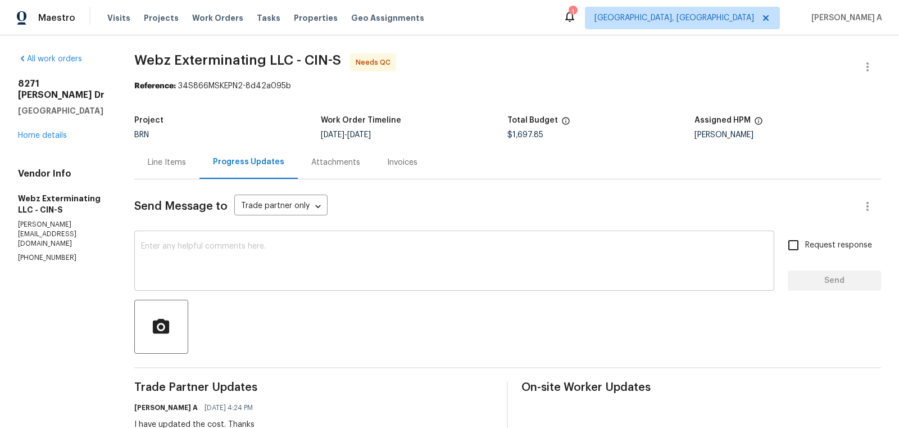
click at [284, 260] on textarea at bounding box center [454, 261] width 627 height 39
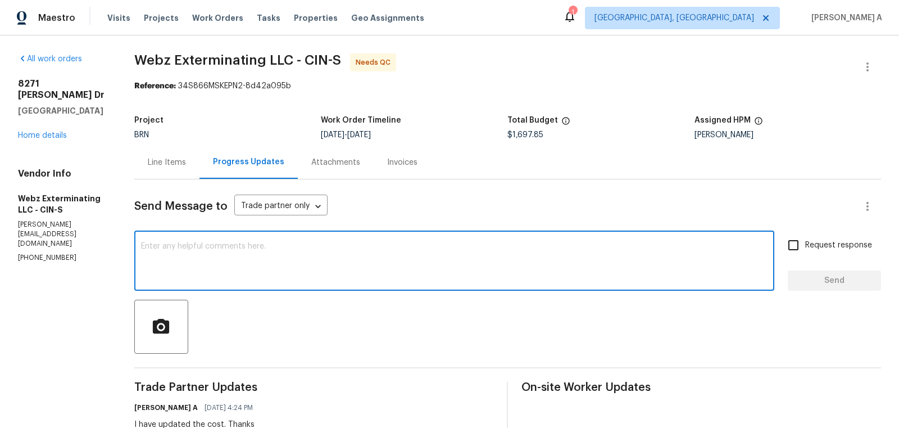
paste textarea "Please upload the reports once everything is completed."
type textarea "Please upload the reports once everything is completed."
click at [809, 253] on label "Request response" at bounding box center [827, 245] width 90 height 24
click at [805, 253] on input "Request response" at bounding box center [794, 245] width 24 height 24
checkbox input "true"
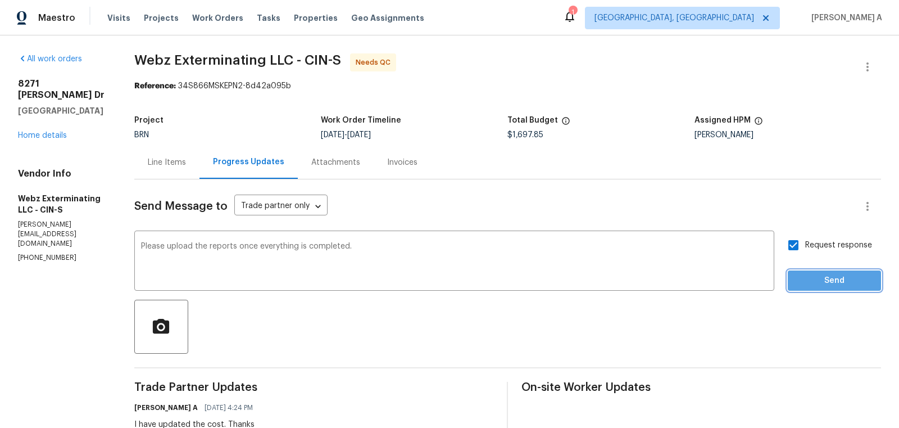
click at [832, 276] on span "Send" at bounding box center [834, 281] width 75 height 14
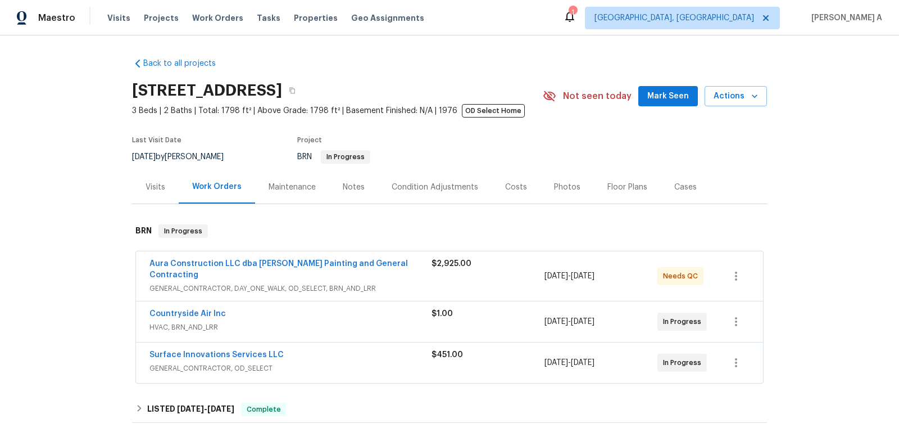
scroll to position [15, 0]
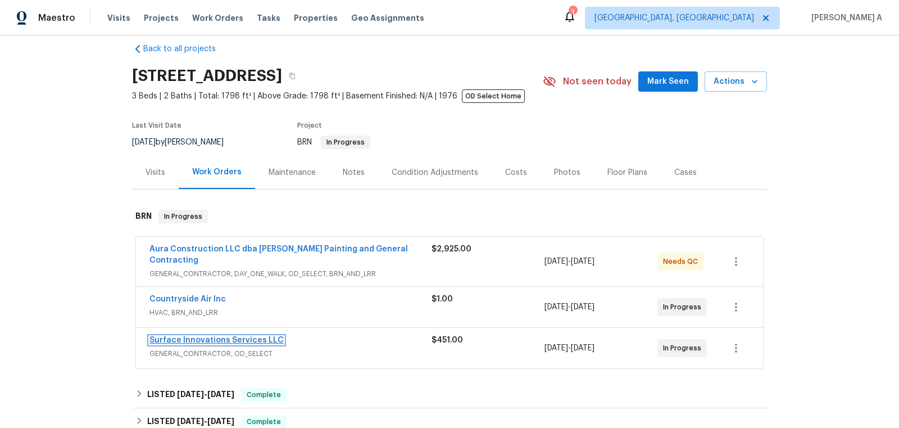
click at [217, 336] on link "Surface Innovations Services LLC" at bounding box center [217, 340] width 134 height 8
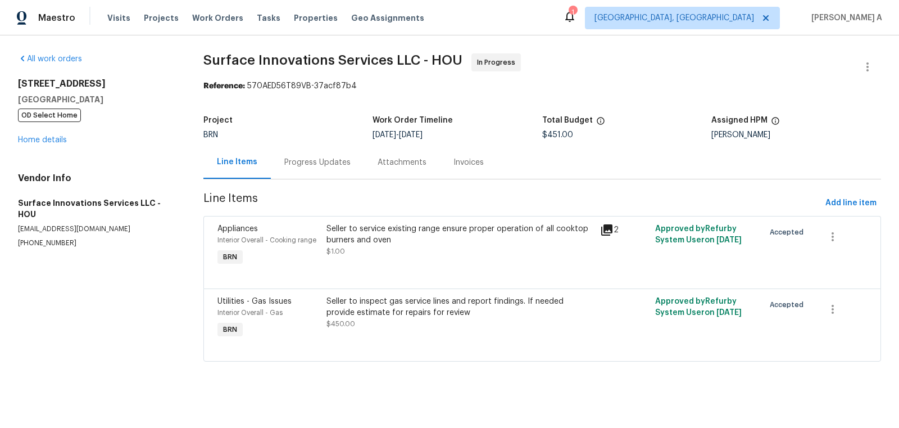
click at [304, 171] on div "Progress Updates" at bounding box center [317, 162] width 93 height 33
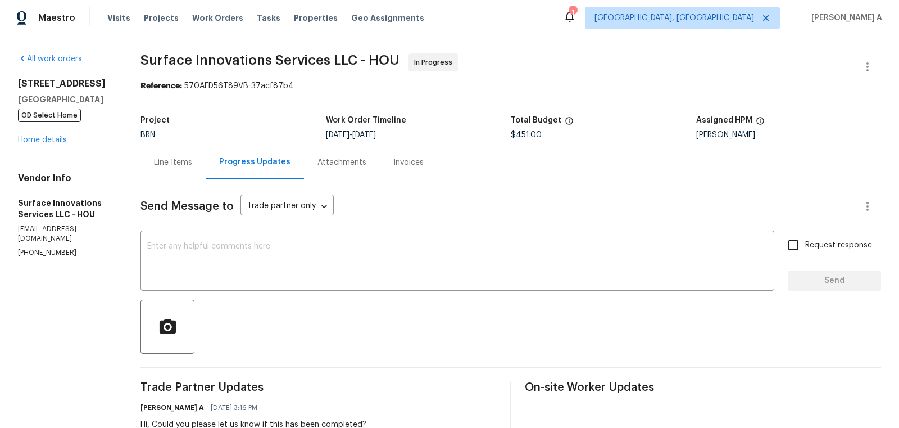
click at [192, 158] on div "Line Items" at bounding box center [173, 162] width 38 height 11
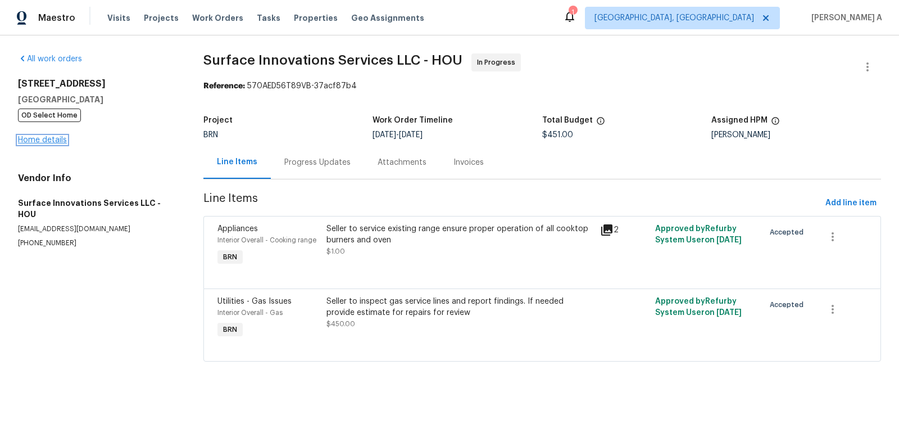
click at [53, 139] on link "Home details" at bounding box center [42, 140] width 49 height 8
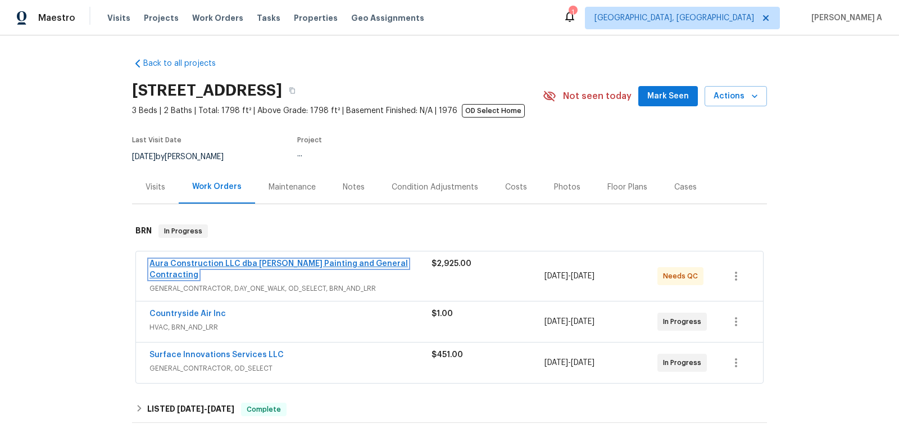
click at [271, 262] on link "Aura Construction LLC dba Logan's Painting and General Contracting" at bounding box center [279, 269] width 259 height 19
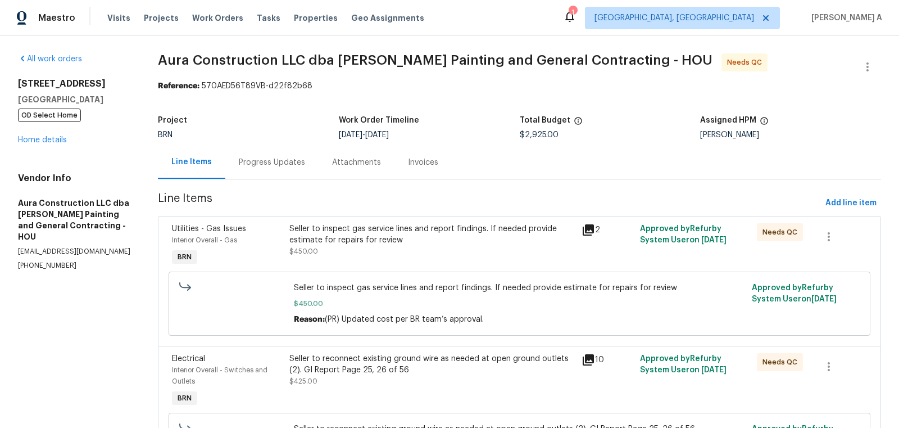
click at [270, 155] on div "Progress Updates" at bounding box center [271, 162] width 93 height 33
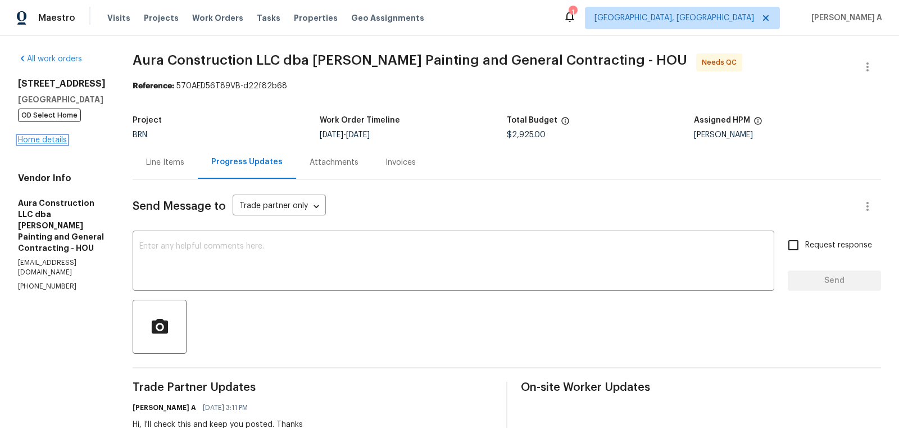
click at [51, 144] on link "Home details" at bounding box center [42, 140] width 49 height 8
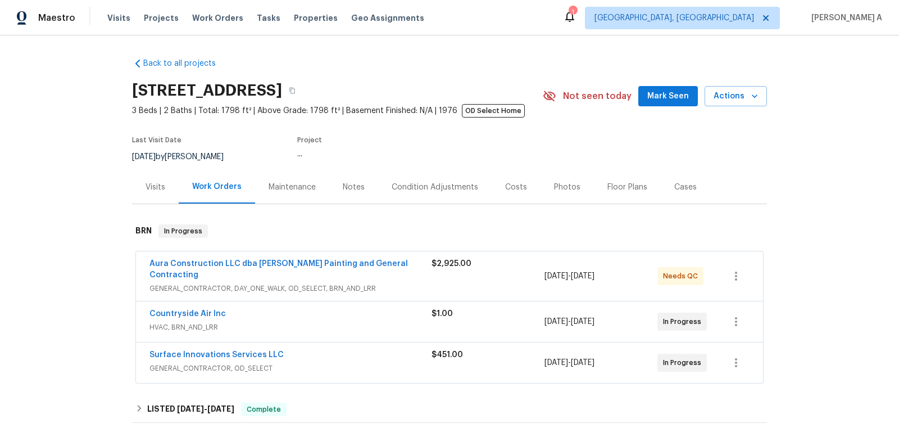
scroll to position [92, 0]
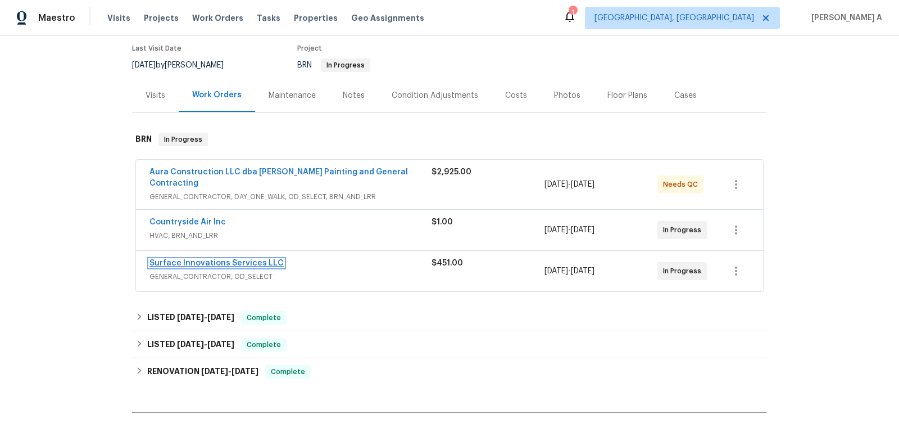
click at [212, 259] on link "Surface Innovations Services LLC" at bounding box center [217, 263] width 134 height 8
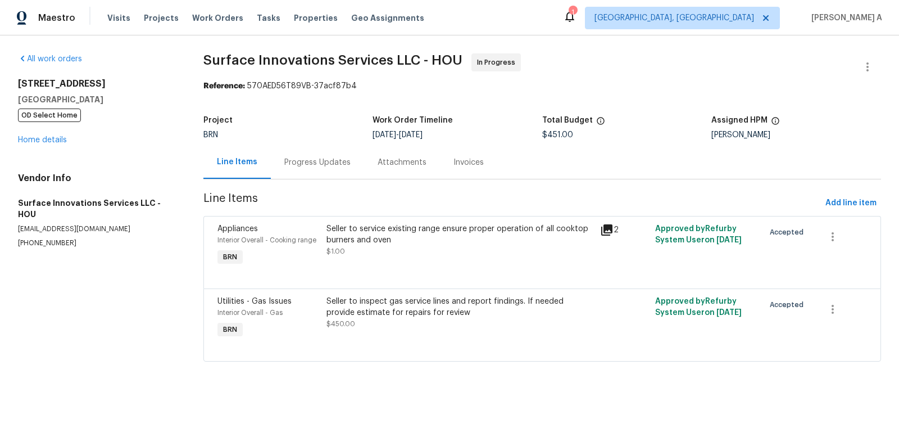
click at [308, 161] on div "Progress Updates" at bounding box center [317, 162] width 66 height 11
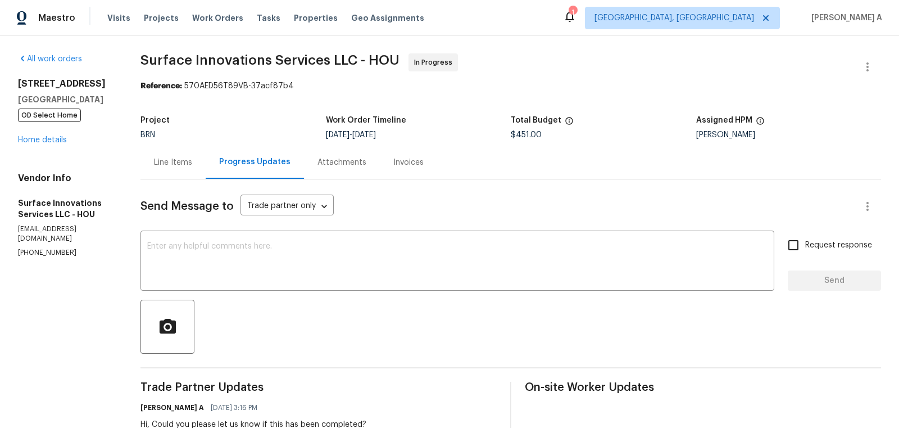
click at [192, 162] on div "Line Items" at bounding box center [173, 162] width 38 height 11
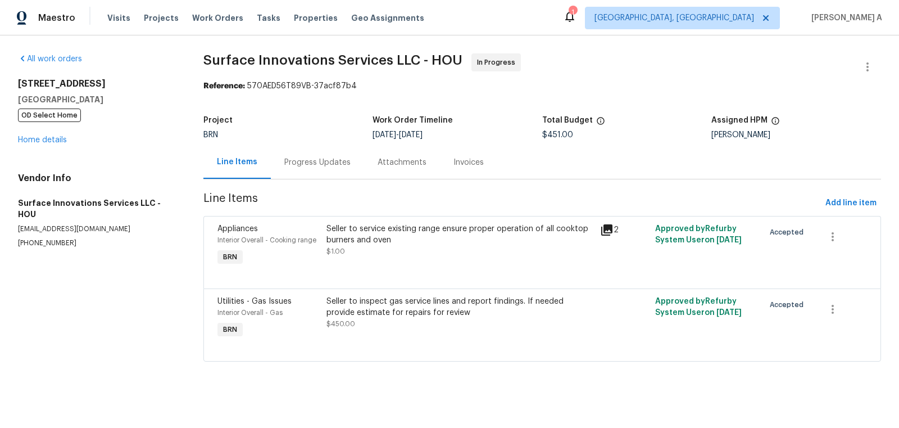
click at [303, 152] on div "Progress Updates" at bounding box center [317, 162] width 93 height 33
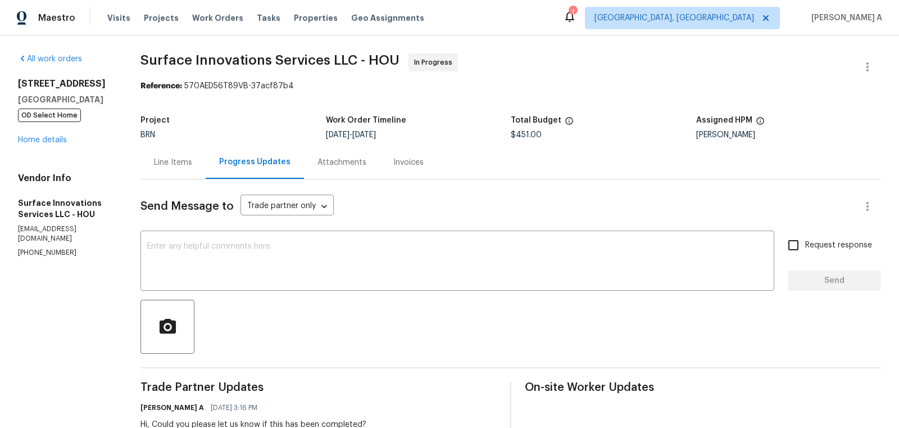
click at [206, 171] on div "Line Items" at bounding box center [173, 162] width 65 height 33
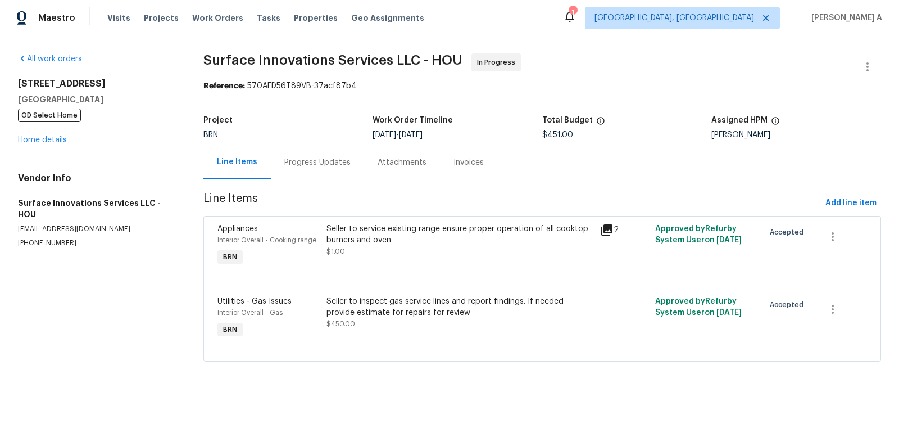
click at [306, 165] on div "Progress Updates" at bounding box center [317, 162] width 66 height 11
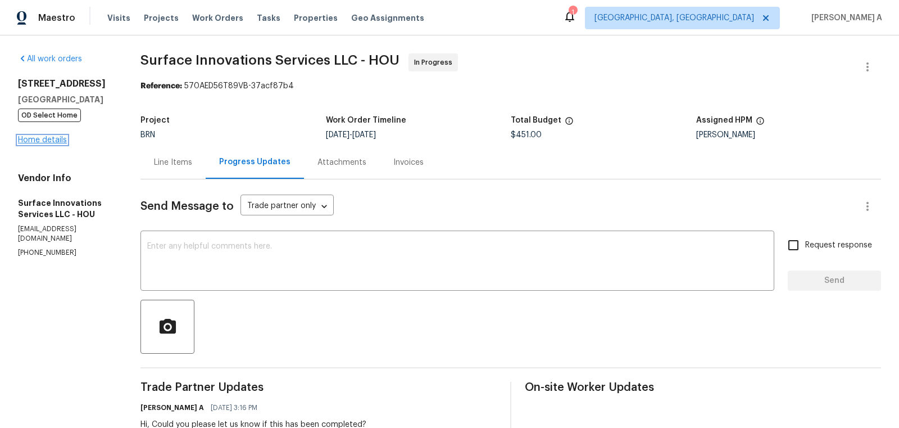
click at [55, 139] on link "Home details" at bounding box center [42, 140] width 49 height 8
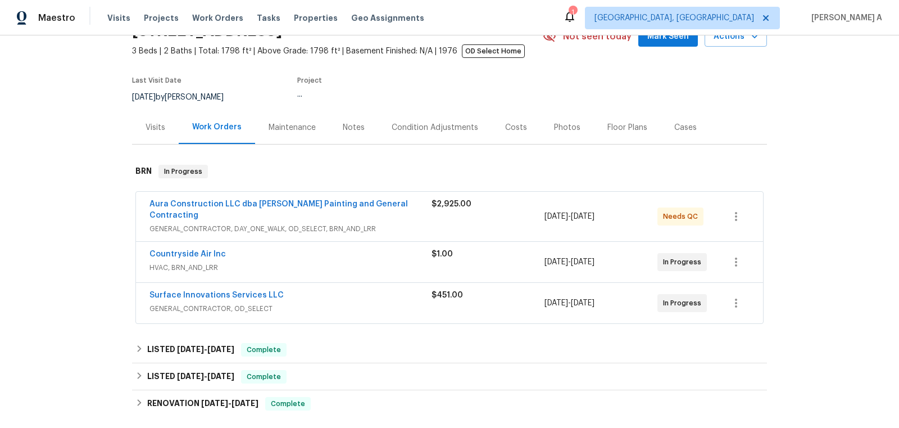
scroll to position [71, 0]
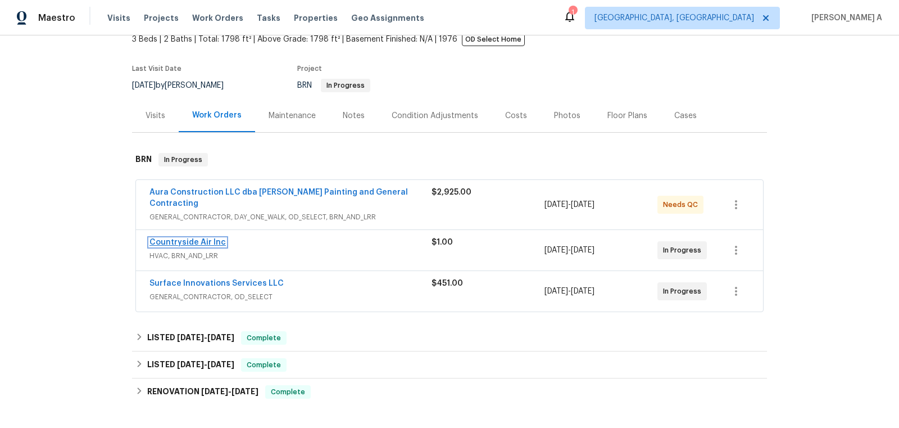
click at [186, 238] on link "Countryside Air Inc" at bounding box center [188, 242] width 76 height 8
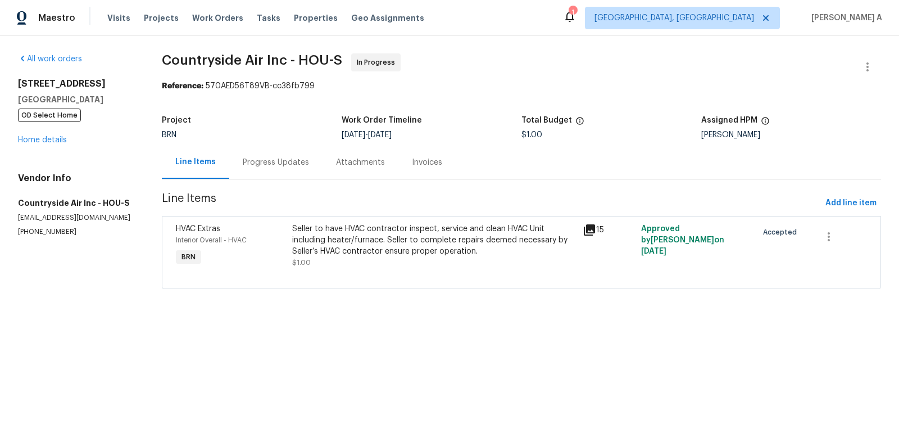
click at [280, 162] on div "Progress Updates" at bounding box center [276, 162] width 66 height 11
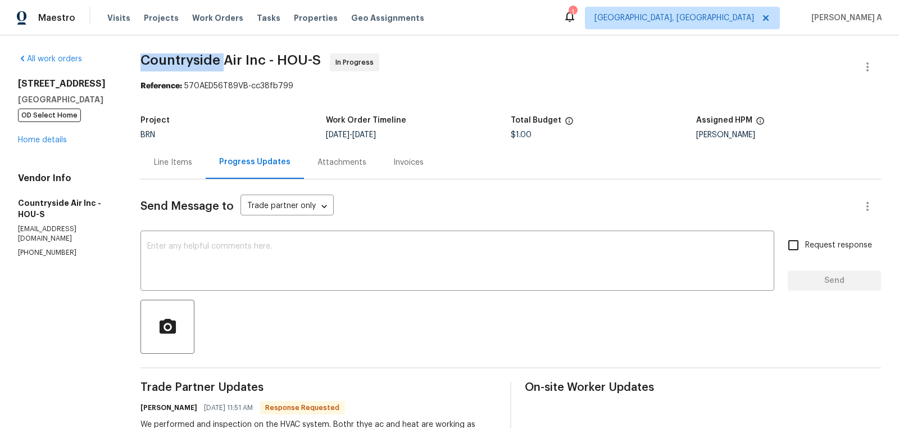
drag, startPoint x: 141, startPoint y: 60, endPoint x: 225, endPoint y: 60, distance: 83.8
click at [225, 60] on div "All work orders 16450 Havenhurst Dr Houston, TX 77059 OD Select Home Home detai…" at bounding box center [449, 430] width 899 height 790
copy span "Countryside"
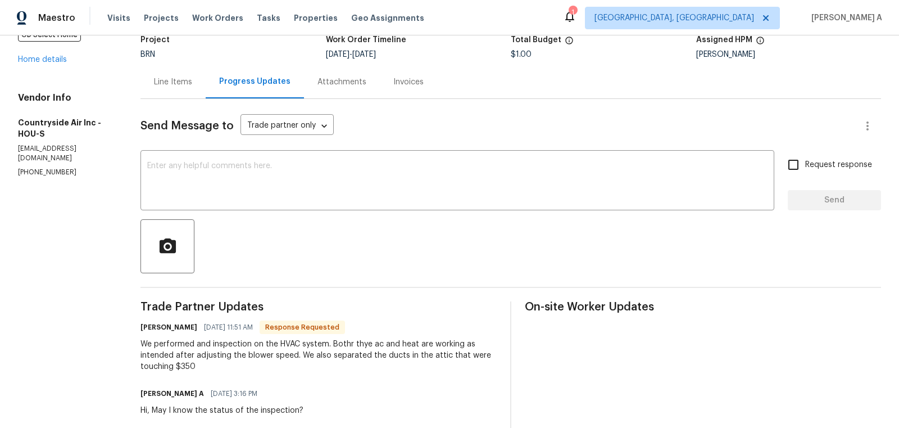
scroll to position [86, 0]
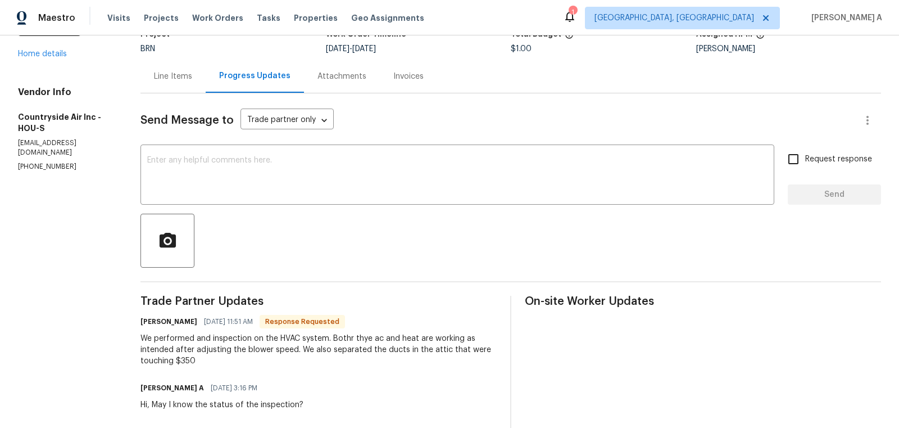
drag, startPoint x: 178, startPoint y: 360, endPoint x: 217, endPoint y: 361, distance: 39.4
click at [217, 361] on div "We performed and inspection on the HVAC system. Bothr thye ac and heat are work…" at bounding box center [319, 350] width 356 height 34
copy div "$350"
drag, startPoint x: 155, startPoint y: 338, endPoint x: 316, endPoint y: 338, distance: 160.8
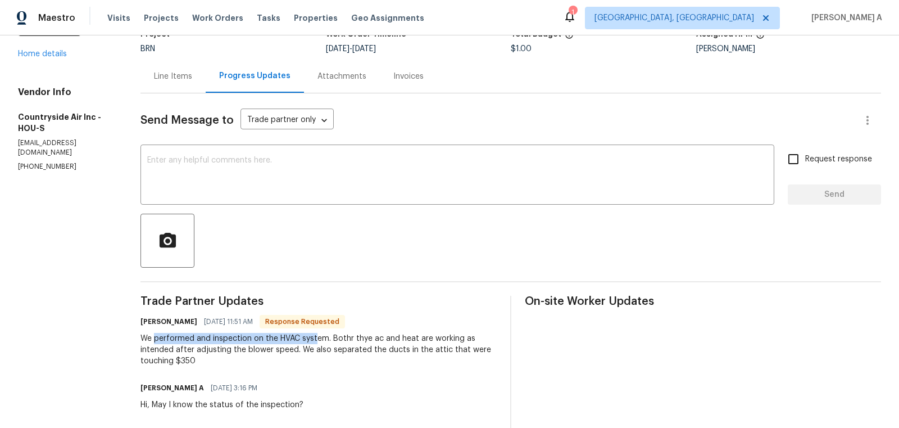
click at [316, 338] on div "We performed and inspection on the HVAC system. Bothr thye ac and heat are work…" at bounding box center [319, 350] width 356 height 34
click at [411, 340] on div "We performed and inspection on the HVAC system. Bothr thye ac and heat are work…" at bounding box center [319, 350] width 356 height 34
drag, startPoint x: 355, startPoint y: 338, endPoint x: 418, endPoint y: 338, distance: 63.5
click at [418, 338] on div "We performed and inspection on the HVAC system. Bothr thye ac and heat are work…" at bounding box center [319, 350] width 356 height 34
click at [342, 355] on div "We performed and inspection on the HVAC system. Bothr thye ac and heat are work…" at bounding box center [319, 350] width 356 height 34
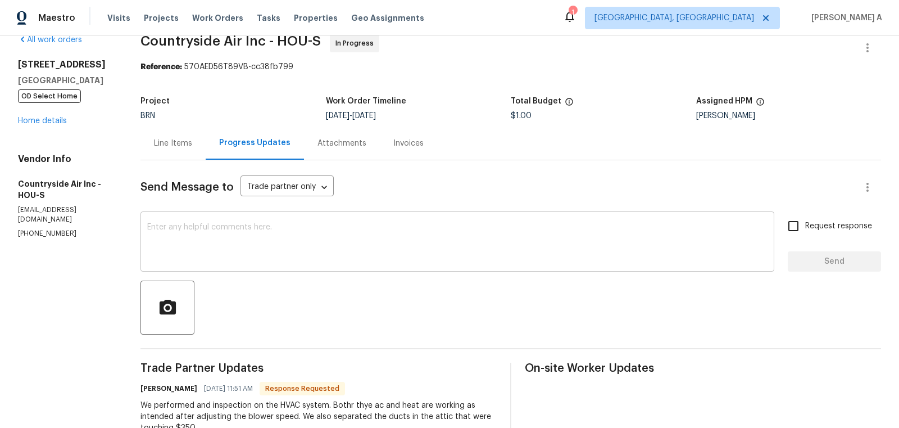
scroll to position [0, 0]
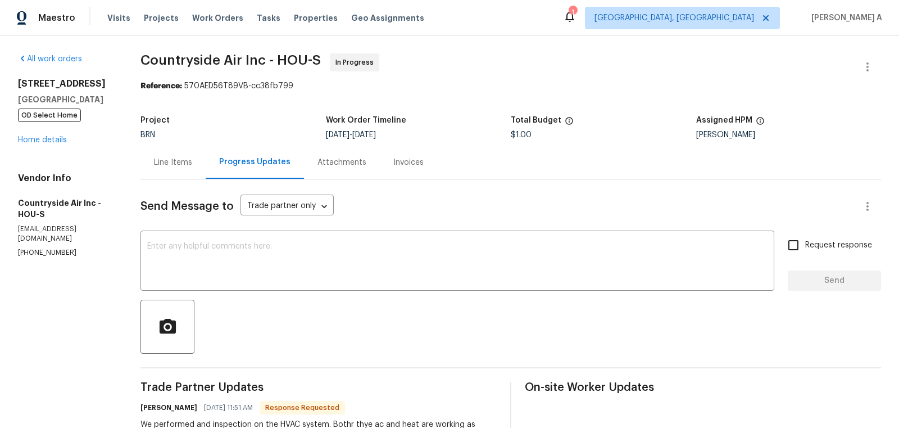
click at [176, 159] on div "Line Items" at bounding box center [173, 162] width 38 height 11
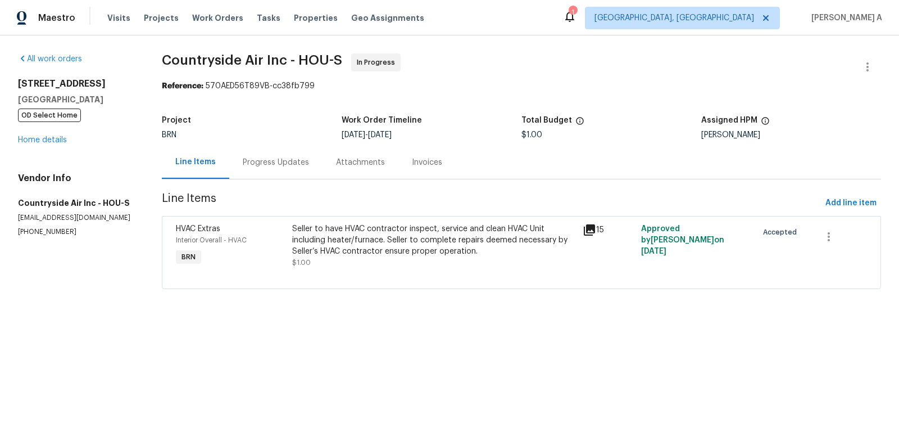
click at [276, 162] on div "Progress Updates" at bounding box center [276, 162] width 66 height 11
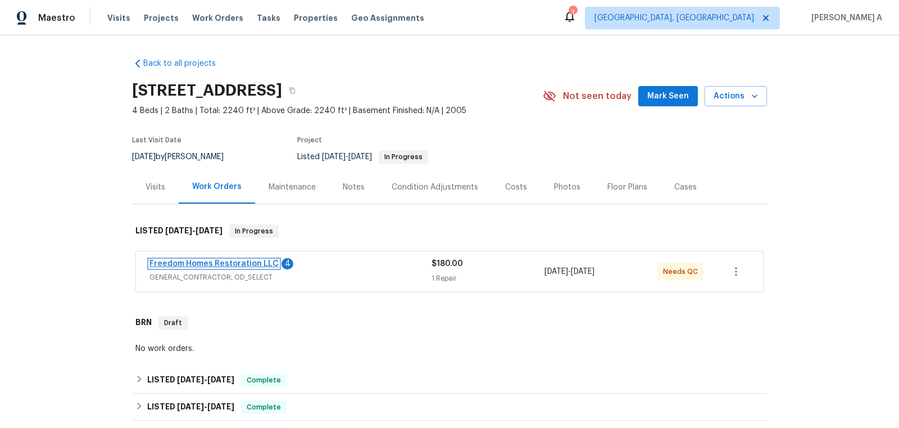
click at [247, 263] on link "Freedom Homes Restoration LLC" at bounding box center [214, 264] width 129 height 8
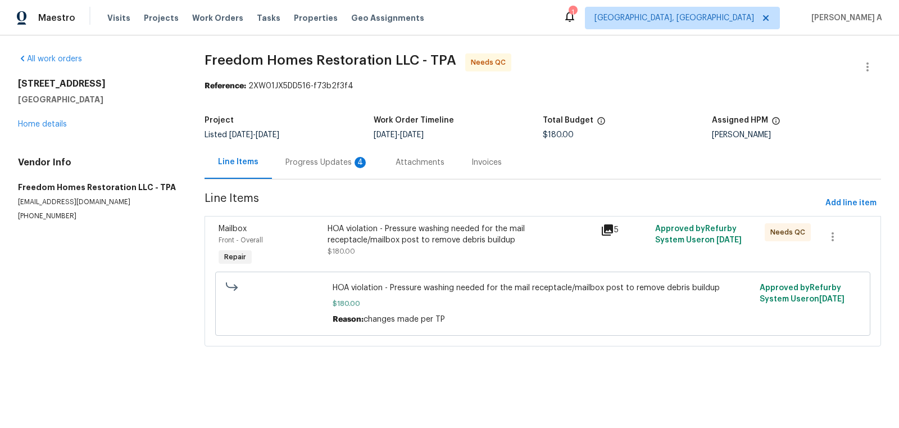
click at [306, 155] on div "Progress Updates 4" at bounding box center [327, 162] width 110 height 33
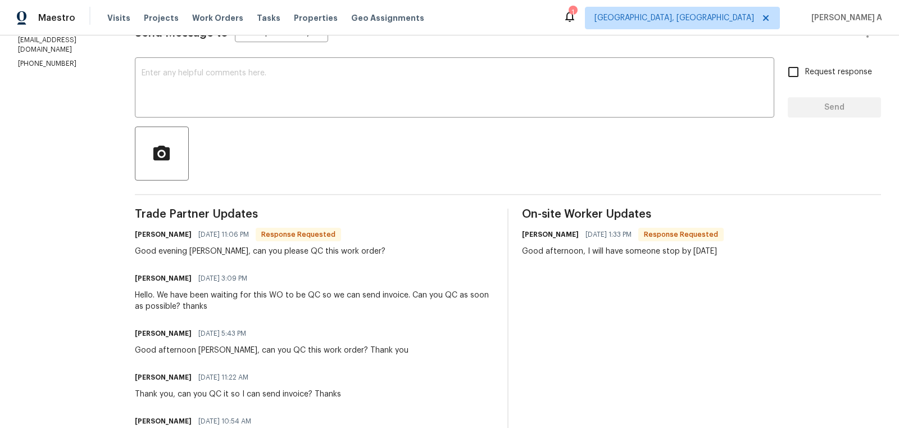
scroll to position [180, 0]
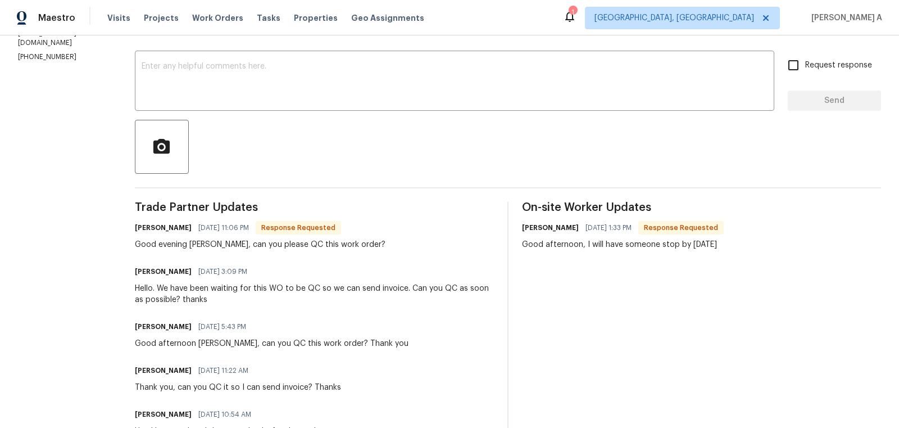
click at [370, 139] on div at bounding box center [508, 147] width 746 height 54
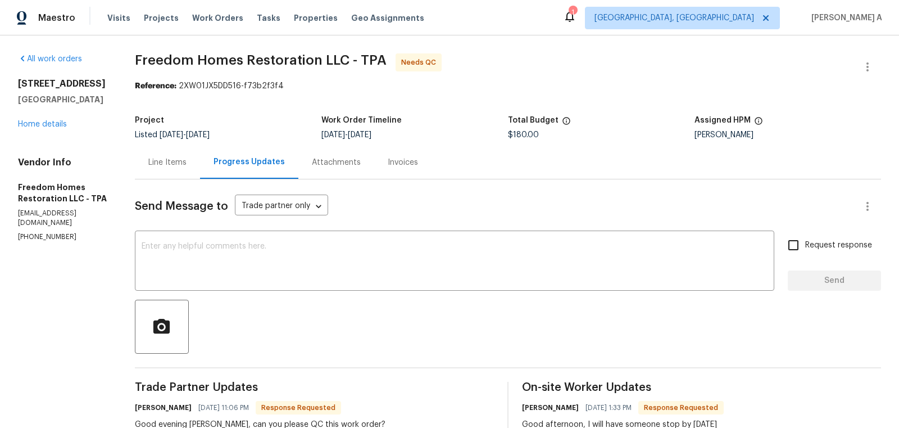
click at [165, 156] on div "Line Items" at bounding box center [167, 162] width 65 height 33
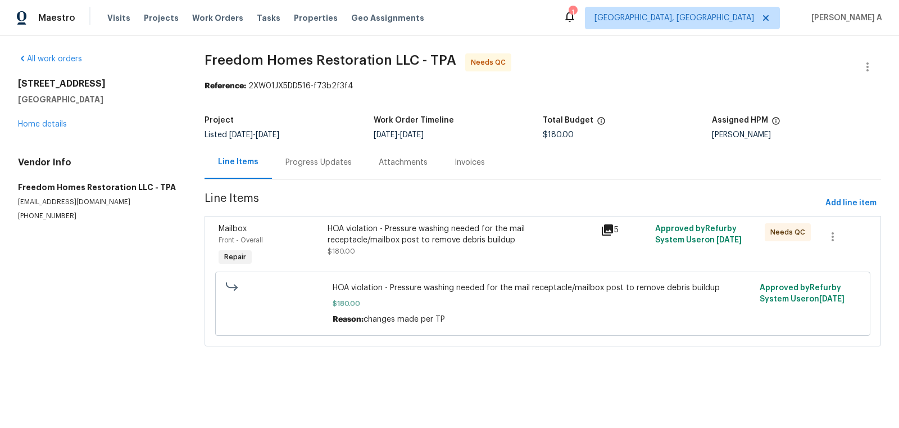
click at [315, 172] on div "Progress Updates" at bounding box center [318, 162] width 93 height 33
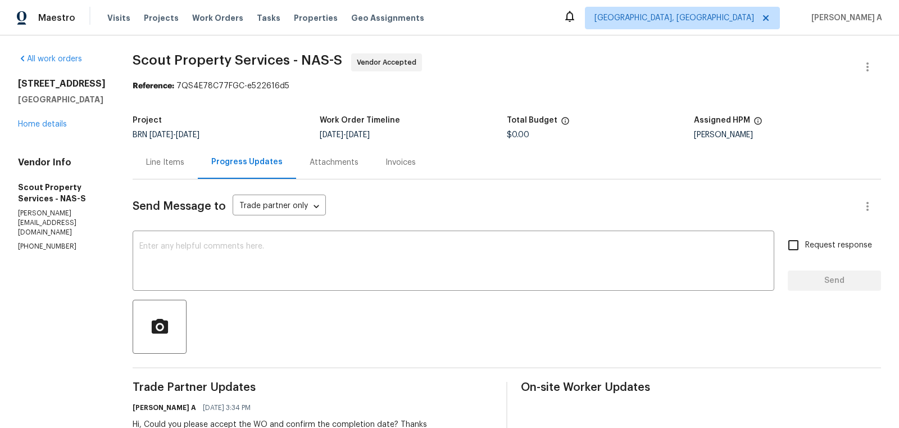
click at [151, 166] on div "Line Items" at bounding box center [165, 162] width 38 height 11
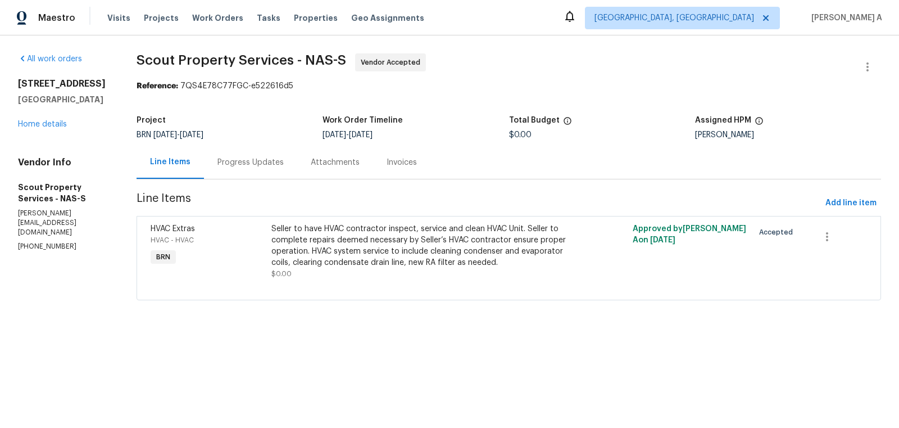
click at [420, 256] on div "Seller to have HVAC contractor inspect, service and clean HVAC Unit. Seller to …" at bounding box center [418, 245] width 295 height 45
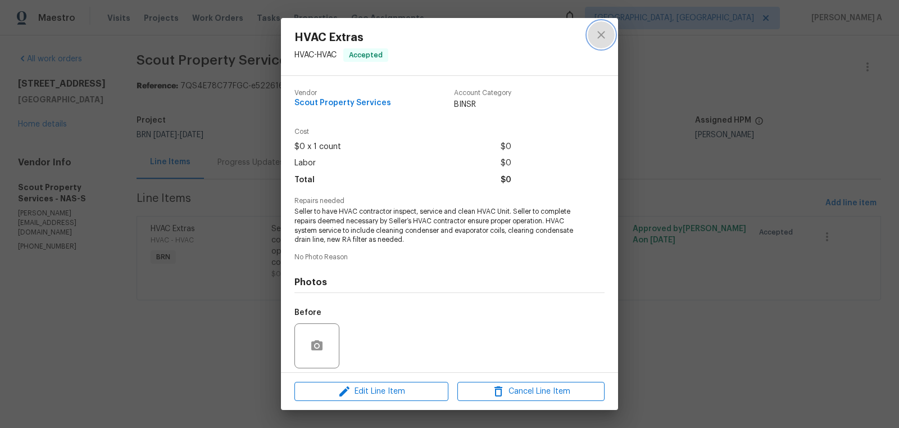
click at [604, 33] on icon "close" at bounding box center [601, 34] width 13 height 13
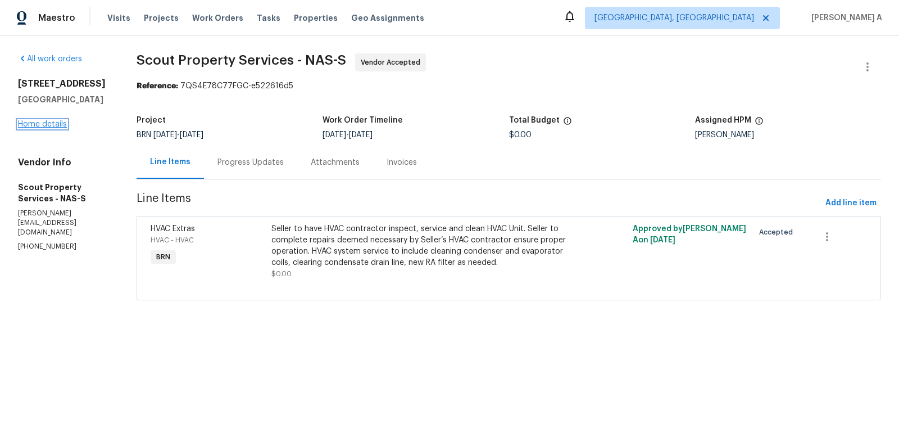
click at [39, 128] on link "Home details" at bounding box center [42, 124] width 49 height 8
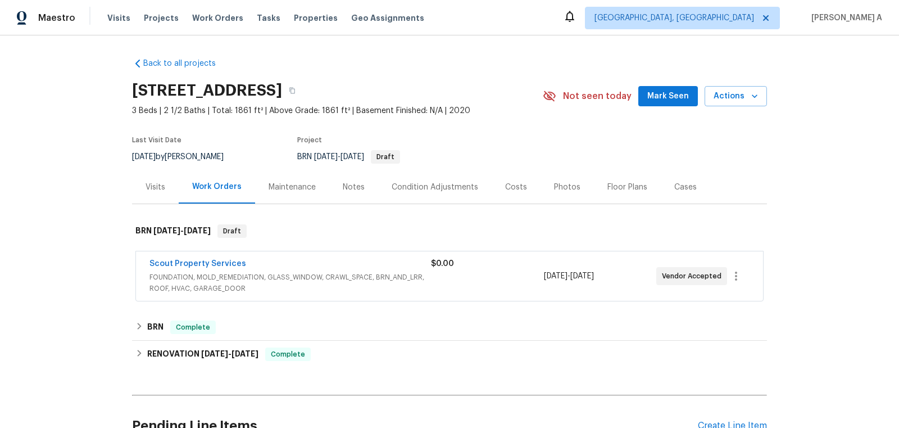
scroll to position [110, 0]
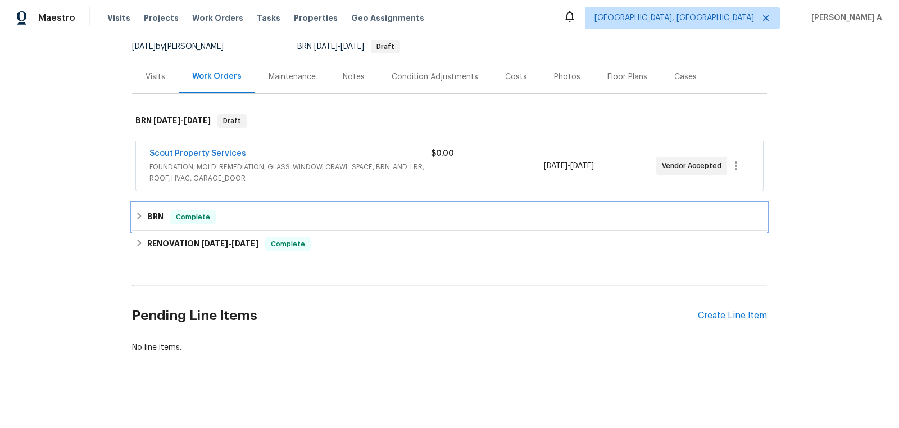
click at [232, 216] on div "BRN Complete" at bounding box center [449, 216] width 628 height 13
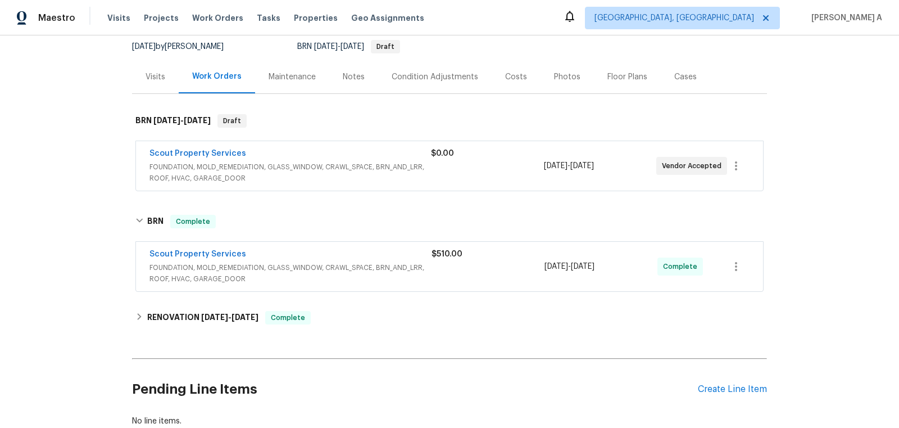
click at [288, 266] on span "FOUNDATION, MOLD_REMEDIATION, GLASS_WINDOW, CRAWL_SPACE, BRN_AND_LRR, ROOF, HVA…" at bounding box center [291, 273] width 282 height 22
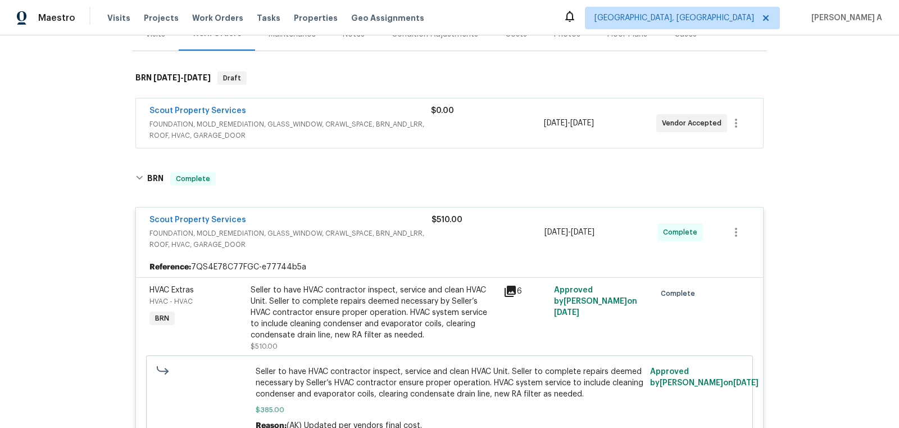
scroll to position [157, 0]
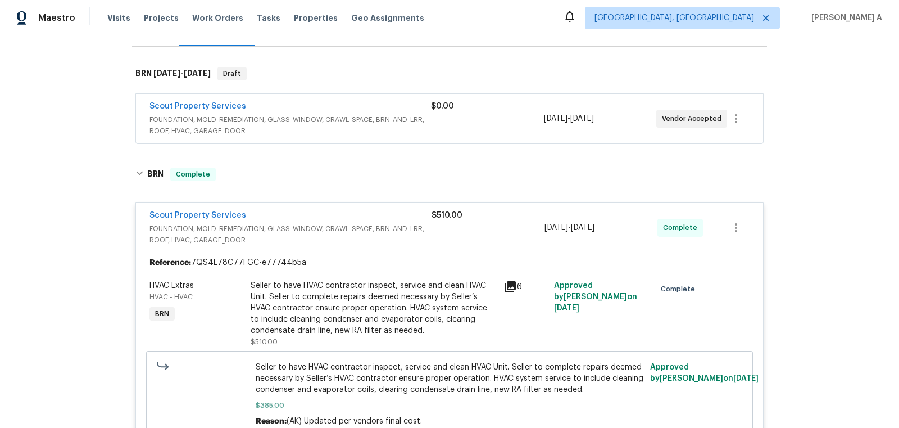
click at [356, 311] on div "Seller to have HVAC contractor inspect, service and clean HVAC Unit. Seller to …" at bounding box center [374, 308] width 246 height 56
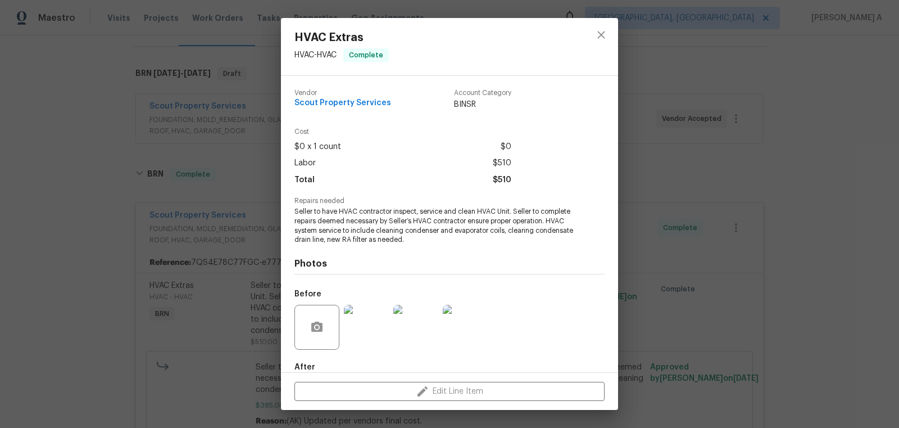
click at [356, 220] on span "Seller to have HVAC contractor inspect, service and clean HVAC Unit. Seller to …" at bounding box center [434, 226] width 279 height 38
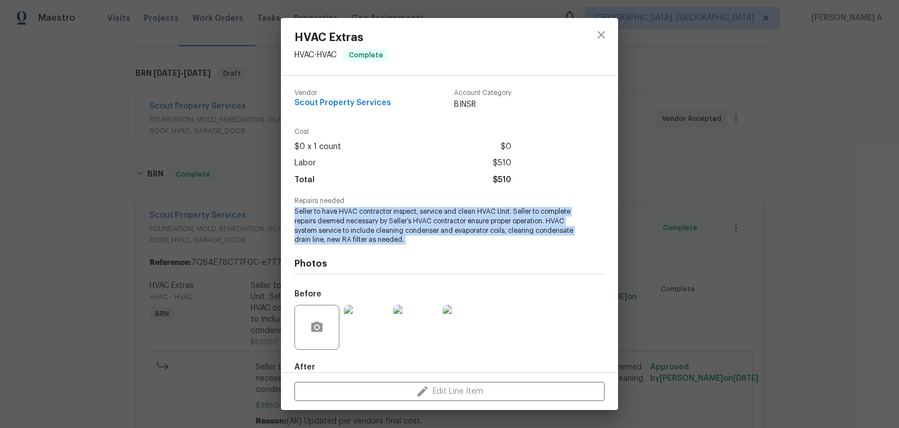
click at [356, 220] on span "Seller to have HVAC contractor inspect, service and clean HVAC Unit. Seller to …" at bounding box center [434, 226] width 279 height 38
copy span "Seller to have HVAC contractor inspect, service and clean HVAC Unit. Seller to …"
click at [600, 42] on button "close" at bounding box center [601, 34] width 27 height 27
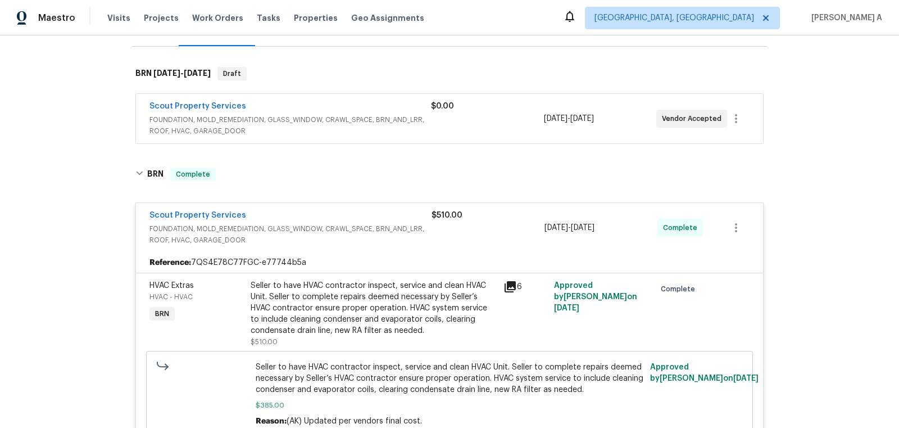
click at [257, 311] on div "Seller to have HVAC contractor inspect, service and clean HVAC Unit. Seller to …" at bounding box center [374, 308] width 246 height 56
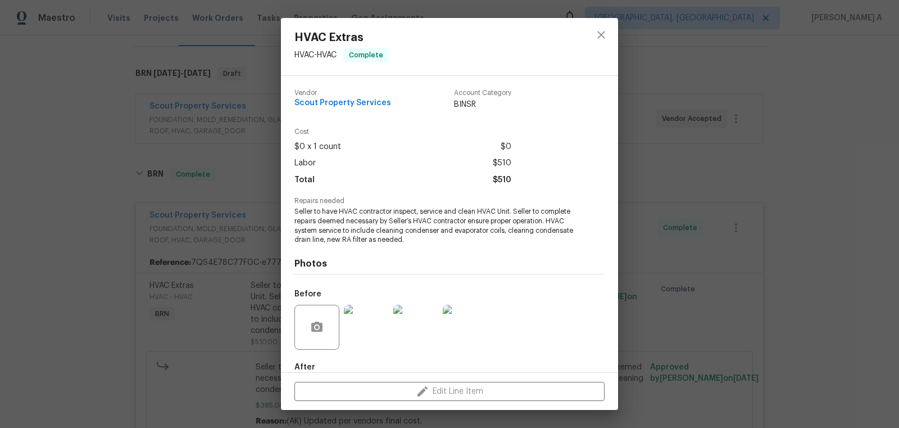
click at [351, 227] on span "Seller to have HVAC contractor inspect, service and clean HVAC Unit. Seller to …" at bounding box center [434, 226] width 279 height 38
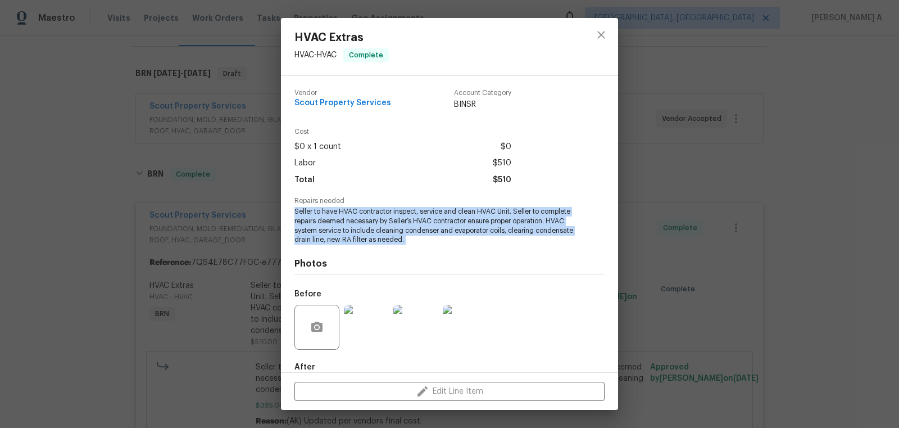
click at [351, 227] on span "Seller to have HVAC contractor inspect, service and clean HVAC Unit. Seller to …" at bounding box center [434, 226] width 279 height 38
copy span "Seller to have HVAC contractor inspect, service and clean HVAC Unit. Seller to …"
click at [603, 35] on icon "close" at bounding box center [601, 34] width 13 height 13
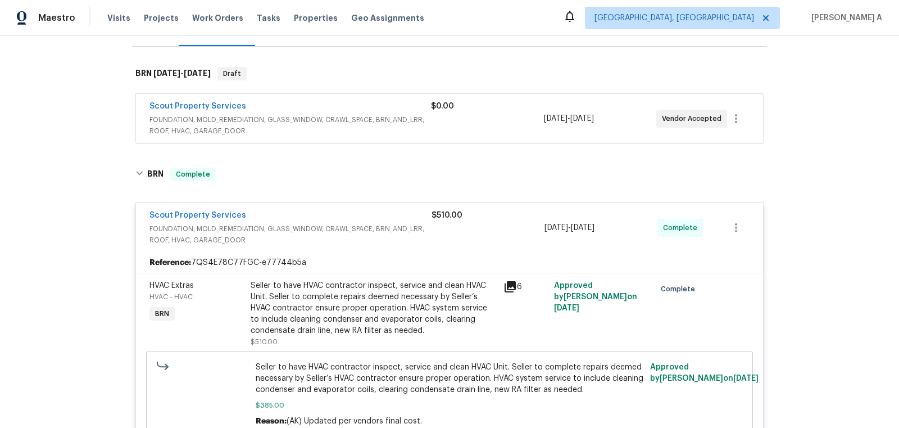
scroll to position [0, 0]
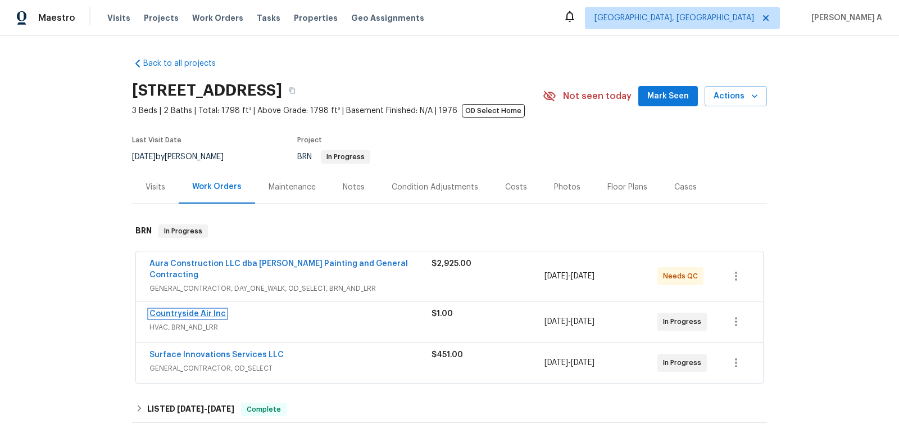
click at [192, 310] on link "Countryside Air Inc" at bounding box center [188, 314] width 76 height 8
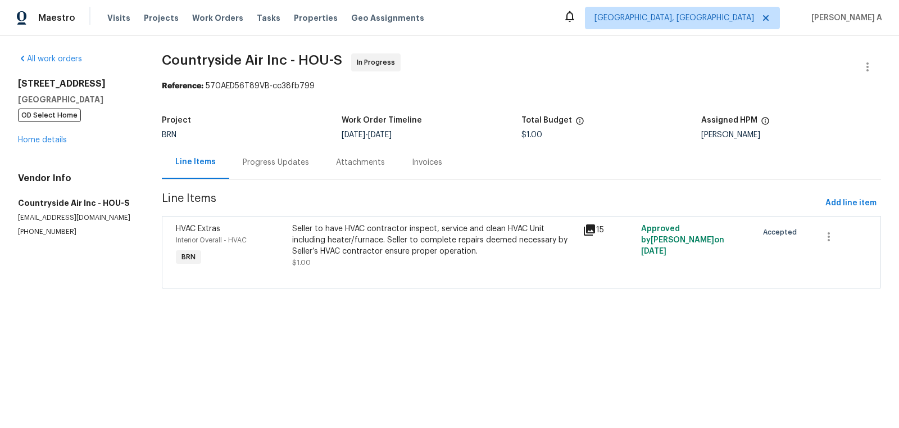
click at [279, 155] on div "Progress Updates" at bounding box center [275, 162] width 93 height 33
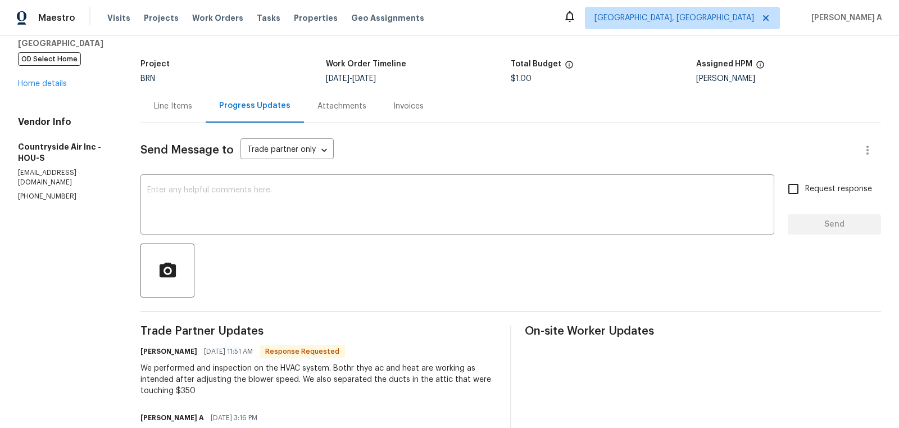
scroll to position [60, 0]
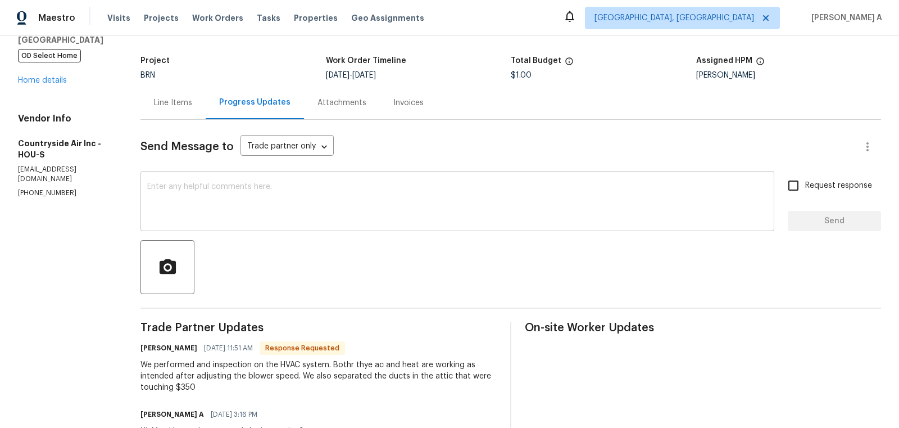
click at [297, 202] on textarea at bounding box center [457, 202] width 621 height 39
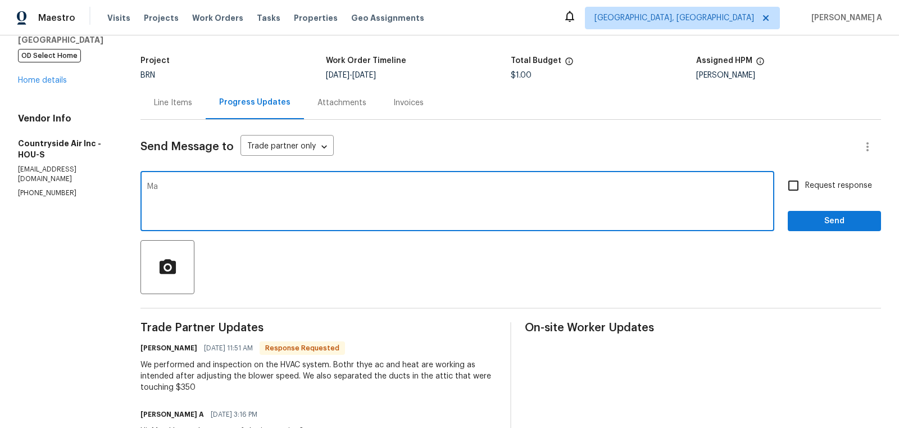
type textarea "M"
click at [54, 80] on link "Home details" at bounding box center [42, 80] width 49 height 8
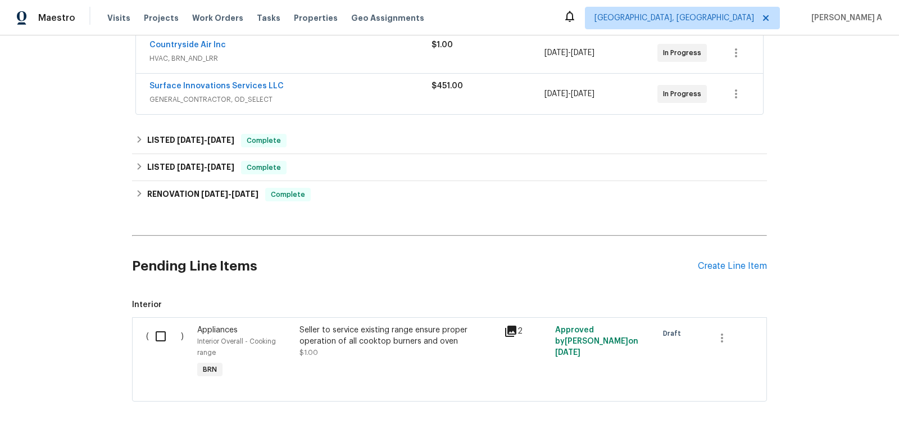
scroll to position [307, 0]
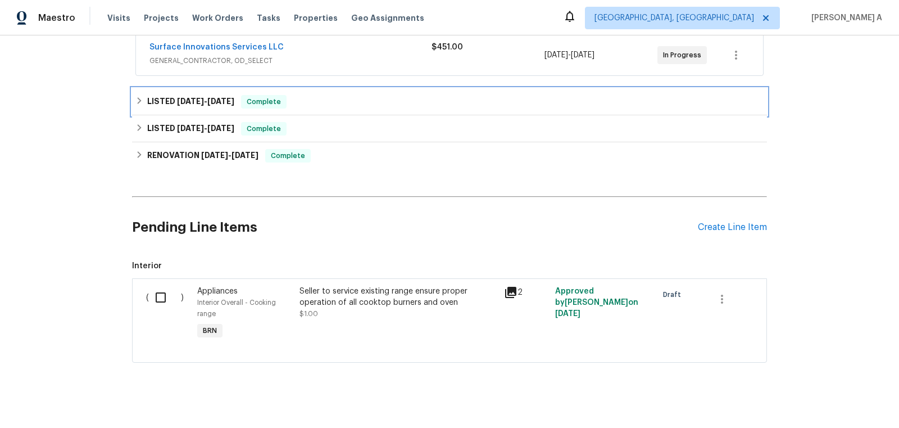
click at [304, 88] on div "LISTED [DATE] - [DATE] Complete" at bounding box center [449, 101] width 635 height 27
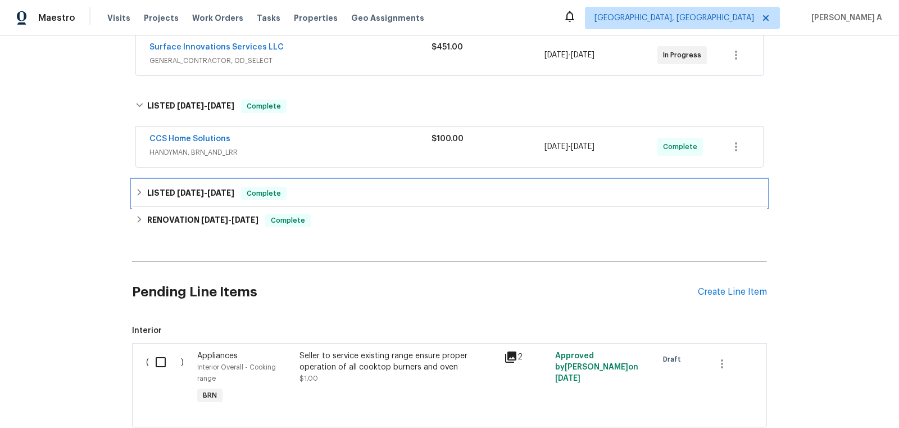
click at [309, 191] on div "LISTED [DATE] - [DATE] Complete" at bounding box center [449, 193] width 635 height 27
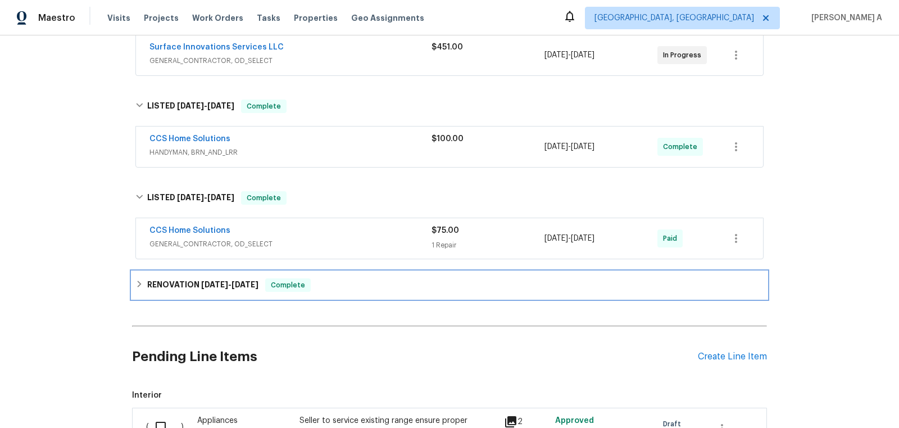
click at [314, 283] on div "RENOVATION [DATE] - [DATE] Complete" at bounding box center [449, 284] width 635 height 27
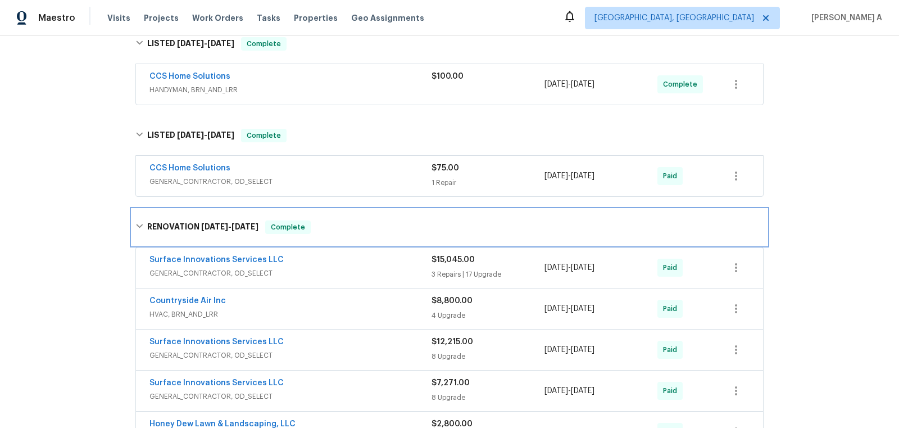
scroll to position [384, 0]
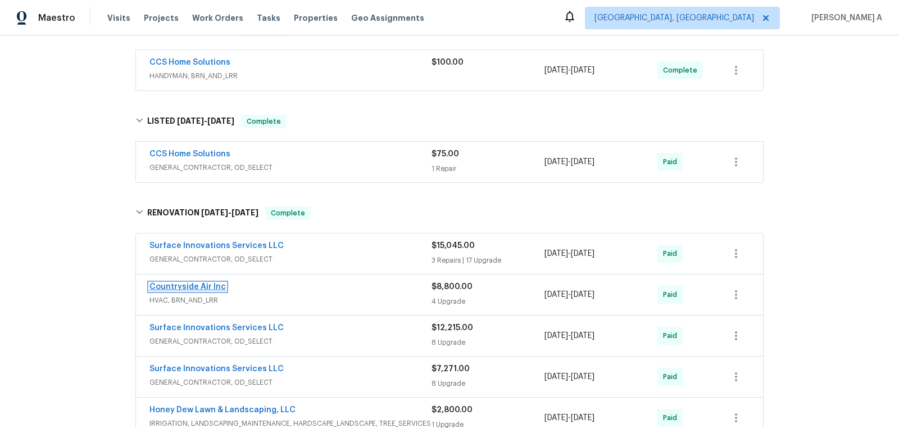
click at [192, 283] on link "Countryside Air Inc" at bounding box center [188, 287] width 76 height 8
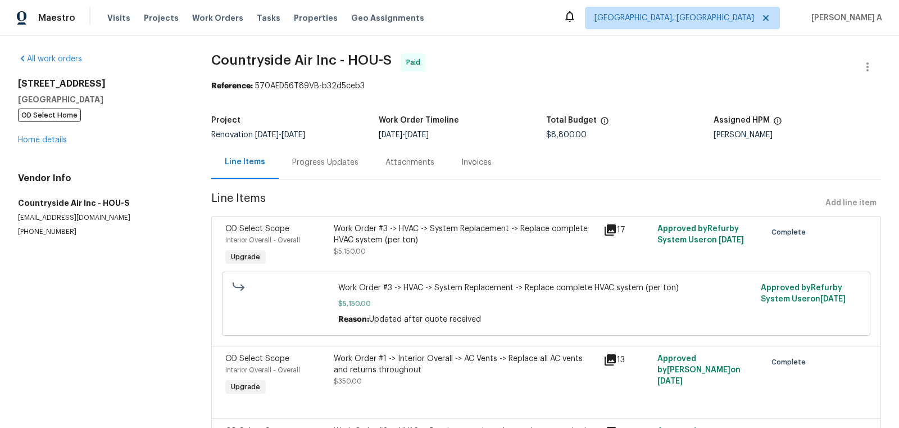
click at [305, 163] on div "Progress Updates" at bounding box center [325, 162] width 66 height 11
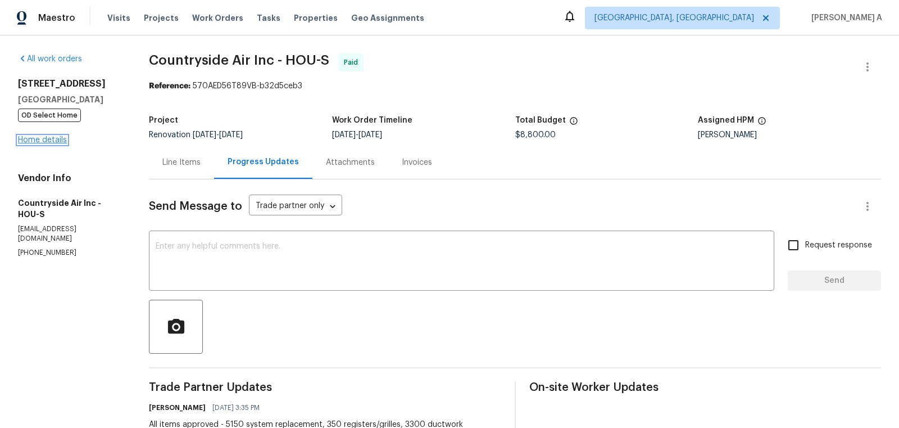
click at [60, 142] on link "Home details" at bounding box center [42, 140] width 49 height 8
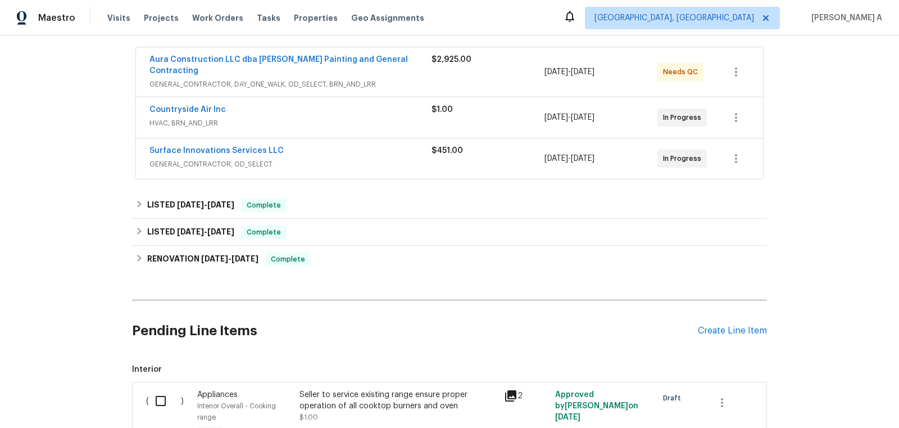
scroll to position [221, 0]
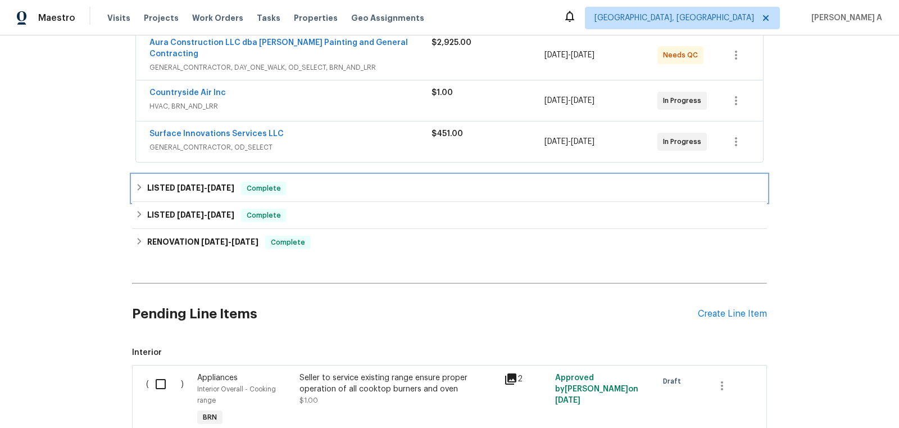
click at [286, 183] on span "Complete" at bounding box center [263, 188] width 43 height 11
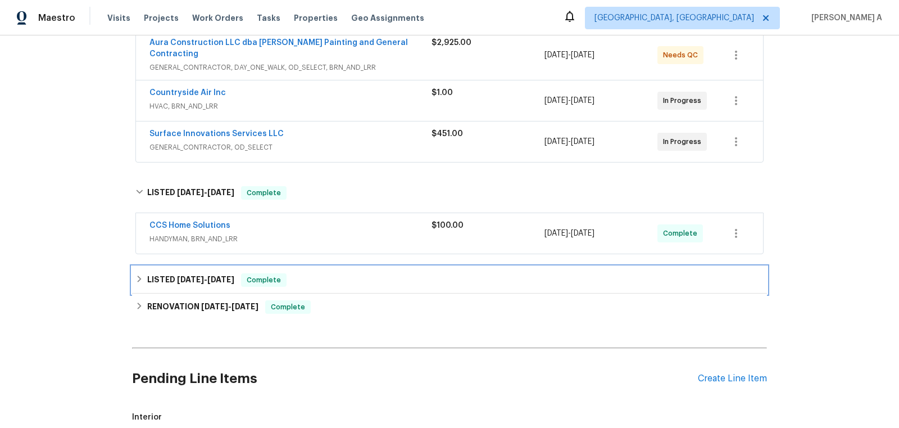
click at [294, 273] on div "LISTED 8/2/25 - 8/5/25 Complete" at bounding box center [449, 279] width 628 height 13
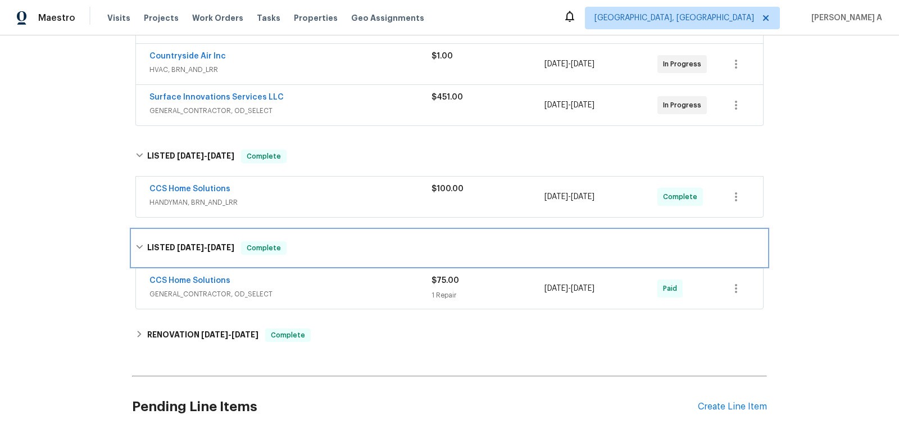
scroll to position [279, 0]
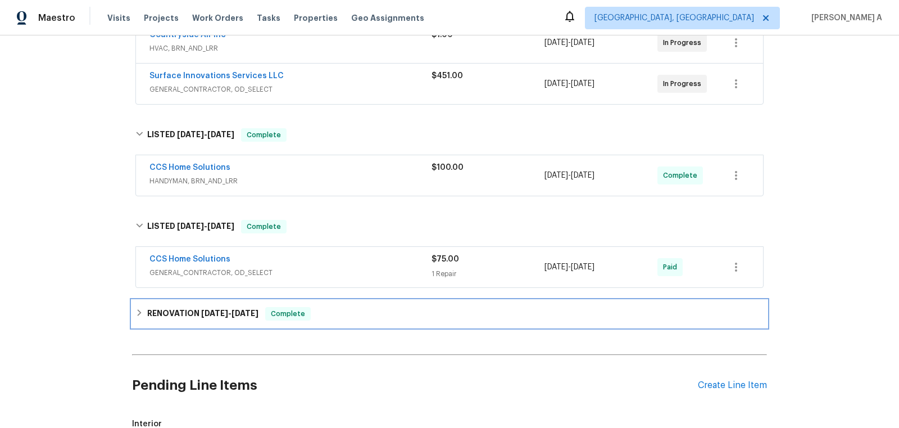
click at [292, 308] on span "Complete" at bounding box center [287, 313] width 43 height 11
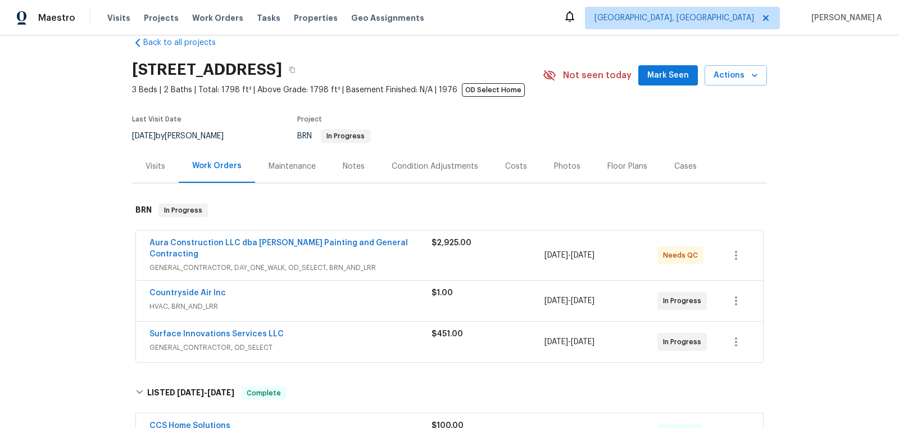
scroll to position [30, 0]
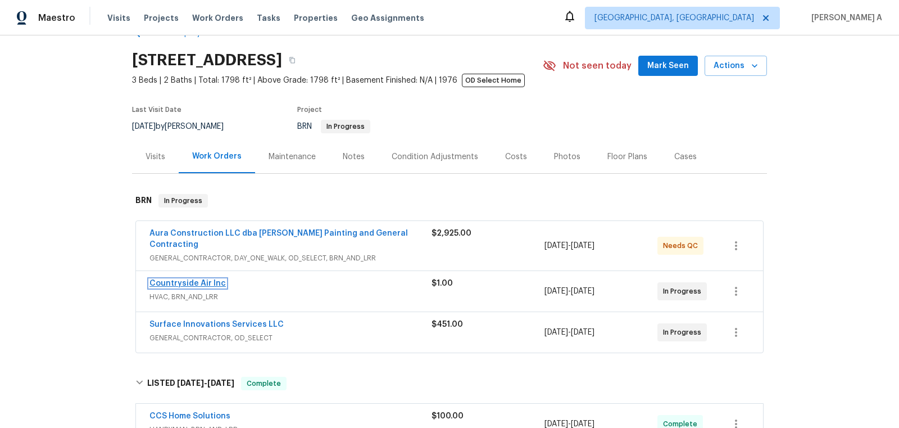
click at [198, 279] on link "Countryside Air Inc" at bounding box center [188, 283] width 76 height 8
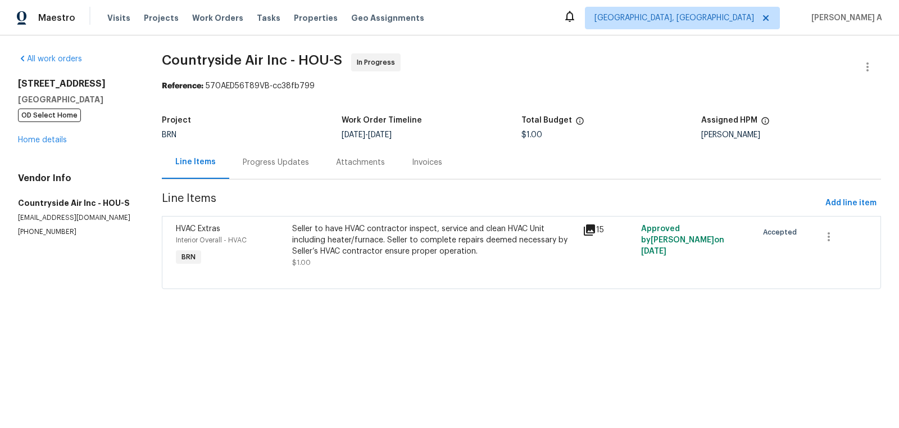
click at [263, 150] on div "Progress Updates" at bounding box center [275, 162] width 93 height 33
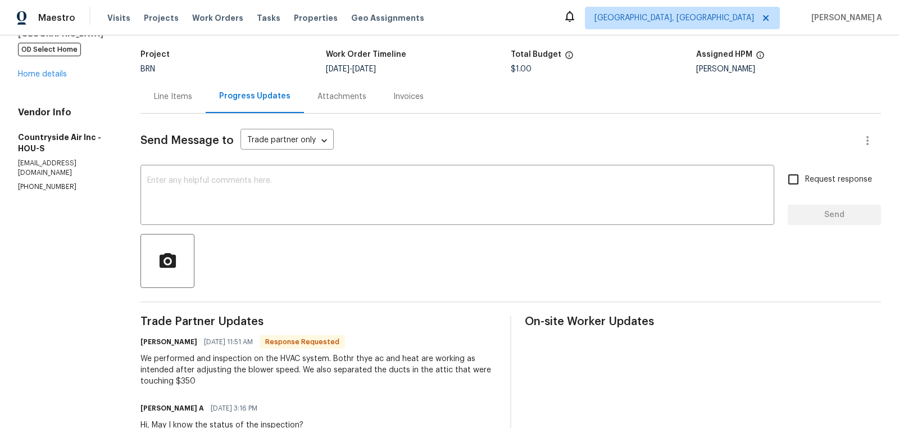
scroll to position [76, 0]
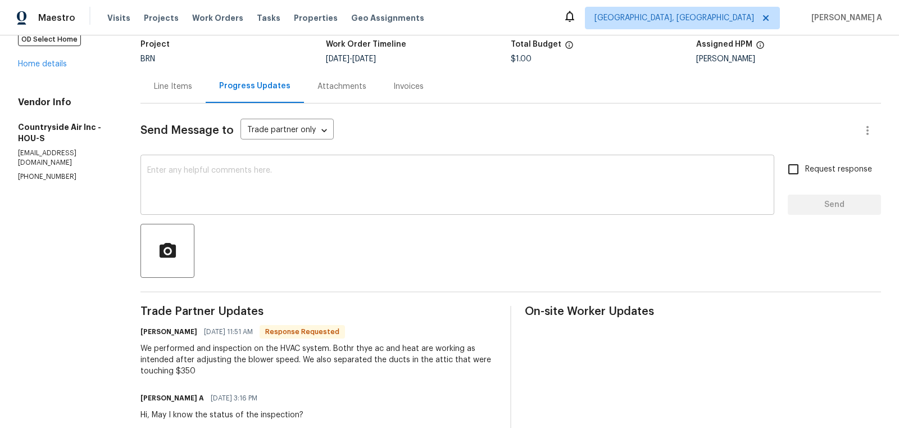
click at [307, 206] on div "x ​" at bounding box center [458, 185] width 634 height 57
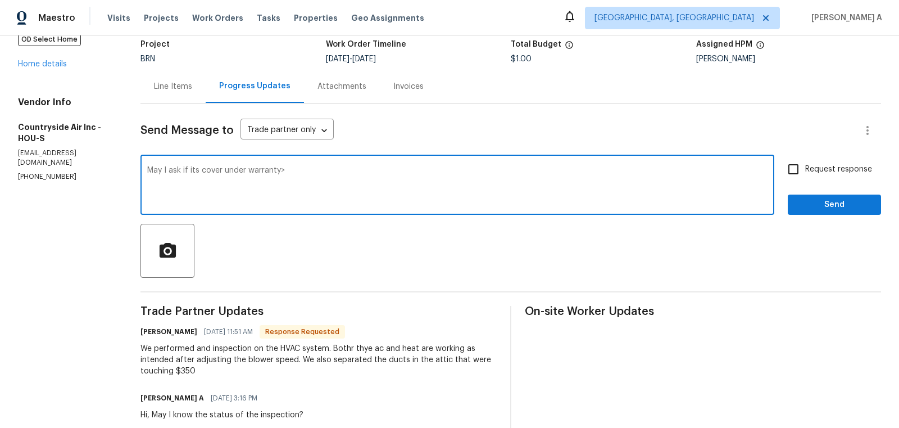
click at [307, 206] on div "May I ask if its cover under warranty> x ​" at bounding box center [458, 185] width 634 height 57
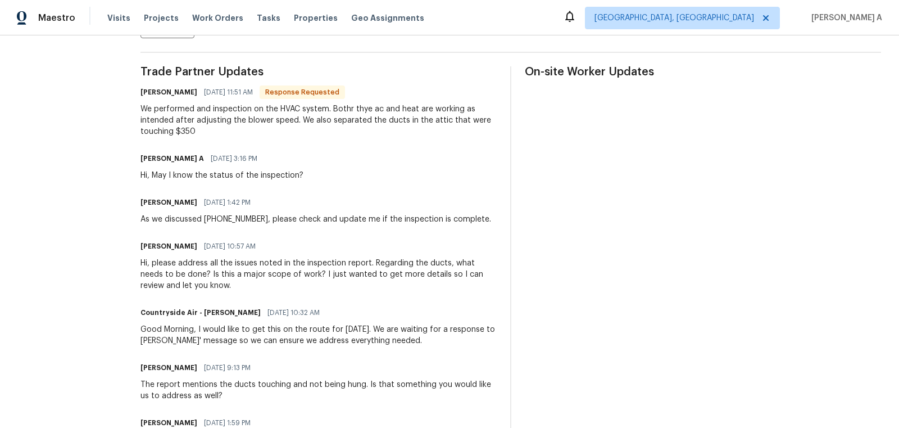
scroll to position [0, 0]
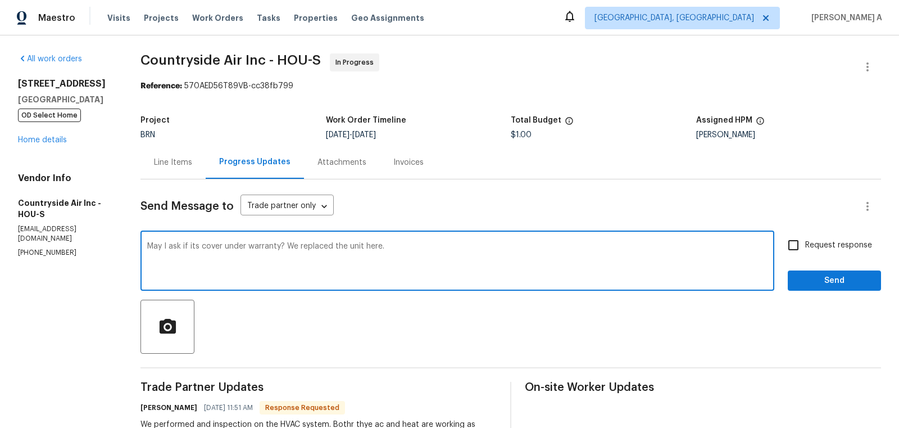
click at [0, 0] on qb-div "Replace with it's covered" at bounding box center [0, 0] width 0 height 0
click at [278, 251] on textarea "May I ask if it's covered under warranty? We replaced the unit here." at bounding box center [457, 261] width 621 height 39
click at [0, 0] on icon "Paraphrase text" at bounding box center [0, 0] width 0 height 0
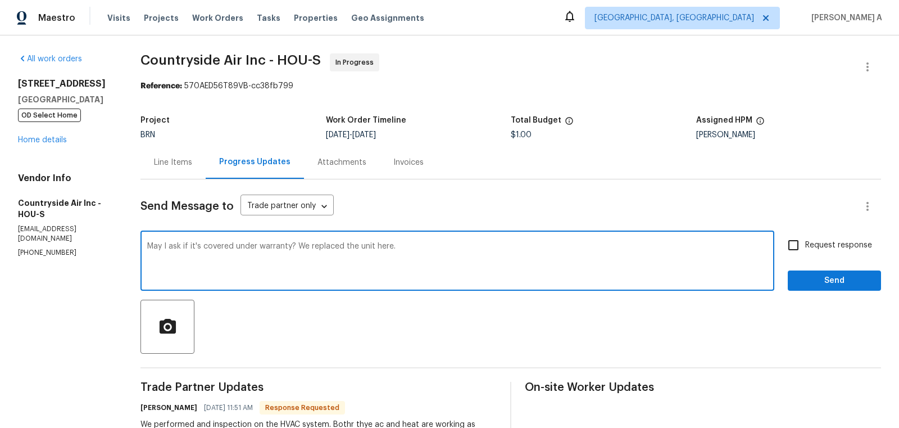
click at [0, 0] on span "under" at bounding box center [0, 0] width 0 height 0
click at [440, 268] on textarea "May I inquire whether it is covered under warranty? We replaced the unit here." at bounding box center [457, 261] width 621 height 39
type textarea "May I inquire whether it is covered under warranty? We replaced the unit here."
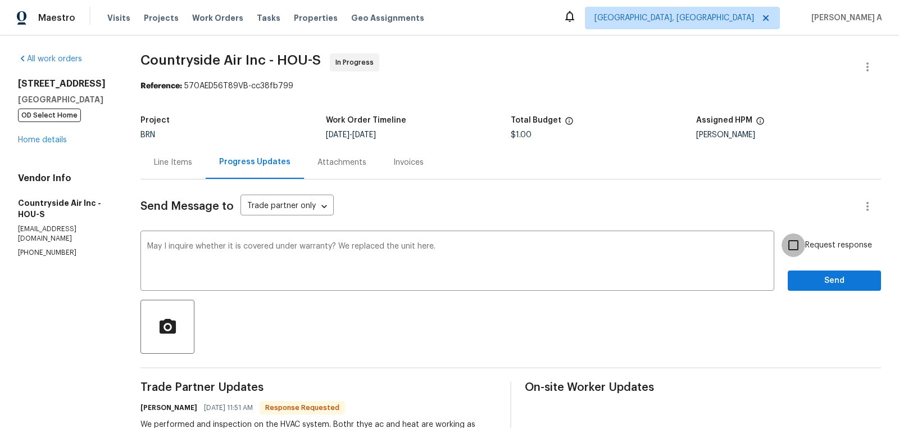
click at [799, 248] on input "Request response" at bounding box center [794, 245] width 24 height 24
checkbox input "true"
click at [817, 278] on span "Send" at bounding box center [834, 281] width 75 height 14
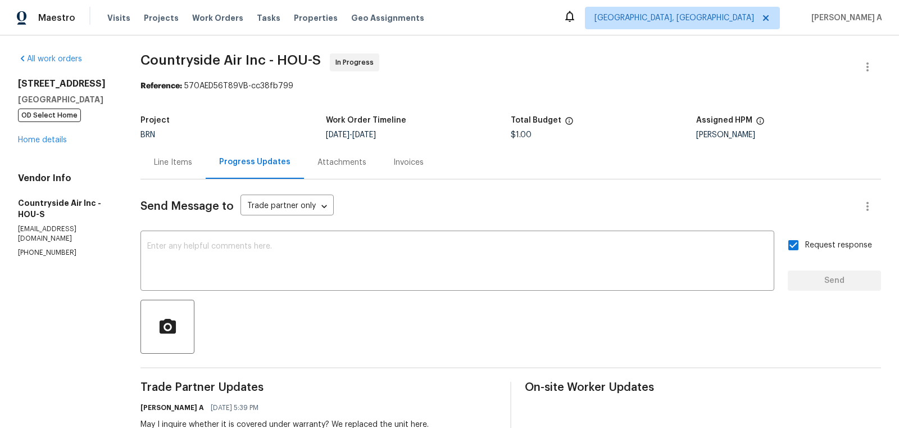
click at [168, 156] on div "Line Items" at bounding box center [173, 162] width 65 height 33
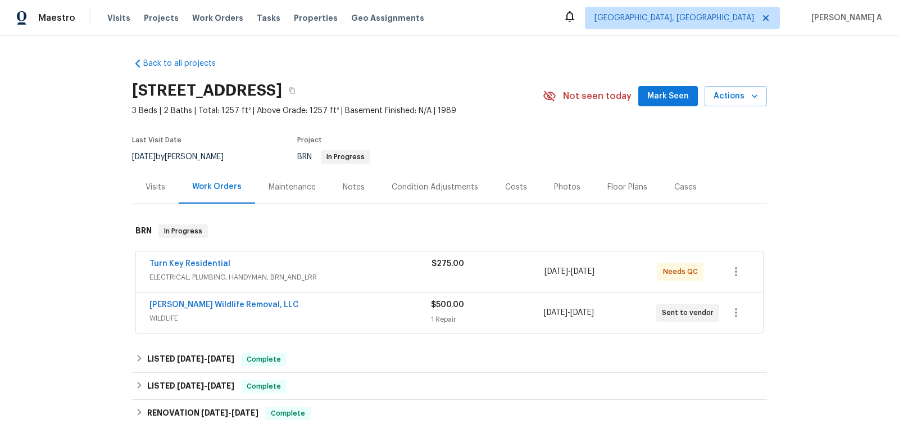
scroll to position [15, 0]
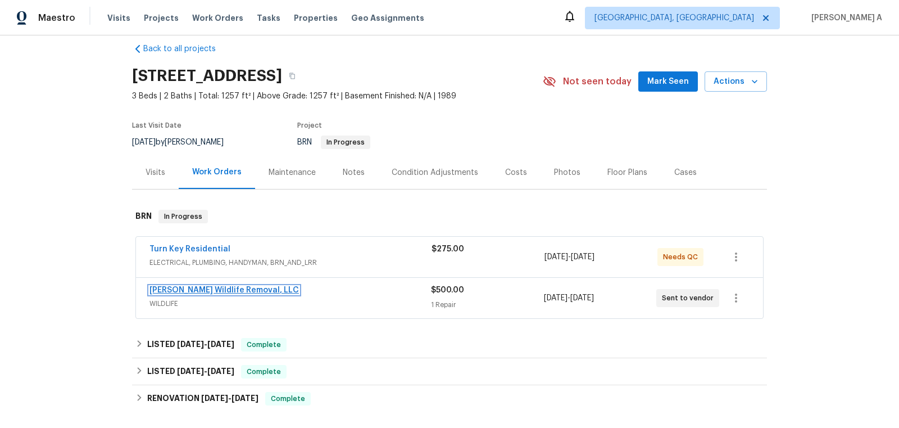
click at [193, 287] on link "[PERSON_NAME] Wildlife Removal, LLC" at bounding box center [225, 290] width 150 height 8
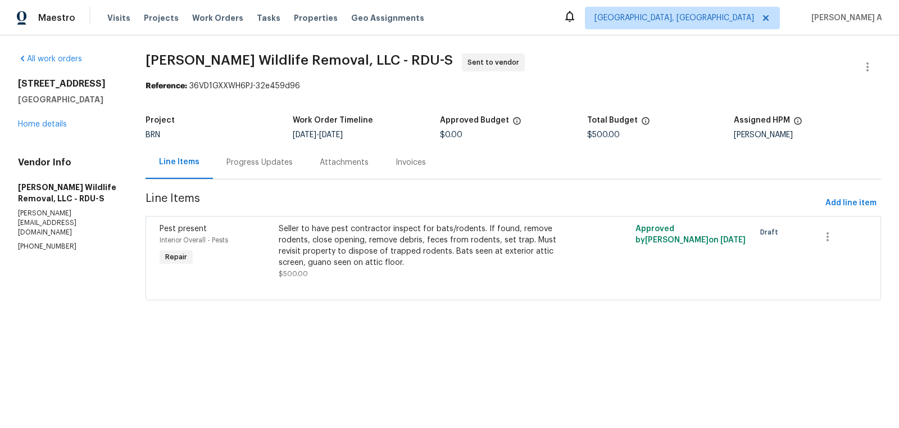
click at [269, 153] on div "Progress Updates" at bounding box center [259, 162] width 93 height 33
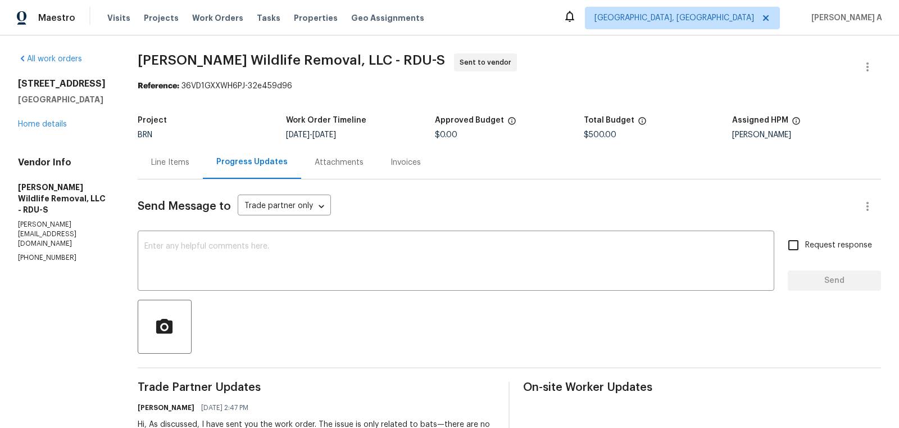
click at [159, 152] on div "Line Items" at bounding box center [170, 162] width 65 height 33
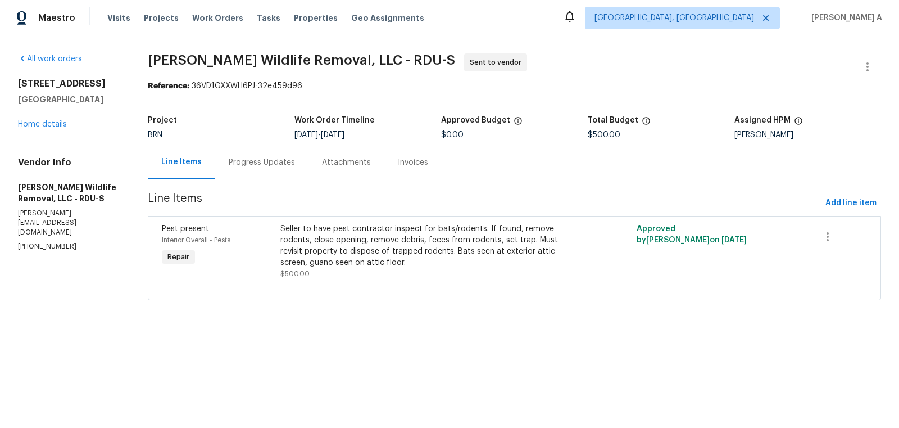
click at [252, 163] on div "Progress Updates" at bounding box center [262, 162] width 66 height 11
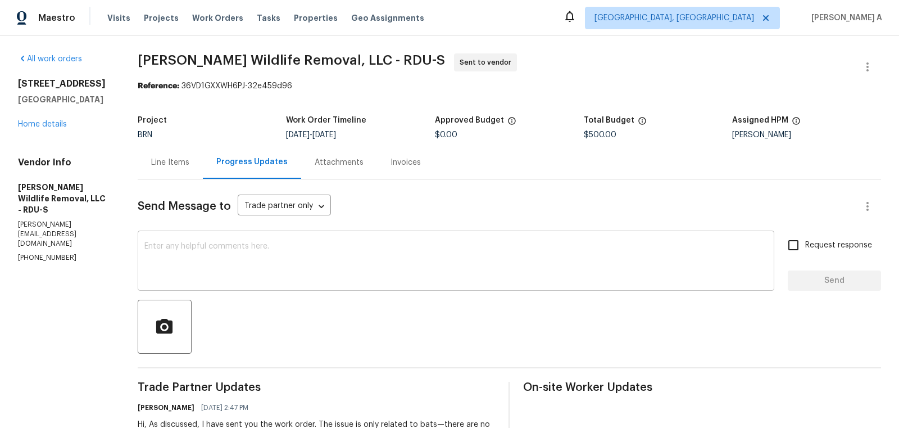
click at [257, 247] on textarea at bounding box center [455, 261] width 623 height 39
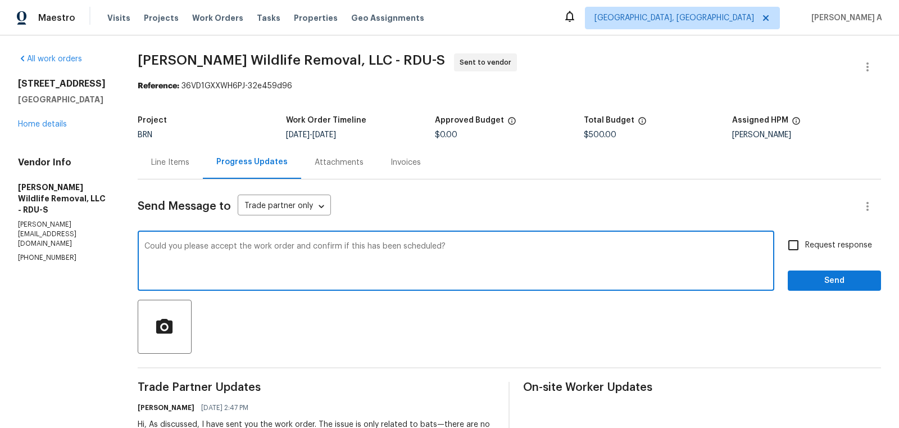
click at [0, 0] on span "Add Punctuation" at bounding box center [0, 0] width 0 height 0
type textarea "Could you please accept the work order and confirm if this has been scheduled?"
click at [793, 247] on input "Request response" at bounding box center [794, 245] width 24 height 24
checkbox input "true"
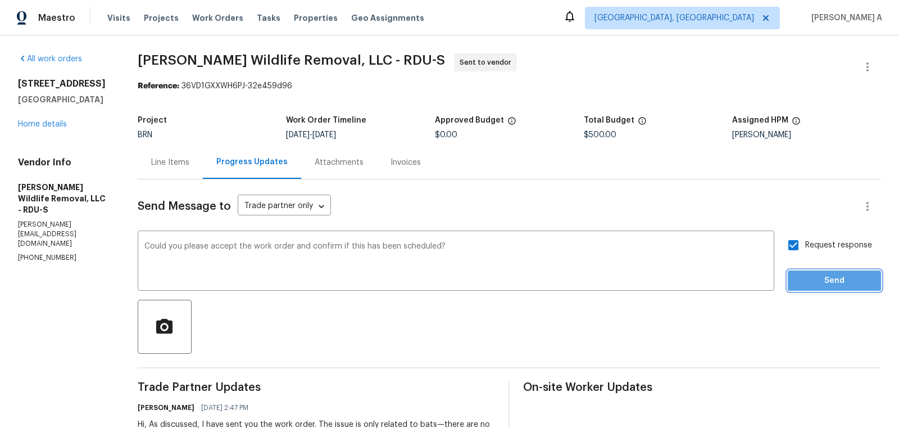
click at [832, 278] on span "Send" at bounding box center [834, 281] width 75 height 14
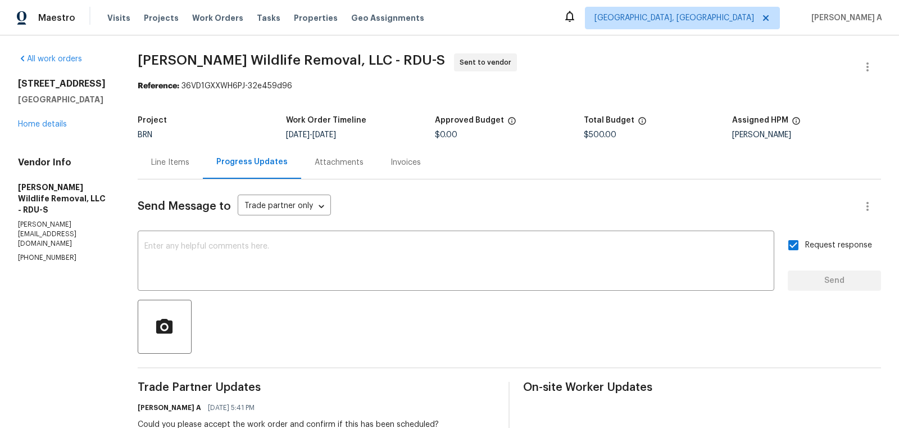
click at [156, 153] on div "Line Items" at bounding box center [170, 162] width 65 height 33
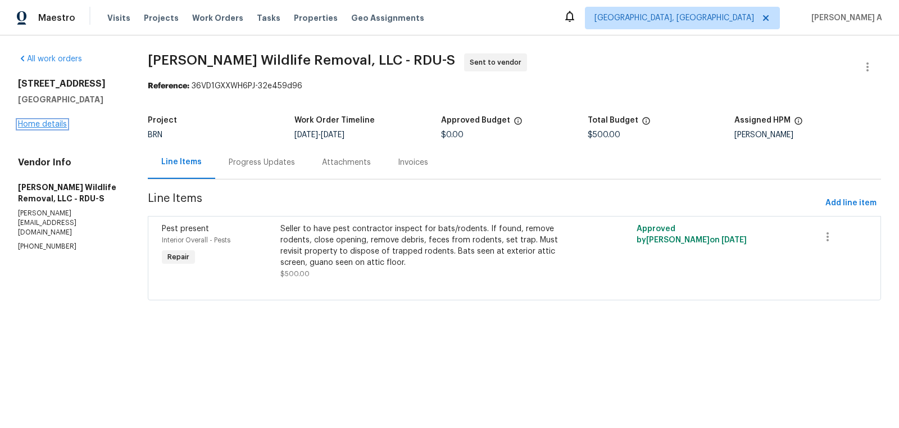
click at [53, 126] on link "Home details" at bounding box center [42, 124] width 49 height 8
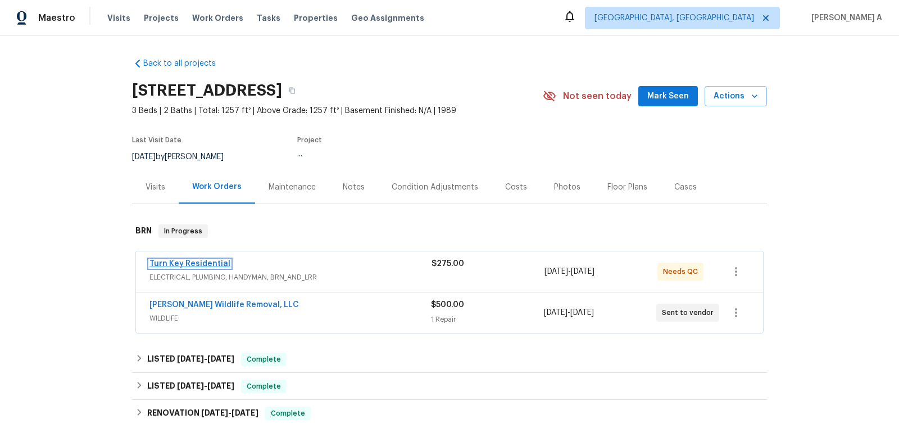
click at [204, 264] on link "Turn Key Residential" at bounding box center [190, 264] width 81 height 8
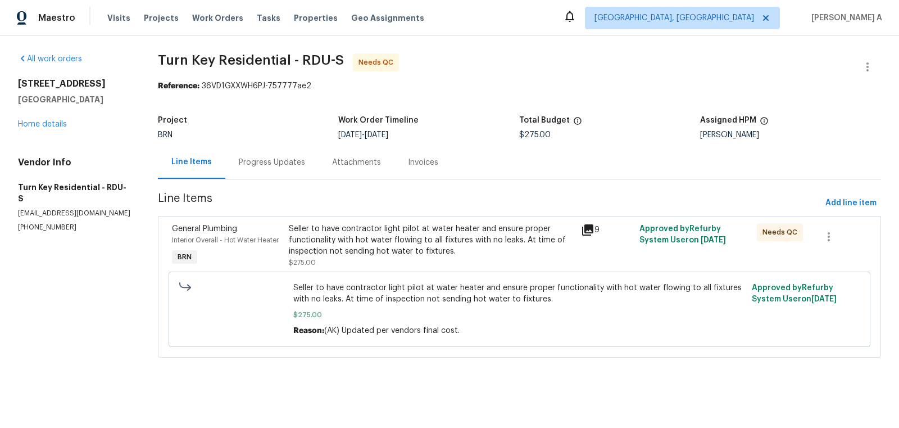
click at [441, 248] on div "Seller to have contractor light pilot at water heater and ensure proper functio…" at bounding box center [432, 240] width 286 height 34
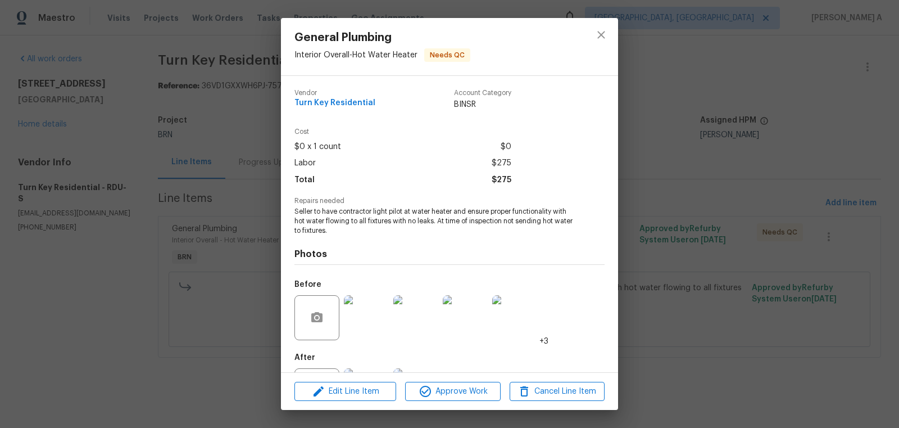
scroll to position [52, 0]
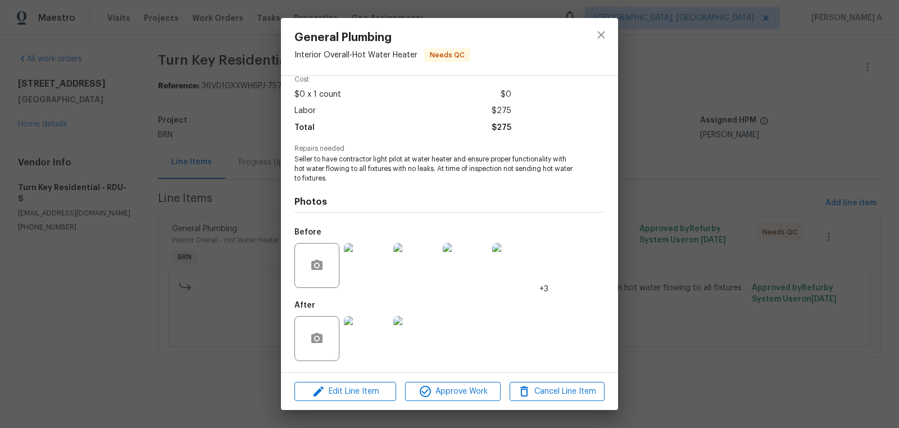
click at [369, 267] on img at bounding box center [366, 265] width 45 height 45
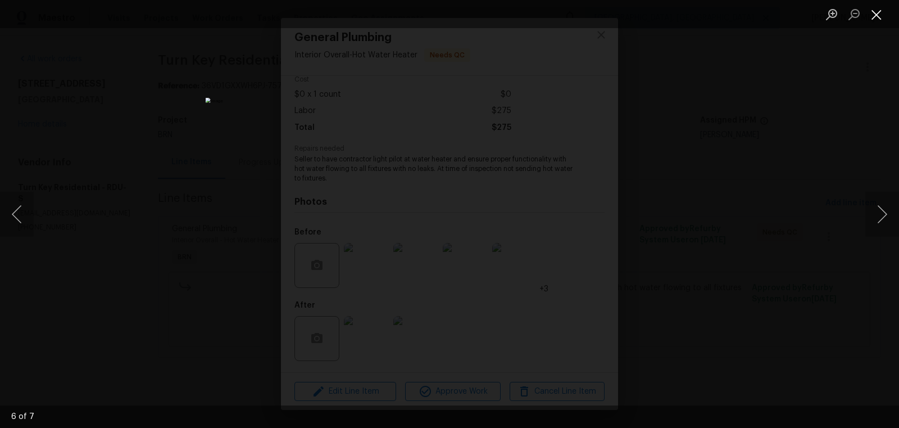
click at [871, 18] on button "Close lightbox" at bounding box center [877, 14] width 22 height 20
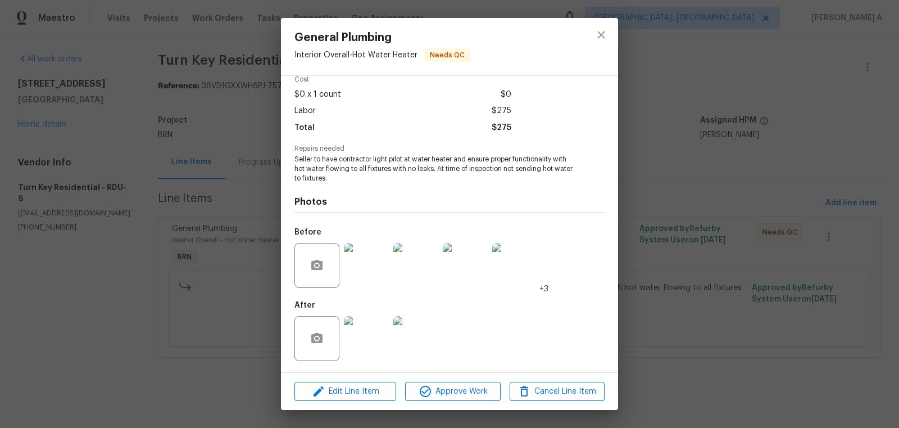
click at [368, 331] on img at bounding box center [366, 338] width 45 height 45
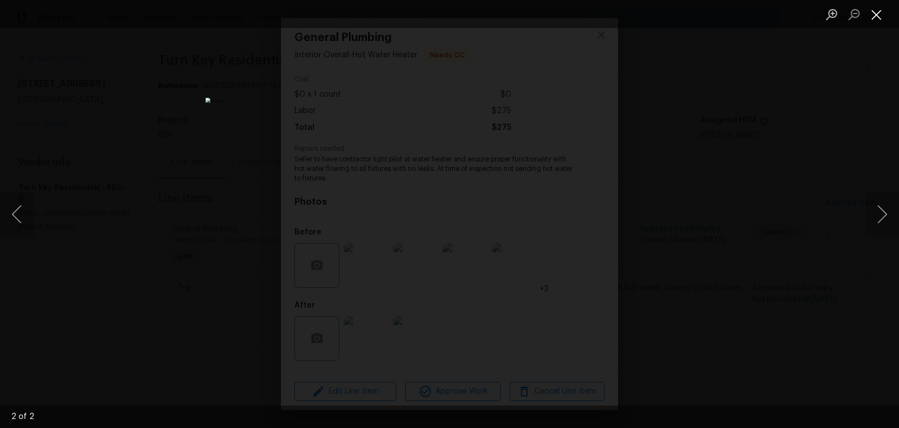
click at [870, 12] on button "Close lightbox" at bounding box center [877, 14] width 22 height 20
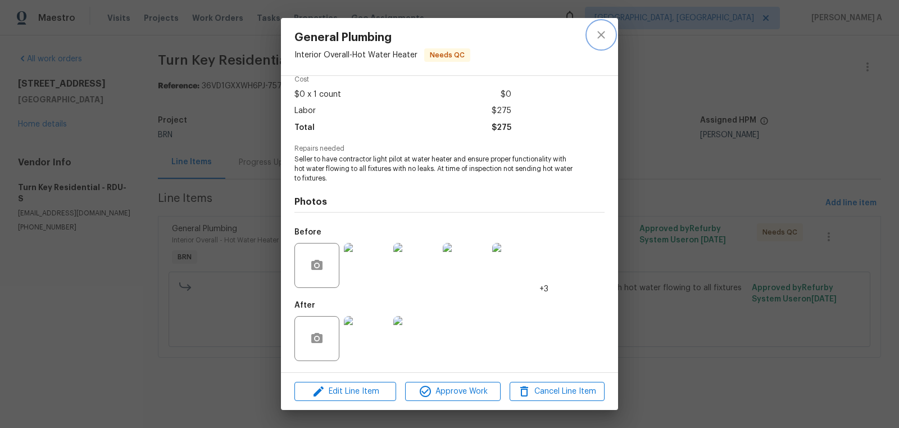
click at [598, 37] on icon "close" at bounding box center [601, 34] width 13 height 13
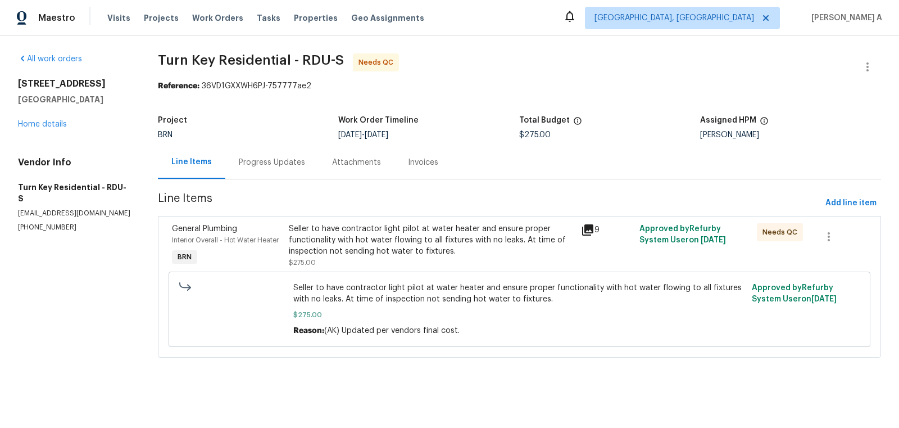
click at [271, 170] on div "Progress Updates" at bounding box center [271, 162] width 93 height 33
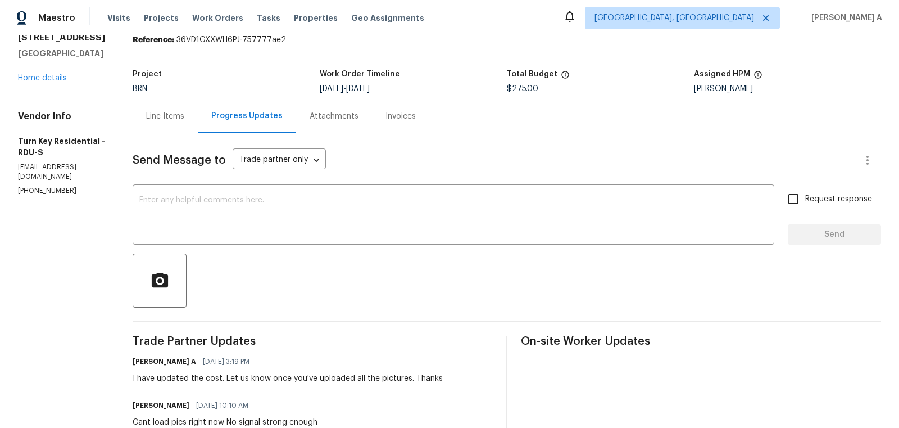
scroll to position [51, 0]
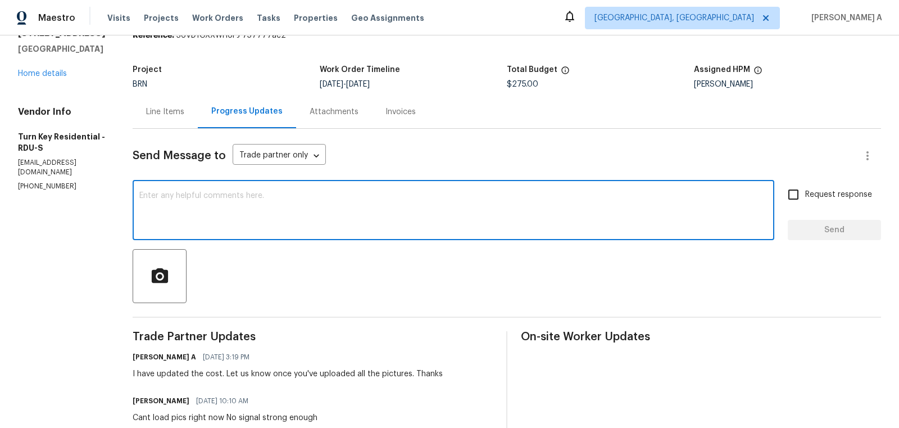
click at [375, 219] on textarea at bounding box center [453, 211] width 628 height 39
type textarea "Could you please upload the photos of"
click at [356, 219] on textarea "Could you please upload the photos of" at bounding box center [453, 211] width 628 height 39
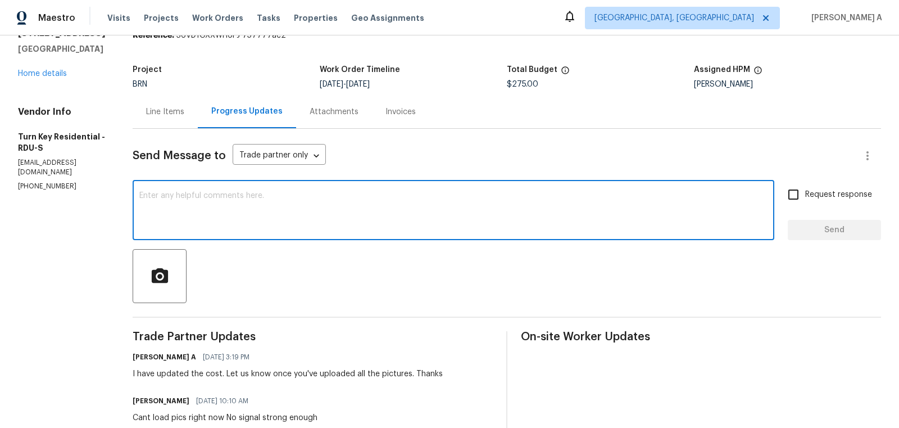
click at [198, 115] on div "Line Items" at bounding box center [165, 111] width 65 height 33
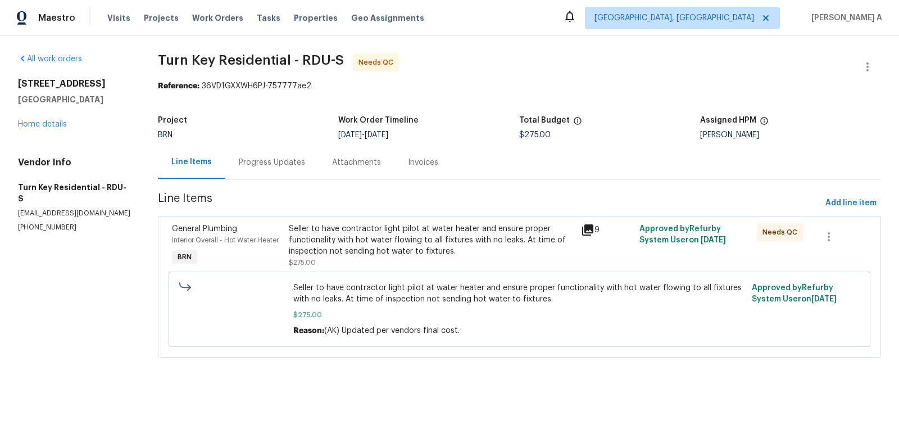
click at [267, 161] on div "Progress Updates" at bounding box center [272, 162] width 66 height 11
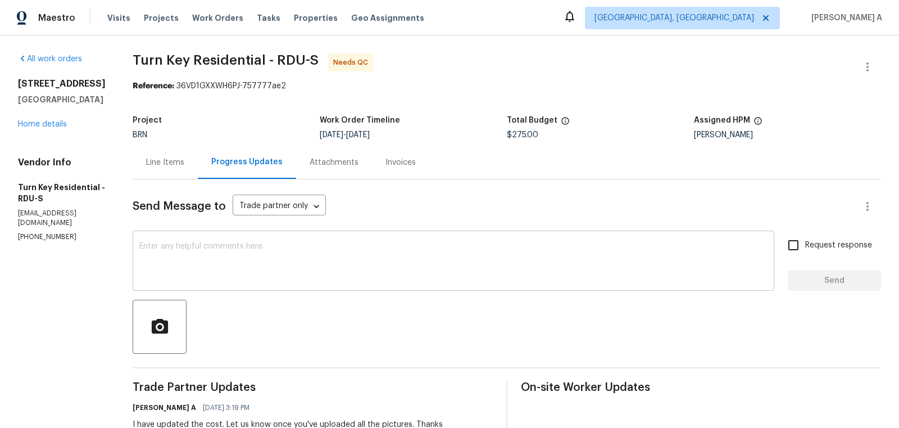
click at [284, 271] on textarea at bounding box center [453, 261] width 628 height 39
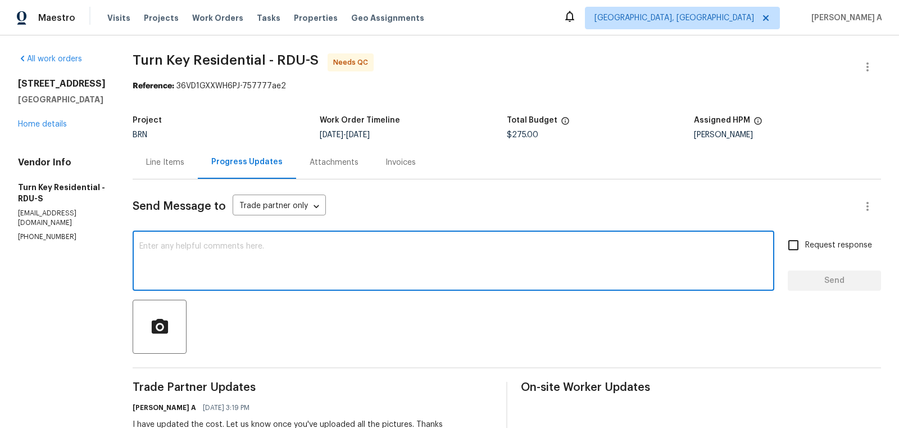
paste textarea "Could you please upload the photos of"
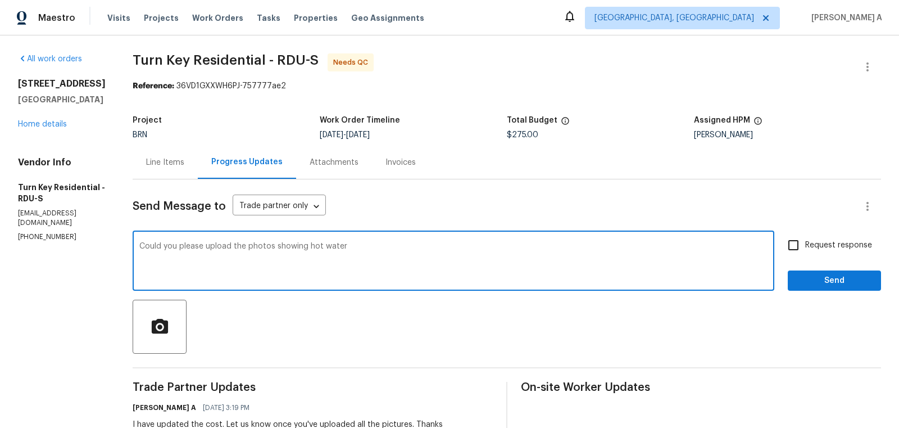
type textarea "Could you please upload the photos showing hot water"
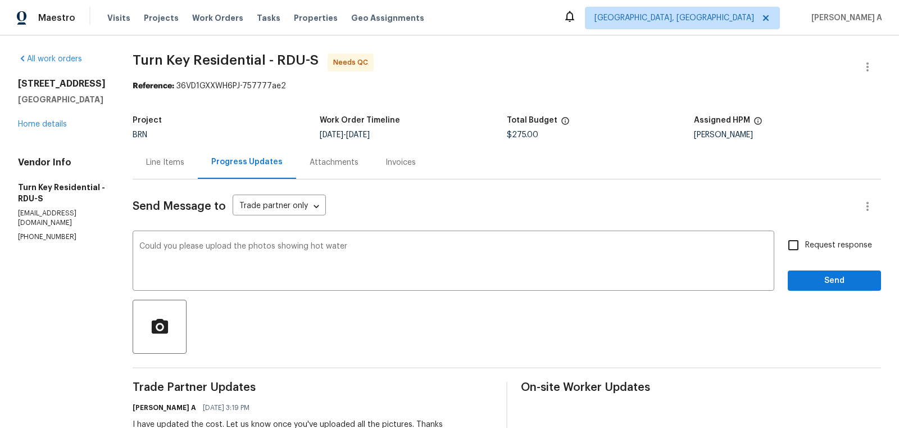
click at [186, 153] on div "Line Items" at bounding box center [165, 162] width 65 height 33
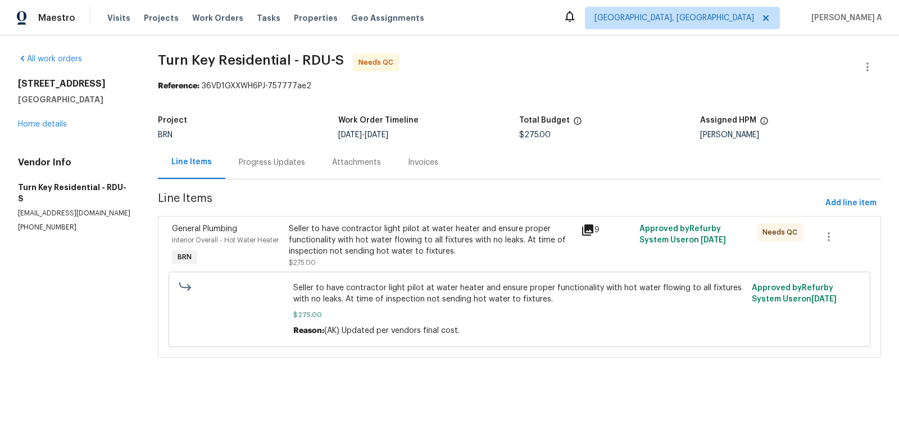
click at [271, 155] on div "Progress Updates" at bounding box center [271, 162] width 93 height 33
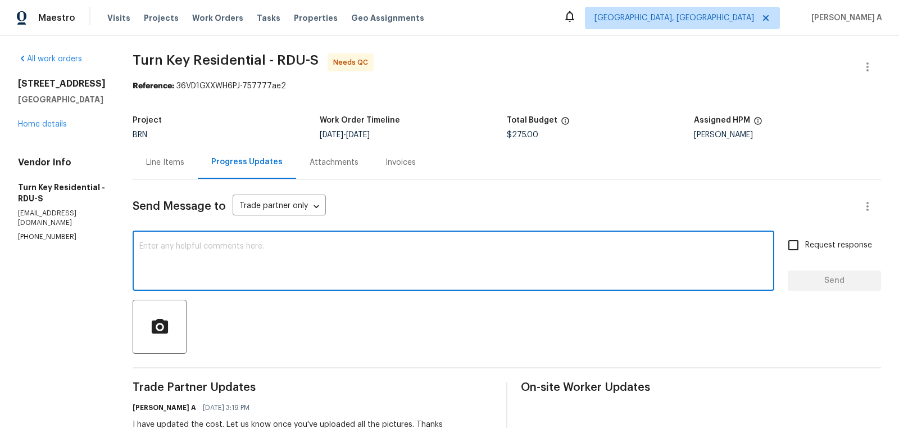
click at [372, 266] on textarea at bounding box center [453, 261] width 628 height 39
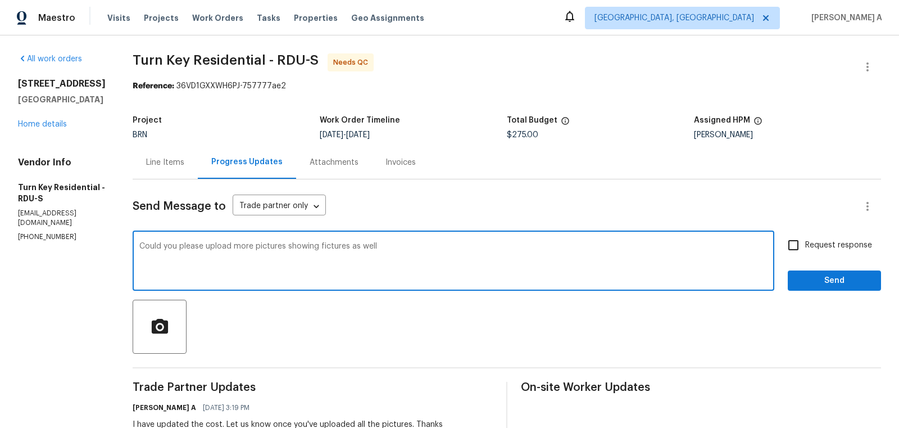
click at [357, 242] on textarea "Could you please upload more pictures showing fictures as well" at bounding box center [453, 261] width 628 height 39
type textarea "Could you please upload more pictures showing fictures as well"
click at [294, 248] on textarea "Could you please upload more pictures showing fictures as well" at bounding box center [453, 261] width 628 height 39
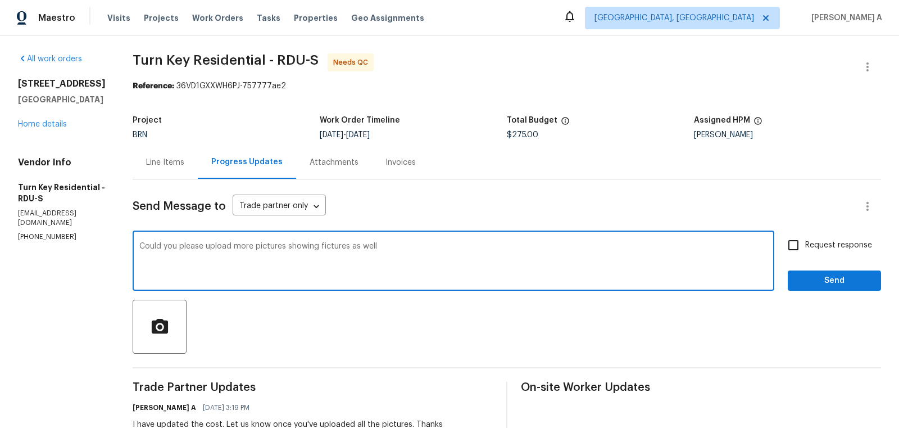
click at [294, 248] on textarea "Could you please upload more pictures showing fictures as well" at bounding box center [453, 261] width 628 height 39
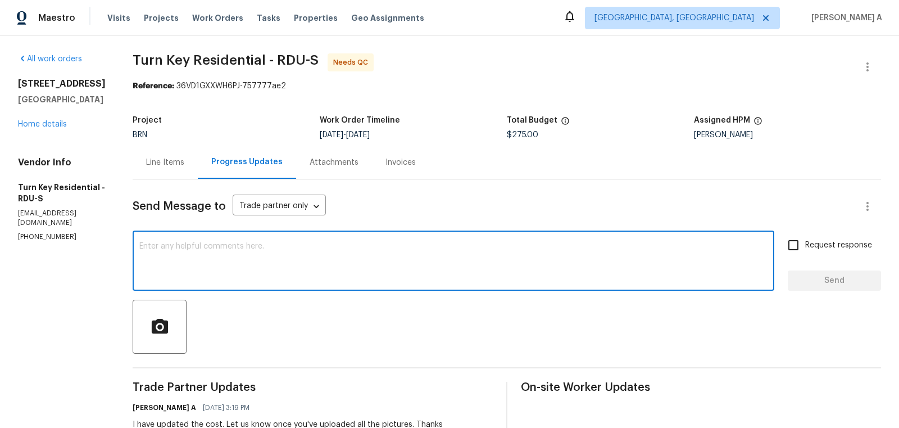
click at [184, 159] on div "Line Items" at bounding box center [165, 162] width 38 height 11
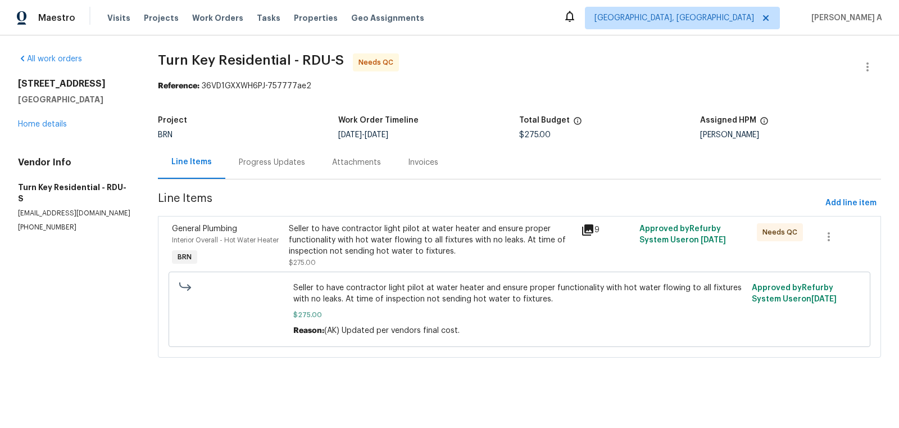
click at [461, 223] on div "Seller to have contractor light pilot at water heater and ensure proper functio…" at bounding box center [432, 240] width 286 height 34
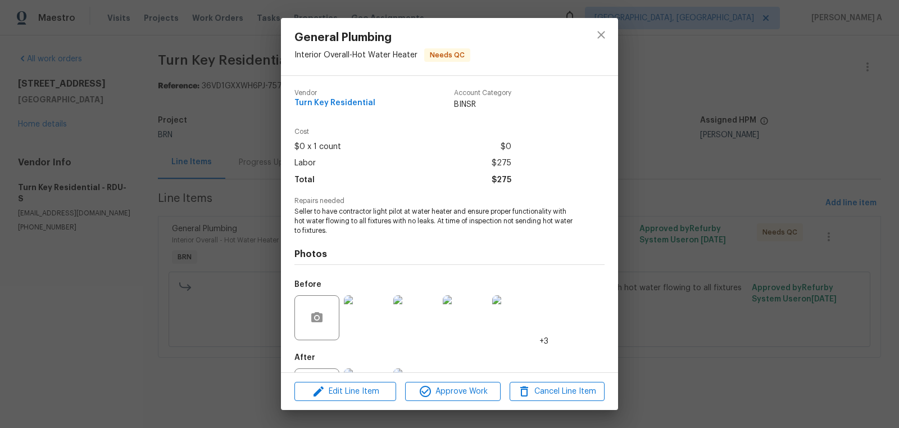
scroll to position [52, 0]
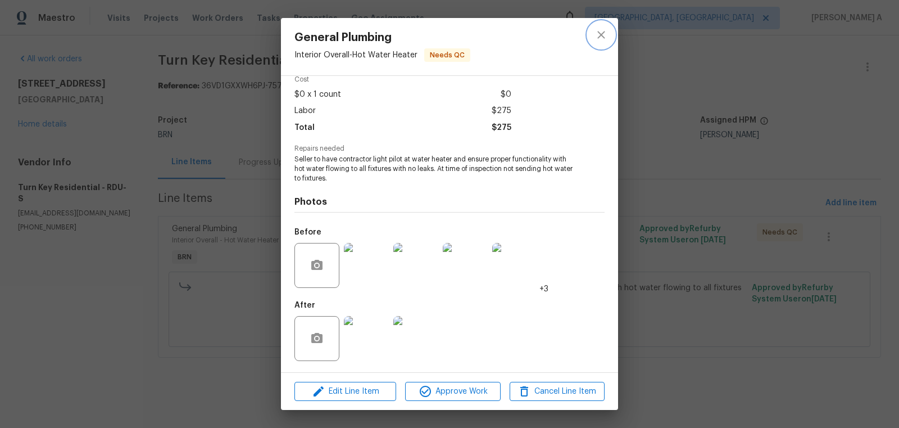
click at [603, 38] on icon "close" at bounding box center [601, 34] width 13 height 13
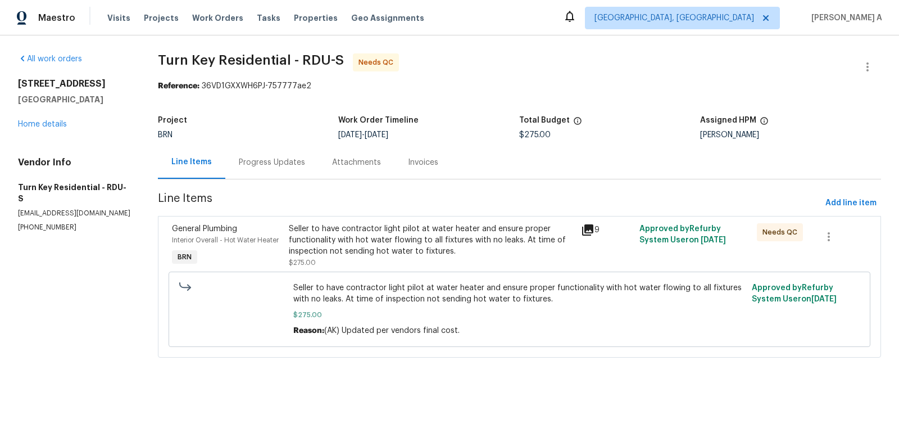
click at [279, 164] on div "Progress Updates" at bounding box center [272, 162] width 66 height 11
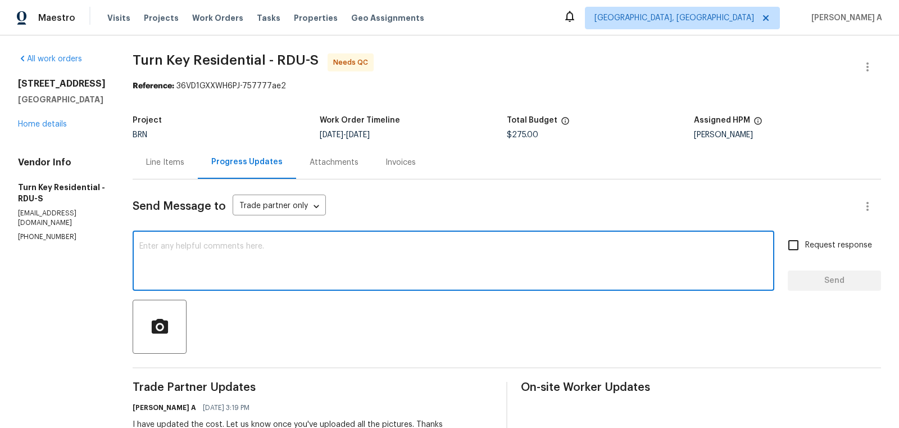
click at [312, 275] on textarea at bounding box center [453, 261] width 628 height 39
paste textarea "Could you please upload more pictures showing fictures as well"
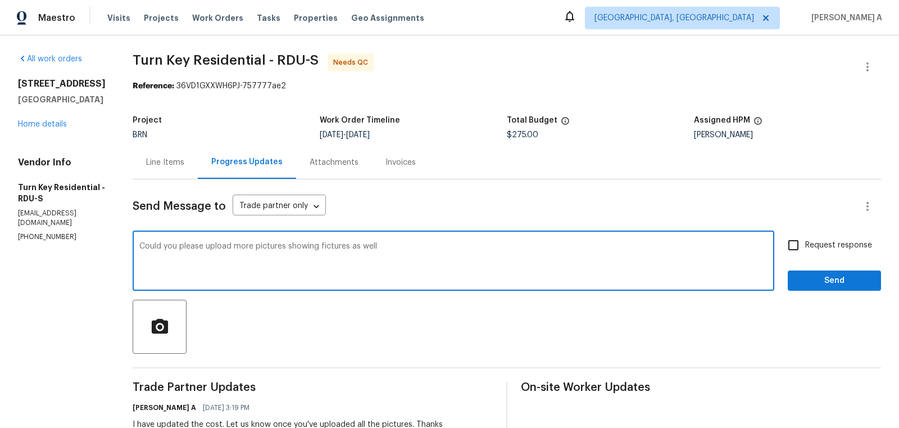
drag, startPoint x: 348, startPoint y: 245, endPoint x: 459, endPoint y: 245, distance: 110.7
click at [459, 245] on textarea "Could you please upload more pictures showing fictures as well" at bounding box center [453, 261] width 628 height 39
type textarea "Could you please upload more pictures showing showing water"
click at [449, 257] on textarea "Could you please upload more pictures showing showing water" at bounding box center [453, 261] width 628 height 39
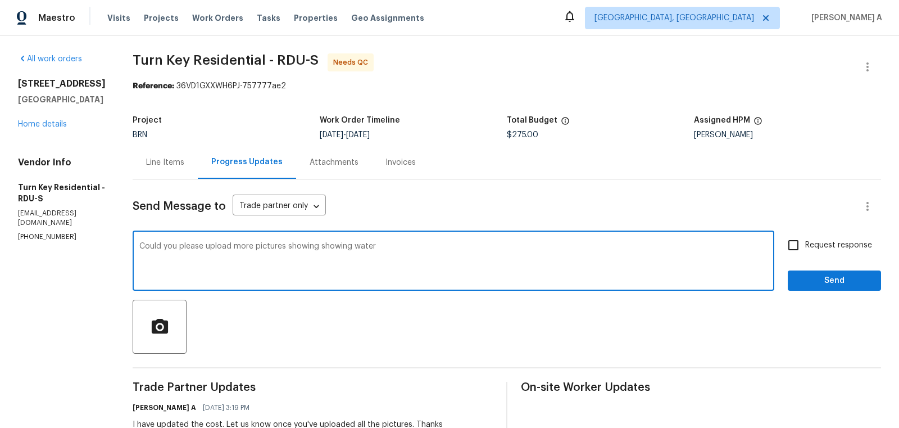
click at [449, 257] on textarea "Could you please upload more pictures showing showing water" at bounding box center [453, 261] width 628 height 39
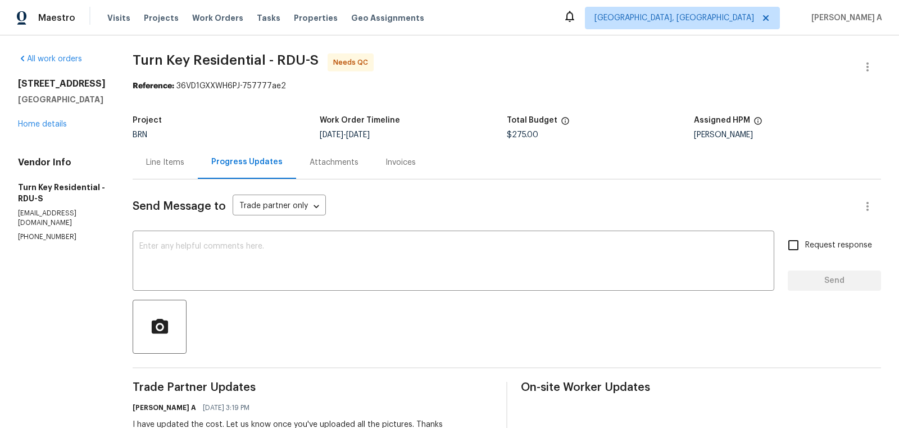
click at [192, 175] on div "Line Items" at bounding box center [165, 162] width 65 height 33
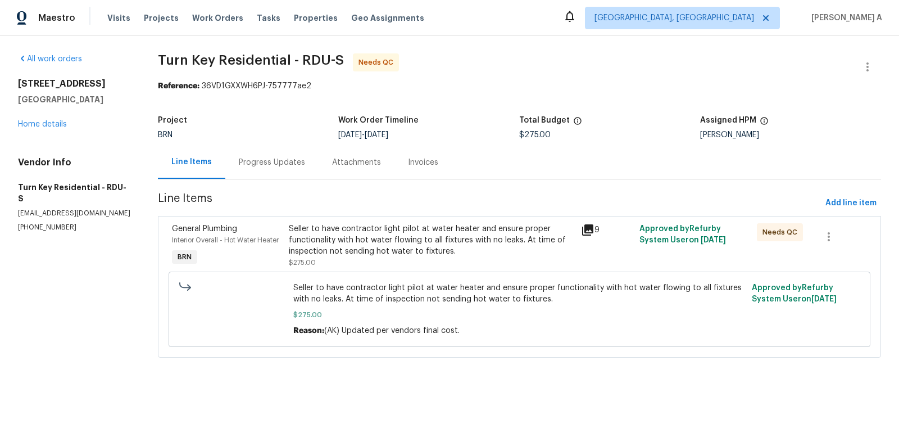
click at [265, 169] on div "Progress Updates" at bounding box center [271, 162] width 93 height 33
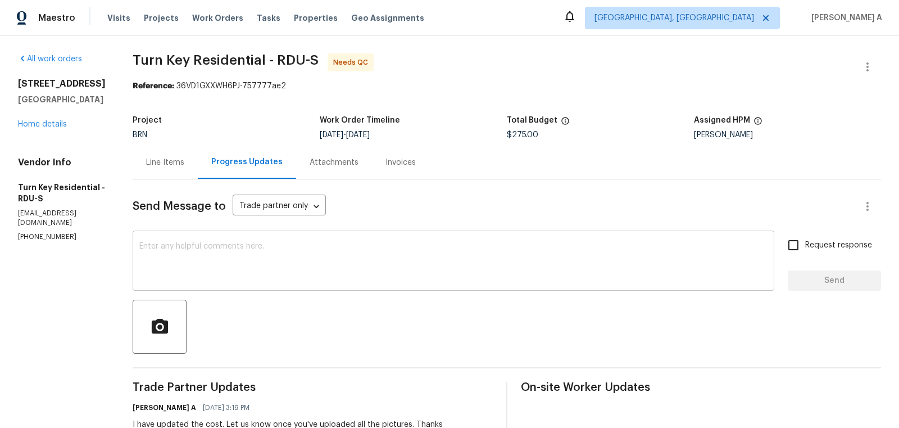
click at [349, 259] on textarea at bounding box center [453, 261] width 628 height 39
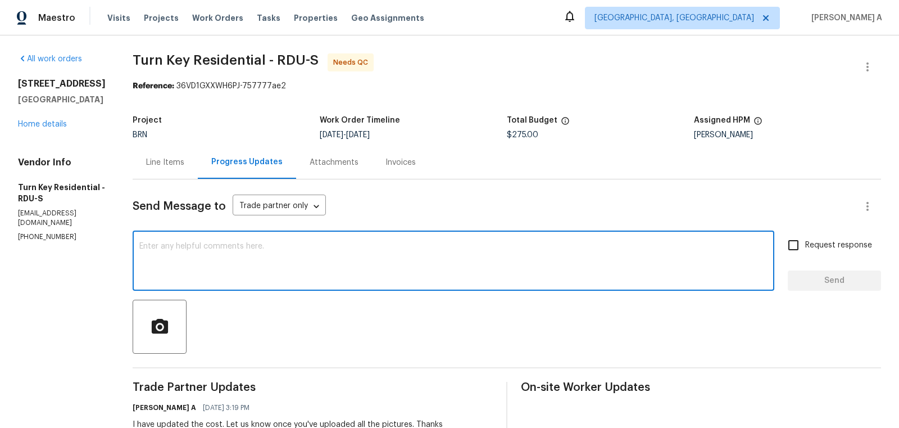
paste textarea "Could you please upload more pictures showing showing water"
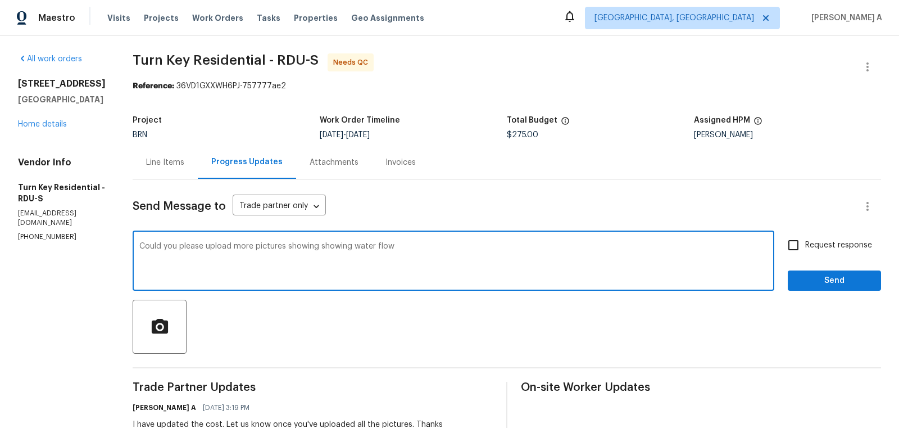
click at [379, 250] on textarea "Could you please upload more pictures showing showing water flow" at bounding box center [453, 261] width 628 height 39
click at [378, 242] on textarea "Could you please upload more pictures showing showing water flow" at bounding box center [453, 261] width 628 height 39
click at [457, 250] on textarea "Could you please upload more pictures showing showing hot water flow" at bounding box center [453, 261] width 628 height 39
click at [456, 247] on textarea "Could you please upload more pictures showing showing hot water flow with tester" at bounding box center [453, 261] width 628 height 39
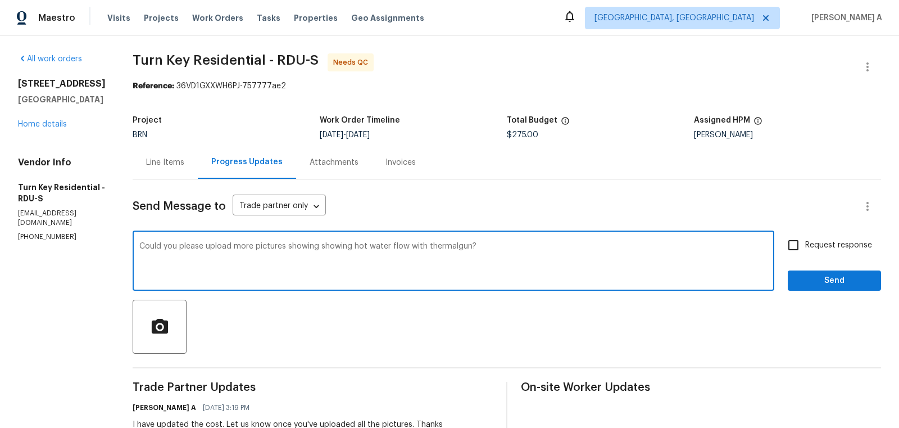
click at [460, 246] on textarea "Could you please upload more pictures showing showing hot water flow with therm…" at bounding box center [453, 261] width 628 height 39
click at [0, 0] on span "Replace with" at bounding box center [0, 0] width 0 height 0
click at [0, 0] on span "Remove the extra word" at bounding box center [0, 0] width 0 height 0
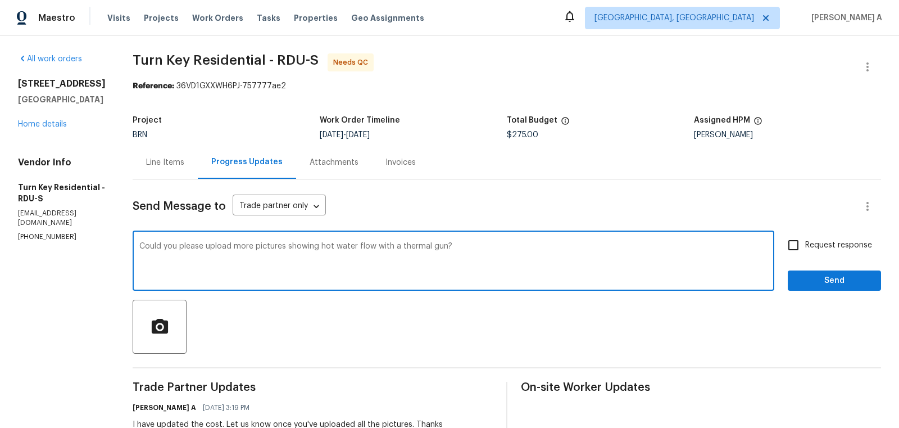
click at [504, 250] on textarea "Could you please upload more pictures showing hot water flow with a thermal gun?" at bounding box center [453, 261] width 628 height 39
click at [546, 256] on textarea "Could you please upload more pictures showing hot water flow with a thermal gun?" at bounding box center [453, 261] width 628 height 39
type textarea "Could you please upload more pictures showing hot water flow with a thermal gun?"
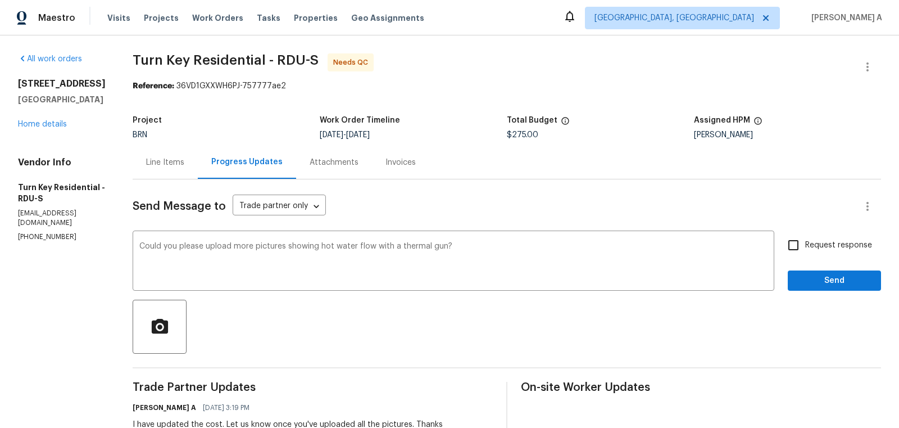
click at [810, 246] on span "Request response" at bounding box center [838, 245] width 67 height 12
click at [805, 246] on input "Request response" at bounding box center [794, 245] width 24 height 24
checkbox input "true"
click at [838, 277] on span "Send" at bounding box center [834, 281] width 75 height 14
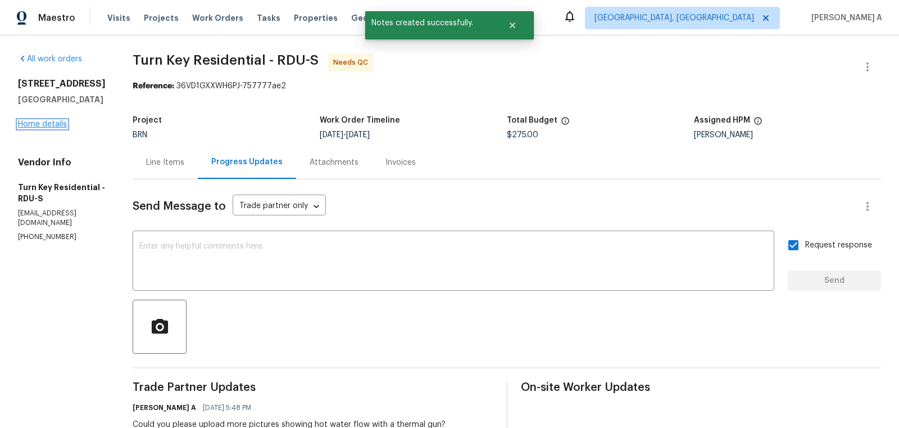
click at [49, 125] on link "Home details" at bounding box center [42, 124] width 49 height 8
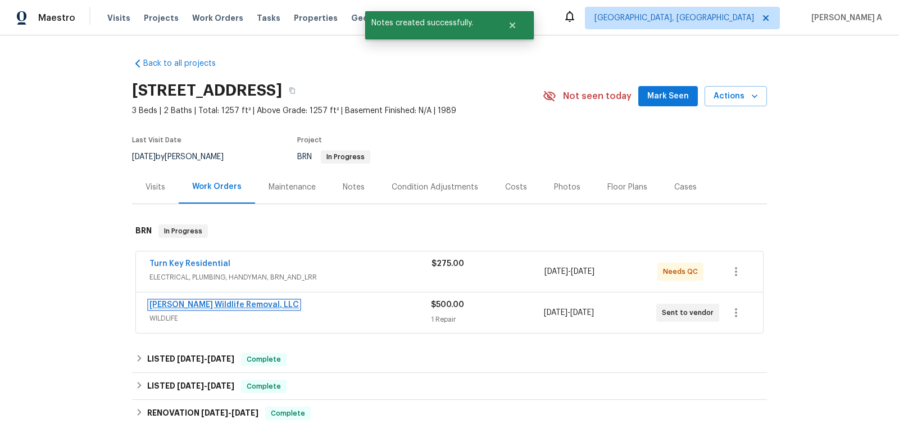
click at [216, 304] on link "Wildman Wildlife Removal, LLC" at bounding box center [225, 305] width 150 height 8
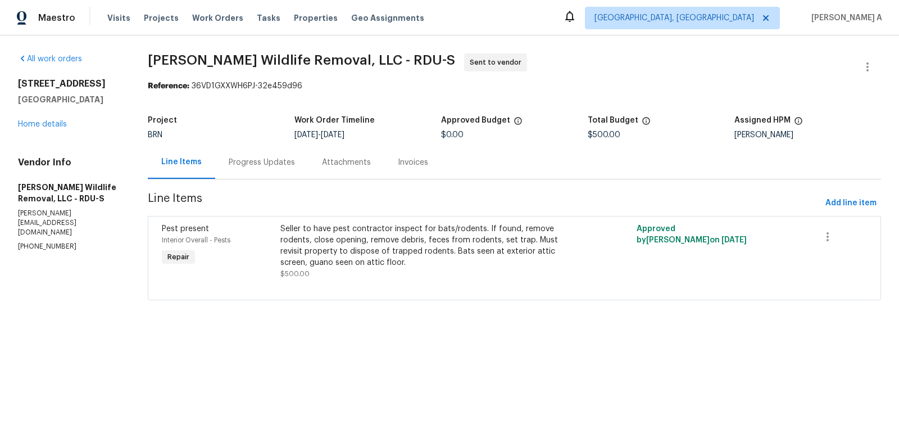
click at [278, 157] on div "Progress Updates" at bounding box center [262, 162] width 66 height 11
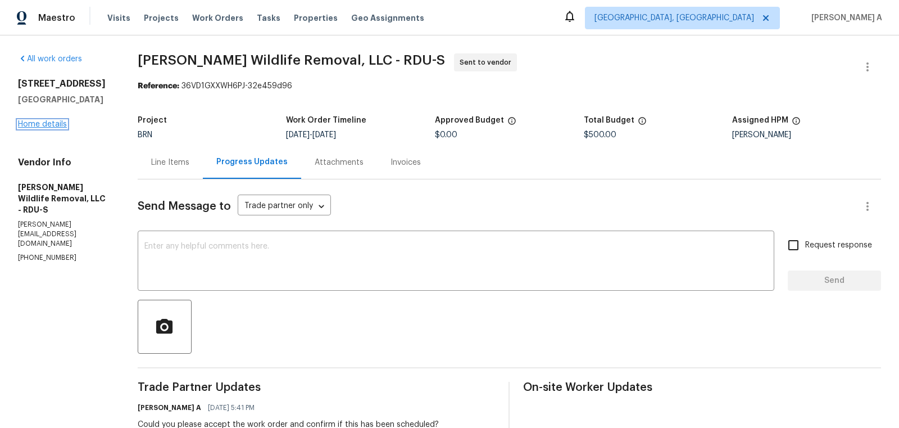
click at [65, 123] on link "Home details" at bounding box center [42, 124] width 49 height 8
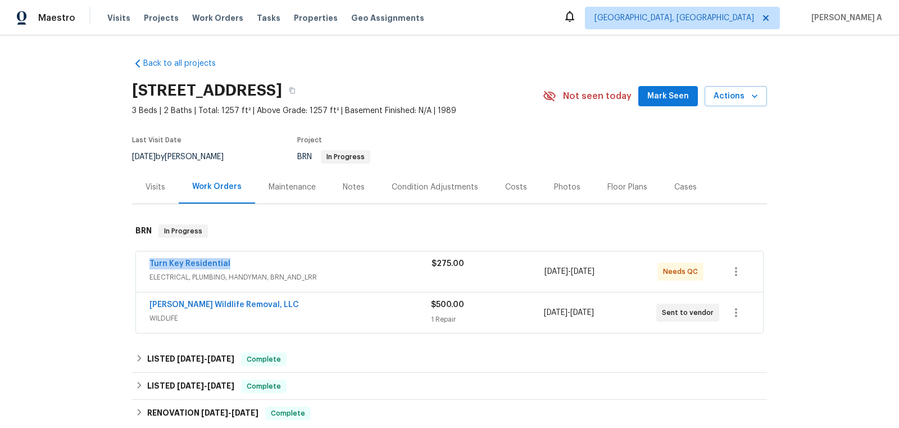
drag, startPoint x: 146, startPoint y: 266, endPoint x: 248, endPoint y: 265, distance: 102.3
click at [249, 265] on div "Turn Key Residential ELECTRICAL, PLUMBING, HANDYMAN, BRN_AND_LRR $275.00 8/27/2…" at bounding box center [449, 271] width 627 height 40
copy link "Turn Key Residential"
click at [194, 301] on link "Wildman Wildlife Removal, LLC" at bounding box center [225, 305] width 150 height 8
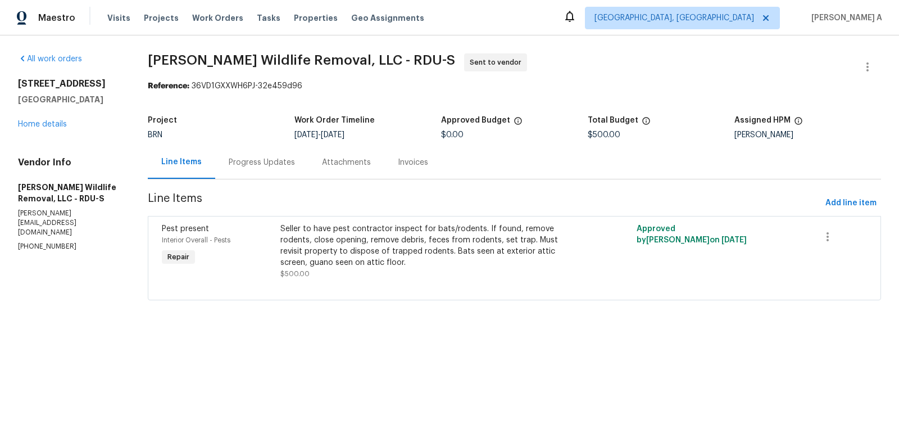
click at [41, 242] on p "(919) 356-7580" at bounding box center [69, 247] width 103 height 10
copy p "(919) 356-7580"
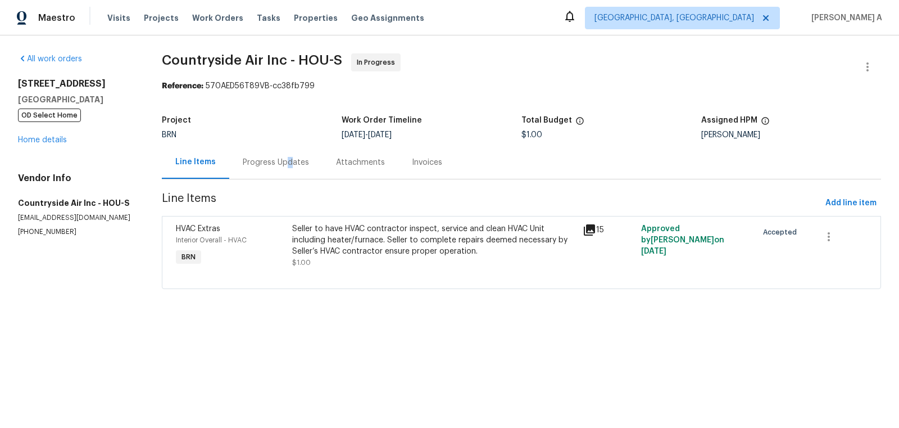
click at [288, 159] on div "Progress Updates" at bounding box center [276, 162] width 66 height 11
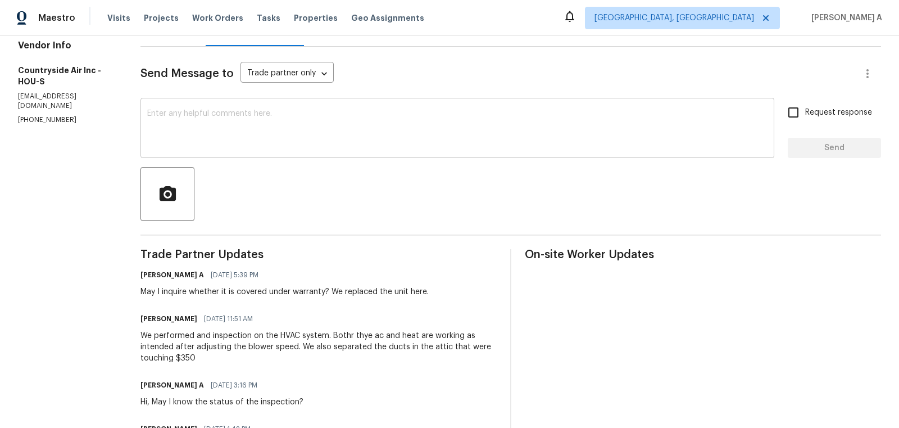
scroll to position [199, 0]
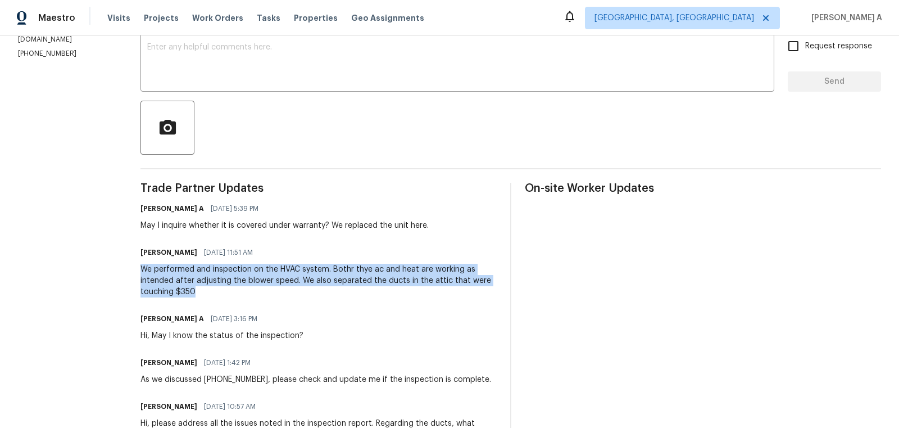
drag, startPoint x: 139, startPoint y: 268, endPoint x: 221, endPoint y: 296, distance: 86.6
click at [221, 296] on div "All work orders [STREET_ADDRESS] OD Select Home Home details Vendor Info Countr…" at bounding box center [449, 253] width 899 height 834
copy div "We performed and inspection on the HVAC system. Bothr thye ac and heat are work…"
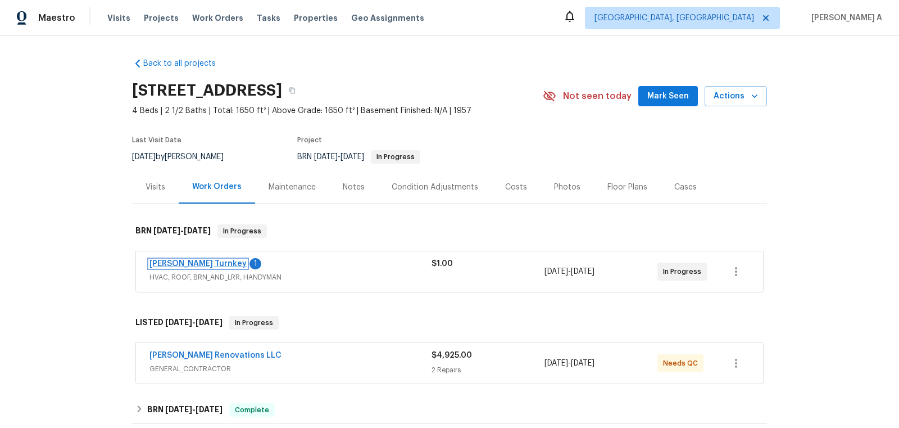
click at [183, 261] on link "Davis Turnkey" at bounding box center [198, 264] width 97 height 8
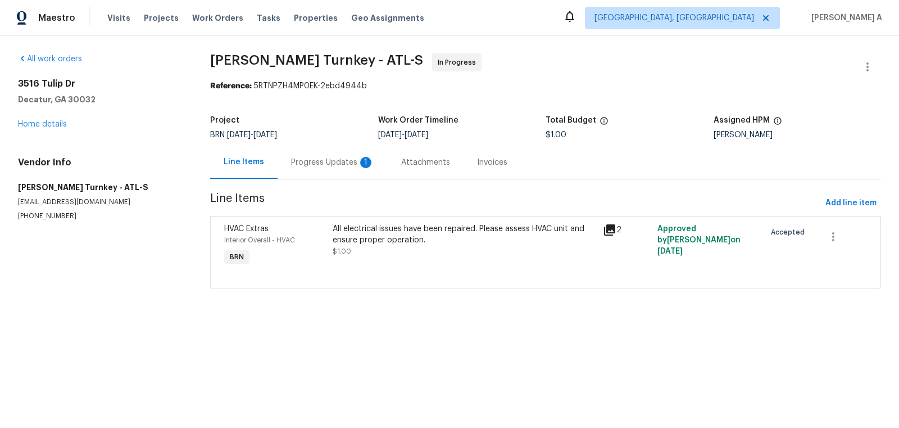
click at [301, 163] on div "Progress Updates 1" at bounding box center [332, 162] width 83 height 11
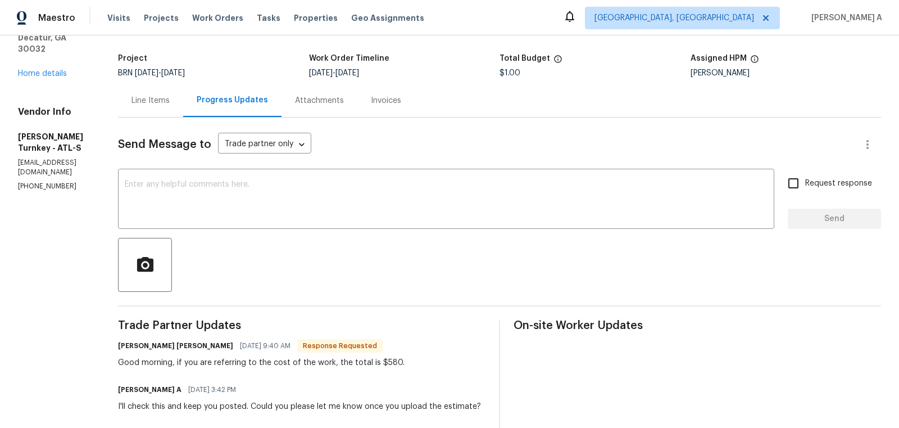
scroll to position [63, 0]
click at [374, 209] on textarea at bounding box center [446, 198] width 643 height 39
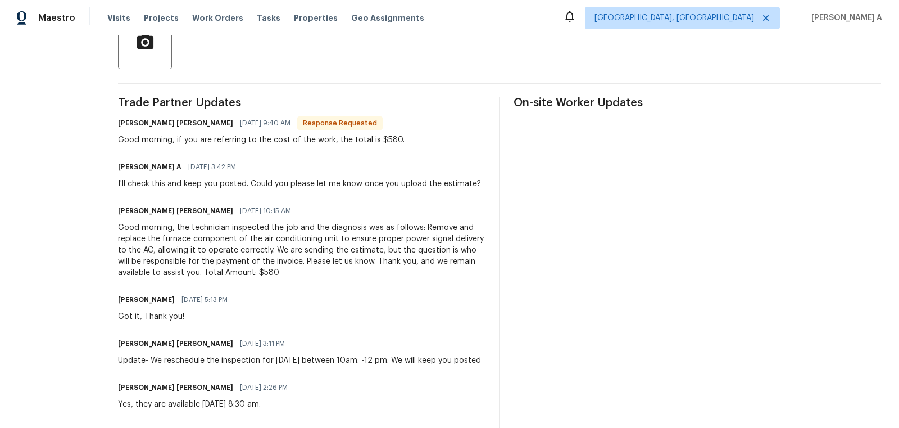
scroll to position [288, 0]
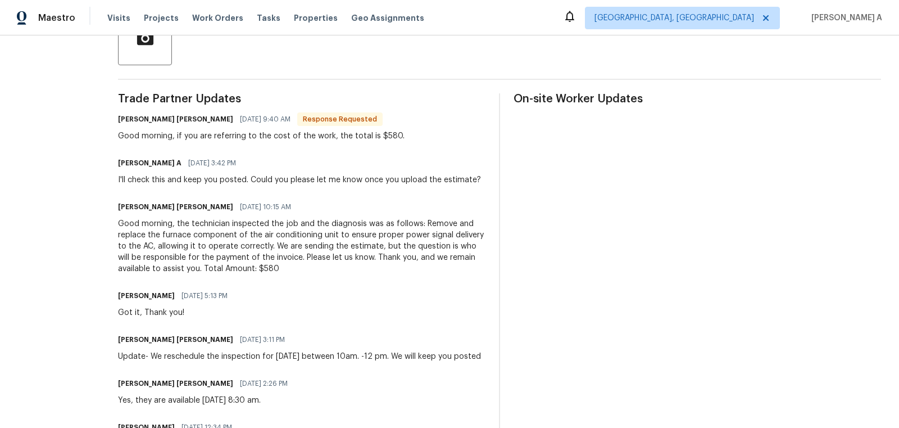
type textarea "I"
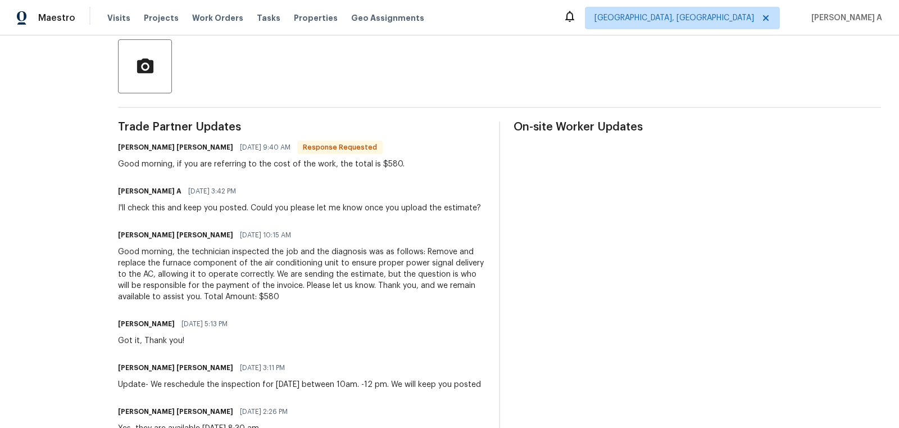
scroll to position [343, 0]
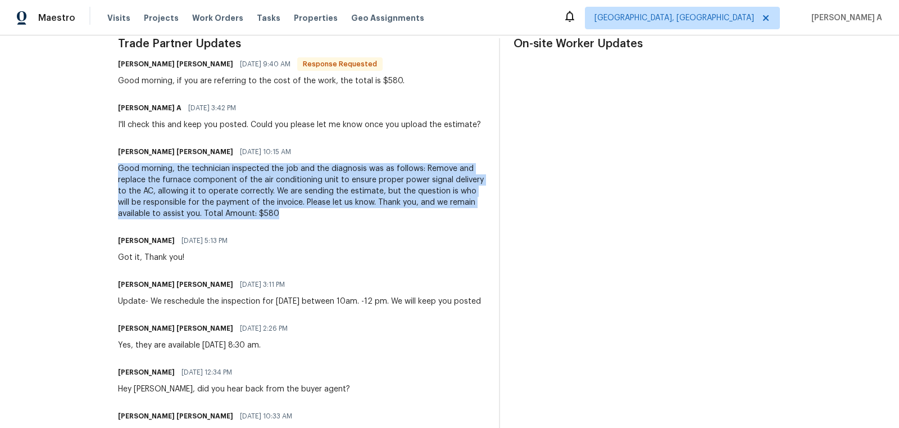
copy div "Good morning, the technician inspected the job and the diagnosis was as follows…"
drag, startPoint x: 113, startPoint y: 170, endPoint x: 309, endPoint y: 210, distance: 199.8
click at [309, 210] on div "All work orders 3516 Tulip Dr Decatur, GA 30032 Home details Vendor Info Davis …" at bounding box center [449, 241] width 899 height 1098
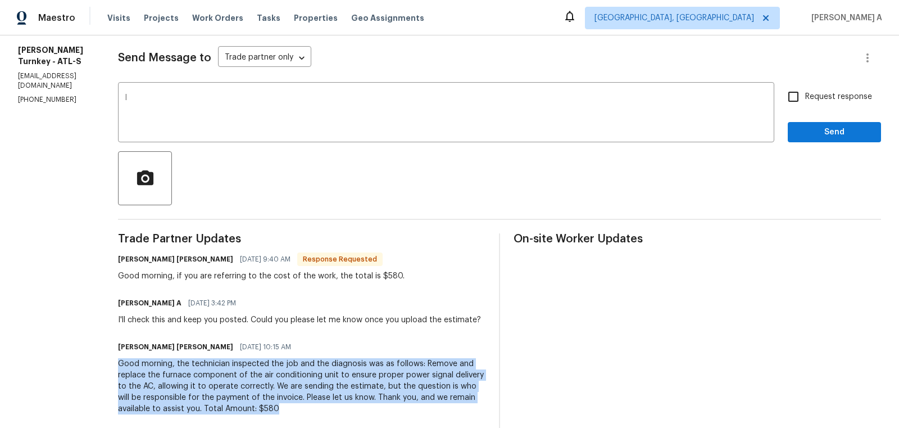
scroll to position [0, 0]
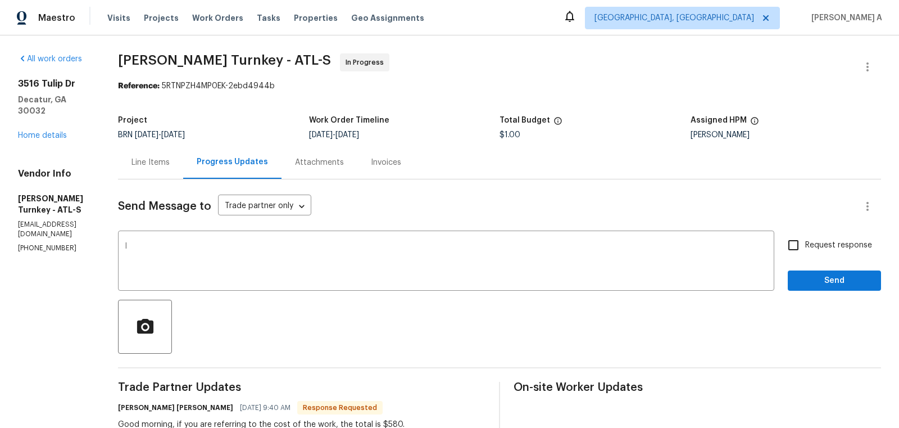
click at [161, 170] on div "Line Items" at bounding box center [150, 162] width 65 height 33
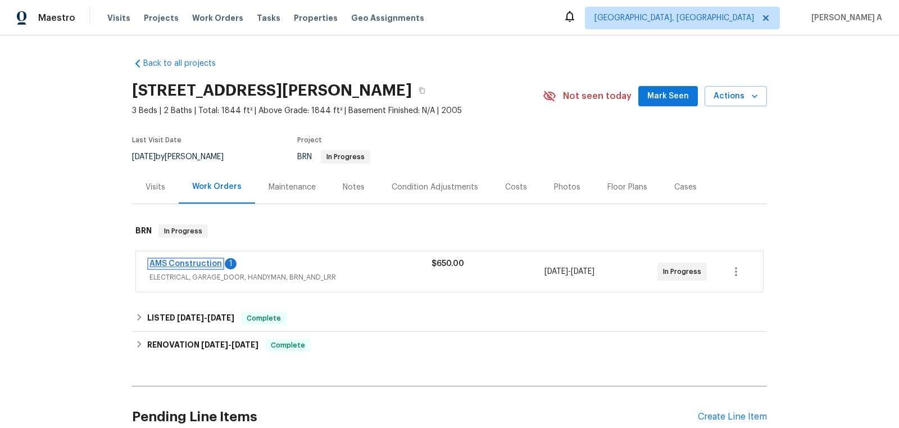
click at [195, 264] on link "AMS Construction" at bounding box center [186, 264] width 73 height 8
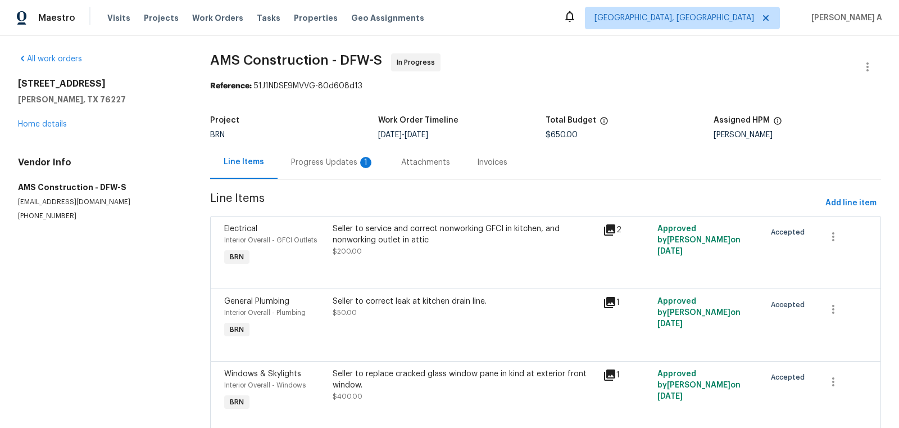
click at [314, 170] on div "Progress Updates 1" at bounding box center [333, 162] width 110 height 33
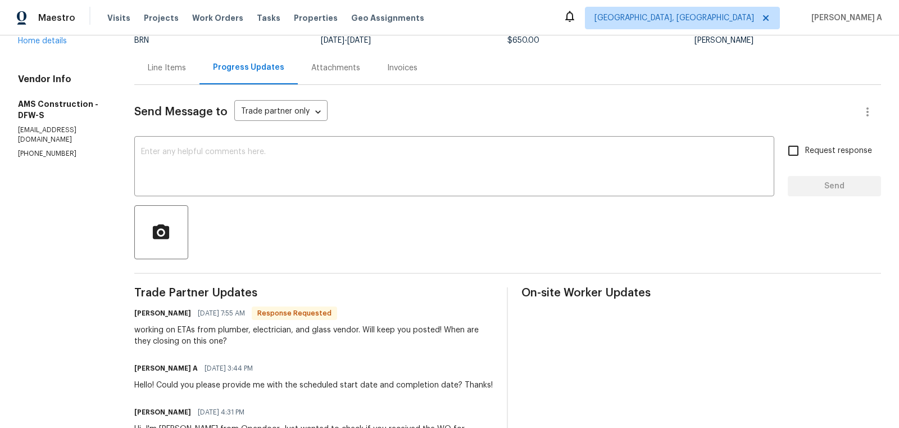
scroll to position [97, 0]
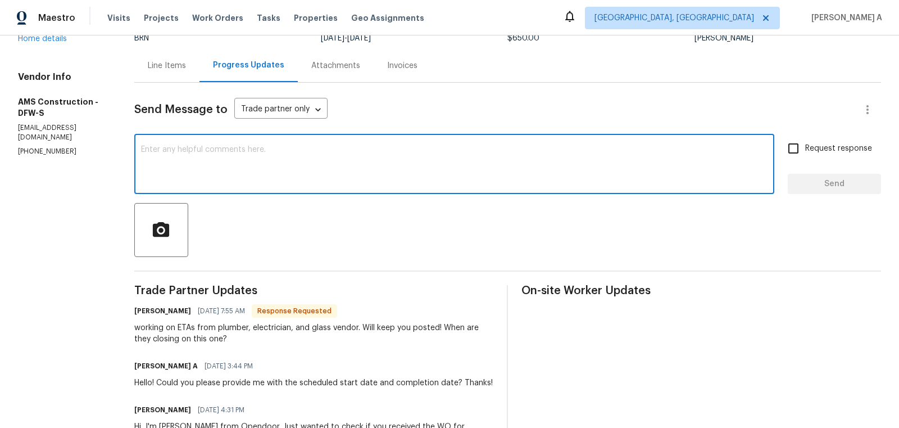
click at [270, 165] on textarea at bounding box center [454, 165] width 627 height 39
type textarea "T"
click at [0, 0] on qb-div "Add Punctuation have ." at bounding box center [0, 0] width 0 height 0
click at [274, 151] on textarea "Okay, let us know once you have an ETA." at bounding box center [454, 165] width 627 height 39
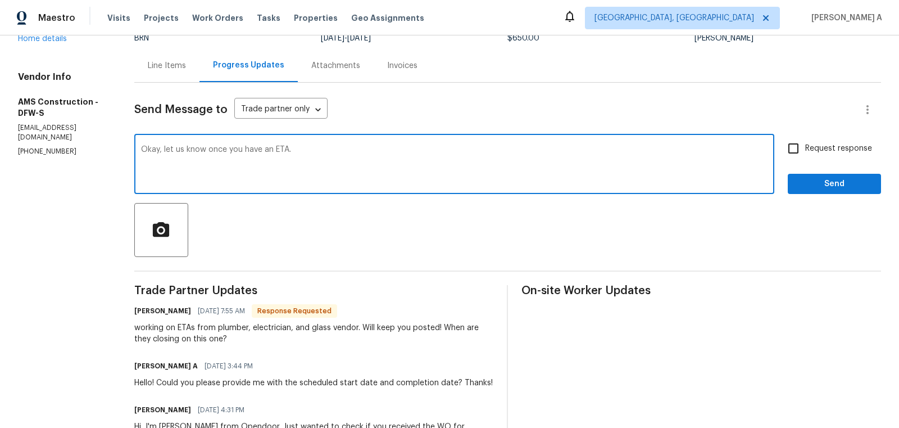
click at [274, 151] on textarea "Okay, let us know once you have an ETA." at bounding box center [454, 165] width 627 height 39
click at [0, 0] on icon "Paraphrase text" at bounding box center [0, 0] width 0 height 0
click at [0, 0] on li "Okay, please notify us once you have an ETA." at bounding box center [0, 0] width 0 height 0
click at [327, 148] on textarea "Okay, please notify us once you have an ETA. Property is closing next week." at bounding box center [454, 165] width 627 height 39
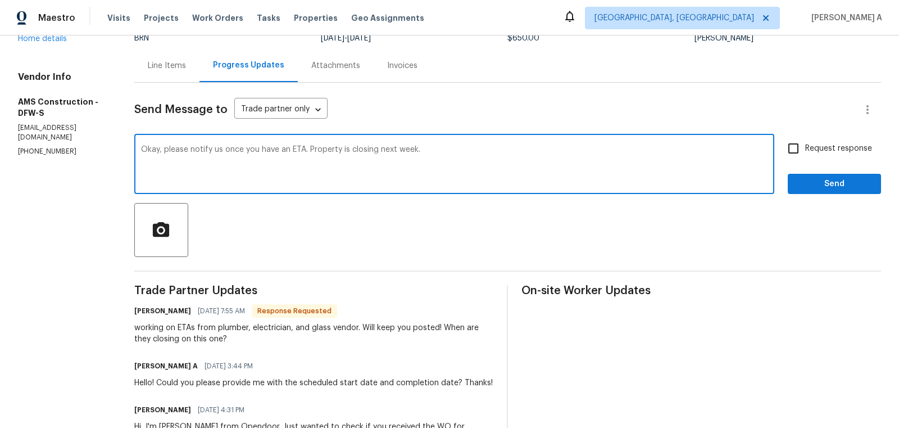
click at [327, 148] on textarea "Okay, please notify us once you have an ETA. Property is closing next week." at bounding box center [454, 165] width 627 height 39
type textarea "Okay, please notify us once you have an ETA. Property is closing next week."
click at [508, 173] on textarea "Okay, please notify us once you have an ETA. Property is closing next week." at bounding box center [454, 165] width 627 height 39
click at [402, 151] on textarea "Okay, please notify us once you have an ETA. Property is closing next week." at bounding box center [454, 165] width 627 height 39
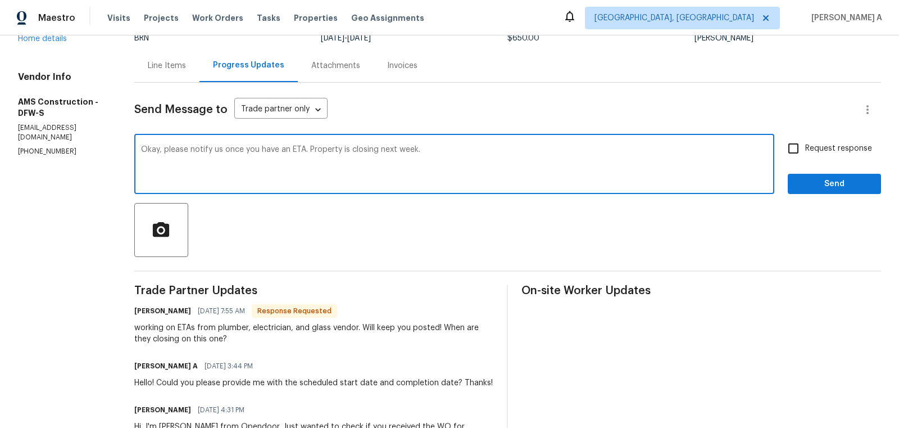
click at [402, 151] on textarea "Okay, please notify us once you have an ETA. Property is closing next week." at bounding box center [454, 165] width 627 height 39
click at [0, 0] on icon "Paraphrase text" at bounding box center [0, 0] width 0 height 0
click at [518, 175] on textarea "Okay, please notify us once you have an ETA. Property is closing next week." at bounding box center [454, 165] width 627 height 39
click at [791, 153] on input "Request response" at bounding box center [794, 149] width 24 height 24
checkbox input "true"
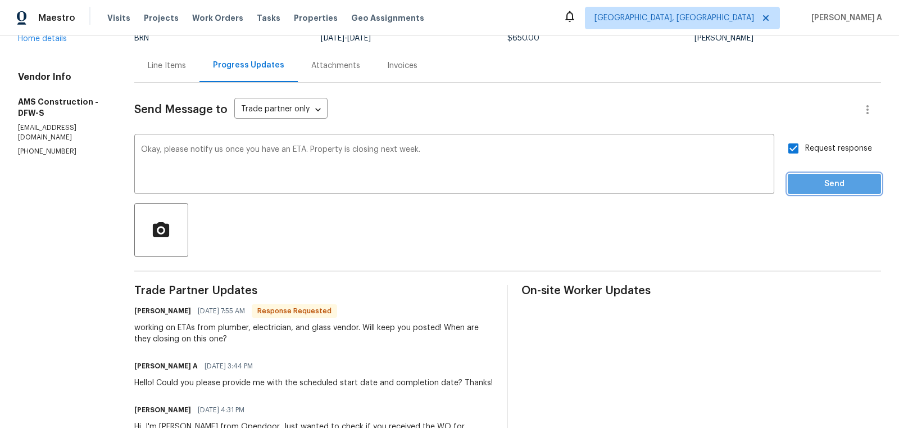
click at [838, 183] on span "Send" at bounding box center [834, 184] width 75 height 14
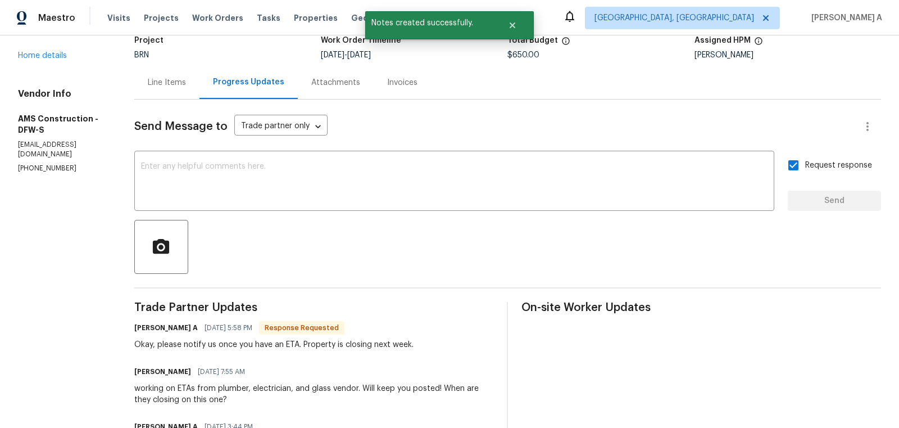
scroll to position [0, 0]
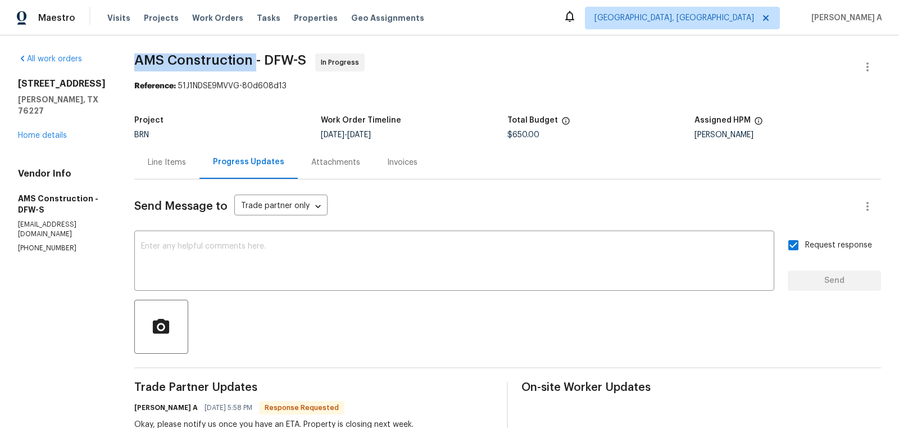
copy span "AMS Construction"
drag, startPoint x: 132, startPoint y: 57, endPoint x: 255, endPoint y: 57, distance: 122.5
click at [256, 57] on div "All work orders 9903 Cedarcrest Dr AUBREY, TX 76227 Home details Vendor Info AM…" at bounding box center [449, 342] width 899 height 614
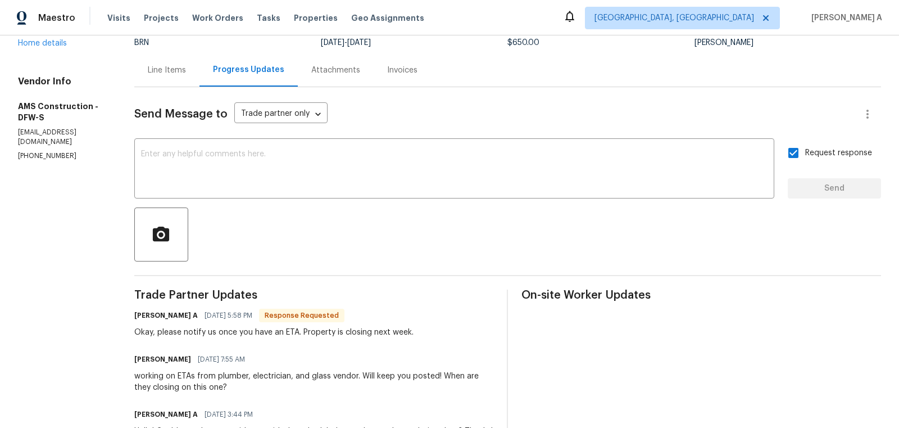
scroll to position [121, 0]
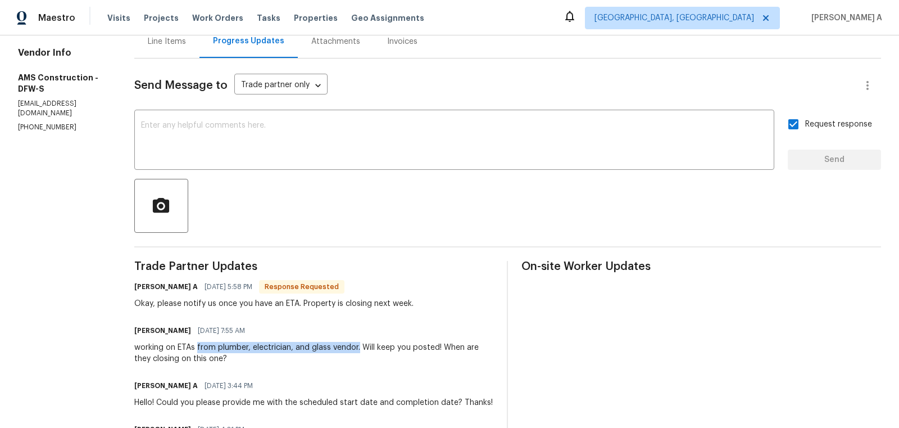
copy div "from plumber, electrician, and glass vendor."
drag, startPoint x: 199, startPoint y: 347, endPoint x: 358, endPoint y: 348, distance: 159.1
click at [358, 348] on div "working on ETAs from plumber, electrician, and glass vendor. Will keep you post…" at bounding box center [314, 353] width 360 height 22
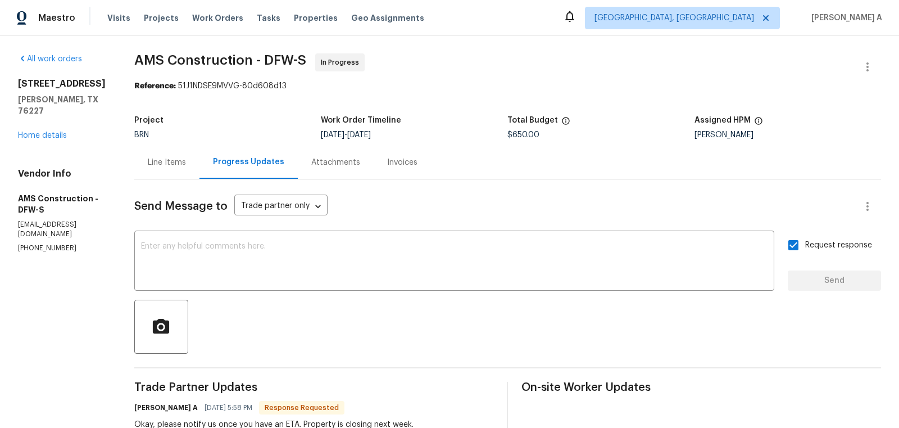
click at [147, 150] on div "Line Items" at bounding box center [166, 162] width 65 height 33
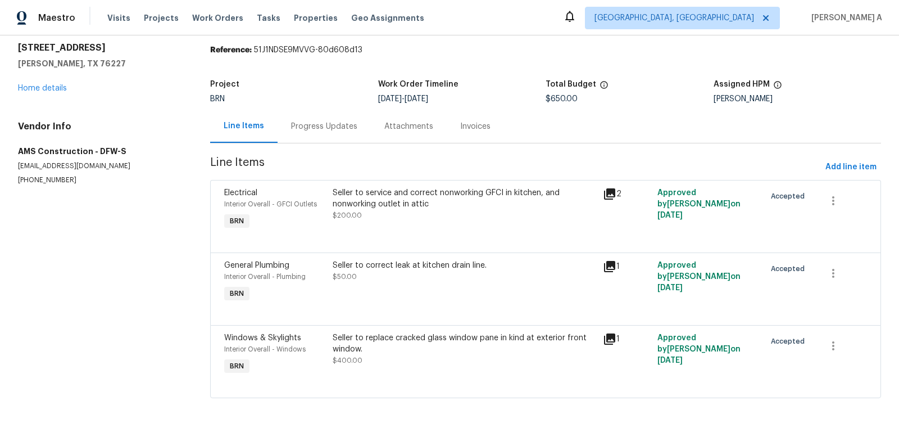
scroll to position [37, 0]
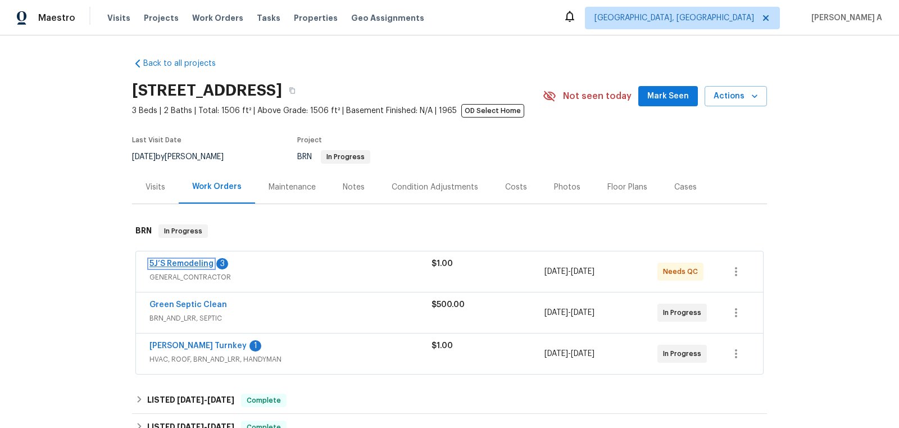
click at [191, 267] on link "5J’S Remodeling" at bounding box center [182, 264] width 64 height 8
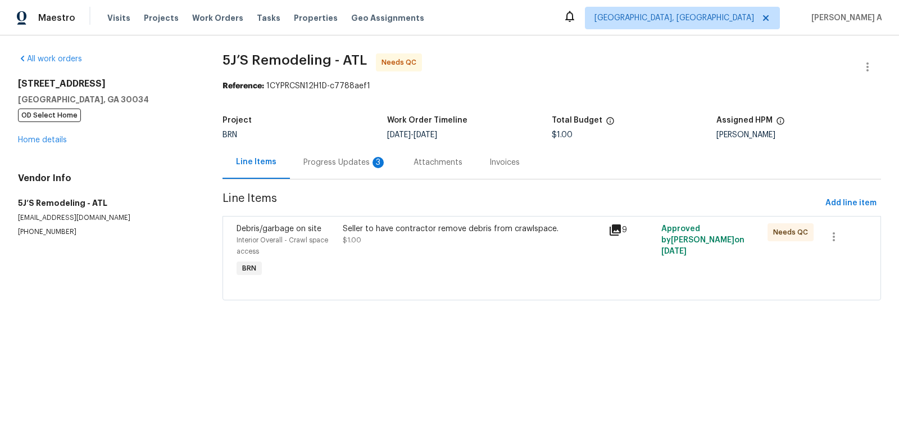
click at [311, 166] on div "Progress Updates 3" at bounding box center [345, 162] width 83 height 11
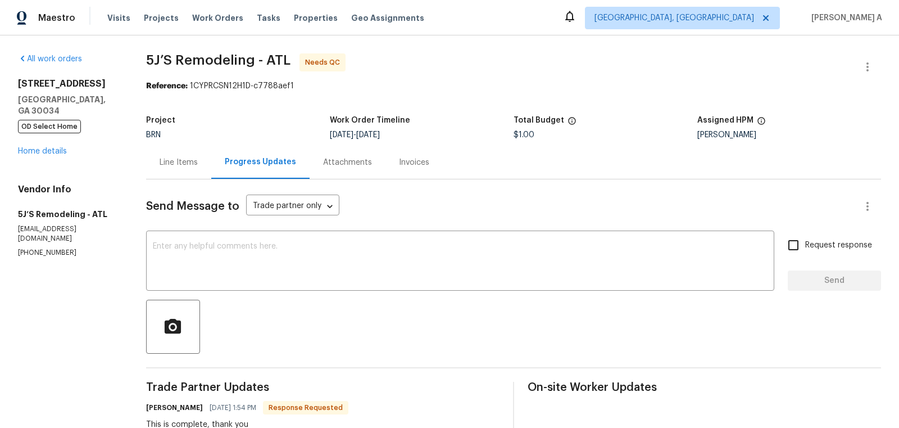
click at [187, 153] on div "Line Items" at bounding box center [178, 162] width 65 height 33
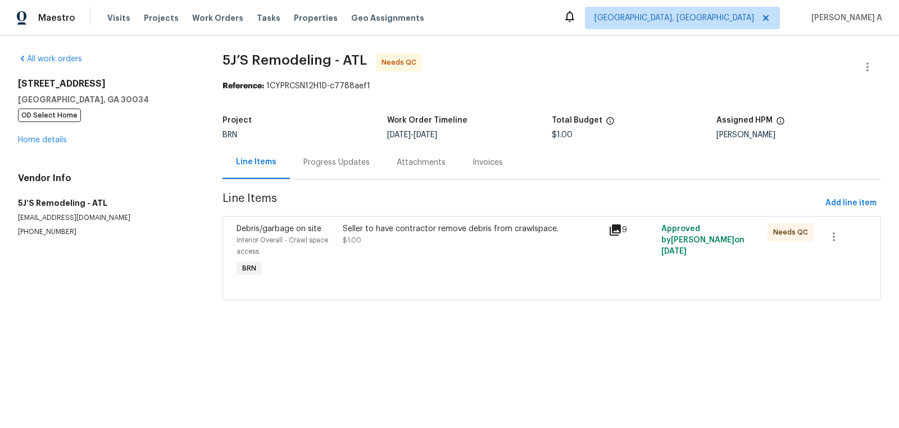
click at [474, 243] on div "Seller to have contractor remove debris from crawlspace. $1.00" at bounding box center [472, 234] width 259 height 22
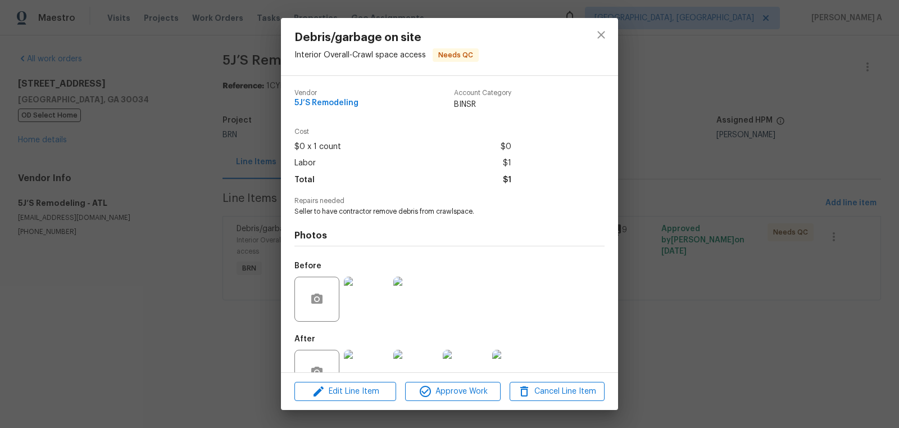
scroll to position [34, 0]
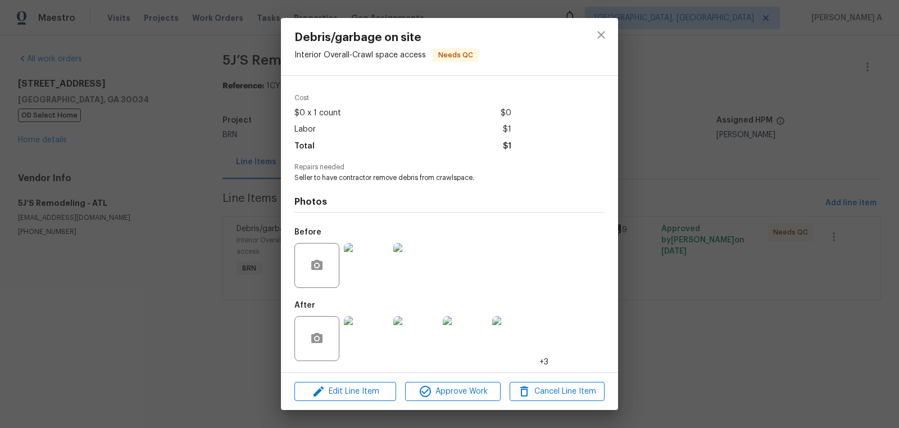
click at [369, 261] on img at bounding box center [366, 265] width 45 height 45
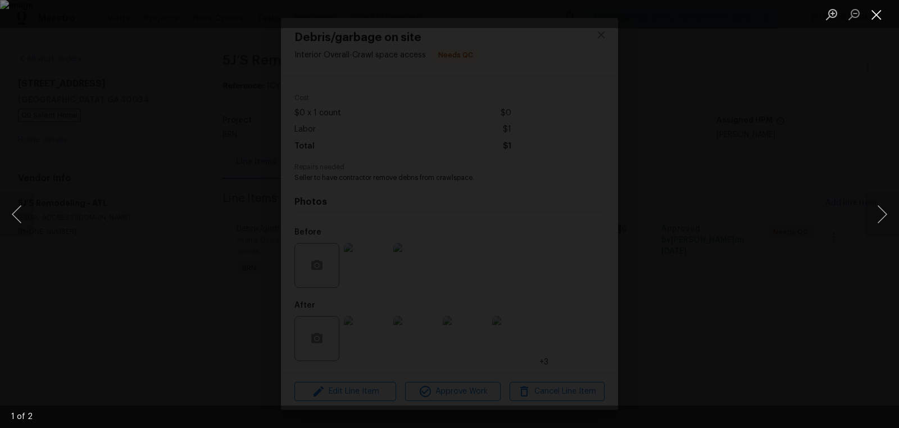
click at [877, 10] on button "Close lightbox" at bounding box center [877, 14] width 22 height 20
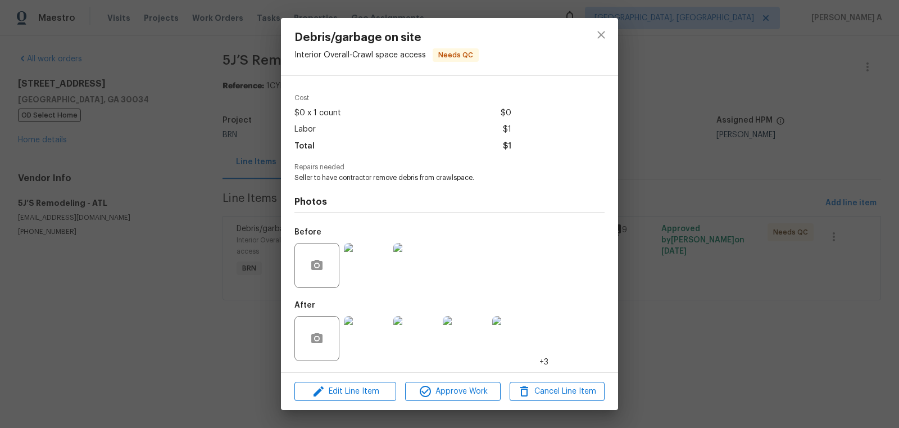
click at [364, 346] on img at bounding box center [366, 338] width 45 height 45
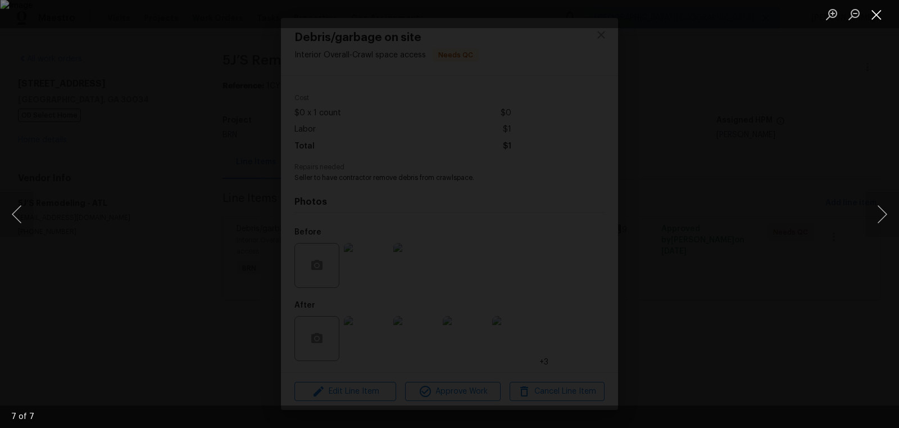
click at [877, 11] on button "Close lightbox" at bounding box center [877, 14] width 22 height 20
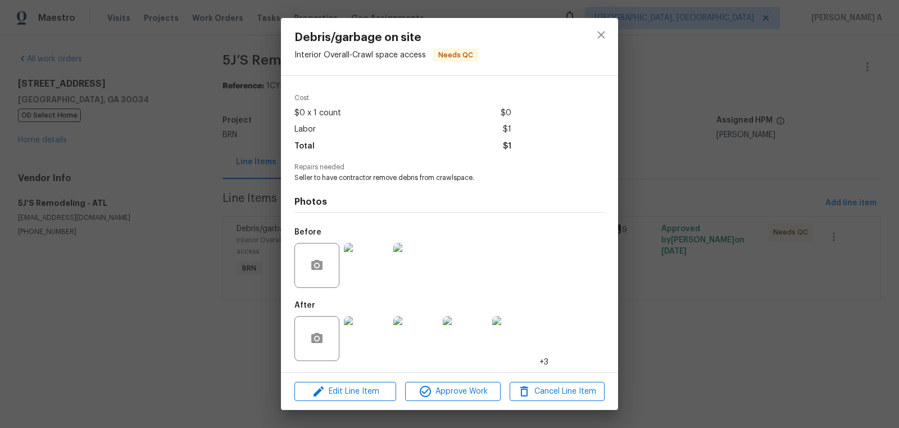
click at [374, 328] on img at bounding box center [366, 338] width 45 height 45
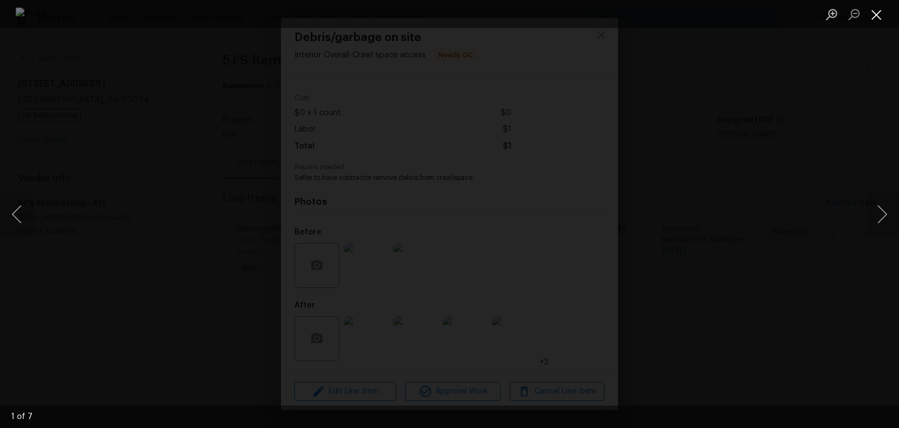
click at [882, 10] on button "Close lightbox" at bounding box center [877, 14] width 22 height 20
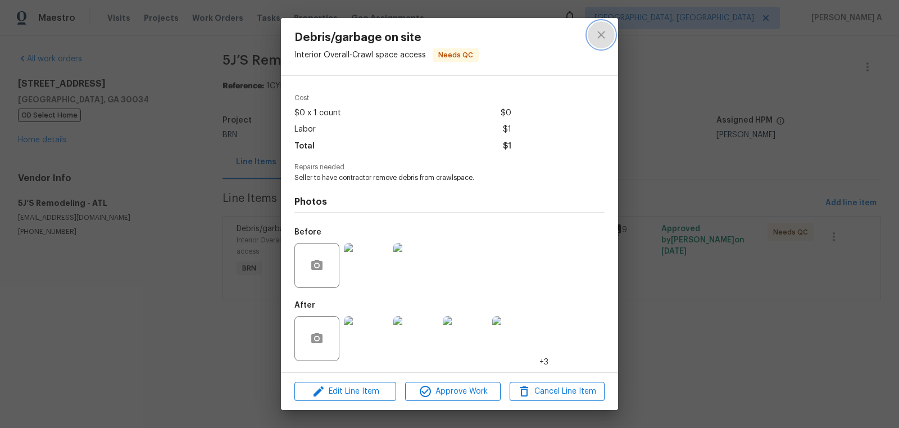
click at [607, 38] on icon "close" at bounding box center [601, 34] width 13 height 13
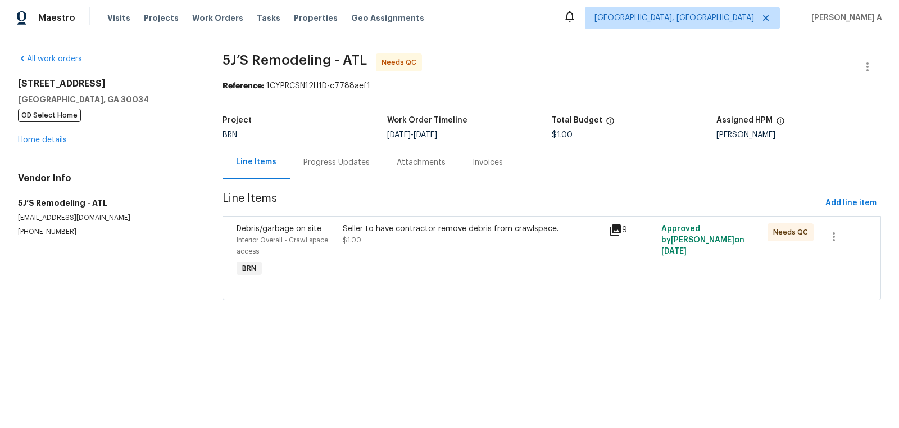
click at [360, 159] on div "Progress Updates" at bounding box center [337, 162] width 66 height 11
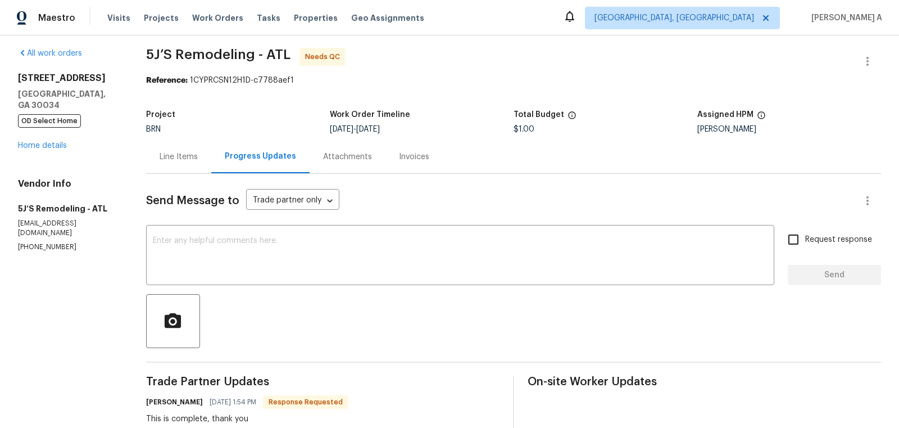
scroll to position [4, 0]
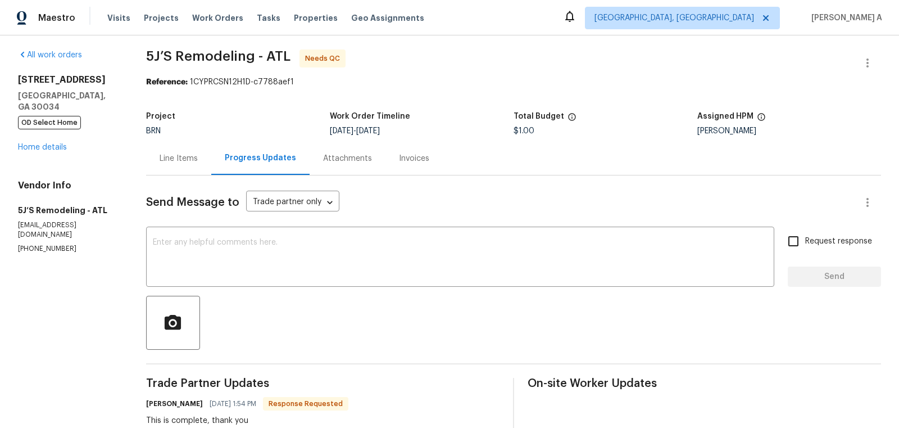
click at [178, 162] on div "Line Items" at bounding box center [179, 158] width 38 height 11
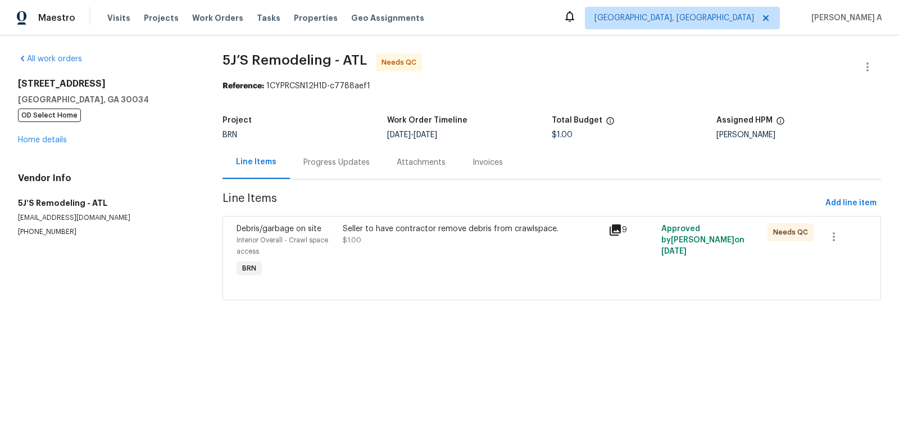
click at [440, 258] on div "Seller to have contractor remove debris from crawlspace. $1.00" at bounding box center [473, 251] width 266 height 63
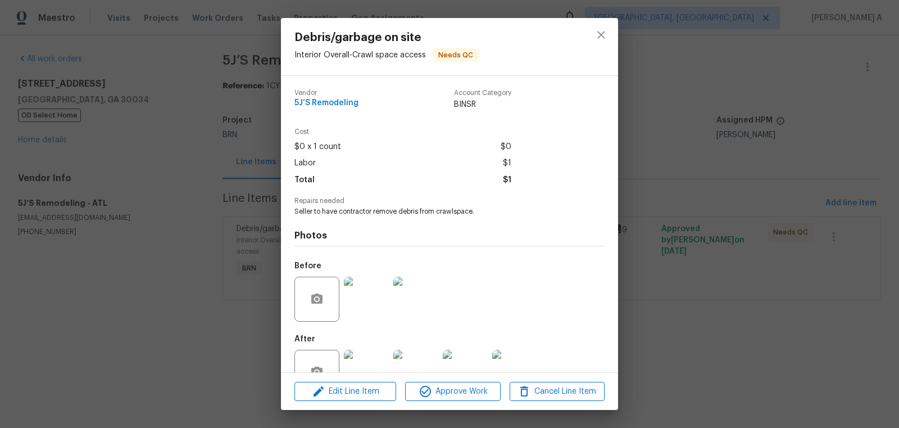
scroll to position [34, 0]
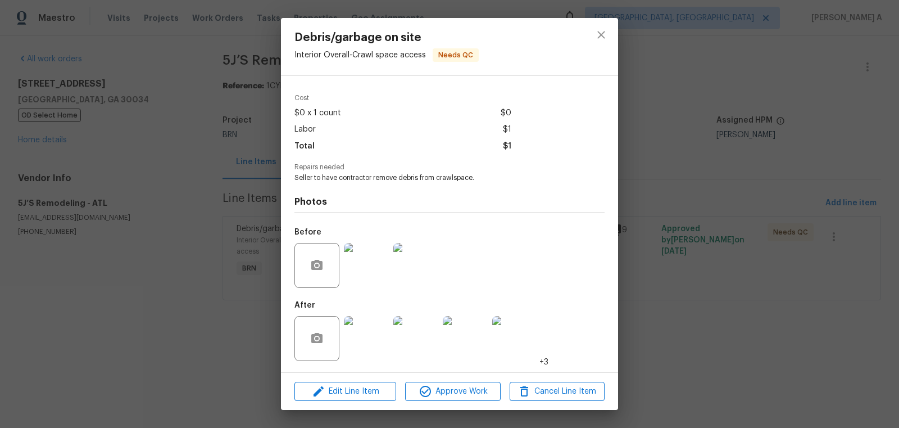
click at [366, 275] on img at bounding box center [366, 265] width 45 height 45
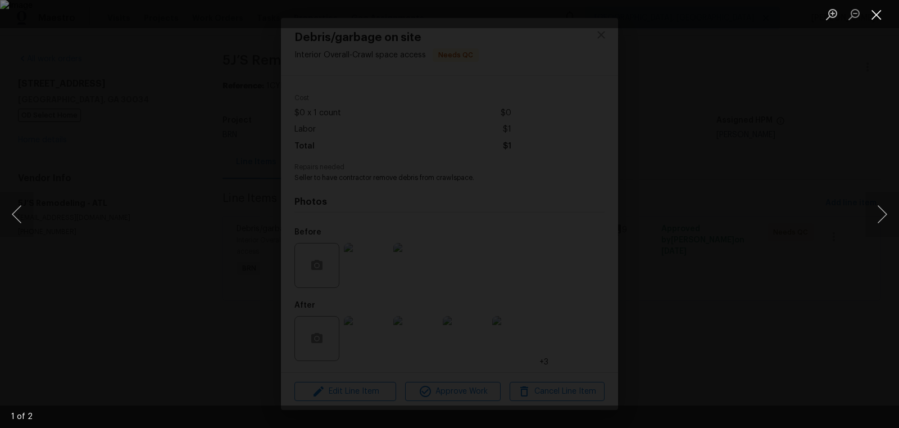
click at [881, 15] on button "Close lightbox" at bounding box center [877, 14] width 22 height 20
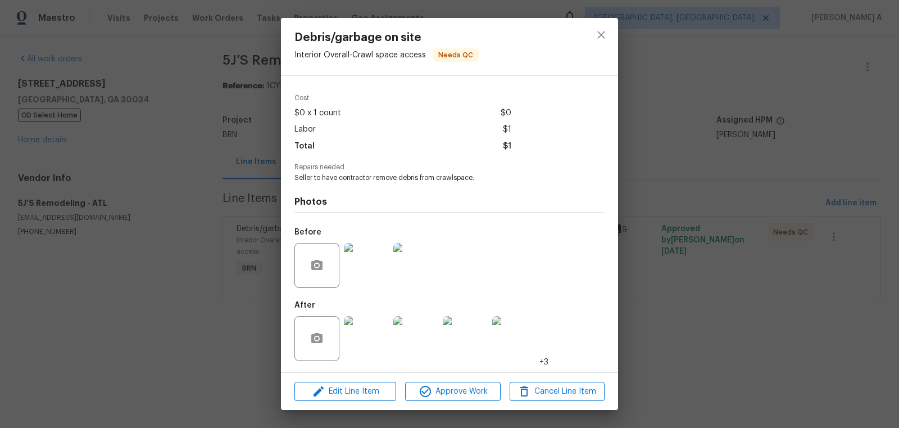
click at [383, 325] on img at bounding box center [366, 338] width 45 height 45
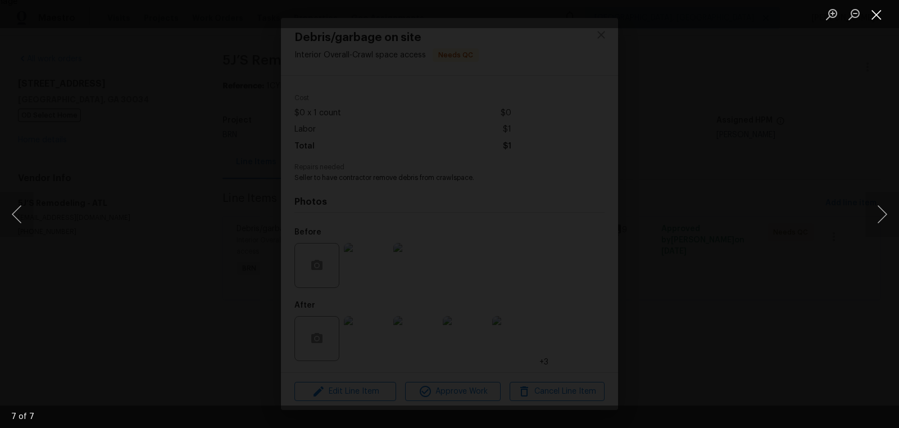
click at [870, 6] on button "Close lightbox" at bounding box center [877, 14] width 22 height 20
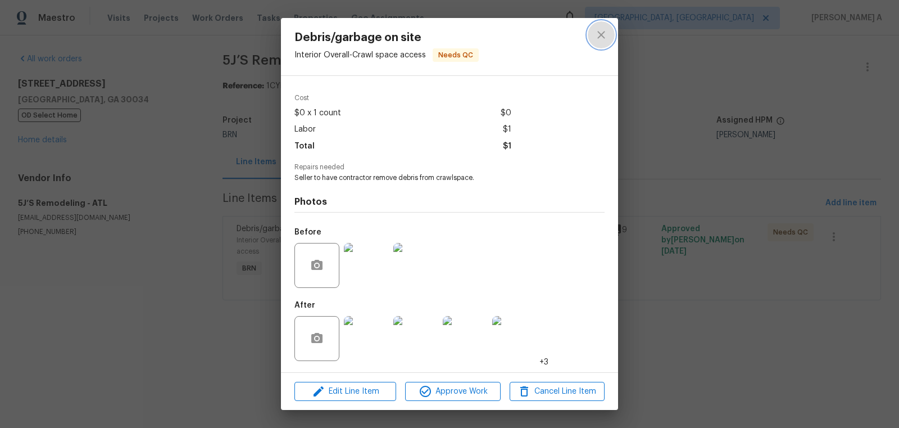
click at [610, 31] on button "close" at bounding box center [601, 34] width 27 height 27
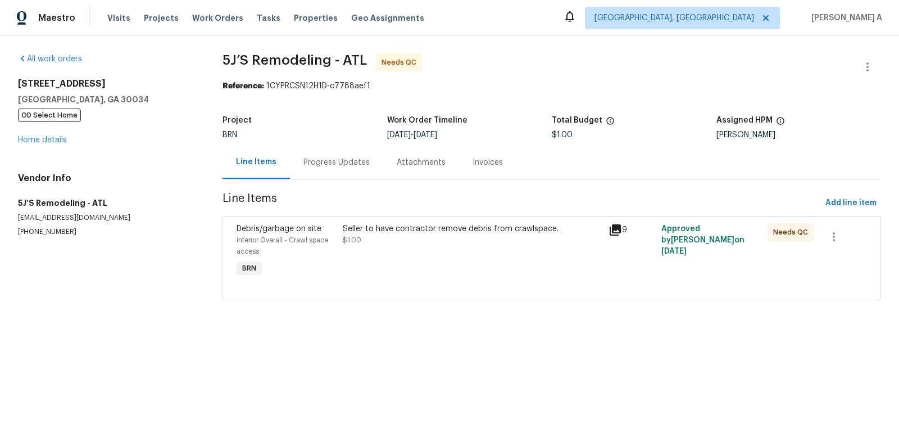
click at [339, 161] on div "Progress Updates" at bounding box center [337, 162] width 66 height 11
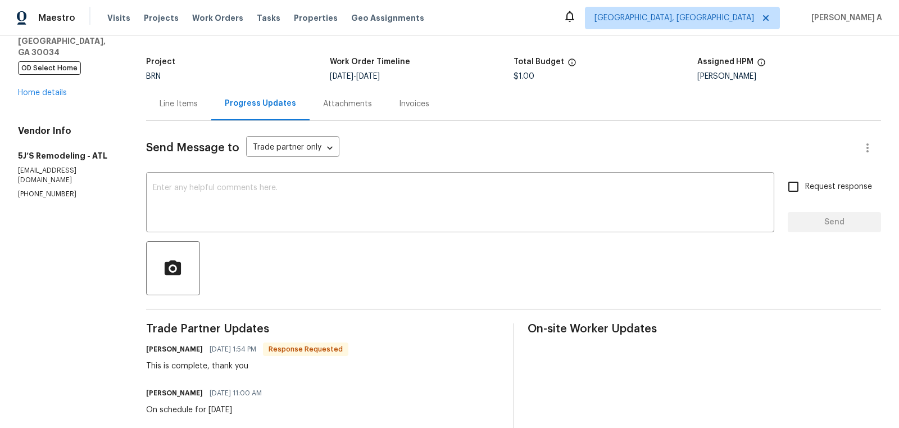
scroll to position [59, 0]
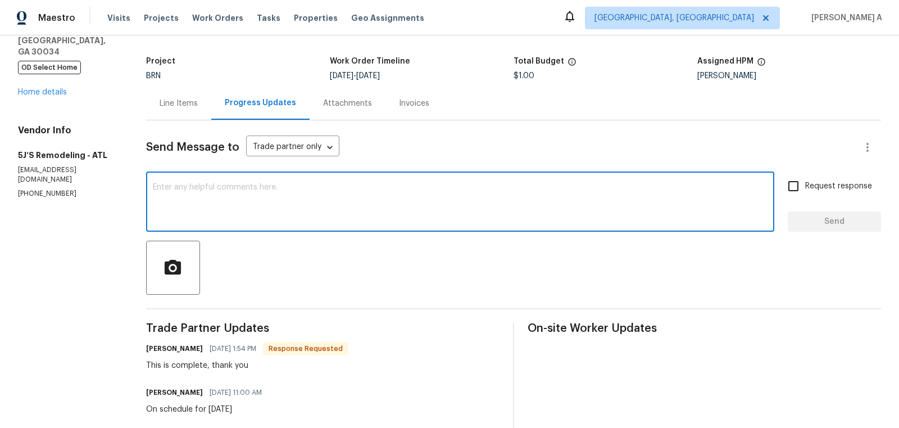
click at [359, 198] on textarea at bounding box center [460, 202] width 615 height 39
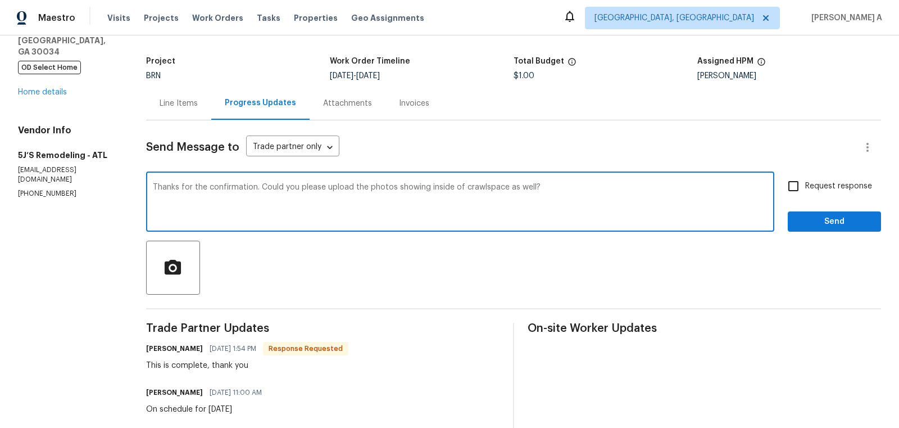
click at [0, 0] on qb-div "Correct the article the inside" at bounding box center [0, 0] width 0 height 0
click at [0, 0] on qb-div "Correct the article the crawlspace" at bounding box center [0, 0] width 0 height 0
type textarea "Thanks for the confirmation. Could you please upload the photos showing the ins…"
click at [472, 191] on textarea "Thanks for the confirmation. Could you please upload the photos showing the ins…" at bounding box center [460, 202] width 615 height 39
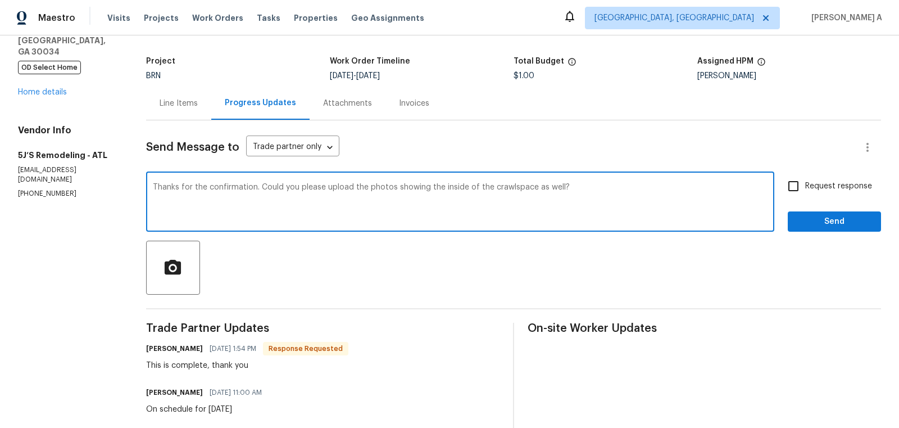
click at [472, 191] on textarea "Thanks for the confirmation. Could you please upload the photos showing the ins…" at bounding box center [460, 202] width 615 height 39
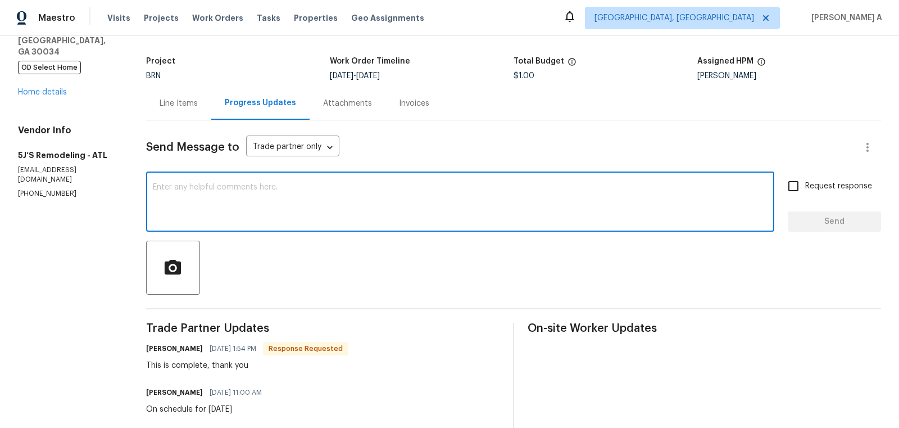
click at [175, 105] on div "Line Items" at bounding box center [179, 103] width 38 height 11
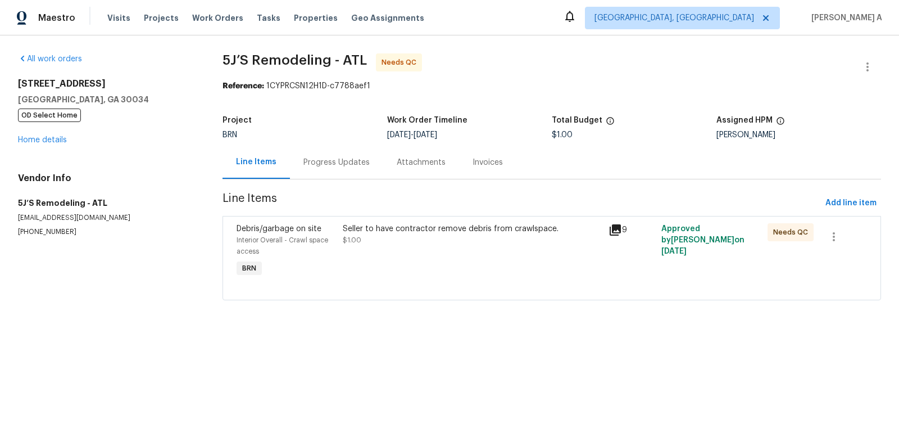
click at [299, 160] on div "Progress Updates" at bounding box center [336, 162] width 93 height 33
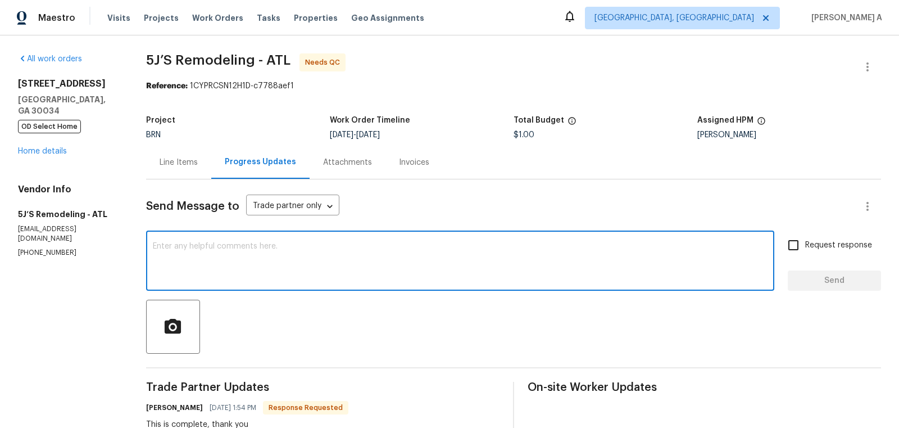
click at [299, 268] on textarea at bounding box center [460, 261] width 615 height 39
paste textarea "Thanks for the confirmation. Could you please upload the photos showing the ins…"
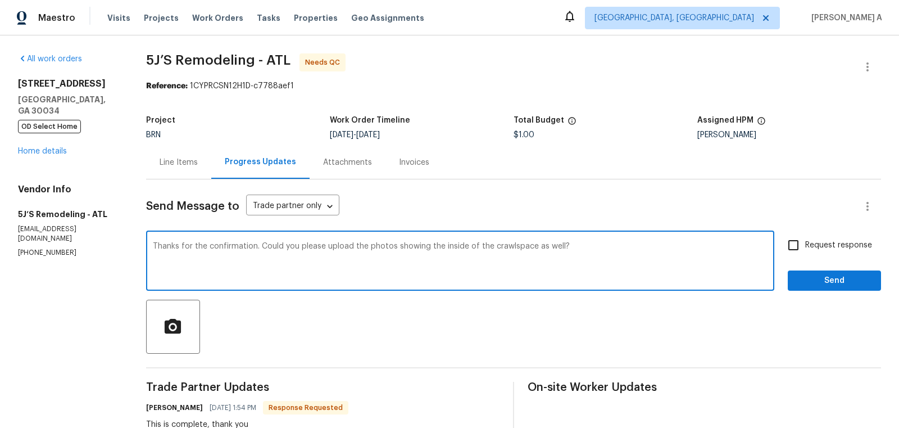
type textarea "Thanks for the confirmation. Could you please upload the photos showing the ins…"
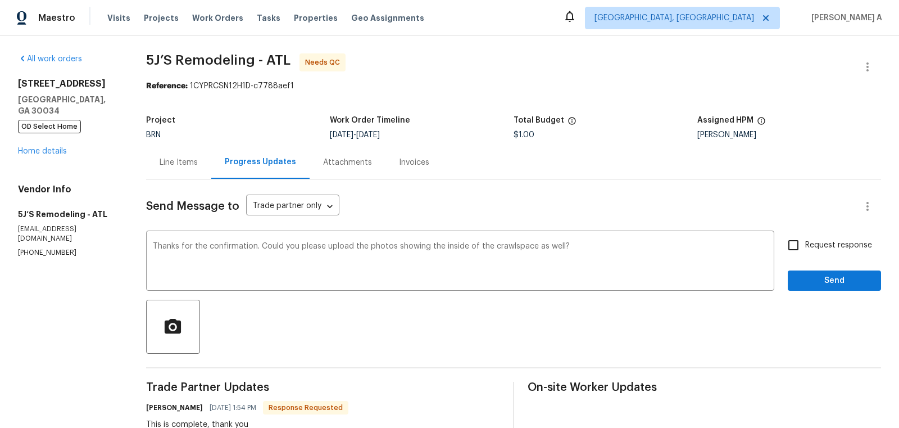
click at [813, 249] on span "Request response" at bounding box center [838, 245] width 67 height 12
click at [805, 249] on input "Request response" at bounding box center [794, 245] width 24 height 24
checkbox input "true"
click at [852, 278] on span "Send" at bounding box center [834, 281] width 75 height 14
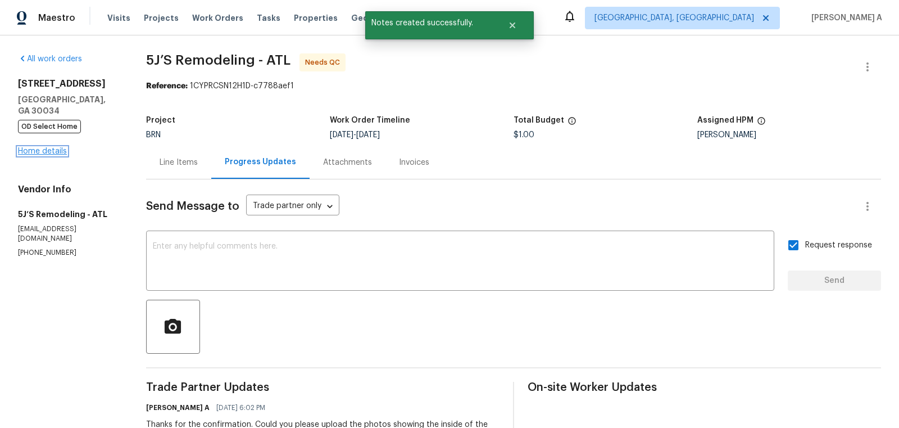
click at [53, 147] on link "Home details" at bounding box center [42, 151] width 49 height 8
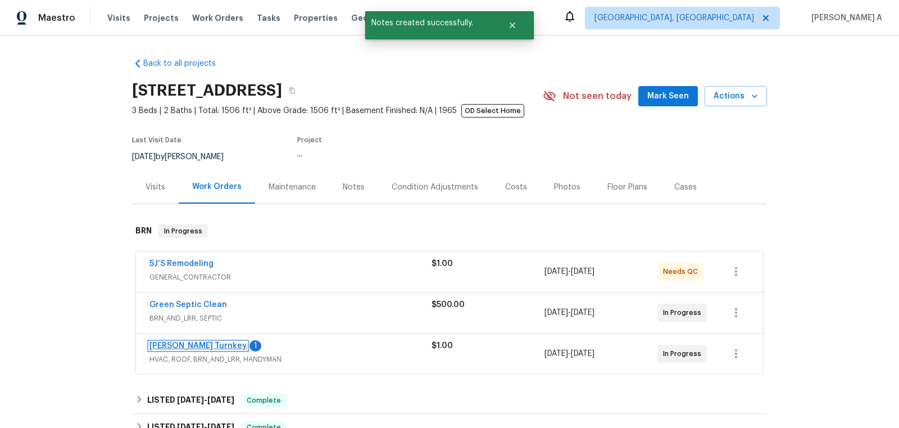
click at [184, 345] on link "Davis Turnkey" at bounding box center [198, 346] width 97 height 8
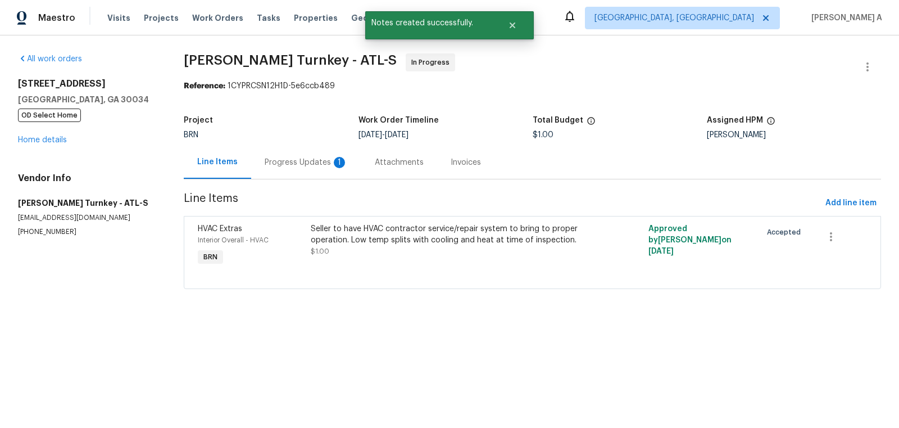
click at [276, 168] on div "Progress Updates 1" at bounding box center [306, 162] width 110 height 33
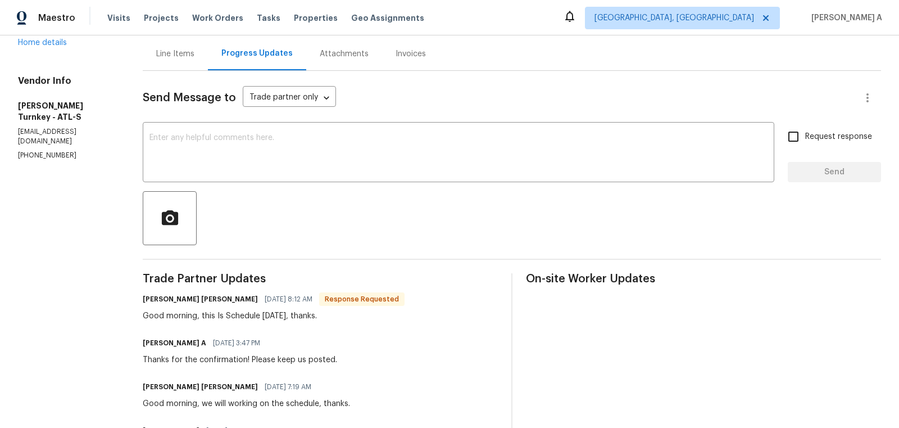
scroll to position [93, 0]
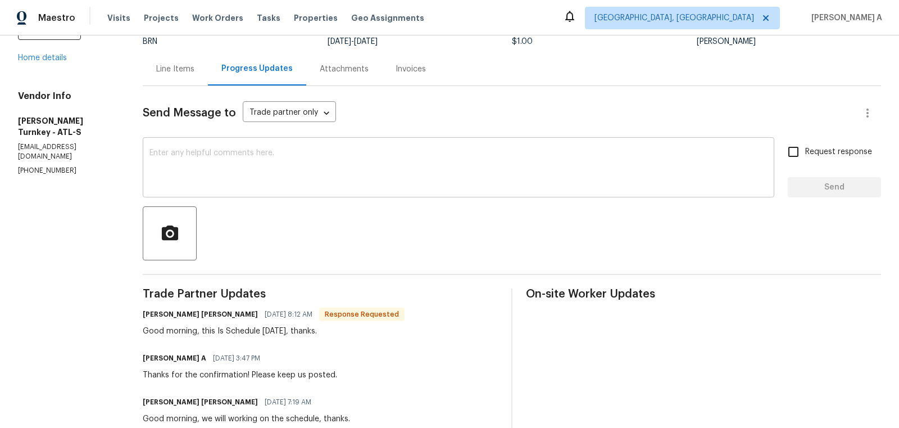
click at [292, 164] on textarea at bounding box center [459, 168] width 618 height 39
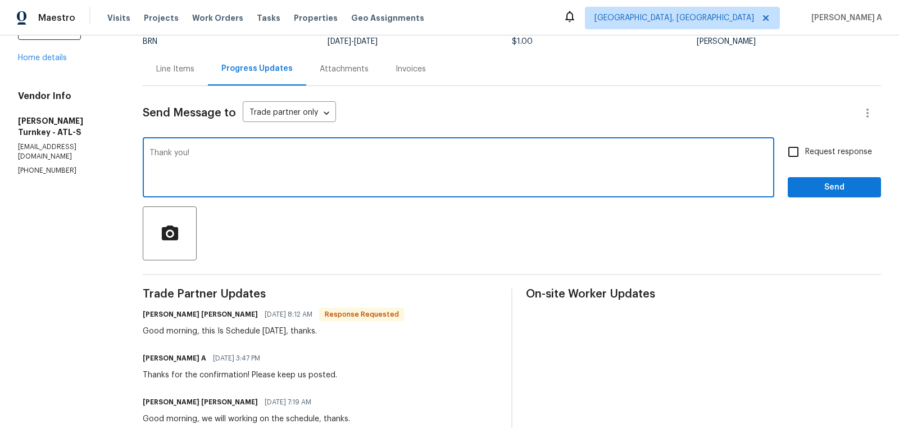
type textarea "Thank you!"
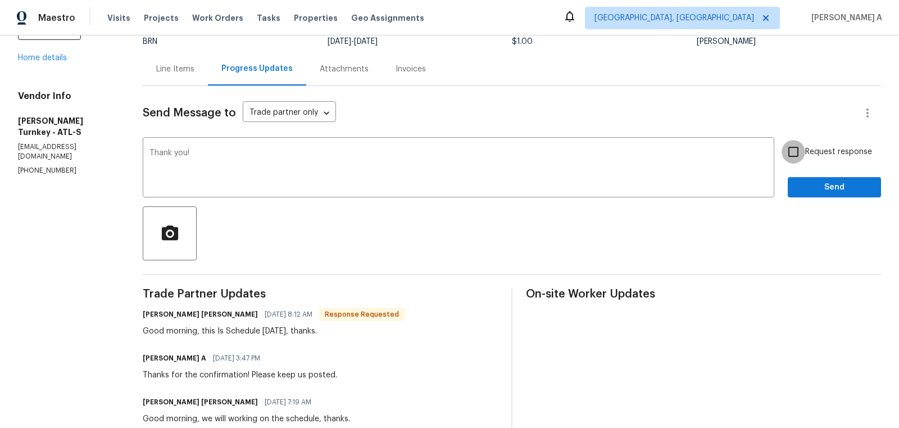
click at [797, 160] on input "Request response" at bounding box center [794, 152] width 24 height 24
checkbox input "true"
click at [815, 178] on button "Send" at bounding box center [834, 187] width 93 height 21
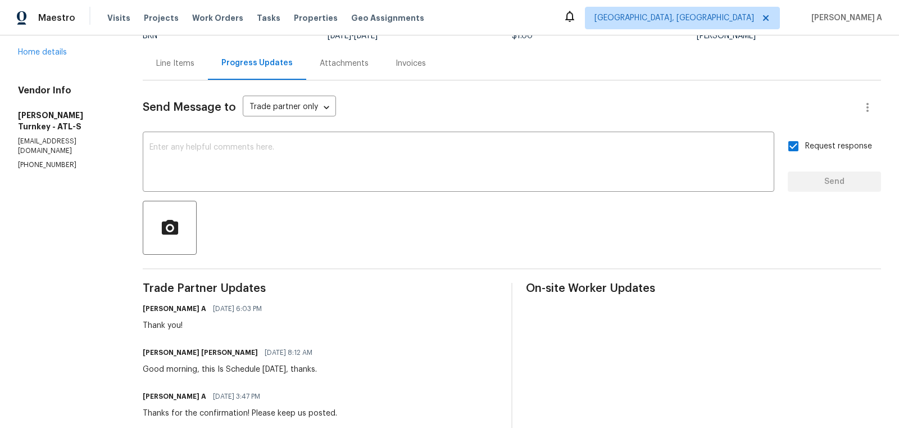
scroll to position [0, 0]
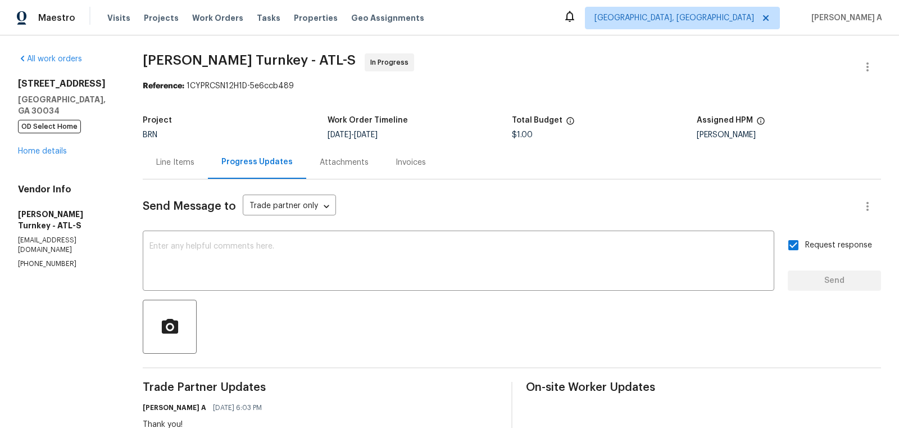
click at [164, 156] on div "Line Items" at bounding box center [175, 162] width 65 height 33
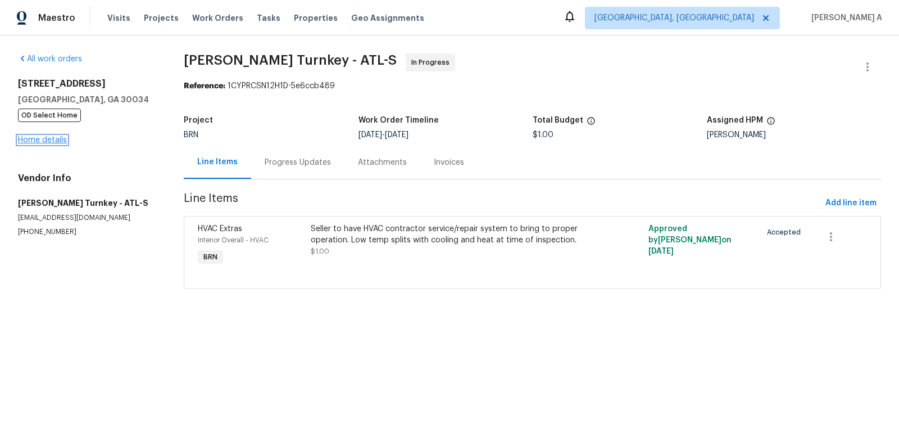
click at [58, 138] on link "Home details" at bounding box center [42, 140] width 49 height 8
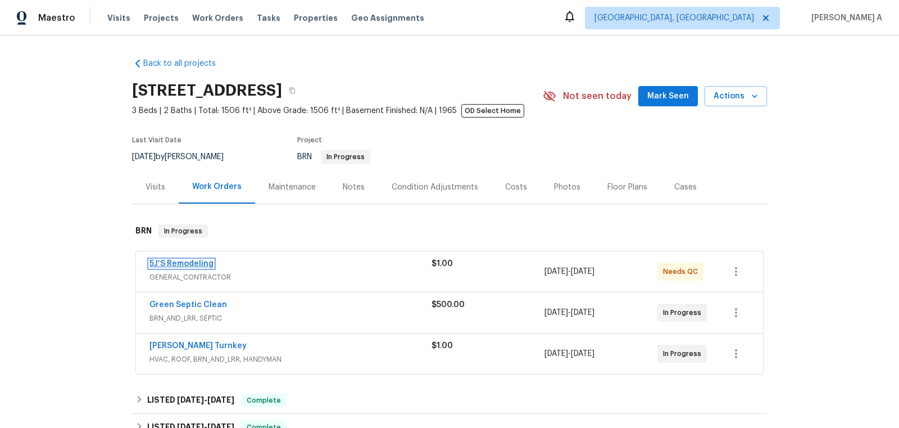
click at [185, 264] on link "5J’S Remodeling" at bounding box center [182, 264] width 64 height 8
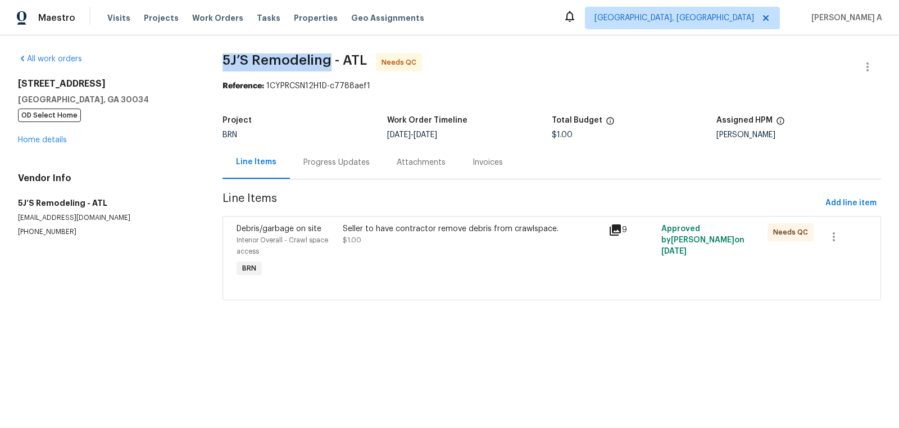
drag, startPoint x: 216, startPoint y: 61, endPoint x: 329, endPoint y: 58, distance: 112.5
click at [329, 58] on div "All work orders 2685 Rainbow Ridge Rd Decatur, GA 30034 OD Select Home Home det…" at bounding box center [449, 183] width 899 height 296
copy span "5J’S Remodeling"
click at [56, 135] on div "2685 Rainbow Ridge Rd Decatur, GA 30034 OD Select Home Home details" at bounding box center [107, 111] width 178 height 67
click at [33, 139] on link "Home details" at bounding box center [42, 140] width 49 height 8
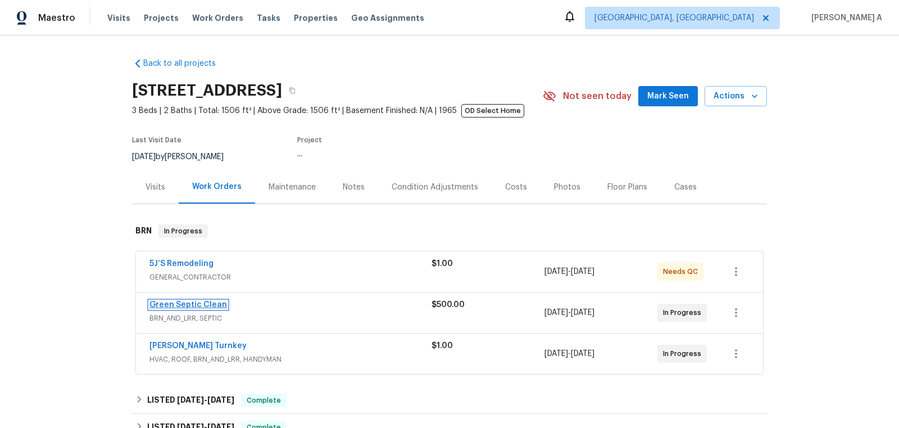
click at [202, 305] on link "Green Septic Clean" at bounding box center [189, 305] width 78 height 8
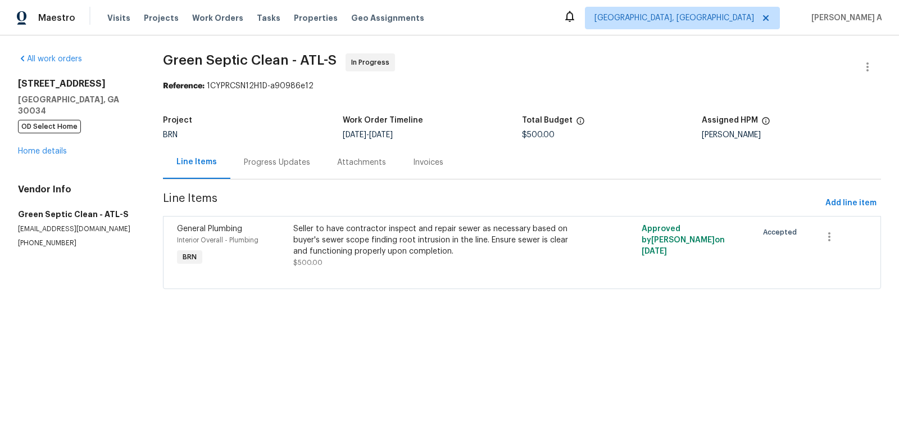
click at [289, 157] on div "Progress Updates" at bounding box center [277, 162] width 66 height 11
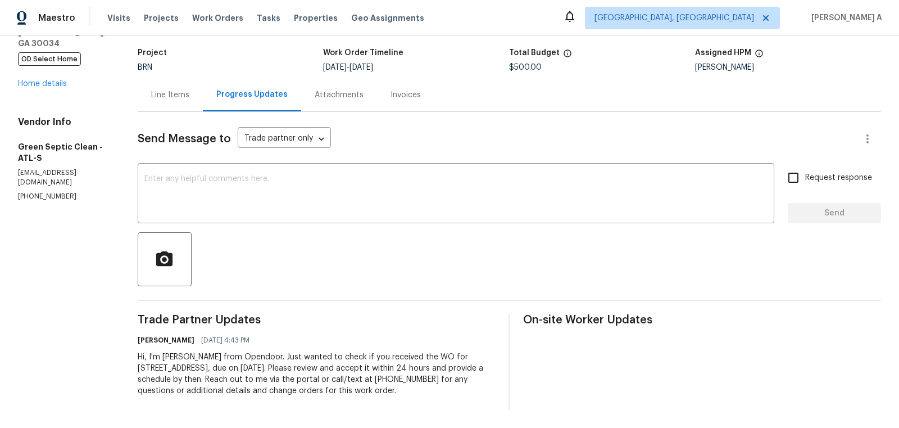
scroll to position [15, 0]
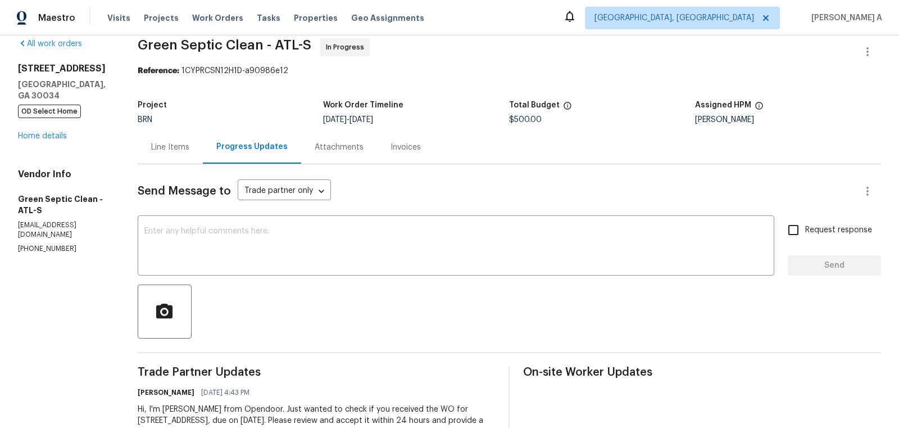
click at [156, 154] on div "Line Items" at bounding box center [170, 146] width 65 height 33
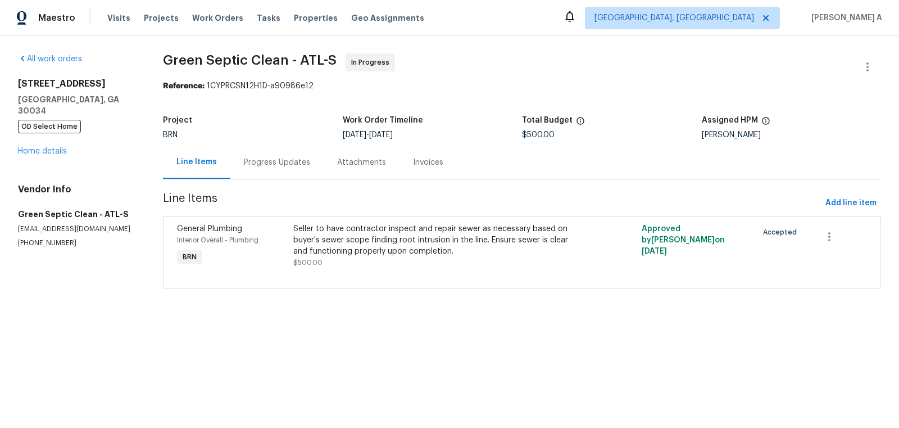
click at [262, 161] on div "Progress Updates" at bounding box center [277, 162] width 66 height 11
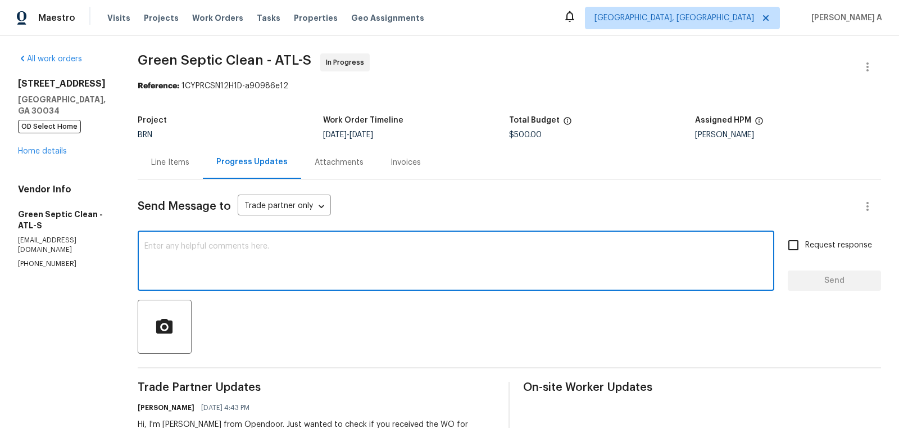
click at [271, 259] on textarea at bounding box center [455, 261] width 623 height 39
drag, startPoint x: 275, startPoint y: 246, endPoint x: 409, endPoint y: 246, distance: 133.8
click at [409, 246] on textarea "Hi, Could you please let me know the stta" at bounding box center [455, 261] width 623 height 39
type textarea "Hi, Could you please let me know if this has been scheduled?"
click at [791, 255] on input "Request response" at bounding box center [794, 245] width 24 height 24
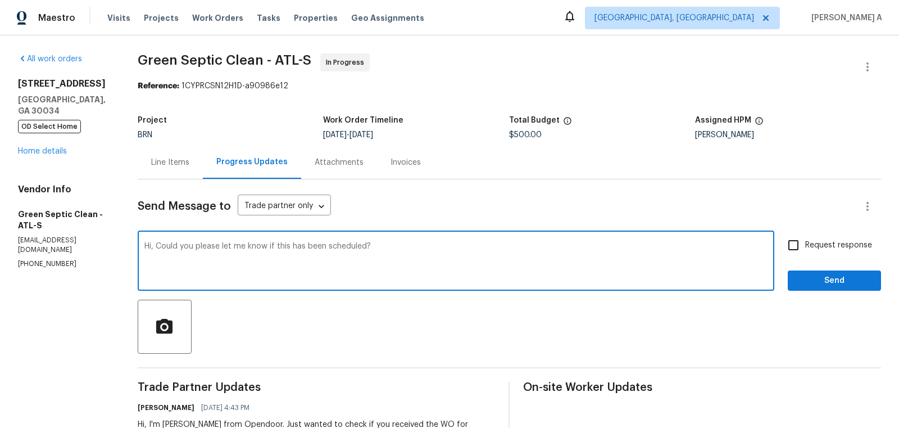
checkbox input "true"
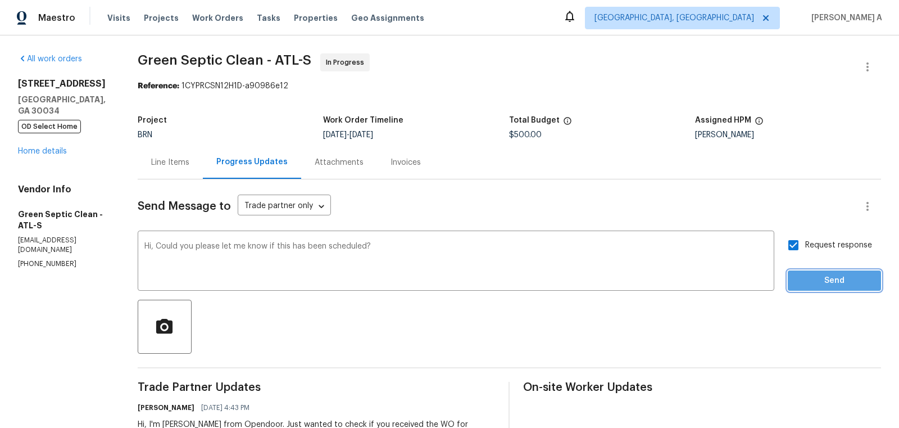
click at [830, 276] on span "Send" at bounding box center [834, 281] width 75 height 14
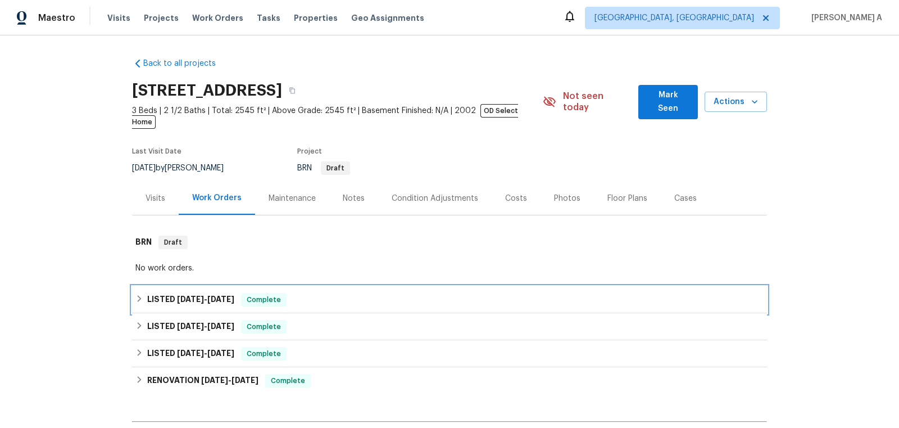
click at [298, 296] on div "LISTED [DATE] - [DATE] Complete" at bounding box center [449, 299] width 635 height 27
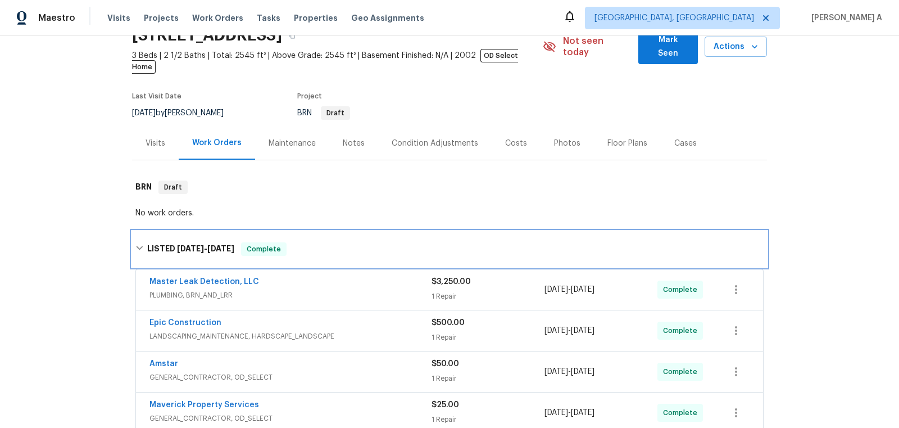
scroll to position [64, 0]
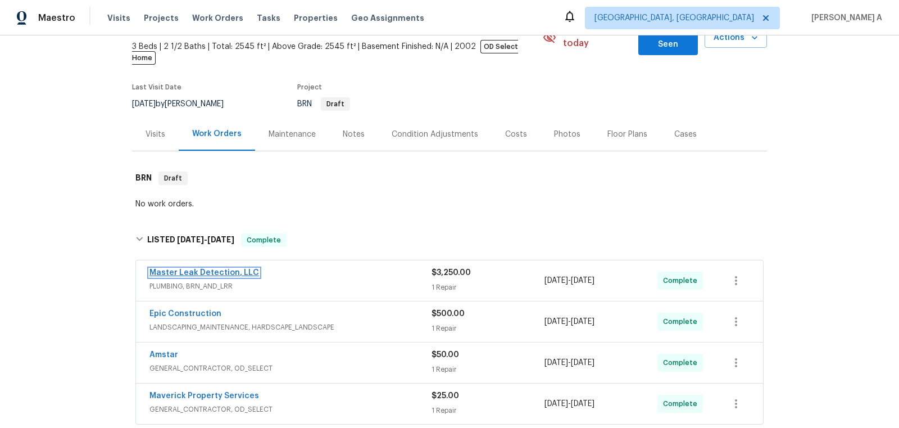
click at [219, 269] on link "Master Leak Detection, LLC" at bounding box center [205, 273] width 110 height 8
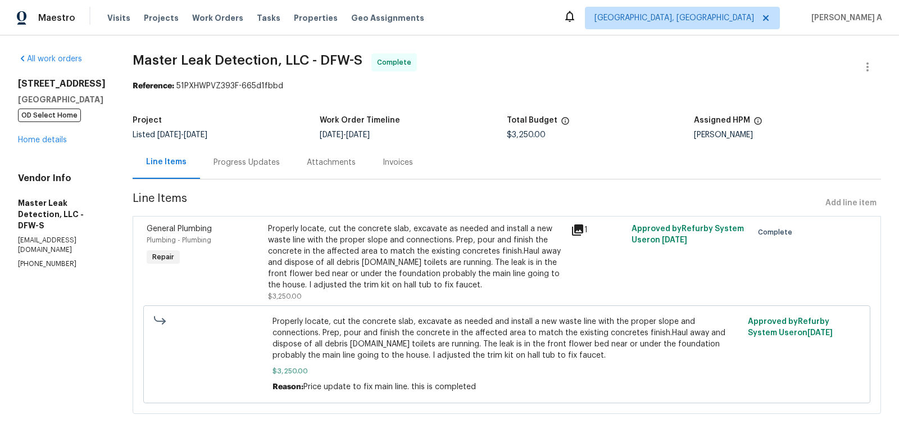
click at [269, 147] on div "Progress Updates" at bounding box center [246, 162] width 93 height 33
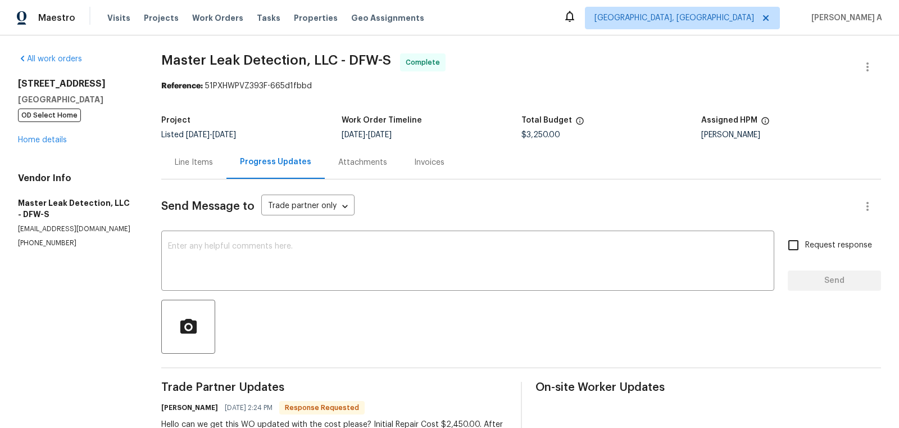
click at [192, 164] on div "Line Items" at bounding box center [194, 162] width 38 height 11
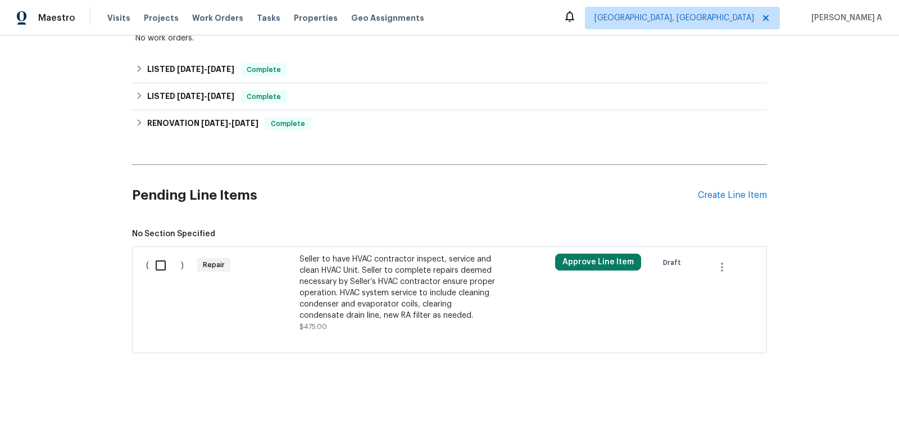
scroll to position [20, 0]
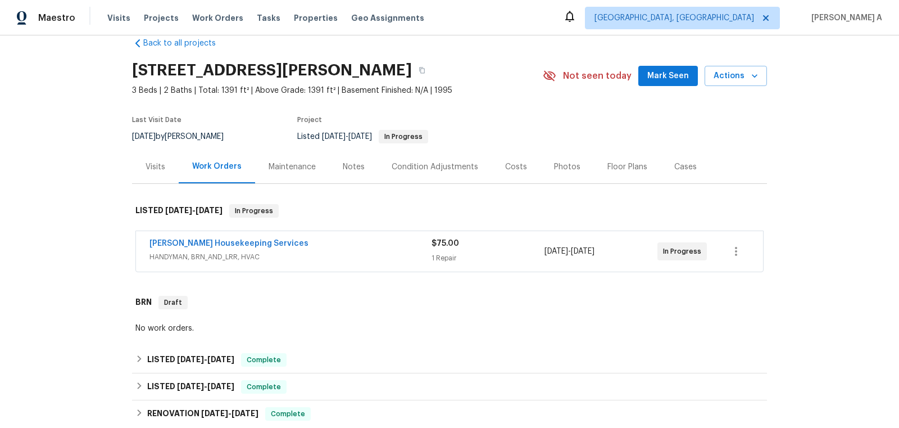
click at [348, 245] on div "[PERSON_NAME] Housekeeping Services" at bounding box center [291, 244] width 282 height 13
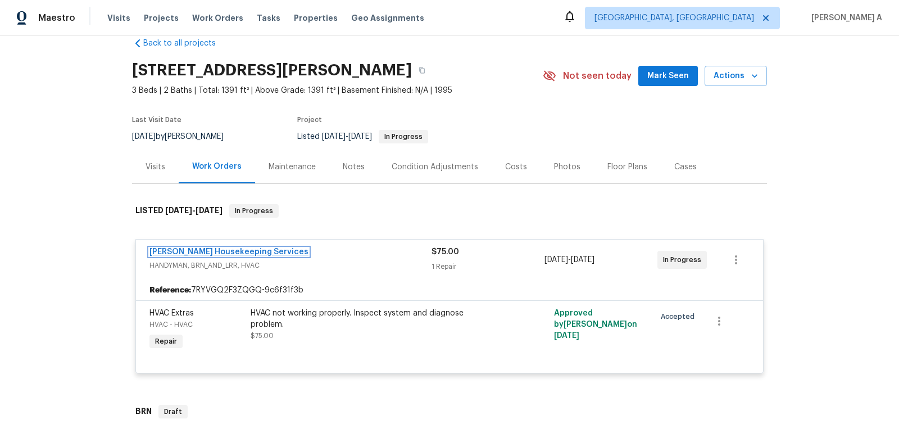
click at [233, 250] on link "[PERSON_NAME] Housekeeping Services" at bounding box center [229, 252] width 159 height 8
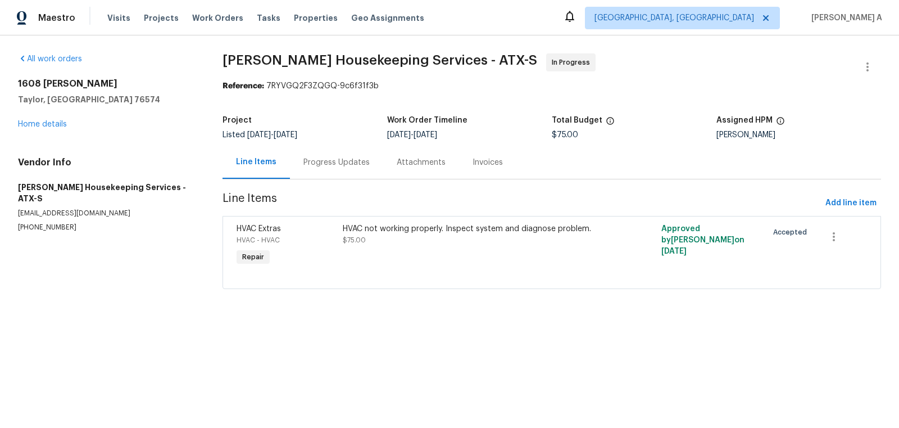
click at [302, 154] on div "Progress Updates" at bounding box center [336, 162] width 93 height 33
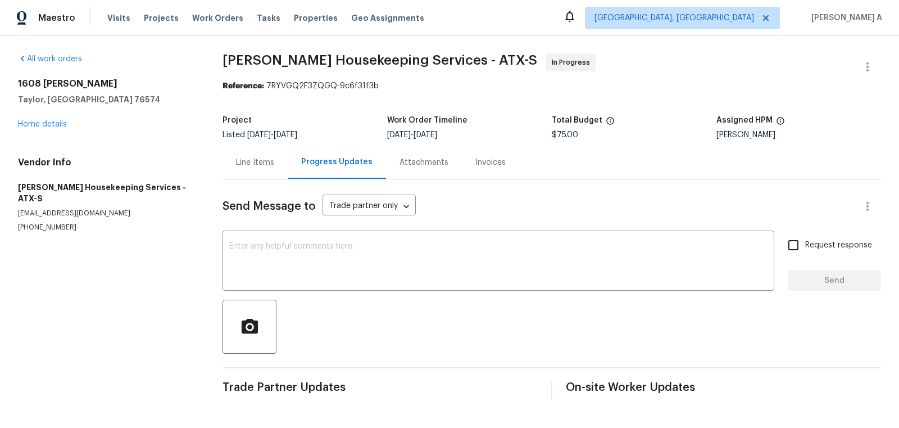
click at [244, 160] on div "Line Items" at bounding box center [255, 162] width 38 height 11
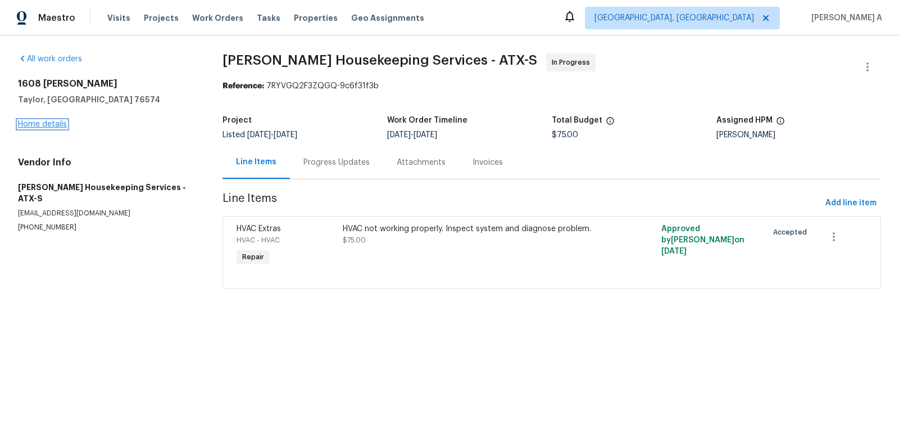
click at [53, 123] on link "Home details" at bounding box center [42, 124] width 49 height 8
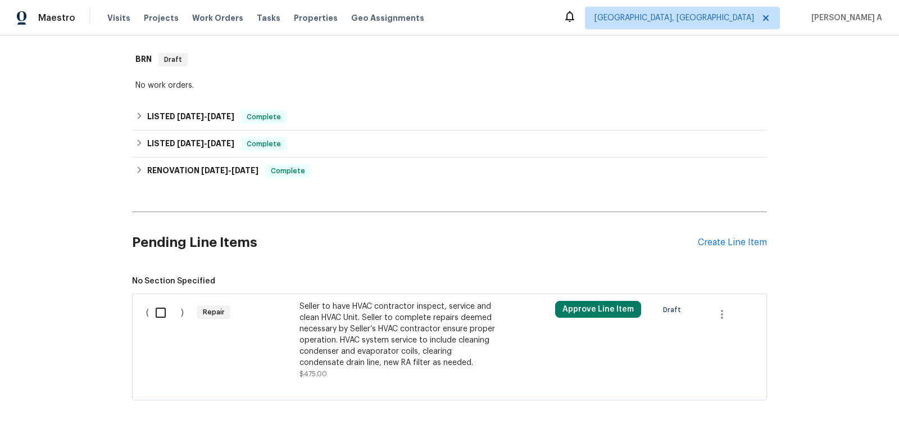
scroll to position [310, 0]
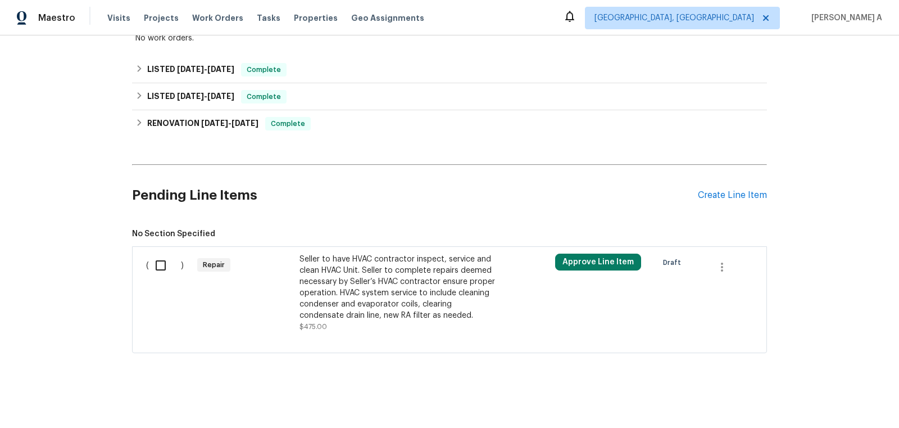
click at [400, 290] on div "Seller to have HVAC contractor inspect, service and clean HVAC Unit. Seller to …" at bounding box center [399, 287] width 198 height 67
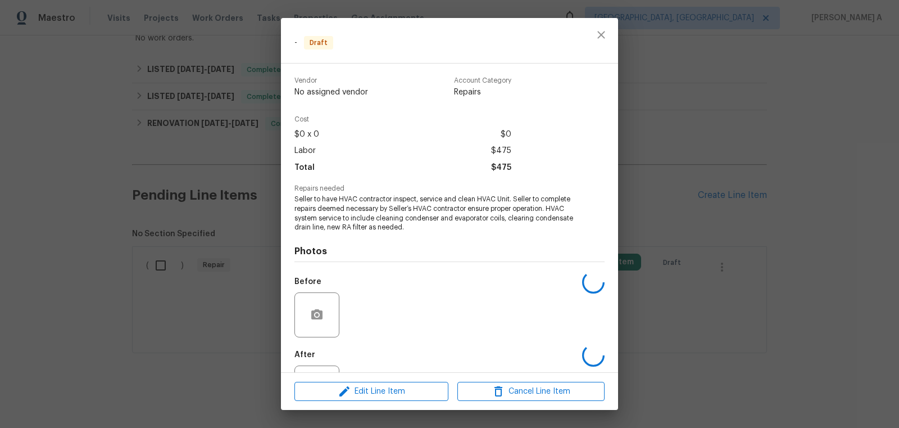
scroll to position [49, 0]
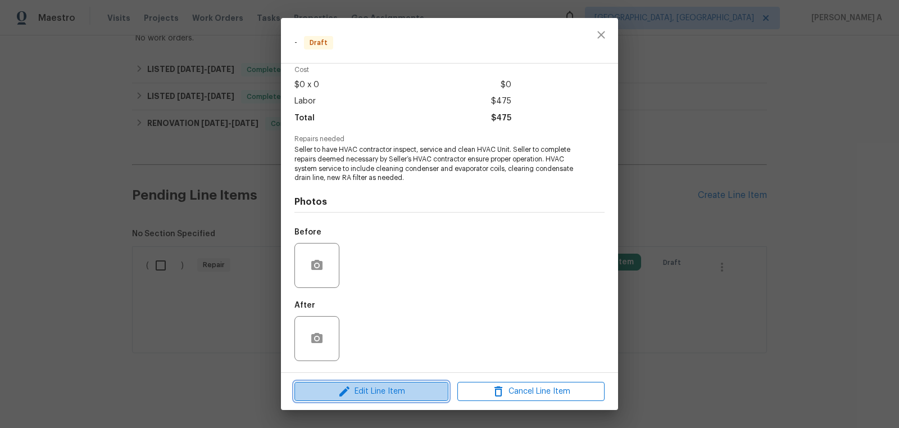
click at [406, 383] on button "Edit Line Item" at bounding box center [372, 392] width 154 height 20
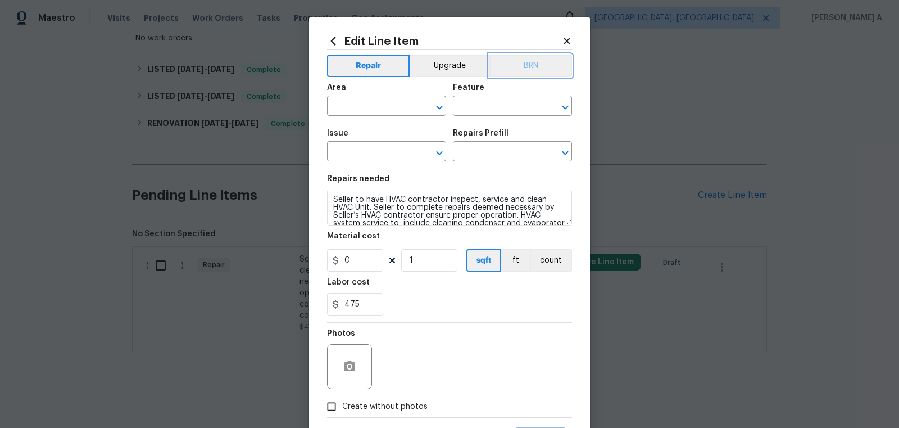
click at [528, 64] on button "BRN" at bounding box center [531, 66] width 83 height 22
click at [369, 107] on input "text" at bounding box center [371, 106] width 88 height 17
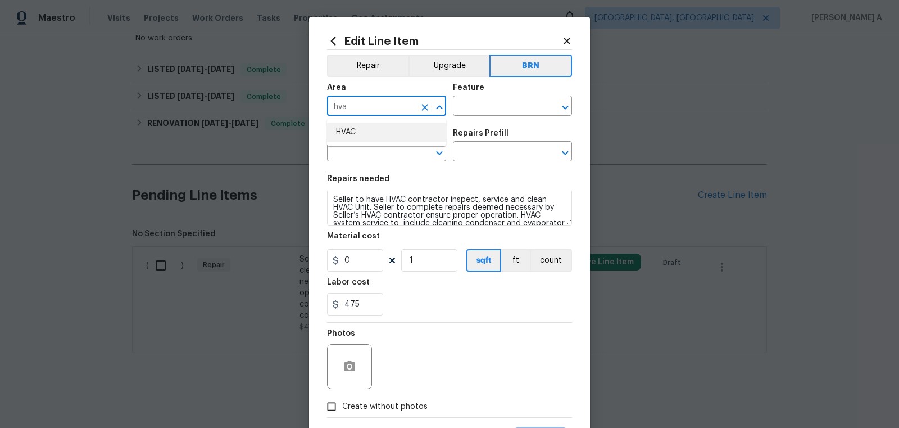
click at [370, 136] on li "HVAC" at bounding box center [386, 132] width 119 height 19
type input "HVAC"
click at [478, 109] on input "text" at bounding box center [497, 106] width 88 height 17
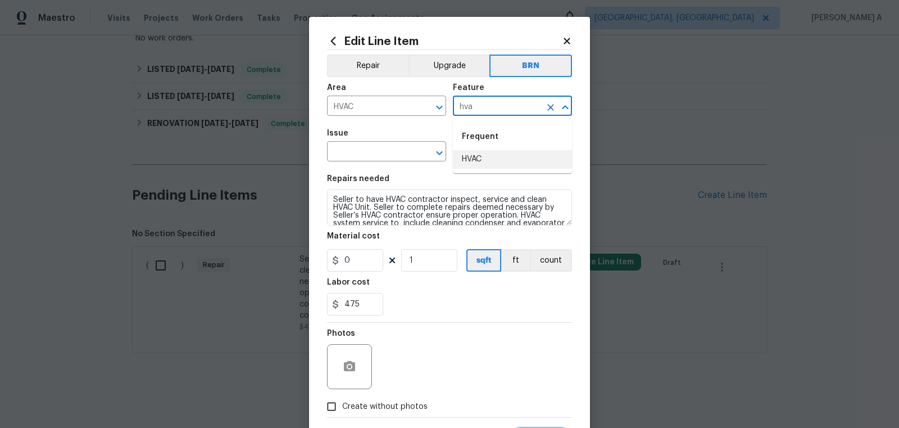
click at [482, 162] on li "HVAC" at bounding box center [512, 159] width 119 height 19
type input "HVAC"
click at [357, 156] on input "text" at bounding box center [371, 152] width 88 height 17
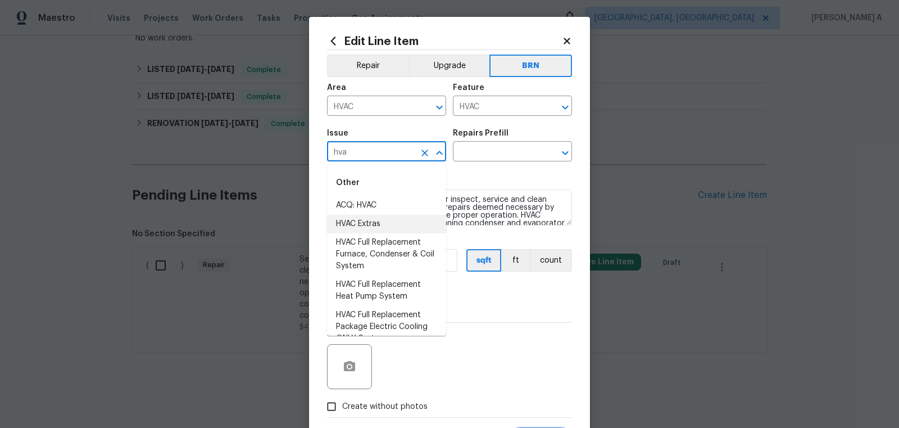
click at [369, 224] on li "HVAC Extras" at bounding box center [386, 224] width 119 height 19
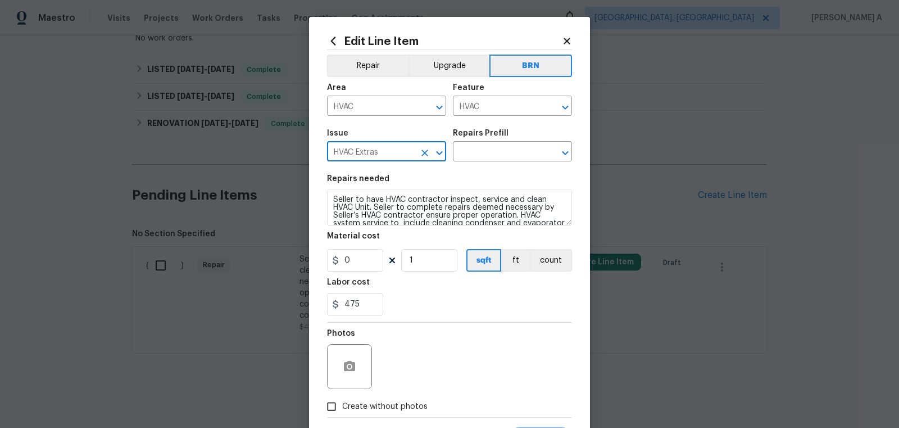
type input "HVAC Extras"
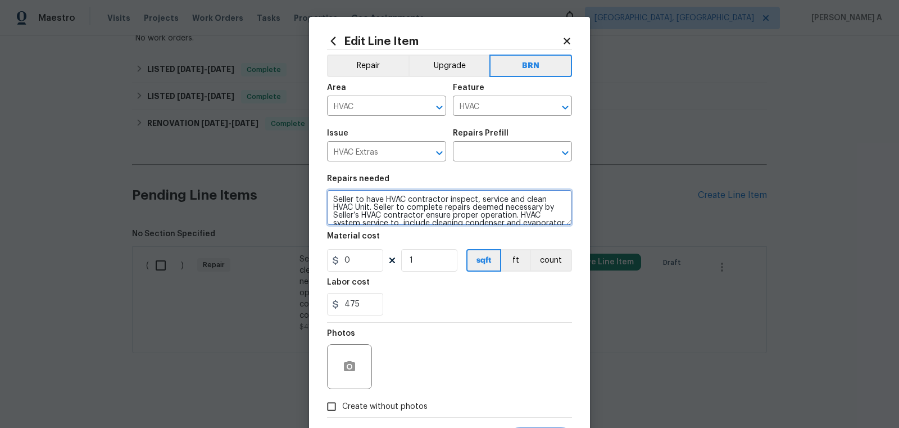
click at [373, 217] on textarea "Seller to have HVAC contractor inspect, service and clean HVAC Unit. Seller to …" at bounding box center [449, 207] width 245 height 36
click at [480, 156] on input "text" at bounding box center [497, 152] width 88 height 17
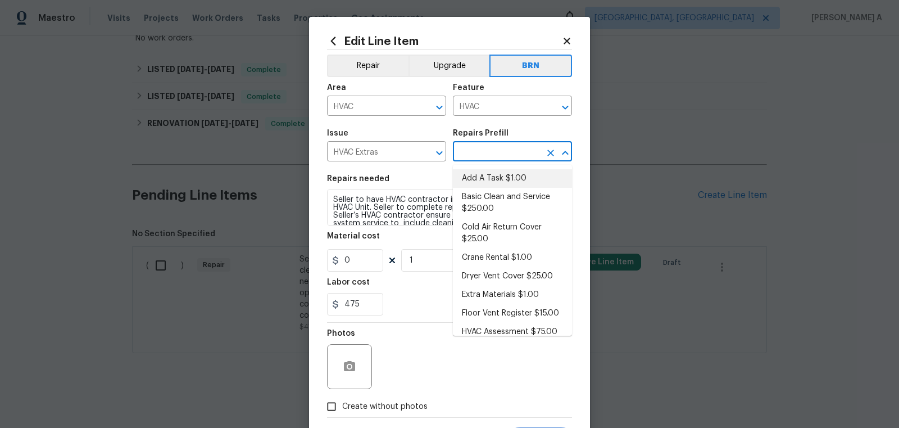
click at [482, 171] on li "Add A Task $1.00" at bounding box center [512, 178] width 119 height 19
type input "Add A Task $1.00"
type textarea "HPM to detail"
type input "1"
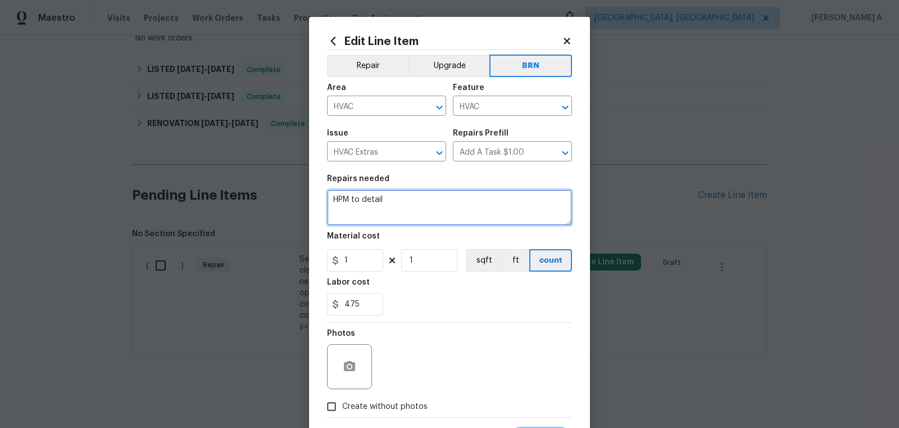
click at [452, 198] on textarea "HPM to detail" at bounding box center [449, 207] width 245 height 36
paste textarea "Seller to have HVAC contractor inspect, service and clean HVAC Unit. Seller to …"
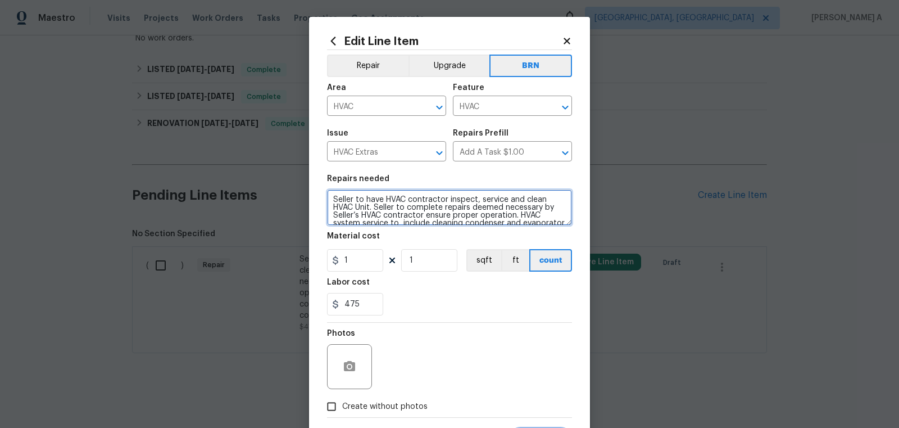
scroll to position [10, 0]
type textarea "Seller to have HVAC contractor inspect, service and clean HVAC Unit. Seller to …"
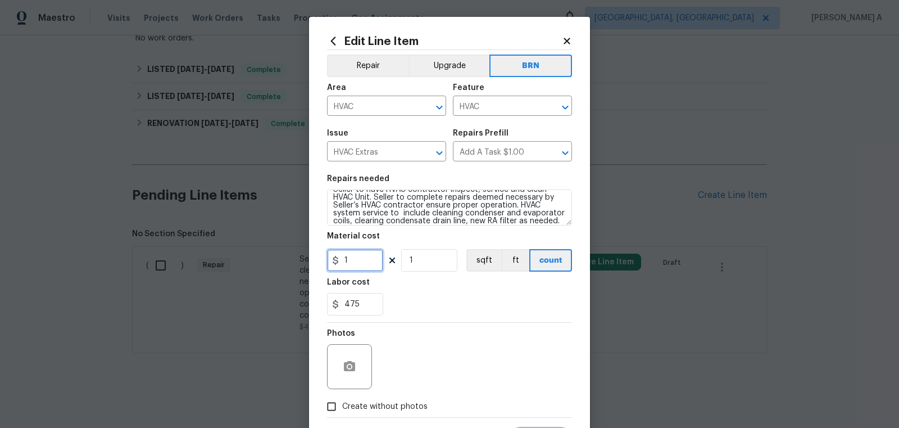
drag, startPoint x: 356, startPoint y: 264, endPoint x: 300, endPoint y: 264, distance: 56.2
click at [300, 264] on div "Edit Line Item Repair Upgrade BRN Area HVAC ​ Feature HVAC ​ Issue HVAC Extras …" at bounding box center [449, 214] width 899 height 428
type input "0"
click at [339, 369] on button "button" at bounding box center [349, 366] width 27 height 27
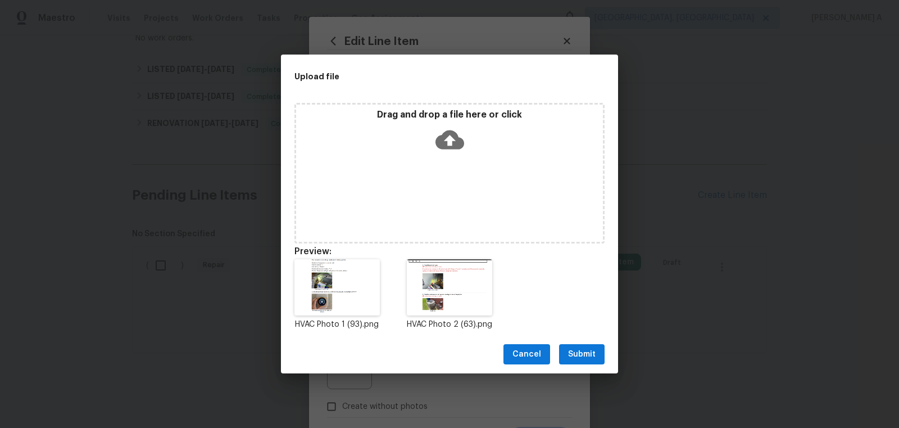
click at [578, 354] on span "Submit" at bounding box center [582, 354] width 28 height 14
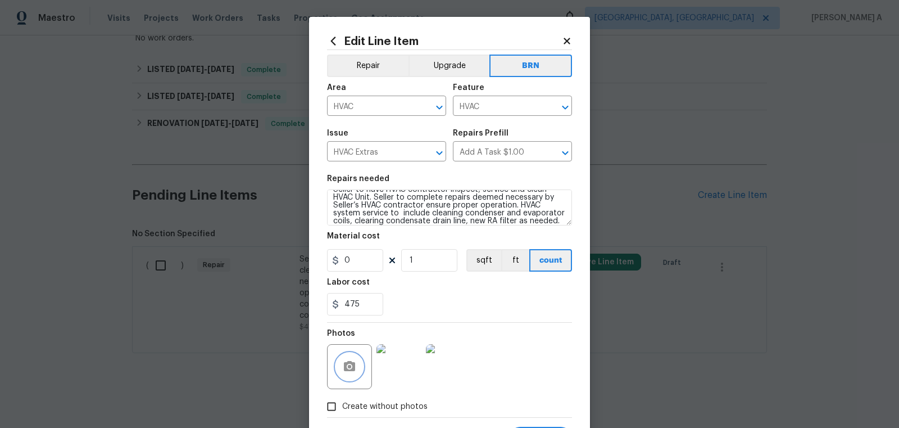
scroll to position [56, 0]
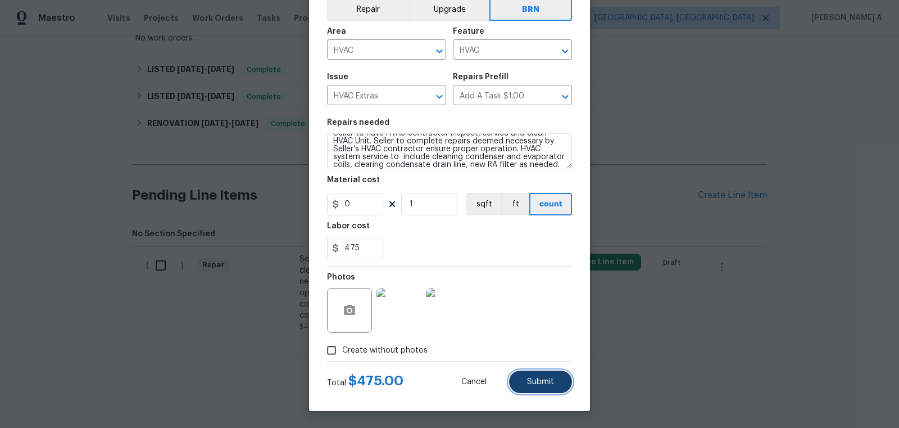
click at [540, 381] on span "Submit" at bounding box center [540, 382] width 27 height 8
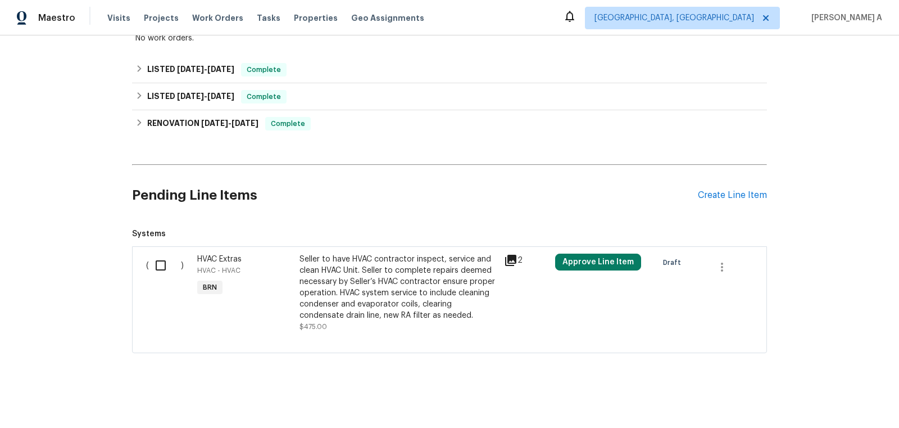
click at [160, 268] on input "checkbox" at bounding box center [165, 266] width 32 height 24
checkbox input "true"
click at [828, 400] on span "Create Work Order" at bounding box center [835, 400] width 75 height 14
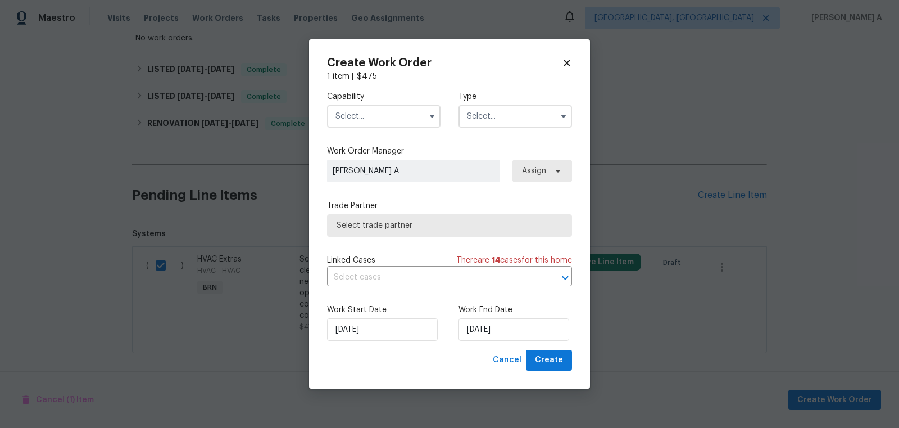
click at [389, 120] on input "text" at bounding box center [384, 116] width 114 height 22
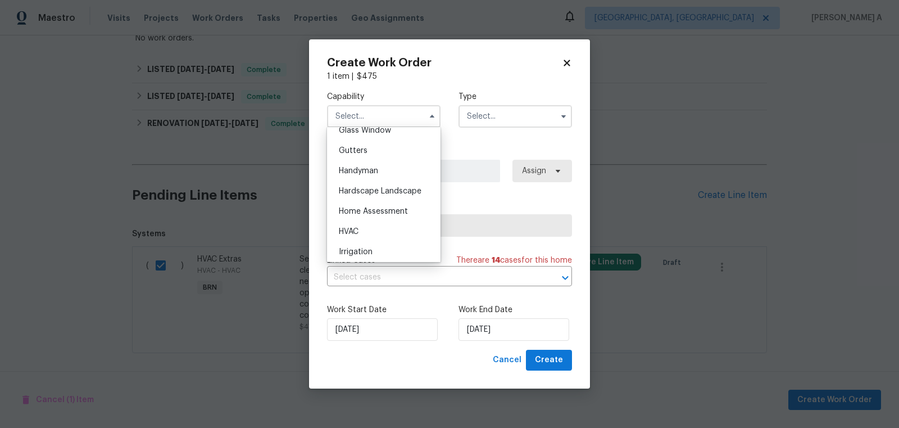
scroll to position [594, 0]
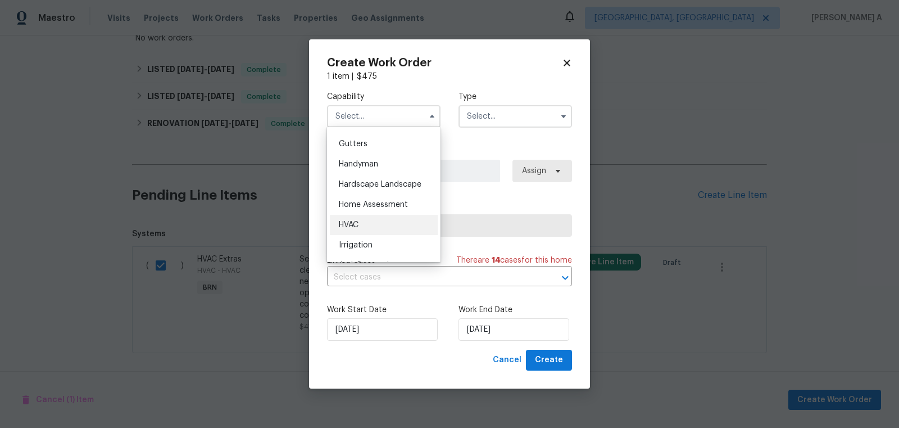
click at [378, 232] on div "HVAC" at bounding box center [384, 225] width 108 height 20
type input "HVAC"
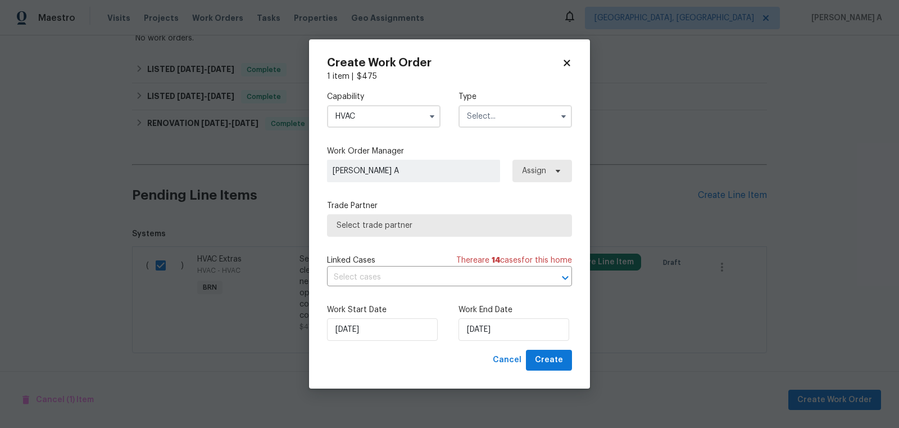
click at [499, 120] on input "text" at bounding box center [516, 116] width 114 height 22
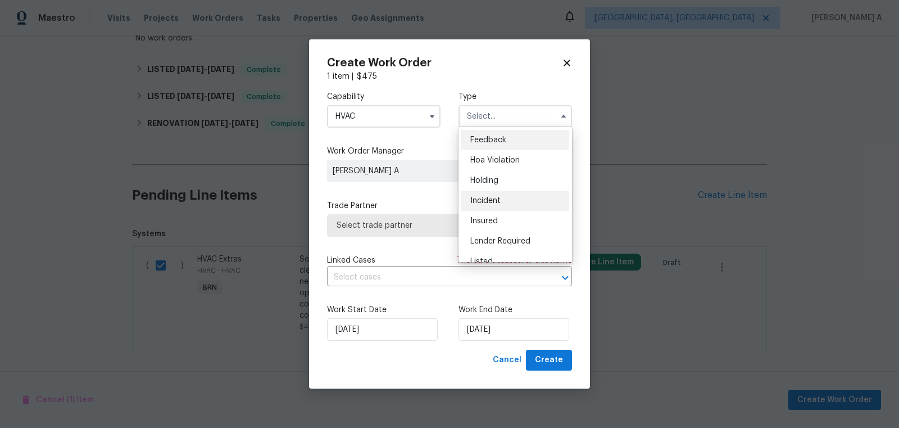
scroll to position [255, 0]
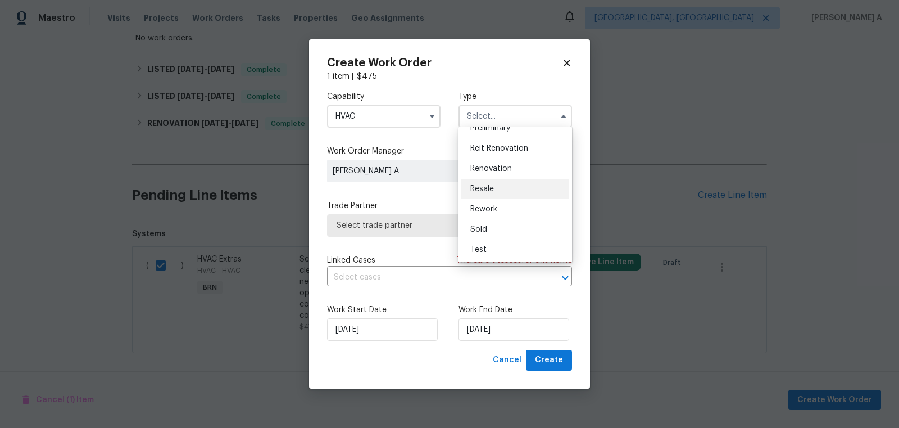
click at [491, 188] on span "Resale" at bounding box center [482, 189] width 24 height 8
type input "Resale"
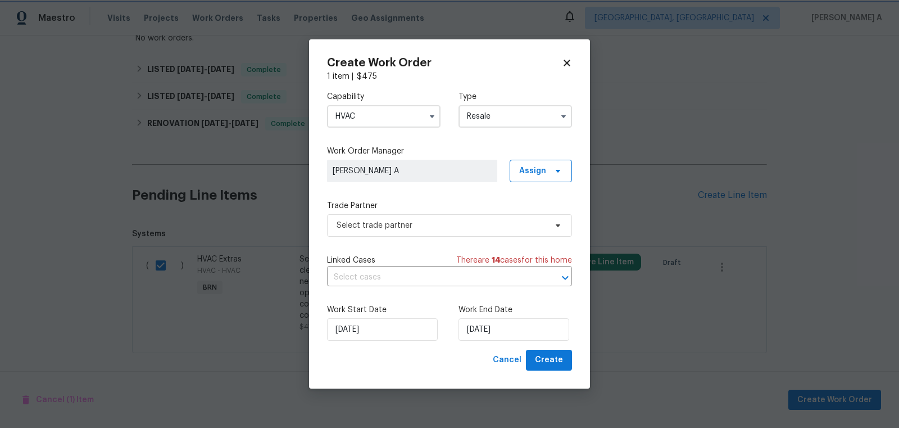
scroll to position [0, 0]
click at [420, 227] on span "Select trade partner" at bounding box center [442, 225] width 210 height 11
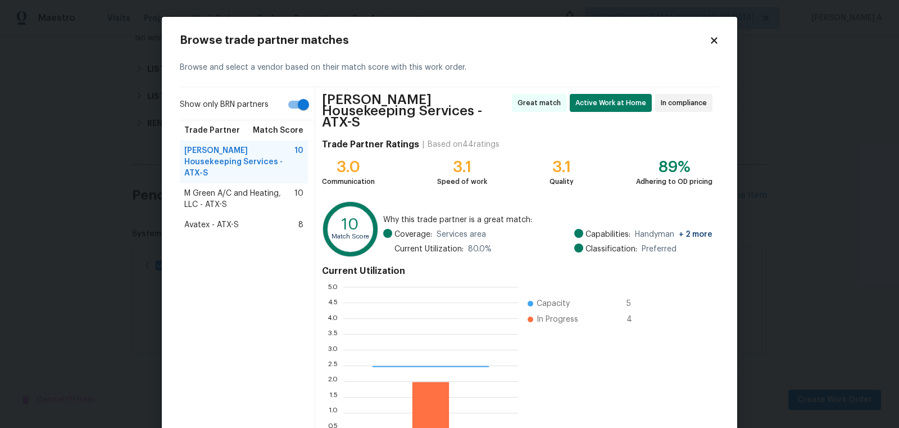
scroll to position [157, 175]
click at [279, 188] on span "M Green A/C and Heating, LLC - ATX-S" at bounding box center [239, 199] width 110 height 22
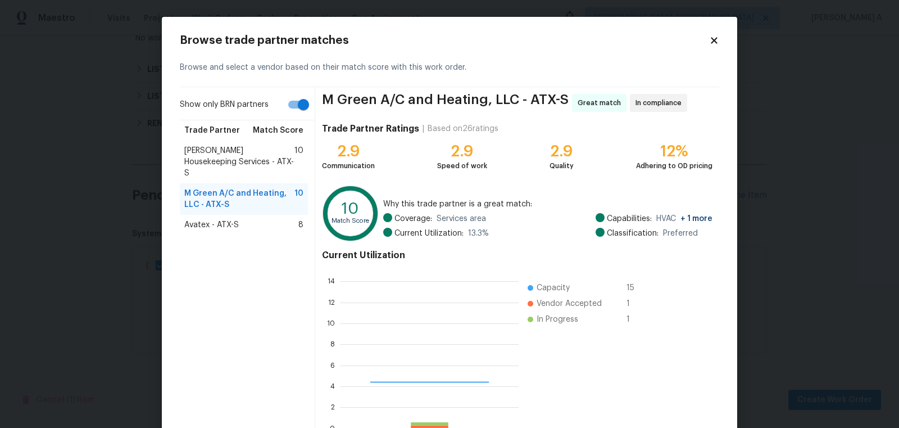
scroll to position [157, 178]
click at [293, 106] on input "Show only BRN partners" at bounding box center [303, 104] width 64 height 21
checkbox input "false"
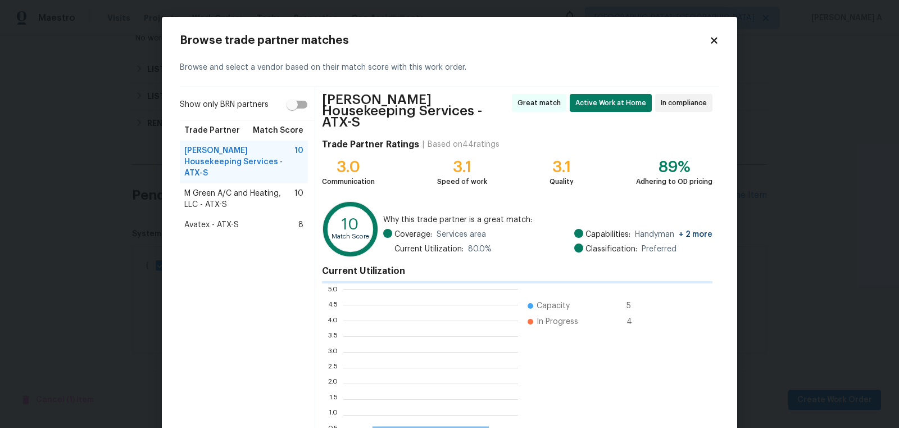
scroll to position [157, 175]
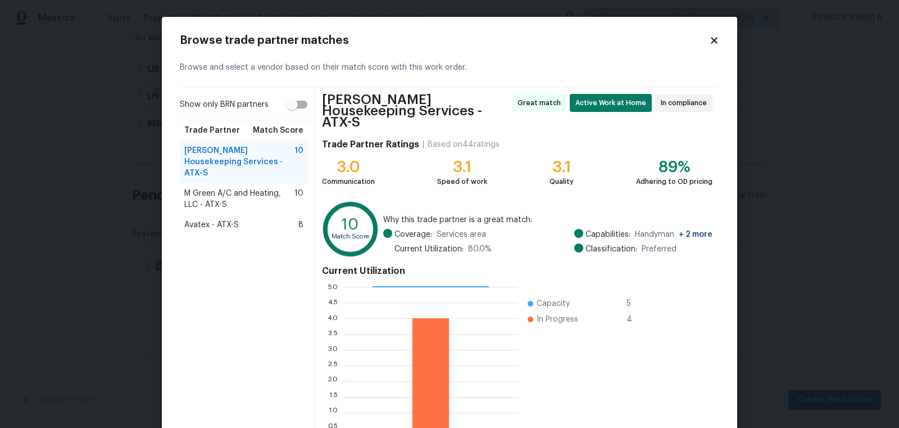
click at [262, 219] on div "Avatex - ATX-S 8" at bounding box center [243, 224] width 119 height 11
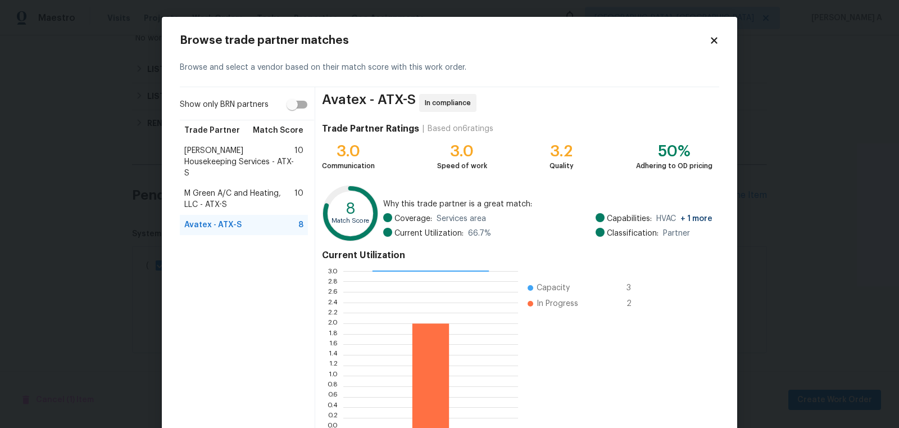
click at [256, 151] on span "Arelis Housekeeping Services - ATX-S" at bounding box center [239, 162] width 110 height 34
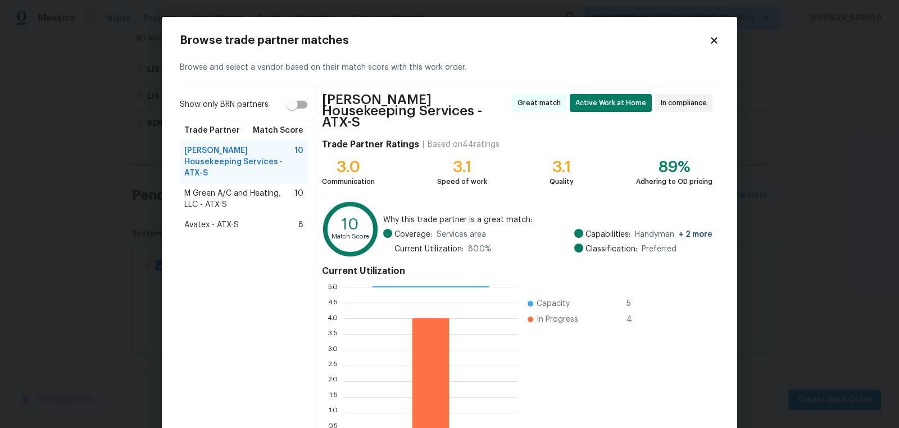
scroll to position [72, 0]
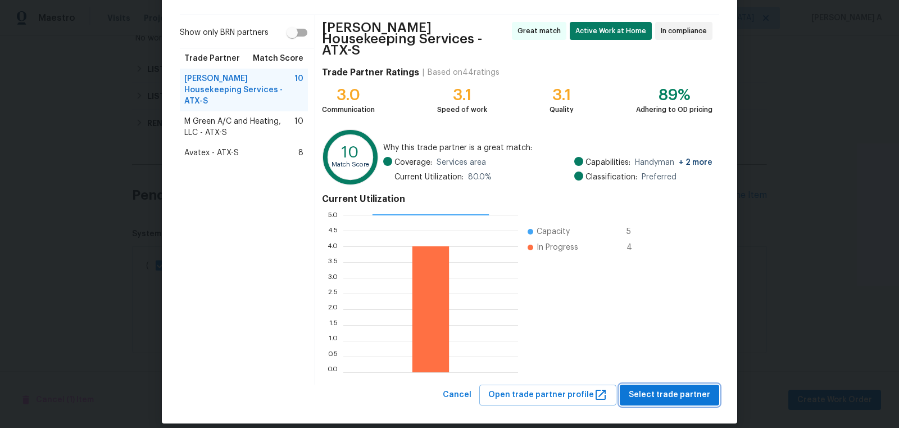
click at [676, 388] on span "Select trade partner" at bounding box center [670, 395] width 82 height 14
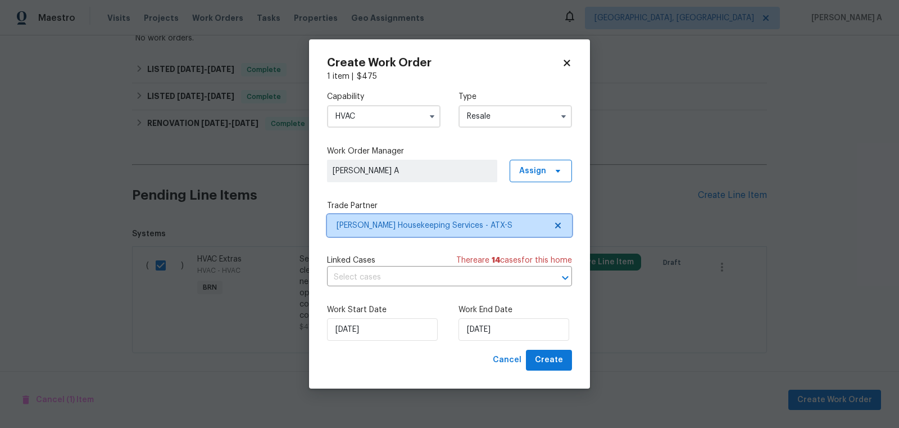
scroll to position [0, 0]
click at [376, 271] on input "text" at bounding box center [434, 277] width 214 height 17
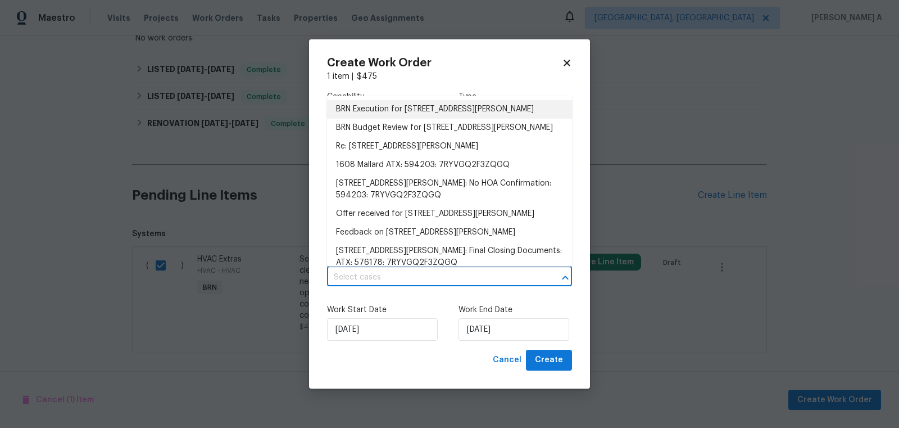
click at [381, 107] on li "BRN Execution for 1608 Mallard Ln, Taylor, TX 76574" at bounding box center [449, 109] width 245 height 19
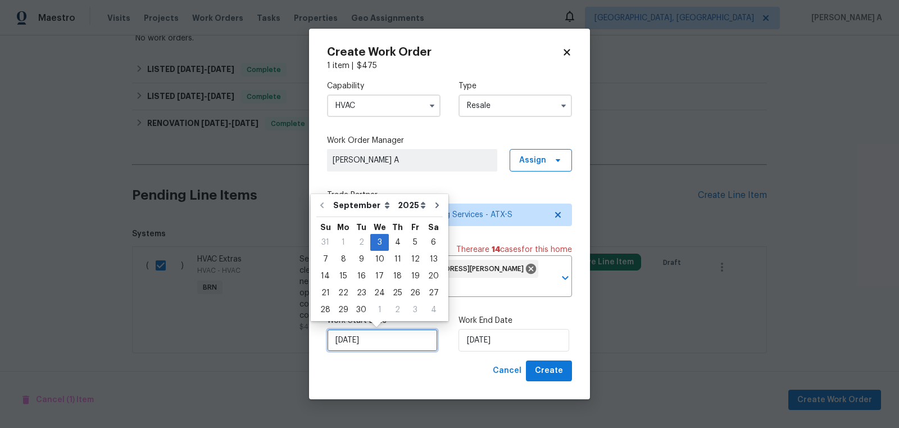
click at [372, 348] on input "[DATE]" at bounding box center [382, 340] width 111 height 22
click at [393, 244] on div "4" at bounding box center [397, 242] width 17 height 16
type input "9/4/2025"
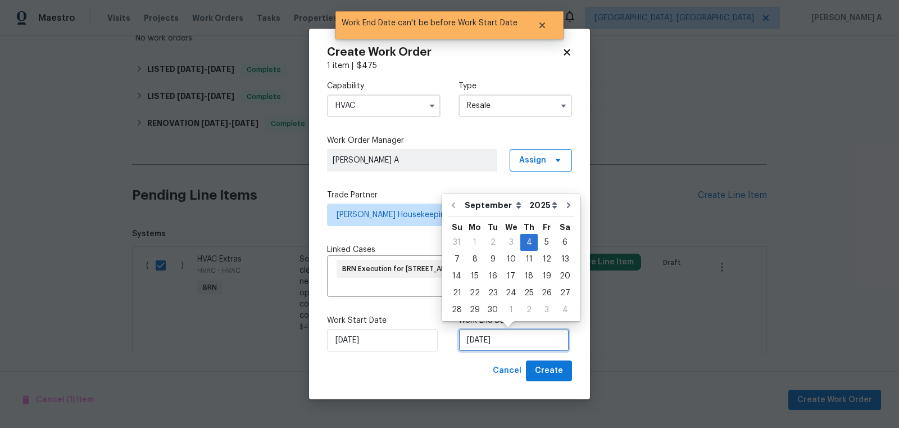
click at [493, 341] on input "9/4/2025" at bounding box center [514, 340] width 111 height 22
click at [546, 241] on div "5" at bounding box center [547, 242] width 18 height 16
type input "9/5/2025"
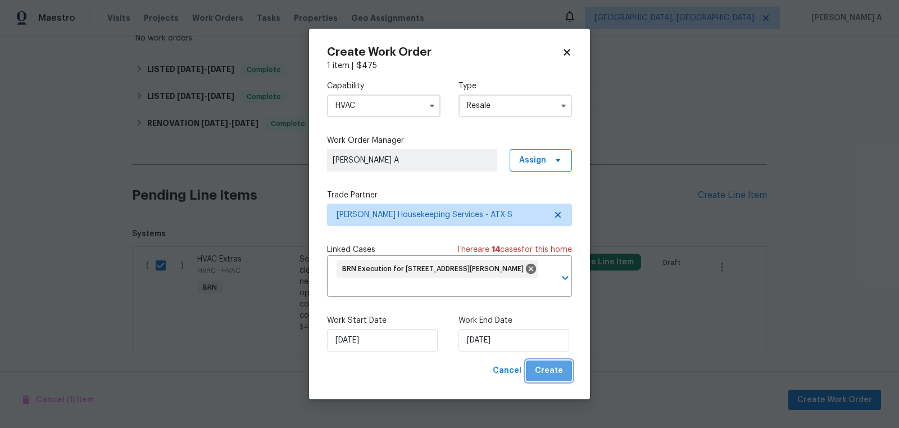
click at [553, 367] on span "Create" at bounding box center [549, 371] width 28 height 14
checkbox input "false"
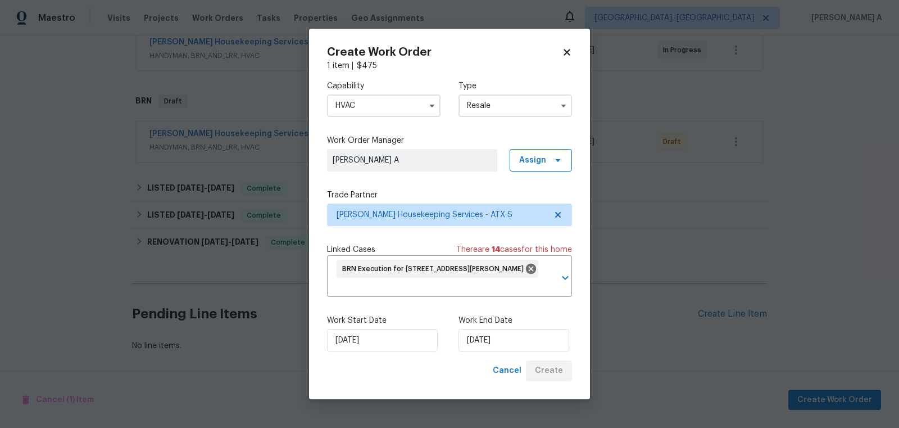
scroll to position [219, 0]
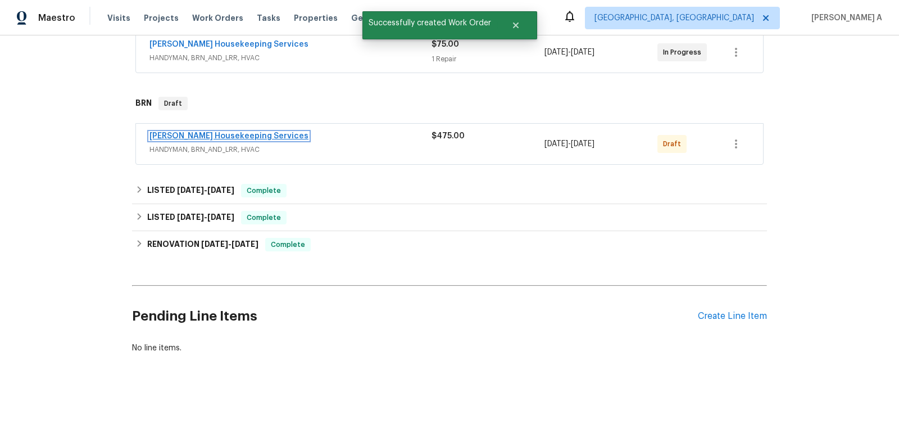
click at [217, 132] on link "Arelis Housekeeping Services" at bounding box center [229, 136] width 159 height 8
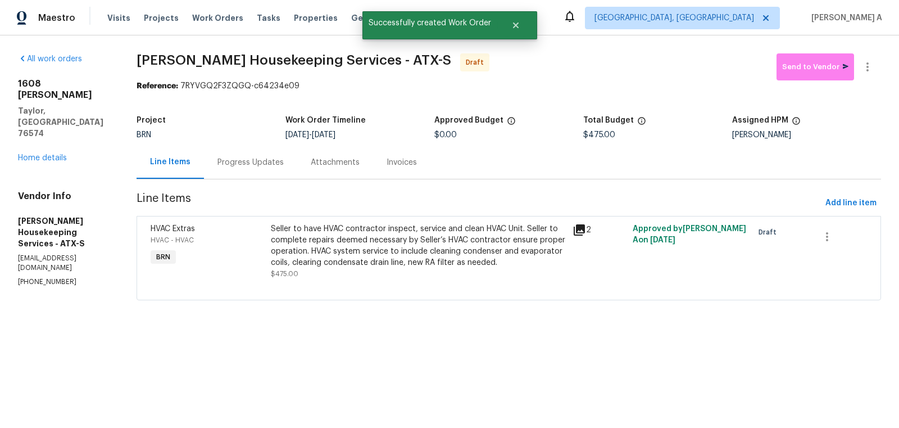
click at [254, 157] on div "Progress Updates" at bounding box center [251, 162] width 66 height 11
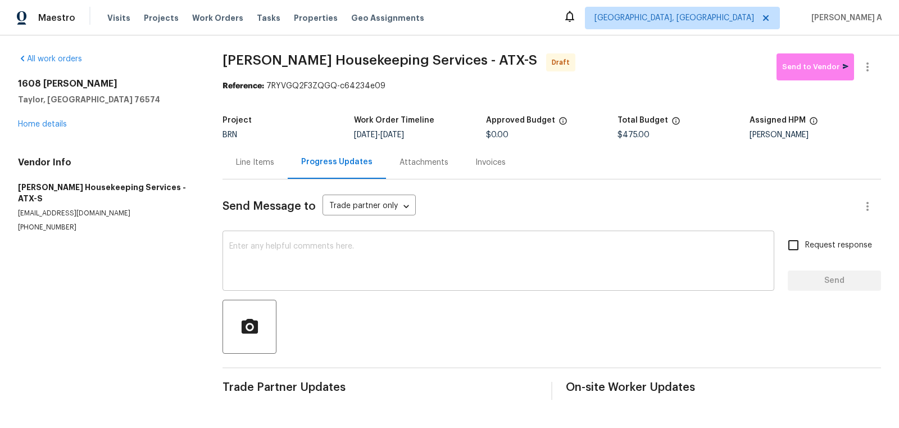
click at [270, 267] on textarea at bounding box center [498, 261] width 538 height 39
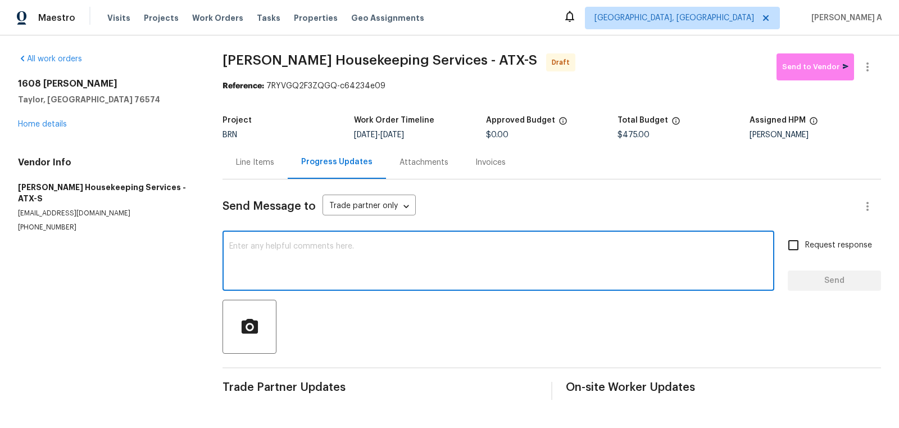
click at [270, 267] on textarea at bounding box center [498, 261] width 538 height 39
paste textarea "Hi, I'm Akshay from Opendoor. Just wanted to check if you received the workorde…"
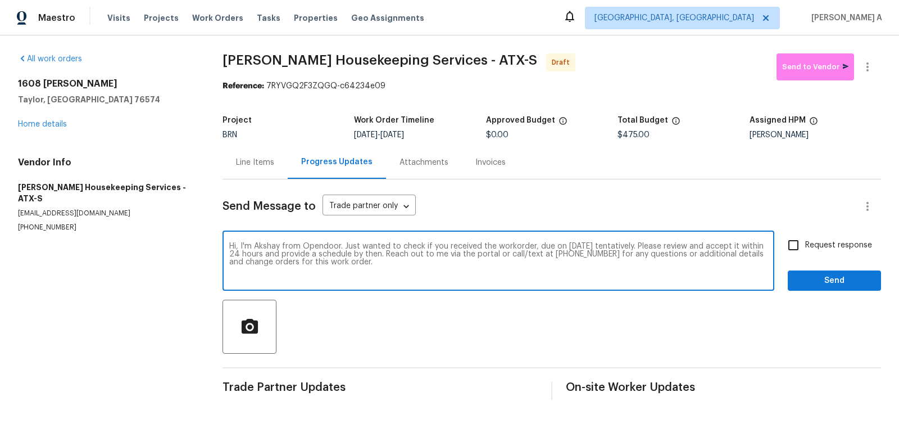
type textarea "Hi, I'm Akshay from Opendoor. Just wanted to check if you received the workorde…"
click at [817, 241] on span "Request response" at bounding box center [838, 245] width 67 height 12
click at [805, 241] on input "Request response" at bounding box center [794, 245] width 24 height 24
checkbox input "true"
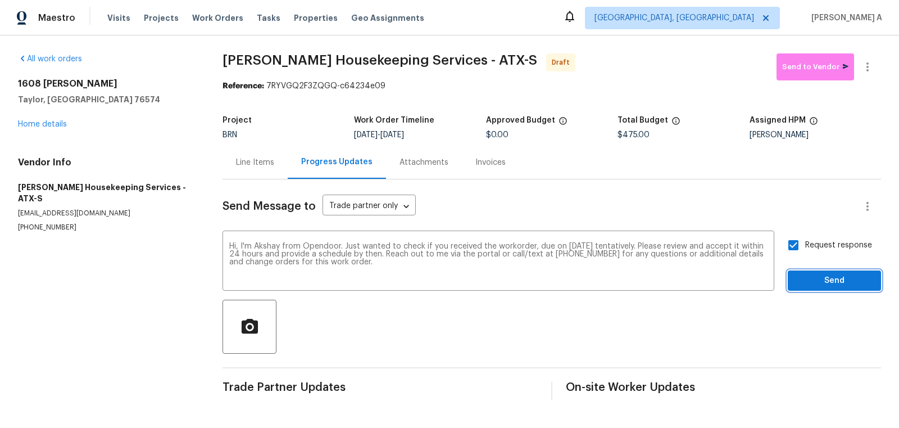
click at [828, 277] on span "Send" at bounding box center [834, 281] width 75 height 14
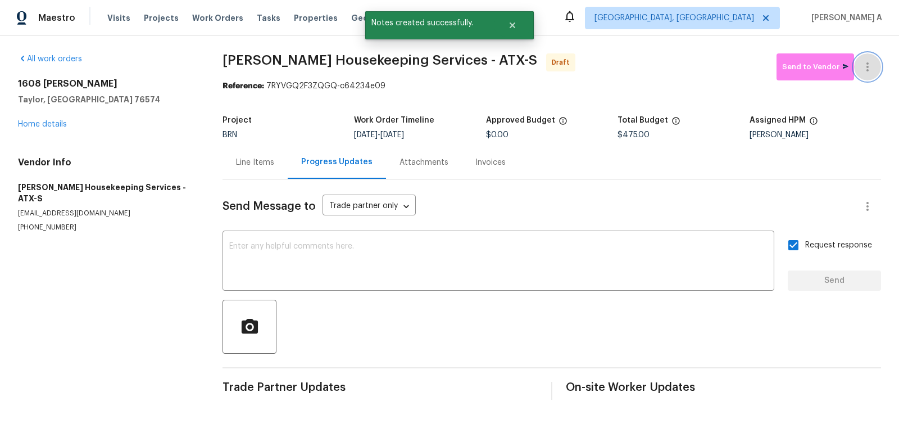
click at [876, 70] on button "button" at bounding box center [867, 66] width 27 height 27
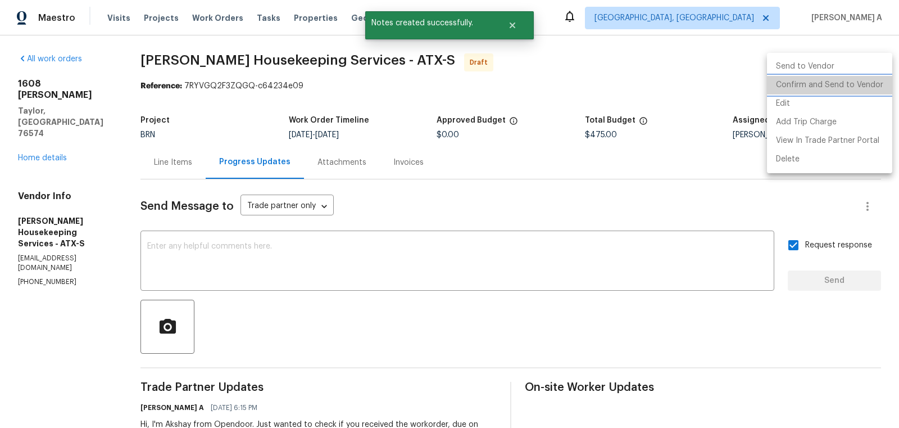
click at [877, 87] on li "Confirm and Send to Vendor" at bounding box center [829, 85] width 125 height 19
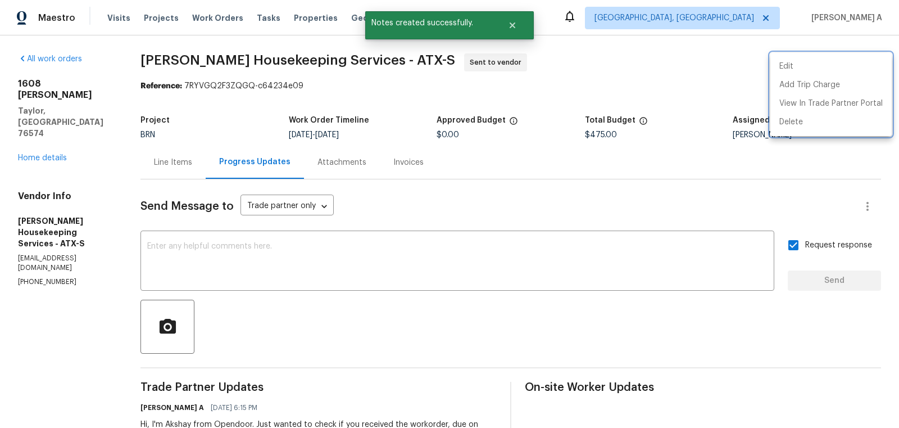
click at [176, 158] on div at bounding box center [449, 214] width 899 height 428
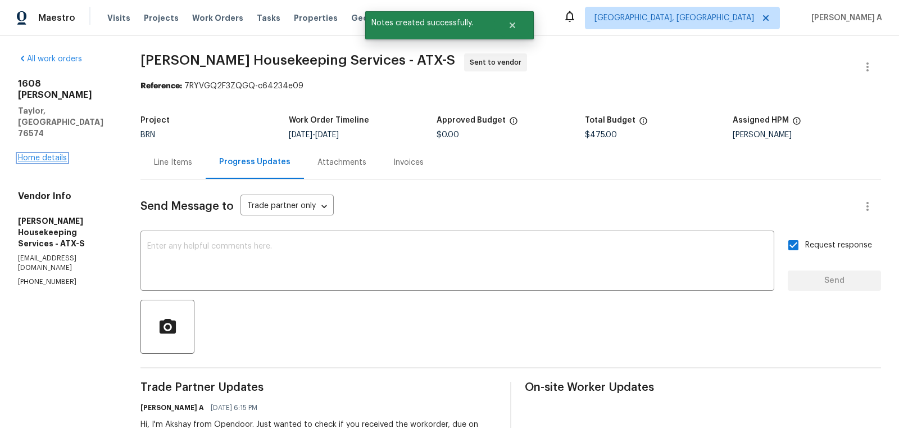
click at [51, 154] on link "Home details" at bounding box center [42, 158] width 49 height 8
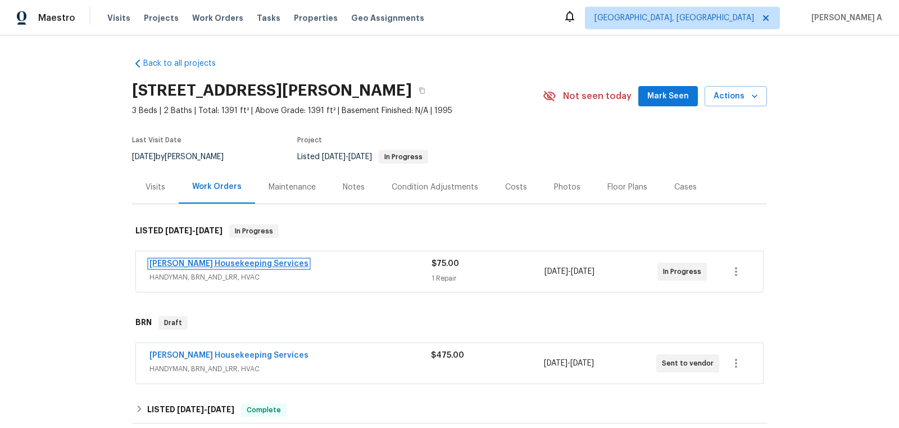
click at [209, 262] on link "Arelis Housekeeping Services" at bounding box center [229, 264] width 159 height 8
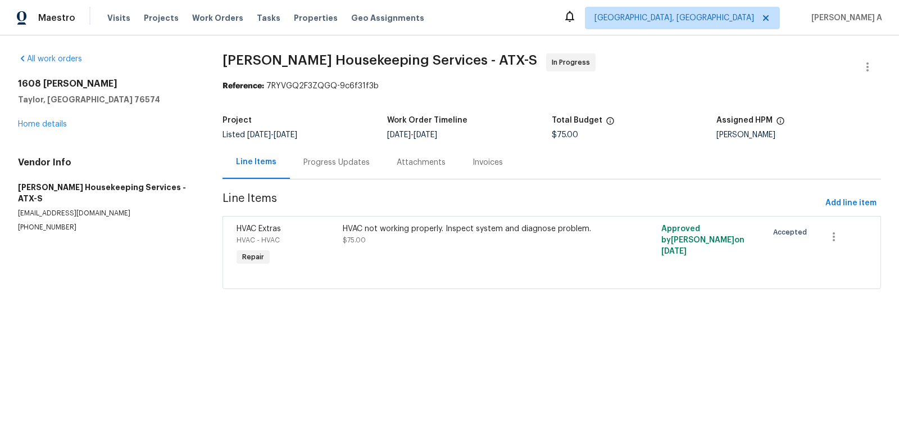
click at [337, 156] on div "Progress Updates" at bounding box center [336, 162] width 93 height 33
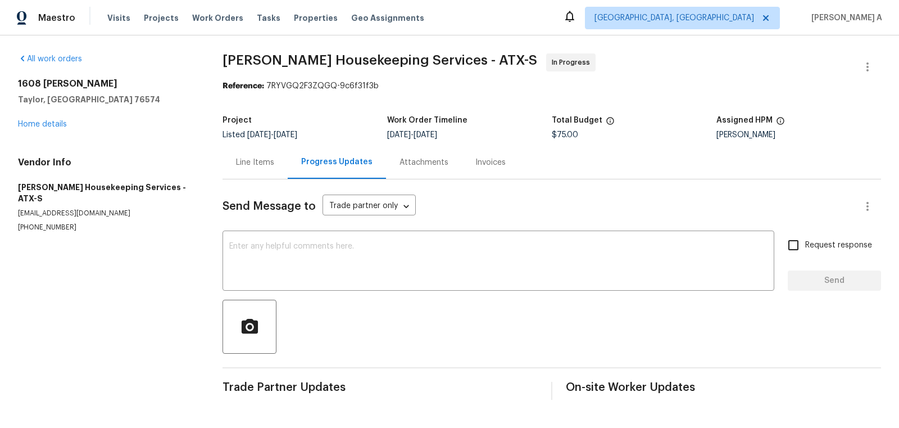
click at [241, 163] on div "Line Items" at bounding box center [255, 162] width 38 height 11
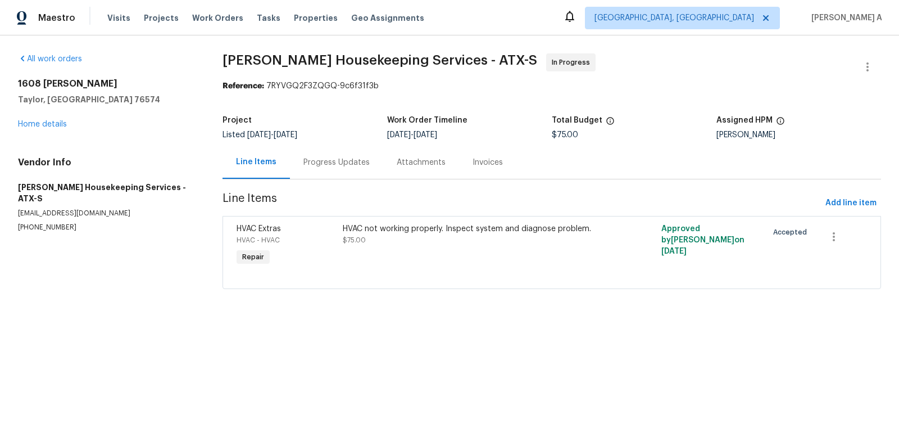
click at [328, 155] on div "Progress Updates" at bounding box center [336, 162] width 93 height 33
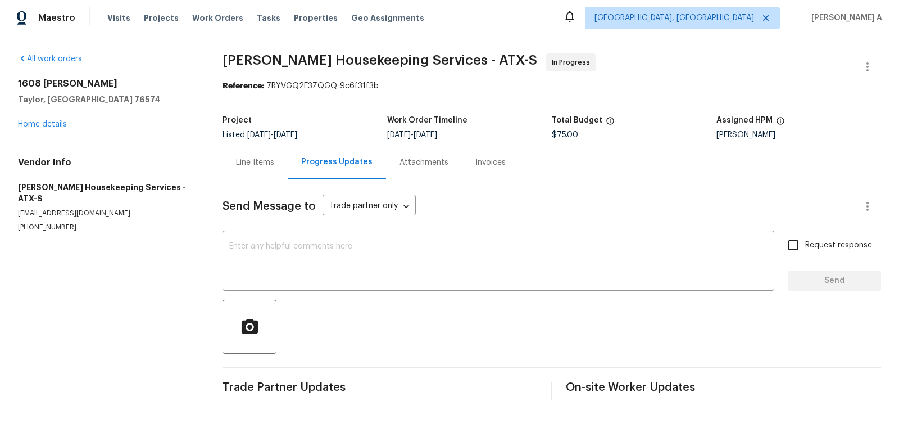
click at [237, 179] on div "Line Items Progress Updates Attachments Invoices" at bounding box center [552, 163] width 659 height 34
click at [243, 170] on div "Line Items" at bounding box center [255, 162] width 65 height 33
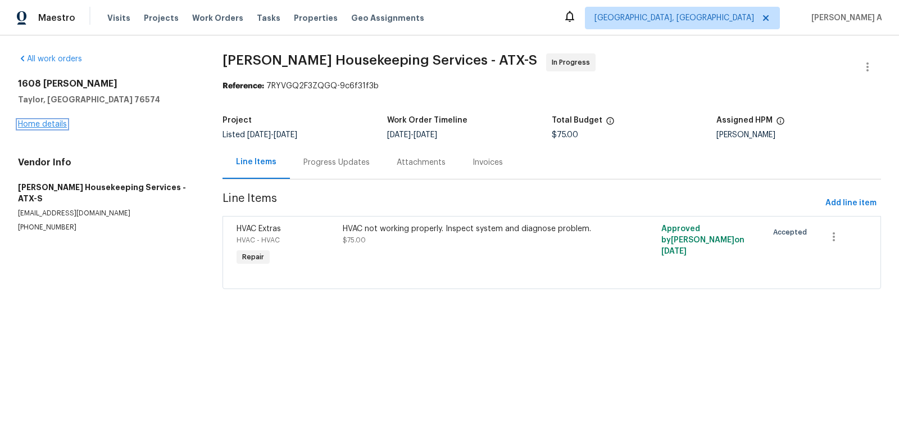
click at [44, 123] on link "Home details" at bounding box center [42, 124] width 49 height 8
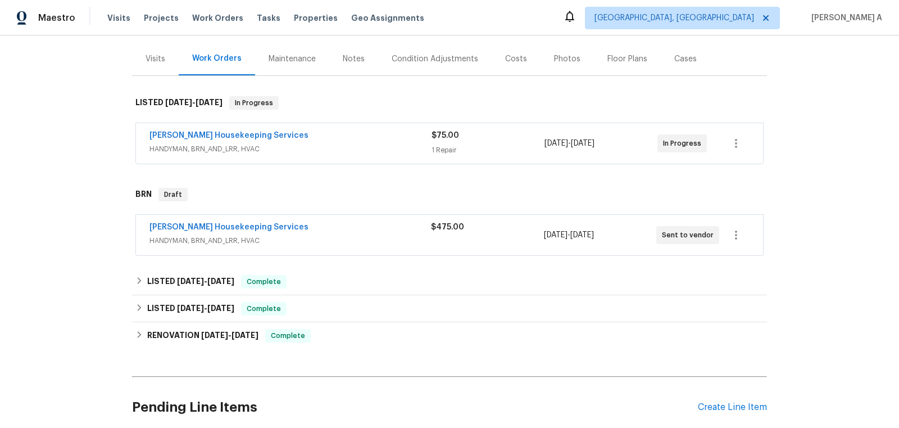
scroll to position [126, 0]
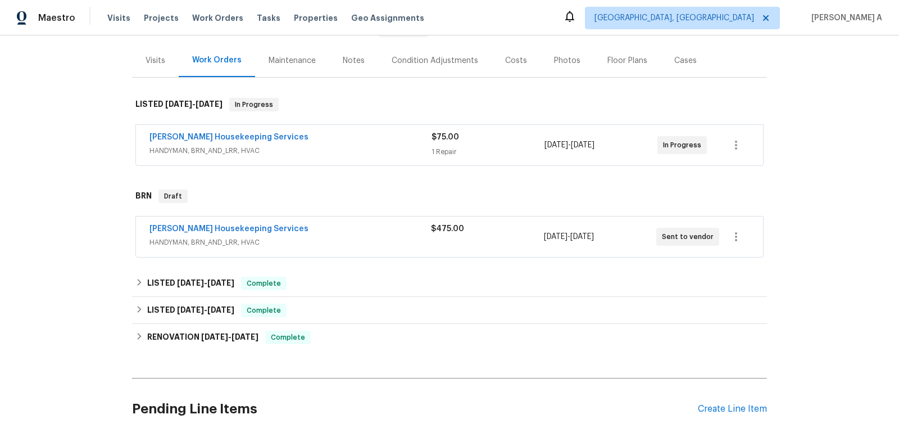
click at [293, 143] on div "Arelis Housekeeping Services" at bounding box center [291, 138] width 282 height 13
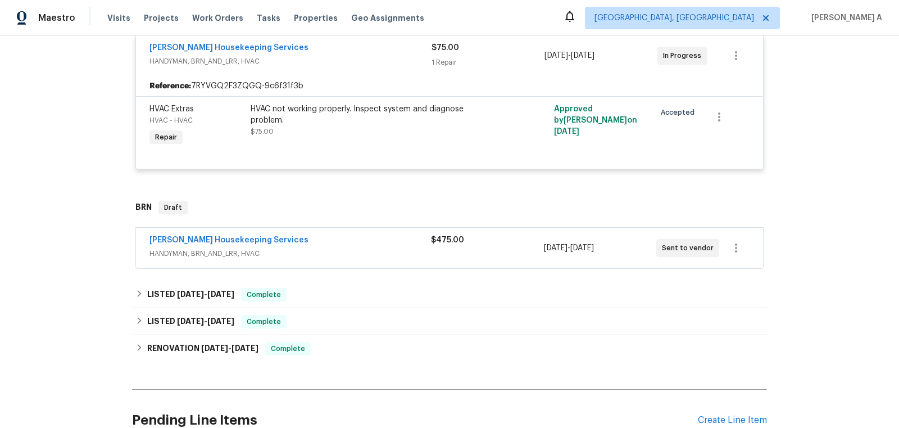
scroll to position [262, 0]
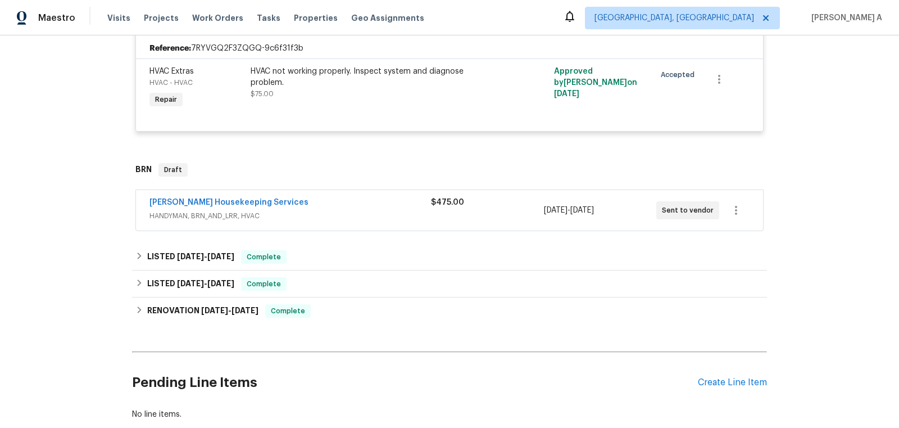
click at [316, 206] on div "Arelis Housekeeping Services" at bounding box center [291, 203] width 282 height 13
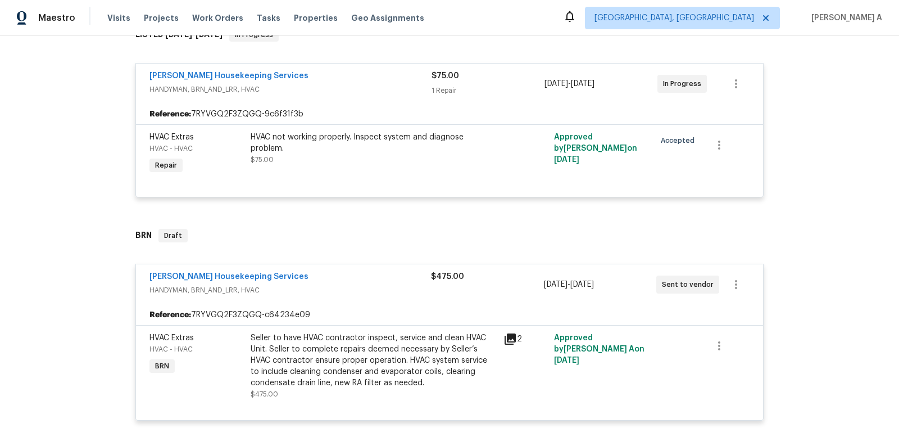
scroll to position [166, 0]
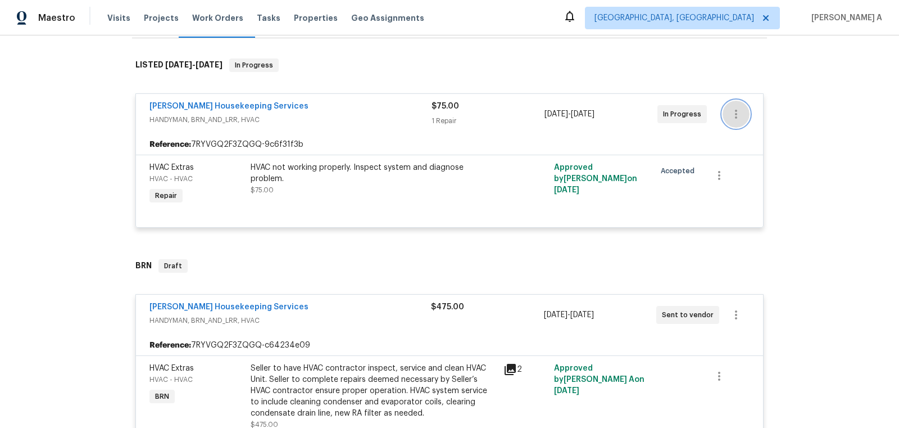
click at [735, 109] on icon "button" at bounding box center [736, 113] width 13 height 13
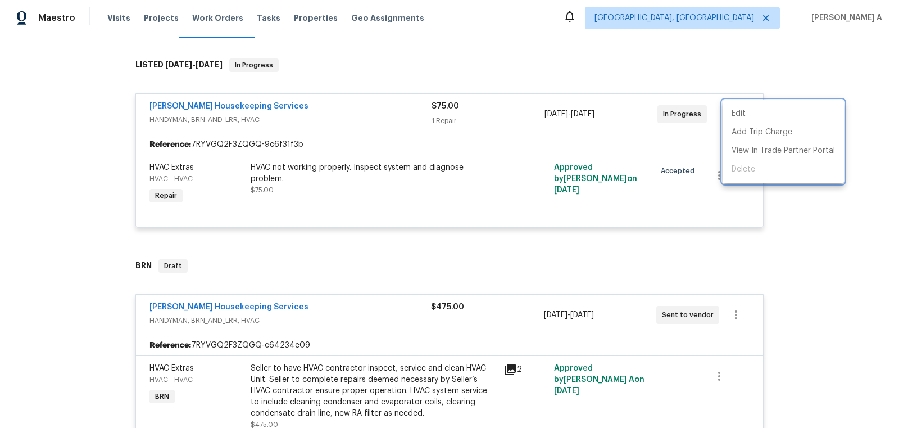
click at [654, 144] on div at bounding box center [449, 214] width 899 height 428
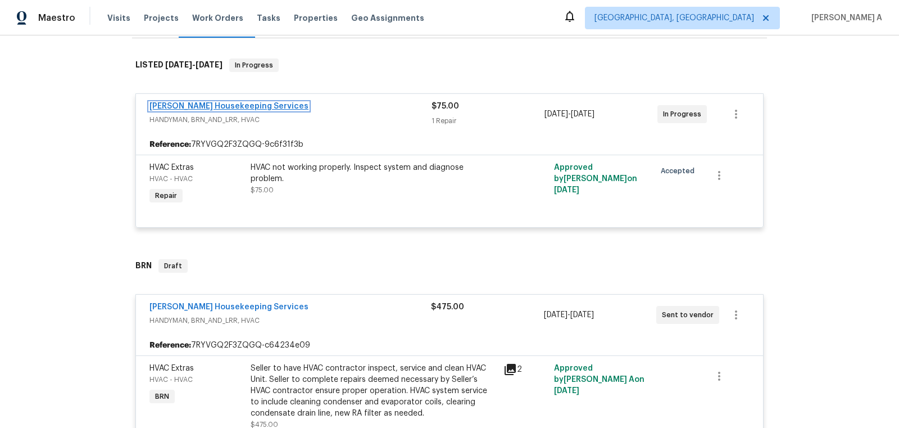
click at [218, 106] on link "Arelis Housekeeping Services" at bounding box center [229, 106] width 159 height 8
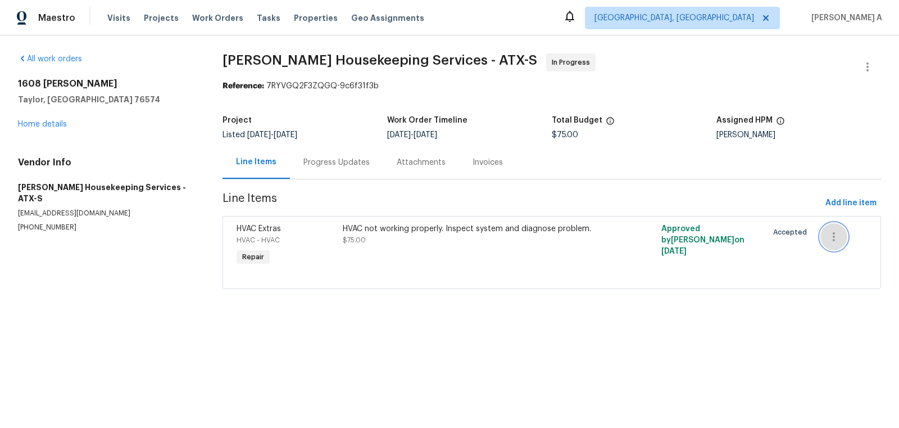
click at [833, 240] on icon "button" at bounding box center [833, 236] width 13 height 13
click at [833, 239] on li "Cancel" at bounding box center [842, 236] width 43 height 19
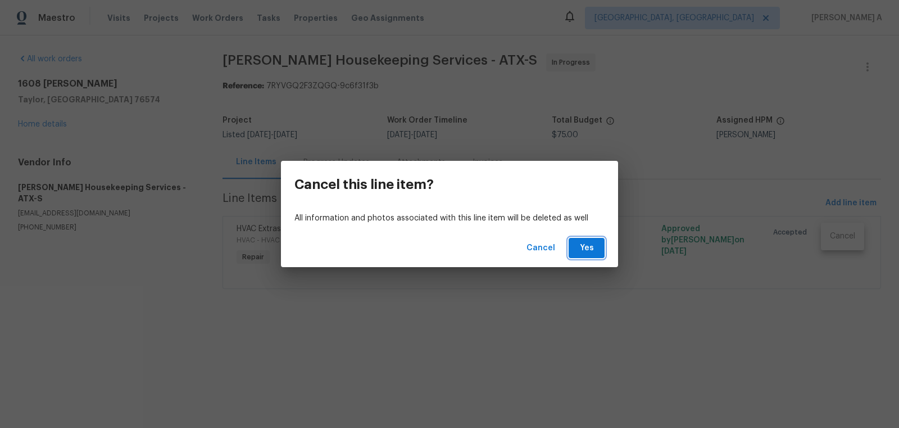
click at [584, 247] on span "Yes" at bounding box center [587, 248] width 18 height 14
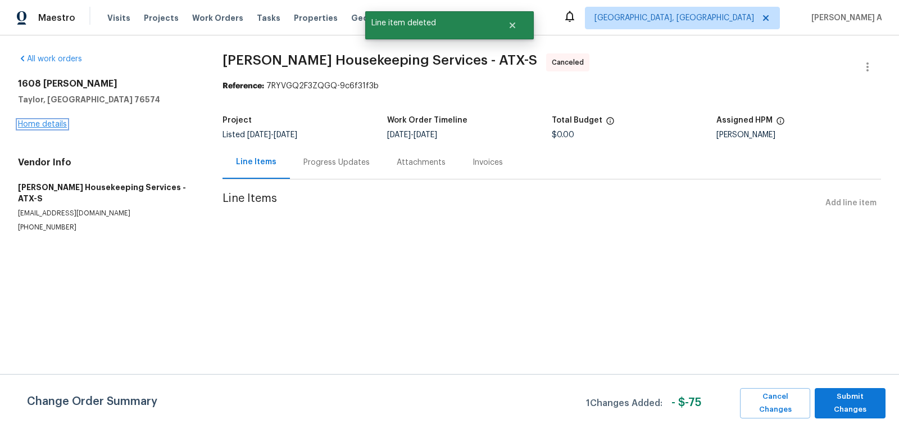
click at [53, 120] on link "Home details" at bounding box center [42, 124] width 49 height 8
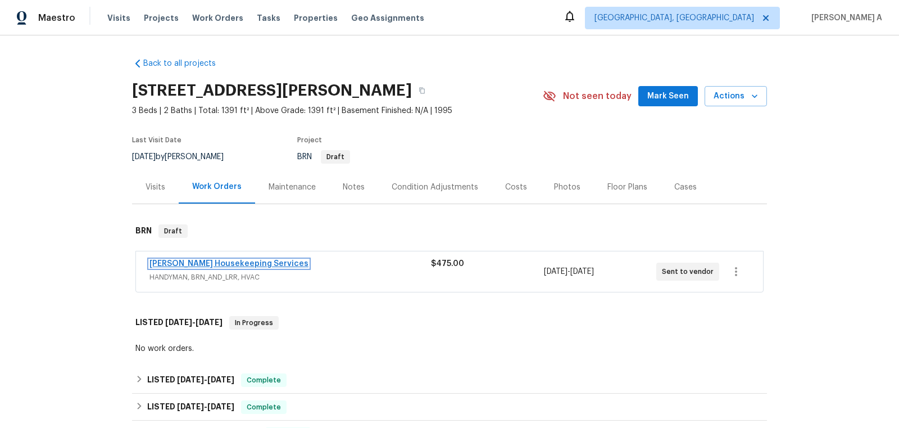
click at [222, 260] on link "Arelis Housekeeping Services" at bounding box center [229, 264] width 159 height 8
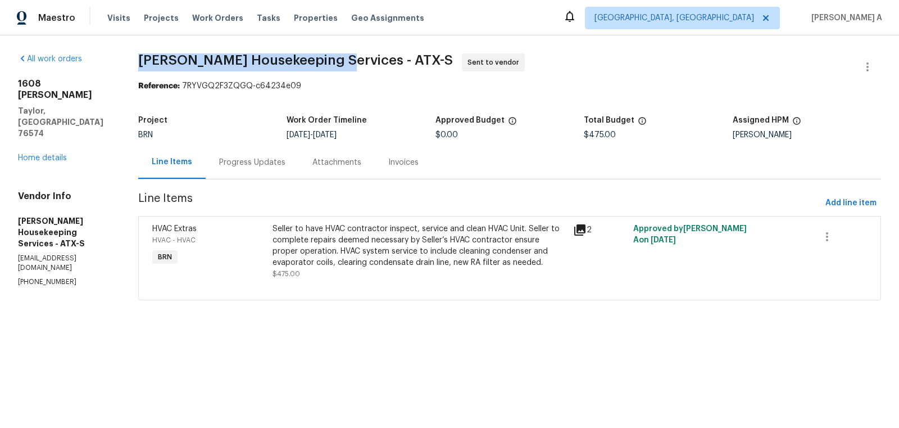
drag, startPoint x: 137, startPoint y: 60, endPoint x: 337, endPoint y: 61, distance: 200.1
click at [337, 61] on div "All work orders 1608 Mallard Ln Taylor, TX 76574 Home details Vendor Info Areli…" at bounding box center [449, 183] width 899 height 296
copy span "Arelis Housekeeping Services"
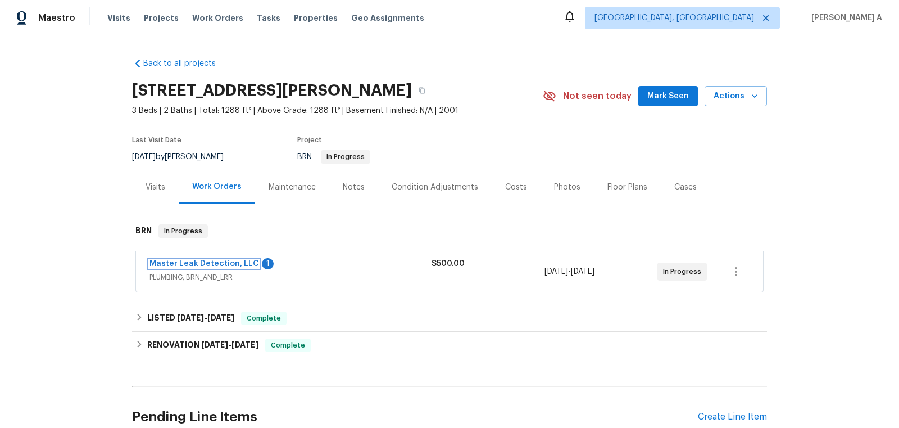
click at [226, 264] on link "Master Leak Detection, LLC" at bounding box center [205, 264] width 110 height 8
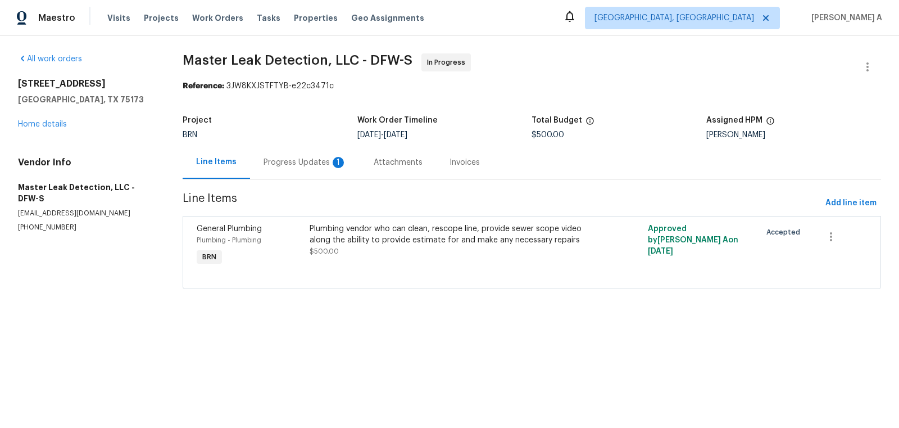
click at [314, 155] on div "Progress Updates 1" at bounding box center [305, 162] width 110 height 33
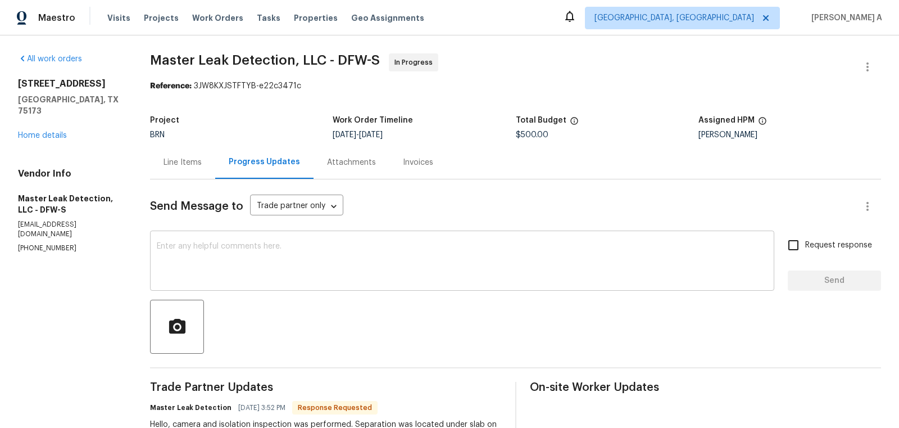
scroll to position [67, 0]
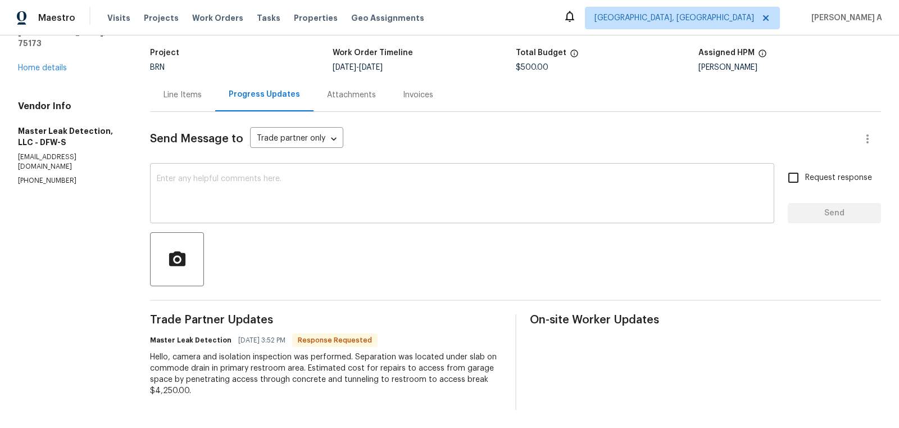
click at [343, 205] on textarea at bounding box center [462, 194] width 611 height 39
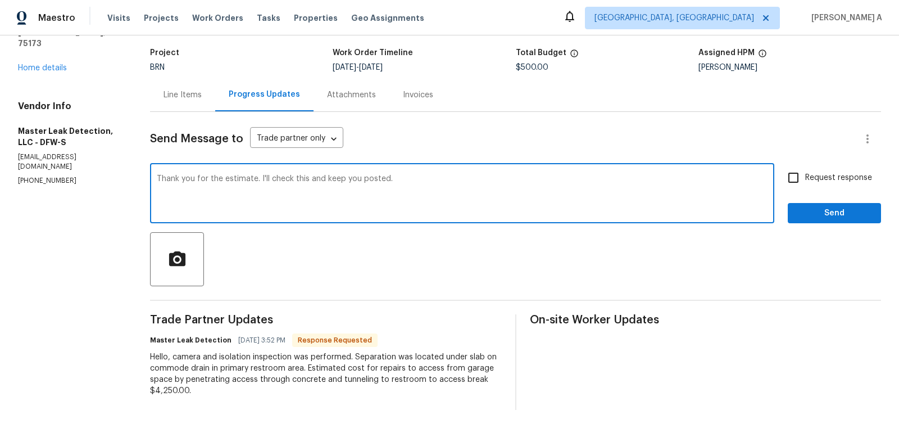
click at [244, 178] on textarea "Thank you for the estimate. I'll check this and keep you posted." at bounding box center [462, 194] width 611 height 39
type textarea "Thank you for the details. I'll check this and keep you posted."
click at [800, 187] on input "Request response" at bounding box center [794, 178] width 24 height 24
checkbox input "true"
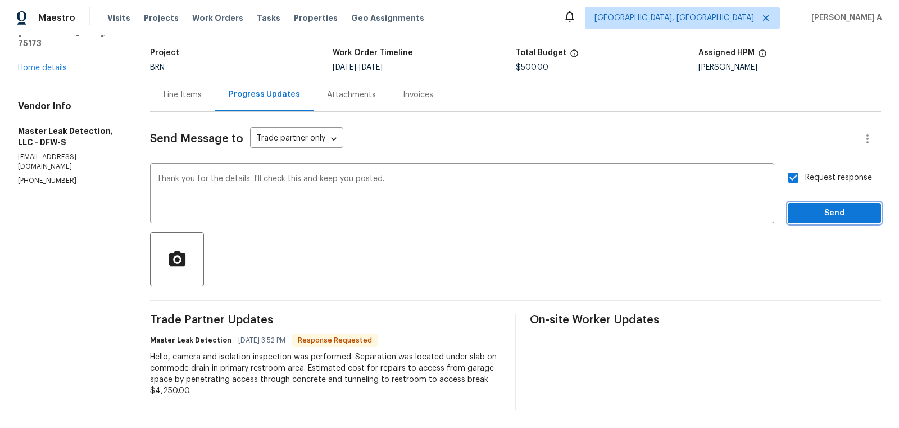
click at [821, 210] on span "Send" at bounding box center [834, 213] width 75 height 14
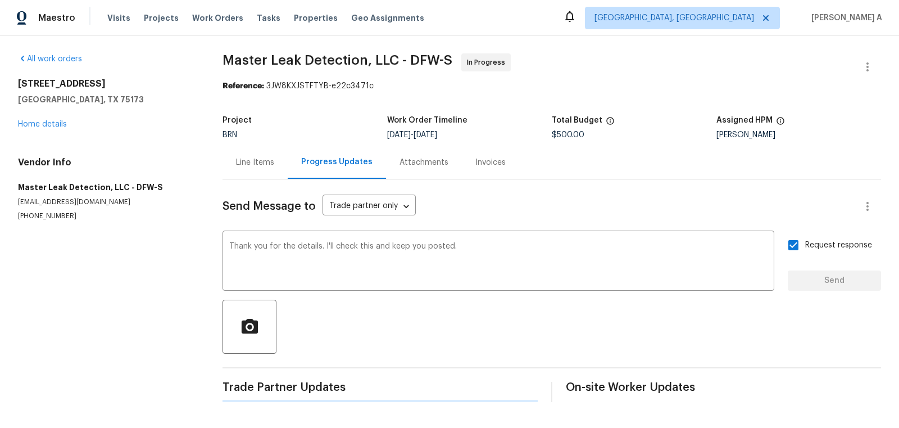
scroll to position [0, 0]
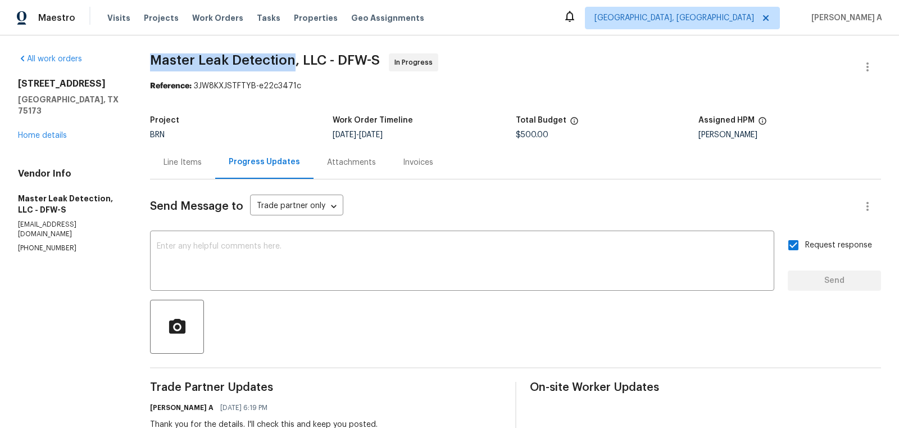
copy span "Master Leak Detection"
drag, startPoint x: 150, startPoint y: 61, endPoint x: 297, endPoint y: 58, distance: 147.3
click at [297, 58] on div "All work orders [STREET_ADDRESS][PERSON_NAME] Home details Vendor Info Master L…" at bounding box center [449, 287] width 899 height 504
click at [179, 168] on div "Line Items" at bounding box center [183, 162] width 38 height 11
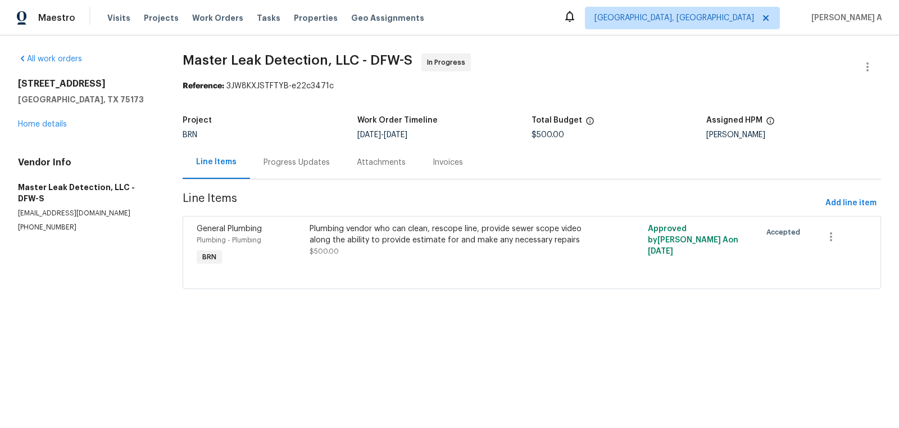
click at [401, 238] on div "Plumbing vendor who can clean, rescope line, provide sewer scope video along th…" at bounding box center [447, 234] width 275 height 22
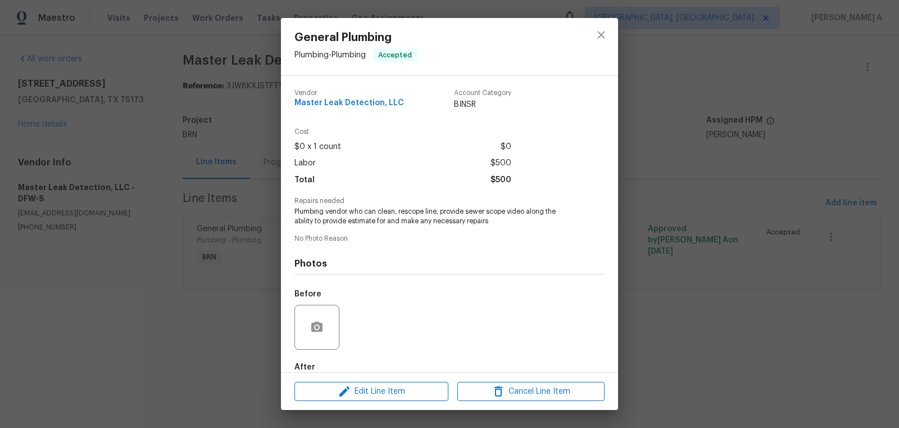
click at [375, 221] on span "Plumbing vendor who can clean, rescope line, provide sewer scope video along th…" at bounding box center [434, 216] width 279 height 19
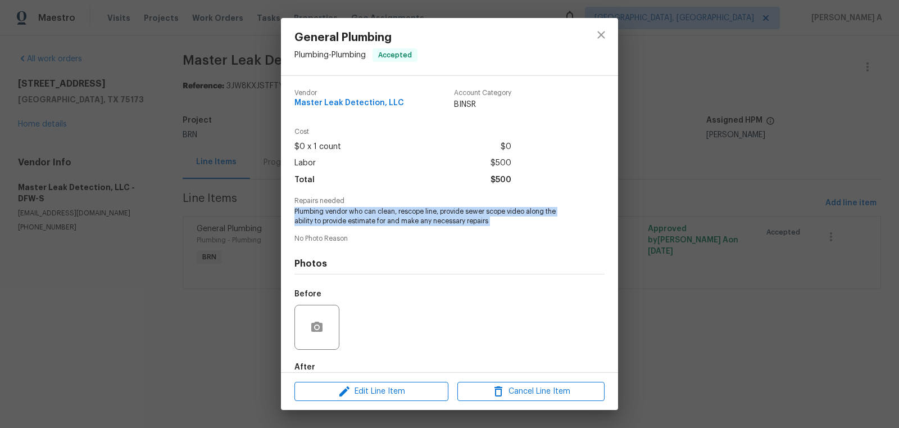
click at [375, 221] on span "Plumbing vendor who can clean, rescope line, provide sewer scope video along th…" at bounding box center [434, 216] width 279 height 19
copy span "Plumbing vendor who can clean, rescope line, provide sewer scope video along th…"
click at [607, 35] on icon "close" at bounding box center [601, 34] width 13 height 13
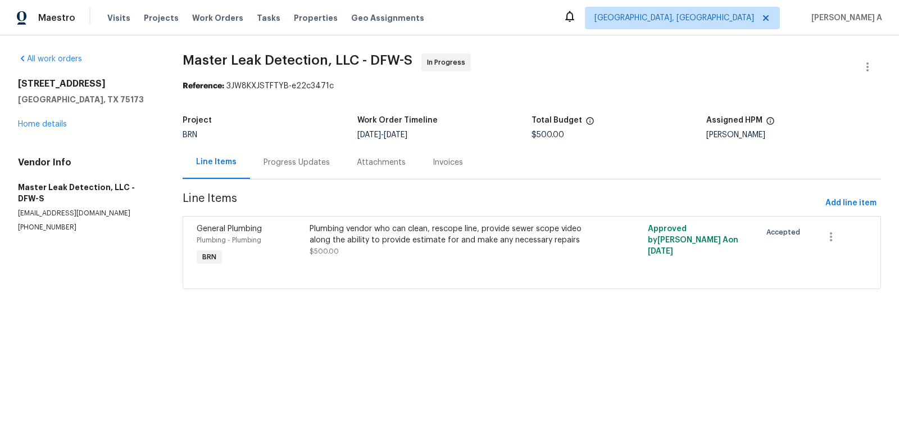
click at [555, 132] on span "$500.00" at bounding box center [548, 135] width 33 height 8
copy span "$500.00"
click at [307, 151] on div "Progress Updates" at bounding box center [296, 162] width 93 height 33
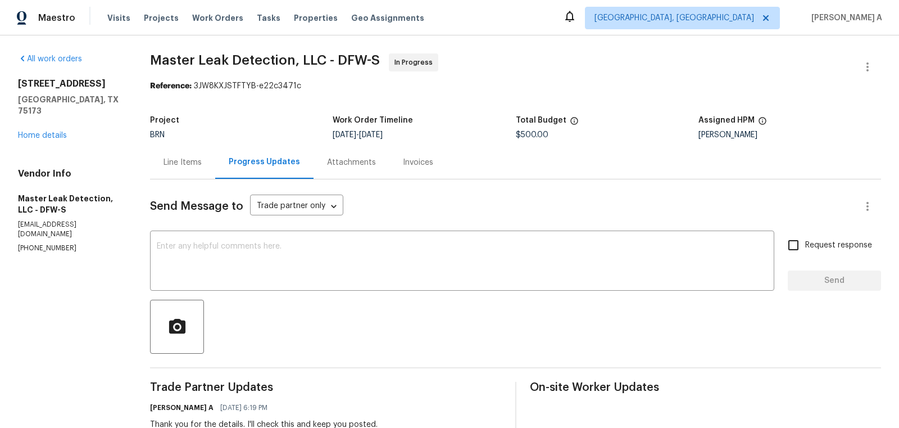
scroll to position [111, 0]
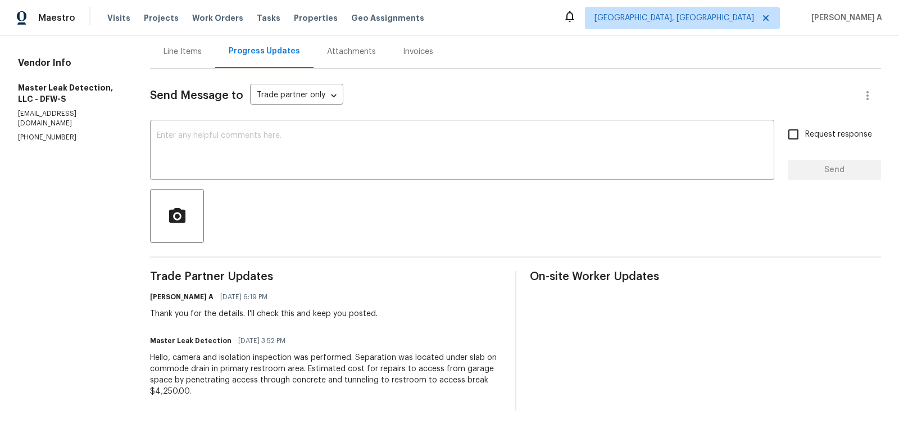
click at [310, 361] on div "Hello, camera and isolation inspection was performed. Separation was located un…" at bounding box center [325, 374] width 351 height 45
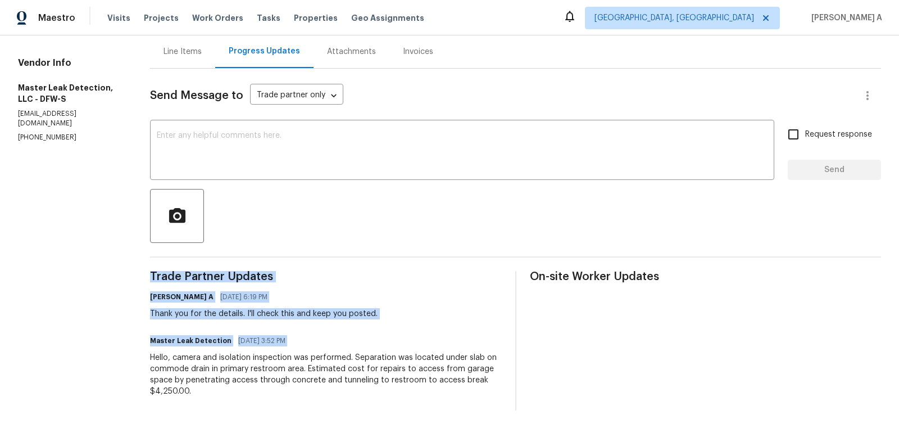
click at [310, 361] on div "Hello, camera and isolation inspection was performed. Separation was located un…" at bounding box center [325, 374] width 351 height 45
copy div "Trade Partner Updates [PERSON_NAME] A [DATE] 6:19 PM Thank you for the details.…"
click at [237, 367] on div "Hello, camera and isolation inspection was performed. Separation was located un…" at bounding box center [325, 374] width 351 height 45
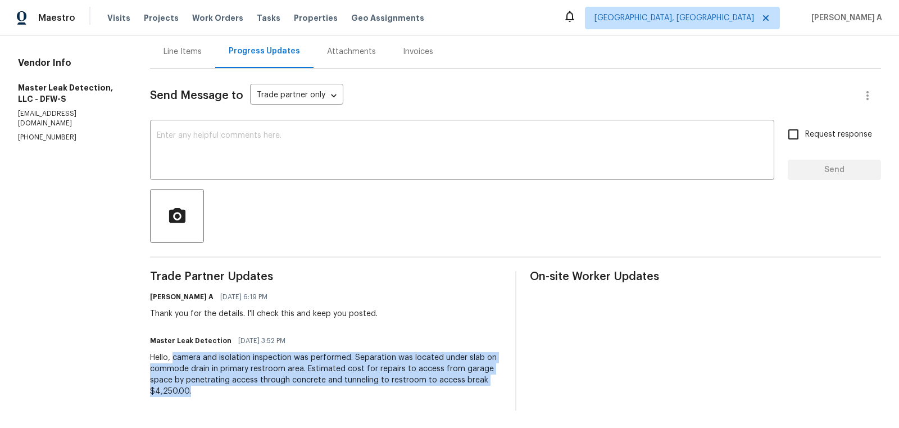
copy div "camera and isolation inspection was performed. Separation was located under sla…"
drag, startPoint x: 175, startPoint y: 358, endPoint x: 297, endPoint y: 388, distance: 125.1
click at [297, 388] on div "Hello, camera and isolation inspection was performed. Separation was located un…" at bounding box center [325, 374] width 351 height 45
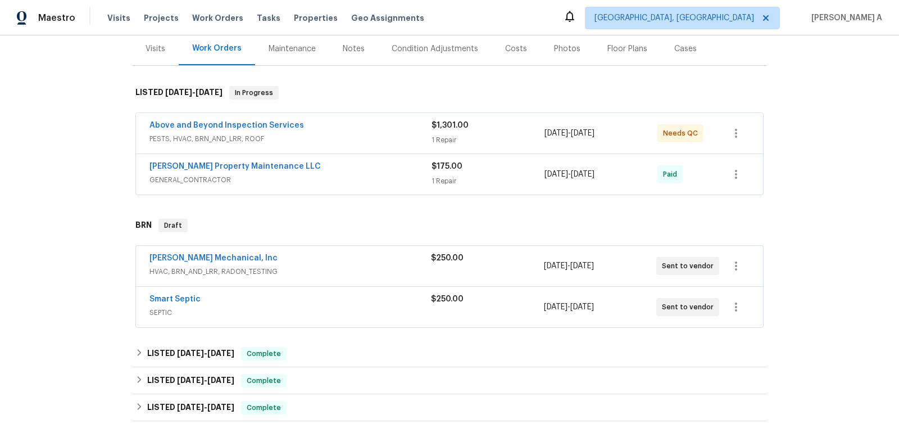
scroll to position [148, 0]
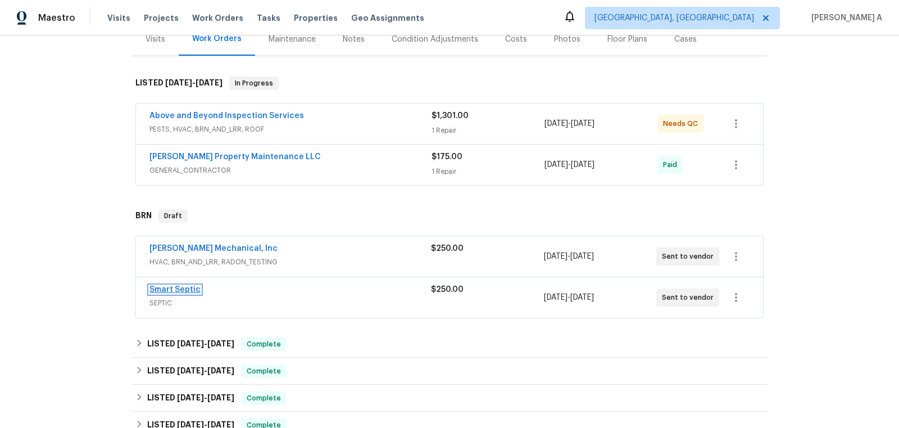
click at [174, 286] on link "Smart Septic" at bounding box center [175, 290] width 51 height 8
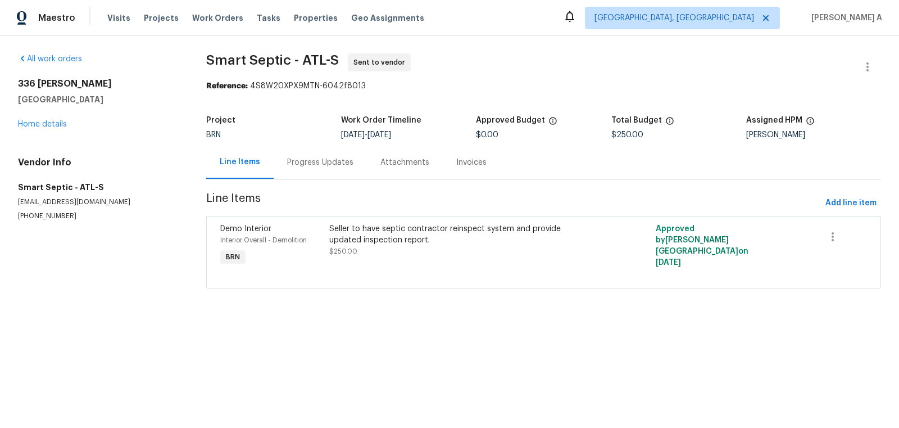
click at [306, 161] on div "Progress Updates" at bounding box center [320, 162] width 66 height 11
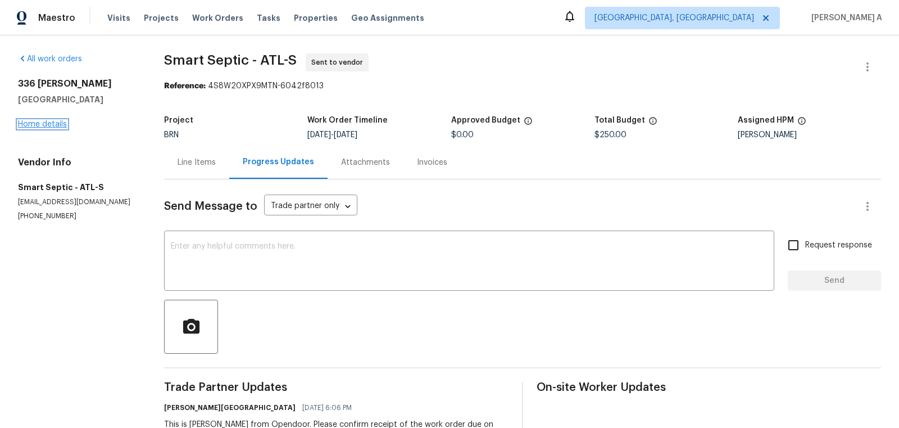
click at [59, 124] on link "Home details" at bounding box center [42, 124] width 49 height 8
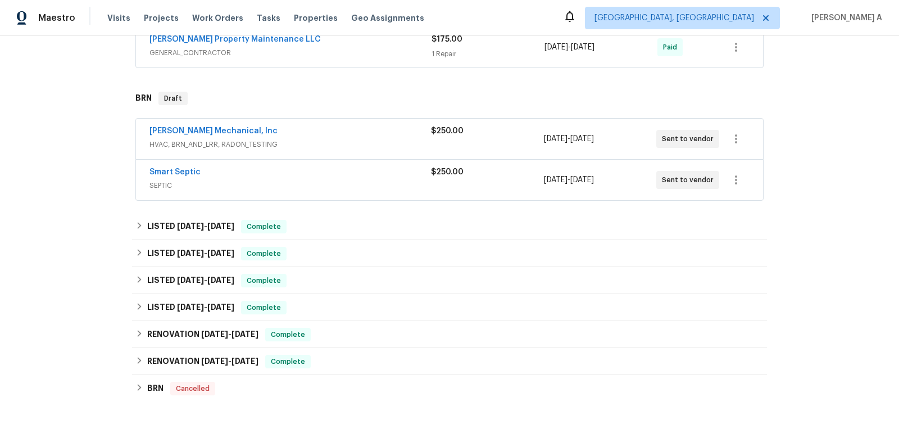
scroll to position [290, 0]
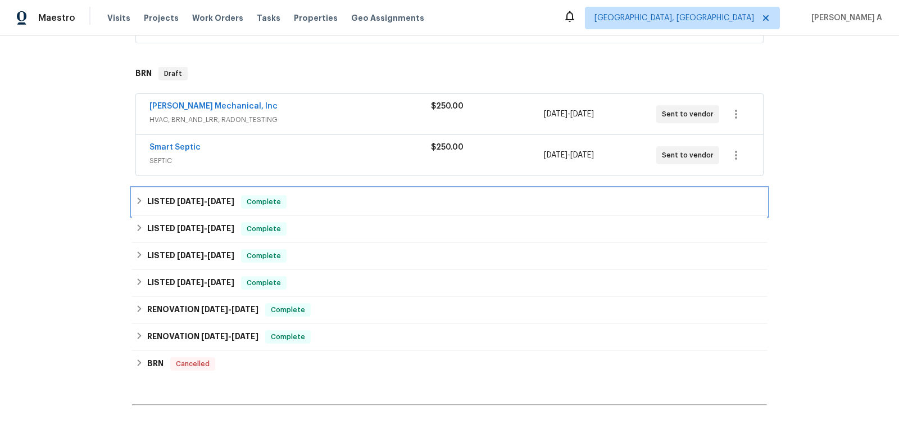
click at [305, 189] on div "LISTED [DATE] - [DATE] Complete" at bounding box center [449, 201] width 635 height 27
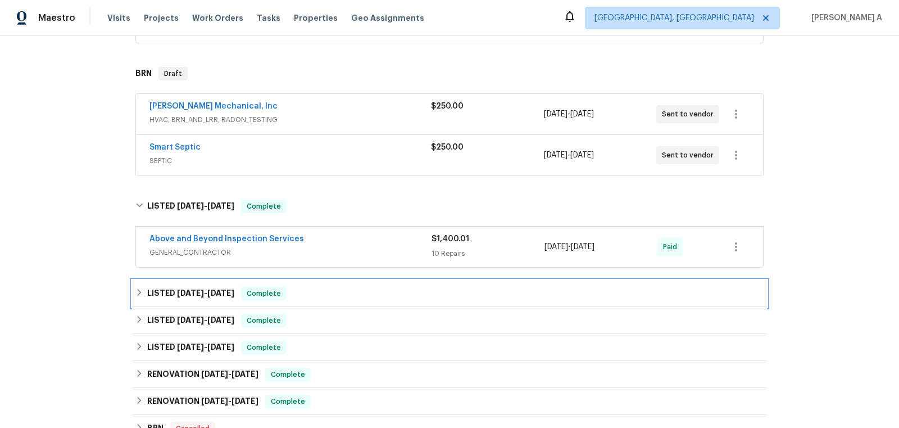
click at [324, 282] on div "LISTED [DATE] - [DATE] Complete" at bounding box center [449, 293] width 635 height 27
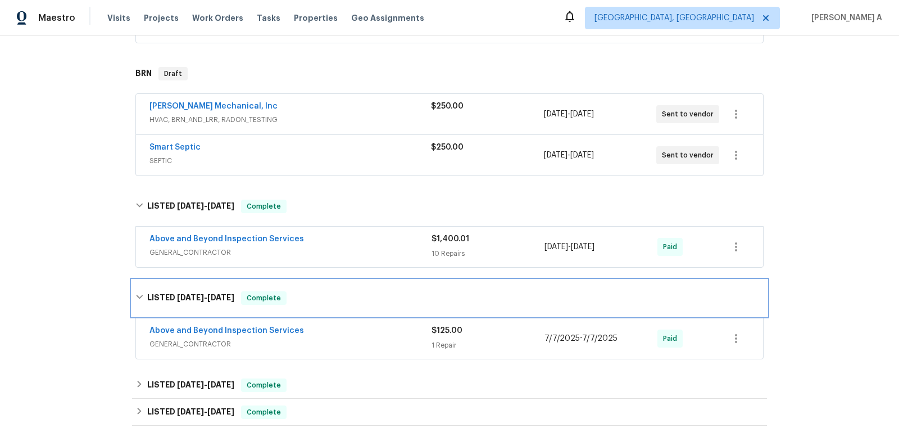
scroll to position [409, 0]
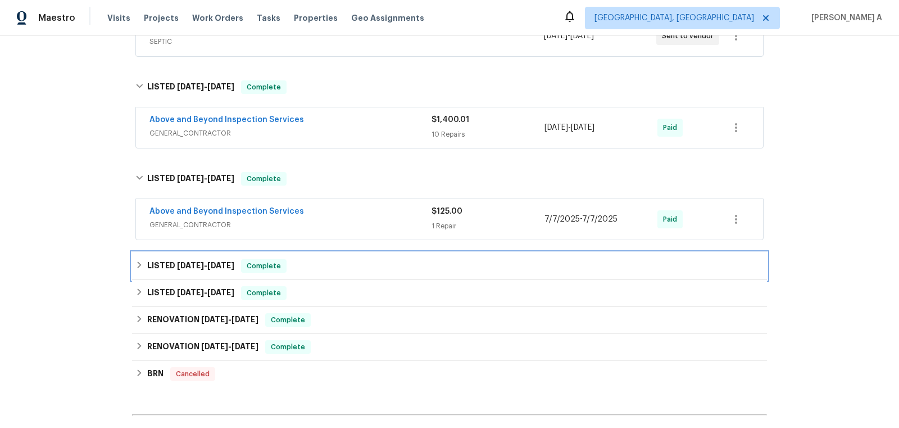
click at [300, 259] on div "LISTED [DATE] - [DATE] Complete" at bounding box center [449, 265] width 628 height 13
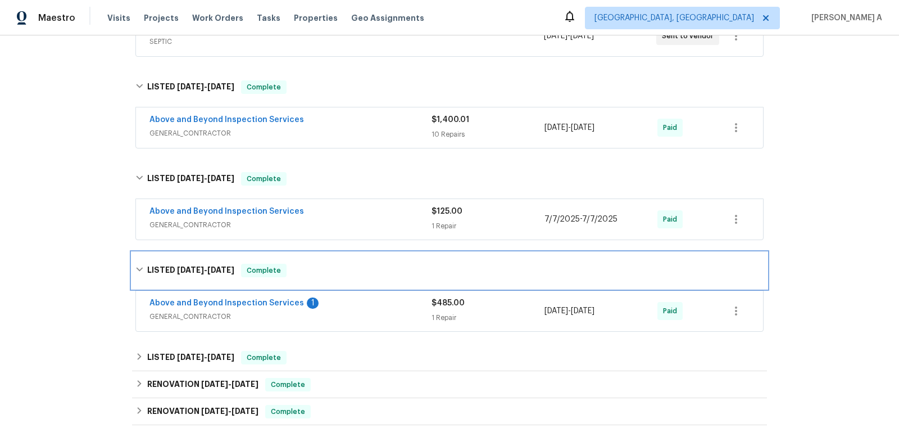
scroll to position [499, 0]
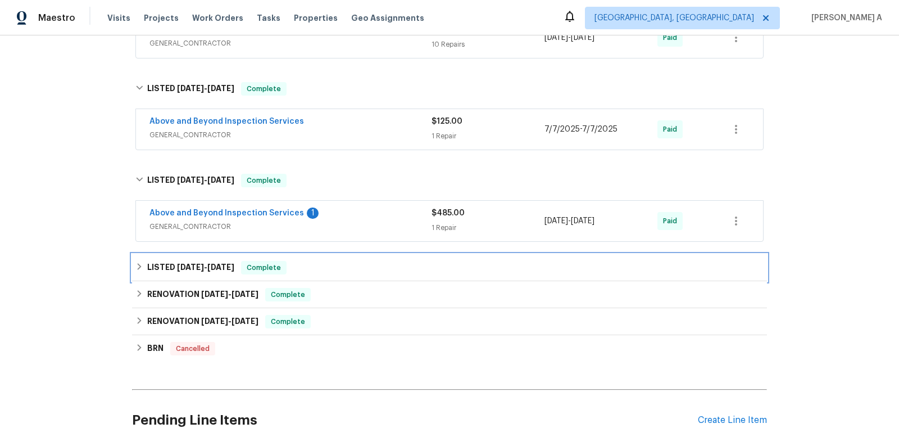
click at [299, 254] on div "LISTED [DATE] - [DATE] Complete" at bounding box center [449, 267] width 635 height 27
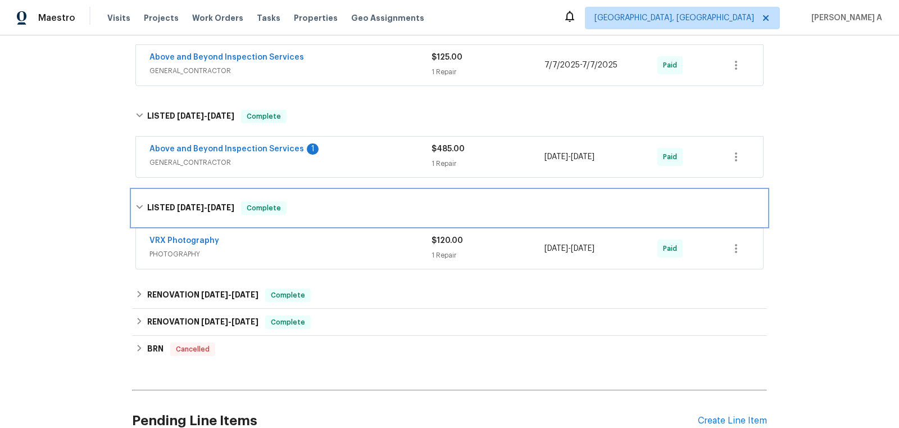
scroll to position [652, 0]
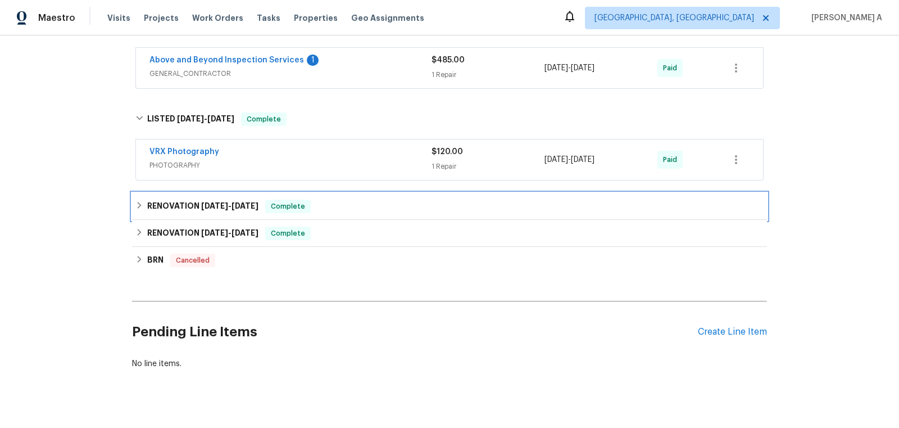
click at [307, 204] on div "RENOVATION [DATE] - [DATE] Complete" at bounding box center [449, 206] width 628 height 13
